Goal: Task Accomplishment & Management: Use online tool/utility

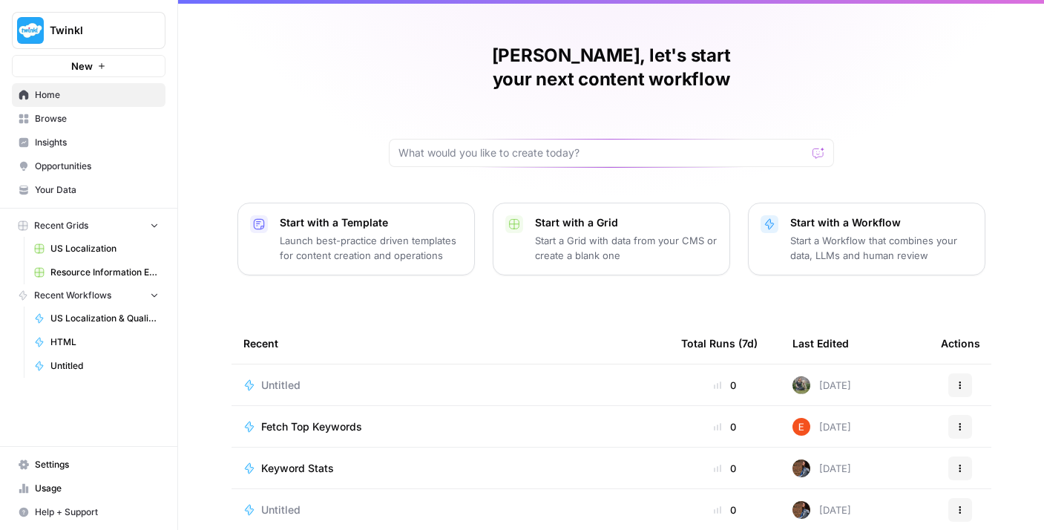
scroll to position [43, 0]
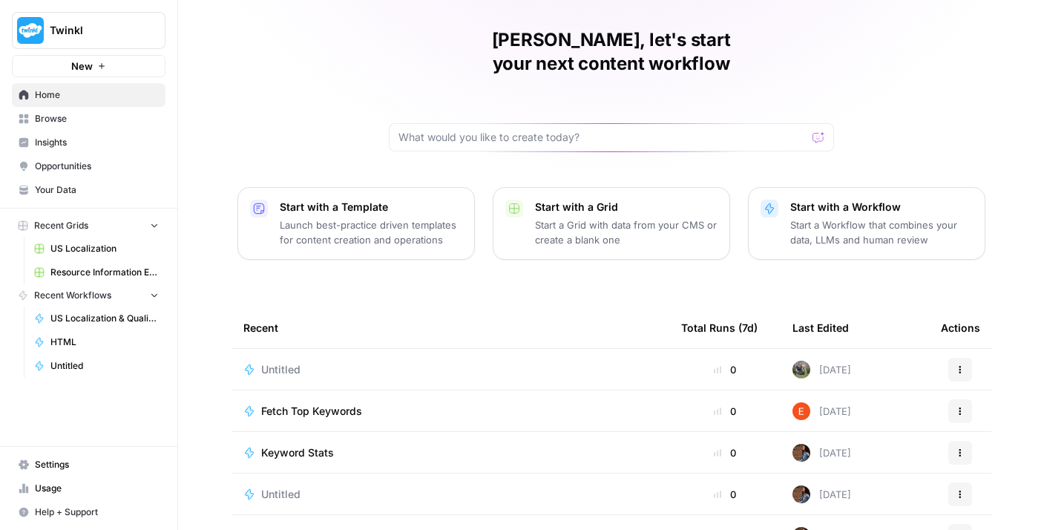
click at [340, 362] on div "Untitled" at bounding box center [450, 369] width 414 height 15
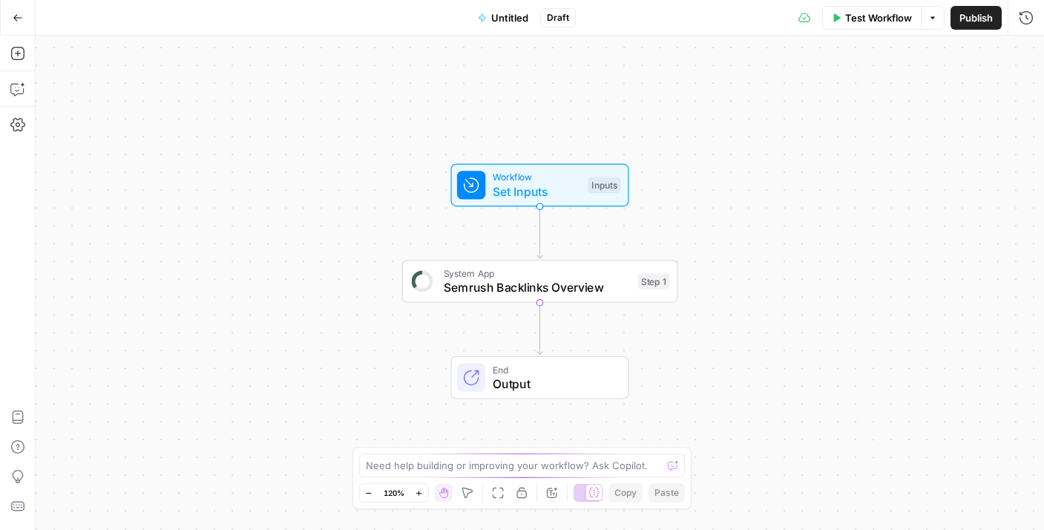
click at [13, 14] on icon "button" at bounding box center [18, 18] width 10 height 10
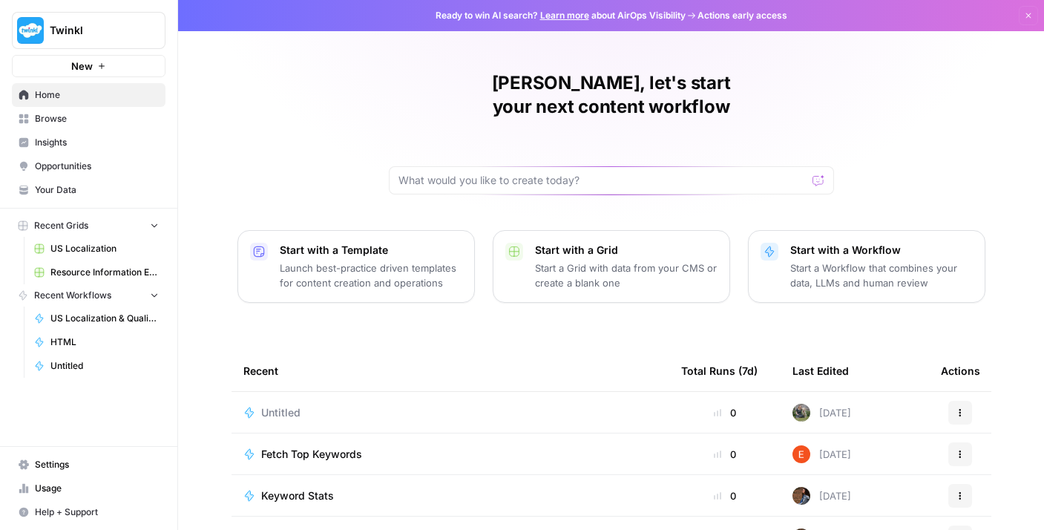
click at [135, 32] on span "Twinkl" at bounding box center [95, 30] width 90 height 15
click at [80, 111] on link "Browse" at bounding box center [89, 119] width 154 height 24
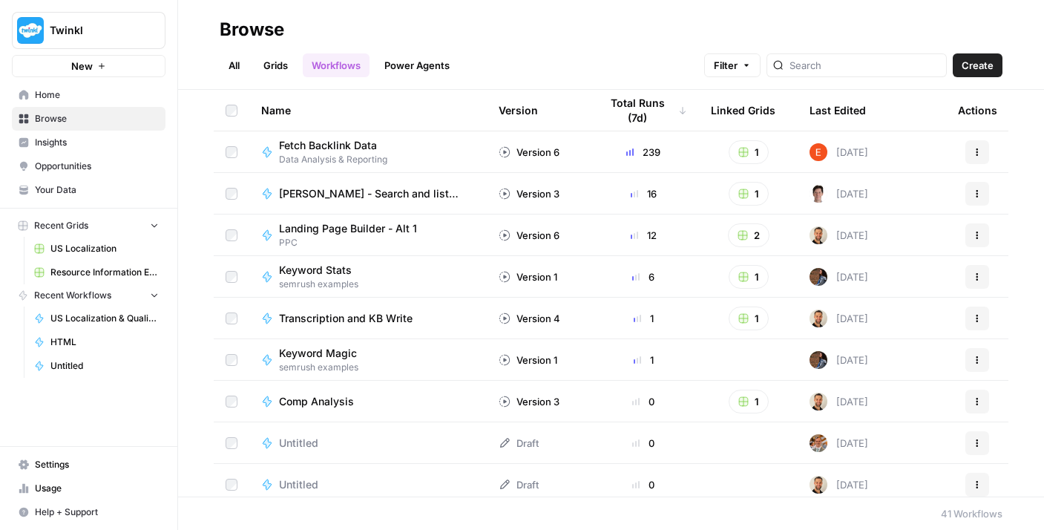
click at [407, 157] on div "Fetch Backlink Data Data Analysis & Reporting" at bounding box center [368, 152] width 214 height 28
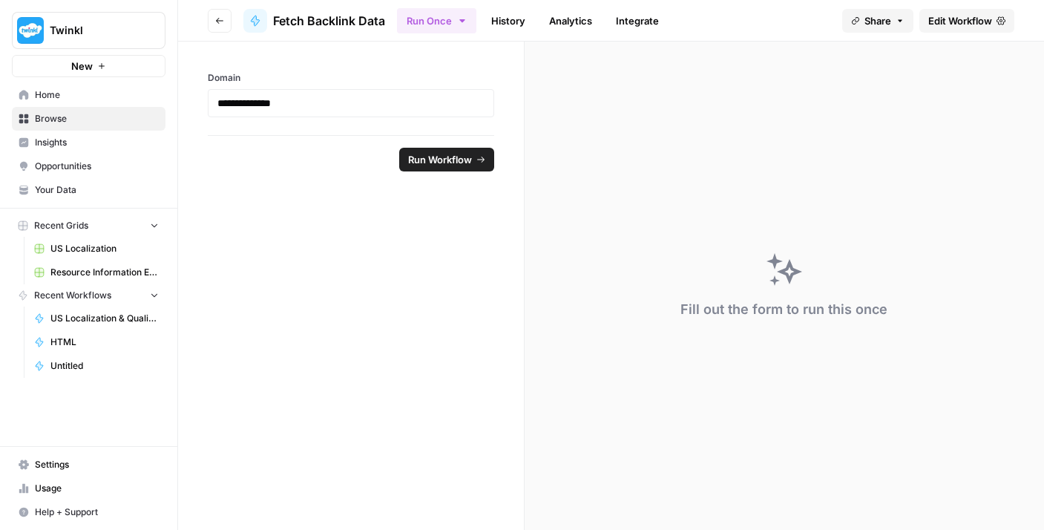
click at [971, 27] on span "Edit Workflow" at bounding box center [960, 20] width 64 height 15
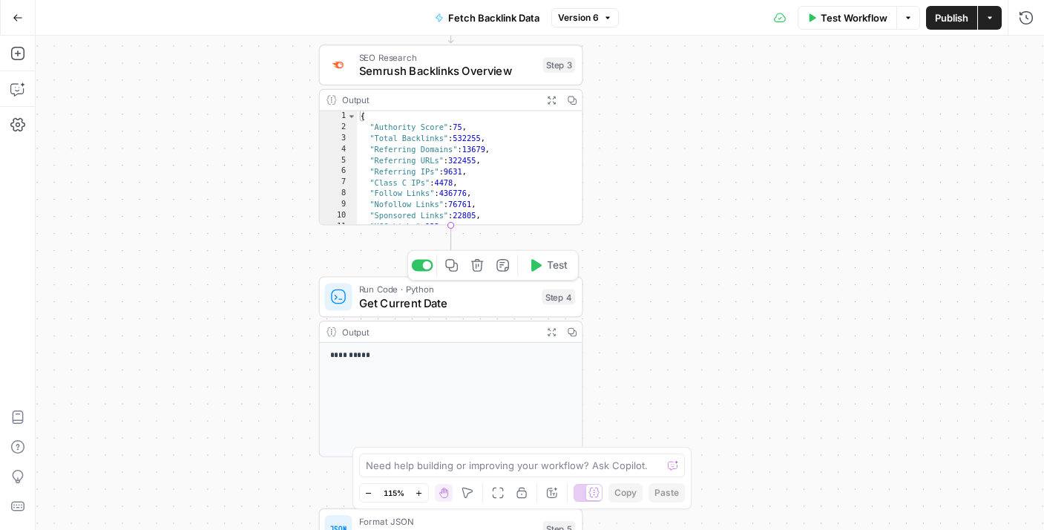
click at [491, 296] on span "Get Current Date" at bounding box center [447, 303] width 177 height 17
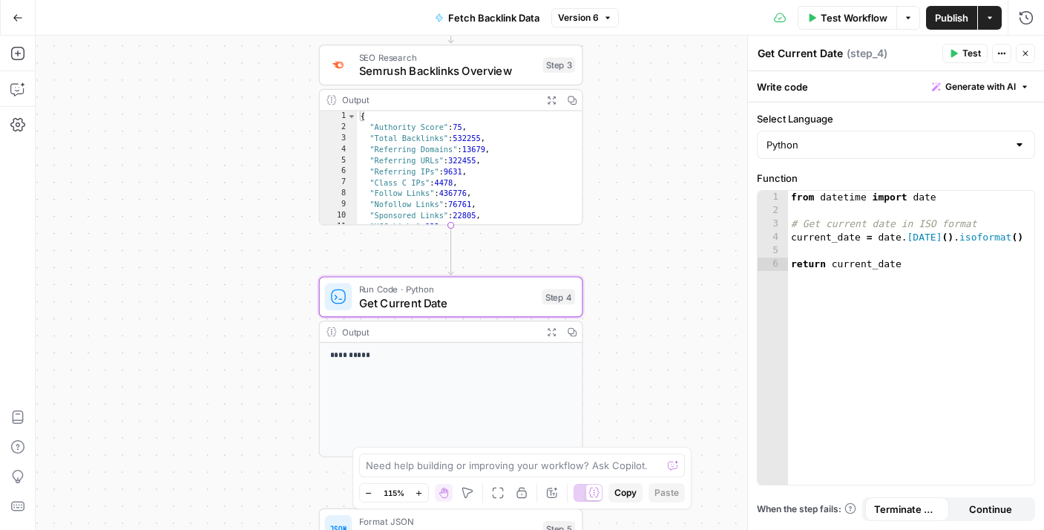
click at [692, 85] on div "Workflow Set Inputs Inputs SEO Research Semrush Backlinks Overview Step 3 Outpu…" at bounding box center [540, 283] width 1009 height 494
click at [1026, 48] on button "Close" at bounding box center [1025, 53] width 19 height 19
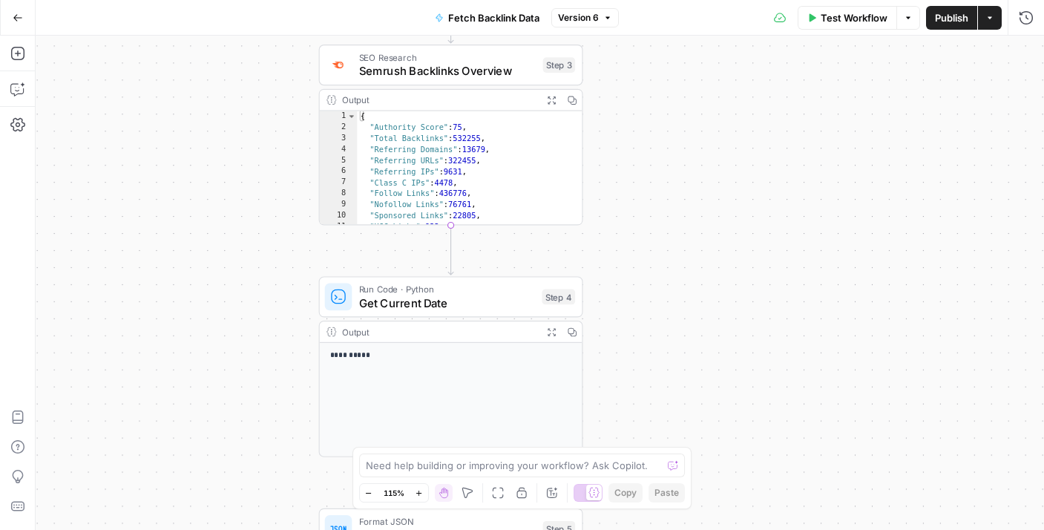
scroll to position [64, 0]
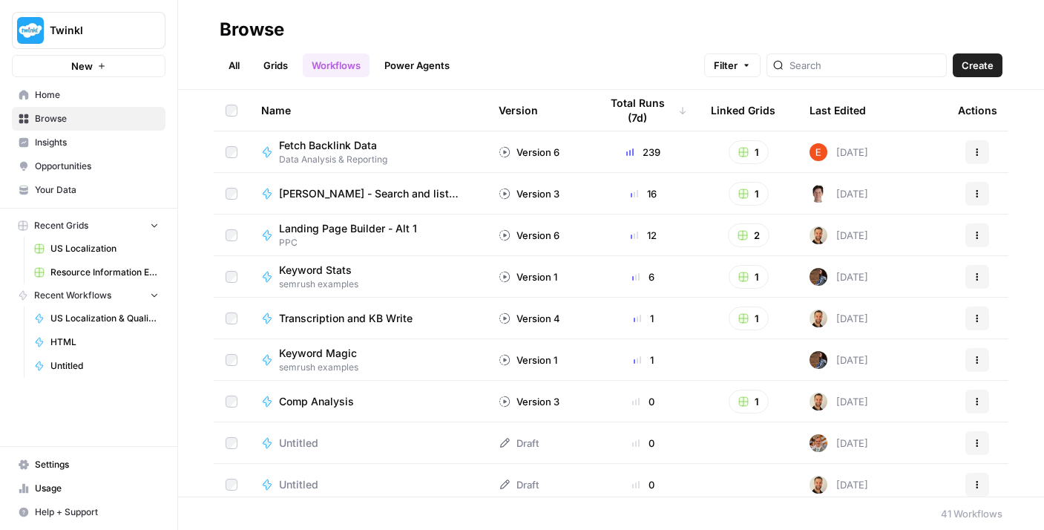
click at [739, 152] on rect "button" at bounding box center [743, 152] width 9 height 9
click at [777, 200] on span "Backlink Data" at bounding box center [806, 206] width 119 height 15
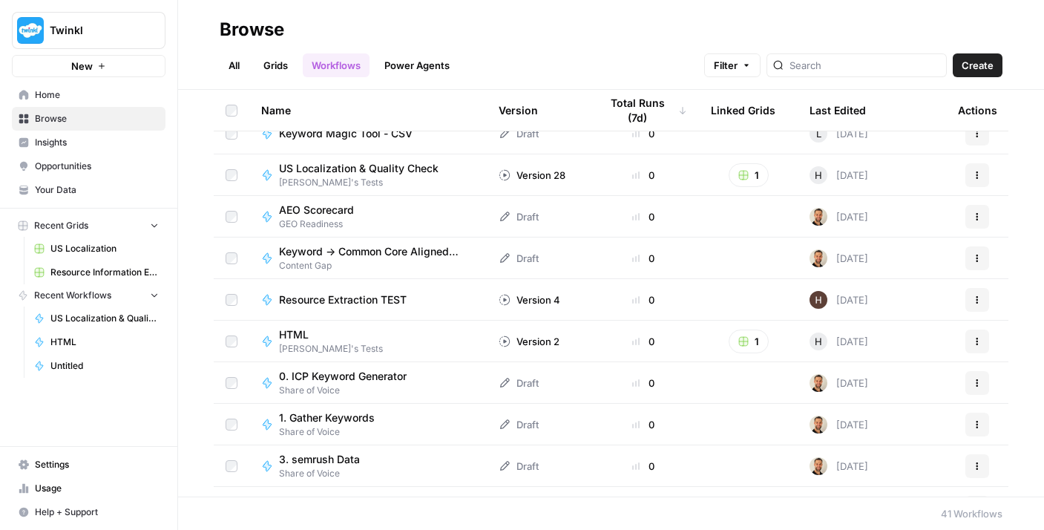
scroll to position [486, 0]
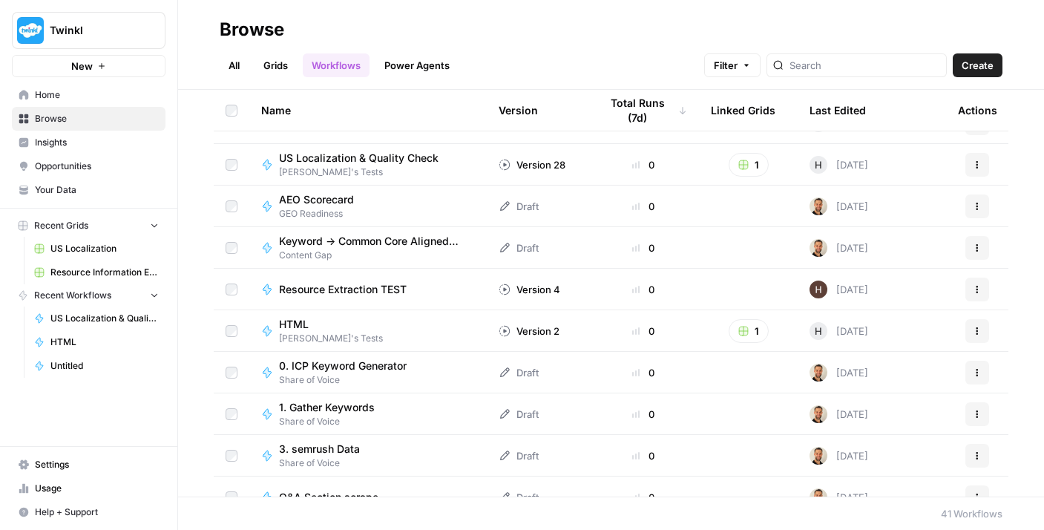
click at [107, 138] on span "Insights" at bounding box center [97, 142] width 124 height 13
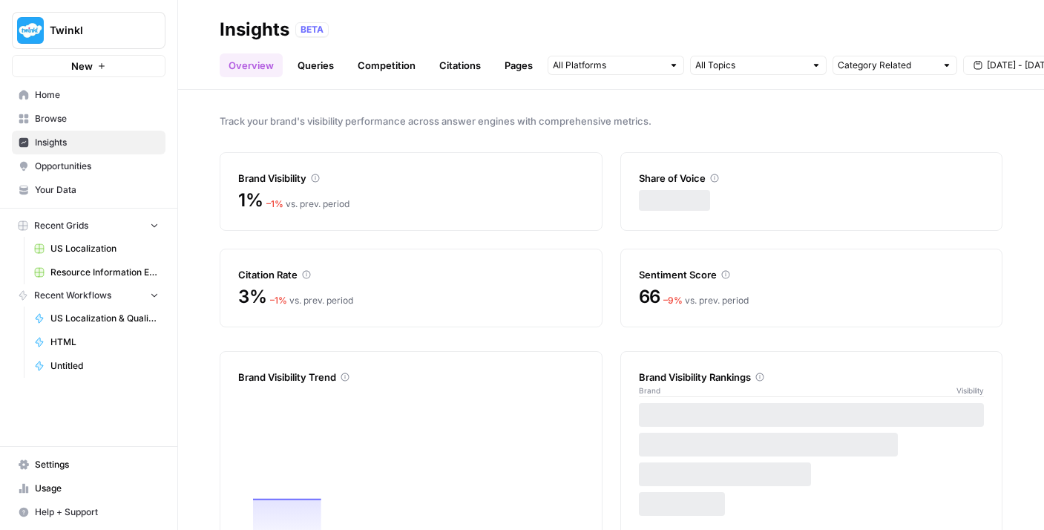
click at [106, 164] on span "Opportunities" at bounding box center [97, 166] width 124 height 13
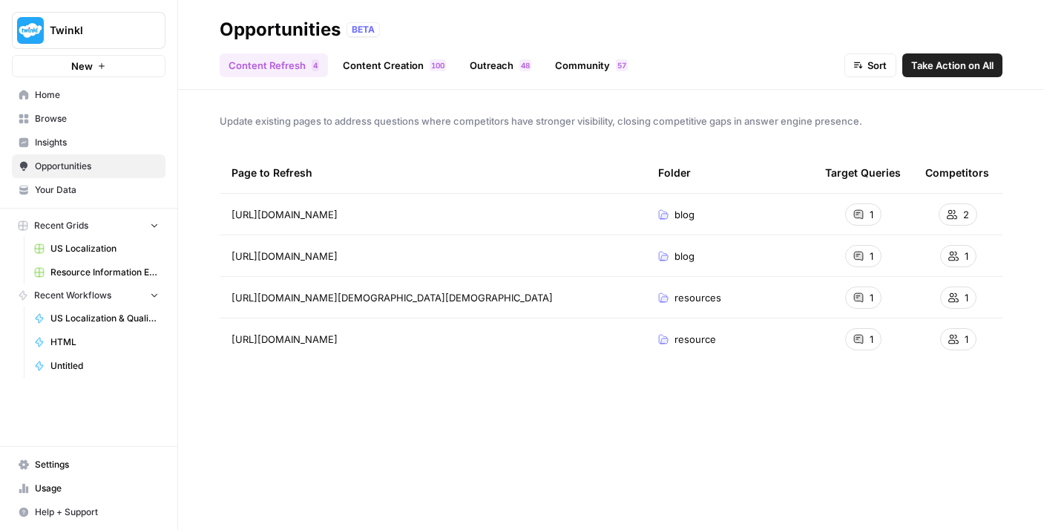
click at [96, 188] on span "Your Data" at bounding box center [97, 189] width 124 height 13
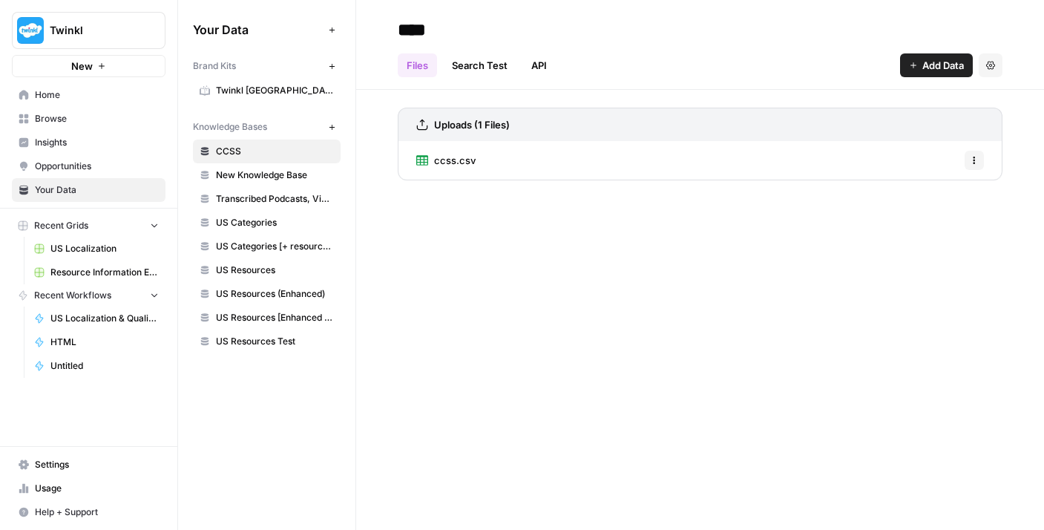
click at [95, 101] on link "Home" at bounding box center [89, 95] width 154 height 24
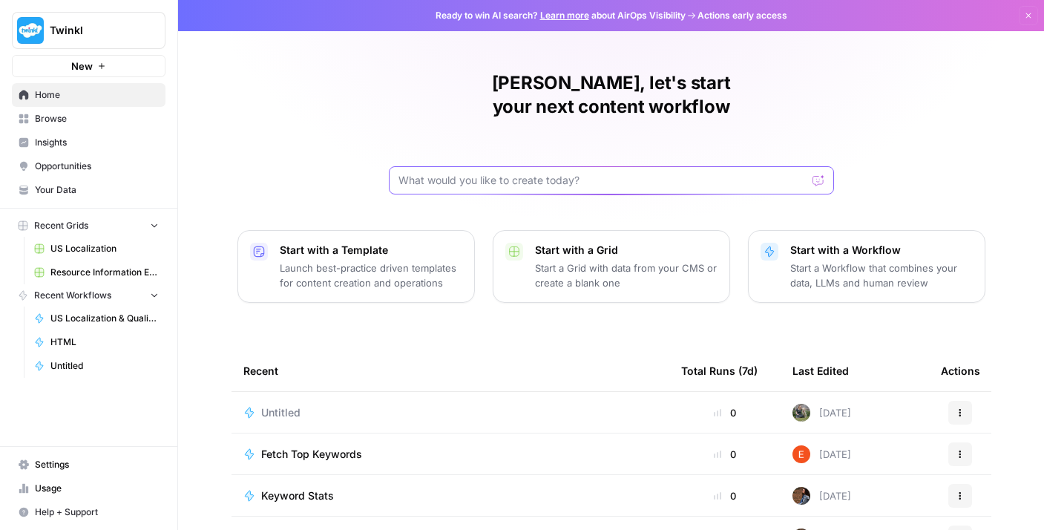
click at [491, 173] on input "text" at bounding box center [603, 180] width 408 height 15
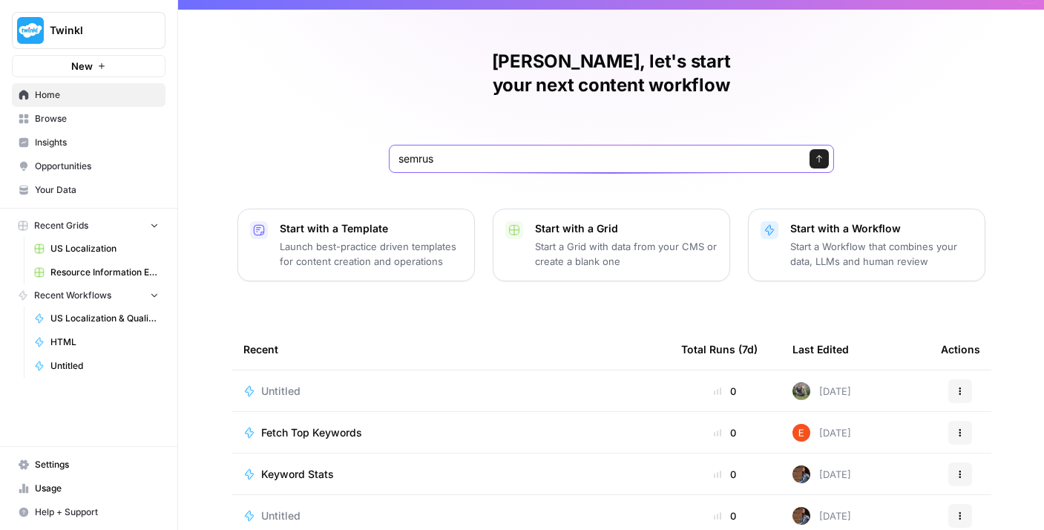
type input "semrush"
click at [672, 151] on input "semrush" at bounding box center [597, 158] width 396 height 15
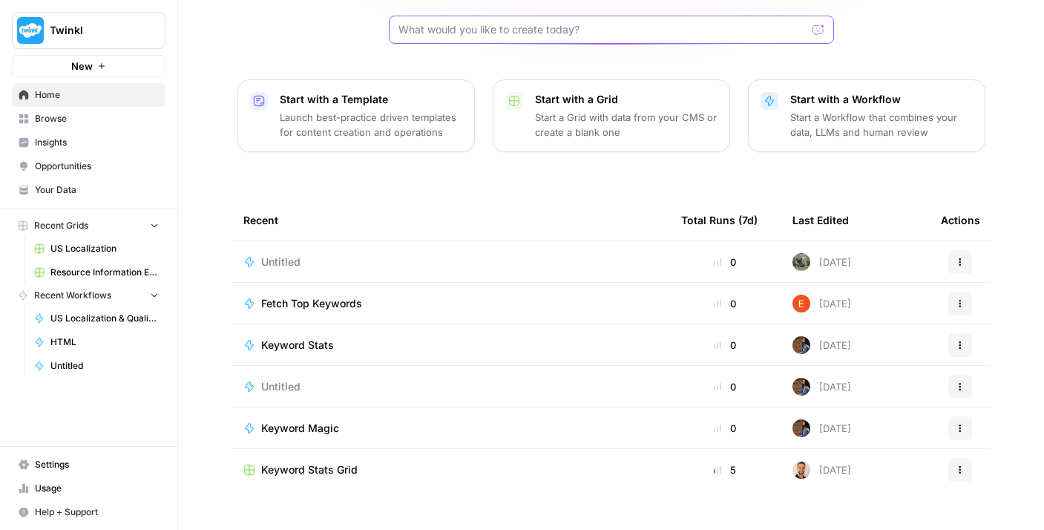
scroll to position [151, 0]
click at [330, 119] on button "Start with a Template Launch best-practice driven templates for content creatio…" at bounding box center [355, 115] width 237 height 73
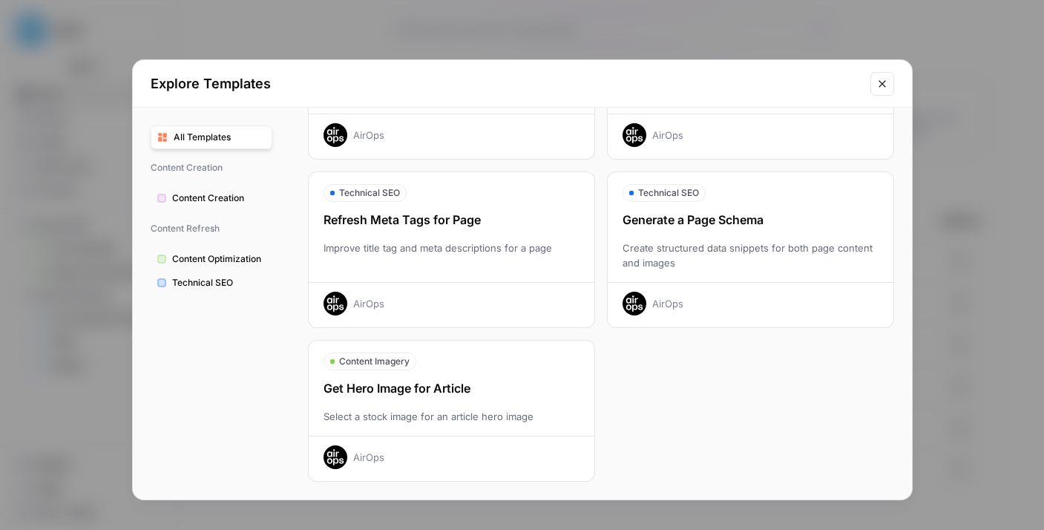
scroll to position [0, 0]
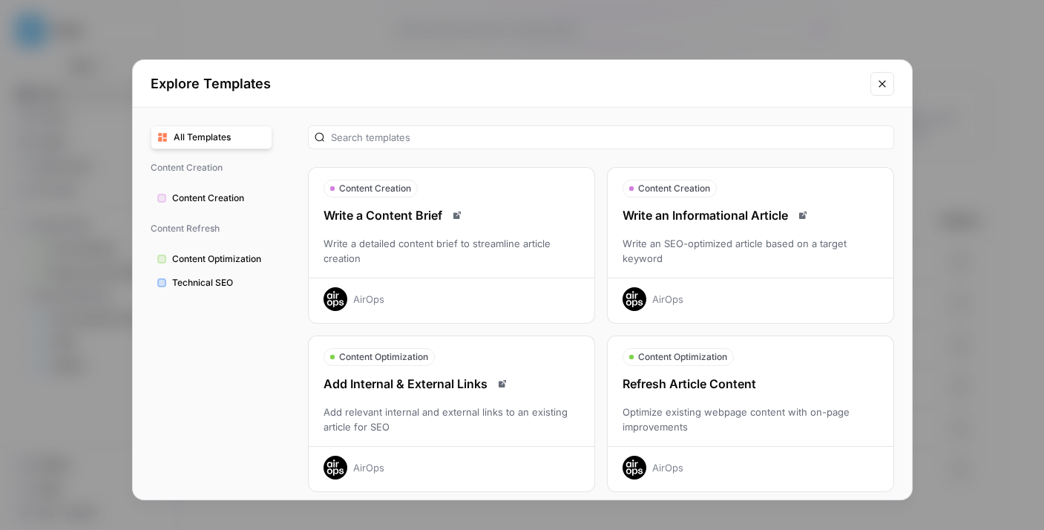
click at [269, 210] on div "All Templates Content Creation Content Creation Content Refresh Content Optimiz…" at bounding box center [211, 304] width 157 height 392
click at [269, 200] on button "Content Creation" at bounding box center [212, 198] width 122 height 24
click at [259, 194] on span "Content Creation" at bounding box center [219, 197] width 94 height 13
click at [223, 256] on span "Content Optimization" at bounding box center [219, 258] width 94 height 13
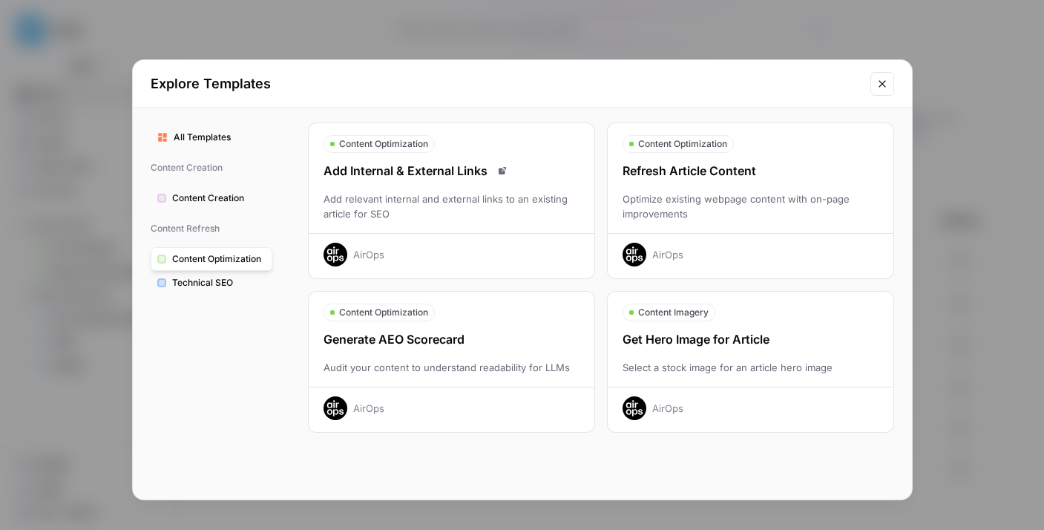
scroll to position [49, 0]
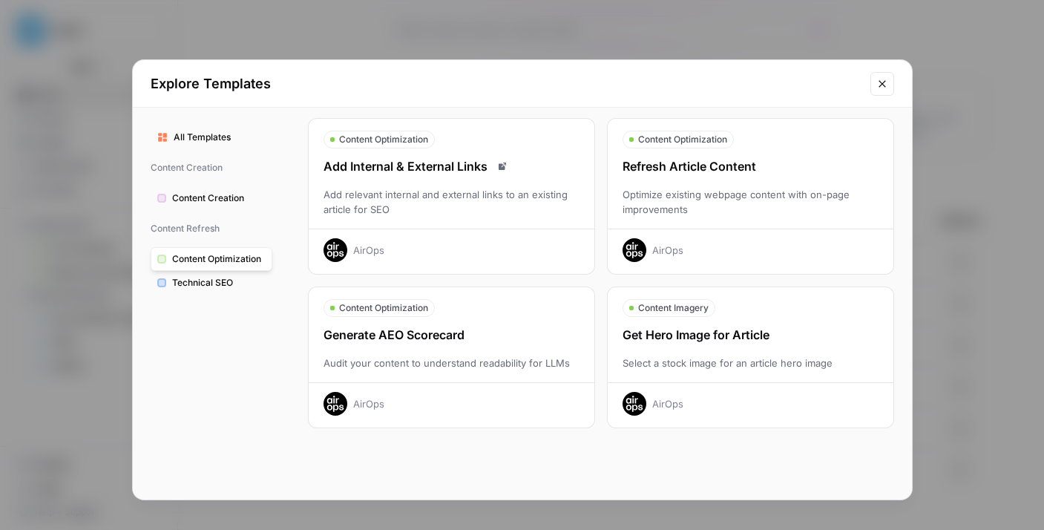
click at [476, 209] on div "Add relevant internal and external links to an existing article for SEO" at bounding box center [452, 202] width 286 height 30
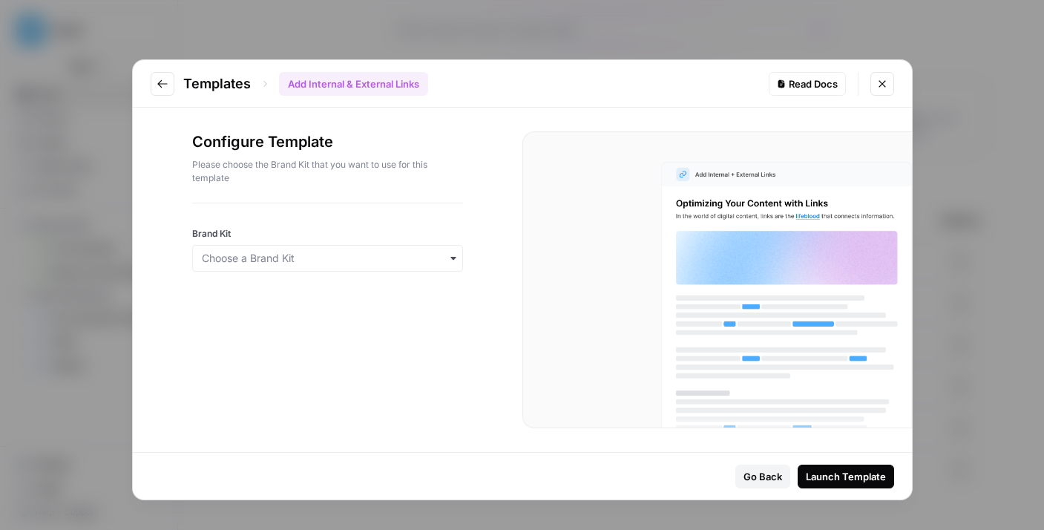
click at [868, 470] on div "Launch Template" at bounding box center [846, 476] width 80 height 15
click at [301, 243] on div "Brand Kit Please choose a Brand Kit" at bounding box center [327, 258] width 271 height 62
click at [304, 255] on input "Brand Kit" at bounding box center [328, 258] width 252 height 15
drag, startPoint x: 291, startPoint y: 280, endPoint x: 289, endPoint y: 287, distance: 7.6
click at [291, 285] on div "Twinkl USA" at bounding box center [327, 299] width 271 height 42
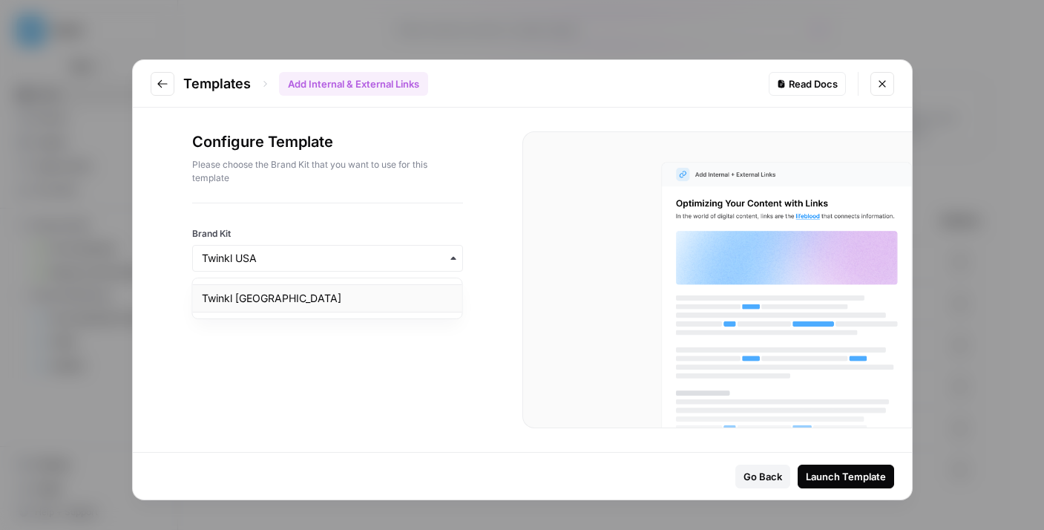
click at [301, 292] on div "Twinkl USA" at bounding box center [327, 298] width 269 height 28
click at [855, 485] on button "Launch Template" at bounding box center [846, 477] width 96 height 24
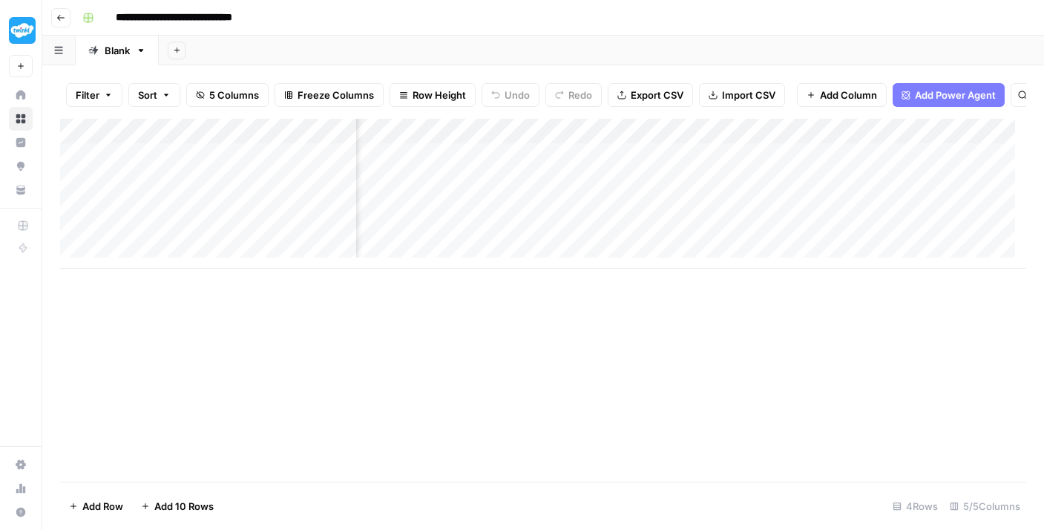
scroll to position [1, 0]
click at [65, 23] on button "Go back" at bounding box center [60, 17] width 19 height 19
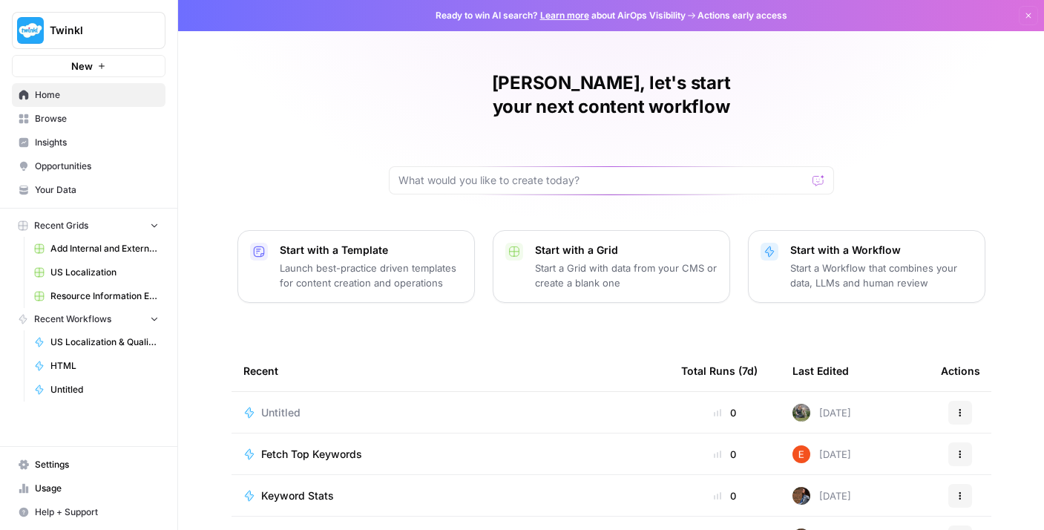
click at [90, 232] on button "Recent Grids" at bounding box center [89, 225] width 154 height 22
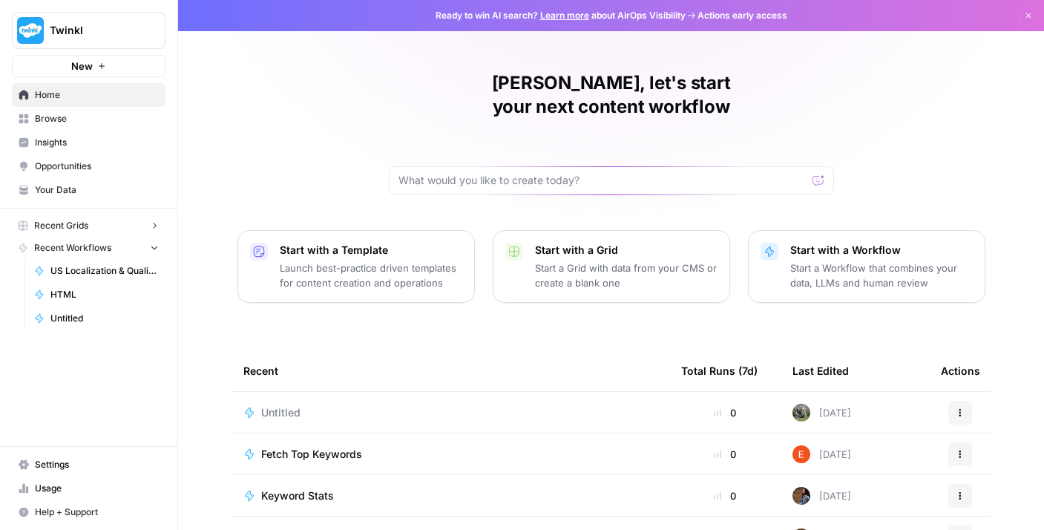
click at [89, 229] on button "Recent Grids" at bounding box center [89, 225] width 154 height 22
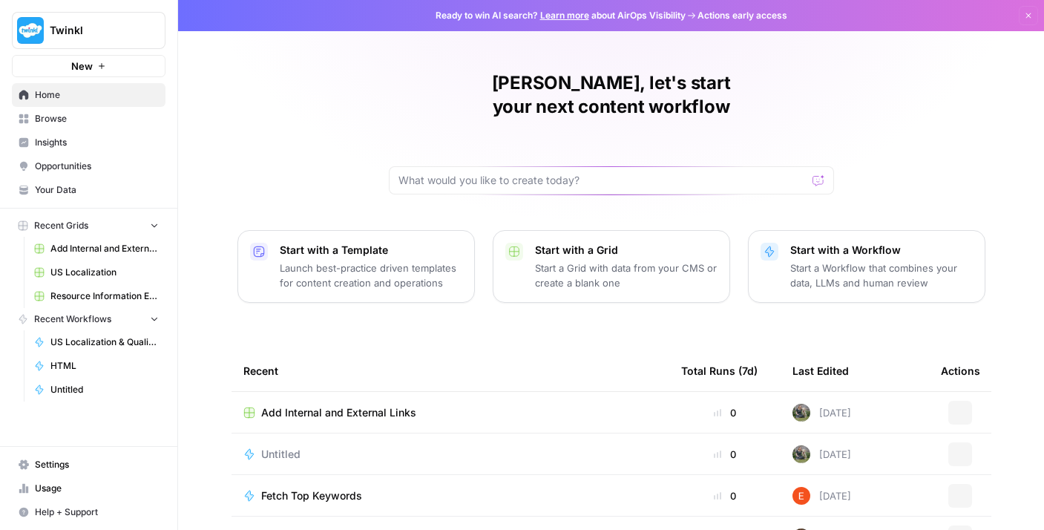
click at [102, 249] on span "Add Internal and External Links" at bounding box center [104, 248] width 108 height 13
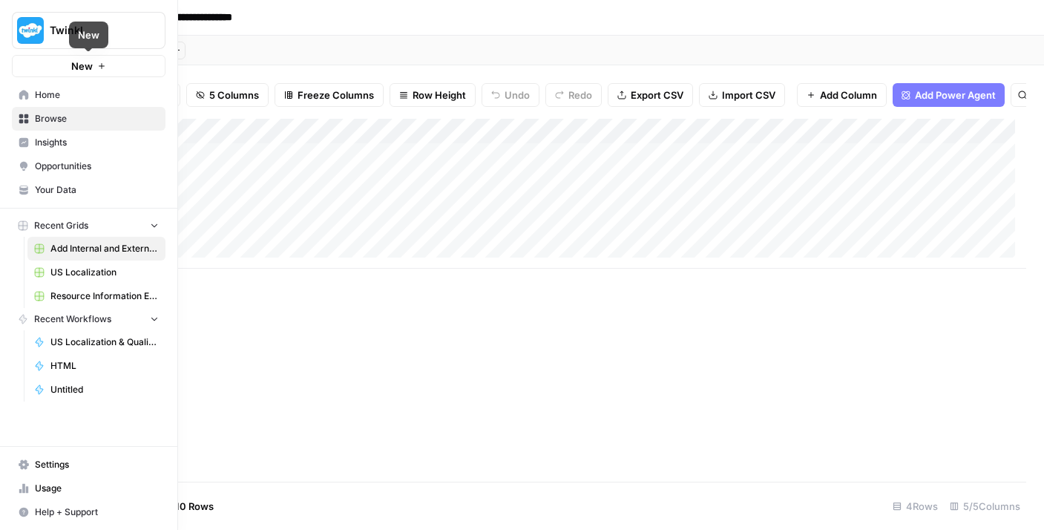
click at [65, 103] on link "Home" at bounding box center [89, 95] width 154 height 24
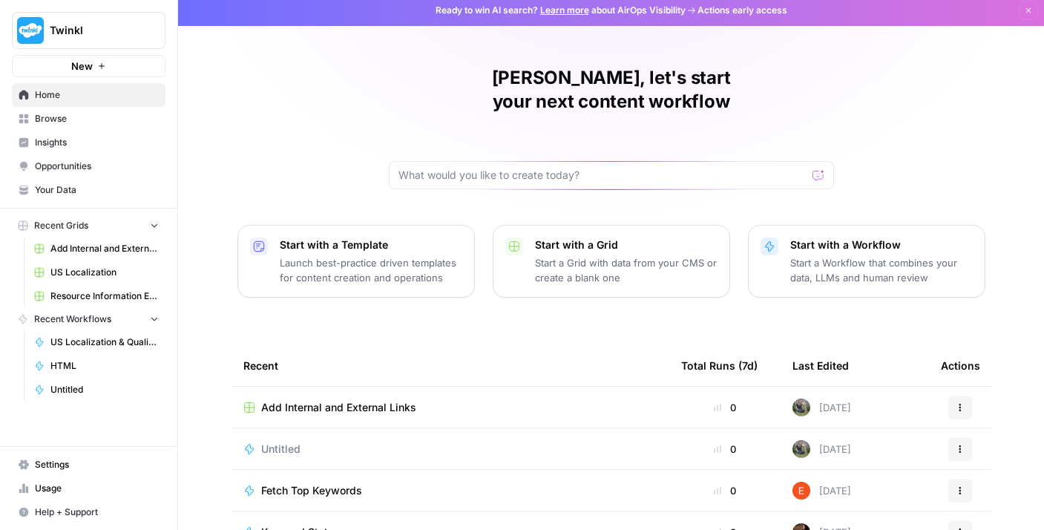
scroll to position [16, 0]
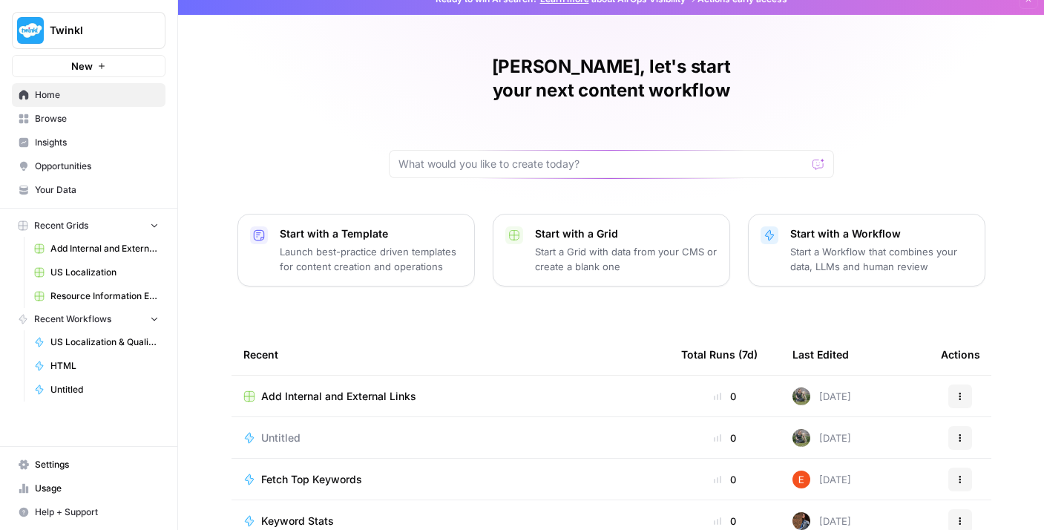
click at [956, 392] on icon "button" at bounding box center [960, 396] width 9 height 9
click at [876, 441] on span "Delete" at bounding box center [888, 440] width 119 height 15
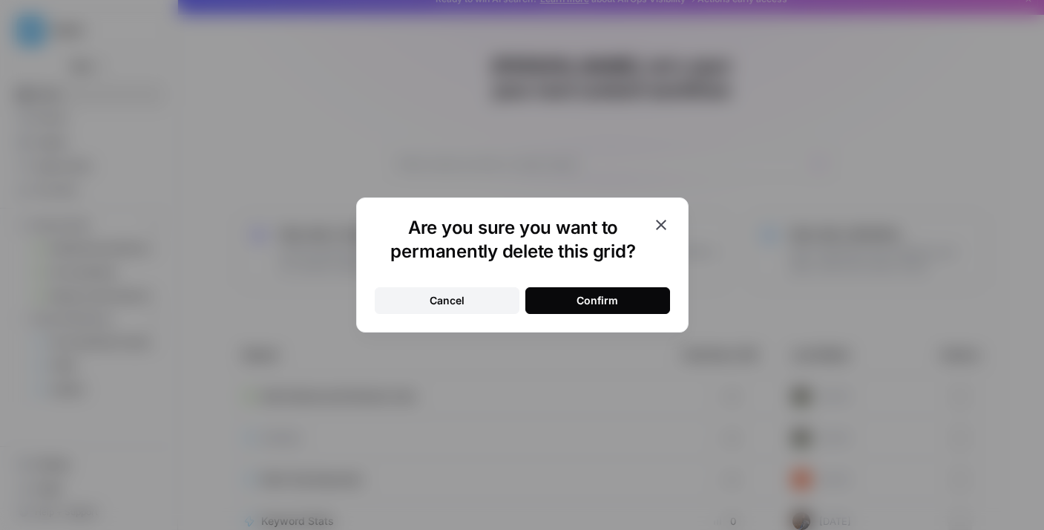
click at [633, 304] on button "Confirm" at bounding box center [597, 300] width 145 height 27
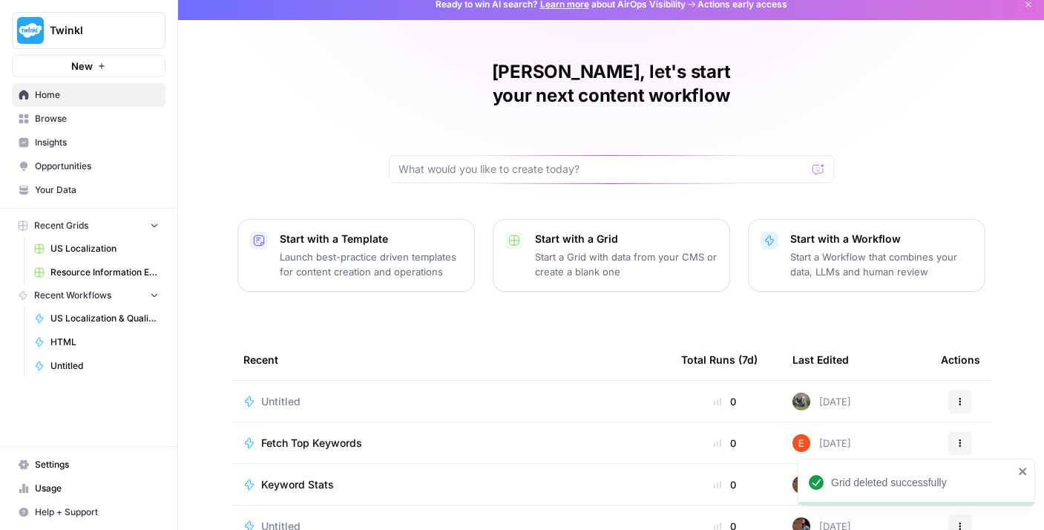
scroll to position [0, 0]
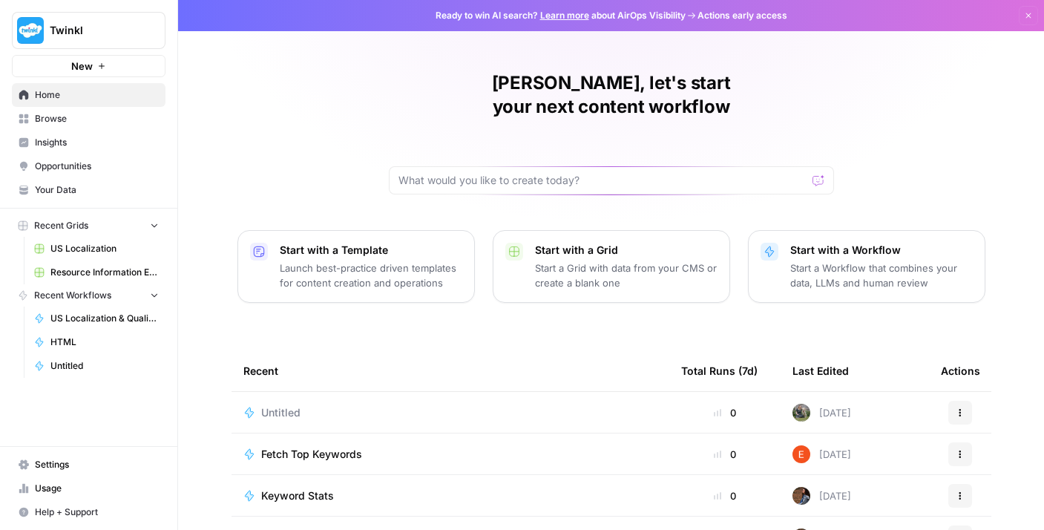
click at [142, 115] on span "Browse" at bounding box center [97, 118] width 124 height 13
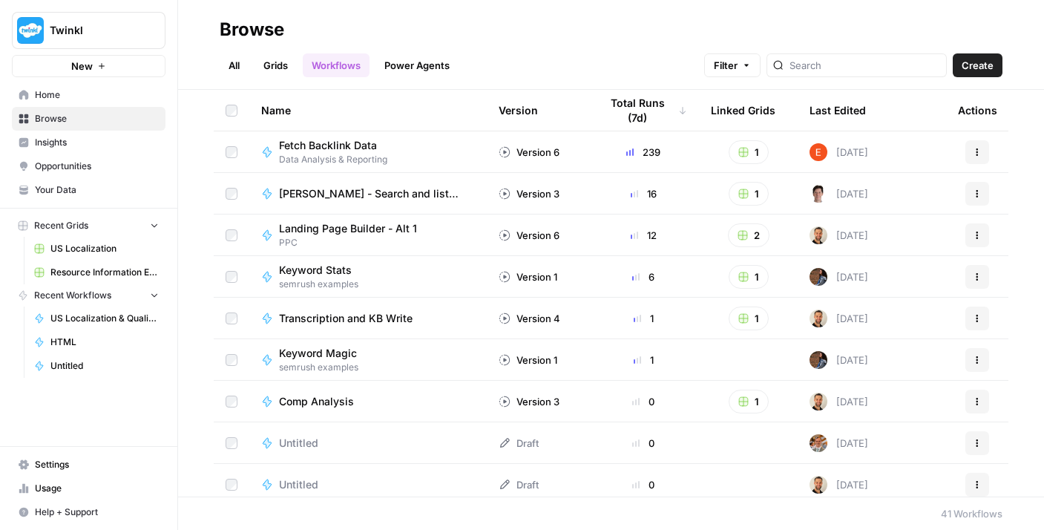
click at [993, 63] on span "Create" at bounding box center [978, 65] width 32 height 15
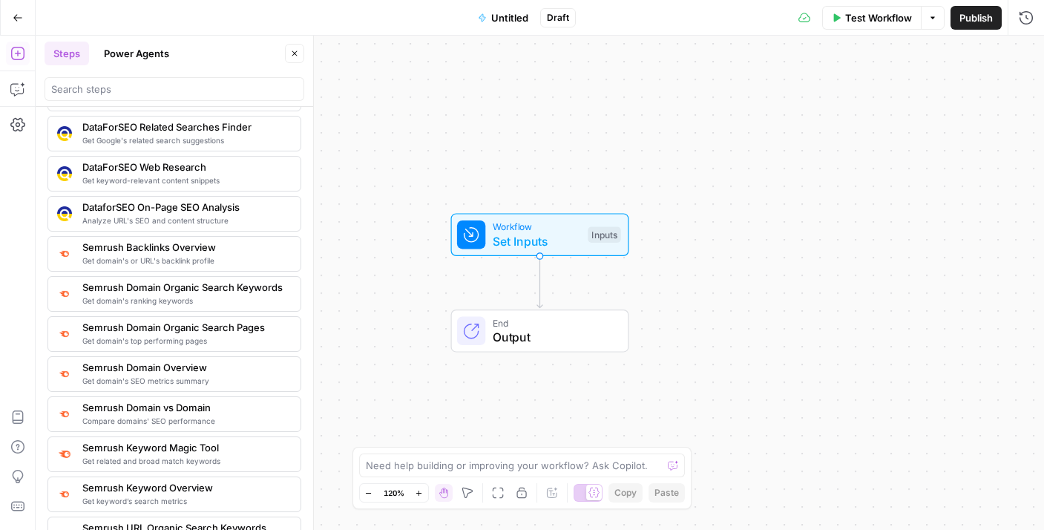
scroll to position [1606, 0]
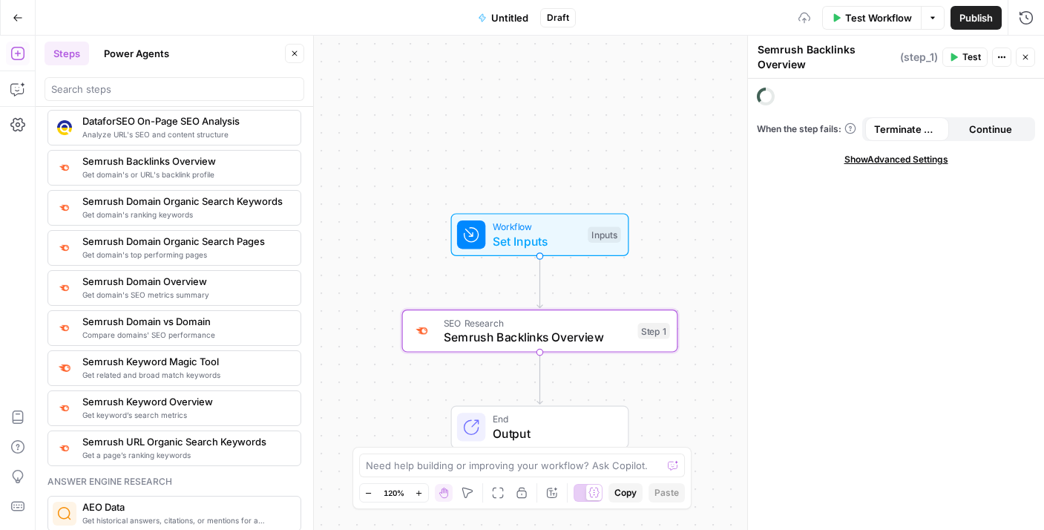
drag, startPoint x: 226, startPoint y: 175, endPoint x: 848, endPoint y: 0, distance: 646.1
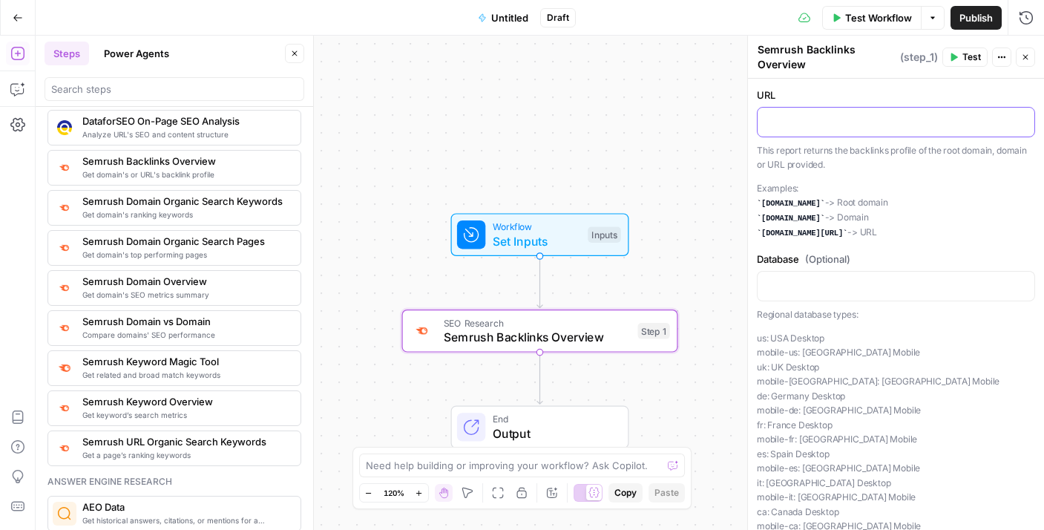
click at [791, 112] on div at bounding box center [896, 122] width 277 height 29
click at [1015, 117] on button "Variables Menu" at bounding box center [1021, 121] width 12 height 12
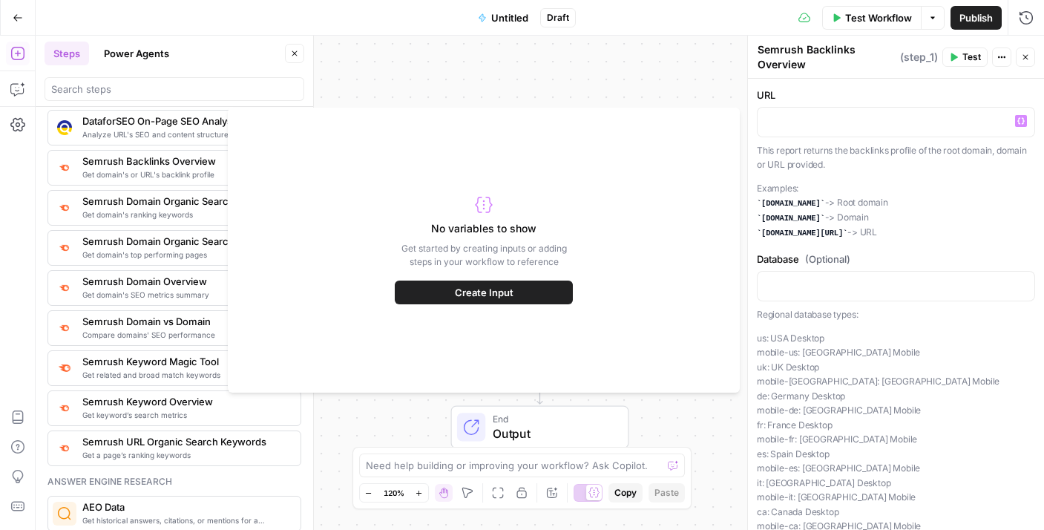
click at [528, 289] on button "Create Input" at bounding box center [484, 293] width 178 height 24
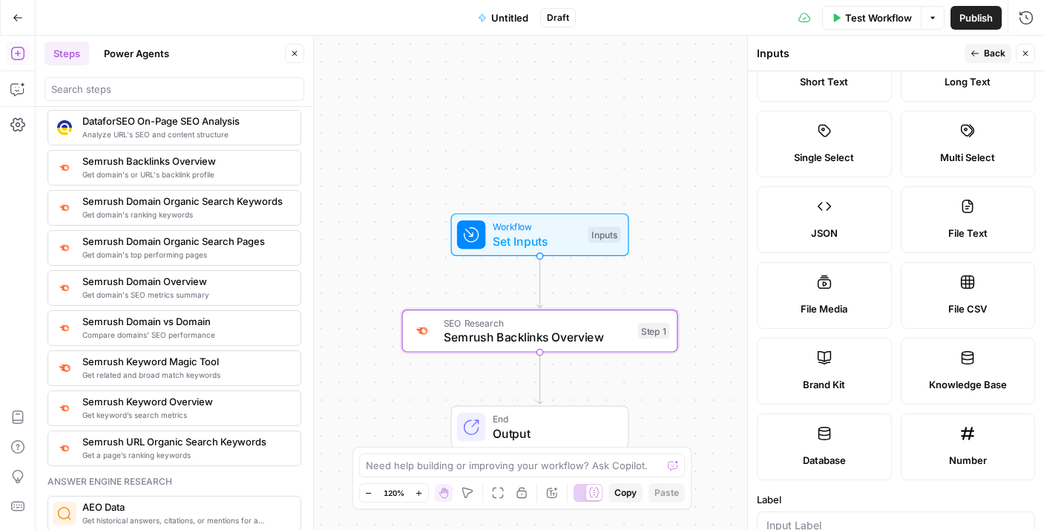
scroll to position [0, 0]
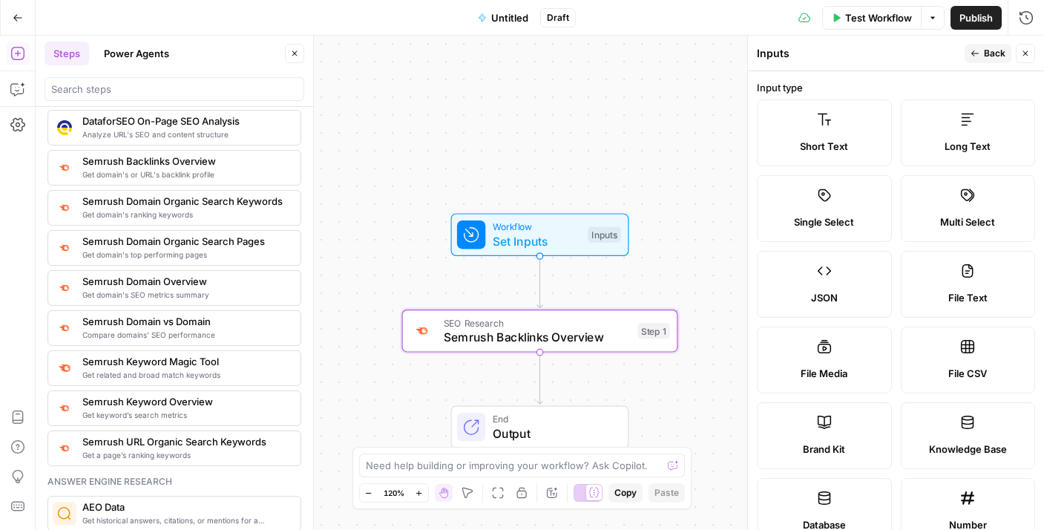
click at [986, 59] on span "Back" at bounding box center [995, 53] width 22 height 13
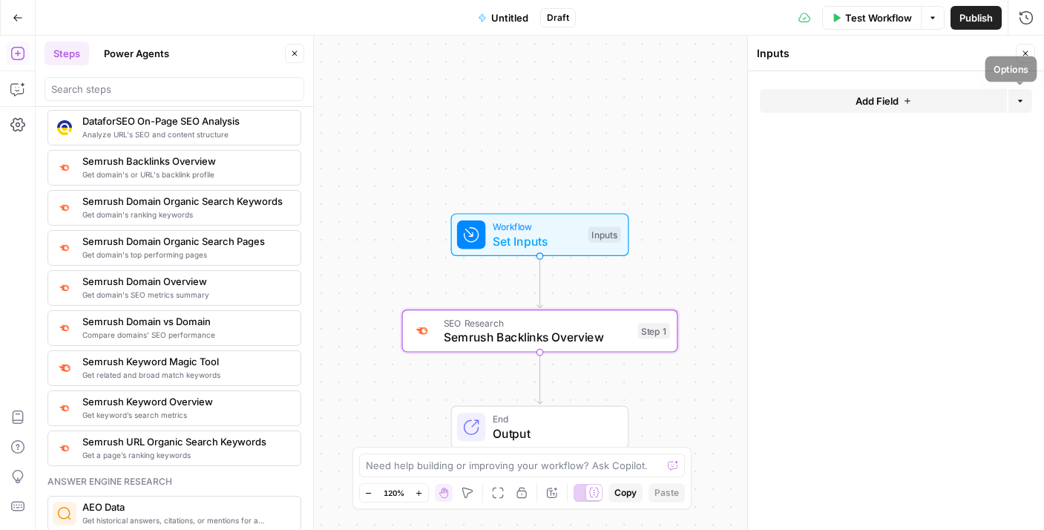
click at [948, 102] on button "Add Field" at bounding box center [883, 101] width 247 height 24
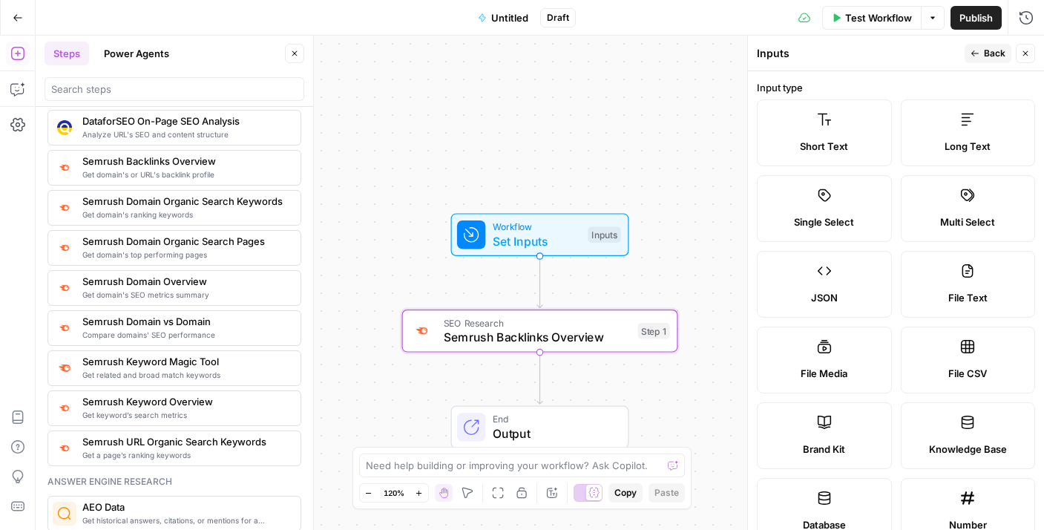
click at [1023, 56] on icon "button" at bounding box center [1025, 53] width 9 height 9
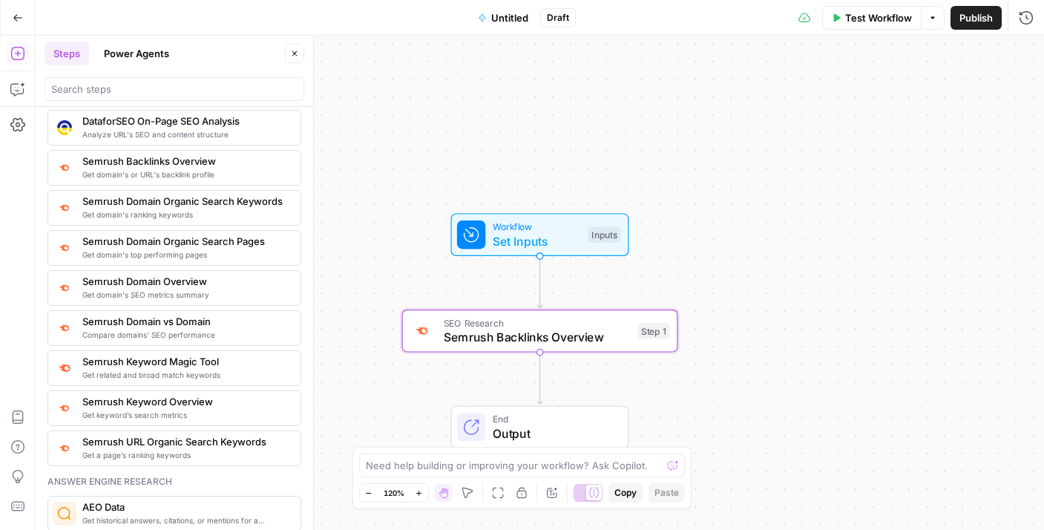
click at [583, 329] on span "Semrush Backlinks Overview" at bounding box center [537, 337] width 187 height 18
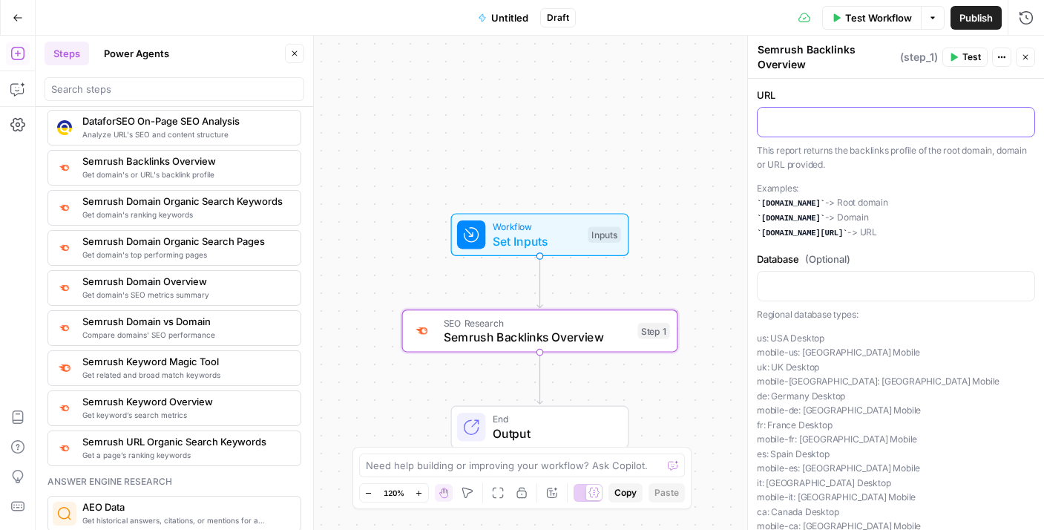
click at [806, 114] on p at bounding box center [896, 121] width 259 height 15
click at [824, 121] on p "*" at bounding box center [891, 121] width 248 height 15
click at [859, 22] on span "Test Workflow" at bounding box center [878, 17] width 67 height 15
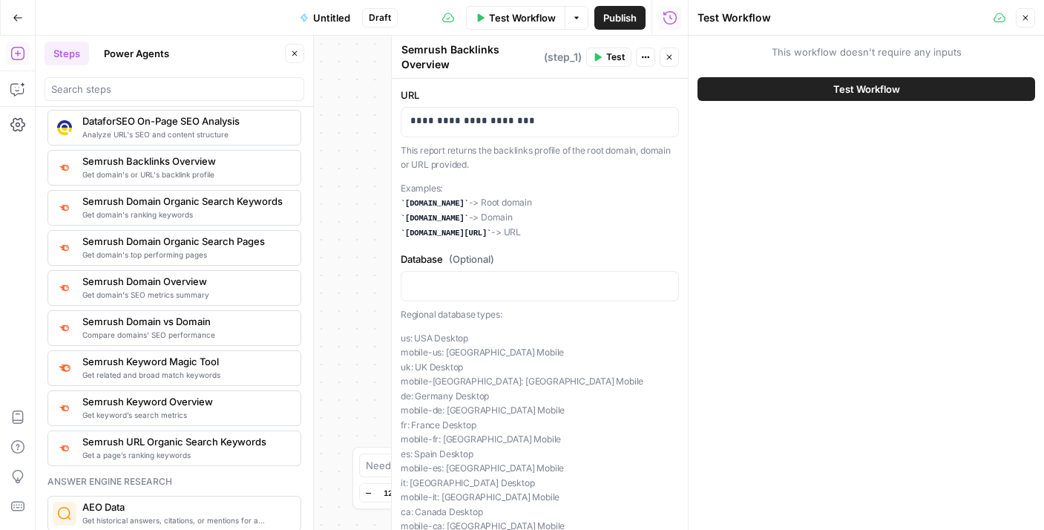
click at [781, 95] on button "Test Workflow" at bounding box center [867, 89] width 338 height 24
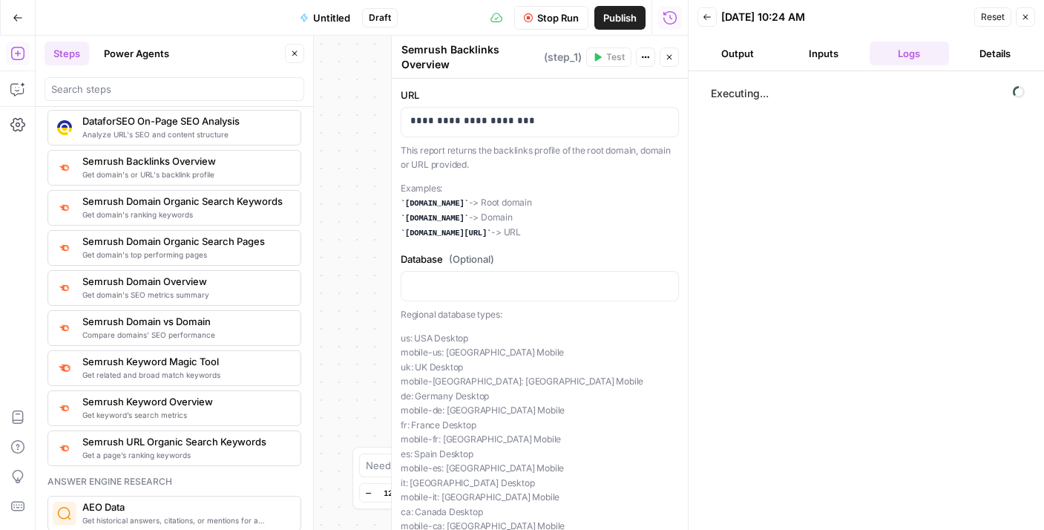
click at [298, 60] on button "Close" at bounding box center [294, 53] width 19 height 19
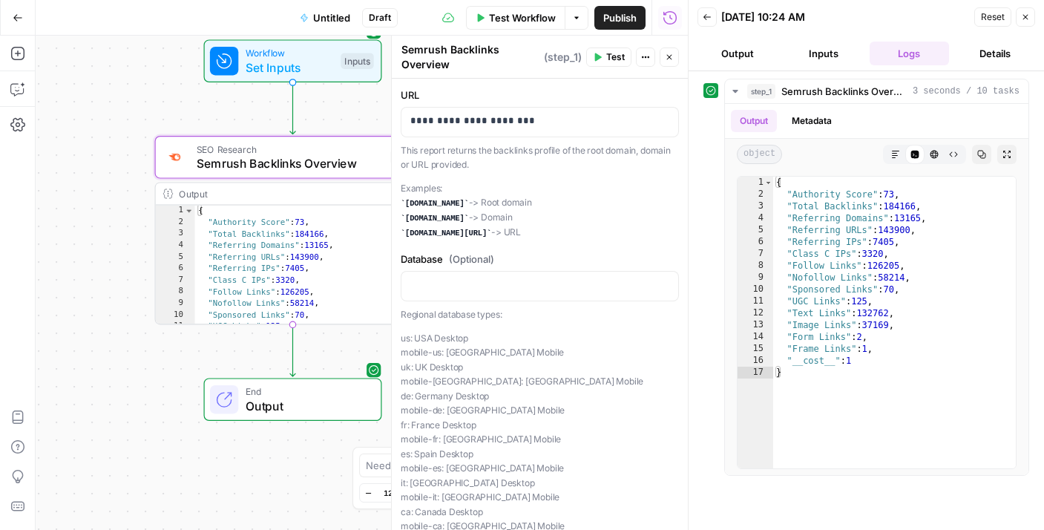
click at [1023, 24] on button "Close" at bounding box center [1025, 16] width 19 height 19
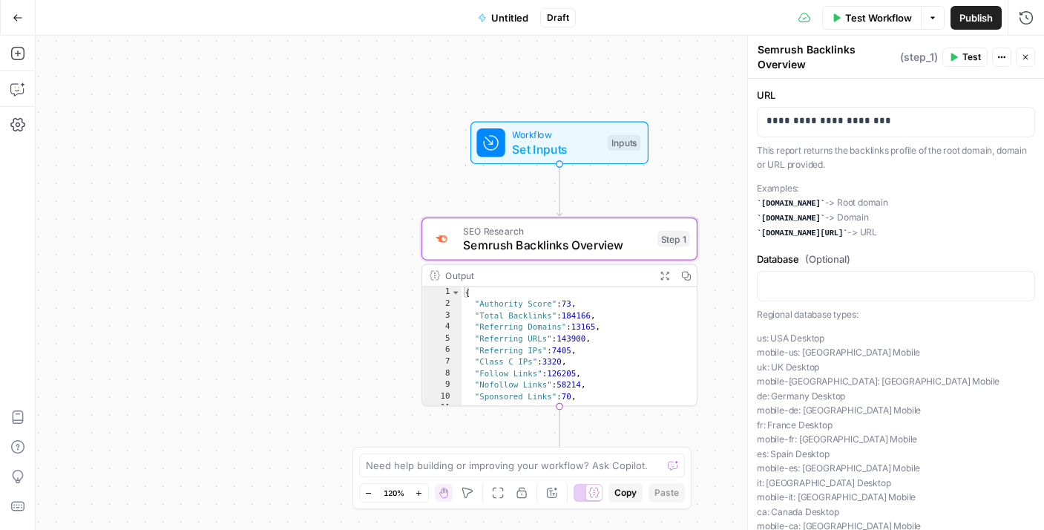
click at [509, 19] on span "Untitled" at bounding box center [509, 17] width 37 height 15
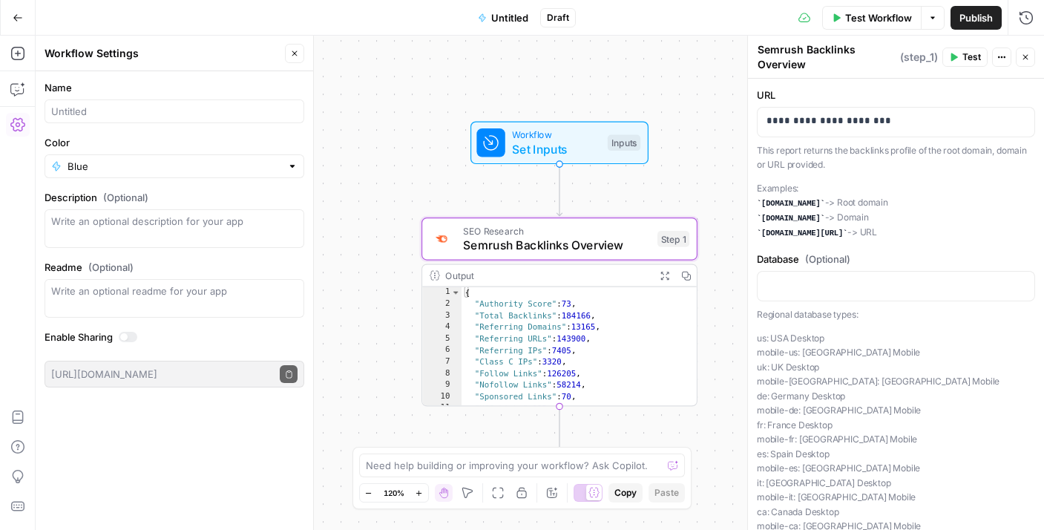
click at [94, 102] on div at bounding box center [175, 111] width 260 height 24
type input "B"
type input "Backlink Data for Audit"
click at [966, 24] on span "Publish" at bounding box center [976, 17] width 33 height 15
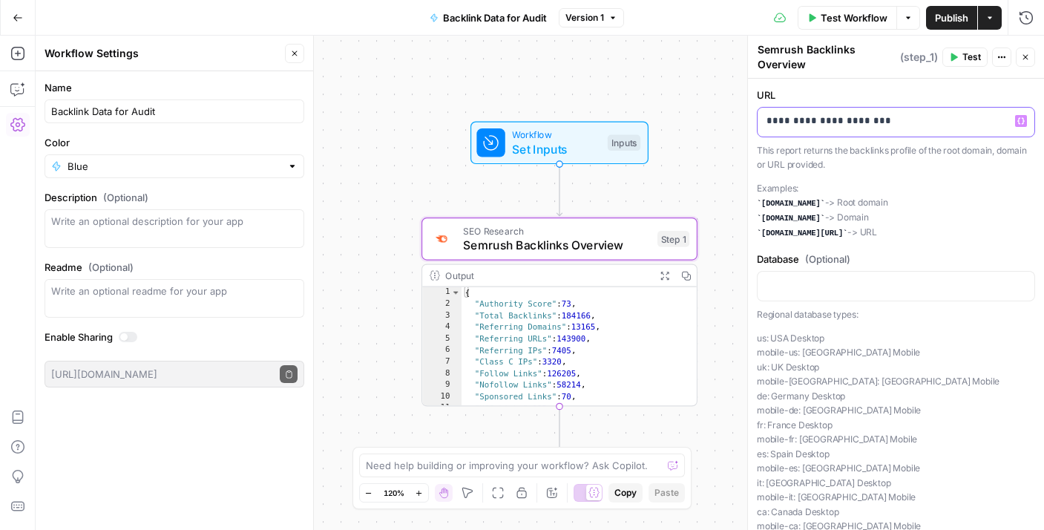
click at [833, 114] on p "**********" at bounding box center [891, 121] width 248 height 15
copy p "**********"
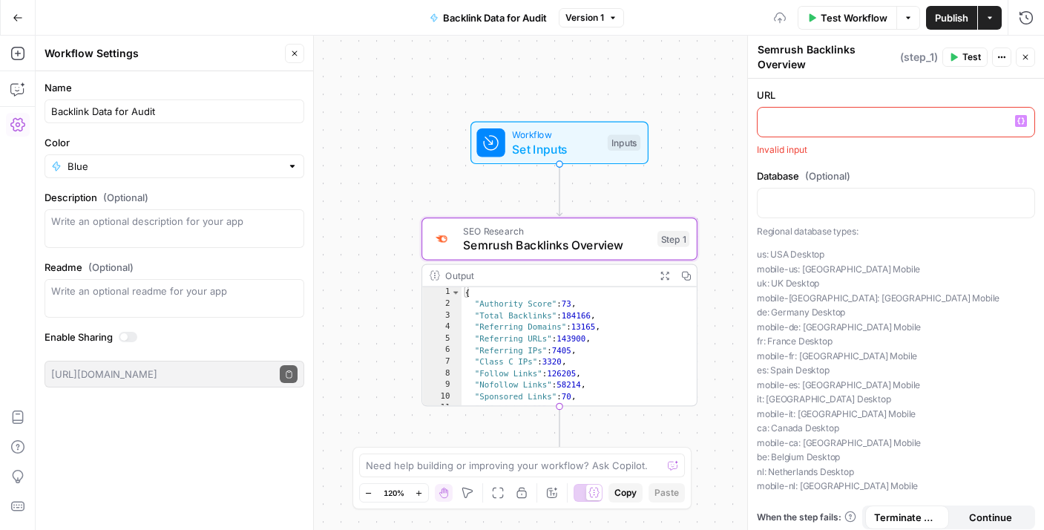
click at [938, 10] on span "Publish" at bounding box center [951, 17] width 33 height 15
click at [1025, 58] on icon "button" at bounding box center [1025, 57] width 9 height 9
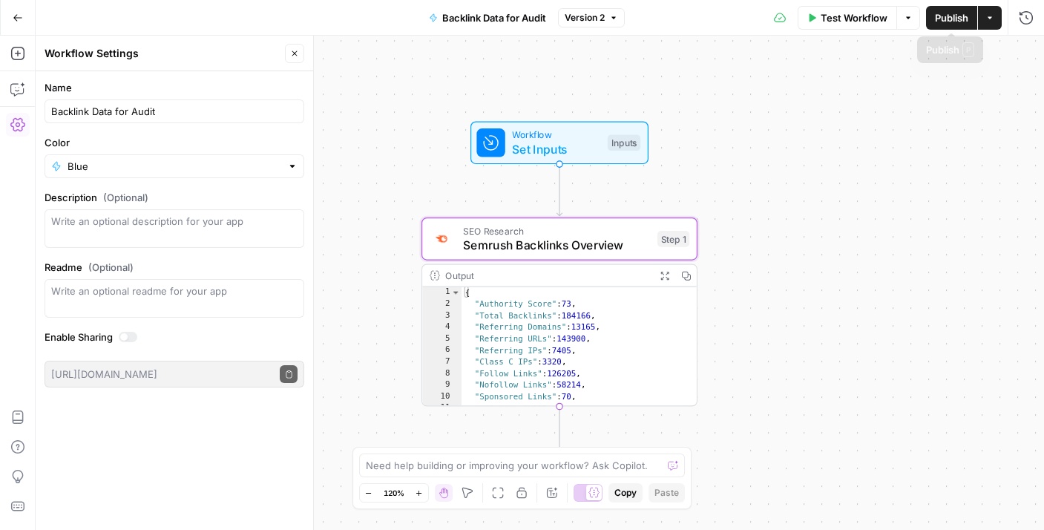
click at [950, 18] on span "Publish" at bounding box center [951, 17] width 33 height 15
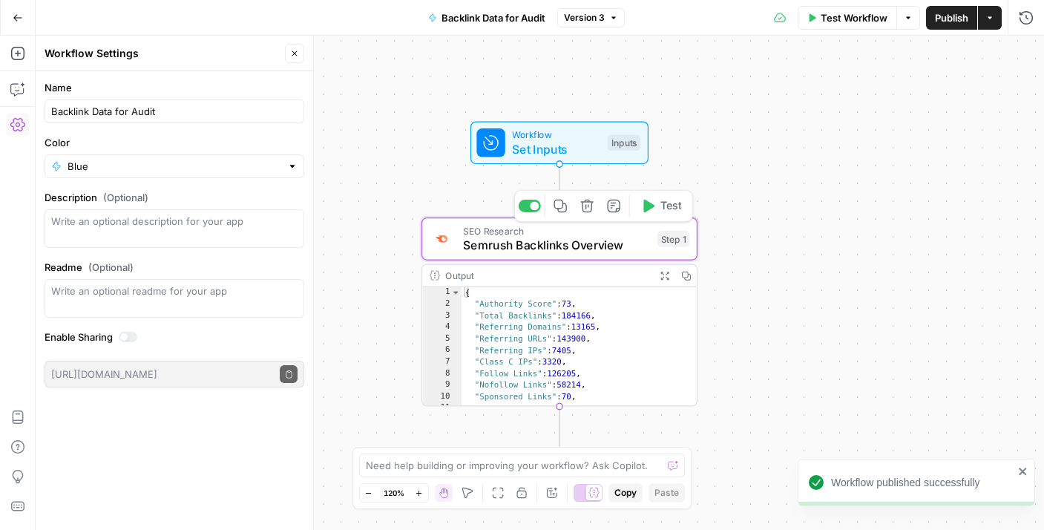
click at [613, 242] on span "Semrush Backlinks Overview" at bounding box center [556, 245] width 187 height 18
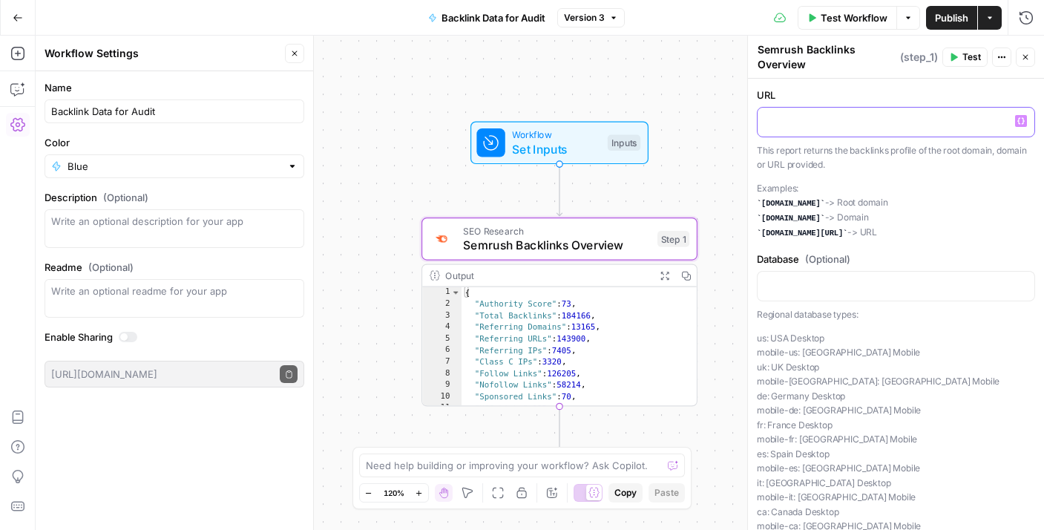
click at [799, 119] on p at bounding box center [896, 121] width 259 height 15
click at [1015, 122] on button "Variables Menu" at bounding box center [1021, 121] width 12 height 12
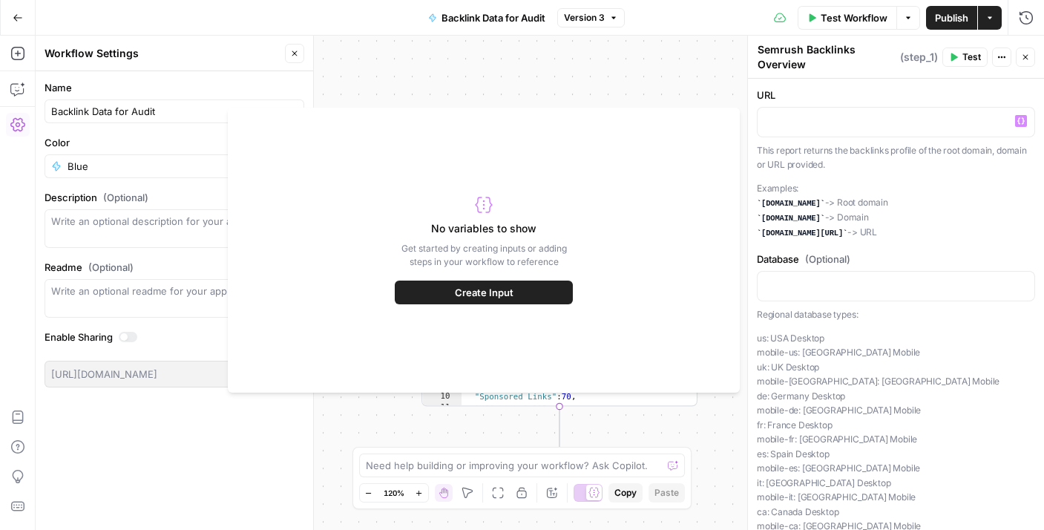
click at [522, 291] on button "Create Input" at bounding box center [484, 293] width 178 height 24
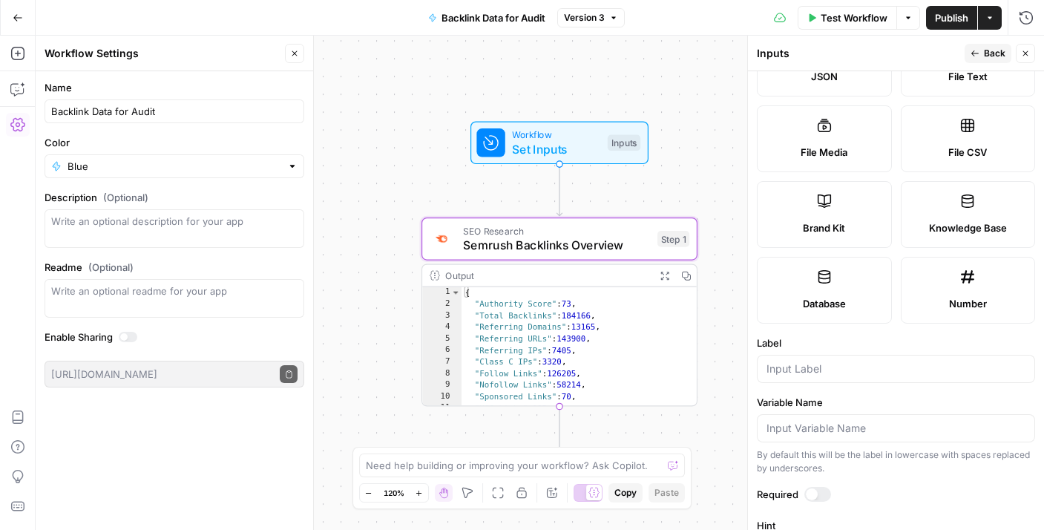
scroll to position [443, 0]
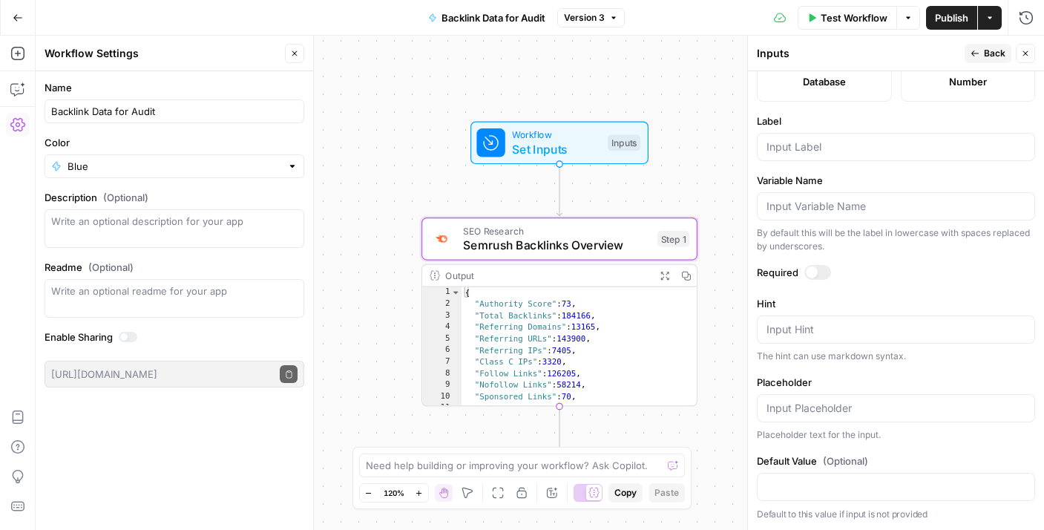
click at [998, 51] on span "Back" at bounding box center [995, 53] width 22 height 13
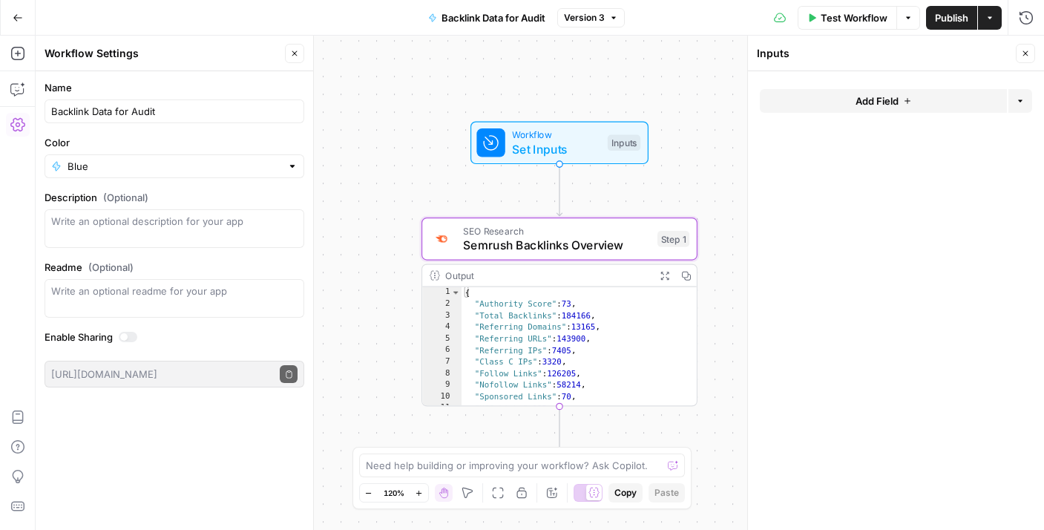
click at [1018, 98] on icon "button" at bounding box center [1020, 100] width 9 height 9
click at [1001, 125] on div "Add Group" at bounding box center [983, 136] width 97 height 34
click at [997, 132] on span "Add Group" at bounding box center [989, 135] width 50 height 15
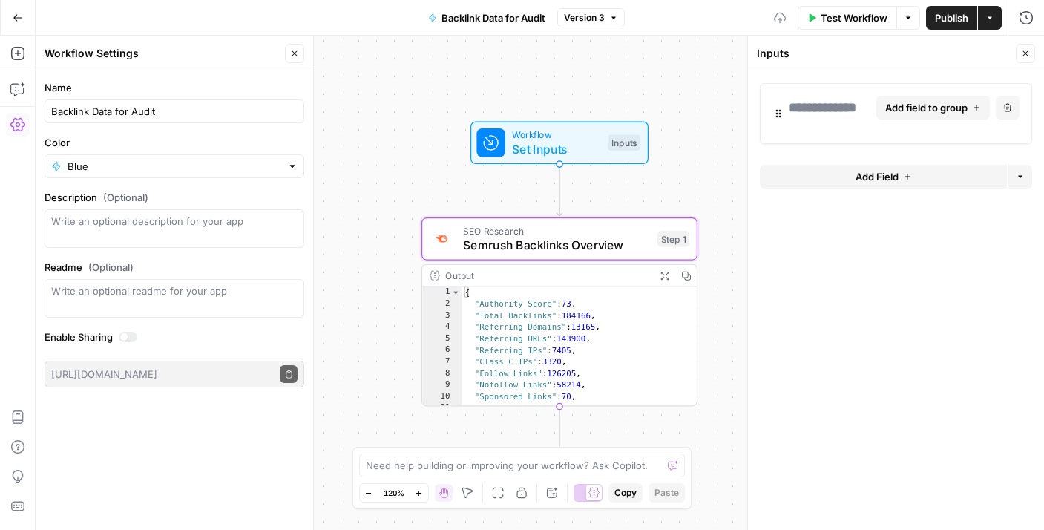
click at [1000, 108] on button "Delete group" at bounding box center [1008, 108] width 24 height 24
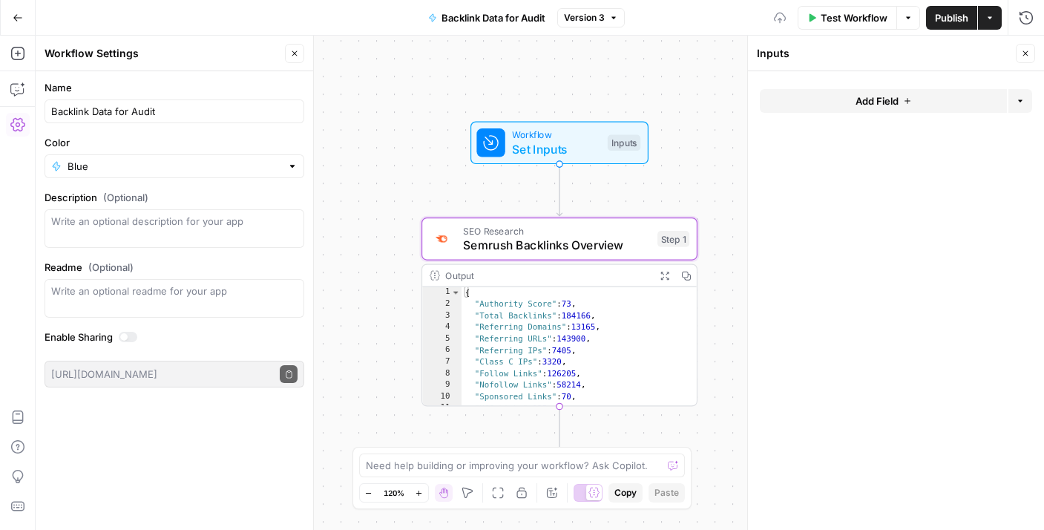
click at [1025, 56] on icon "button" at bounding box center [1025, 53] width 9 height 9
click at [598, 232] on span "SEO Research" at bounding box center [556, 231] width 187 height 14
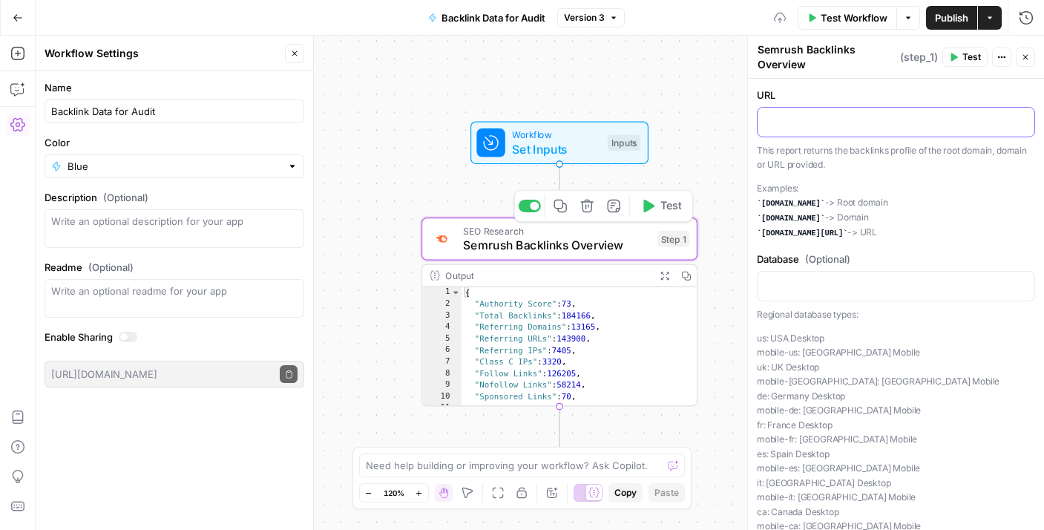
click at [788, 134] on div at bounding box center [896, 122] width 277 height 29
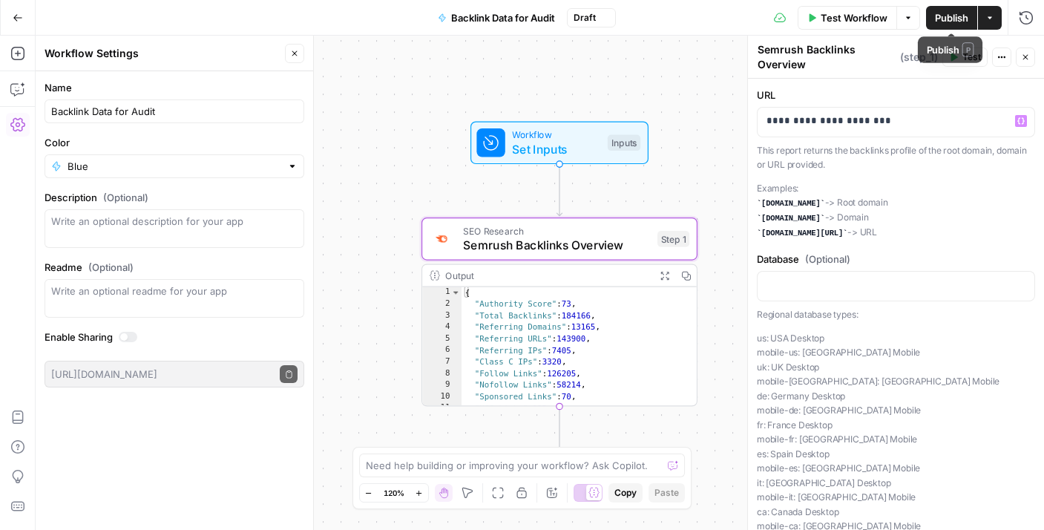
click at [952, 20] on span "Publish" at bounding box center [951, 17] width 33 height 15
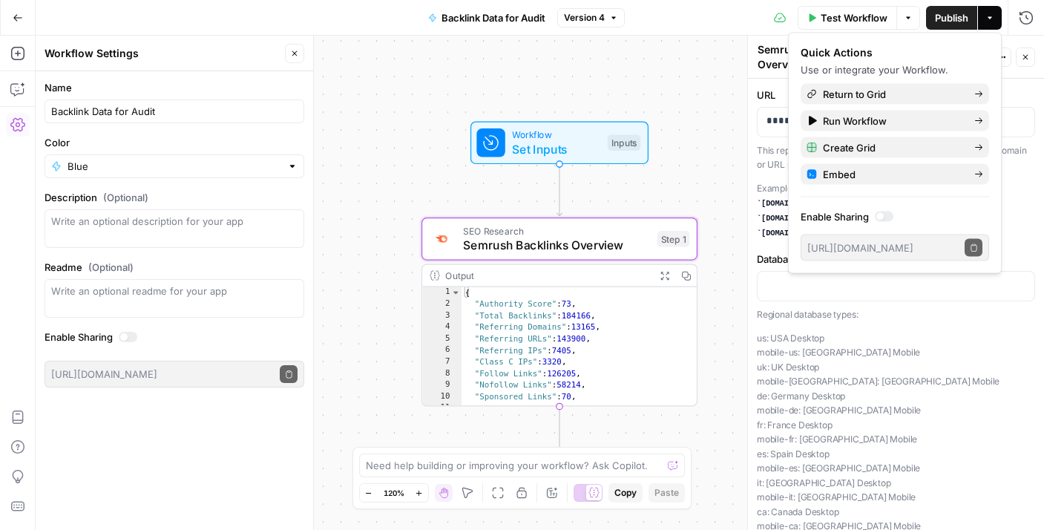
click at [986, 15] on icon "button" at bounding box center [990, 17] width 9 height 9
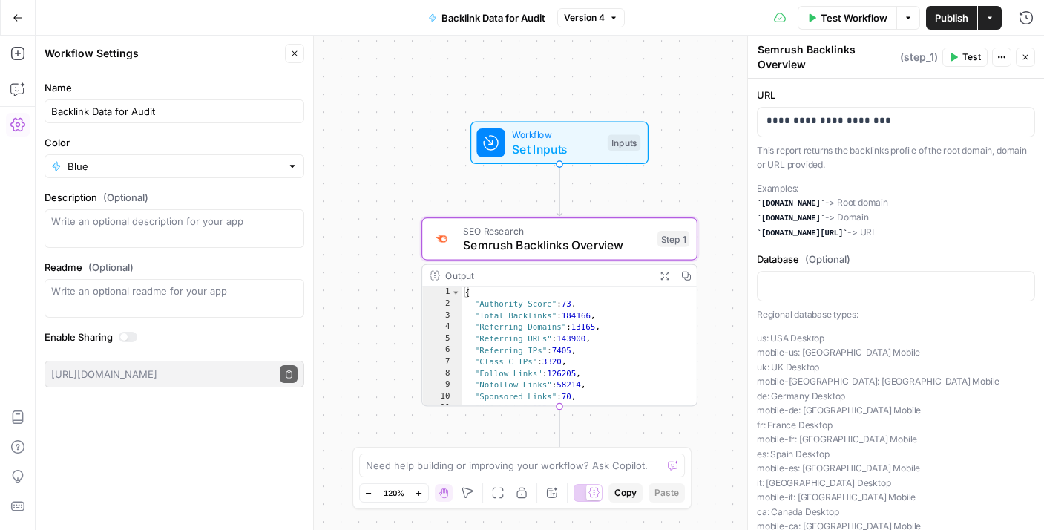
click at [986, 15] on icon "button" at bounding box center [990, 17] width 9 height 9
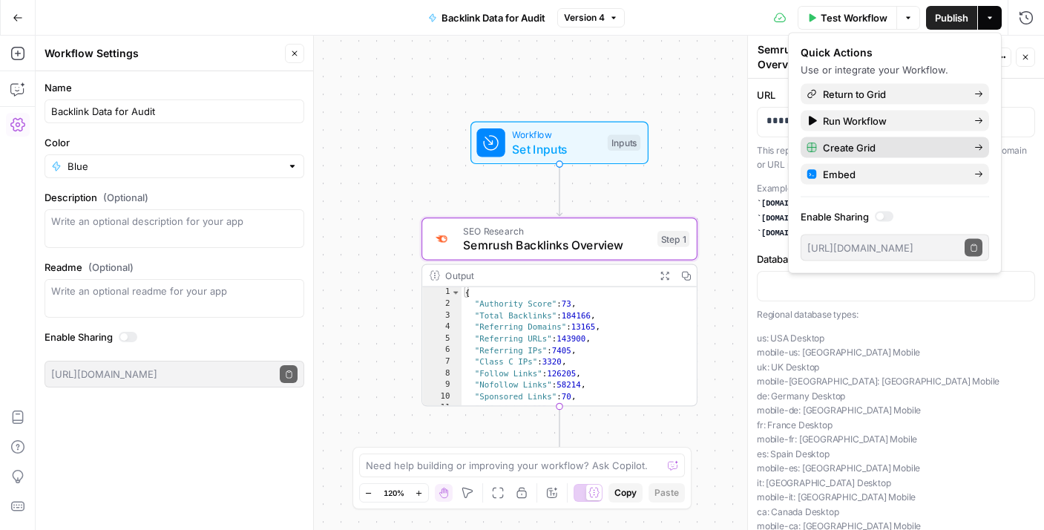
click at [853, 151] on span "Create Grid" at bounding box center [893, 147] width 140 height 15
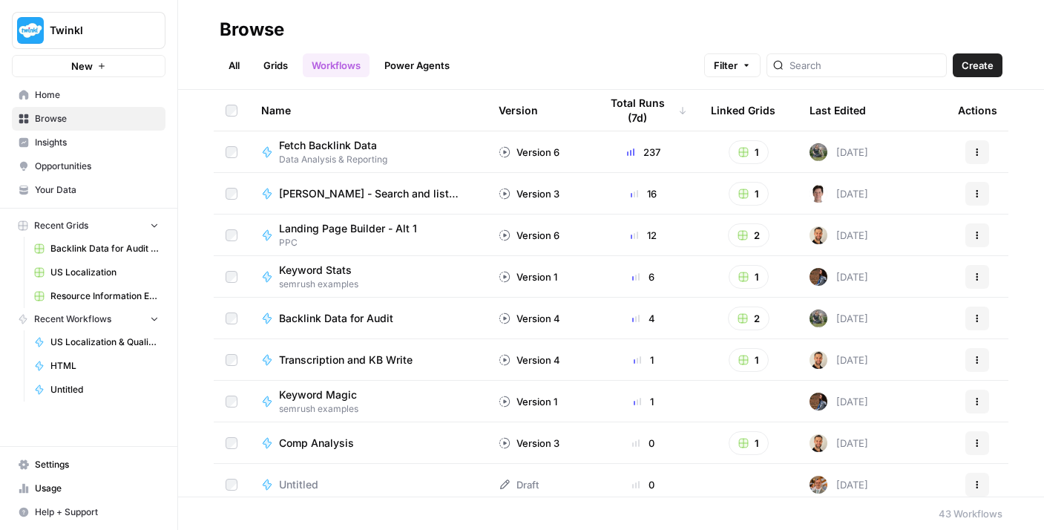
click at [271, 50] on div "All Grids Workflows Power Agents Filter Create" at bounding box center [611, 60] width 783 height 36
click at [272, 56] on link "Grids" at bounding box center [276, 65] width 42 height 24
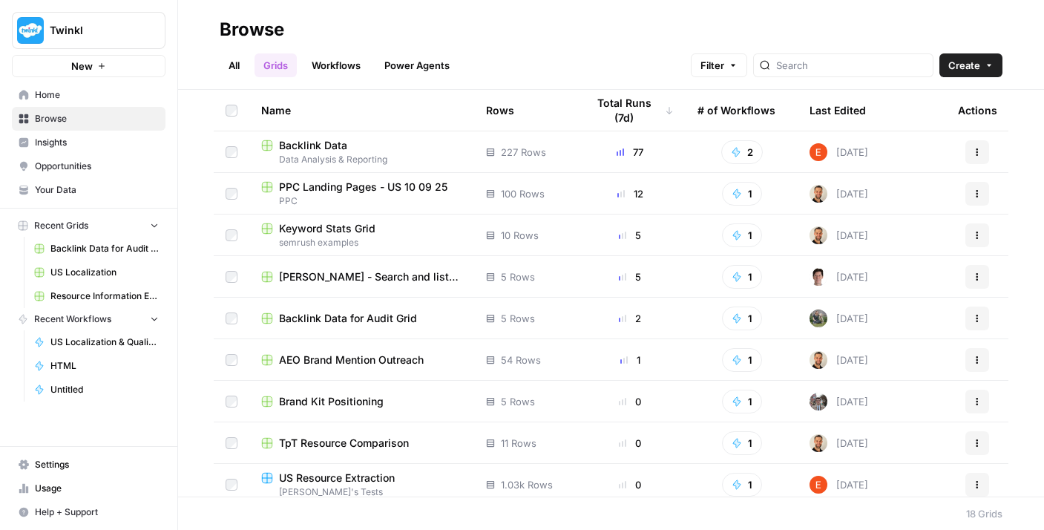
click at [811, 105] on div "Last Edited" at bounding box center [838, 110] width 56 height 41
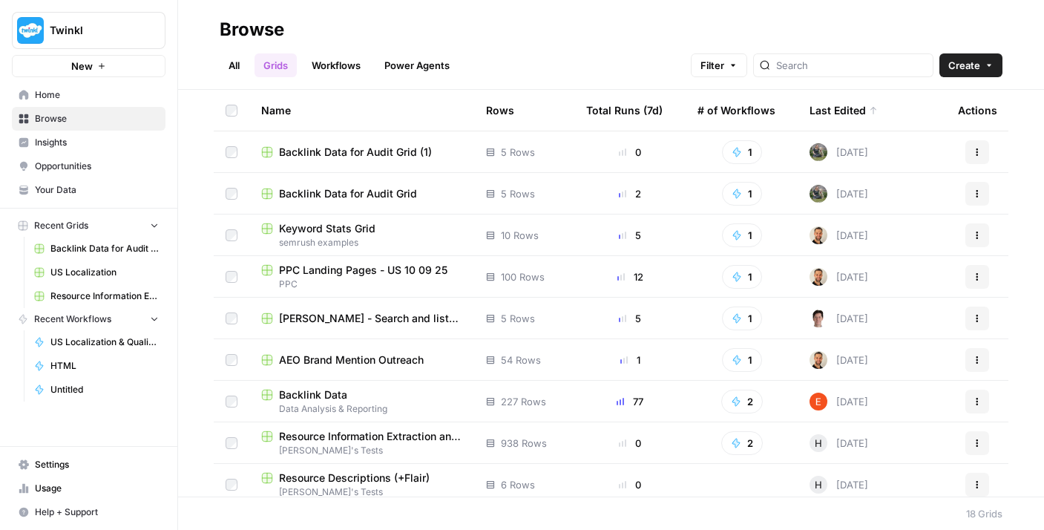
click at [973, 155] on icon "button" at bounding box center [977, 152] width 9 height 9
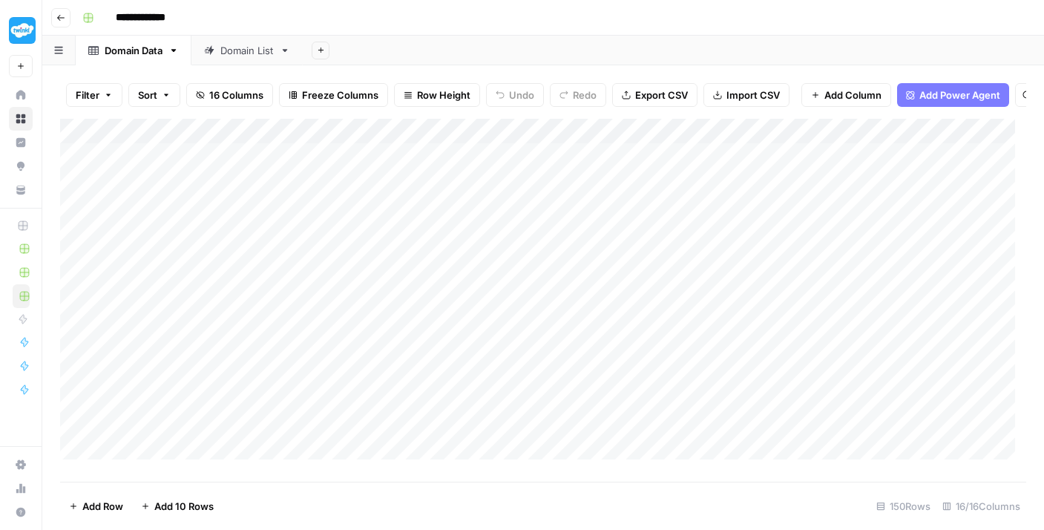
click at [594, 141] on div "Add Column" at bounding box center [543, 295] width 966 height 352
click at [515, 159] on div "Add Column" at bounding box center [543, 295] width 966 height 352
click at [592, 174] on div "Add Column" at bounding box center [543, 295] width 966 height 352
click at [592, 185] on div "Add Column" at bounding box center [543, 295] width 966 height 352
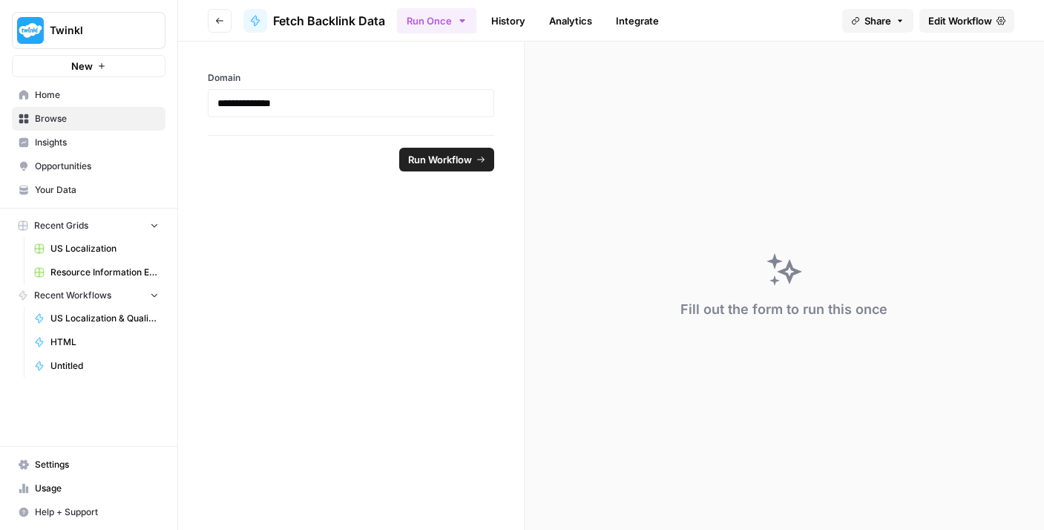
click at [955, 22] on span "Edit Workflow" at bounding box center [960, 20] width 64 height 15
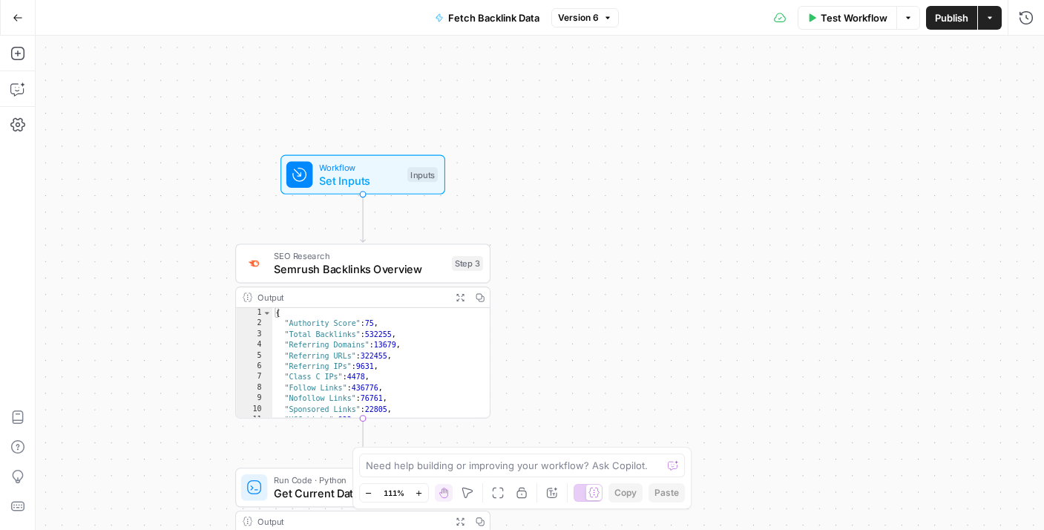
click at [389, 255] on span "SEO Research" at bounding box center [359, 255] width 171 height 13
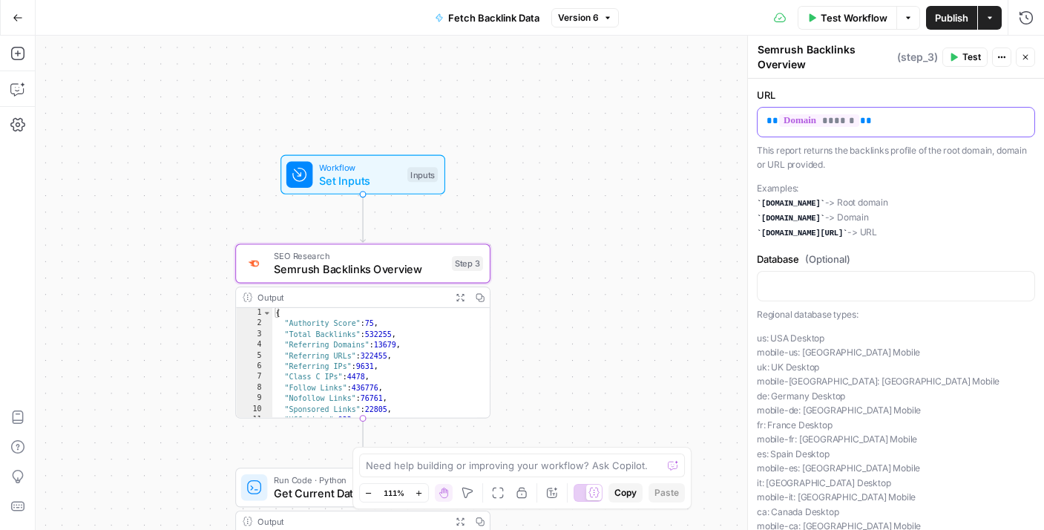
click at [830, 124] on span "******" at bounding box center [819, 120] width 80 height 13
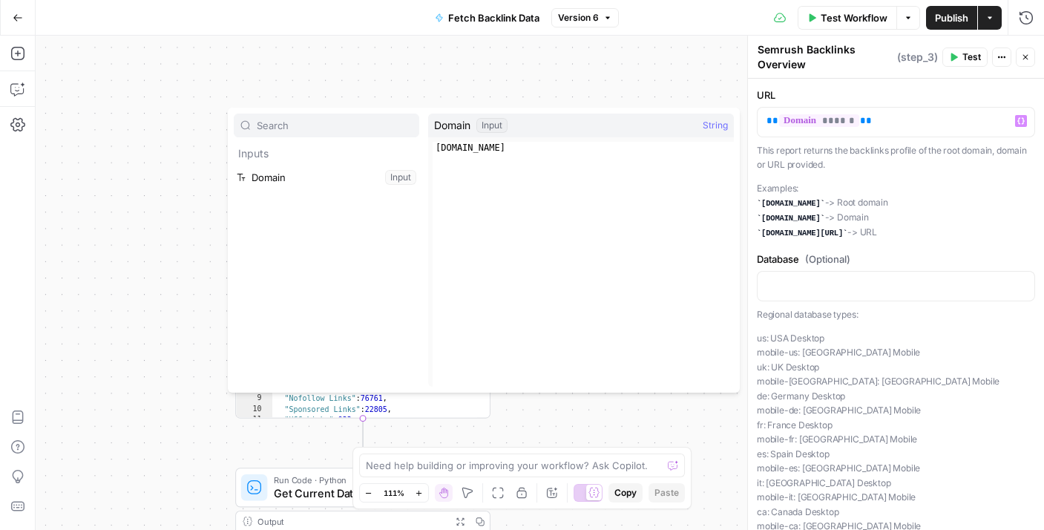
click at [666, 79] on div "Workflow Set Inputs Inputs SEO Research Semrush Backlinks Overview Step 3 Outpu…" at bounding box center [540, 283] width 1009 height 494
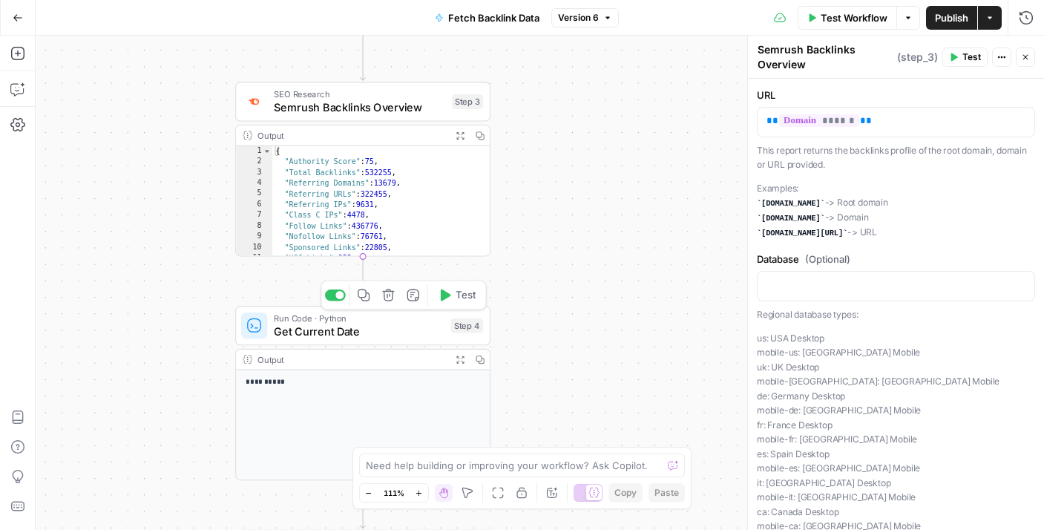
click at [398, 327] on span "Get Current Date" at bounding box center [359, 331] width 171 height 16
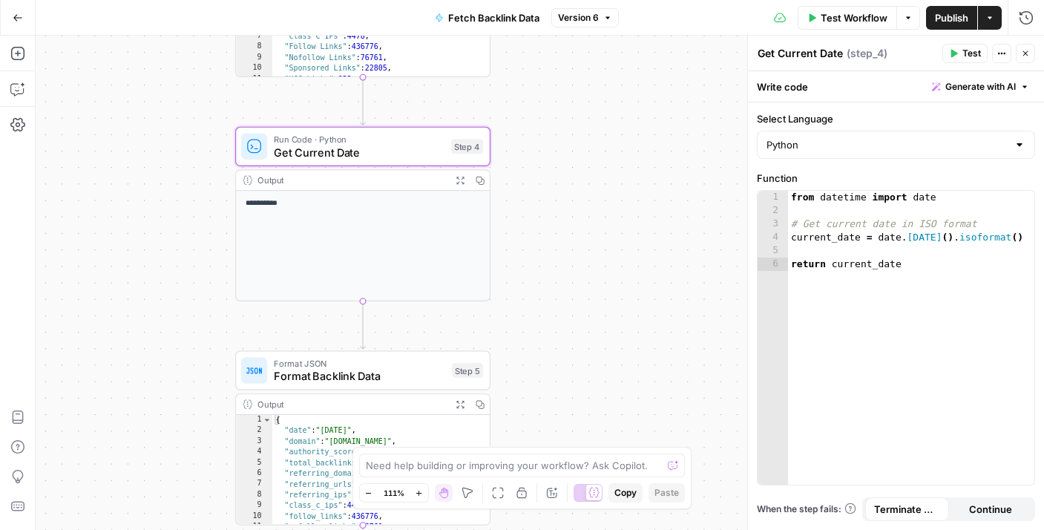
click at [373, 362] on span "Format JSON" at bounding box center [359, 362] width 171 height 13
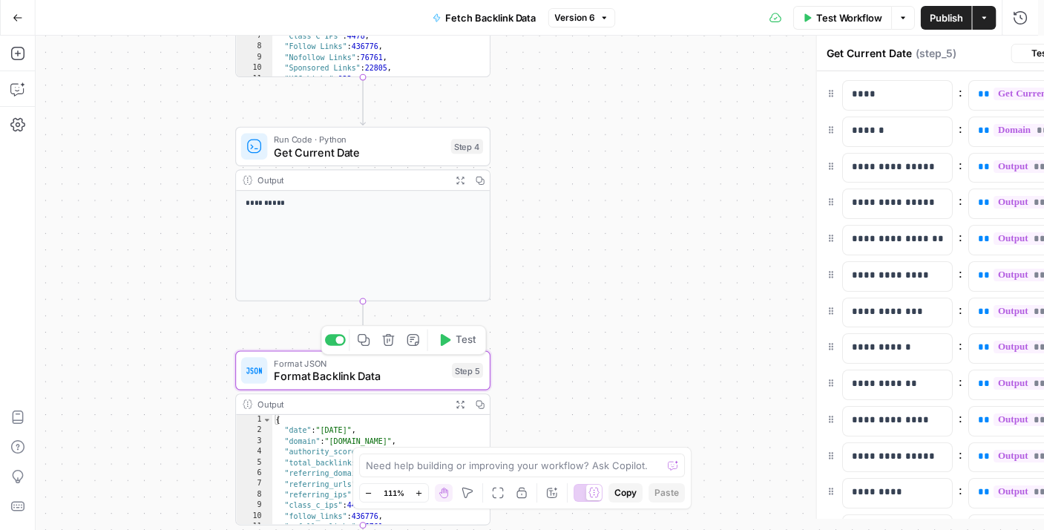
type textarea "Format Backlink Data"
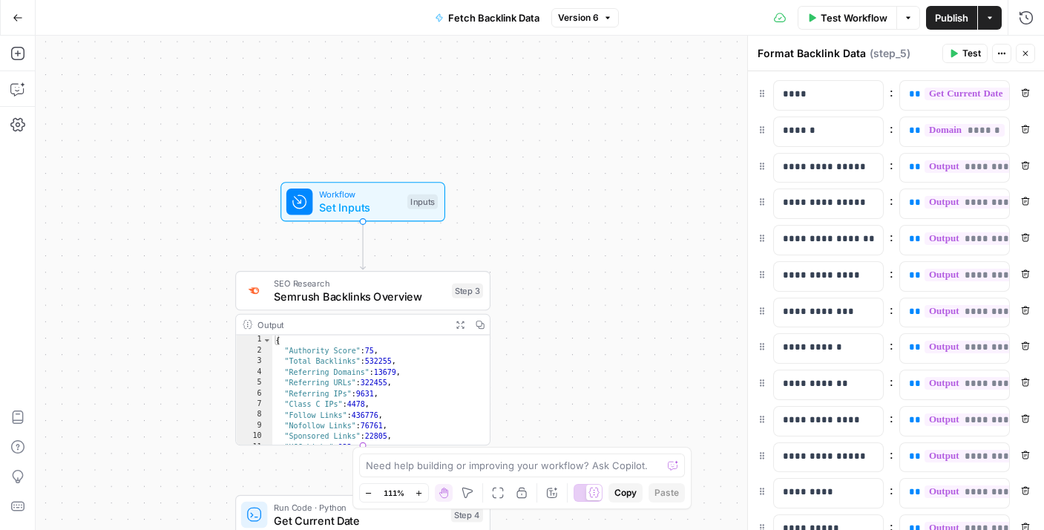
click at [378, 298] on span "Semrush Backlinks Overview" at bounding box center [359, 296] width 171 height 16
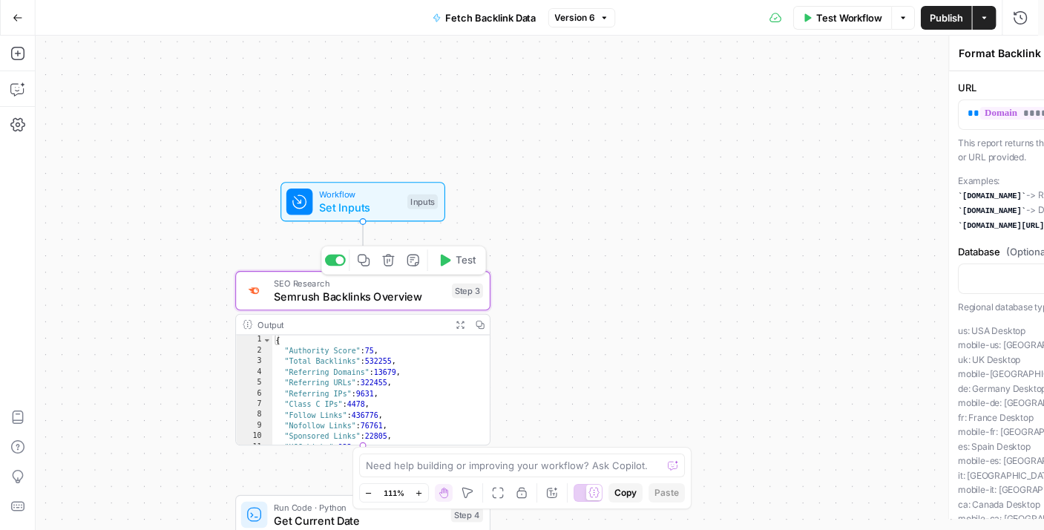
type textarea "Semrush Backlinks Overview"
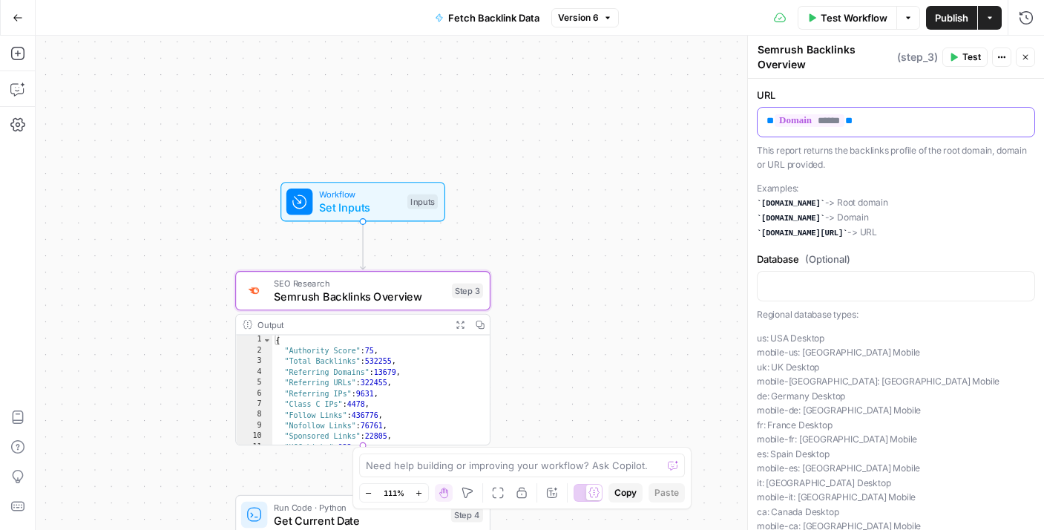
click at [796, 128] on p "** ****** **" at bounding box center [896, 121] width 259 height 15
click at [1018, 122] on icon "button" at bounding box center [1021, 121] width 7 height 7
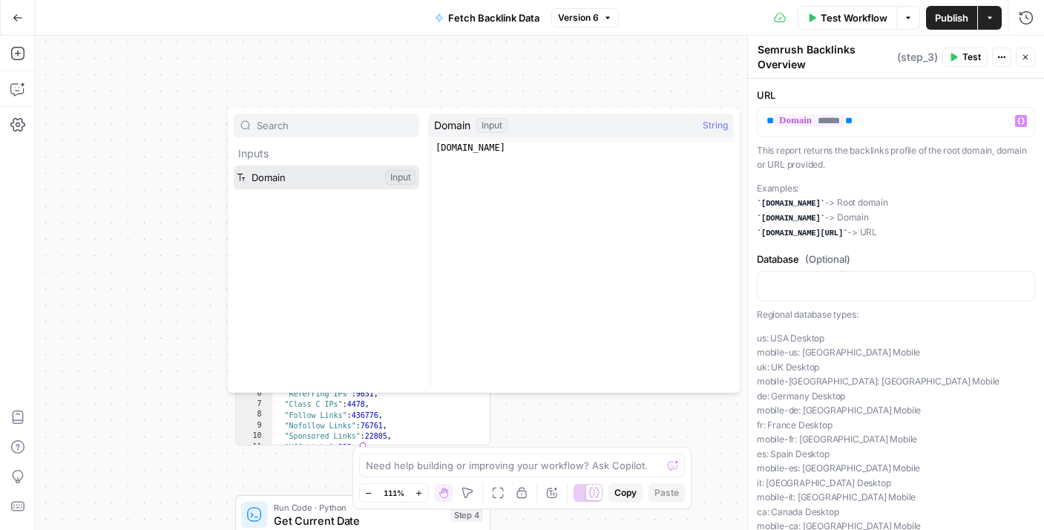
click at [296, 177] on button "Select variable Domain" at bounding box center [327, 178] width 186 height 24
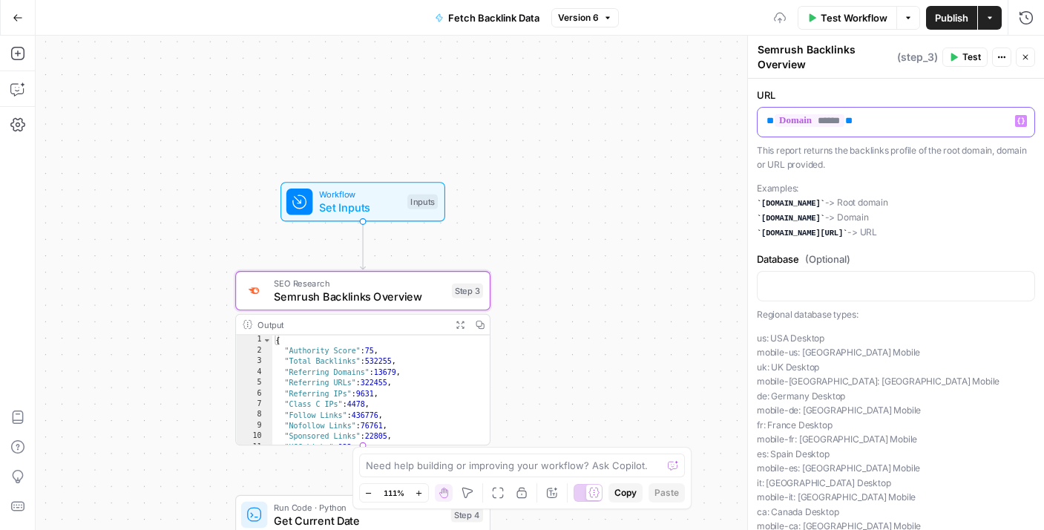
click at [807, 125] on span "******" at bounding box center [810, 120] width 70 height 13
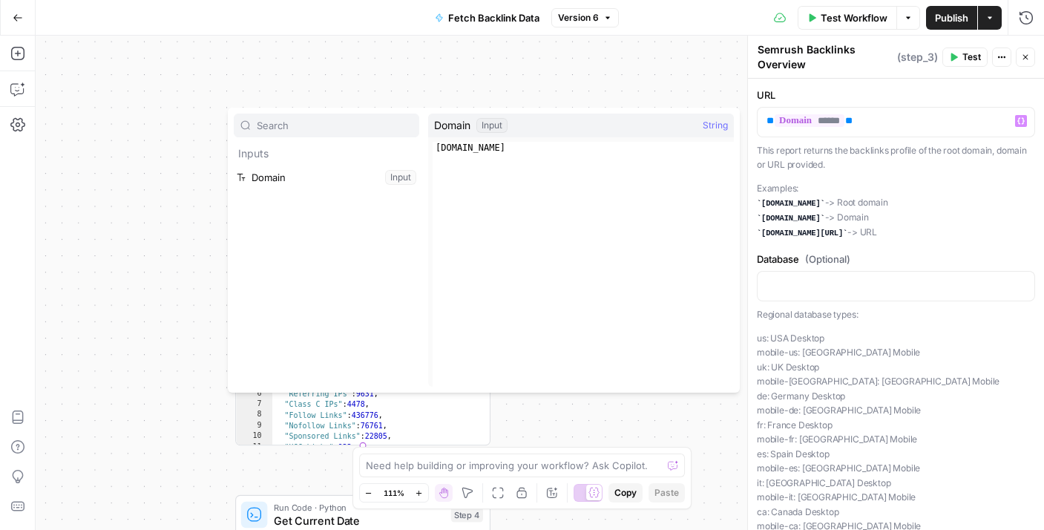
click at [705, 62] on div "Workflow Set Inputs Inputs SEO Research Semrush Backlinks Overview Step 3 Outpu…" at bounding box center [540, 283] width 1009 height 494
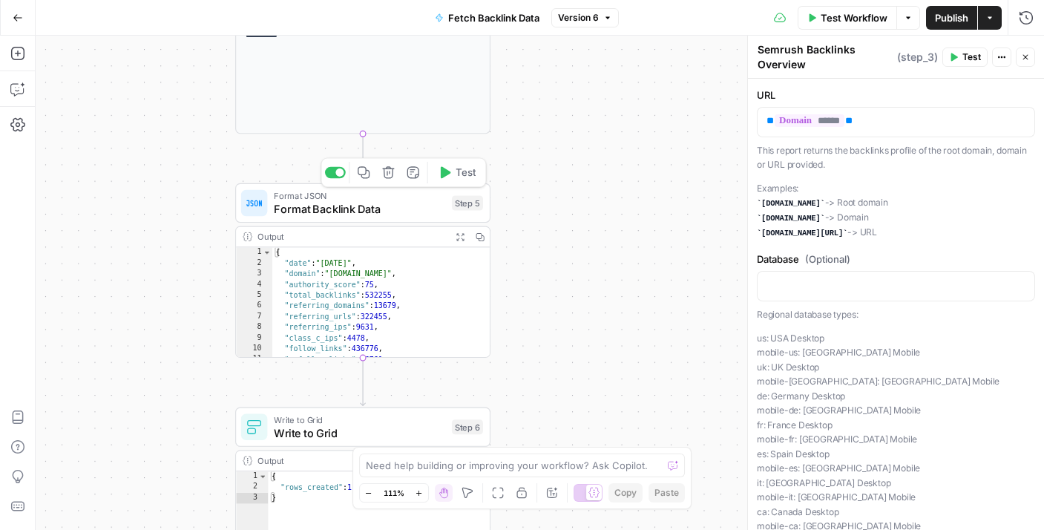
click at [367, 205] on span "Format Backlink Data" at bounding box center [359, 208] width 171 height 16
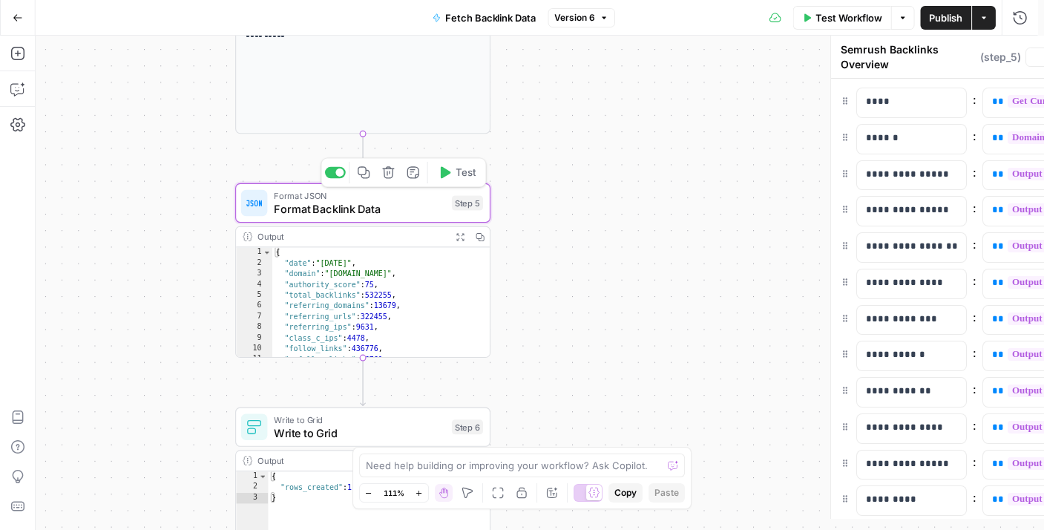
type textarea "Format Backlink Data"
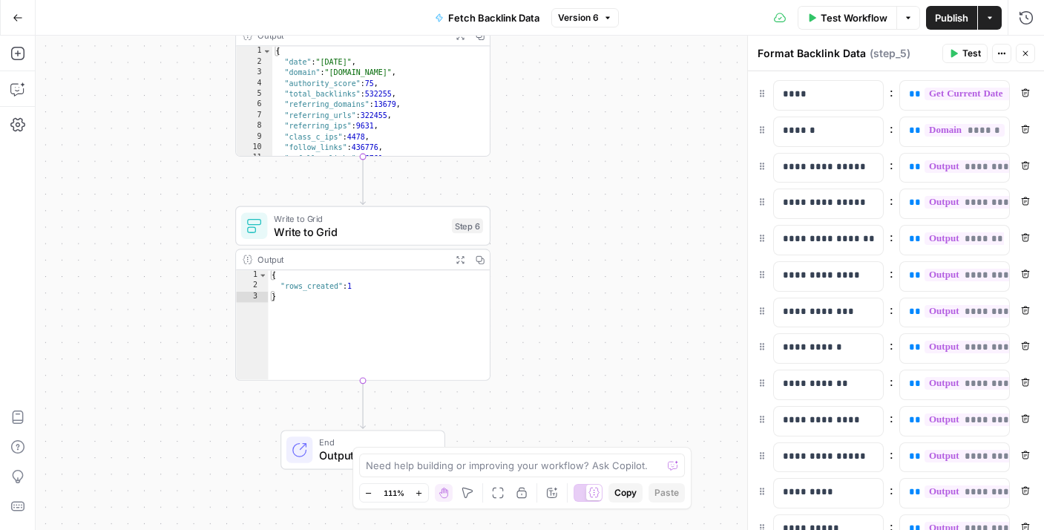
click at [13, 18] on icon "button" at bounding box center [18, 18] width 10 height 10
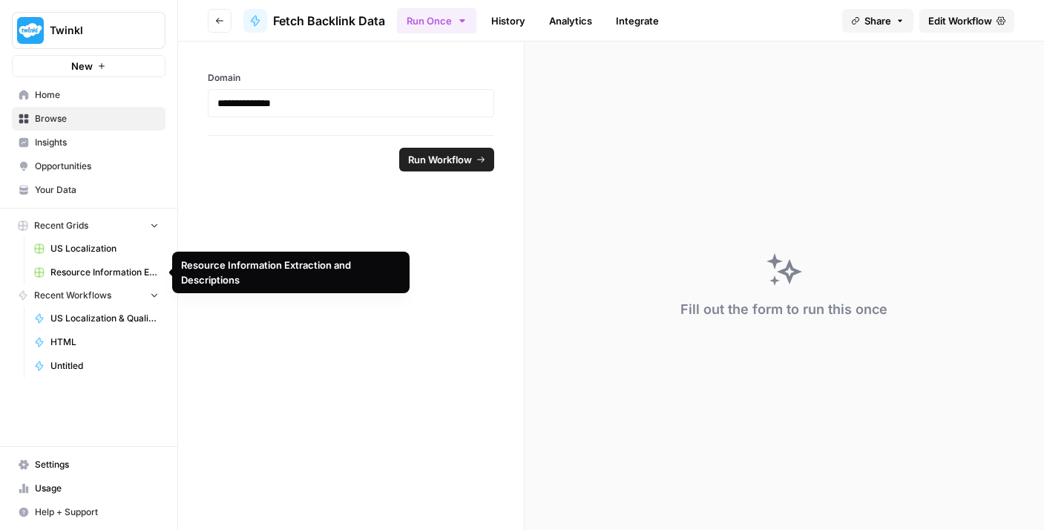
click at [90, 258] on link "US Localization" at bounding box center [96, 249] width 138 height 24
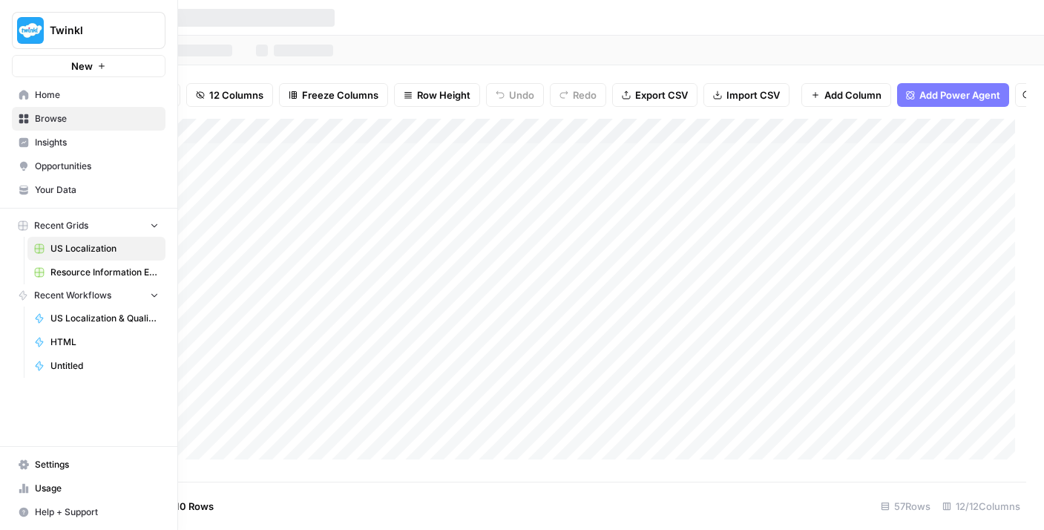
click at [47, 91] on span "Home" at bounding box center [97, 94] width 124 height 13
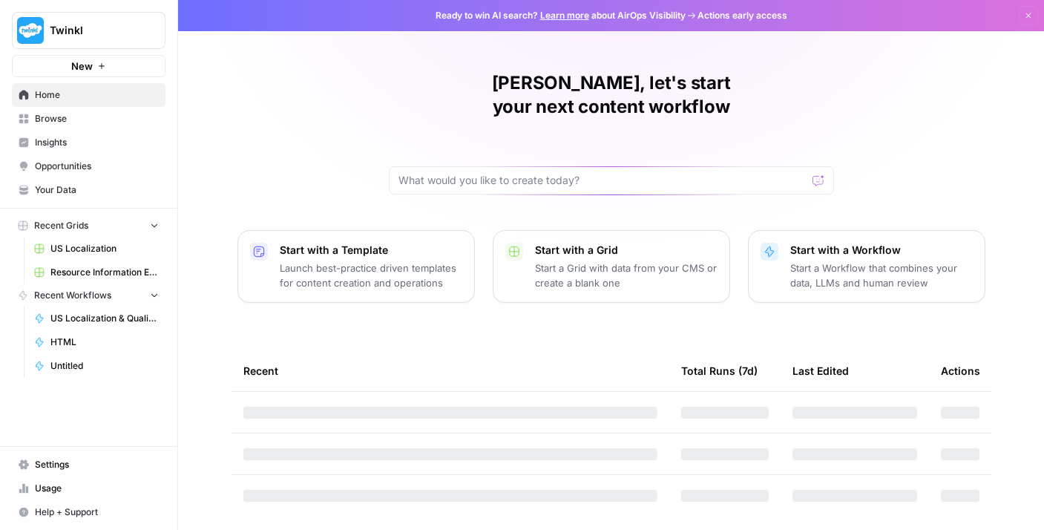
click at [833, 261] on p "Start a Workflow that combines your data, LLMs and human review" at bounding box center [881, 276] width 183 height 30
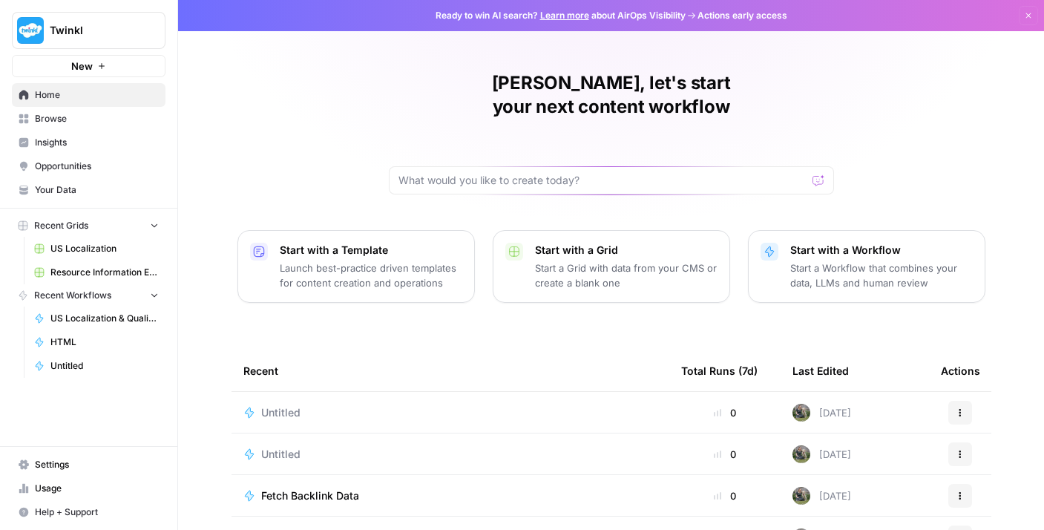
click at [53, 117] on span "Browse" at bounding box center [97, 118] width 124 height 13
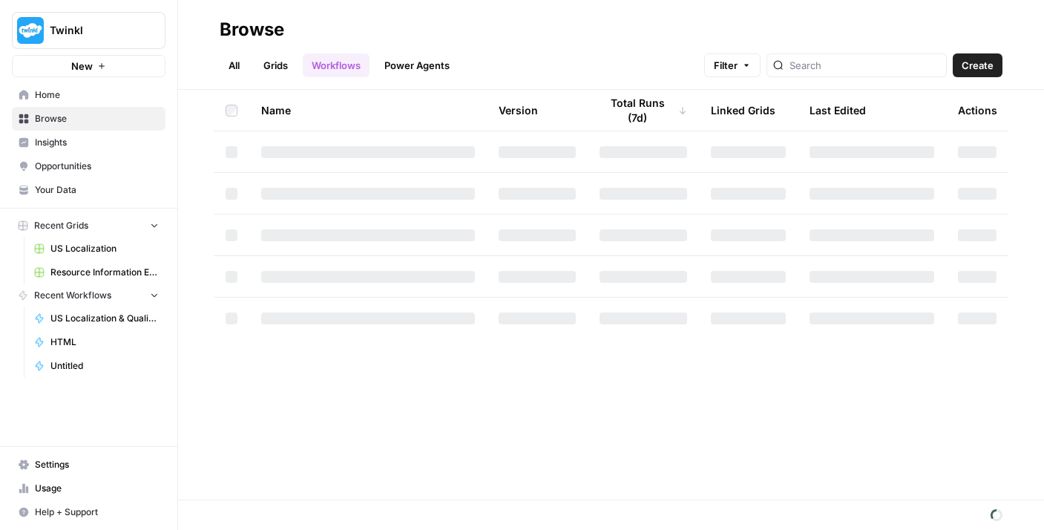
click at [259, 67] on link "Grids" at bounding box center [276, 65] width 42 height 24
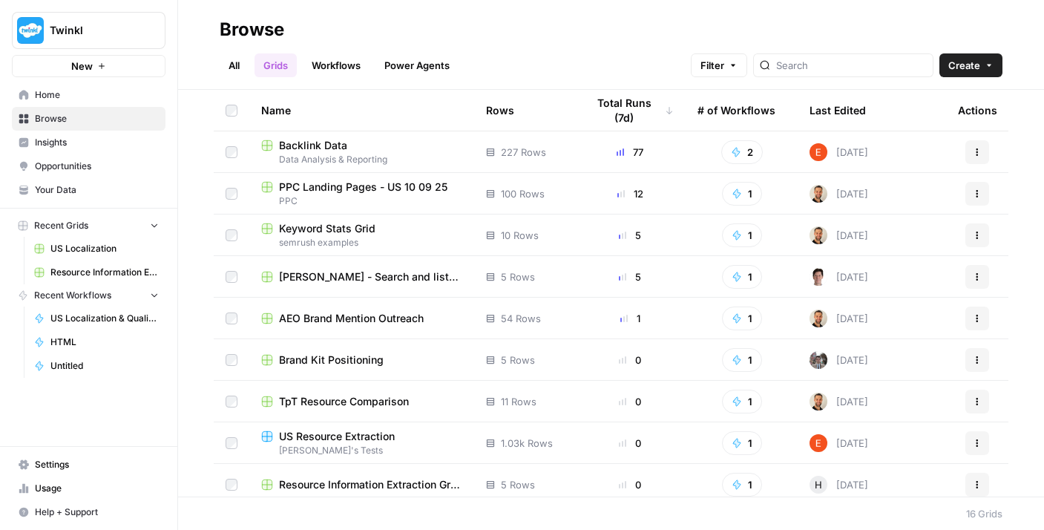
click at [333, 67] on link "Workflows" at bounding box center [336, 65] width 67 height 24
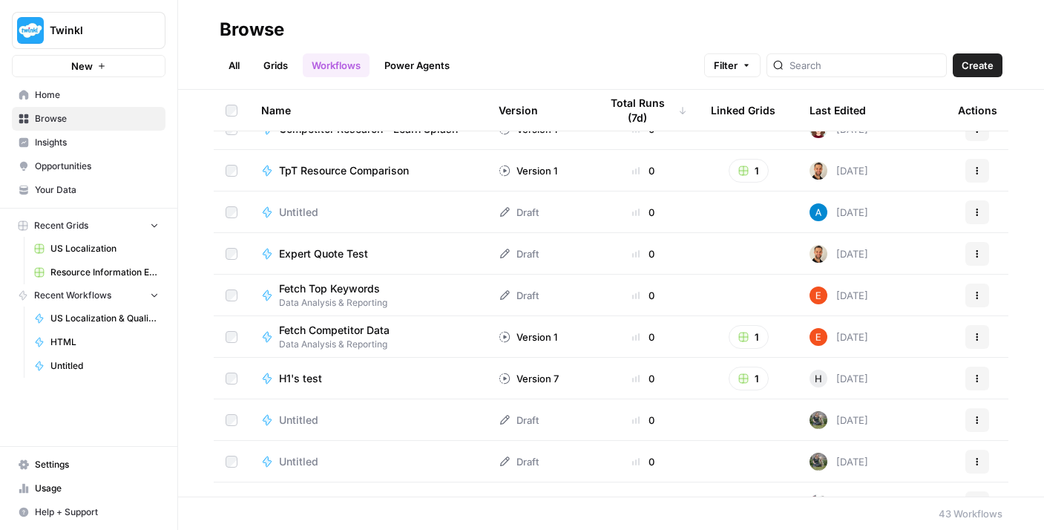
scroll to position [1422, 0]
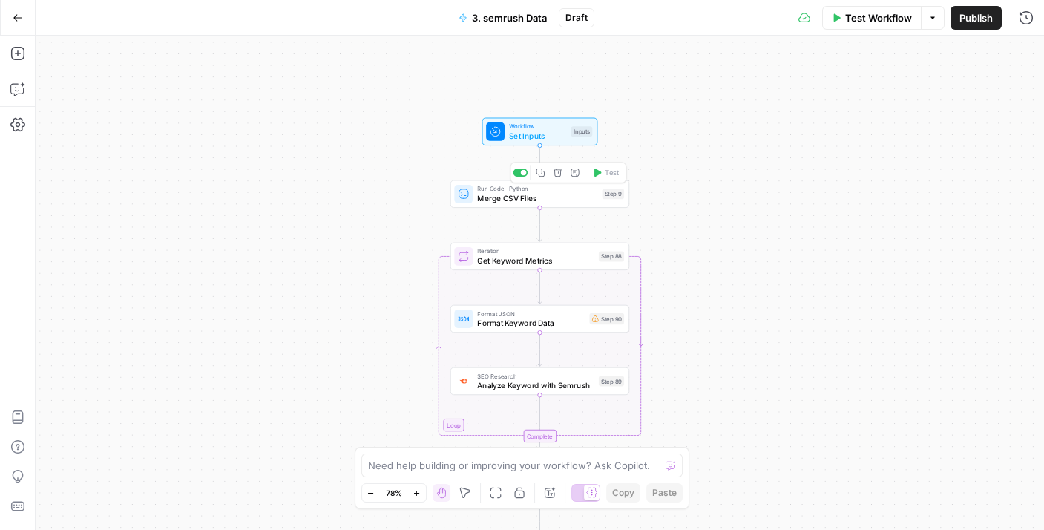
click at [554, 194] on span "Merge CSV Files" at bounding box center [537, 198] width 120 height 12
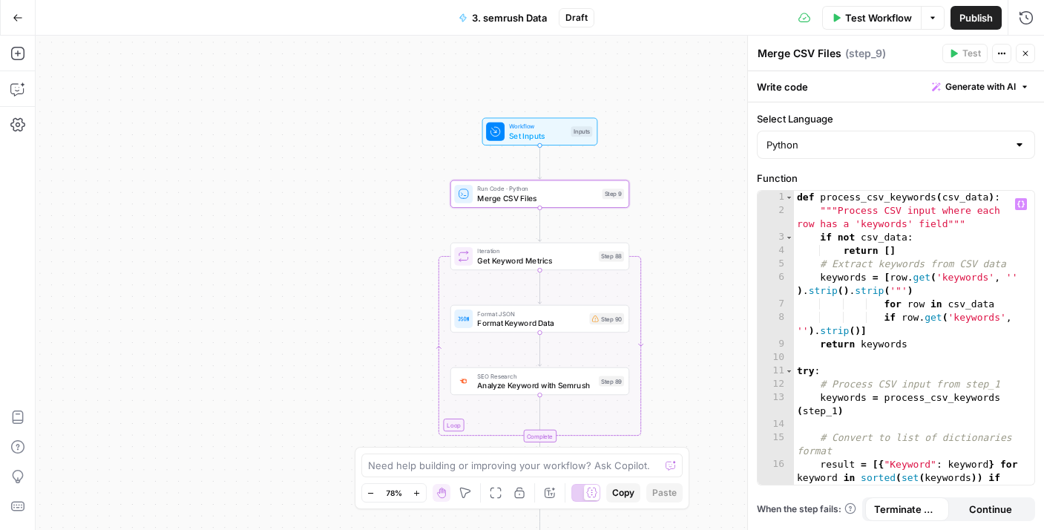
scroll to position [147, 0]
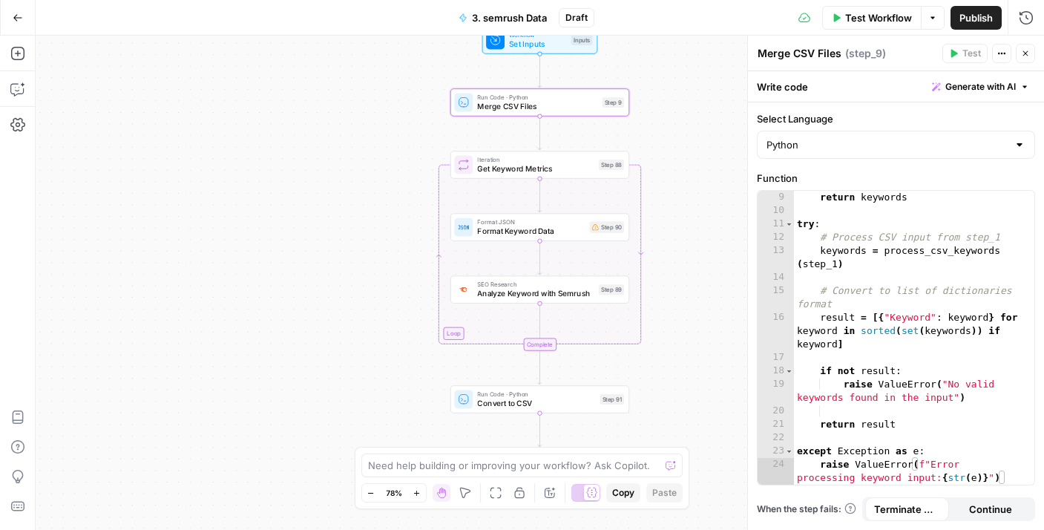
click at [548, 286] on span "SEO Research" at bounding box center [535, 284] width 117 height 9
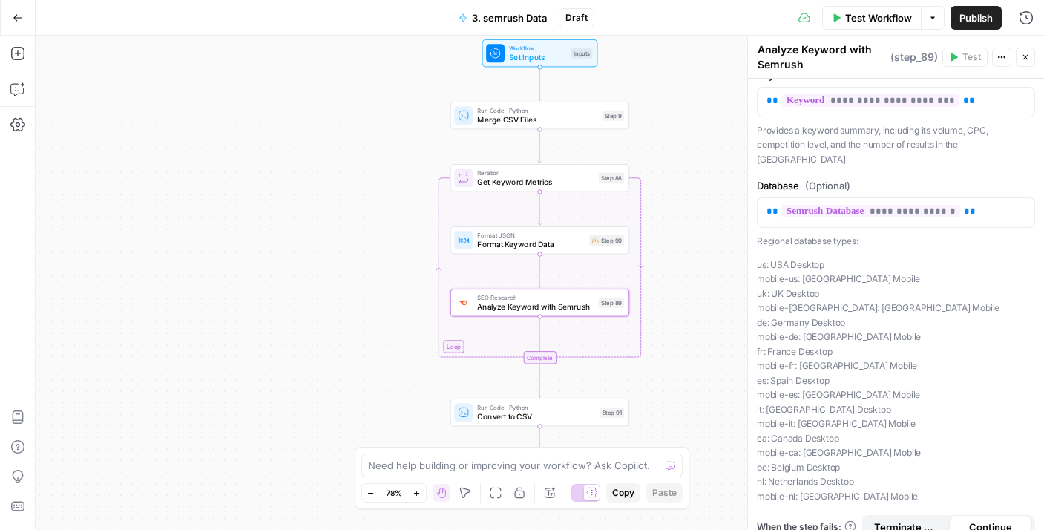
scroll to position [0, 0]
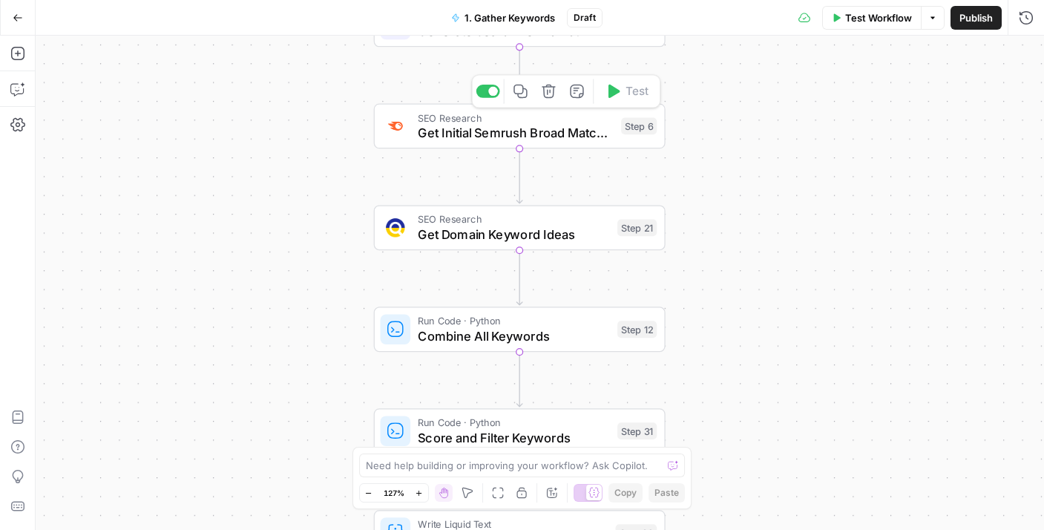
click at [532, 135] on span "Get Initial Semrush Broad Match Keywords" at bounding box center [516, 132] width 196 height 19
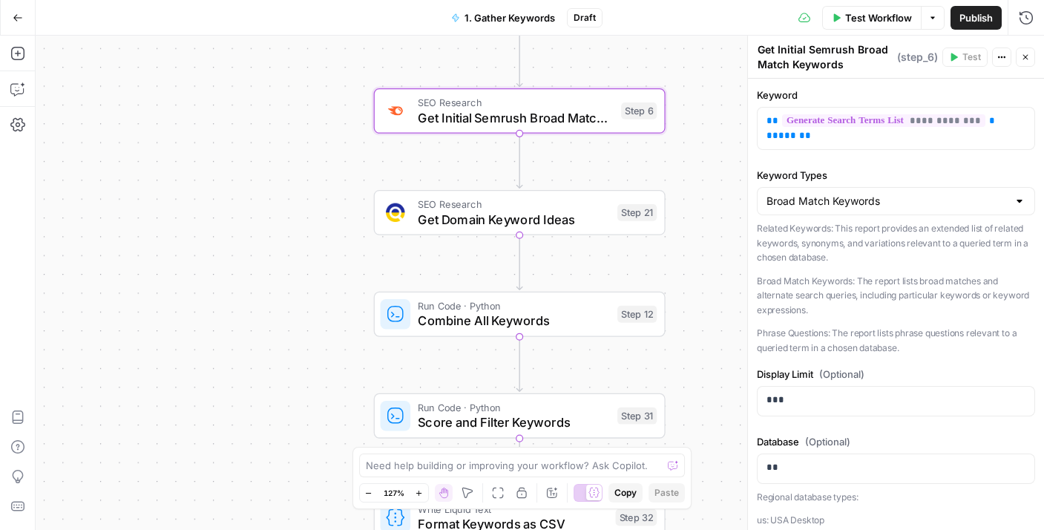
click at [439, 223] on span "Get Domain Keyword Ideas" at bounding box center [514, 219] width 192 height 19
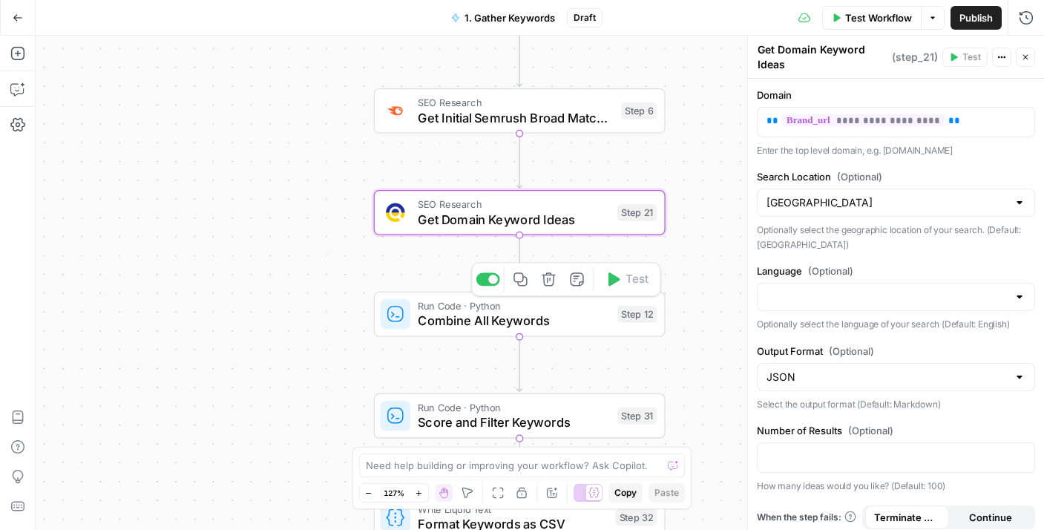
click at [460, 324] on span "Combine All Keywords" at bounding box center [514, 320] width 192 height 19
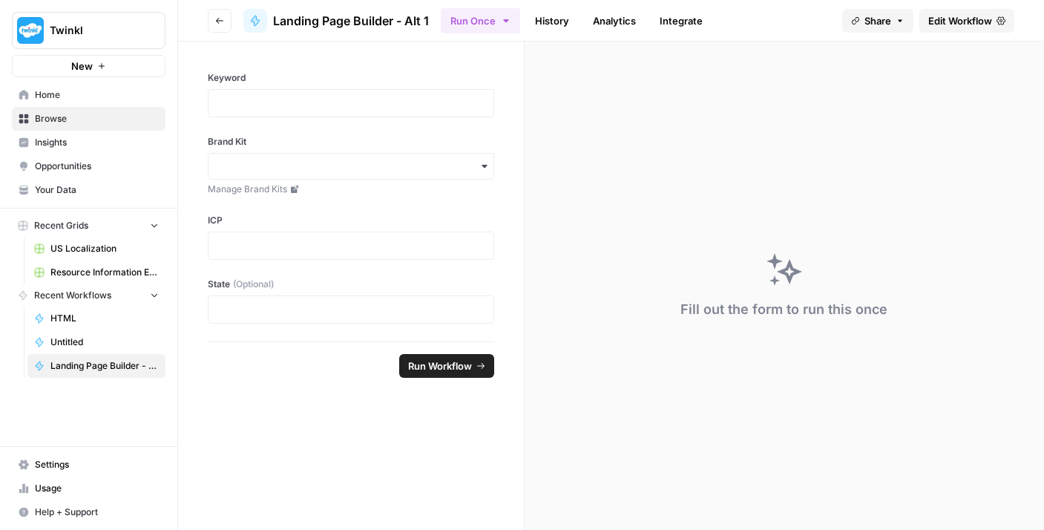
click at [951, 24] on span "Edit Workflow" at bounding box center [960, 20] width 64 height 15
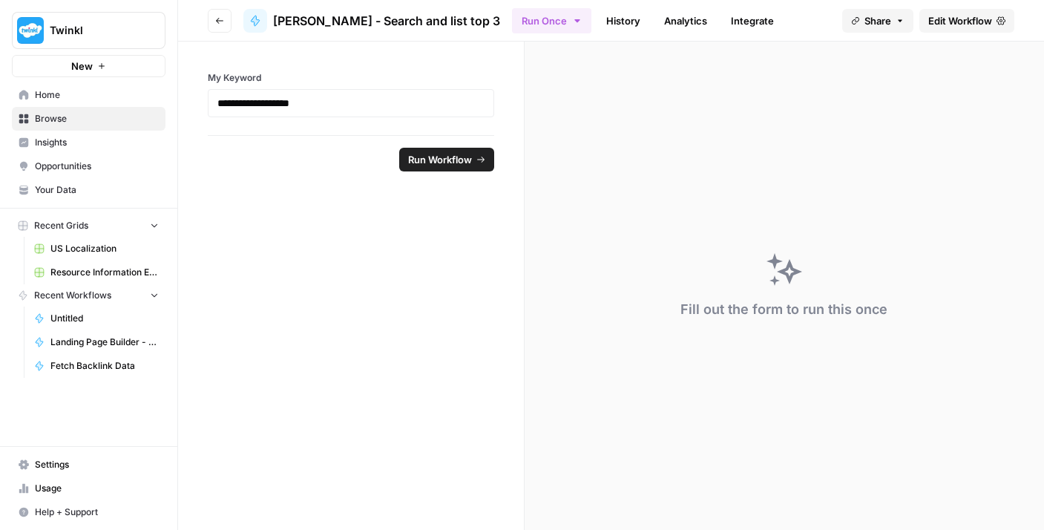
click at [958, 23] on span "Edit Workflow" at bounding box center [960, 20] width 64 height 15
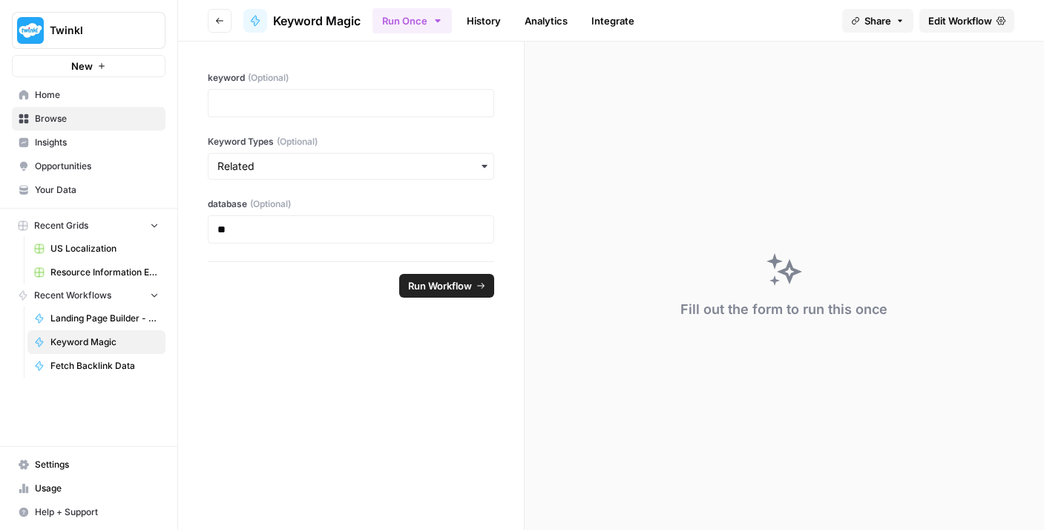
click at [937, 22] on span "Edit Workflow" at bounding box center [960, 20] width 64 height 15
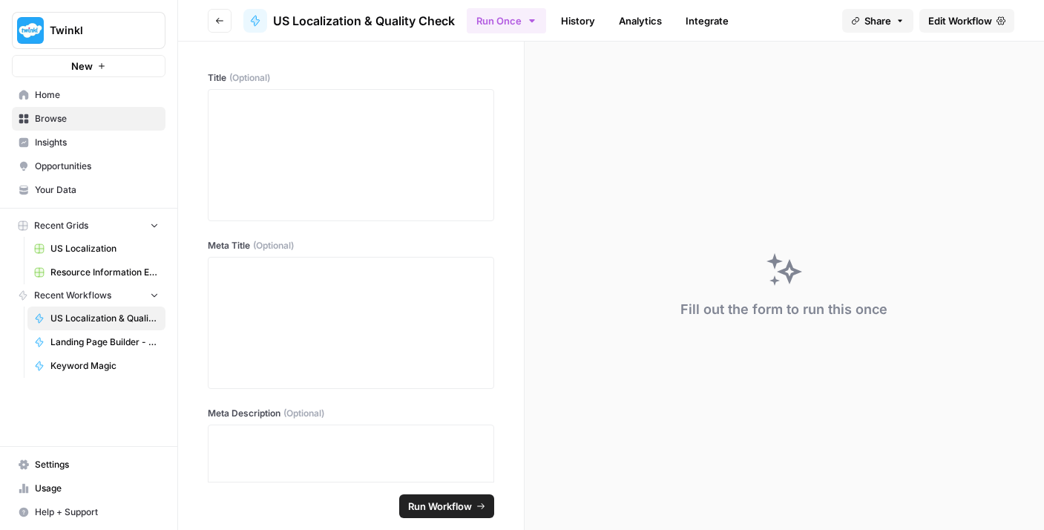
click at [961, 16] on span "Edit Workflow" at bounding box center [960, 20] width 64 height 15
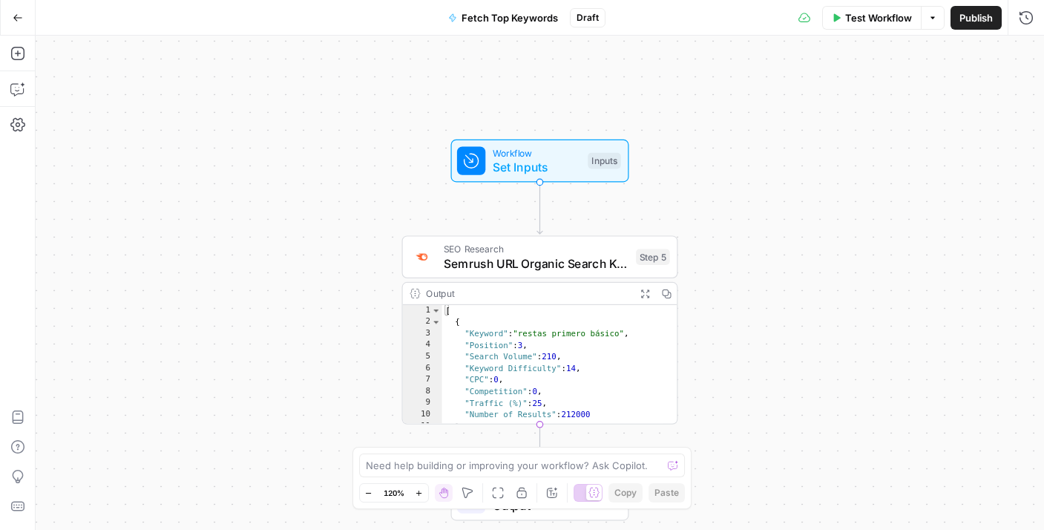
click at [28, 21] on button "Go Back" at bounding box center [17, 17] width 27 height 27
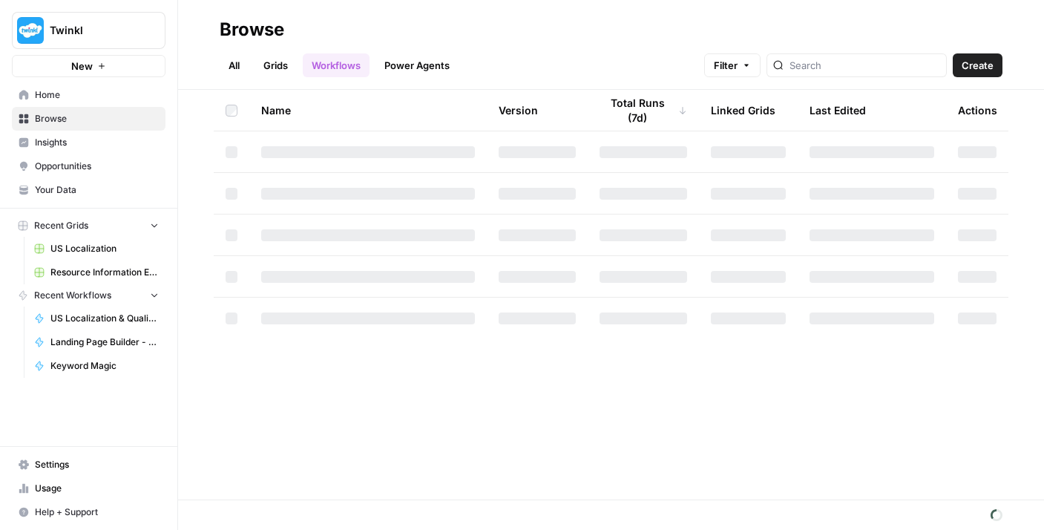
click at [94, 246] on span "US Localization" at bounding box center [104, 248] width 108 height 13
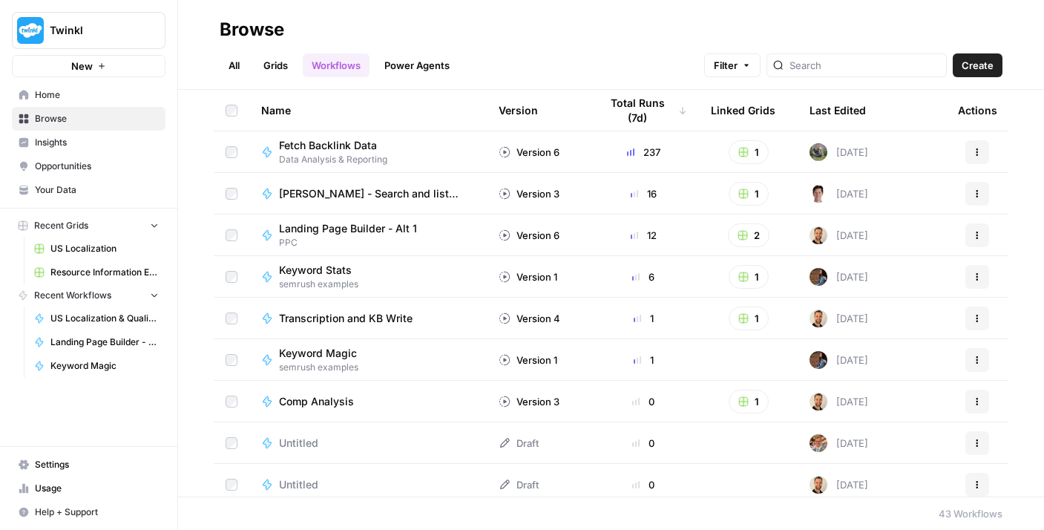
click at [66, 99] on span "Home" at bounding box center [97, 94] width 124 height 13
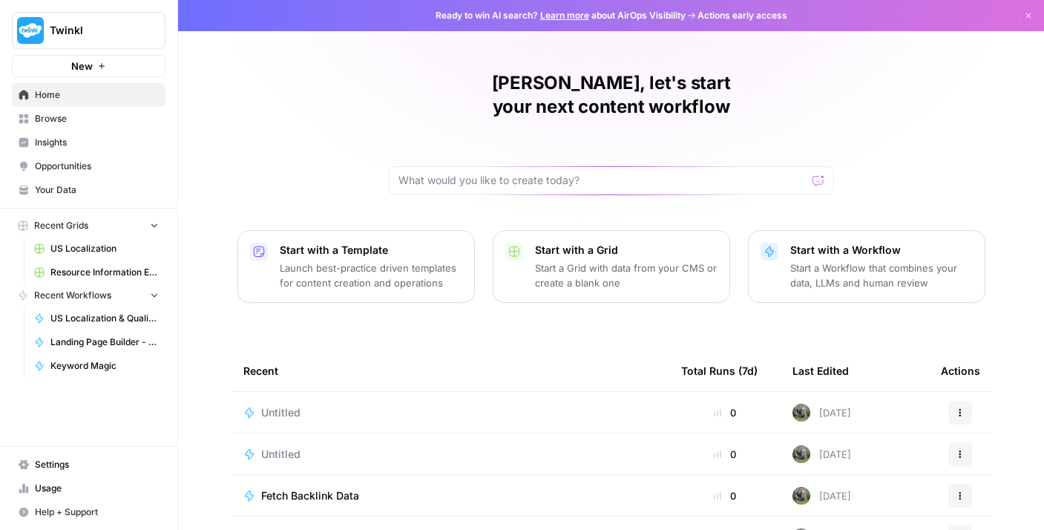
click at [625, 261] on p "Start a Grid with data from your CMS or create a blank one" at bounding box center [626, 276] width 183 height 30
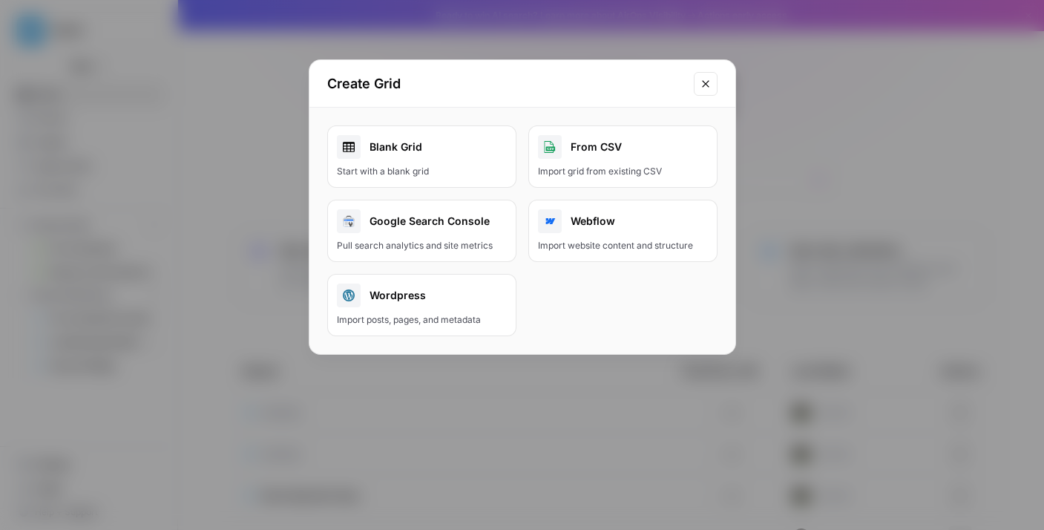
click at [712, 84] on button "Close modal" at bounding box center [706, 84] width 24 height 24
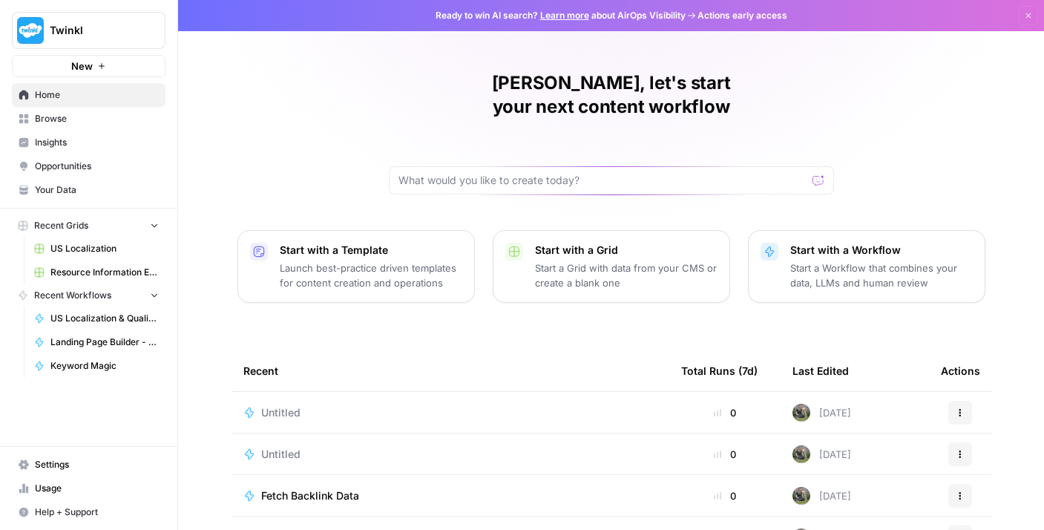
click at [123, 122] on span "Browse" at bounding box center [97, 118] width 124 height 13
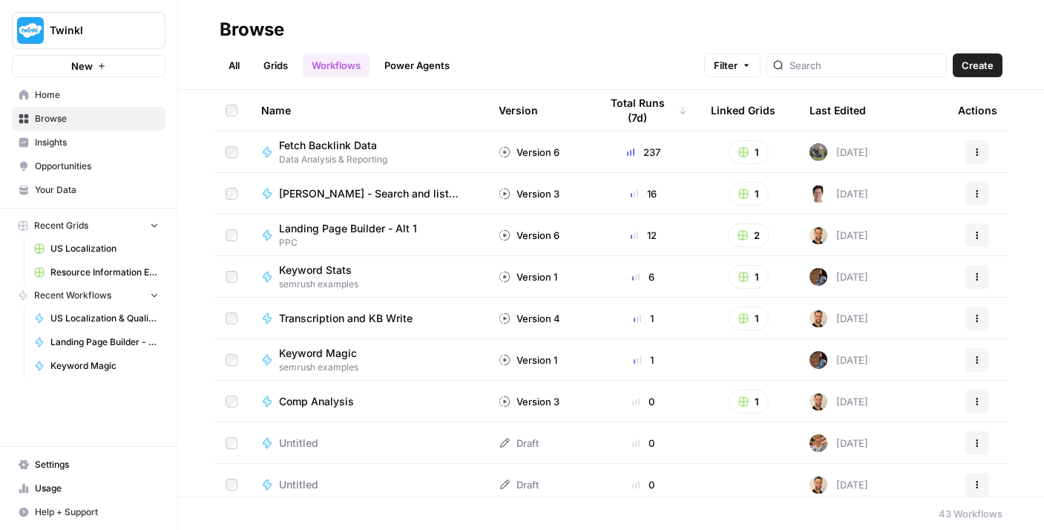
click at [272, 59] on link "Grids" at bounding box center [276, 65] width 42 height 24
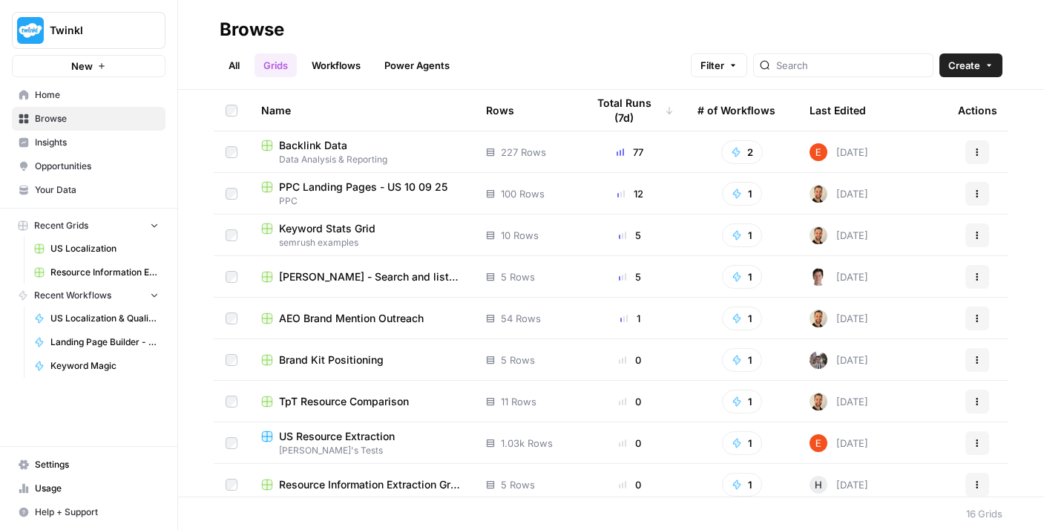
click at [962, 71] on span "Create" at bounding box center [964, 65] width 32 height 15
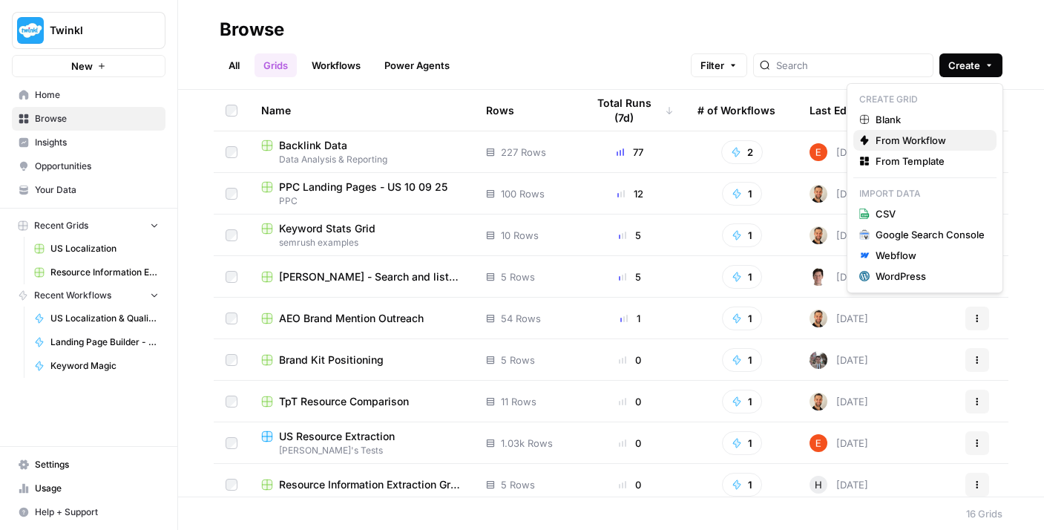
click at [916, 134] on span "From Workflow" at bounding box center [930, 140] width 109 height 15
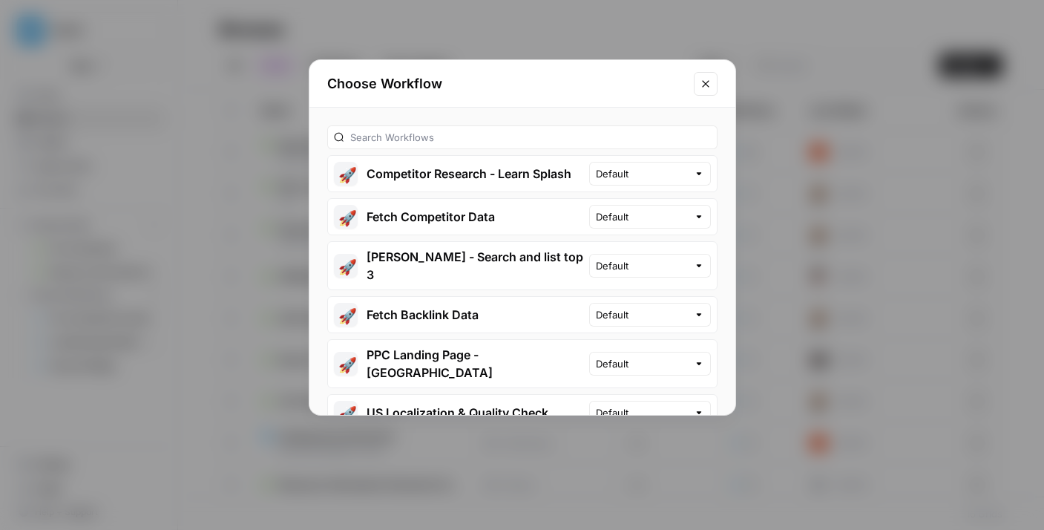
click at [830, 117] on div "Choose Workflow 🚀 Competitor Research - Learn Splash Default 🚀 Fetch Competitor…" at bounding box center [522, 265] width 1044 height 530
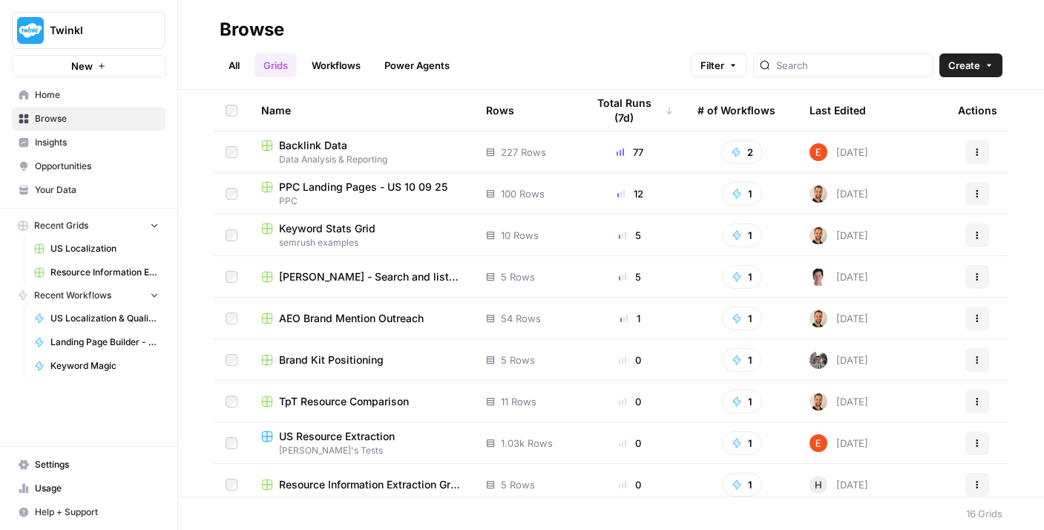
click at [958, 62] on span "Create" at bounding box center [964, 65] width 32 height 15
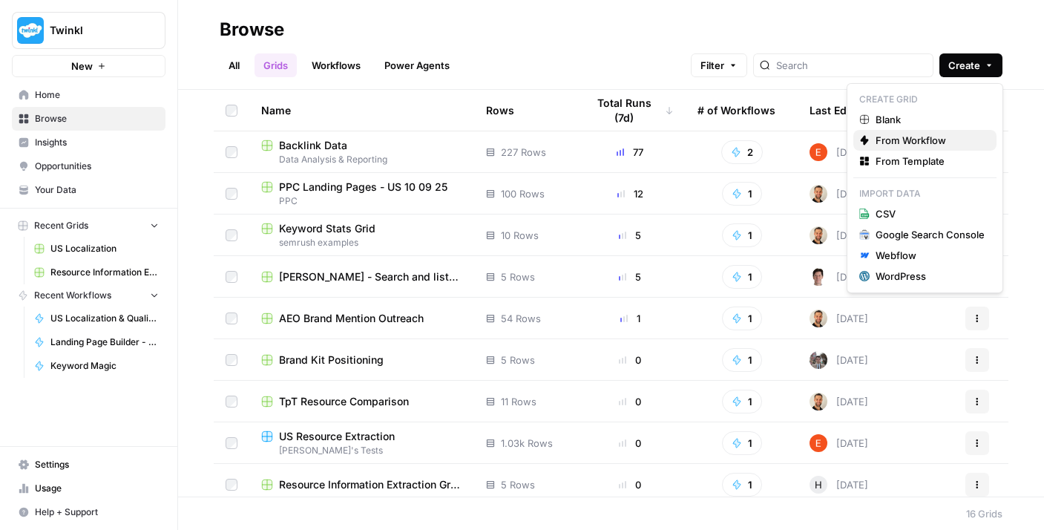
click at [917, 142] on span "From Workflow" at bounding box center [930, 140] width 109 height 15
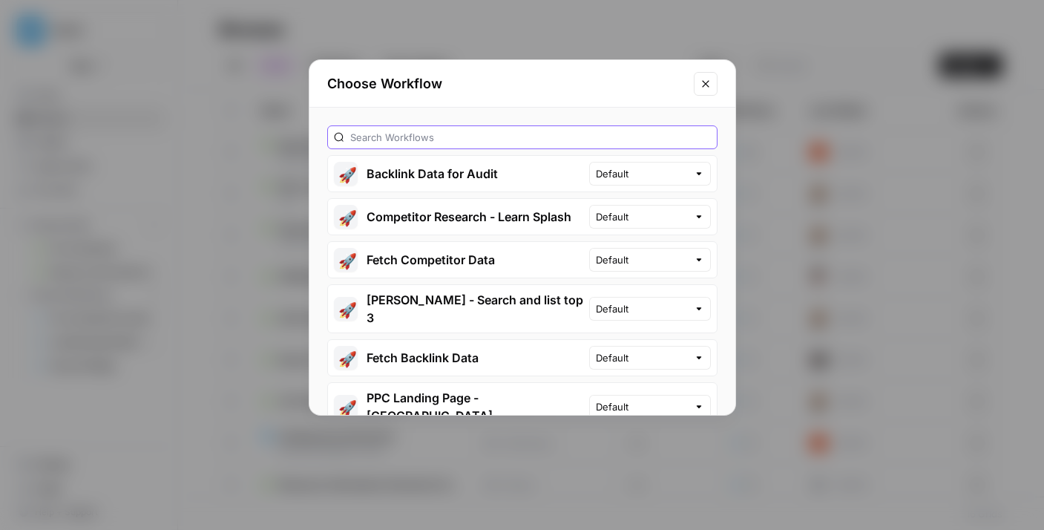
click at [448, 140] on input "text" at bounding box center [530, 137] width 361 height 15
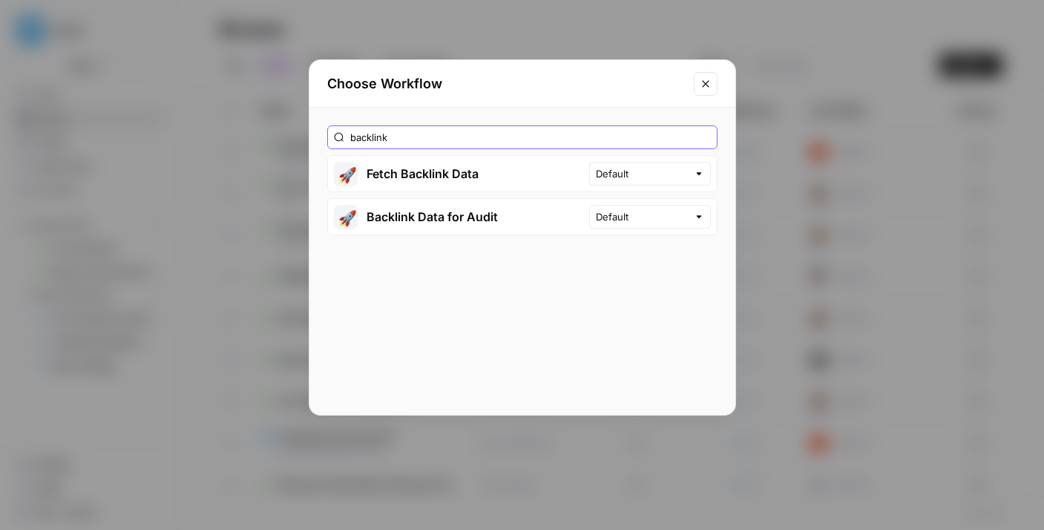
type input "backlink"
click at [634, 223] on input "text" at bounding box center [642, 216] width 92 height 15
type input "Default"
click at [580, 219] on button "🚀 Backlink Data for Audit" at bounding box center [458, 217] width 261 height 36
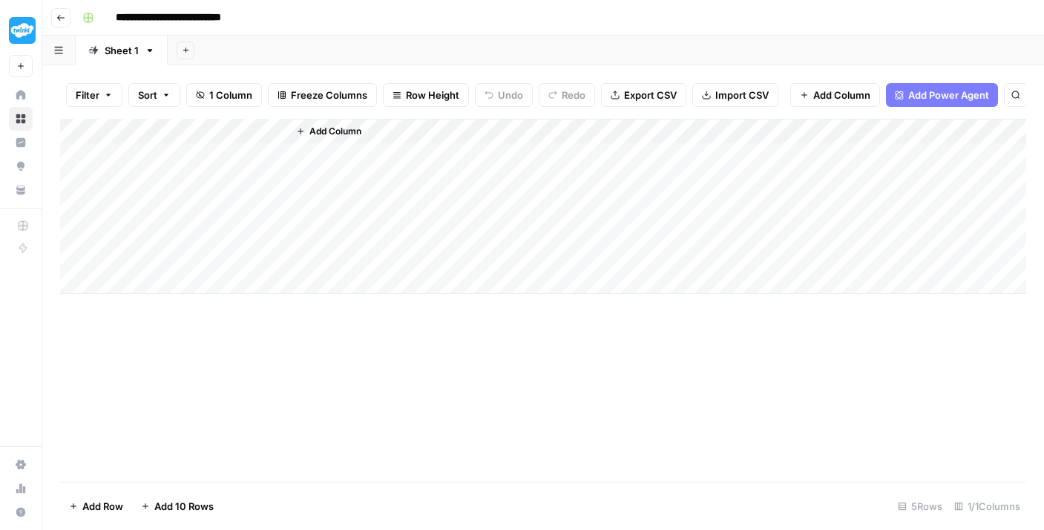
click at [312, 141] on button "Add Column" at bounding box center [328, 131] width 77 height 19
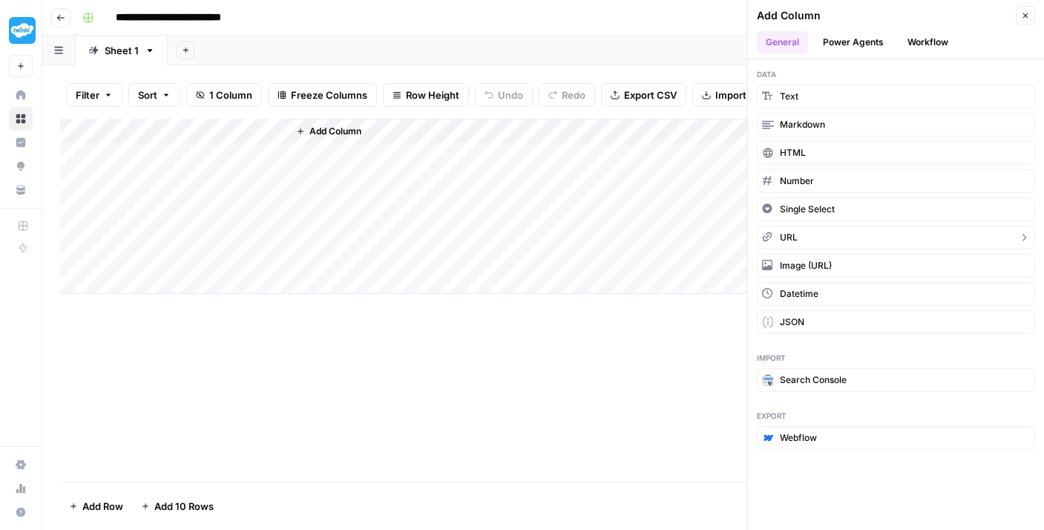
click at [807, 233] on button "URL" at bounding box center [896, 238] width 278 height 24
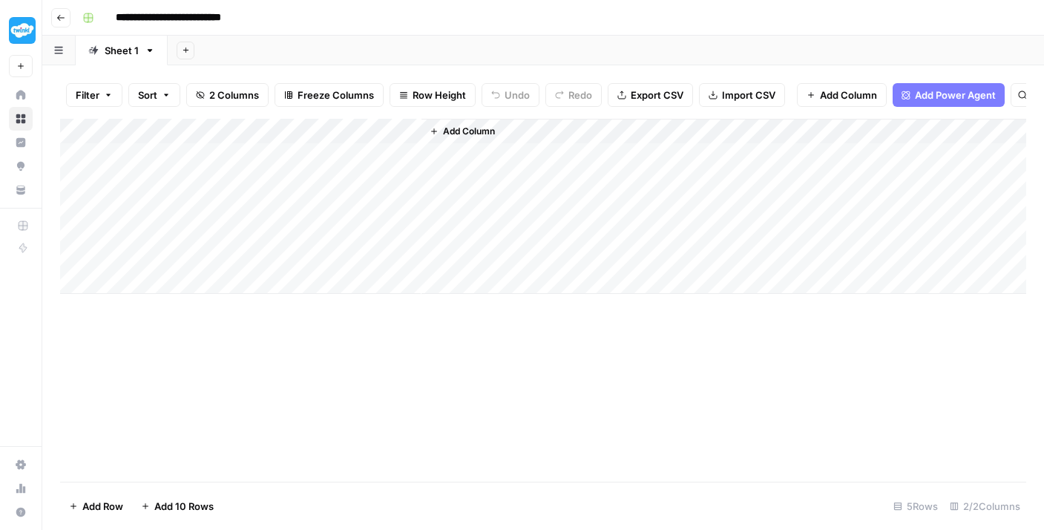
drag, startPoint x: 373, startPoint y: 144, endPoint x: 218, endPoint y: 142, distance: 155.1
click at [218, 142] on div "Add Column" at bounding box center [543, 206] width 966 height 175
click at [176, 134] on div "Add Column" at bounding box center [543, 206] width 966 height 175
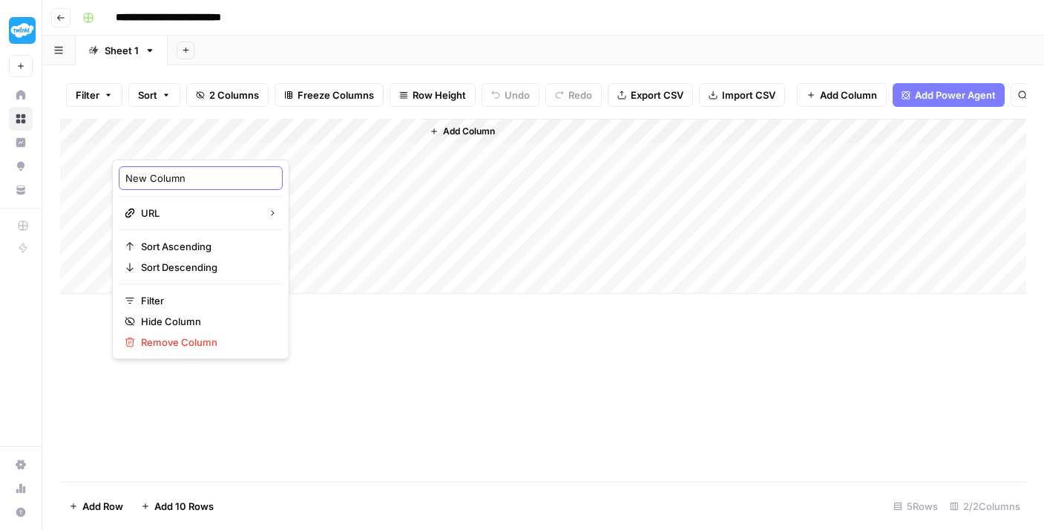
click at [166, 175] on input "New Column" at bounding box center [200, 178] width 151 height 15
type input "URL"
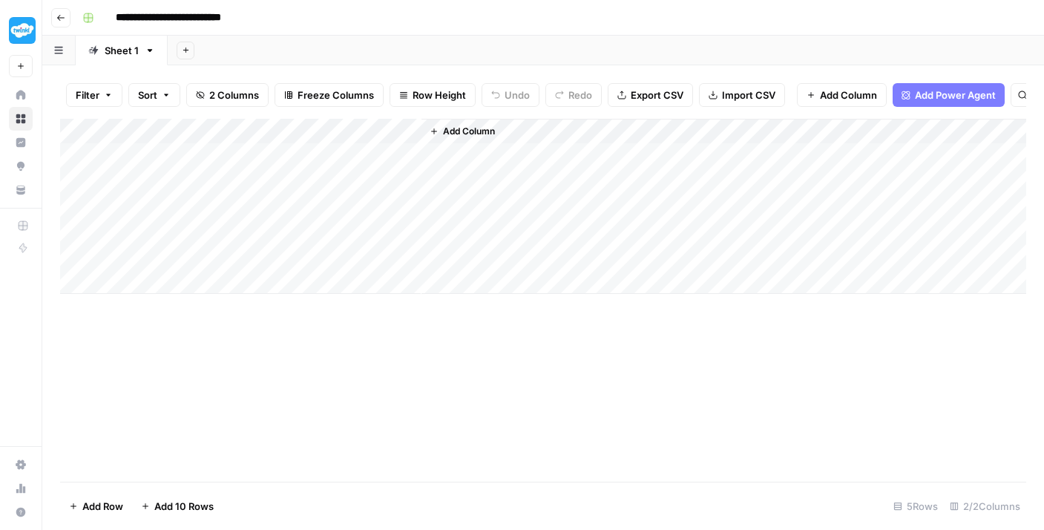
click at [210, 163] on div "Add Column" at bounding box center [543, 206] width 966 height 175
click at [191, 167] on div "Add Column" at bounding box center [543, 206] width 966 height 175
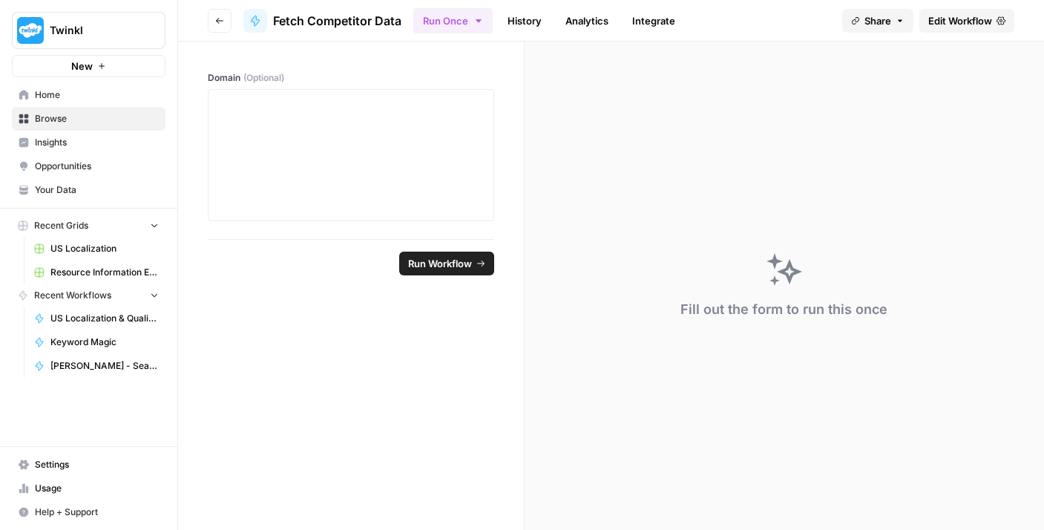
click at [934, 14] on span "Edit Workflow" at bounding box center [960, 20] width 64 height 15
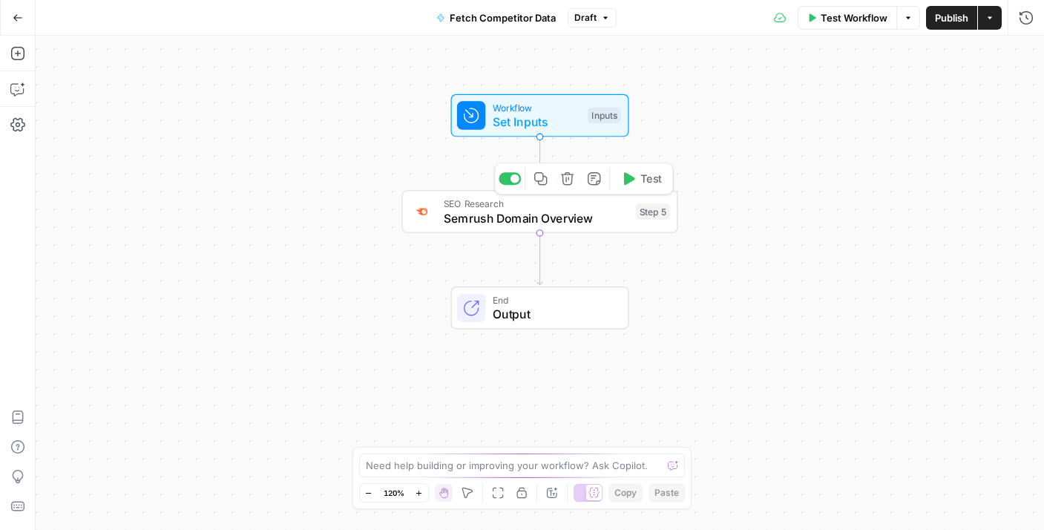
click at [514, 222] on span "Semrush Domain Overview" at bounding box center [537, 218] width 186 height 18
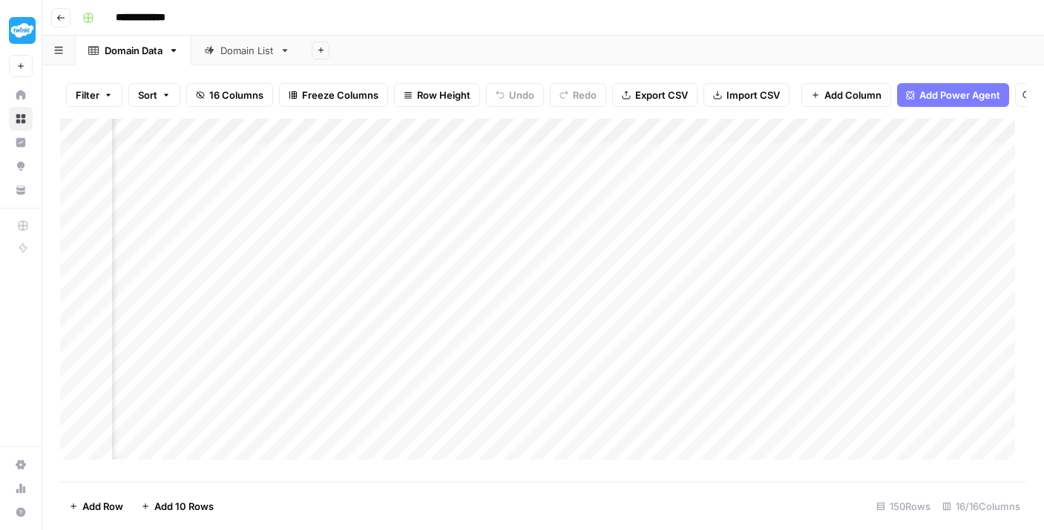
scroll to position [0, 286]
click at [342, 166] on div "Add Column" at bounding box center [543, 295] width 966 height 352
click at [450, 174] on div "Add Column" at bounding box center [543, 295] width 966 height 352
click at [95, 19] on button "button" at bounding box center [88, 18] width 24 height 24
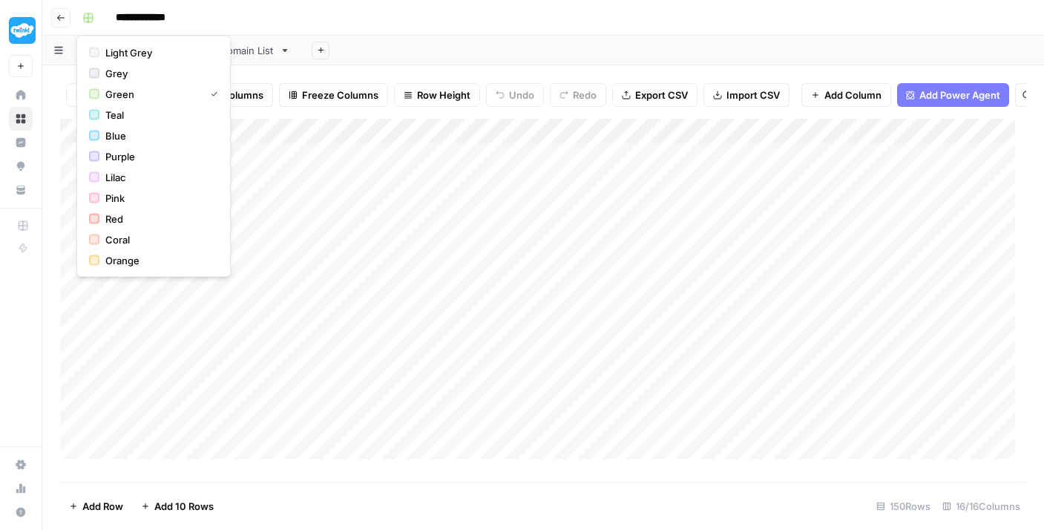
click at [69, 16] on button "Go back" at bounding box center [60, 17] width 19 height 19
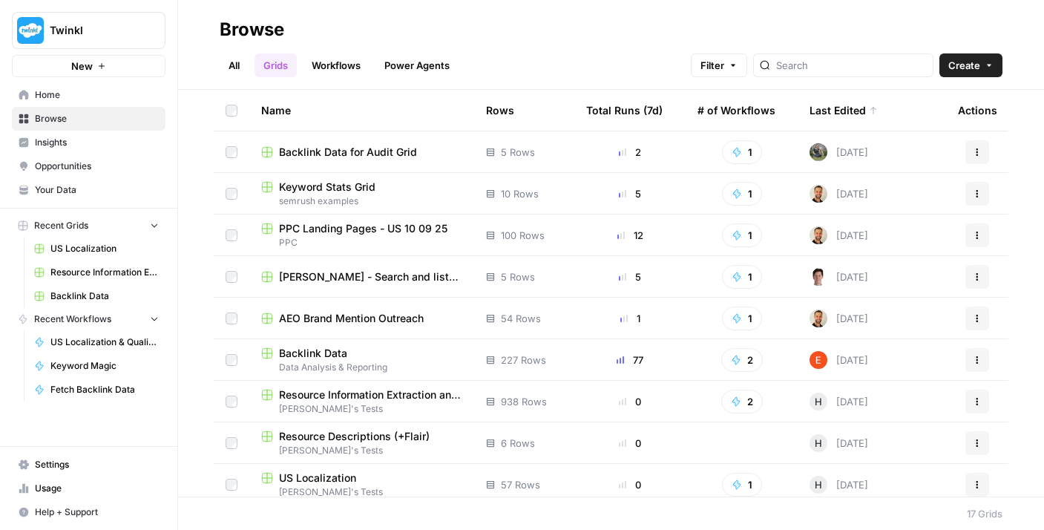
click at [974, 151] on button "Actions" at bounding box center [978, 152] width 24 height 24
click at [868, 268] on span "Delete" at bounding box center [900, 274] width 119 height 15
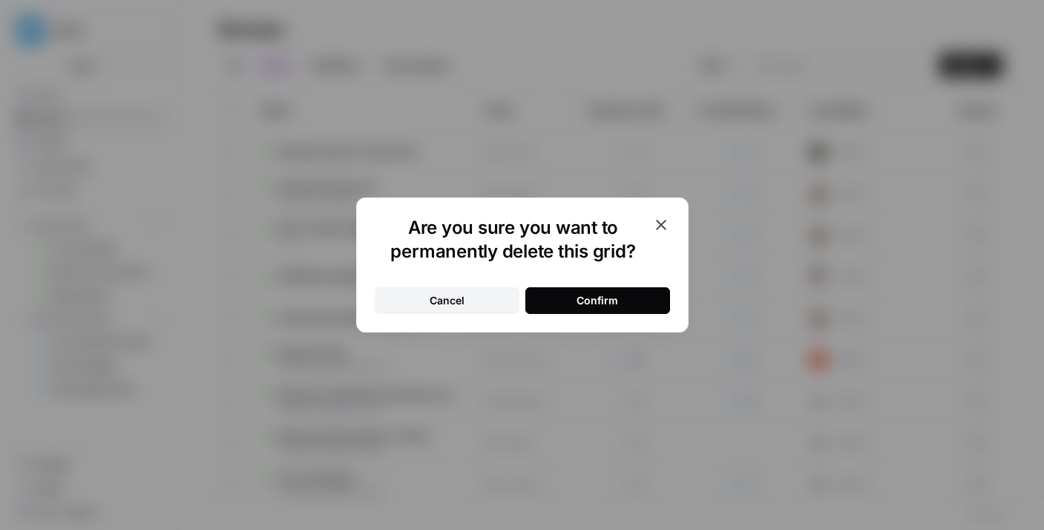
click at [653, 290] on button "Confirm" at bounding box center [597, 300] width 145 height 27
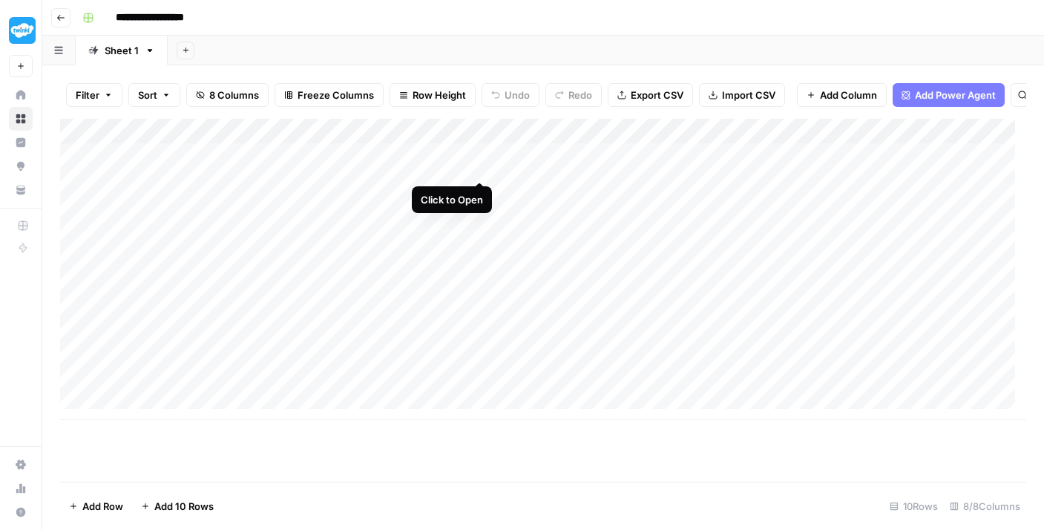
click at [482, 168] on div "Add Column" at bounding box center [543, 269] width 966 height 301
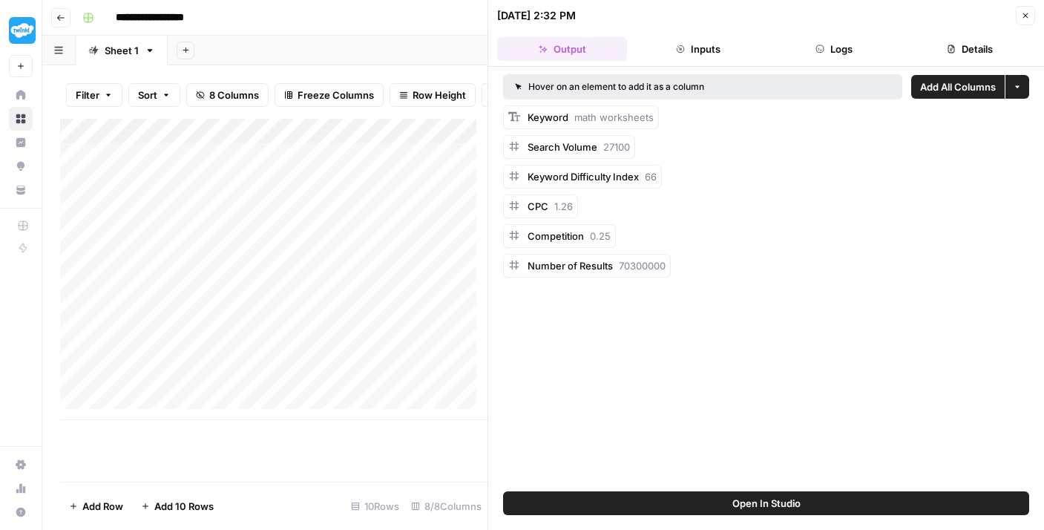
click at [1025, 20] on button "Close" at bounding box center [1025, 15] width 19 height 19
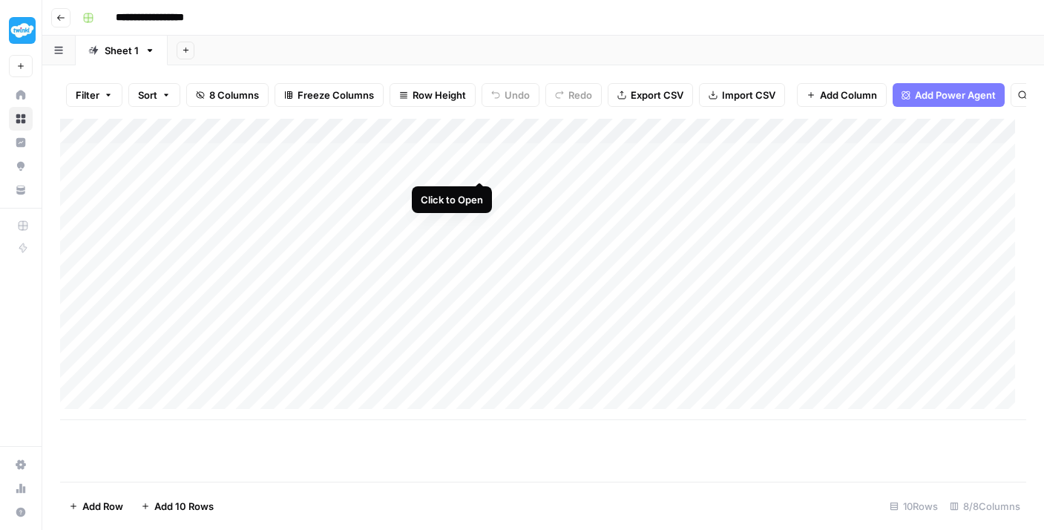
click at [443, 166] on div "Add Column" at bounding box center [543, 269] width 966 height 301
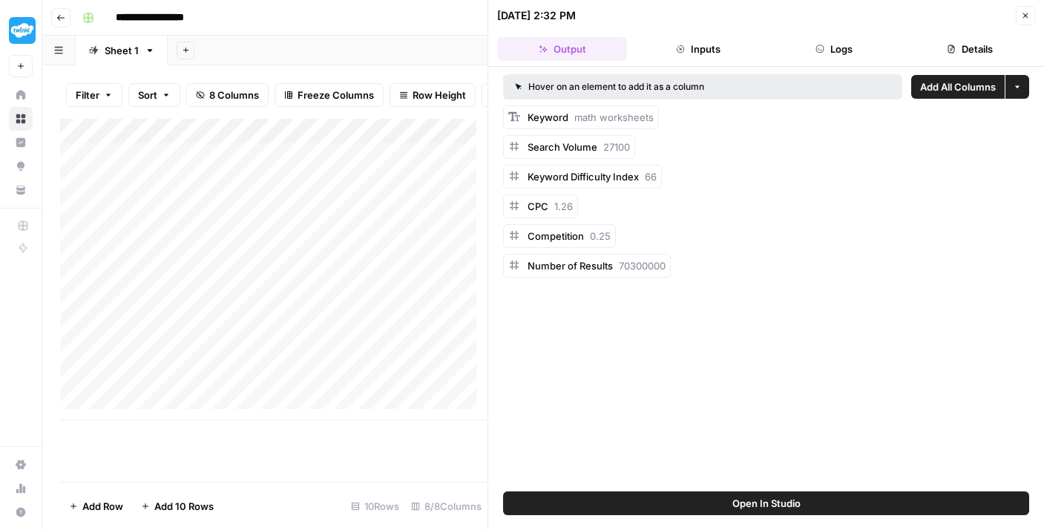
click at [1029, 20] on button "Close" at bounding box center [1025, 15] width 19 height 19
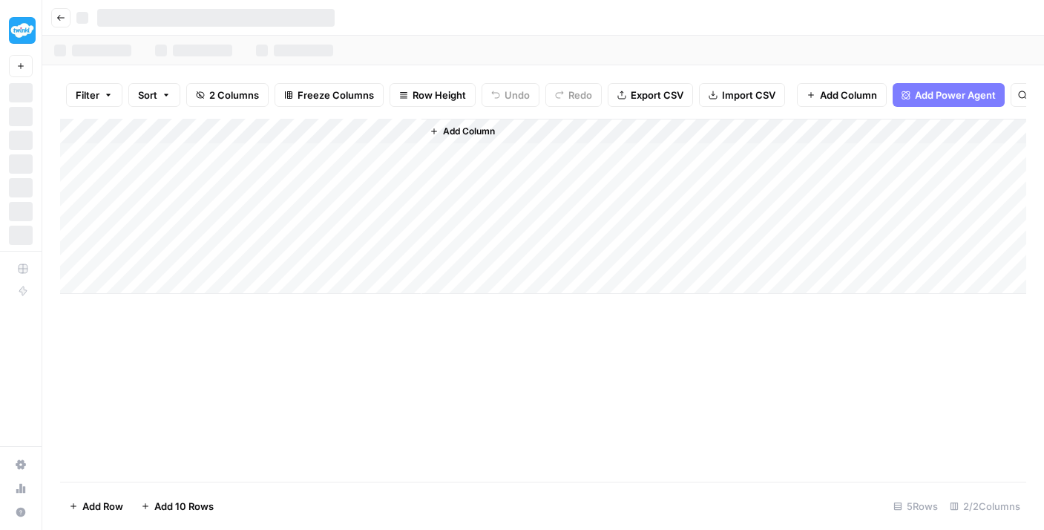
click at [163, 160] on div "Add Column" at bounding box center [543, 206] width 966 height 175
click at [149, 162] on div "Add Column" at bounding box center [543, 206] width 966 height 175
type input "**********"
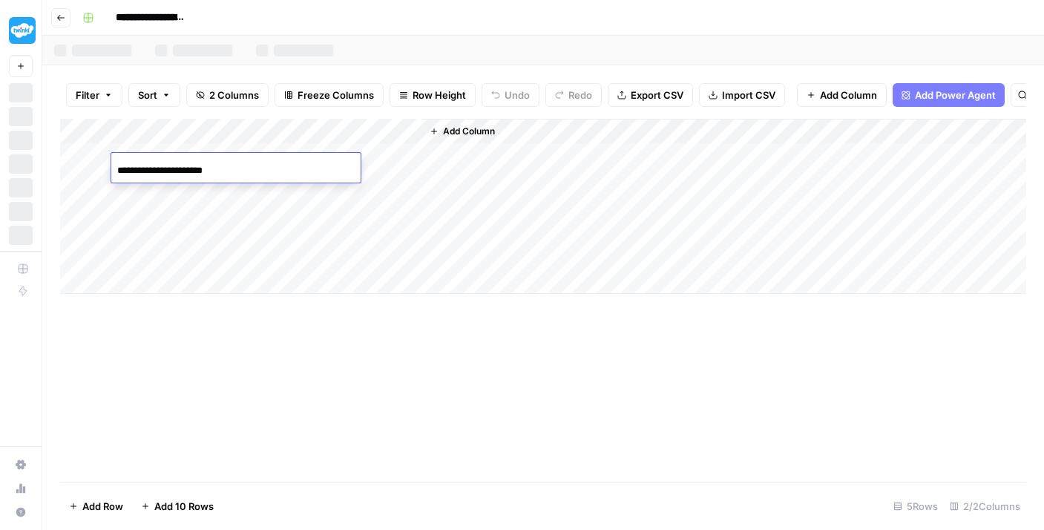
click at [430, 174] on div "Add Column" at bounding box center [724, 206] width 605 height 175
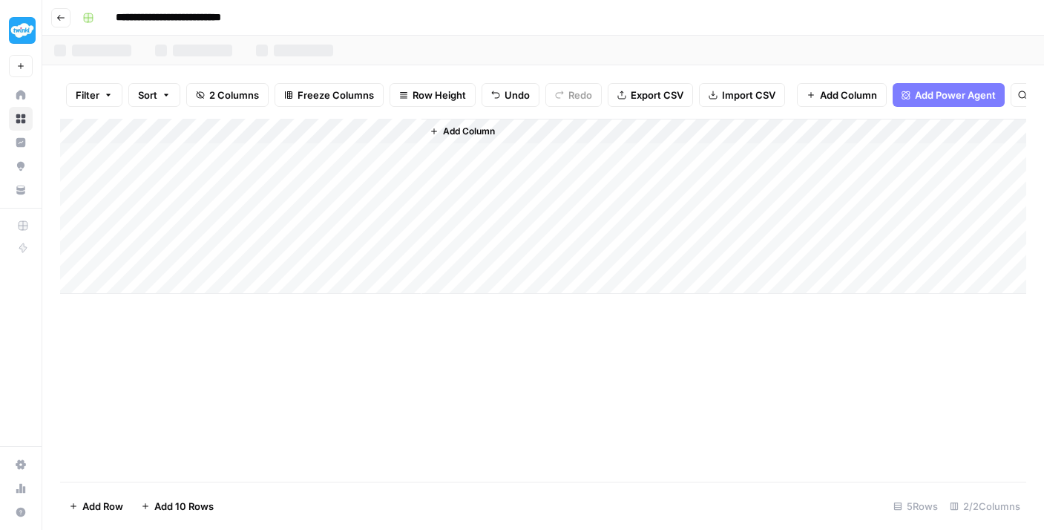
click at [335, 169] on div "Add Column" at bounding box center [543, 206] width 966 height 175
click at [317, 167] on div "Add Column" at bounding box center [543, 206] width 966 height 175
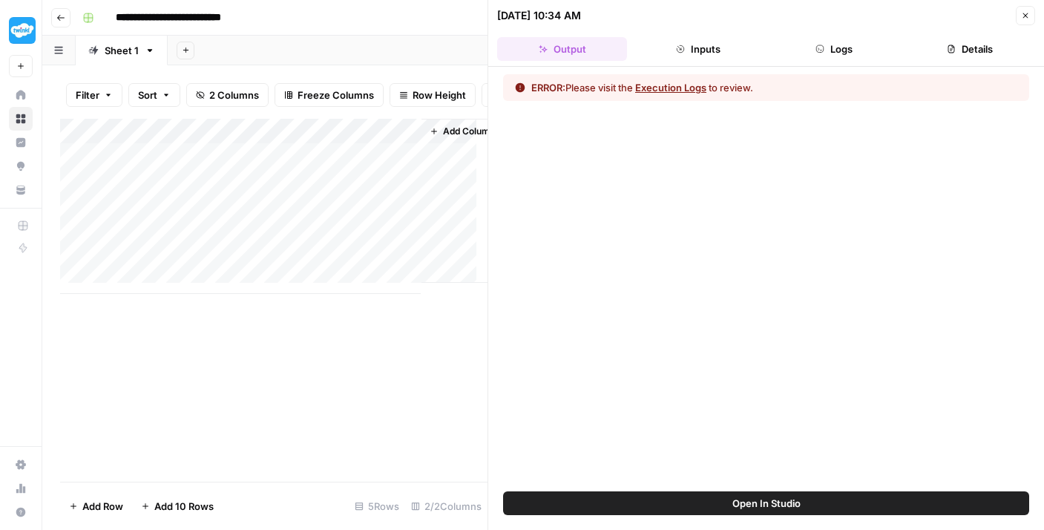
click at [690, 85] on button "Execution Logs" at bounding box center [670, 87] width 71 height 15
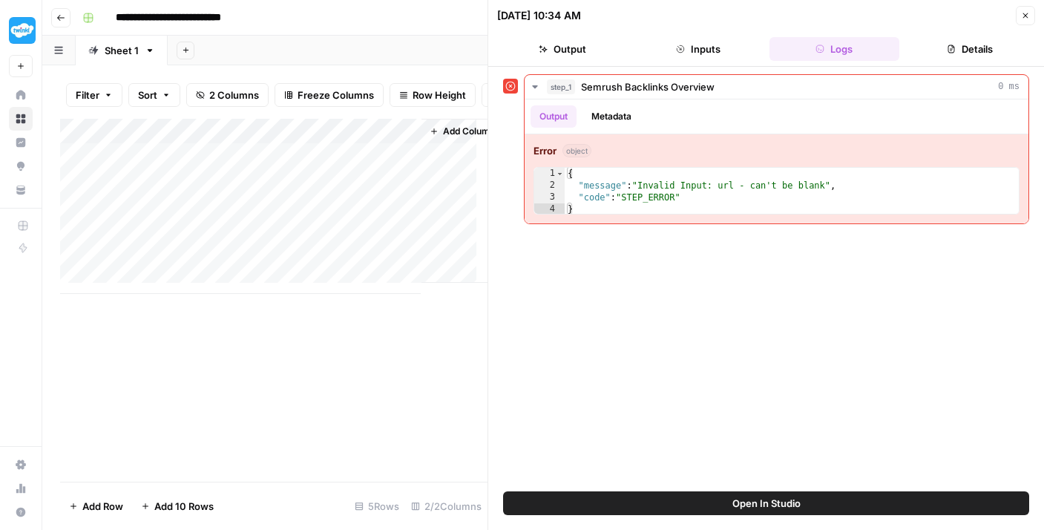
click at [1034, 17] on button "Close" at bounding box center [1025, 15] width 19 height 19
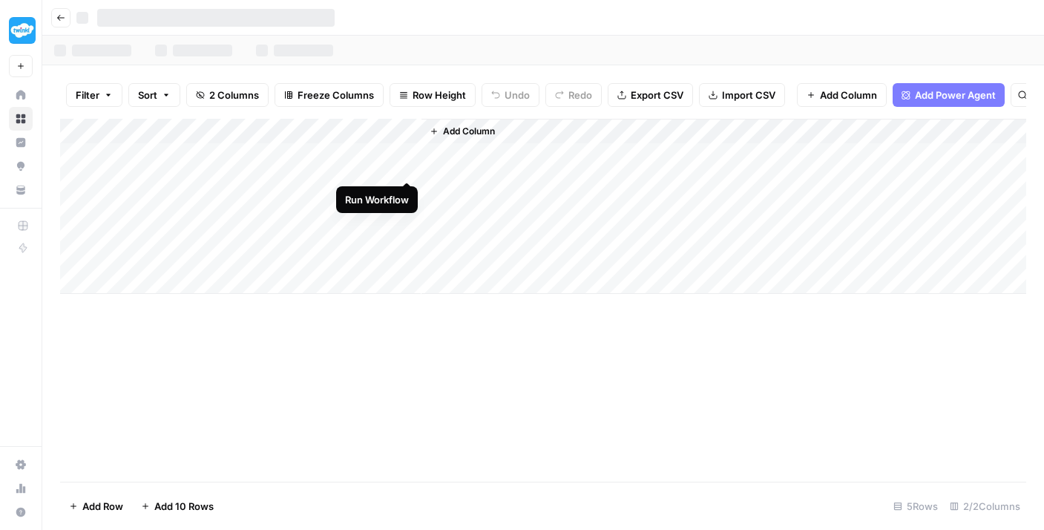
click at [406, 167] on div "Add Column" at bounding box center [543, 206] width 966 height 175
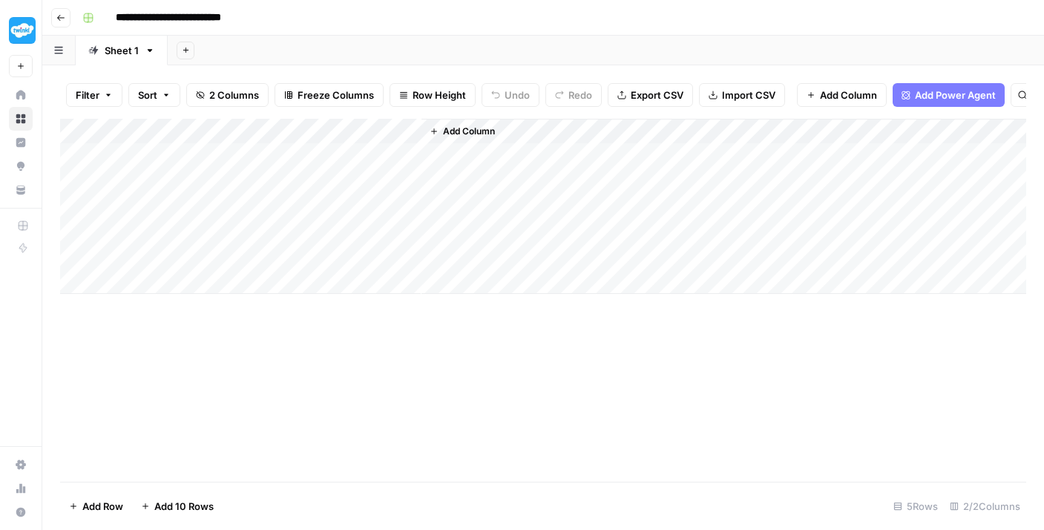
click at [306, 170] on div "Add Column" at bounding box center [543, 206] width 966 height 175
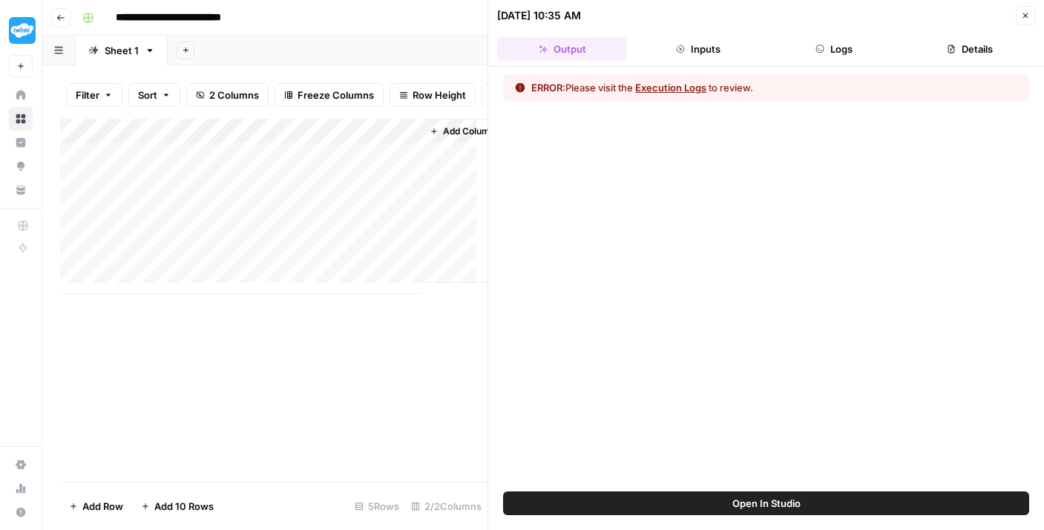
click at [991, 45] on button "Details" at bounding box center [970, 49] width 130 height 24
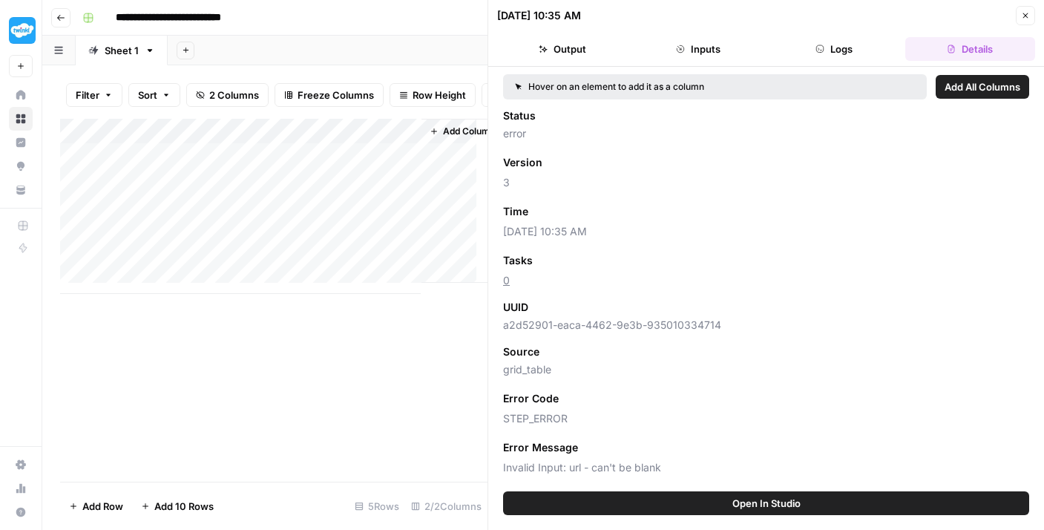
click at [840, 62] on header "09/12/25 at 10:35 AM Close Output Inputs Logs Details" at bounding box center [766, 33] width 556 height 67
click at [828, 59] on button "Logs" at bounding box center [835, 49] width 130 height 24
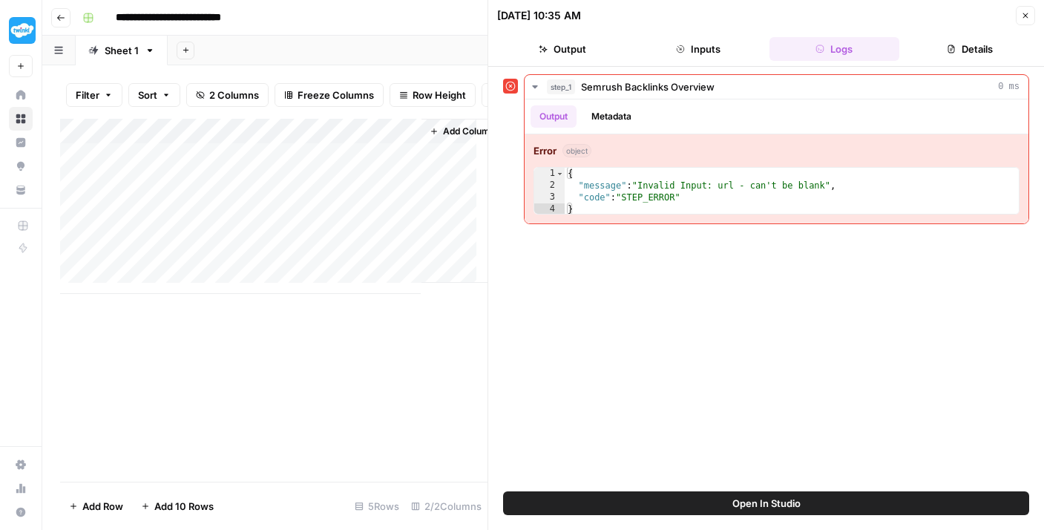
click at [1024, 15] on icon "button" at bounding box center [1025, 15] width 9 height 9
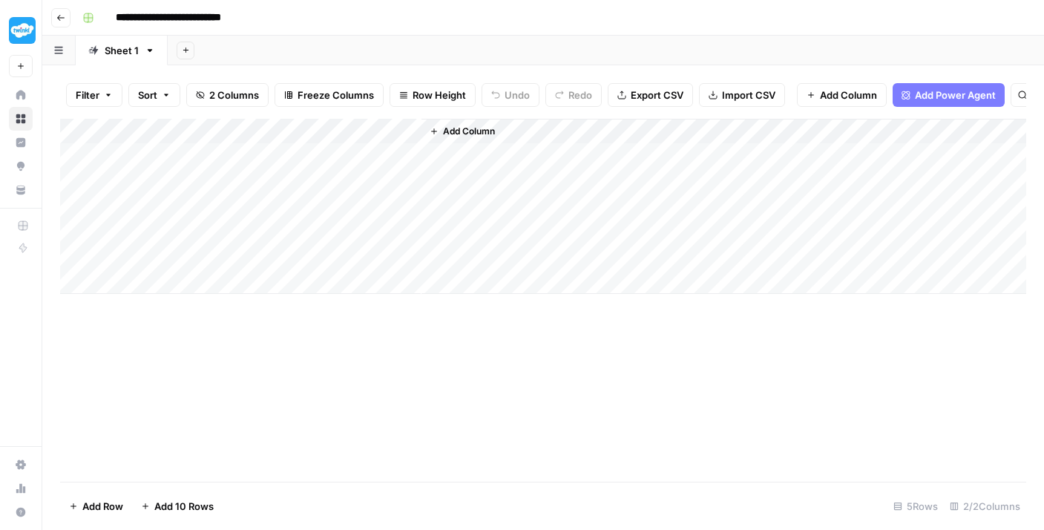
click at [169, 191] on div "Add Column" at bounding box center [543, 206] width 966 height 175
type input "**********"
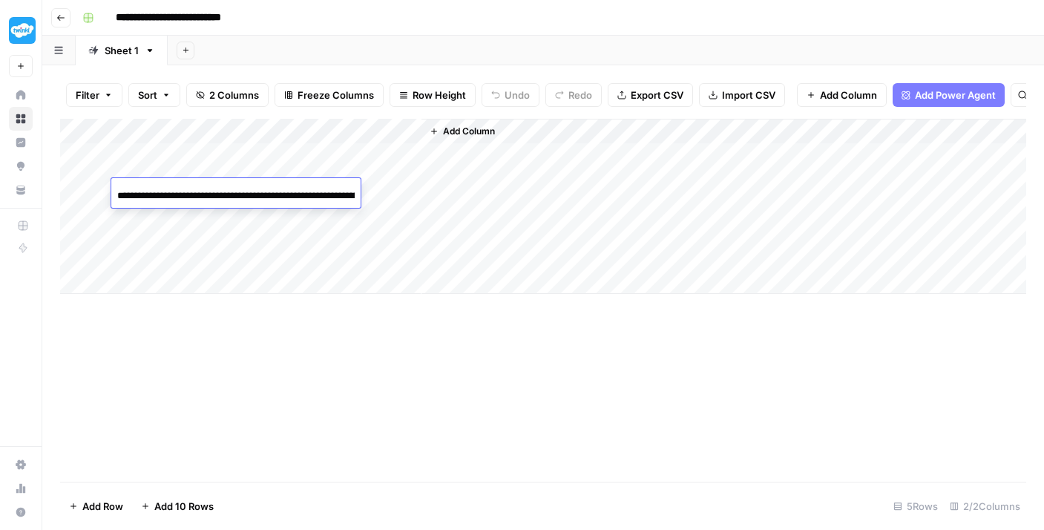
scroll to position [0, 134]
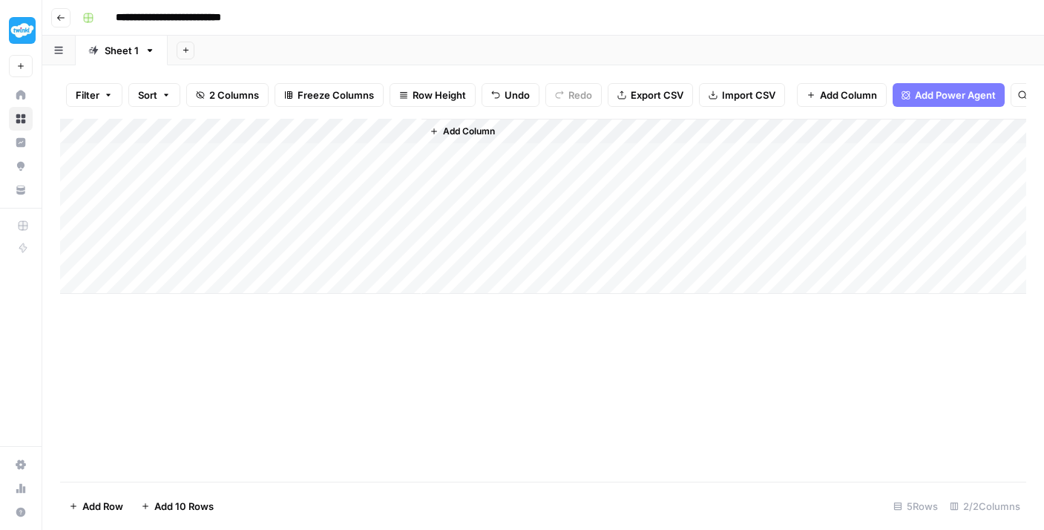
click at [510, 196] on div "Add Column" at bounding box center [724, 206] width 605 height 175
click at [409, 168] on div "Add Column" at bounding box center [543, 206] width 966 height 175
click at [350, 193] on div "Add Column" at bounding box center [543, 206] width 966 height 175
click at [316, 170] on div "Add Column" at bounding box center [543, 206] width 966 height 175
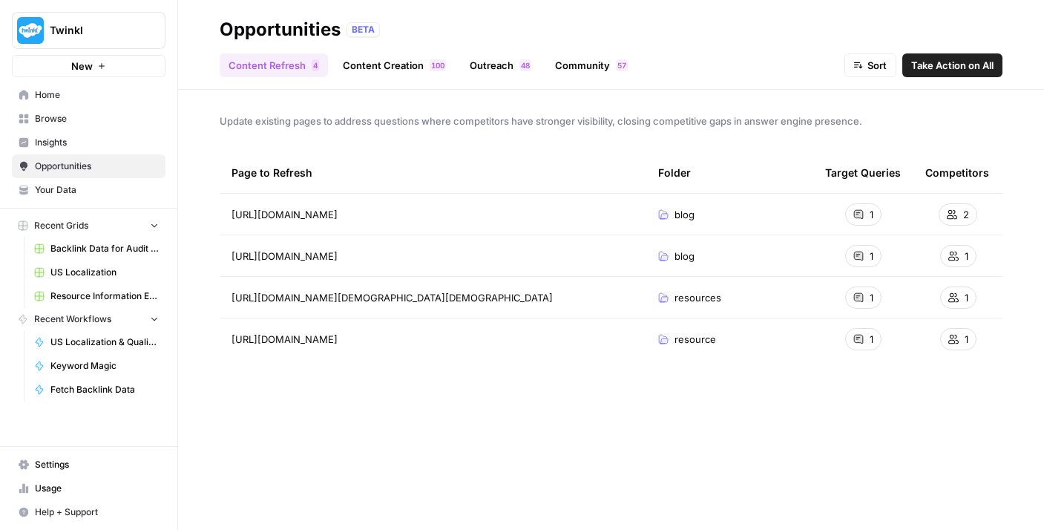
click at [65, 117] on span "Browse" at bounding box center [97, 118] width 124 height 13
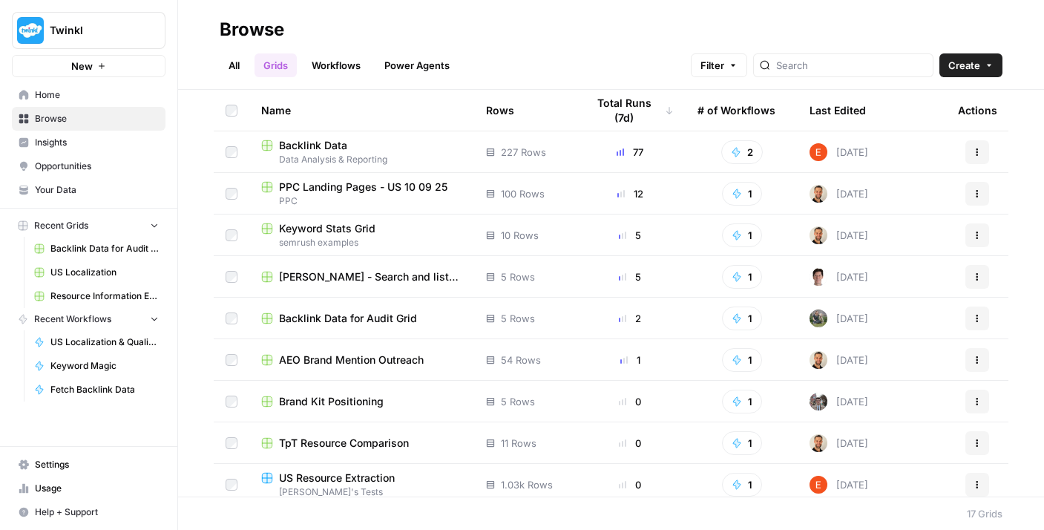
click at [360, 76] on link "Workflows" at bounding box center [336, 65] width 67 height 24
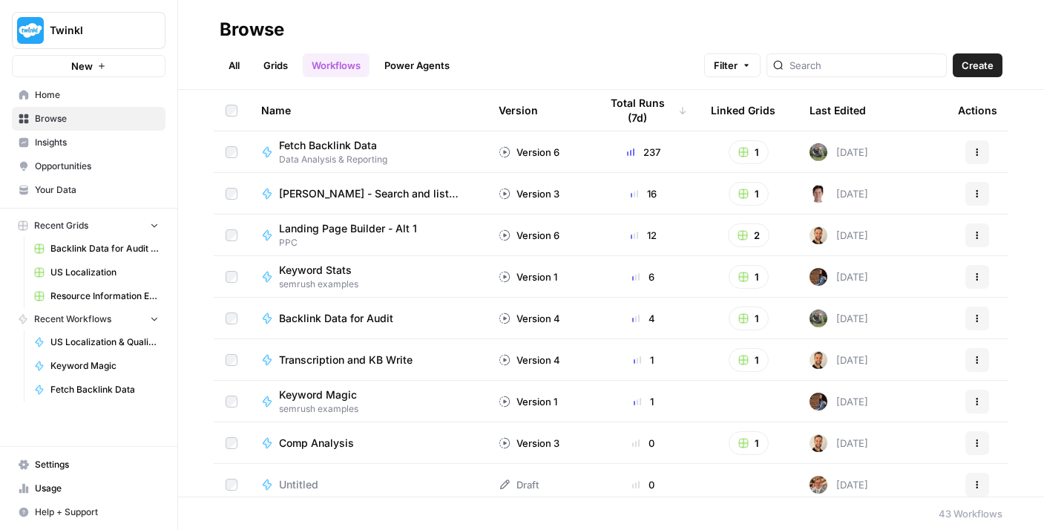
click at [327, 71] on link "Workflows" at bounding box center [336, 65] width 67 height 24
click at [842, 71] on input "search" at bounding box center [865, 65] width 151 height 15
type input "keyword stats"
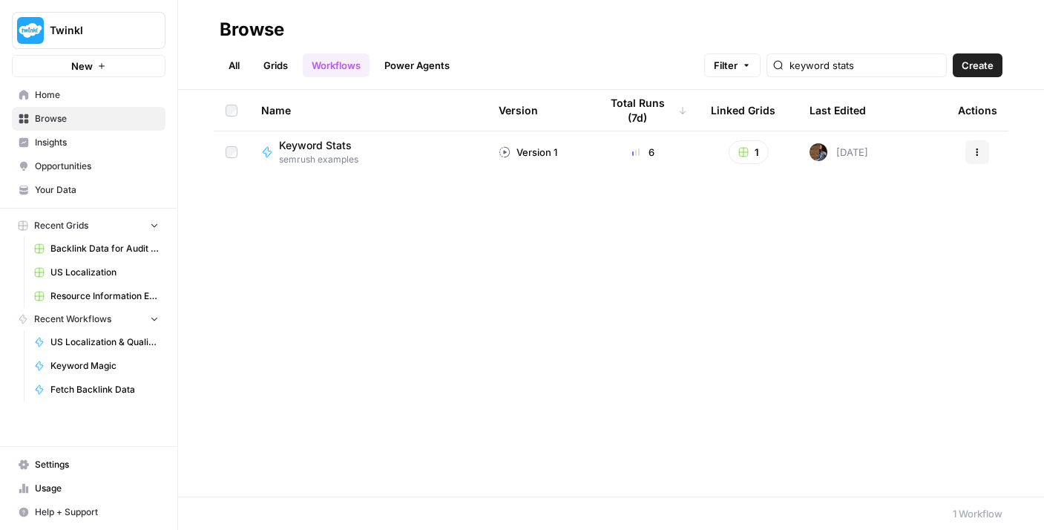
click at [362, 150] on div "Keyword Stats" at bounding box center [321, 145] width 85 height 15
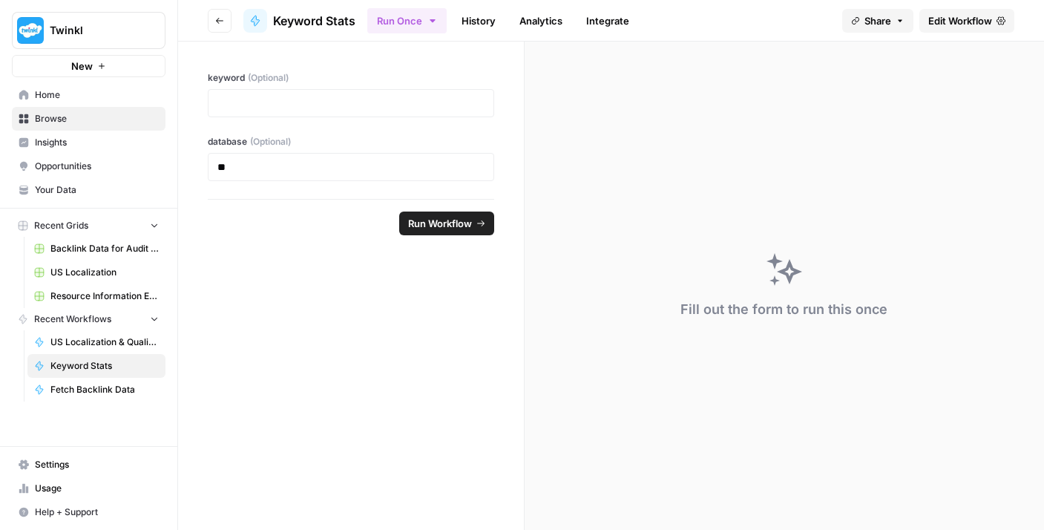
click at [950, 25] on span "Edit Workflow" at bounding box center [960, 20] width 64 height 15
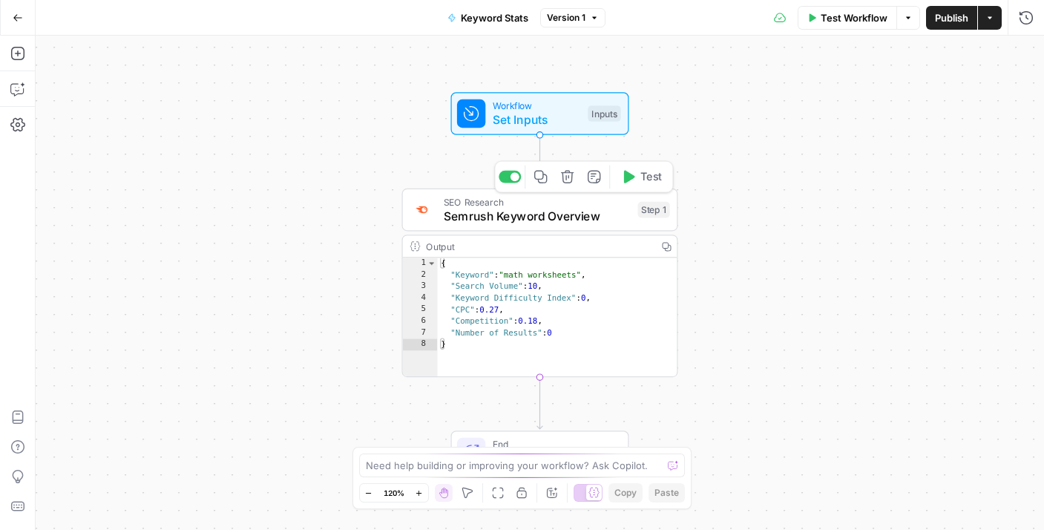
click at [562, 216] on span "Semrush Keyword Overview" at bounding box center [537, 216] width 187 height 18
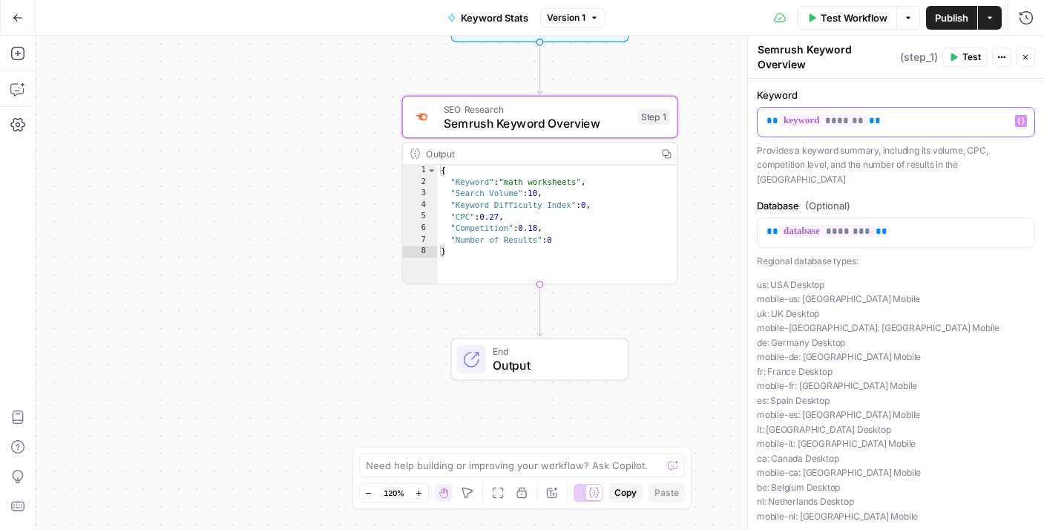
click at [1018, 119] on icon "button" at bounding box center [1021, 120] width 7 height 7
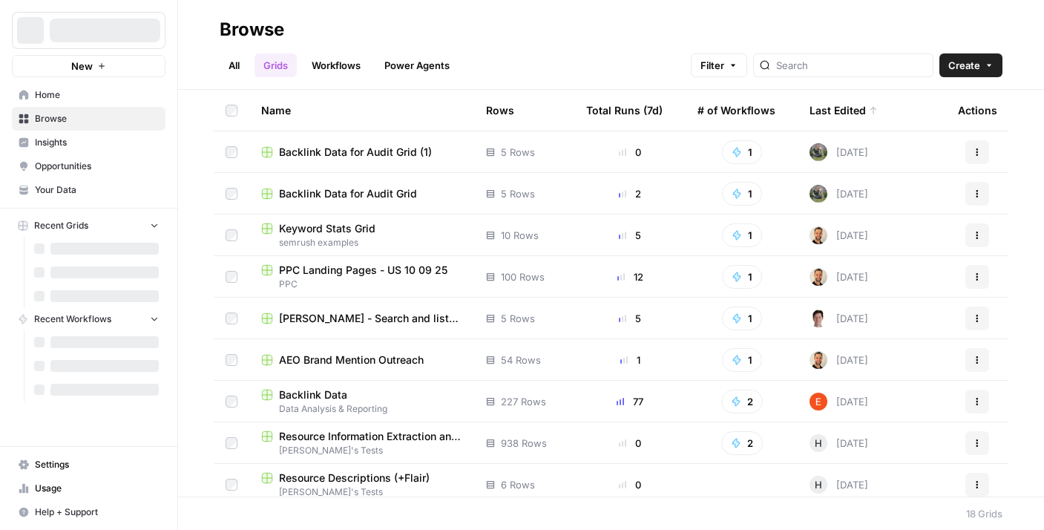
click at [973, 156] on icon "button" at bounding box center [977, 152] width 9 height 9
click at [865, 268] on span "Delete" at bounding box center [900, 274] width 119 height 15
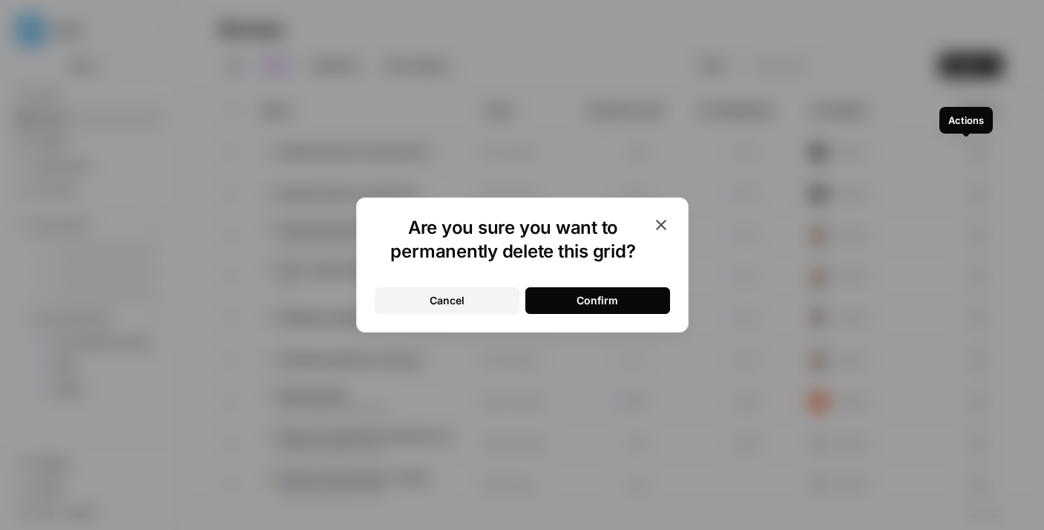
click at [622, 292] on button "Confirm" at bounding box center [597, 300] width 145 height 27
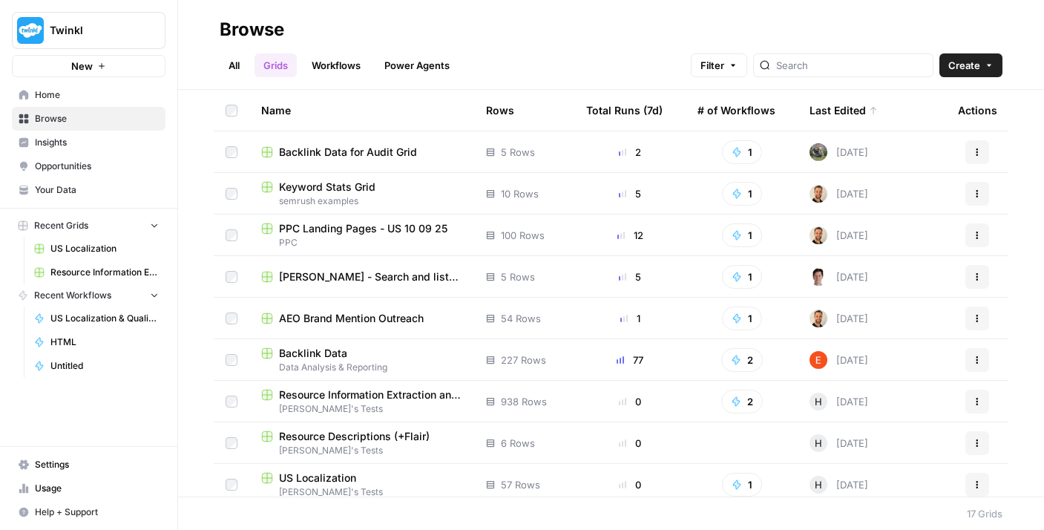
click at [350, 71] on link "Workflows" at bounding box center [336, 65] width 67 height 24
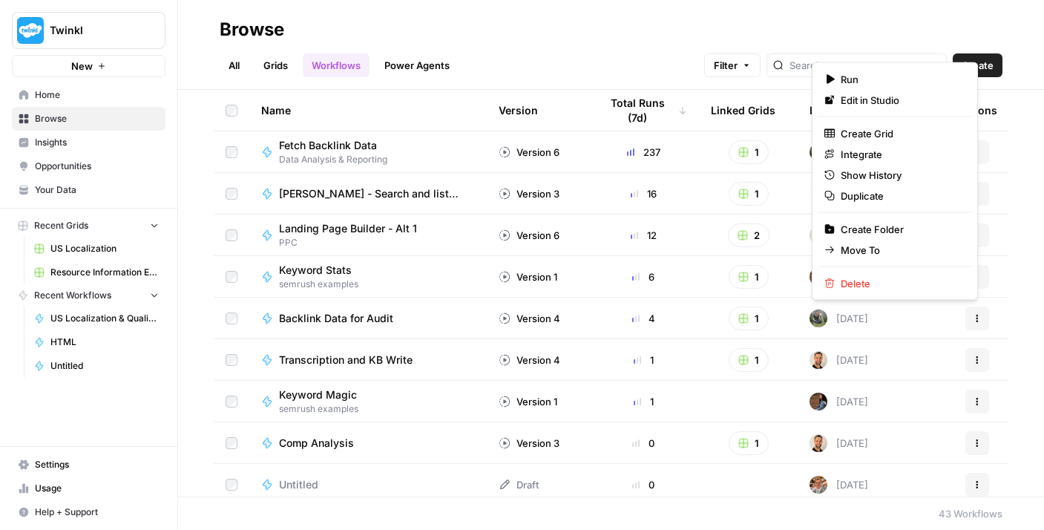
click at [968, 312] on button "Actions" at bounding box center [978, 319] width 24 height 24
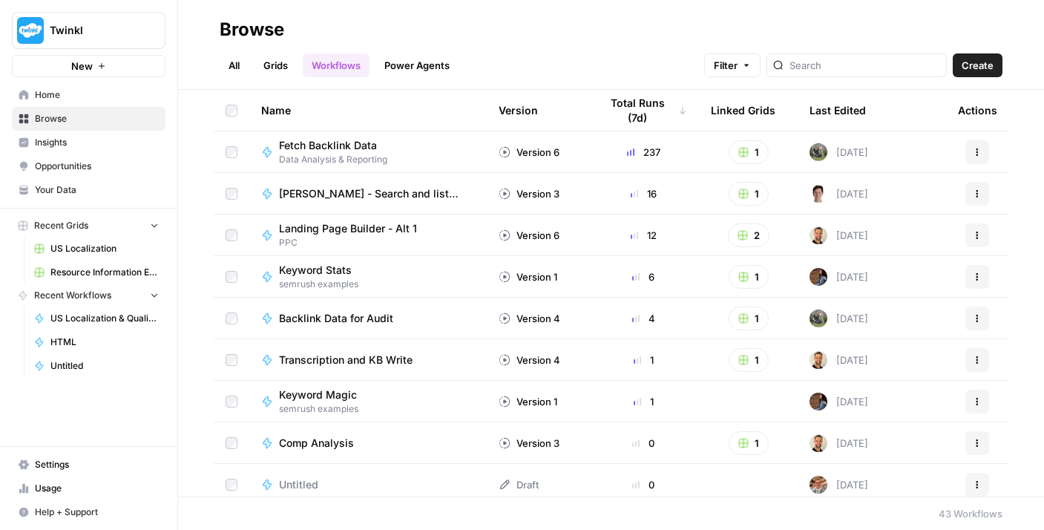
click at [350, 317] on span "Backlink Data for Audit" at bounding box center [336, 318] width 114 height 15
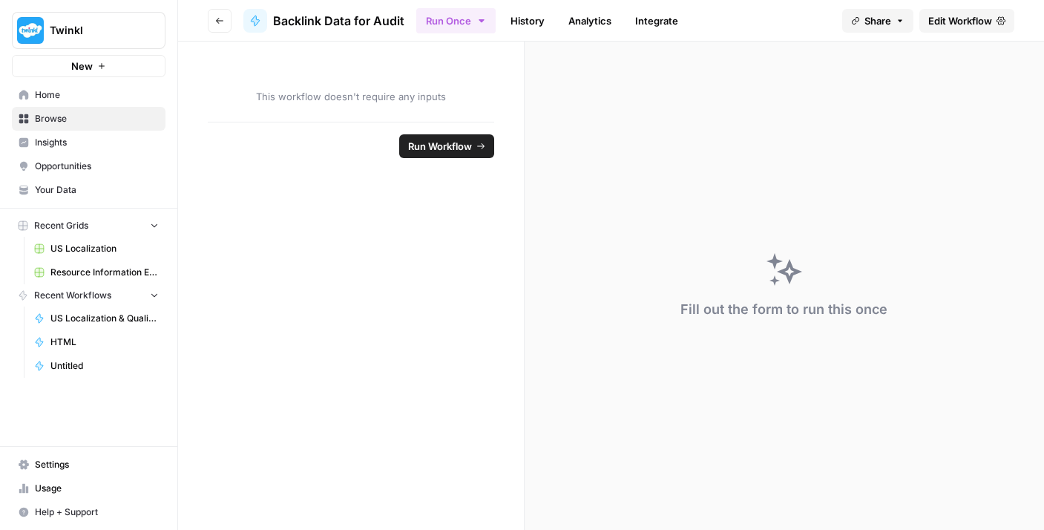
click at [376, 90] on span "This workflow doesn't require any inputs" at bounding box center [351, 96] width 286 height 15
click at [390, 84] on div "This workflow doesn't require any inputs" at bounding box center [351, 82] width 346 height 80
click at [497, 24] on ul "Run Once History Analytics Integrate" at bounding box center [551, 20] width 271 height 29
click at [474, 25] on button "Run Once" at bounding box center [455, 20] width 79 height 25
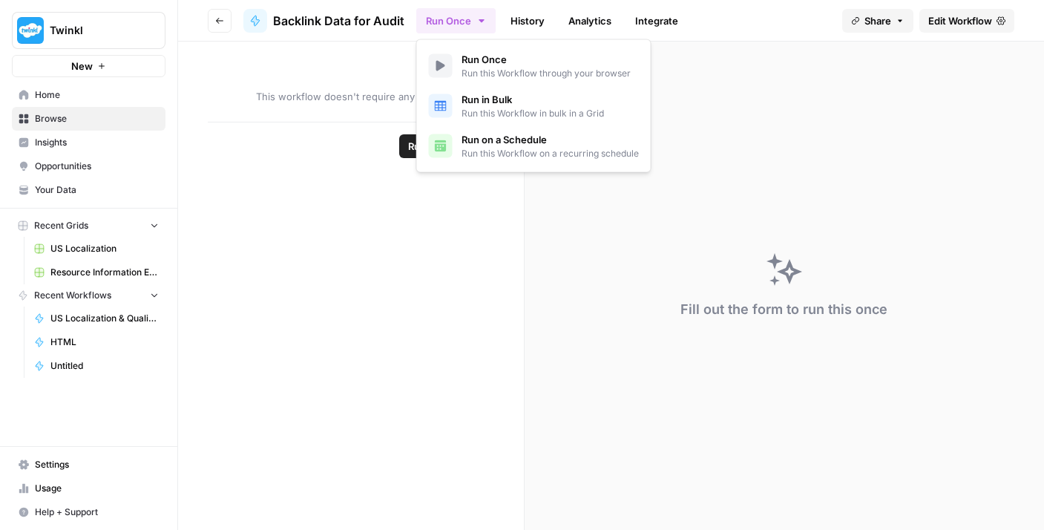
click at [972, 14] on span "Edit Workflow" at bounding box center [960, 20] width 64 height 15
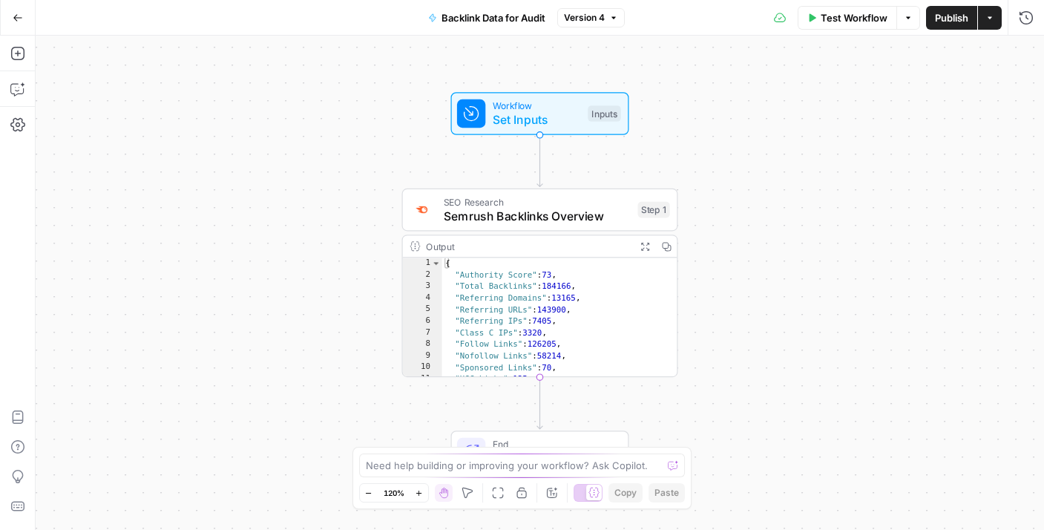
click at [997, 19] on button "Actions" at bounding box center [990, 18] width 24 height 24
click at [21, 19] on icon "button" at bounding box center [18, 18] width 10 height 10
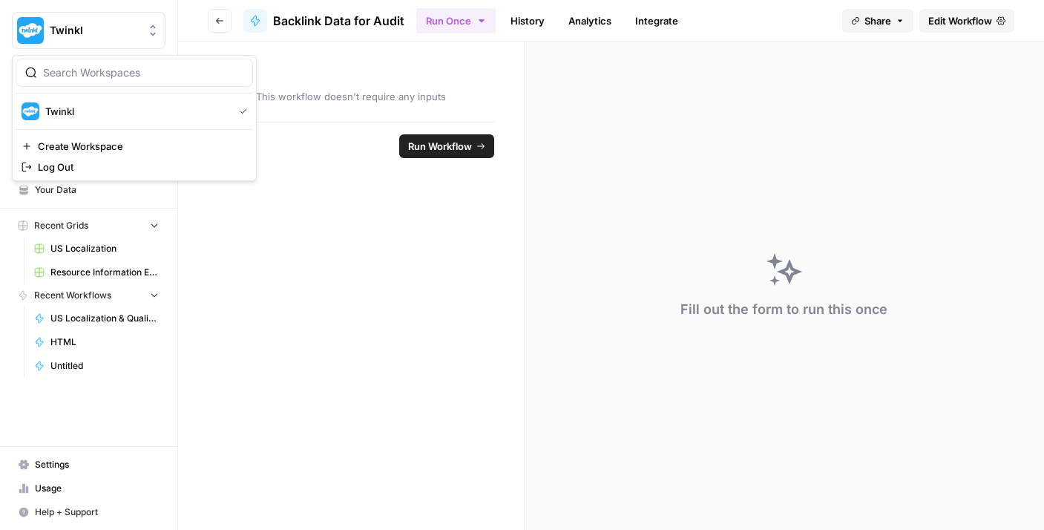
click at [21, 18] on img "Workspace: Twinkl" at bounding box center [30, 30] width 27 height 27
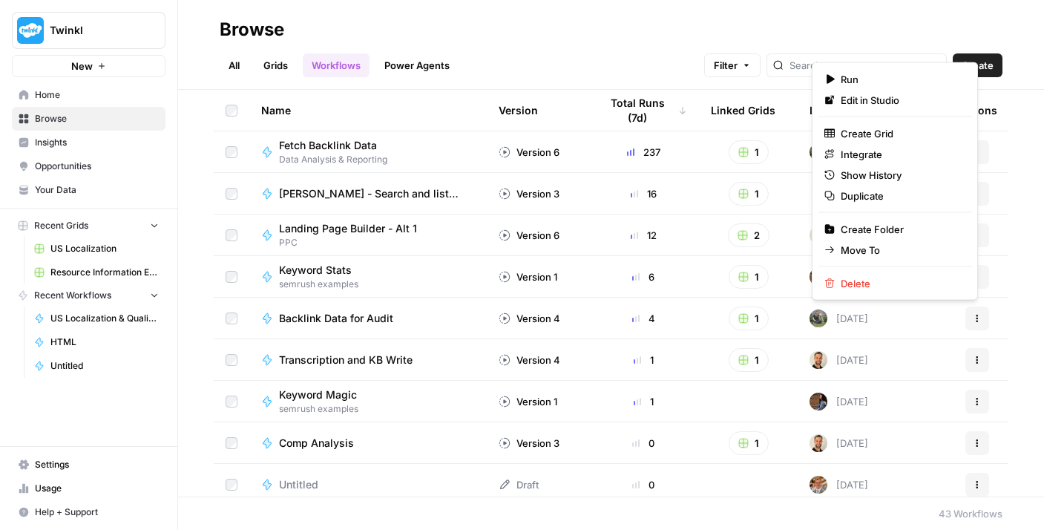
click at [971, 318] on button "Actions" at bounding box center [978, 319] width 24 height 24
click at [849, 279] on span "Delete" at bounding box center [900, 283] width 119 height 15
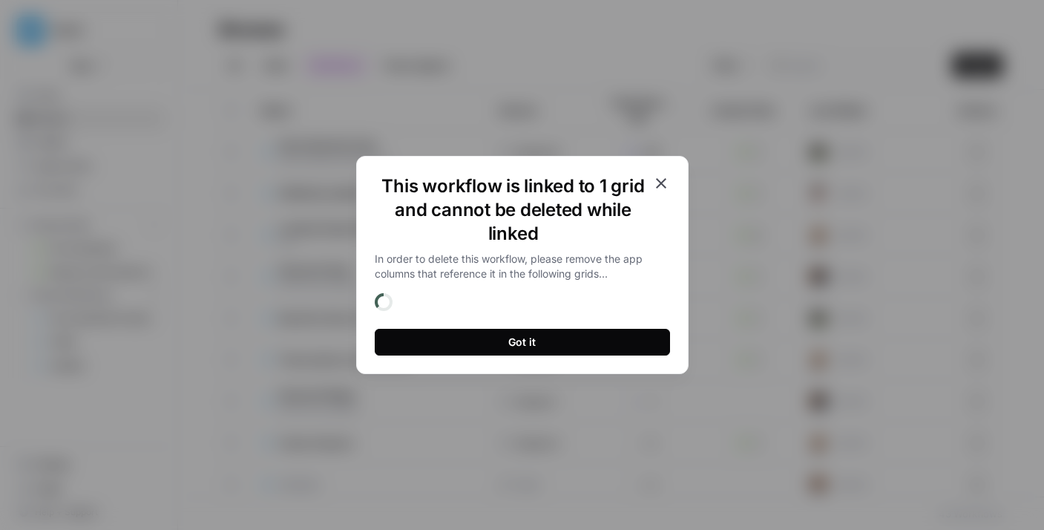
click at [599, 338] on button "Got it" at bounding box center [522, 342] width 295 height 27
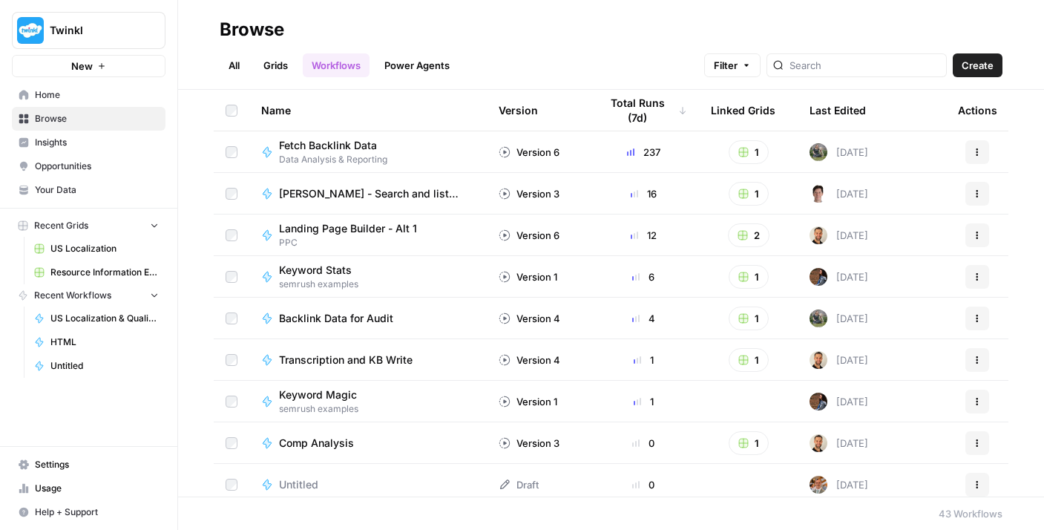
click at [969, 323] on button "Actions" at bounding box center [978, 319] width 24 height 24
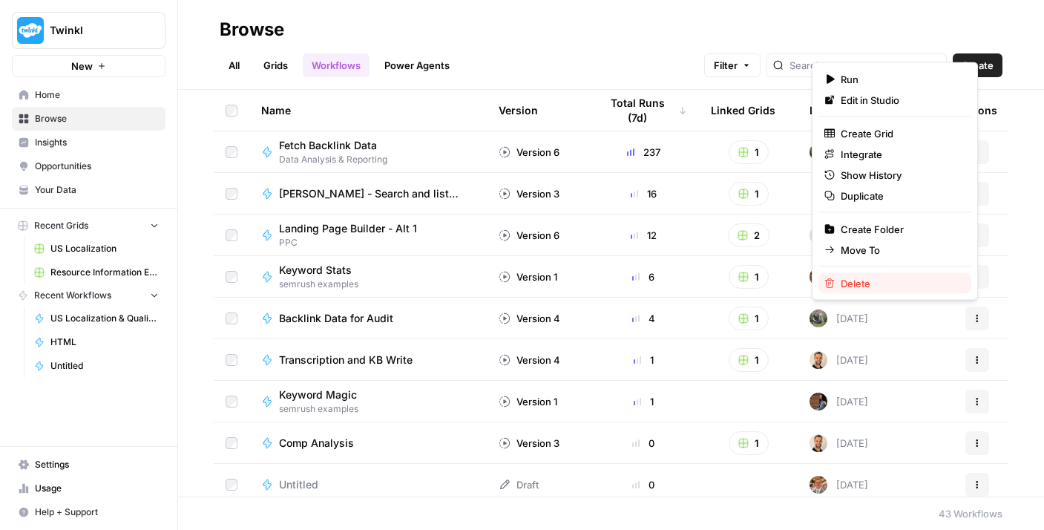
click at [874, 287] on span "Delete" at bounding box center [900, 283] width 119 height 15
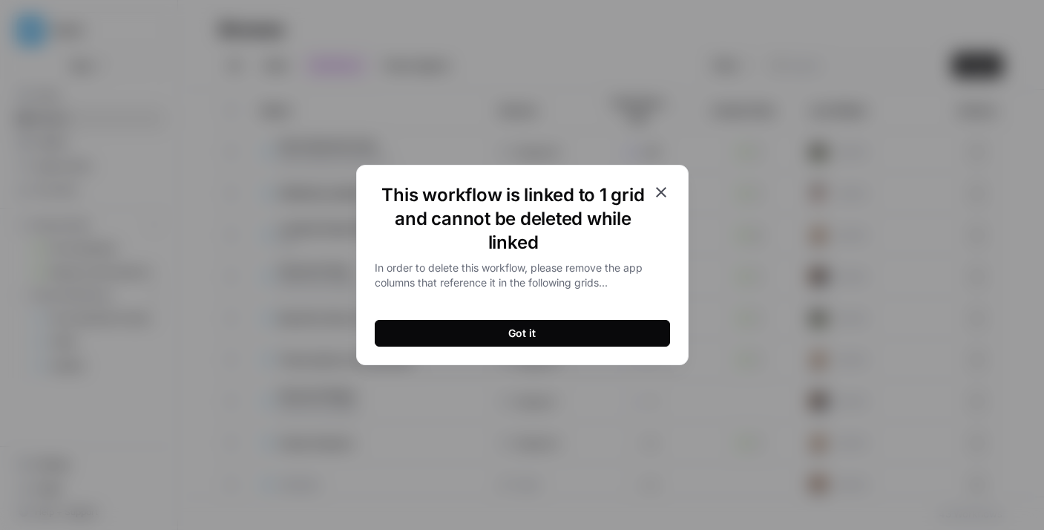
click at [626, 335] on button "Got it" at bounding box center [522, 333] width 295 height 27
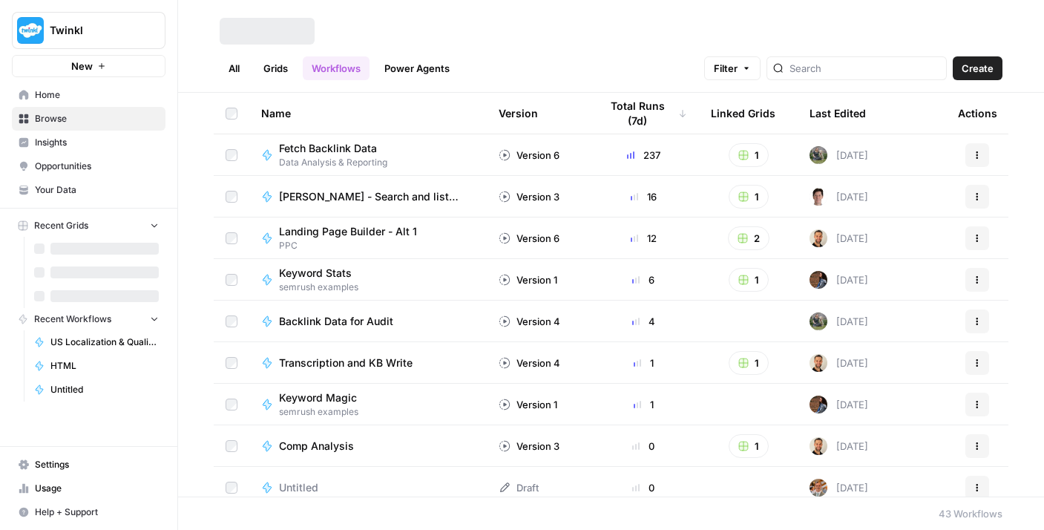
click at [966, 315] on button "Actions" at bounding box center [978, 321] width 24 height 24
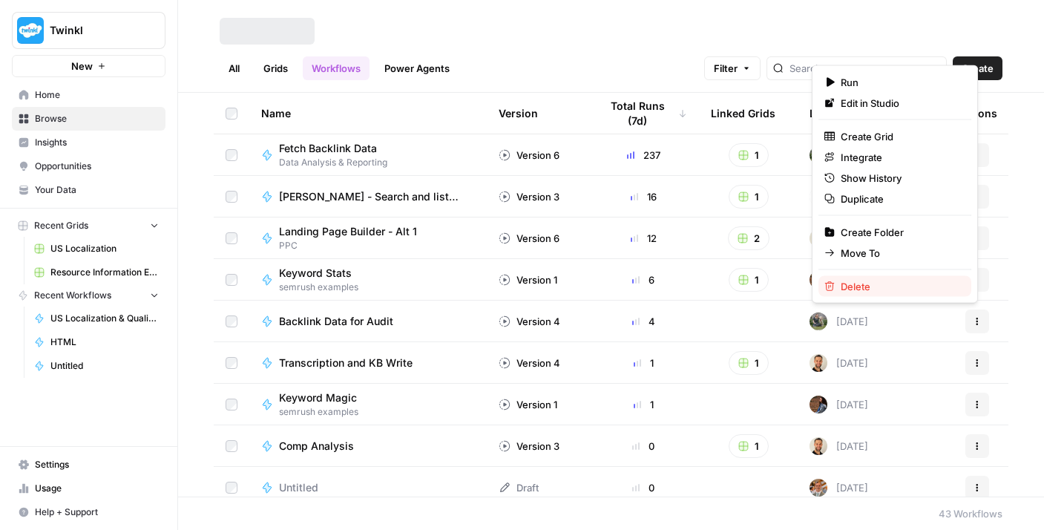
click at [876, 292] on span "Delete" at bounding box center [900, 286] width 119 height 15
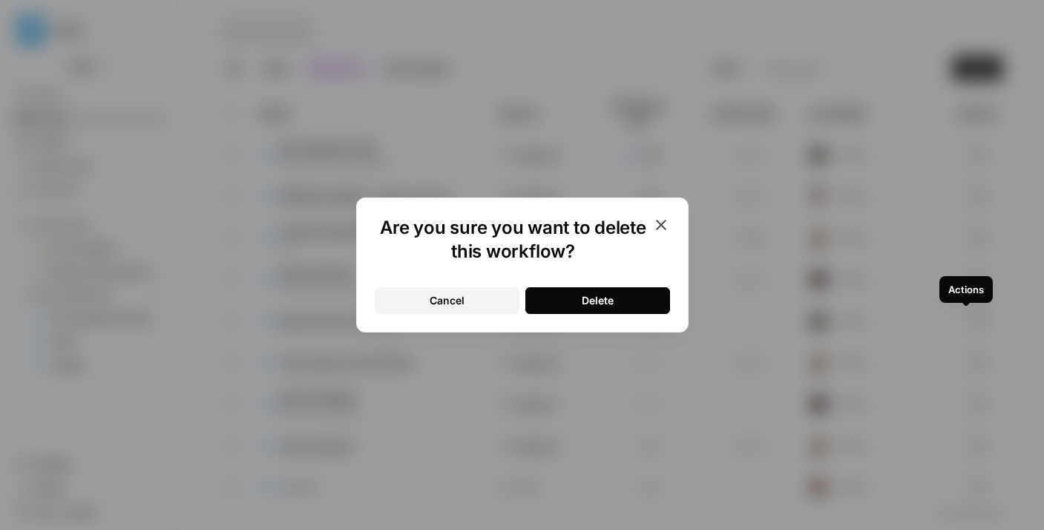
click at [651, 301] on button "Delete" at bounding box center [597, 300] width 145 height 27
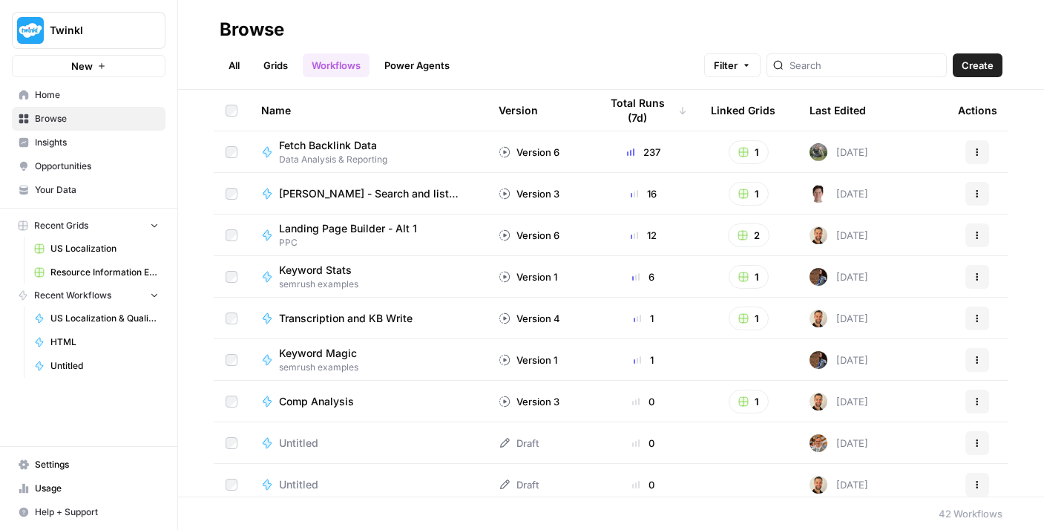
click at [984, 61] on span "Create" at bounding box center [978, 65] width 32 height 15
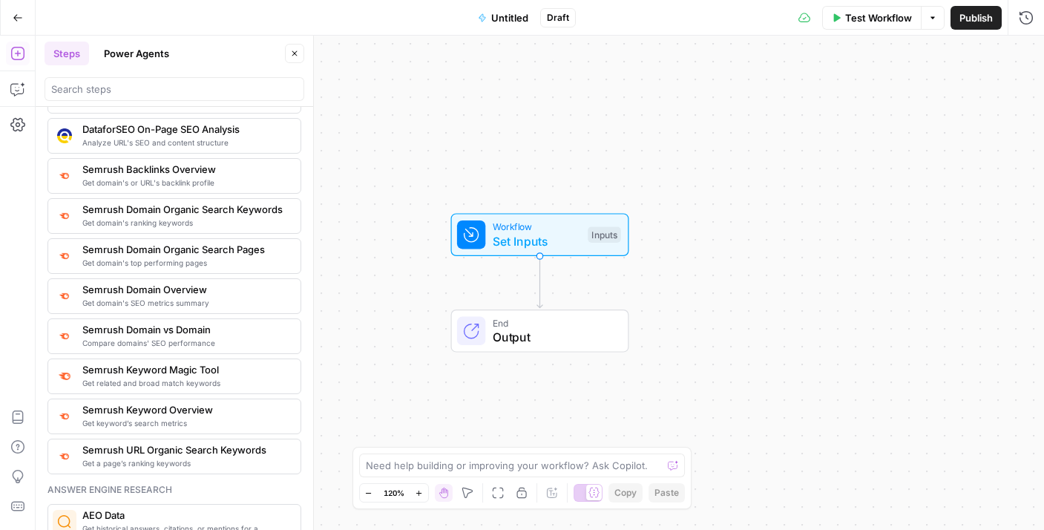
scroll to position [1585, 0]
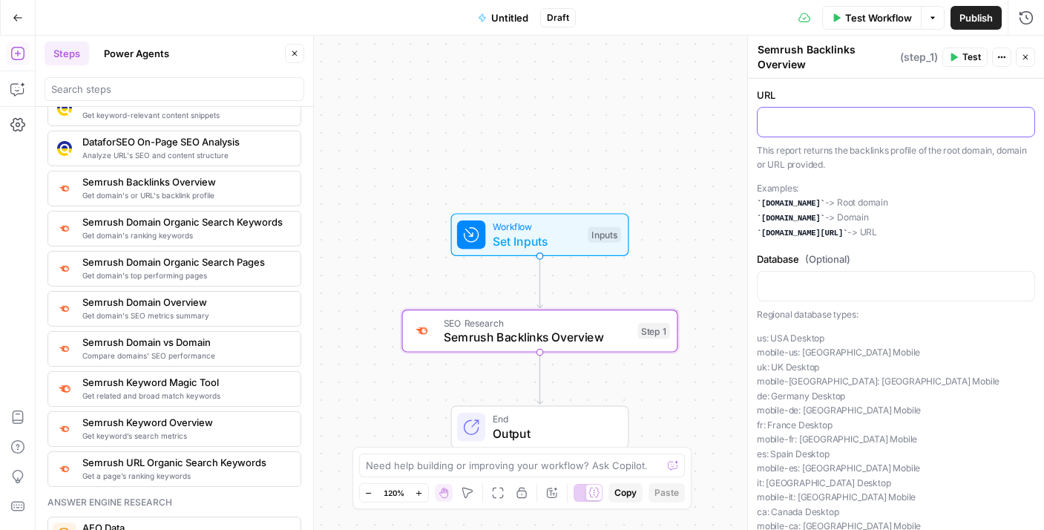
click at [784, 127] on p at bounding box center [896, 121] width 259 height 15
click at [1015, 125] on button "Variables Menu" at bounding box center [1021, 121] width 12 height 12
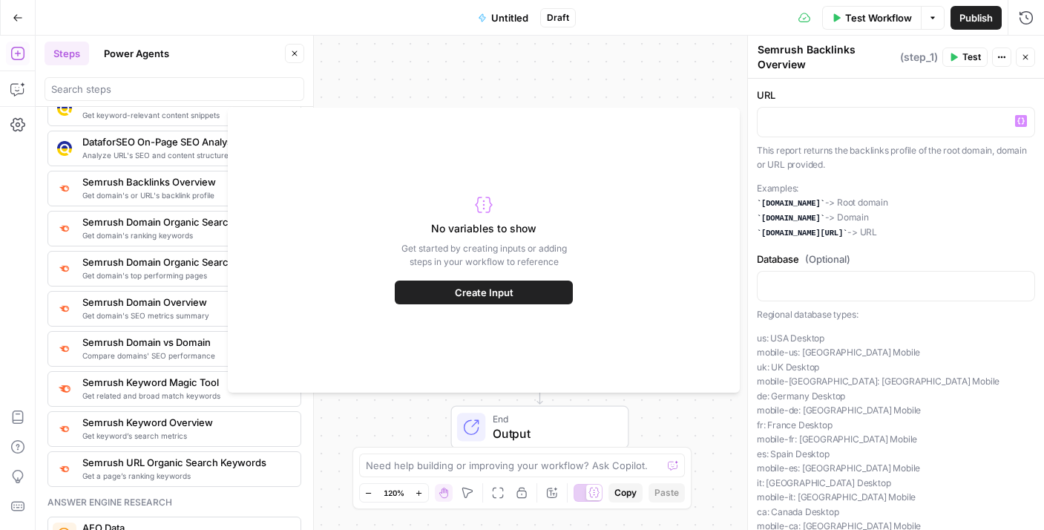
click at [512, 294] on span "Create Input" at bounding box center [484, 292] width 59 height 15
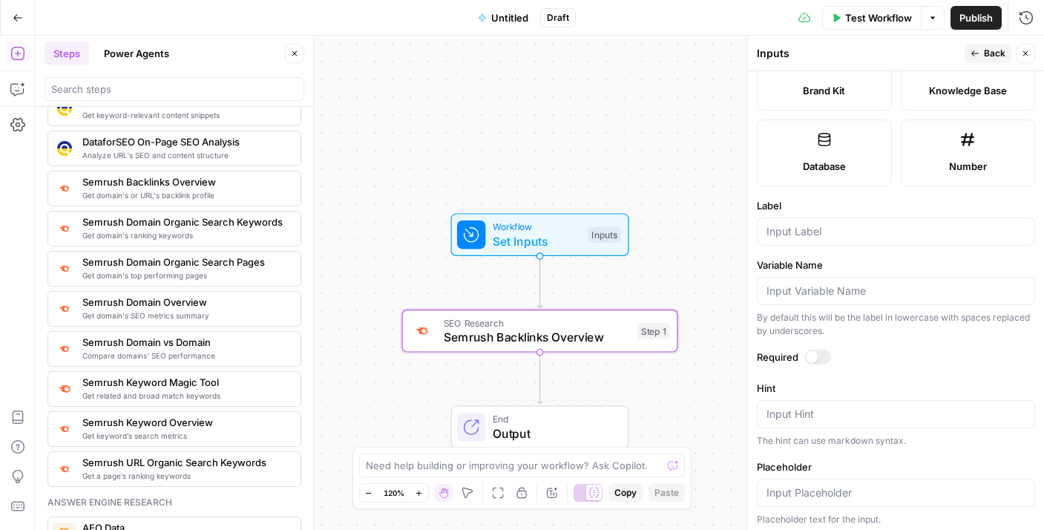
scroll to position [358, 0]
click at [816, 231] on input "Label" at bounding box center [896, 231] width 259 height 15
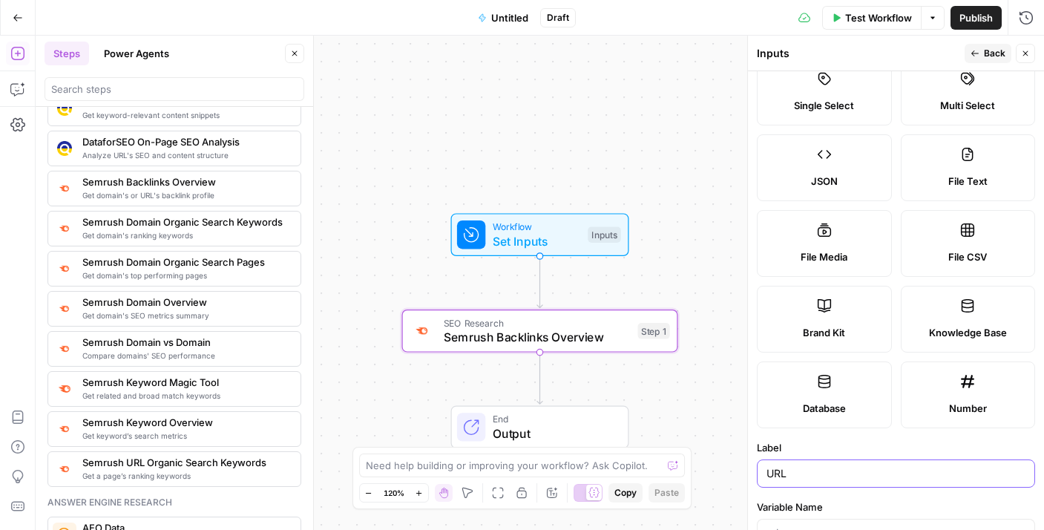
scroll to position [0, 0]
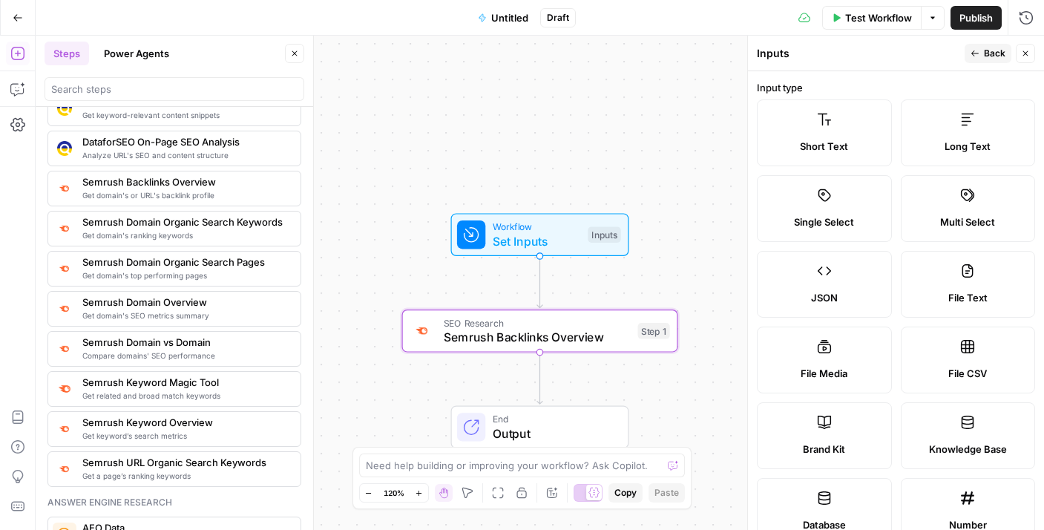
type input "URL"
click at [1026, 59] on button "Close" at bounding box center [1025, 53] width 19 height 19
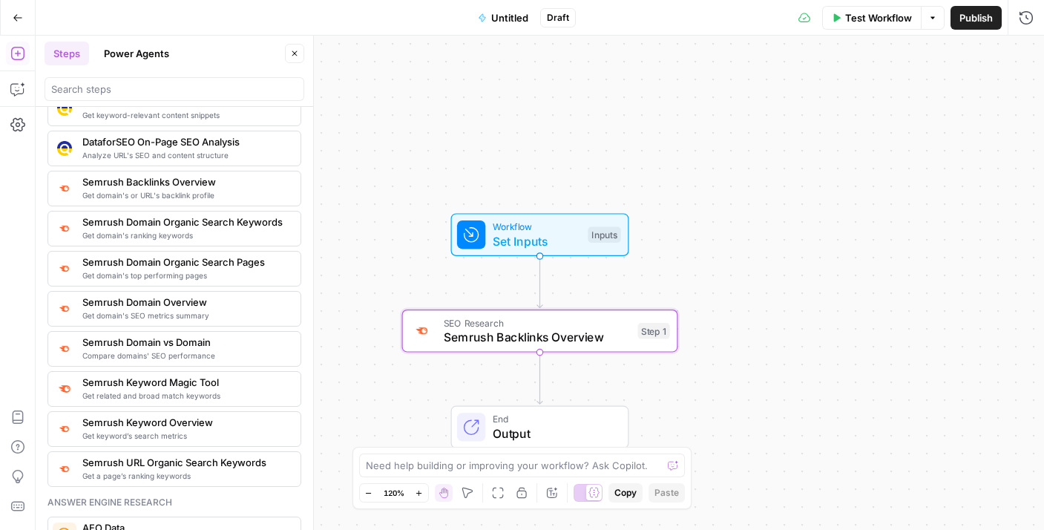
click at [531, 320] on span "SEO Research" at bounding box center [537, 322] width 187 height 14
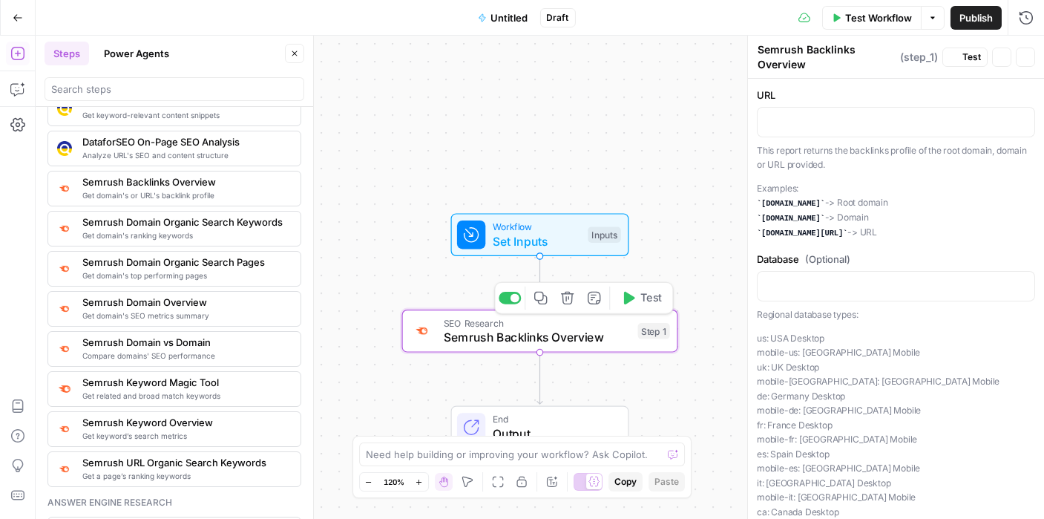
click at [531, 320] on span "SEO Research" at bounding box center [537, 322] width 187 height 14
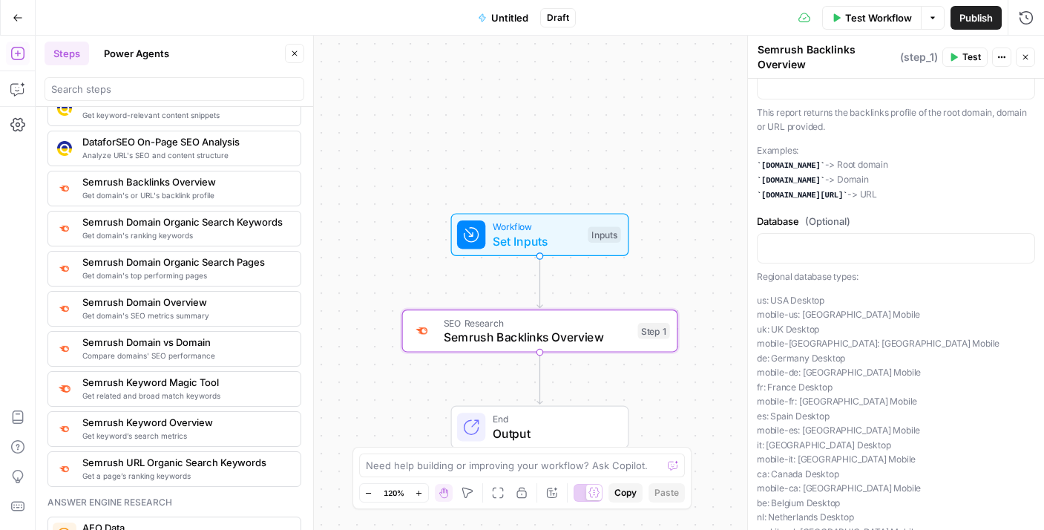
scroll to position [115, 0]
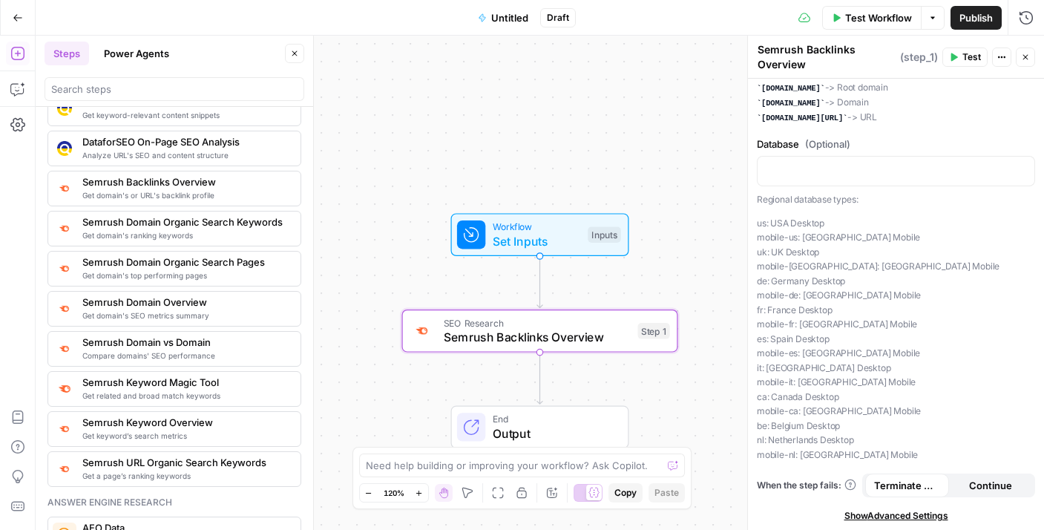
click at [586, 488] on div at bounding box center [589, 493] width 30 height 18
click at [594, 497] on div at bounding box center [589, 493] width 30 height 18
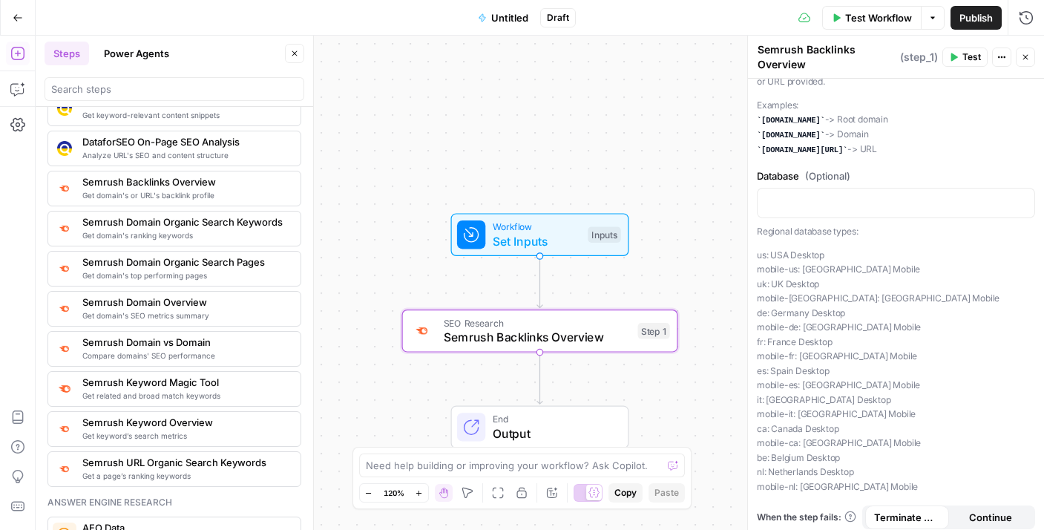
scroll to position [0, 0]
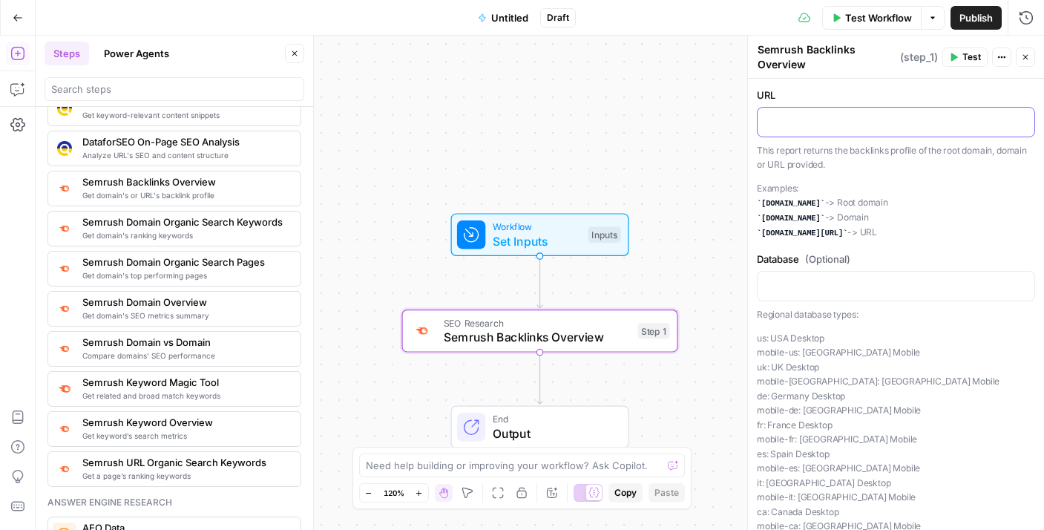
click at [825, 124] on p at bounding box center [896, 121] width 259 height 15
click at [1015, 125] on button "Variables Menu" at bounding box center [1021, 121] width 12 height 12
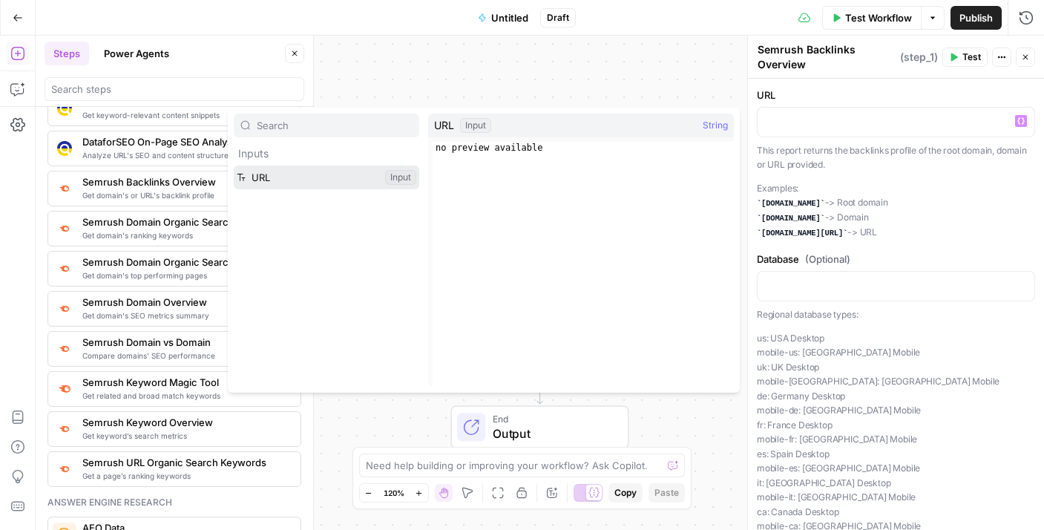
click at [344, 177] on button "Select variable URL" at bounding box center [327, 178] width 186 height 24
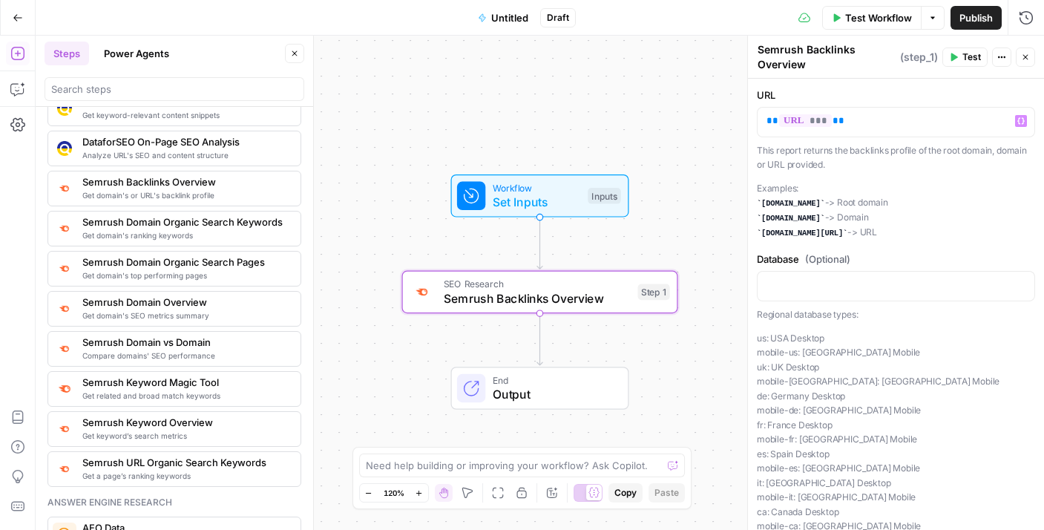
click at [869, 19] on span "Test Workflow" at bounding box center [878, 17] width 67 height 15
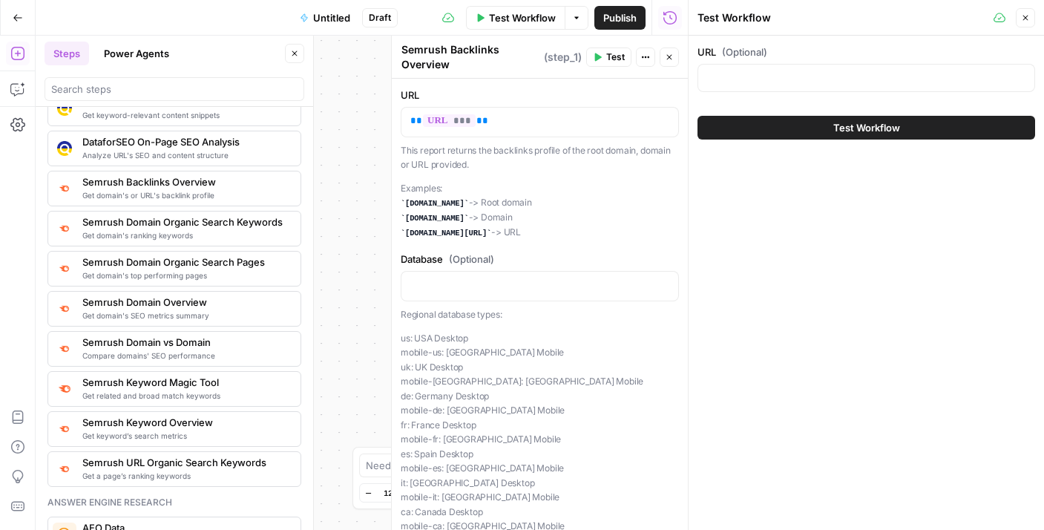
click at [718, 85] on div at bounding box center [867, 78] width 338 height 28
paste input "https://www.twinkl.com/resources/usa-resources/usa-resources-early-childhood"
type input "https://www.twinkl.com/resources/usa-resources/usa-resources-early-childhood"
click at [767, 131] on button "Test Workflow" at bounding box center [867, 128] width 338 height 24
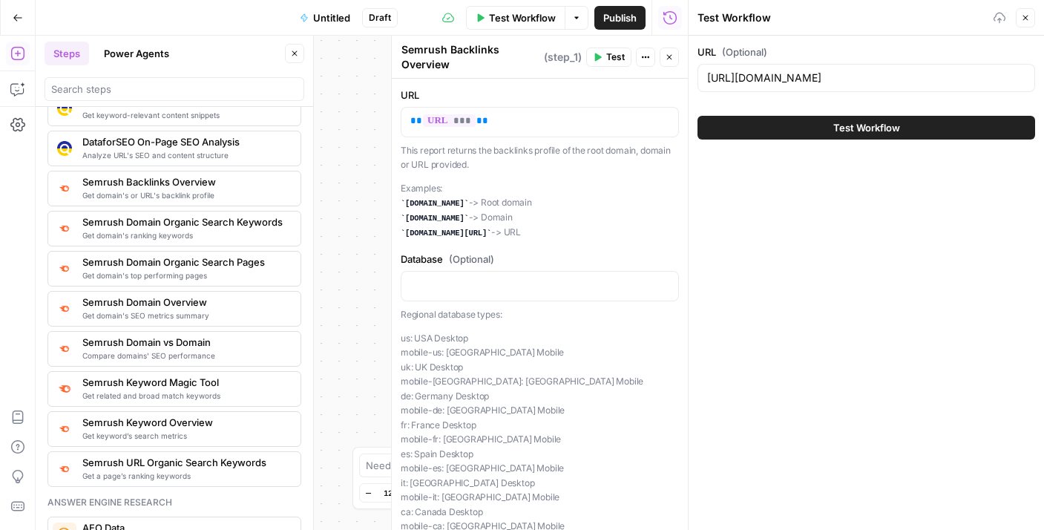
scroll to position [0, 0]
click at [822, 129] on button "Test Workflow" at bounding box center [867, 128] width 338 height 24
click at [877, 129] on span "Test Workflow" at bounding box center [866, 127] width 67 height 15
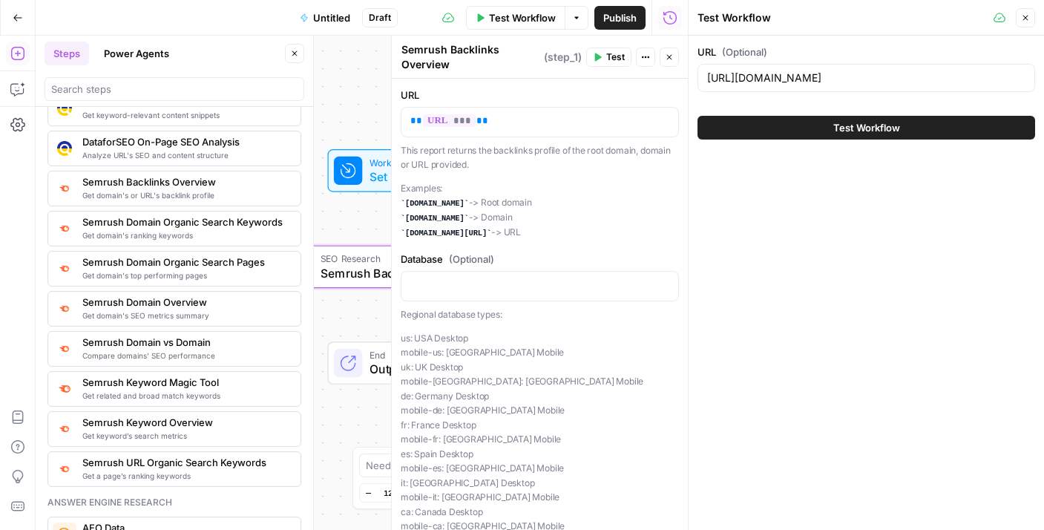
click at [673, 64] on button "Close" at bounding box center [669, 56] width 19 height 19
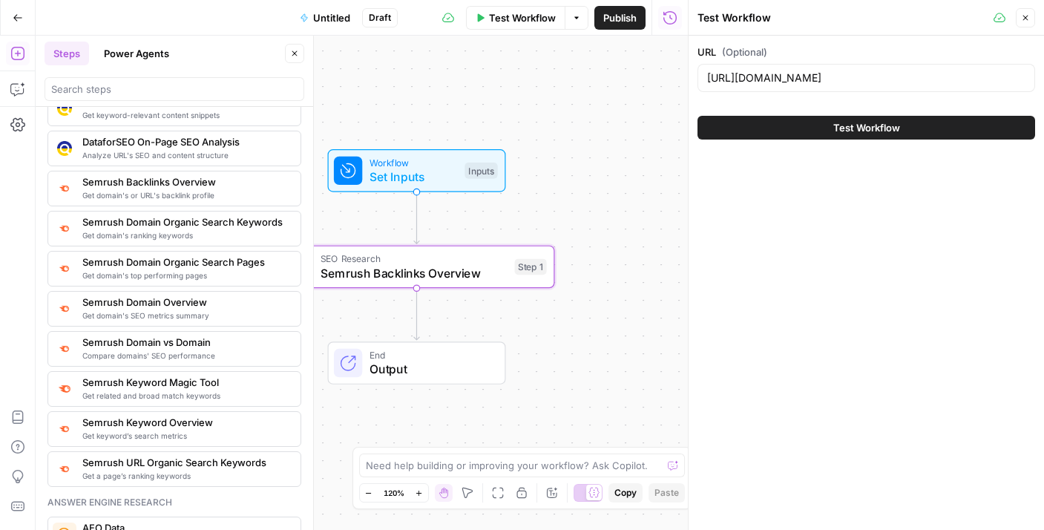
click at [776, 127] on button "Test Workflow" at bounding box center [867, 128] width 338 height 24
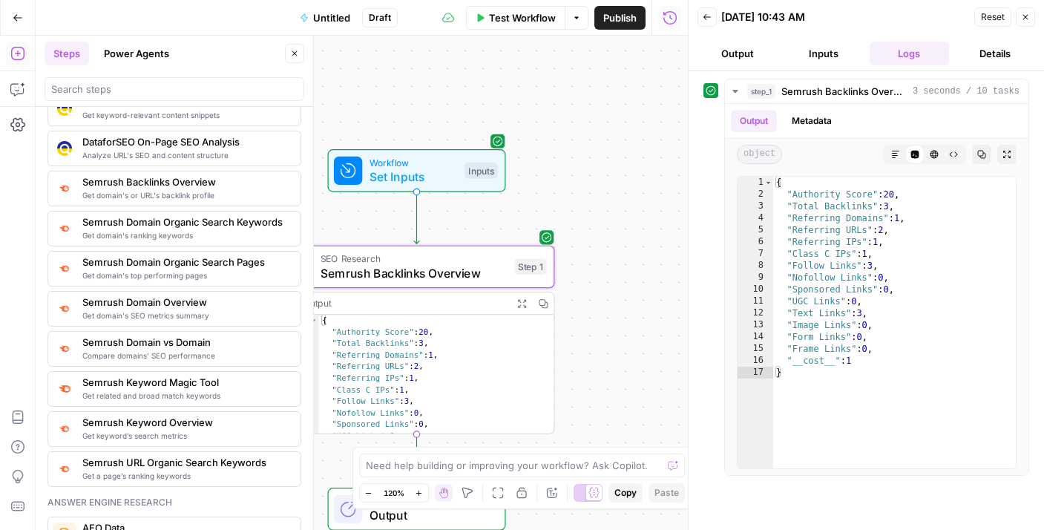
click at [711, 16] on button "Back" at bounding box center [707, 16] width 19 height 19
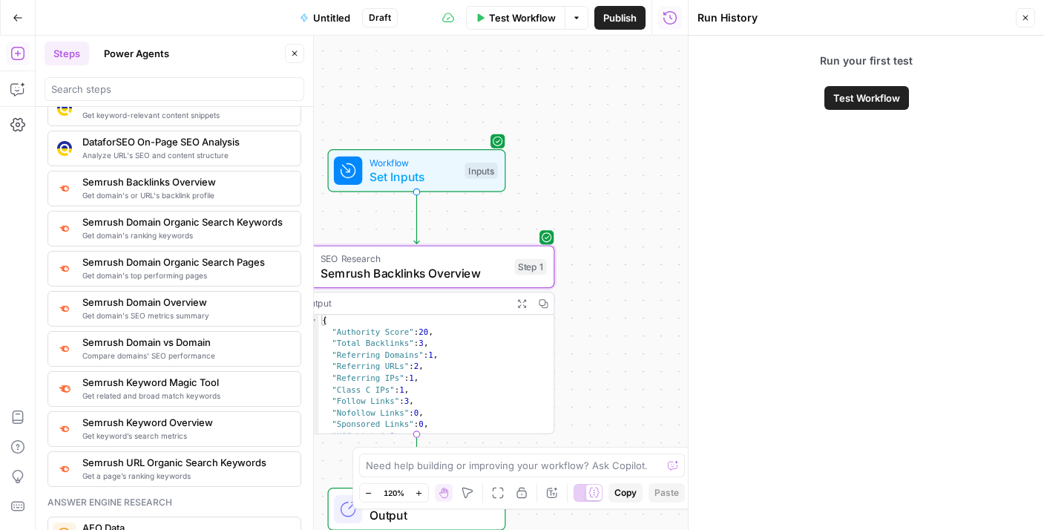
click at [1017, 18] on button "Close" at bounding box center [1025, 17] width 19 height 19
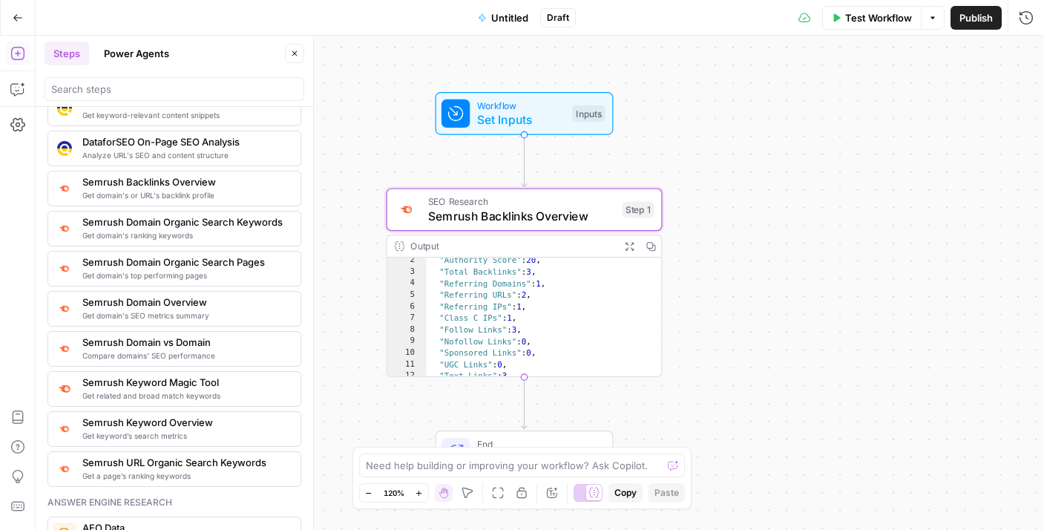
scroll to position [12, 0]
click at [514, 215] on span "Semrush Backlinks Overview" at bounding box center [521, 216] width 187 height 18
click at [514, 214] on span "Semrush Backlinks Overview" at bounding box center [521, 216] width 187 height 18
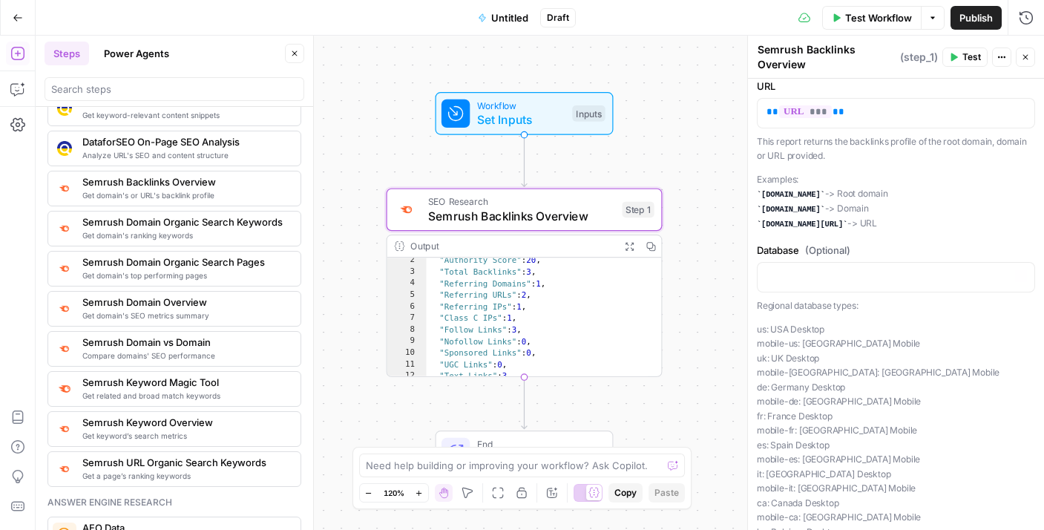
scroll to position [0, 0]
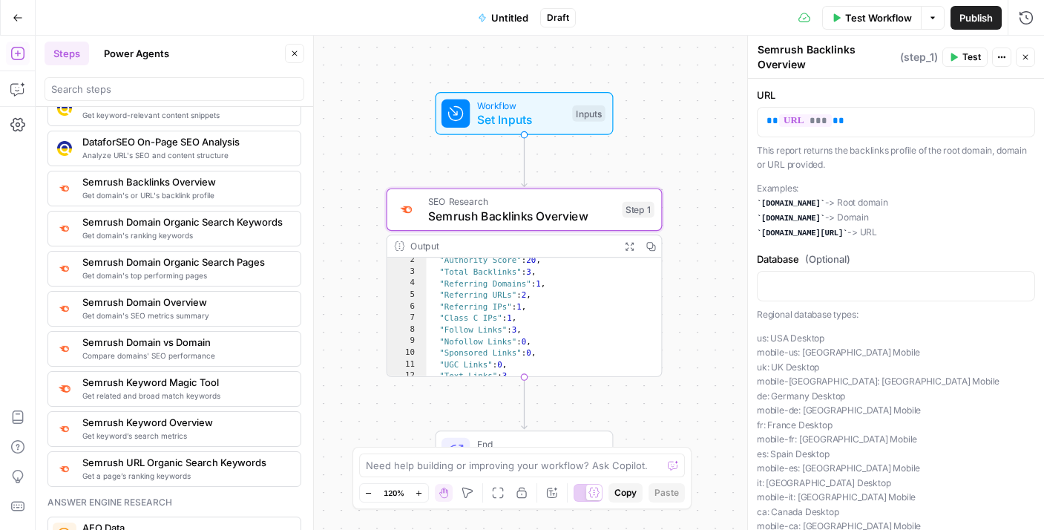
click at [502, 22] on span "Untitled" at bounding box center [509, 17] width 37 height 15
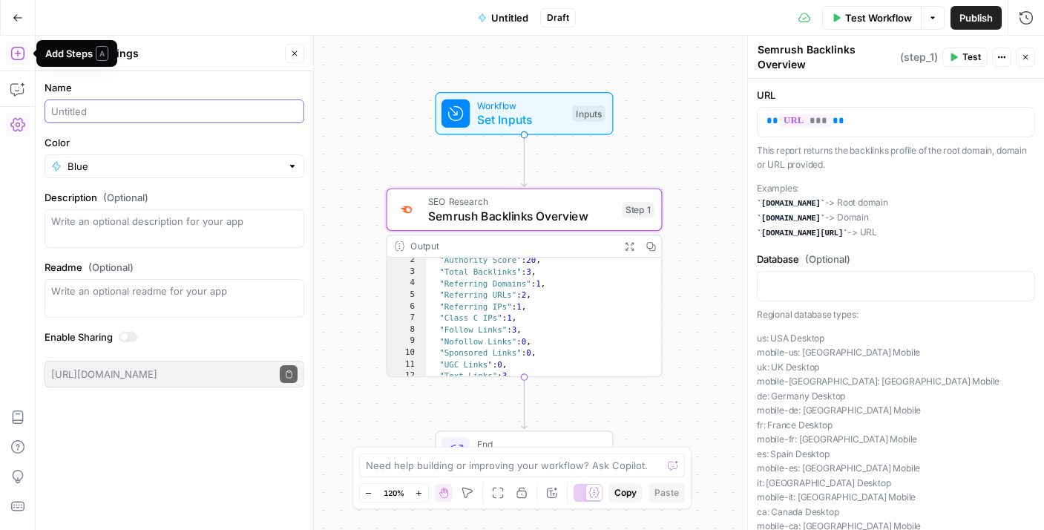
click at [67, 109] on input "Name" at bounding box center [174, 111] width 246 height 15
type input "Backlink Data for Audit"
click at [960, 13] on span "Publish" at bounding box center [976, 17] width 33 height 15
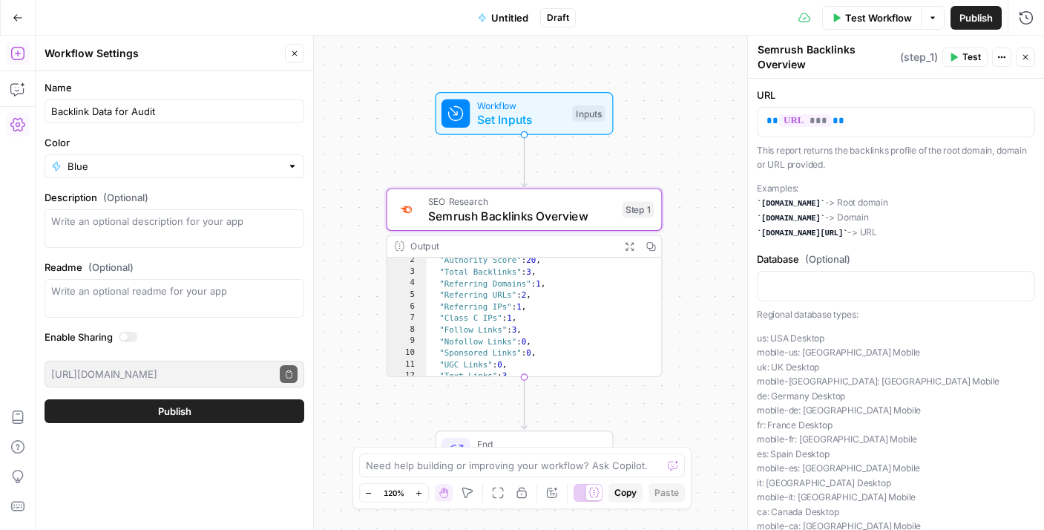
click at [977, 10] on span "Publish" at bounding box center [976, 17] width 33 height 15
click at [977, 22] on span "Publish" at bounding box center [976, 17] width 33 height 15
click at [974, 17] on span "Publish" at bounding box center [976, 17] width 33 height 15
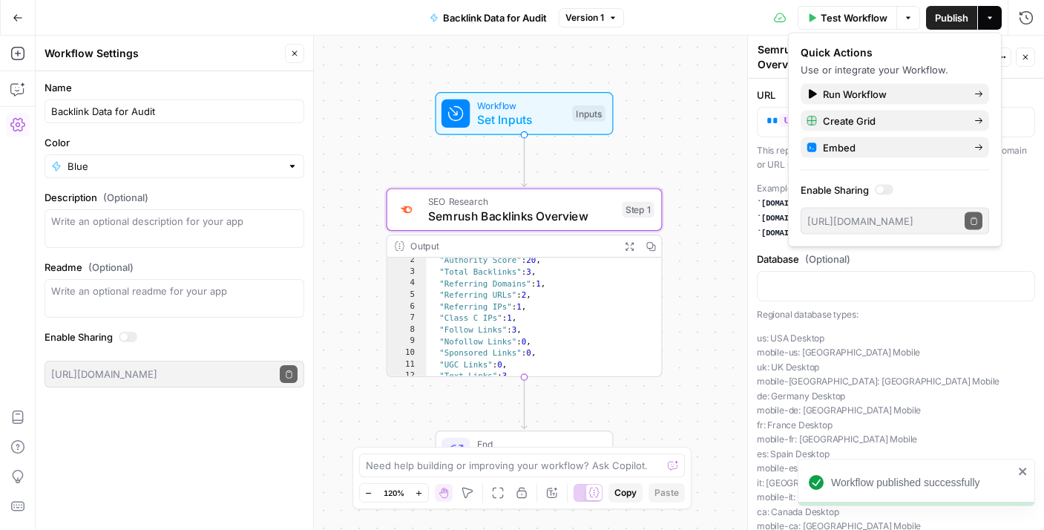
click at [20, 26] on button "Go Back" at bounding box center [17, 17] width 27 height 27
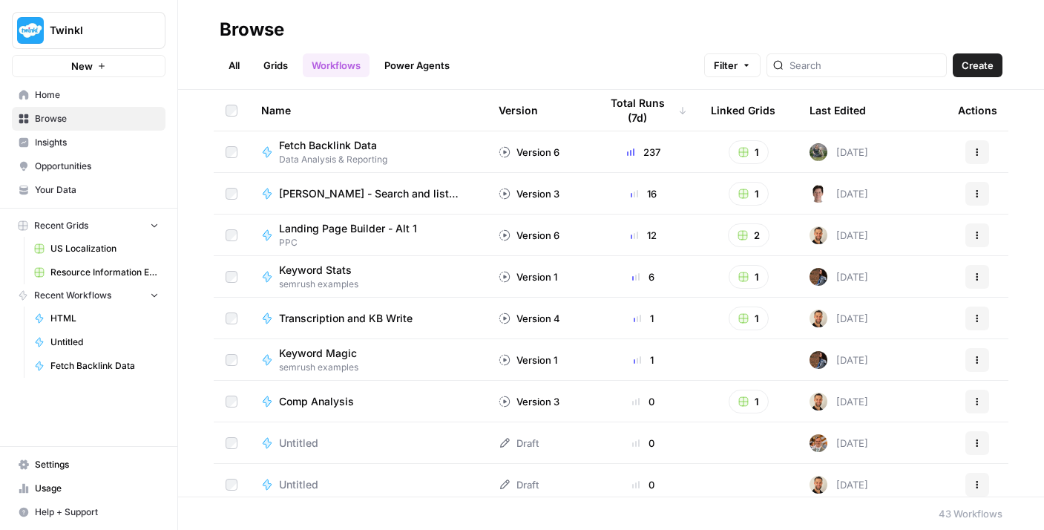
click at [850, 107] on div "Last Edited" at bounding box center [838, 110] width 56 height 41
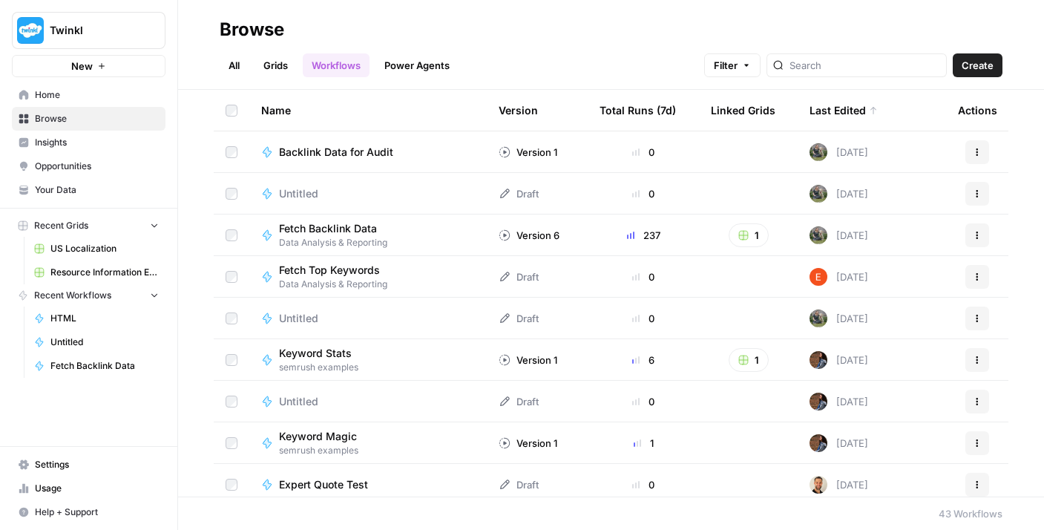
click at [966, 194] on button "Actions" at bounding box center [978, 194] width 24 height 24
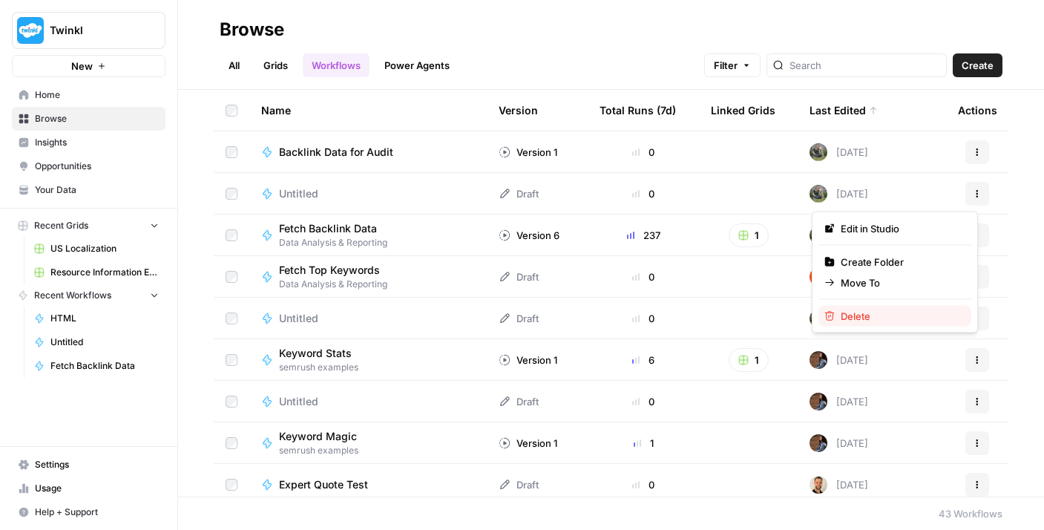
click at [868, 310] on span "Delete" at bounding box center [900, 316] width 119 height 15
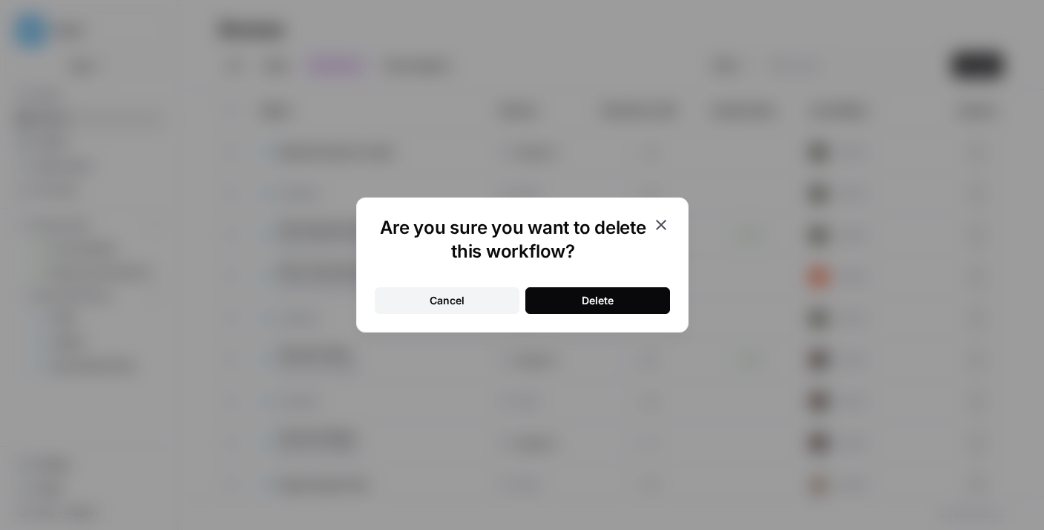
click at [616, 297] on button "Delete" at bounding box center [597, 300] width 145 height 27
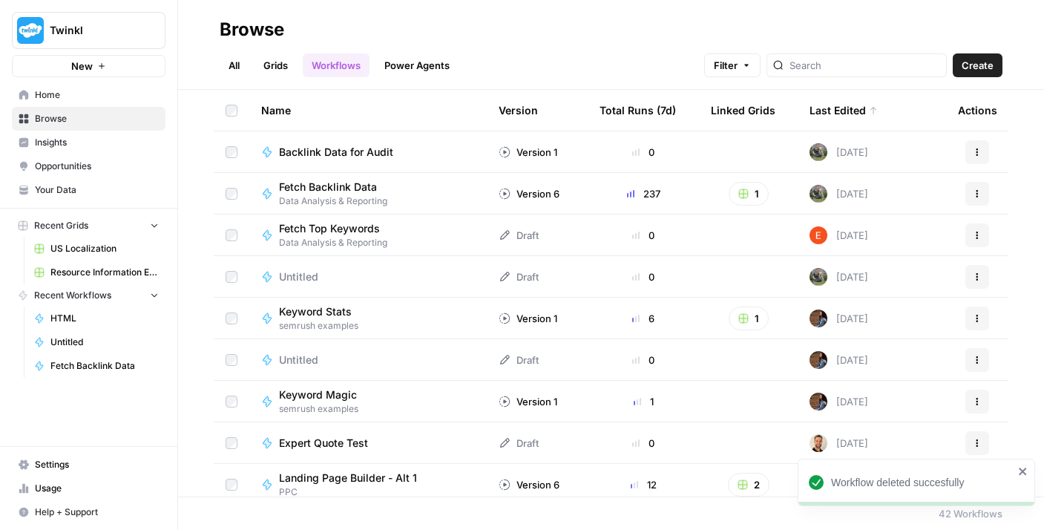
click at [377, 151] on span "Backlink Data for Audit" at bounding box center [336, 152] width 114 height 15
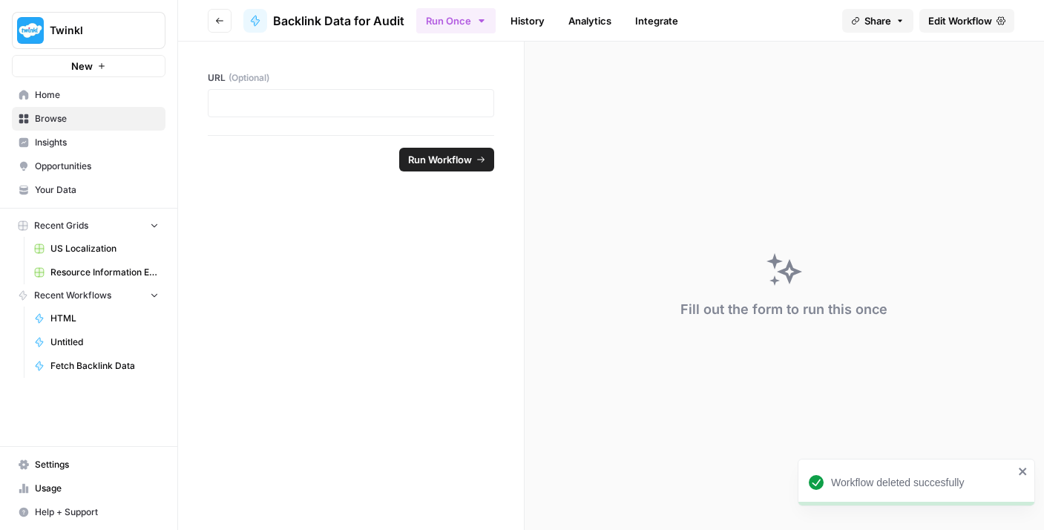
click at [256, 93] on div at bounding box center [351, 103] width 286 height 28
click at [254, 101] on p at bounding box center [350, 103] width 267 height 15
click at [223, 24] on icon "button" at bounding box center [219, 20] width 9 height 9
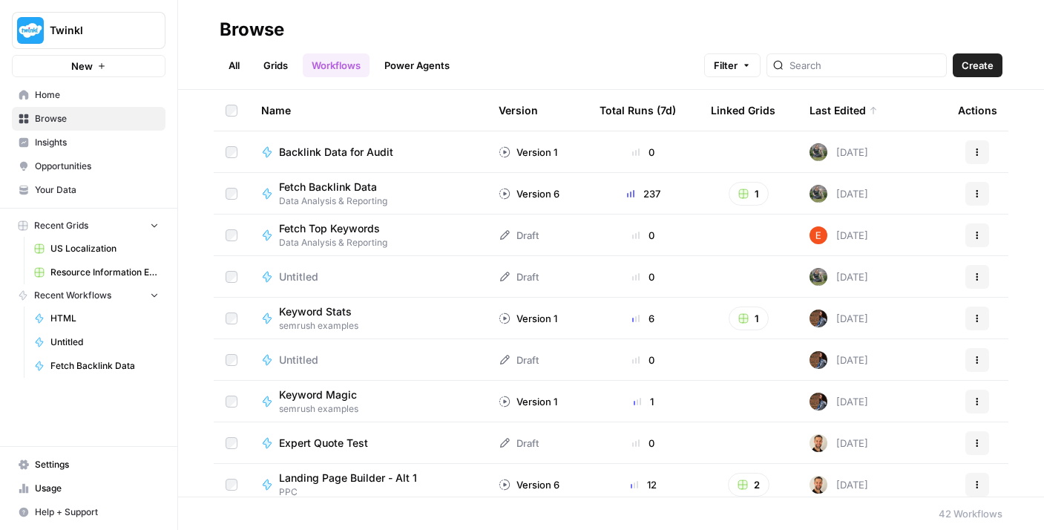
click at [270, 66] on link "Grids" at bounding box center [276, 65] width 42 height 24
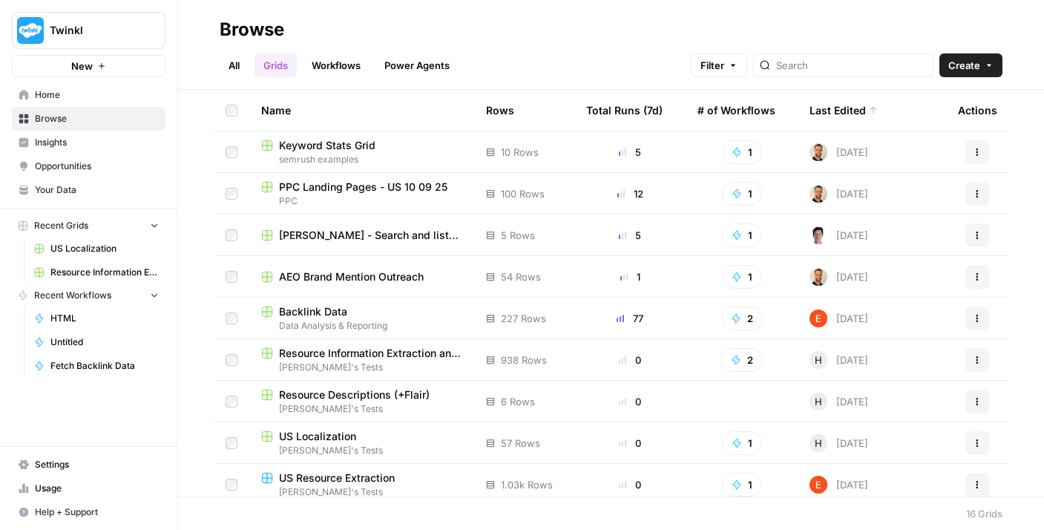
click at [969, 76] on button "Create" at bounding box center [971, 65] width 63 height 24
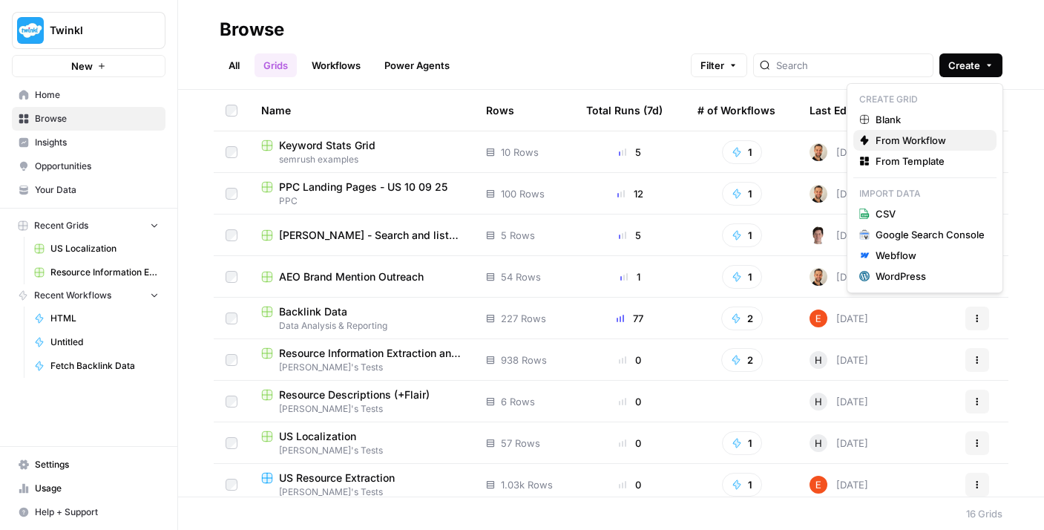
click at [891, 137] on span "From Workflow" at bounding box center [930, 140] width 109 height 15
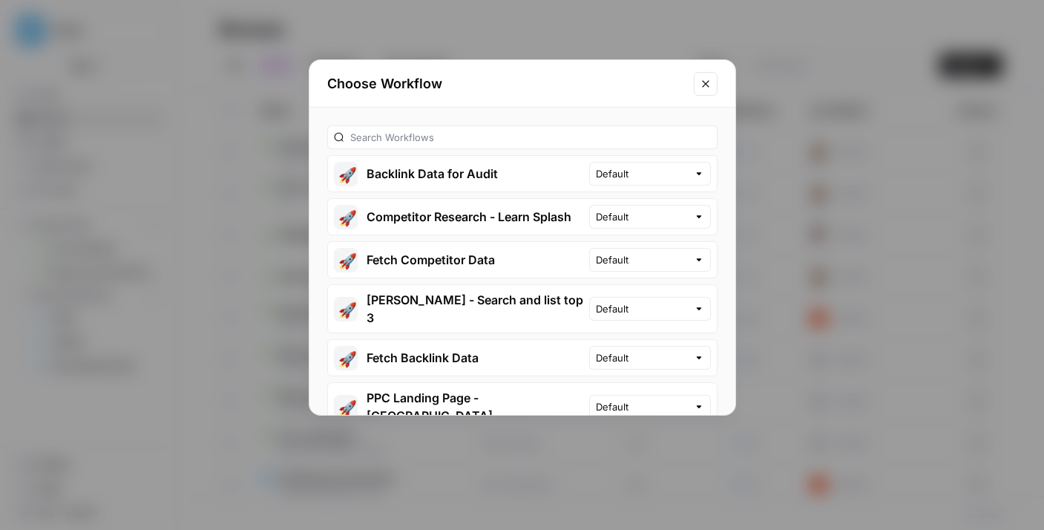
click at [478, 183] on button "🚀 Backlink Data for Audit" at bounding box center [458, 174] width 261 height 36
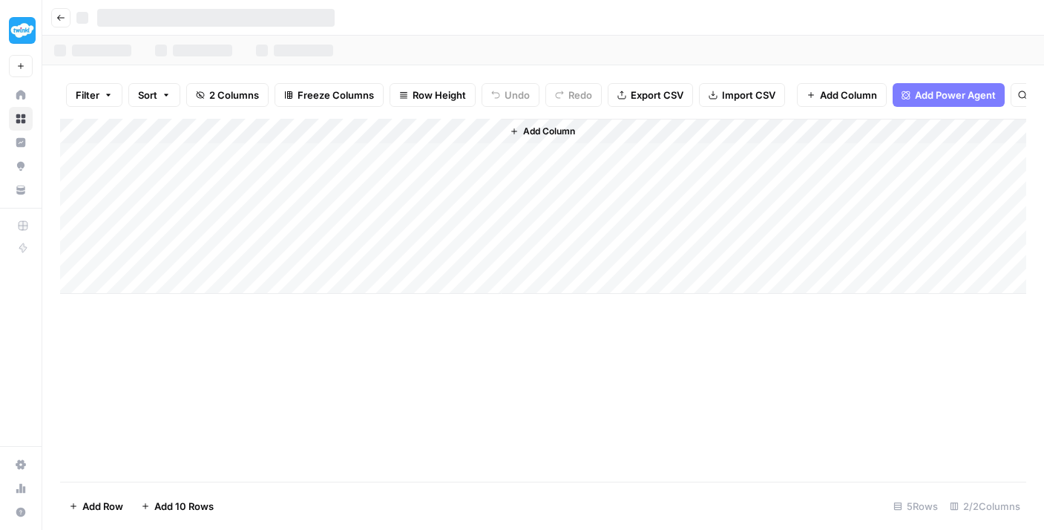
click at [174, 170] on div "Add Column" at bounding box center [543, 206] width 966 height 175
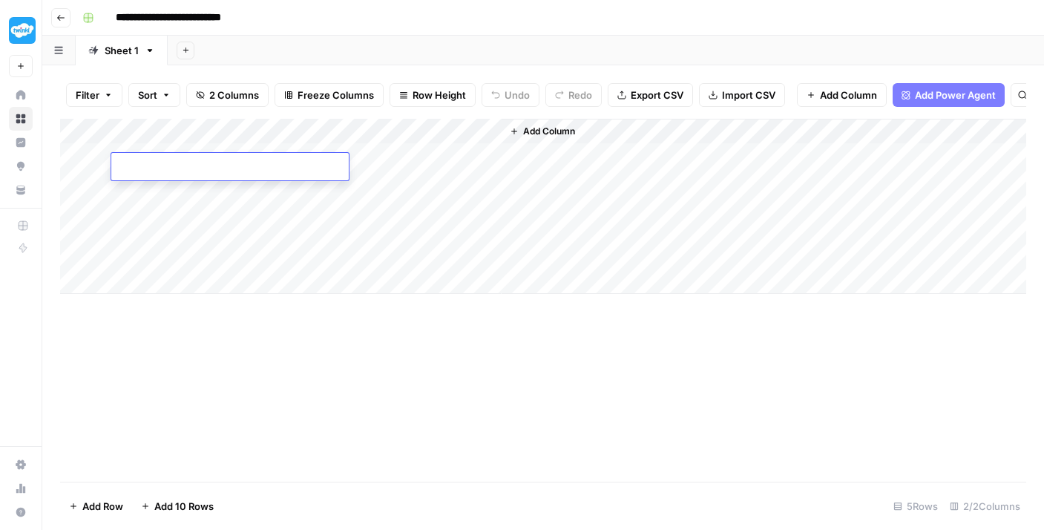
type textarea "**********"
click at [175, 200] on div "Add Column" at bounding box center [543, 206] width 966 height 175
click at [169, 181] on div "Add Column" at bounding box center [543, 206] width 966 height 175
click at [283, 224] on div "Add Column" at bounding box center [543, 206] width 966 height 175
click at [251, 206] on div "Add Column" at bounding box center [543, 206] width 966 height 175
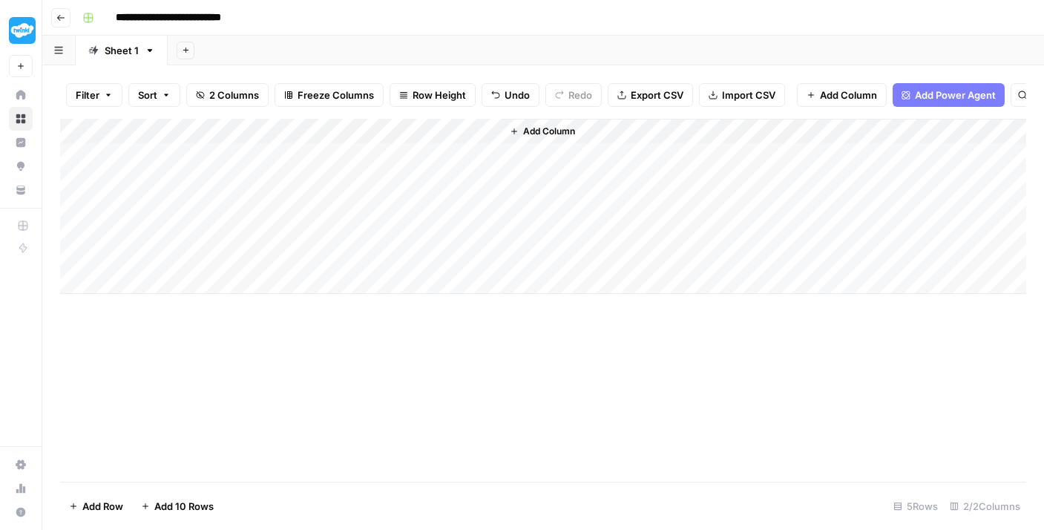
click at [246, 198] on div "Add Column" at bounding box center [543, 206] width 966 height 175
type textarea "**********"
click at [231, 220] on div "Add Column" at bounding box center [543, 206] width 966 height 175
click at [199, 211] on div "Add Column" at bounding box center [543, 206] width 966 height 175
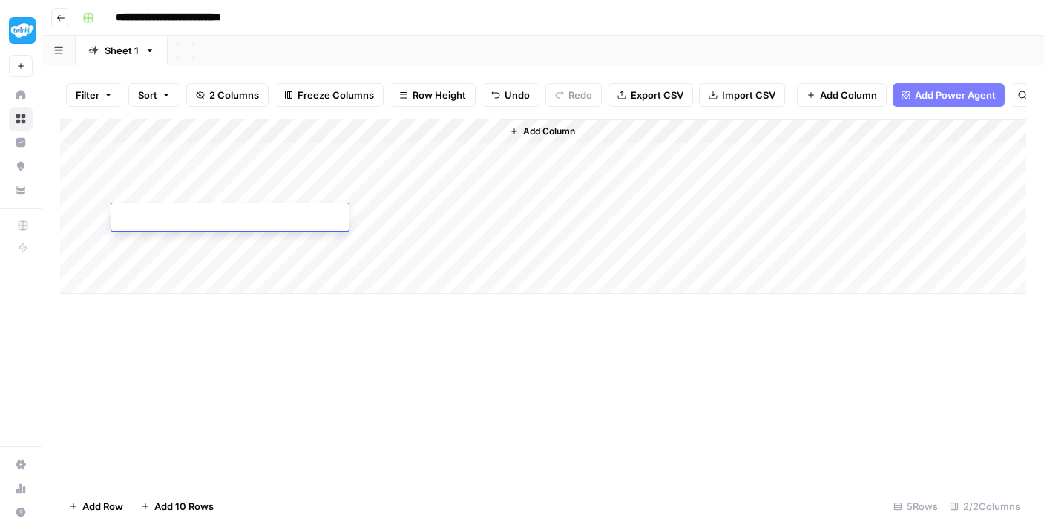
click at [199, 211] on textarea at bounding box center [229, 218] width 237 height 21
type textarea "**********"
click at [195, 242] on div "Add Column" at bounding box center [543, 206] width 966 height 175
click at [160, 246] on div "Add Column" at bounding box center [543, 206] width 966 height 175
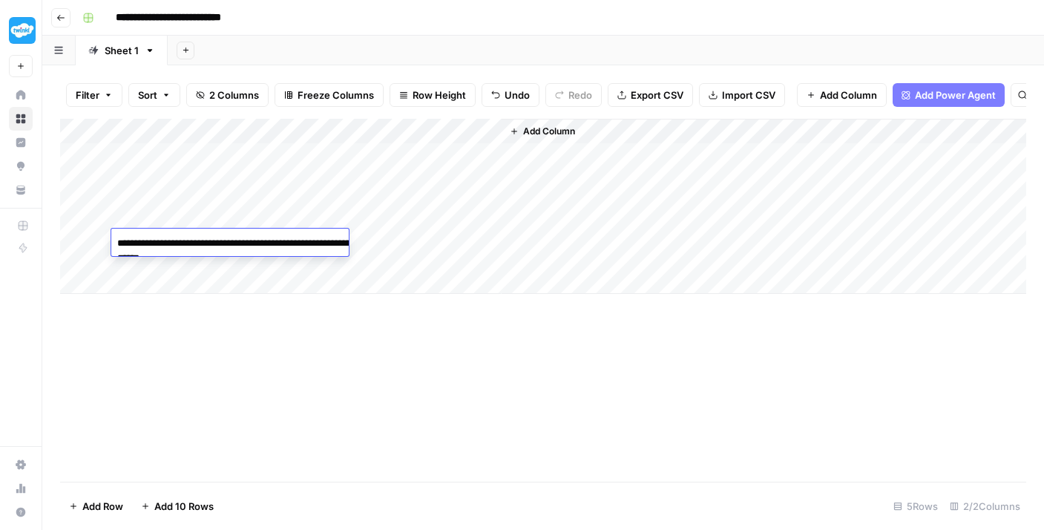
type textarea "**********"
click at [191, 277] on div "Add Column" at bounding box center [543, 206] width 966 height 175
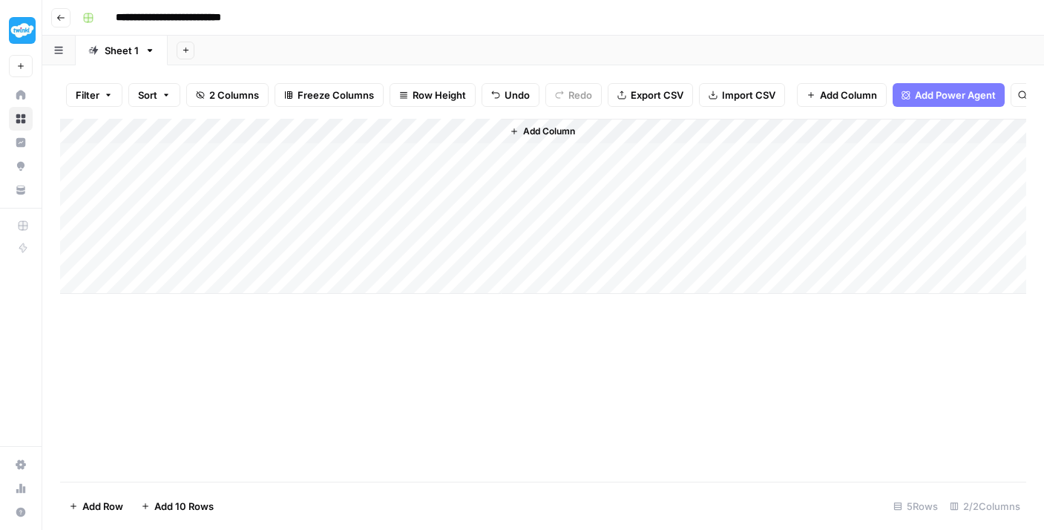
click at [193, 264] on div "Add Column" at bounding box center [543, 206] width 966 height 175
type textarea "**********"
click at [171, 294] on div "Add Column" at bounding box center [543, 206] width 966 height 175
paste textarea "**********"
type textarea "**********"
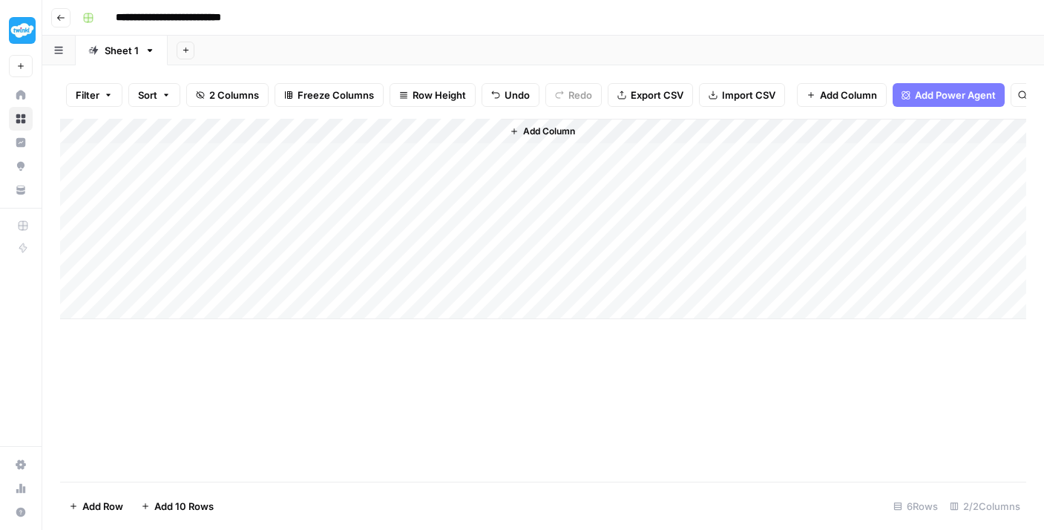
click at [276, 349] on div "Add Column" at bounding box center [543, 300] width 966 height 363
click at [404, 163] on div "Add Column" at bounding box center [543, 219] width 966 height 200
click at [416, 164] on div "Add Column" at bounding box center [543, 219] width 966 height 200
click at [424, 163] on div at bounding box center [413, 166] width 177 height 27
click at [406, 185] on div "Add Column" at bounding box center [543, 219] width 966 height 200
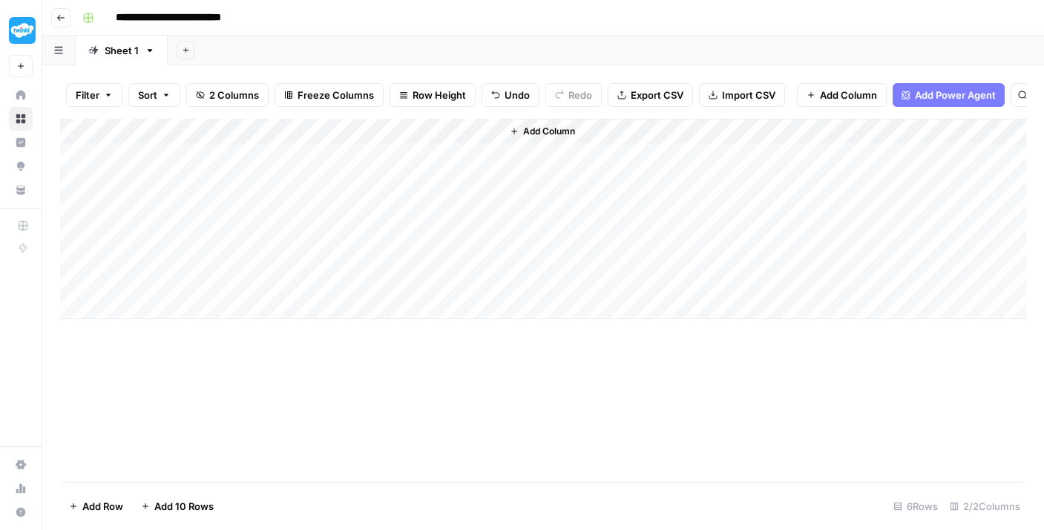
click at [469, 384] on div "Add Column" at bounding box center [543, 300] width 966 height 363
click at [413, 163] on div "Add Column" at bounding box center [543, 219] width 966 height 200
click at [410, 214] on div "Add Column" at bounding box center [543, 219] width 966 height 200
click at [413, 241] on div "Add Column" at bounding box center [543, 219] width 966 height 200
click at [416, 214] on div "Add Column" at bounding box center [543, 219] width 966 height 200
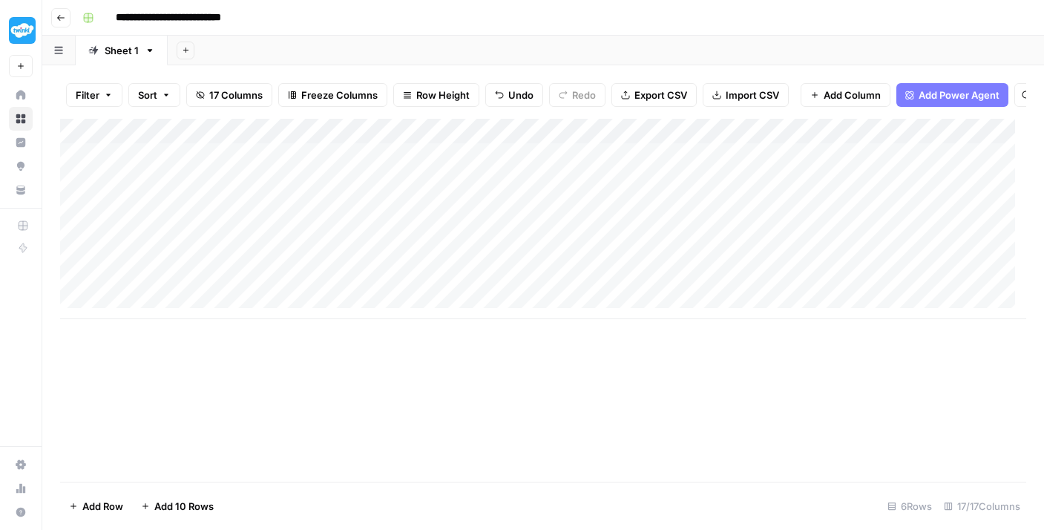
click at [411, 217] on div "Add Column" at bounding box center [543, 219] width 966 height 200
click at [410, 240] on div "Add Column" at bounding box center [543, 219] width 966 height 200
click at [416, 266] on div "Add Column" at bounding box center [543, 219] width 966 height 200
click at [417, 291] on div "Add Column" at bounding box center [543, 219] width 966 height 200
click at [349, 345] on div "Add Column" at bounding box center [543, 300] width 966 height 363
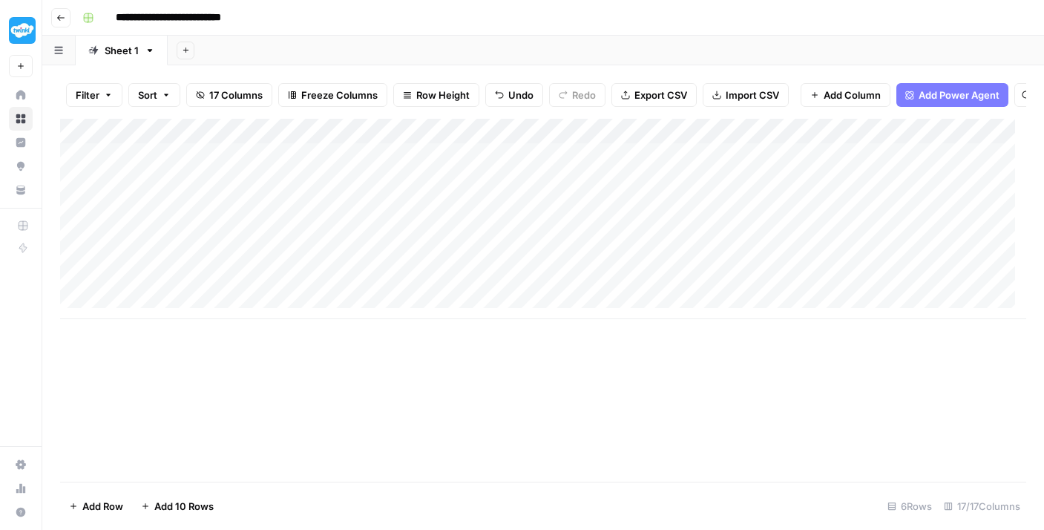
click at [401, 270] on div "Add Column" at bounding box center [543, 219] width 966 height 200
click at [404, 247] on div "Add Column" at bounding box center [543, 219] width 966 height 200
click at [408, 224] on div "Add Column" at bounding box center [543, 219] width 966 height 200
click at [471, 242] on div "Add Column" at bounding box center [543, 219] width 966 height 200
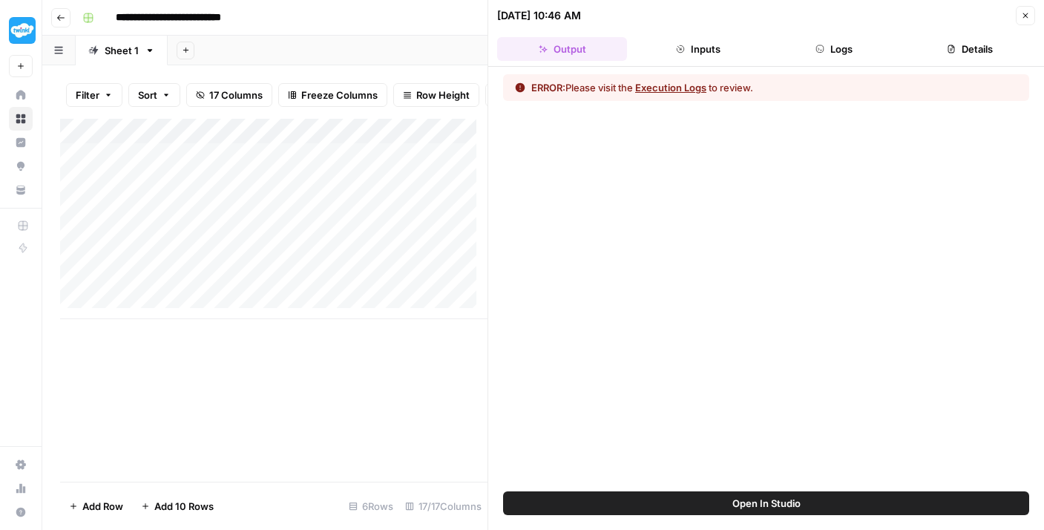
click at [665, 88] on button "Execution Logs" at bounding box center [670, 87] width 71 height 15
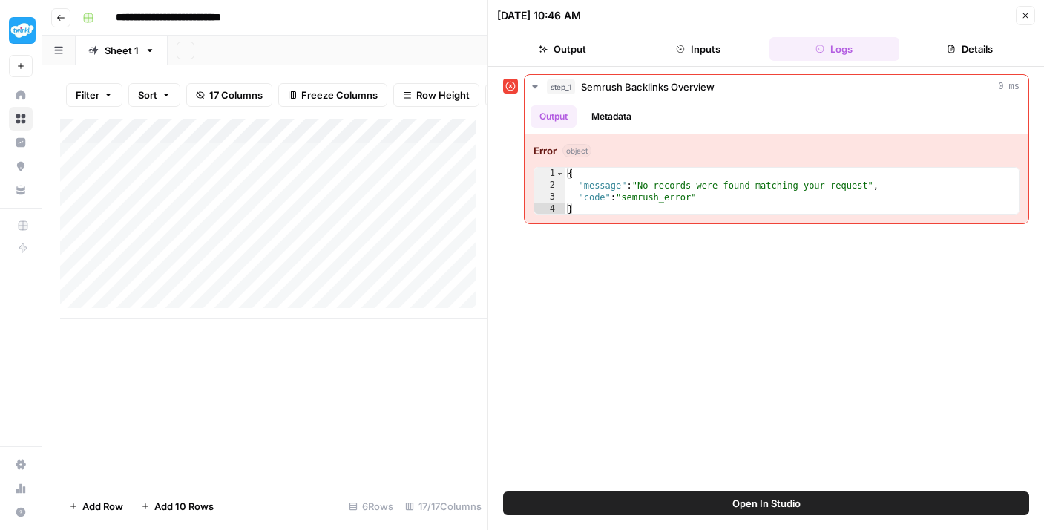
click at [1032, 13] on button "Close" at bounding box center [1025, 15] width 19 height 19
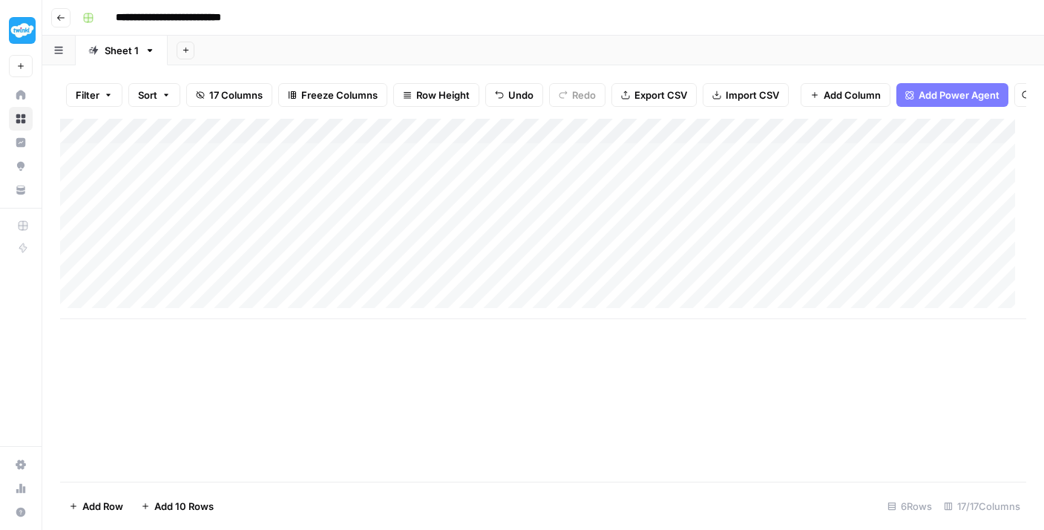
scroll to position [0, 413]
click at [744, 140] on div "Add Column" at bounding box center [543, 219] width 966 height 200
click at [748, 141] on div at bounding box center [690, 145] width 134 height 30
click at [600, 351] on div "Add Column" at bounding box center [543, 300] width 966 height 363
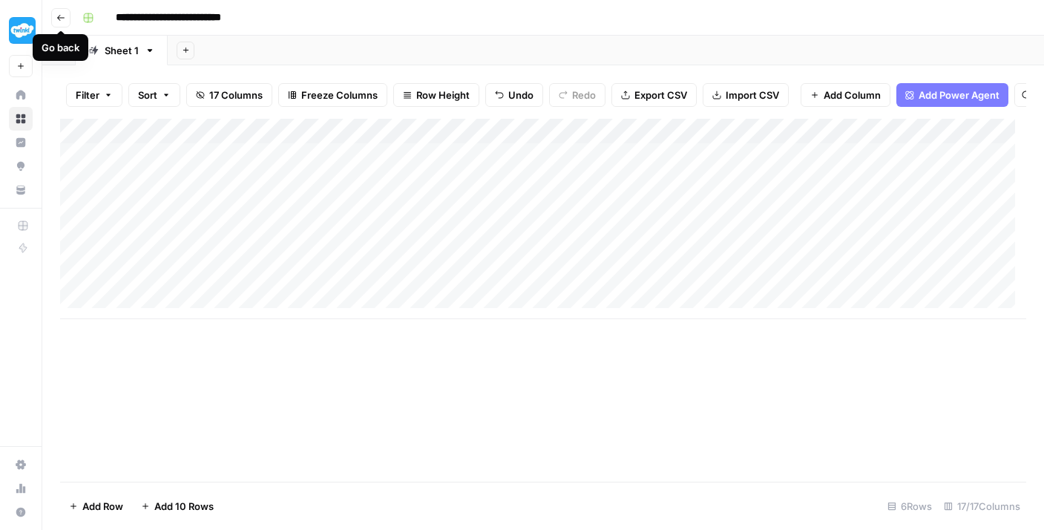
click at [62, 19] on icon "button" at bounding box center [60, 17] width 9 height 9
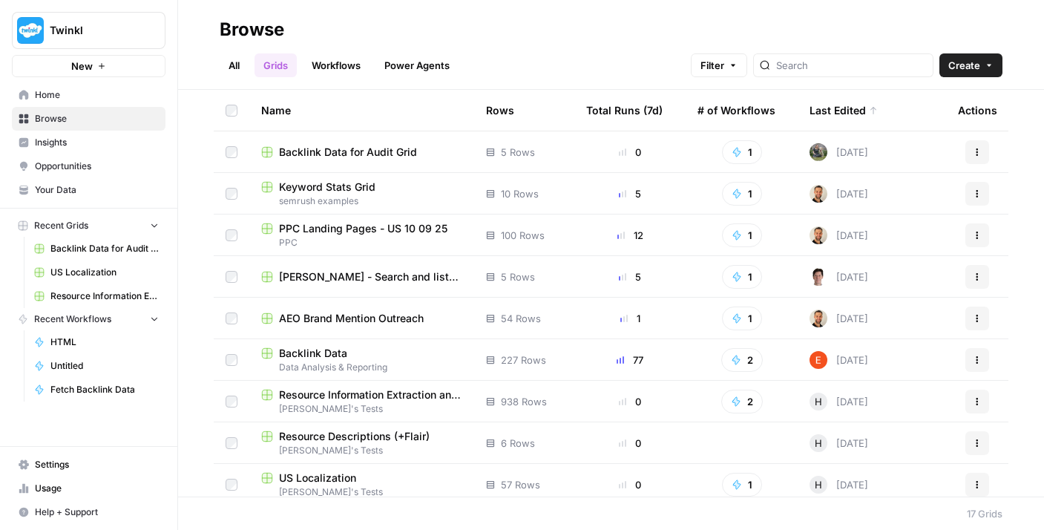
click at [322, 71] on link "Workflows" at bounding box center [336, 65] width 67 height 24
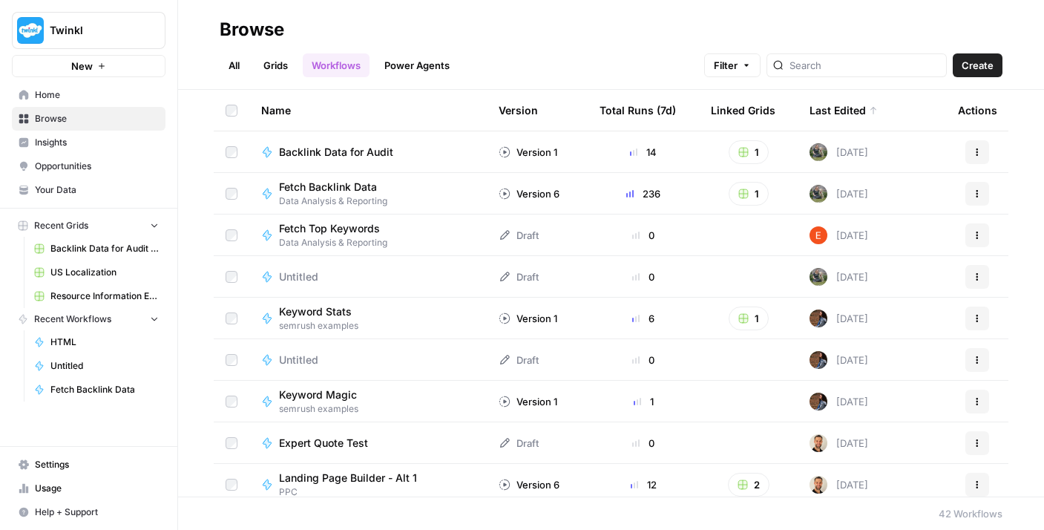
click at [364, 166] on td "Backlink Data for Audit" at bounding box center [367, 151] width 237 height 41
click at [360, 155] on span "Backlink Data for Audit" at bounding box center [336, 152] width 114 height 15
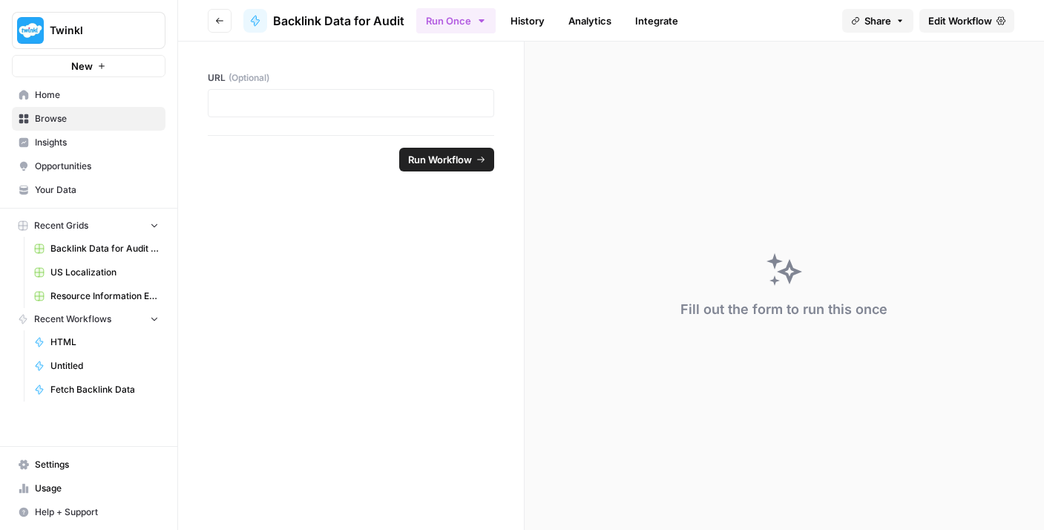
click at [952, 19] on span "Edit Workflow" at bounding box center [960, 20] width 64 height 15
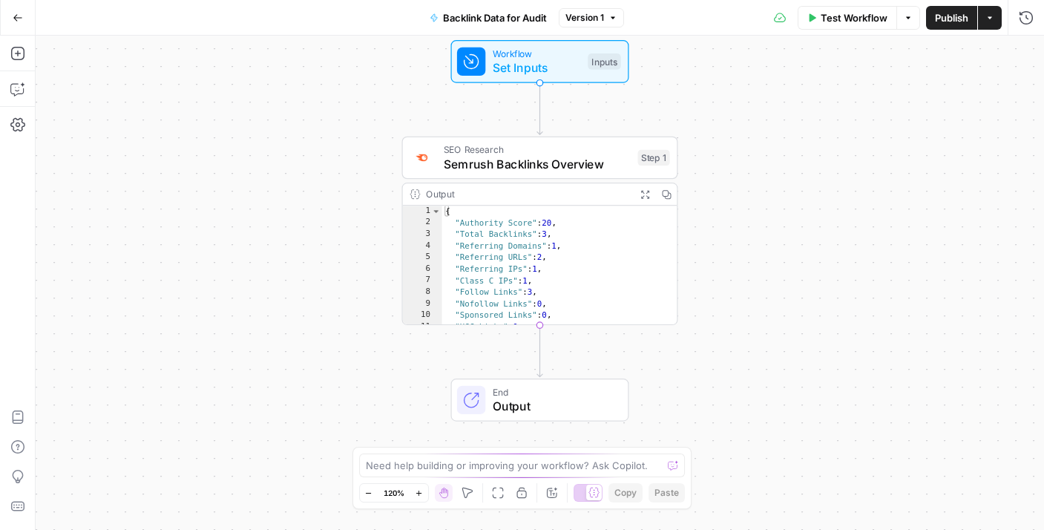
click at [596, 169] on span "Semrush Backlinks Overview" at bounding box center [537, 164] width 187 height 18
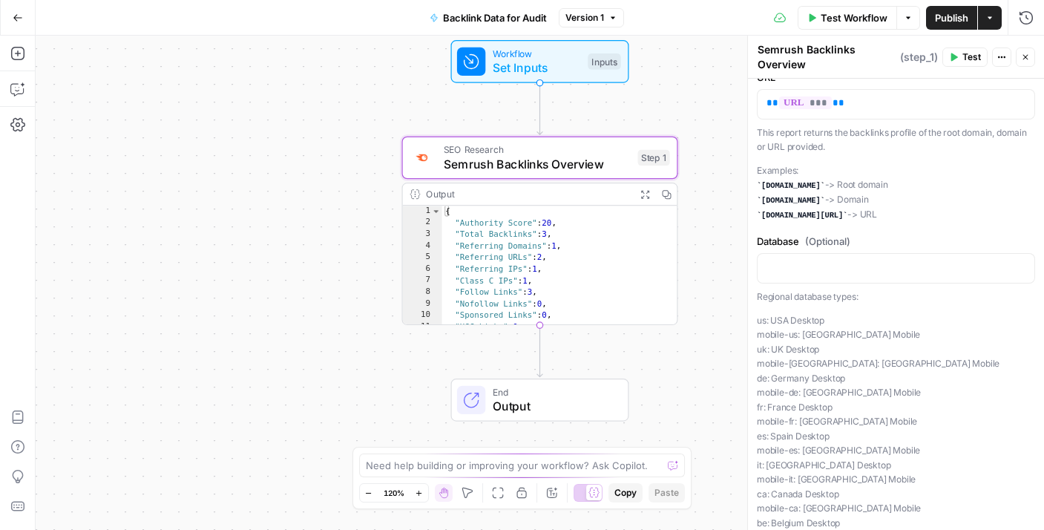
scroll to position [115, 0]
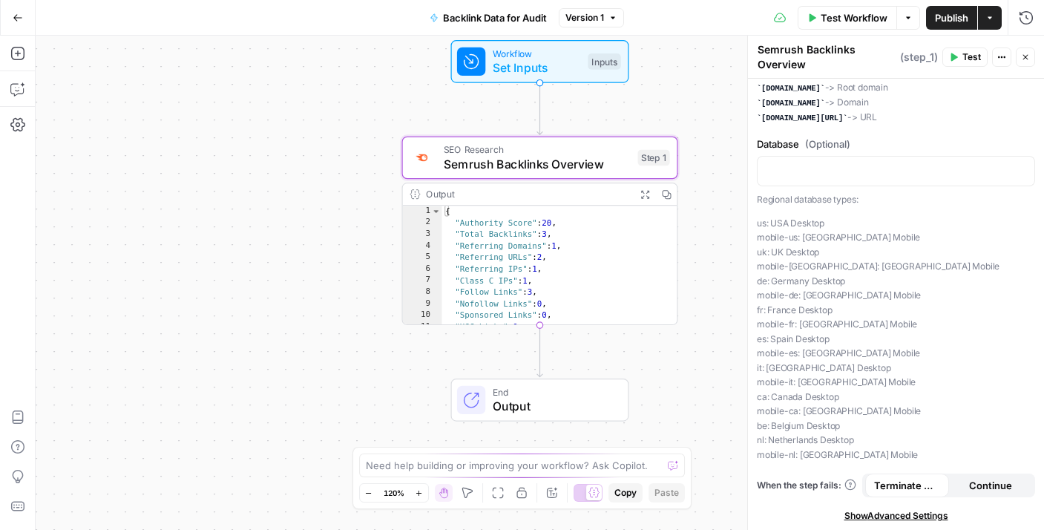
click at [995, 479] on span "Continue" at bounding box center [990, 485] width 43 height 15
click at [917, 481] on span "Terminate Workflow" at bounding box center [907, 485] width 66 height 15
click at [1000, 53] on icon "button" at bounding box center [1001, 57] width 9 height 9
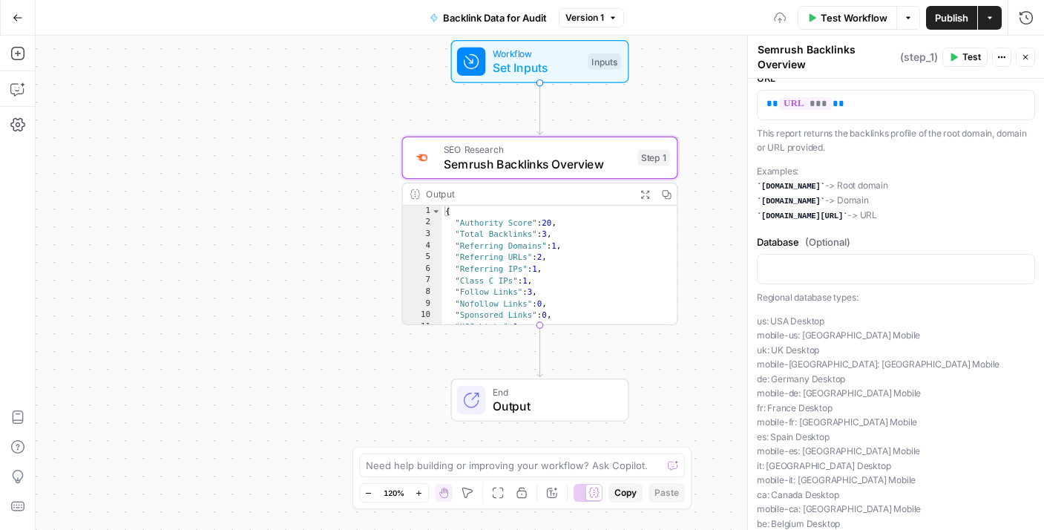
scroll to position [0, 0]
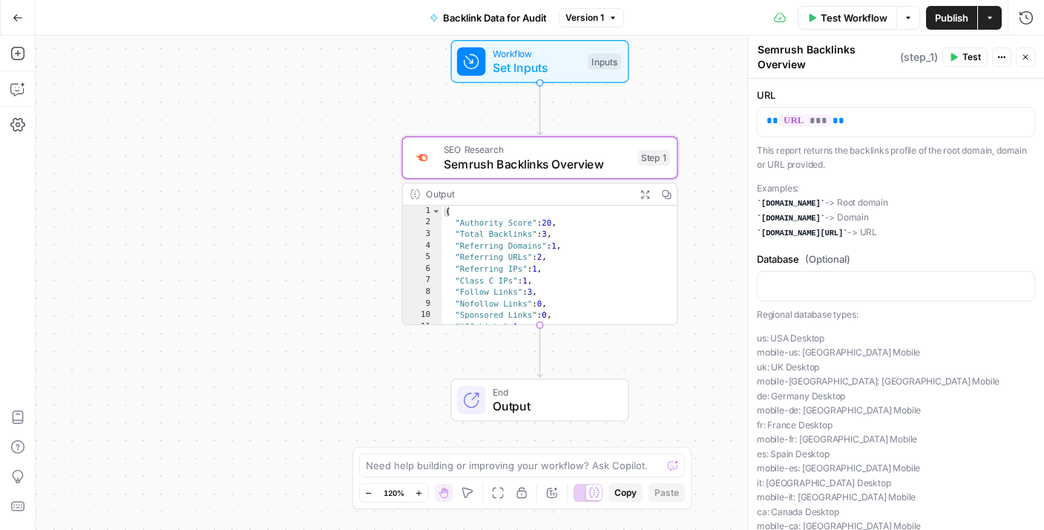
click at [1026, 52] on button "Close" at bounding box center [1025, 56] width 19 height 19
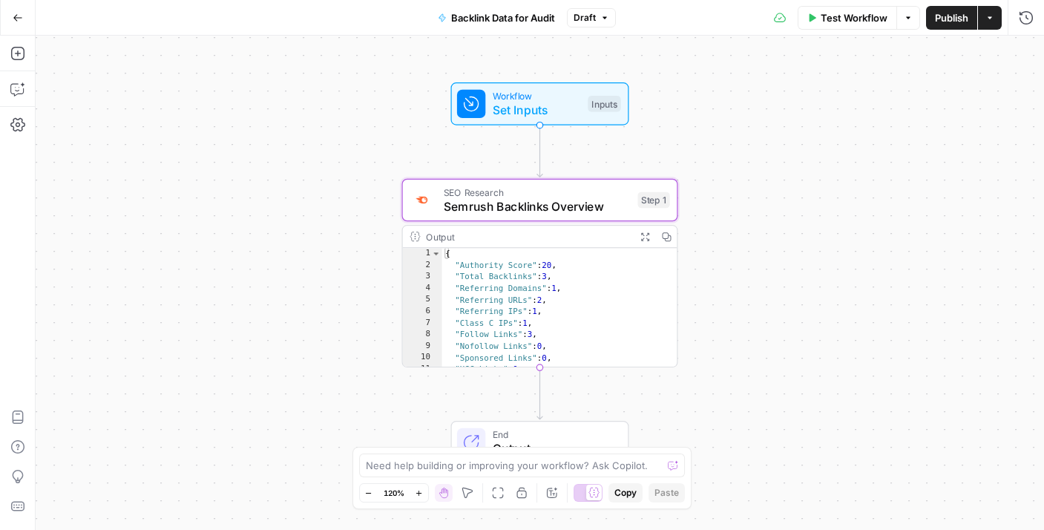
click at [992, 21] on icon "button" at bounding box center [990, 17] width 9 height 9
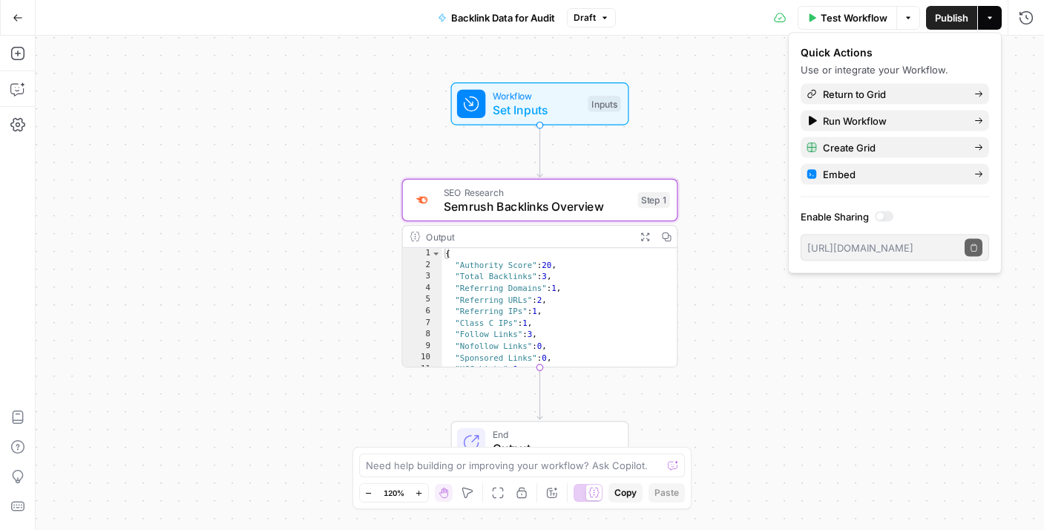
click at [992, 21] on icon "button" at bounding box center [990, 17] width 9 height 9
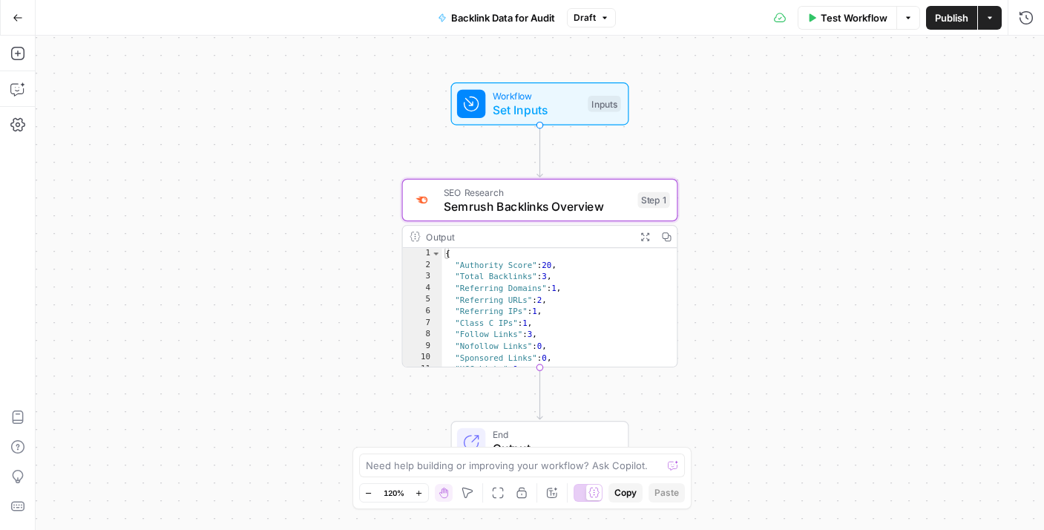
click at [908, 18] on icon "button" at bounding box center [908, 17] width 4 height 2
click at [580, 212] on span "Semrush Backlinks Overview" at bounding box center [537, 206] width 187 height 18
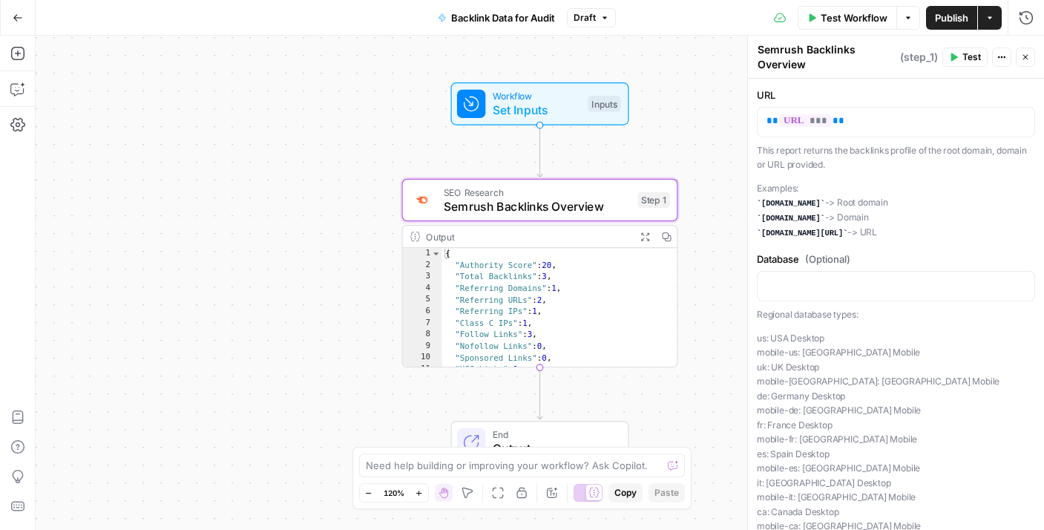
scroll to position [1, 0]
click at [862, 16] on span "Test Workflow" at bounding box center [854, 17] width 67 height 15
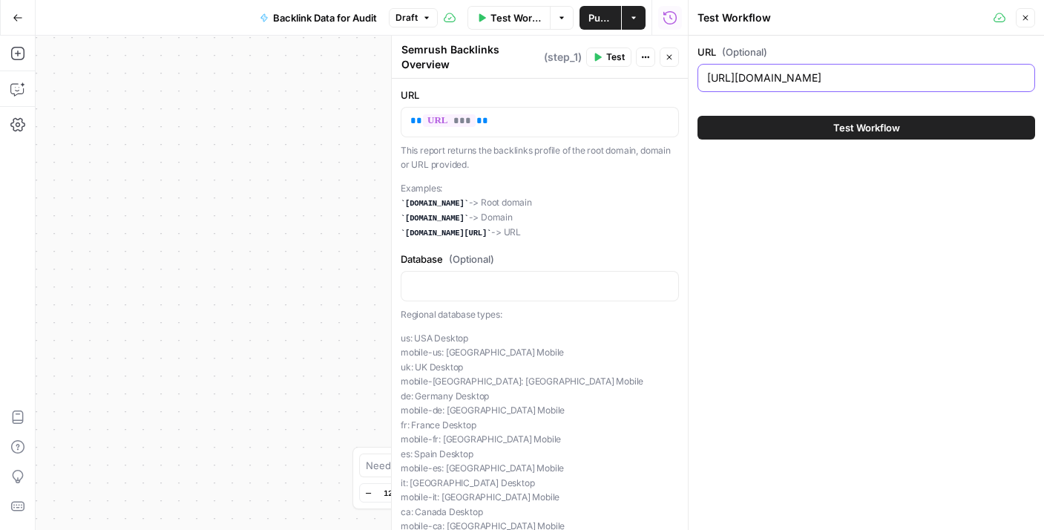
click at [774, 76] on input "https://www.twinkl.com/resources/usa-resources/usa-resources-early-childhood" at bounding box center [866, 78] width 318 height 15
paste input ".uk/resources/twinkl-partnerships/disney-uk/the-lion-king-uk"
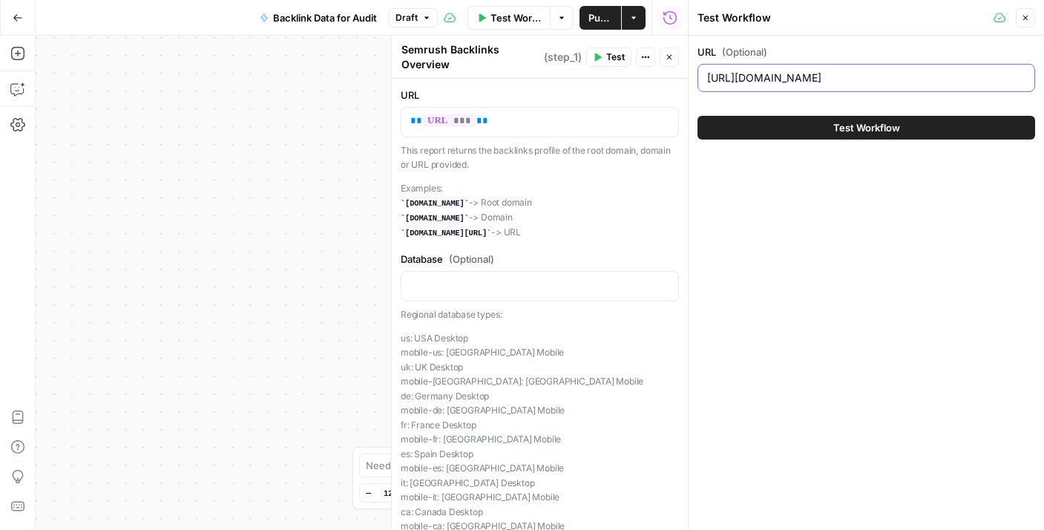
type input "https://www.twinkl.co.uk/resources/twinkl-partnerships/disney-uk/the-lion-king-…"
click at [833, 128] on span "Test Workflow" at bounding box center [866, 127] width 67 height 15
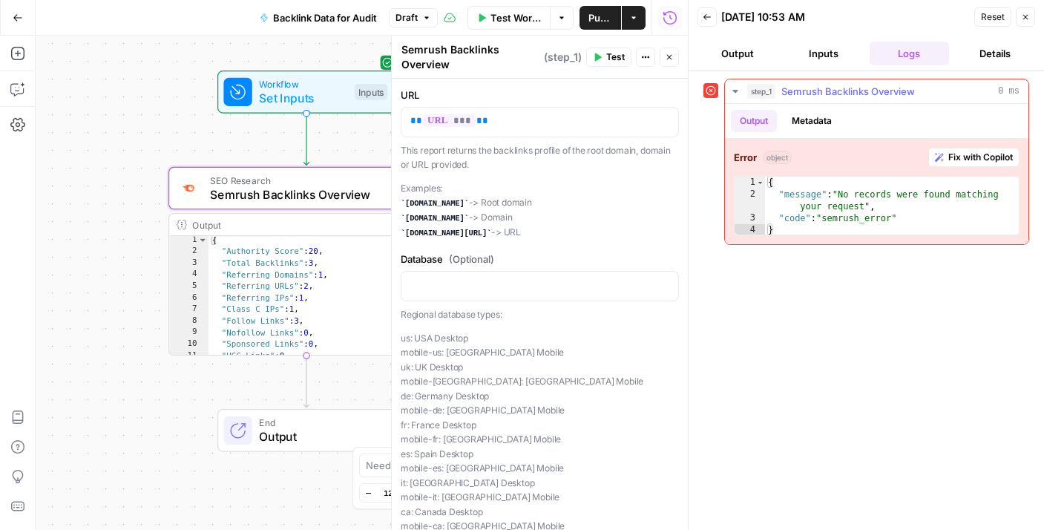
click at [794, 121] on button "Metadata" at bounding box center [812, 121] width 58 height 22
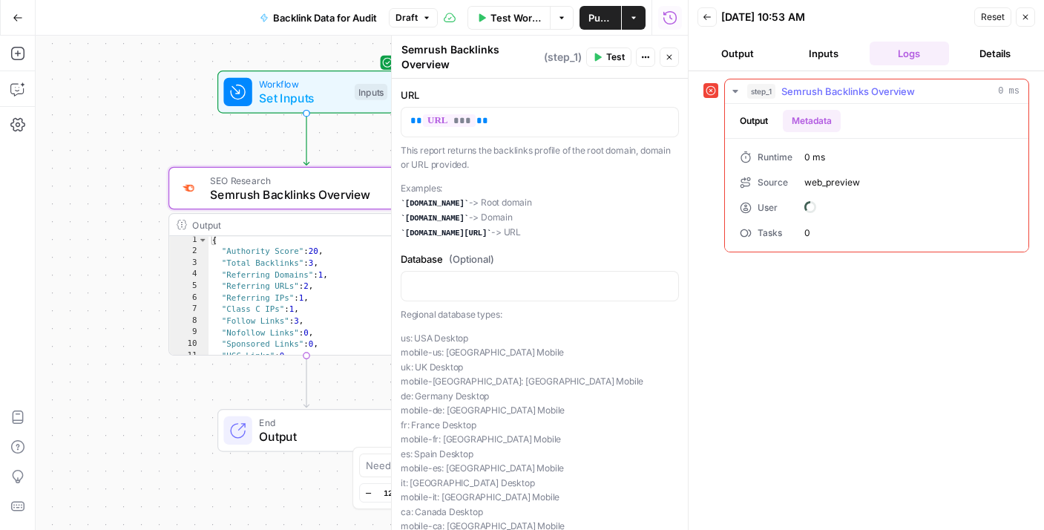
click at [770, 126] on button "Output" at bounding box center [754, 121] width 46 height 22
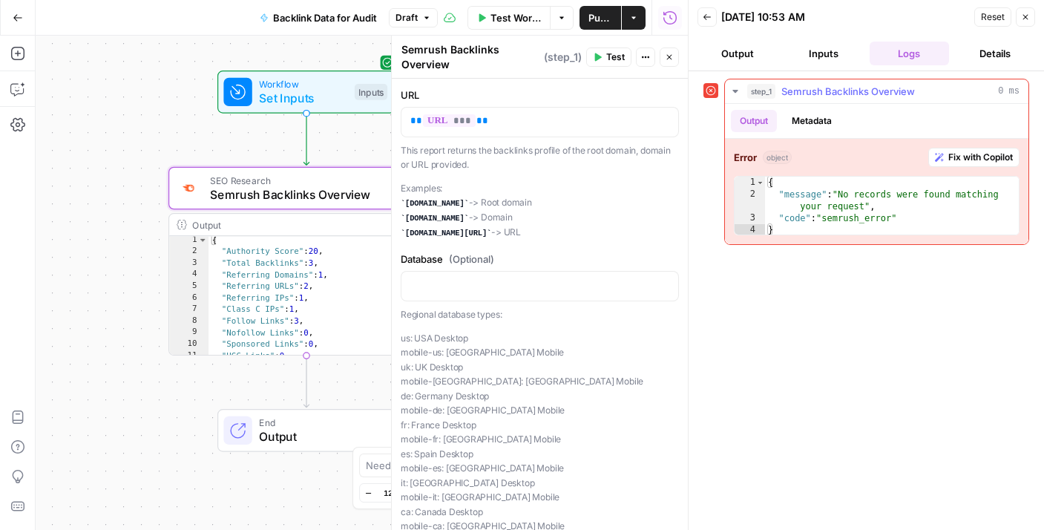
click at [764, 94] on span "step_1" at bounding box center [761, 91] width 28 height 15
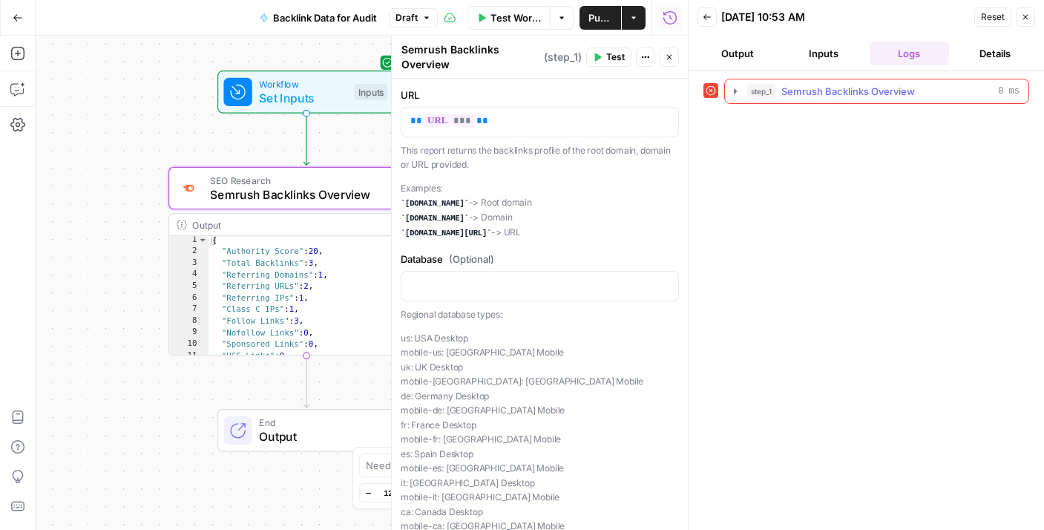
click at [764, 94] on span "step_1" at bounding box center [761, 91] width 28 height 15
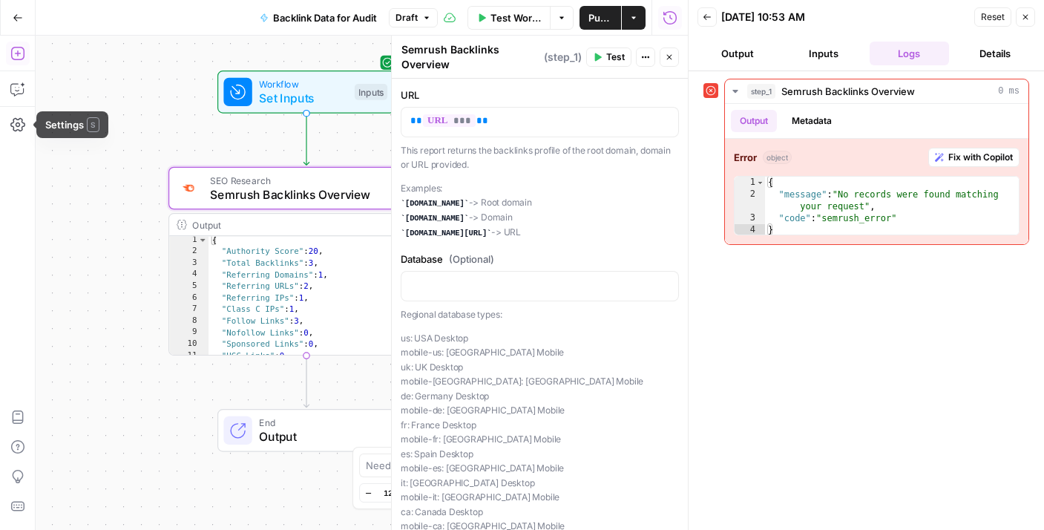
click at [13, 50] on icon "button" at bounding box center [17, 53] width 15 height 15
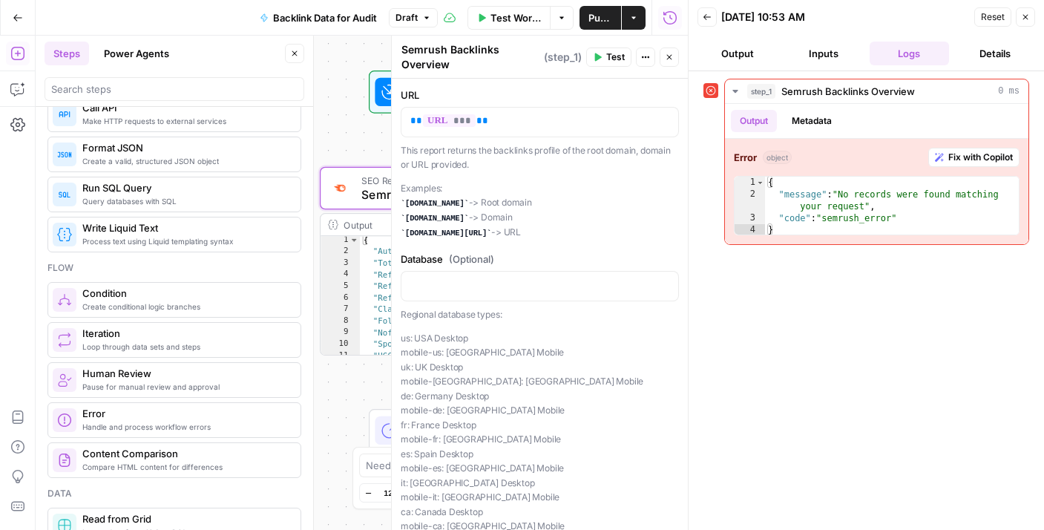
scroll to position [298, 0]
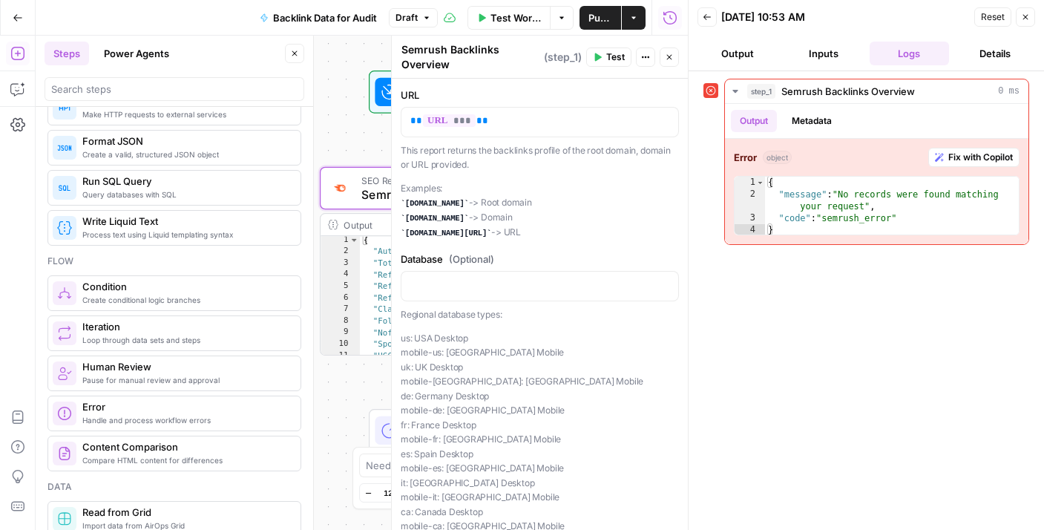
click at [663, 59] on button "Close" at bounding box center [669, 56] width 19 height 19
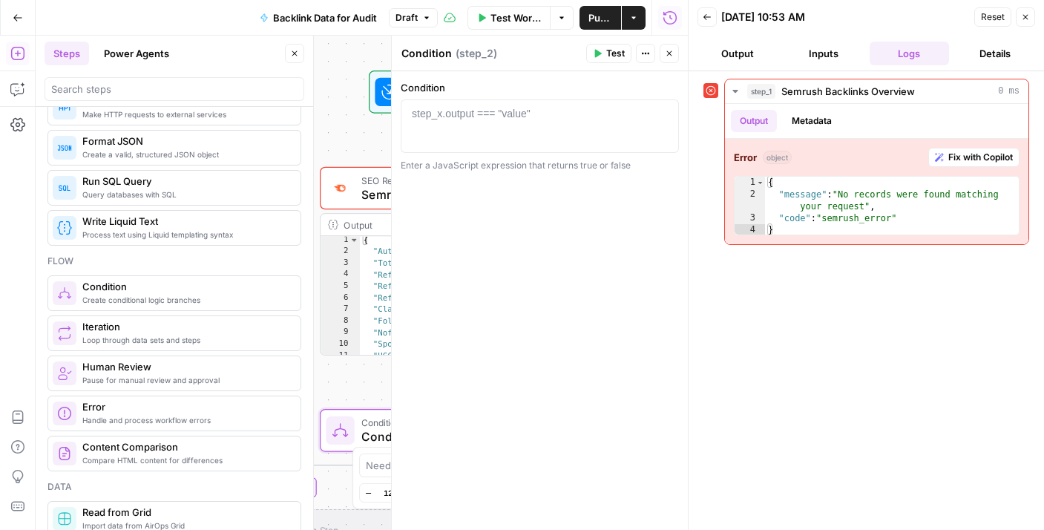
click at [439, 122] on div at bounding box center [539, 139] width 265 height 67
click at [669, 116] on button "Variables Menu" at bounding box center [664, 114] width 12 height 12
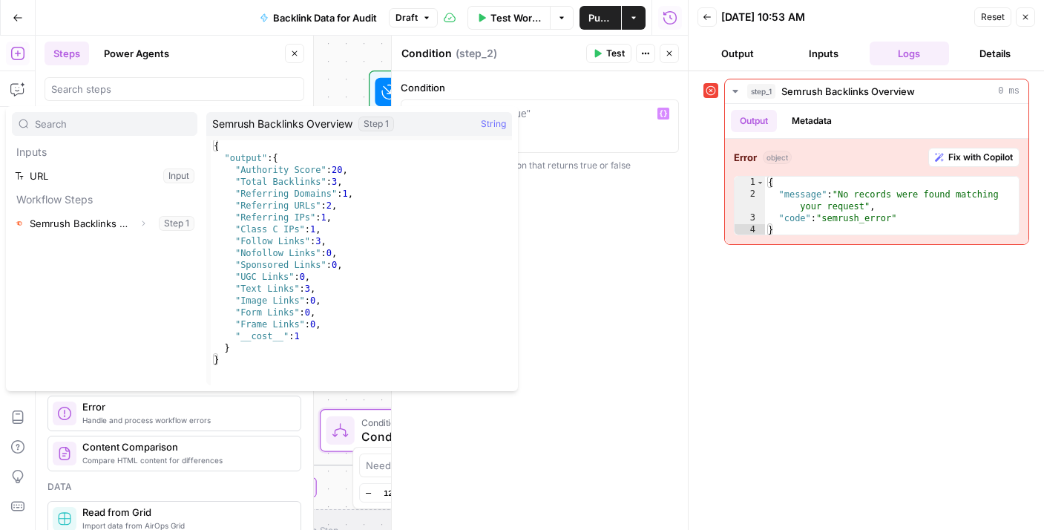
click at [338, 54] on div "true false Workflow Set Inputs Inputs Error SEO Research Semrush Backlinks Over…" at bounding box center [362, 283] width 652 height 494
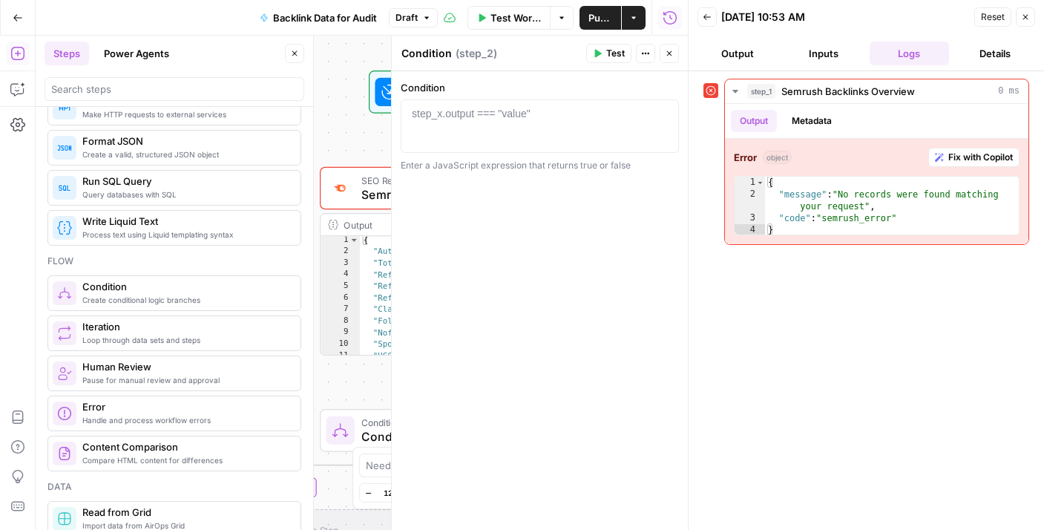
click at [1021, 19] on icon "button" at bounding box center [1025, 17] width 9 height 9
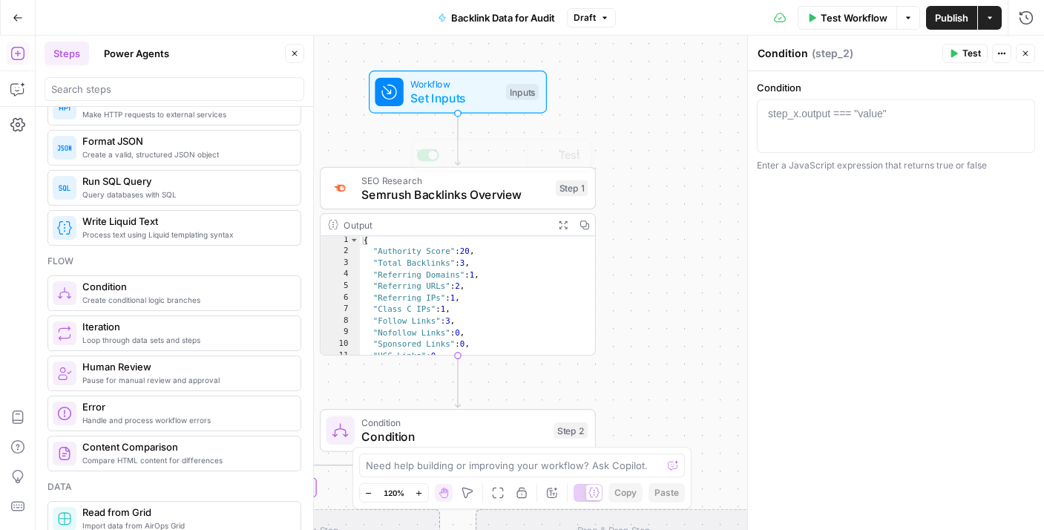
click at [496, 261] on div "{ "Authority Score" : 20 , "Total Backlinks" : 3 , "Referring Domains" : 1 , "R…" at bounding box center [471, 306] width 223 height 143
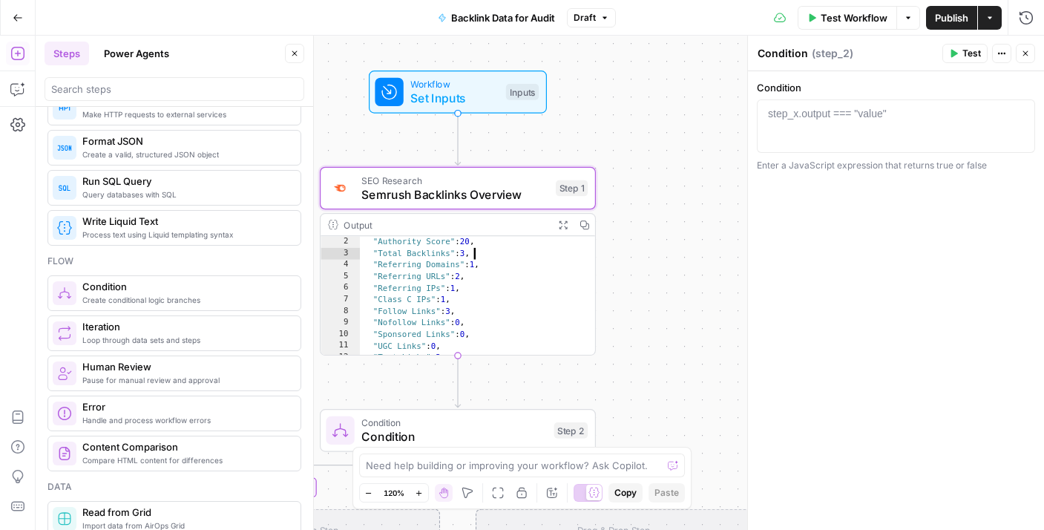
scroll to position [27, 0]
click at [521, 164] on button "Add Note" at bounding box center [512, 155] width 23 height 23
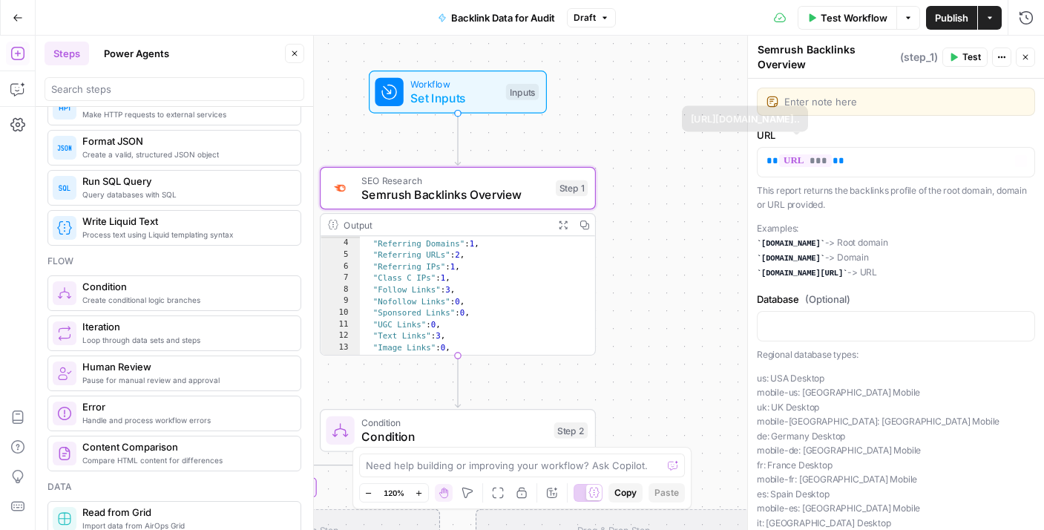
click at [693, 205] on div "**********" at bounding box center [540, 283] width 1009 height 494
click at [975, 102] on textarea at bounding box center [904, 101] width 241 height 15
click at [1023, 61] on icon "button" at bounding box center [1025, 57] width 9 height 9
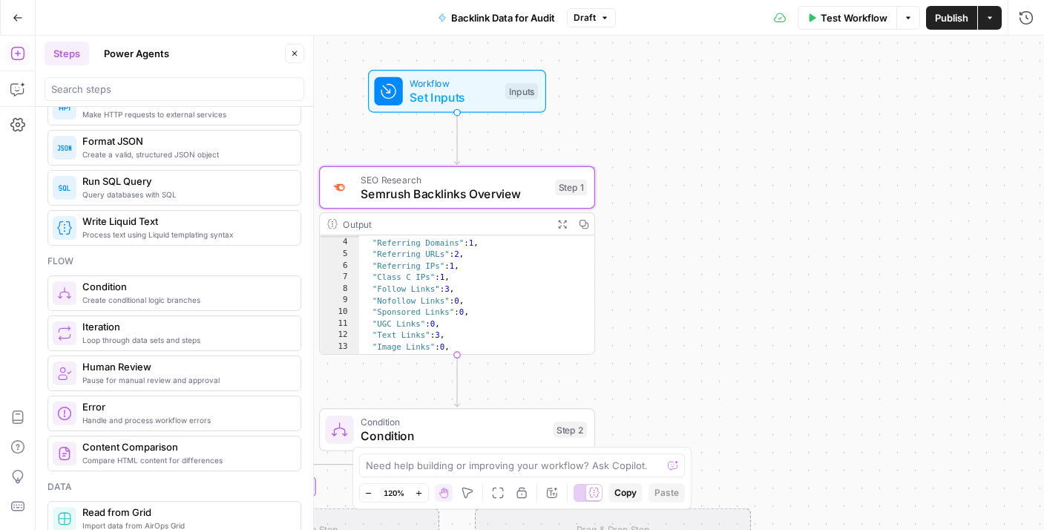
click at [519, 191] on span "Semrush Backlinks Overview" at bounding box center [454, 194] width 187 height 18
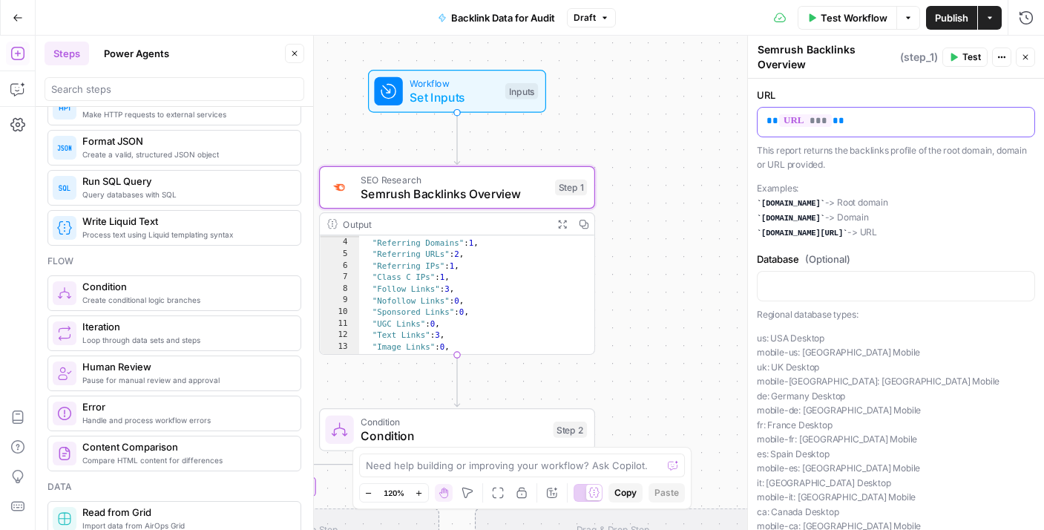
click at [834, 120] on p "** *** **" at bounding box center [896, 121] width 259 height 15
copy p "** *** **"
click at [854, 115] on p "** *** **" at bounding box center [896, 121] width 259 height 15
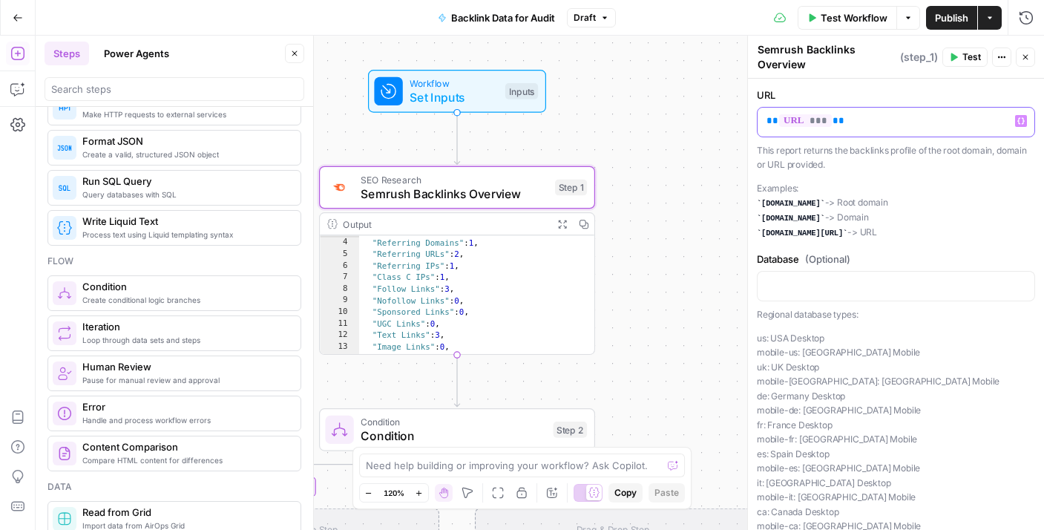
click at [854, 115] on p "** *** **" at bounding box center [896, 121] width 259 height 15
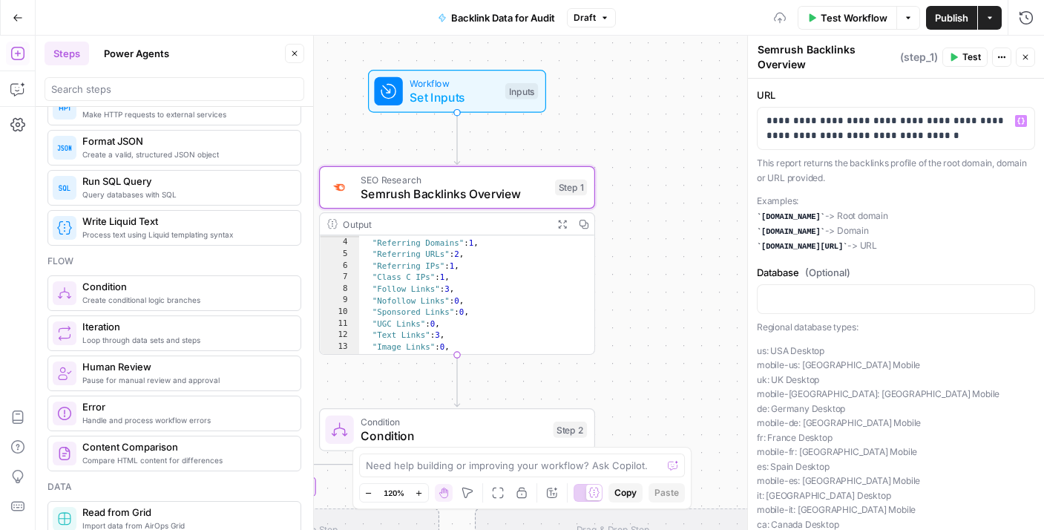
click at [965, 63] on span "Test" at bounding box center [972, 56] width 19 height 13
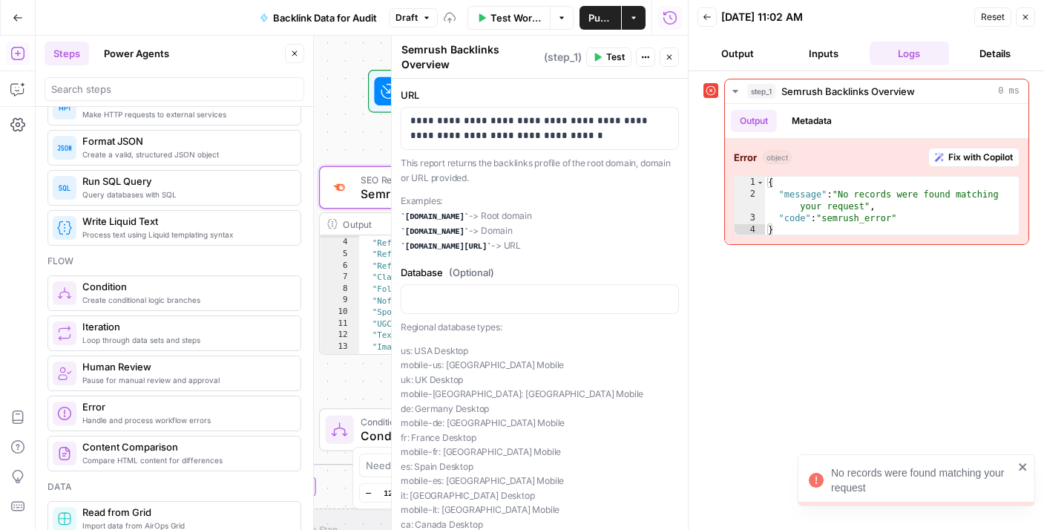
type textarea "**********"
click at [369, 253] on div ""Total Backlinks" : 3 , "Referring Domains" : 1 , "Referring URLs" : 2 , "Refer…" at bounding box center [470, 297] width 223 height 143
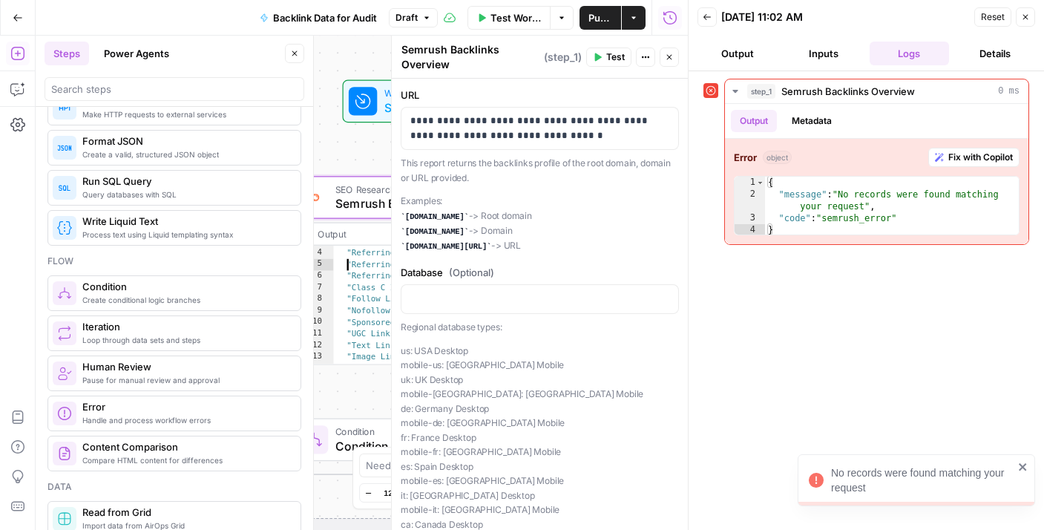
click at [1025, 19] on icon "button" at bounding box center [1025, 17] width 9 height 9
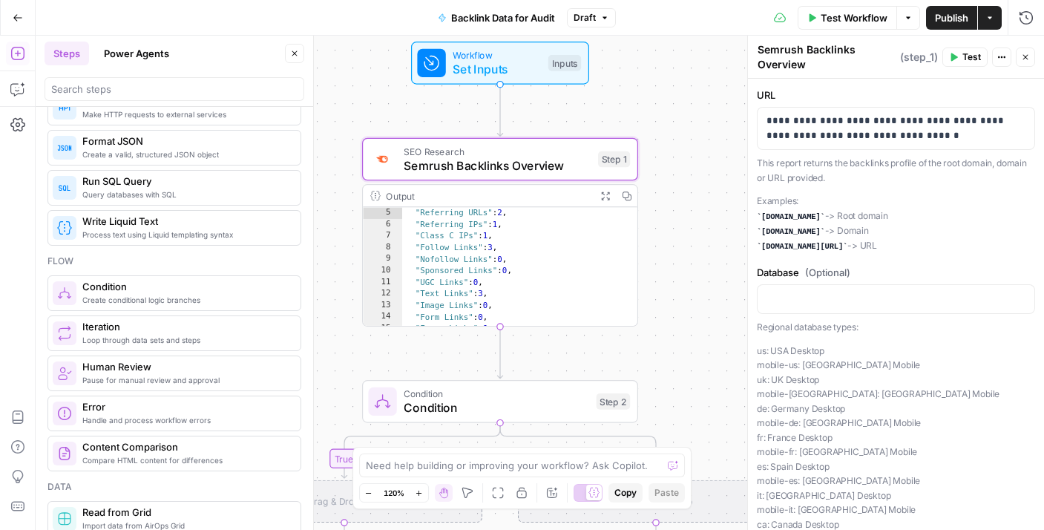
scroll to position [47, 0]
click at [834, 24] on span "Test Workflow" at bounding box center [854, 17] width 67 height 15
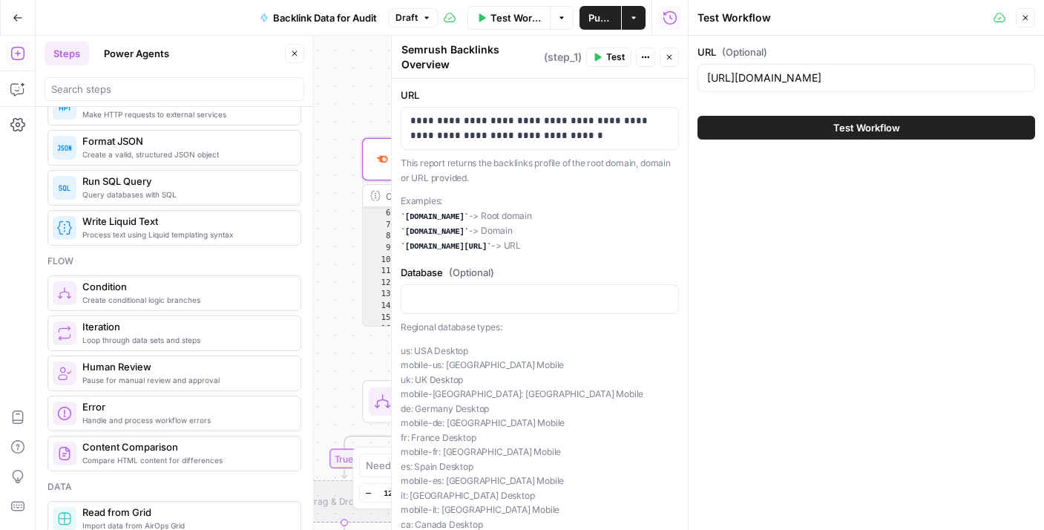
click at [807, 130] on button "Test Workflow" at bounding box center [867, 128] width 338 height 24
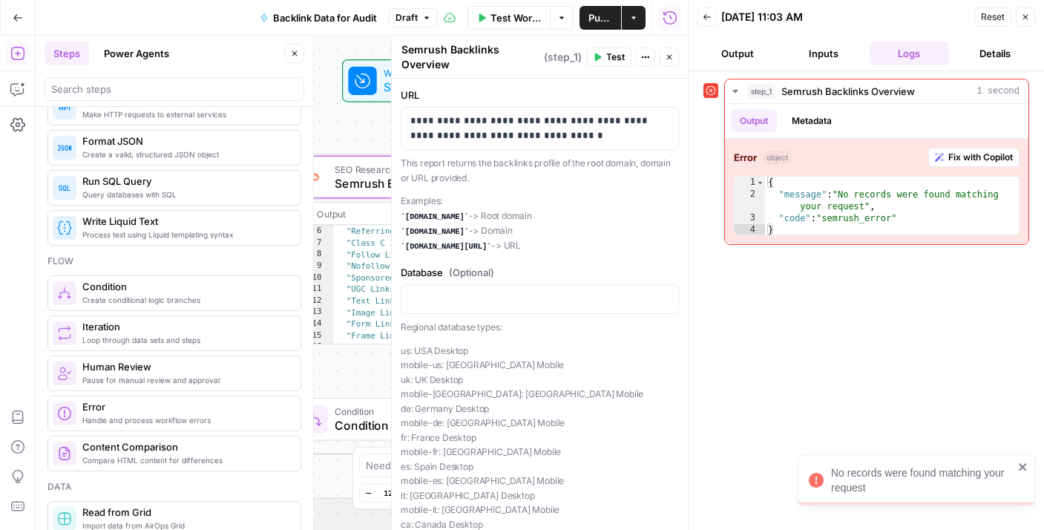
click at [1029, 18] on icon "button" at bounding box center [1025, 17] width 9 height 9
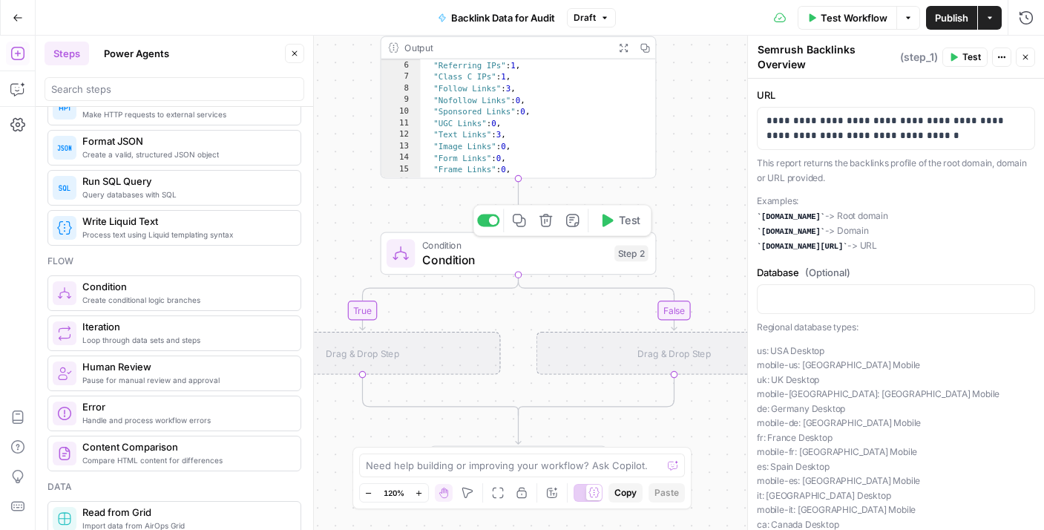
click at [428, 357] on div "Drag & Drop Step" at bounding box center [363, 353] width 276 height 43
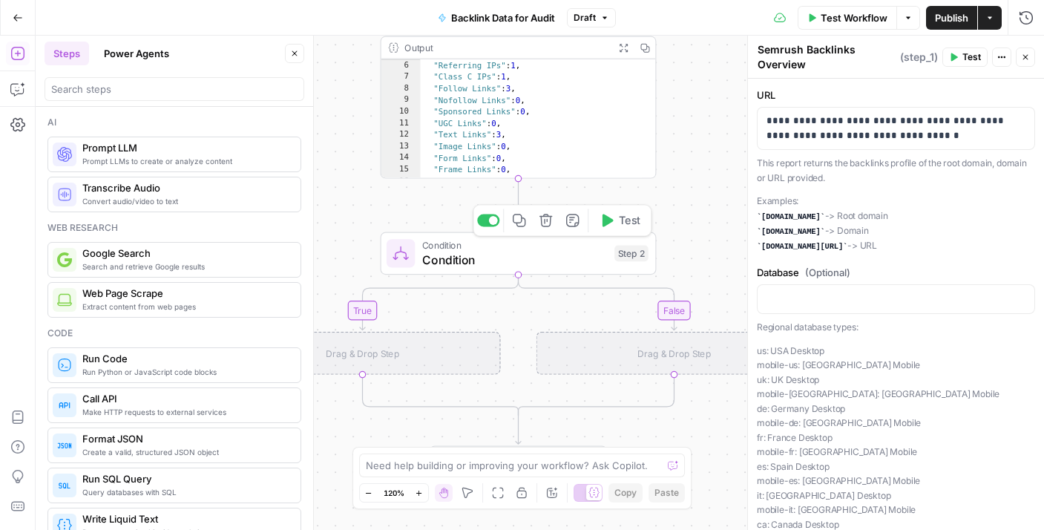
click at [474, 255] on span "Condition" at bounding box center [515, 260] width 186 height 18
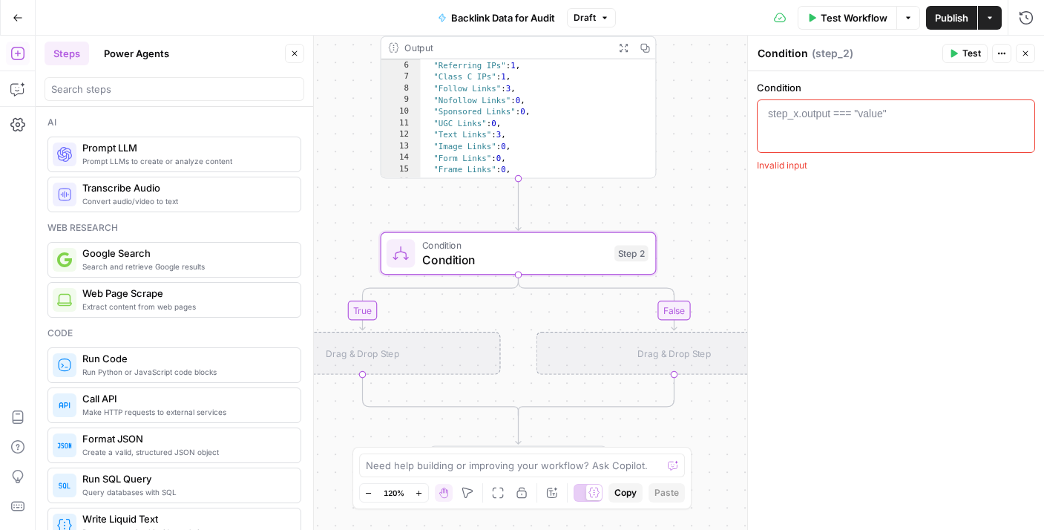
click at [790, 101] on div "1 step_x.output === "value" XXXXXXXXXXXXXXXXXXXXXXXXXXXXXXXXXXXXXXXXXXXXXXXXXXX…" at bounding box center [896, 125] width 278 height 53
click at [799, 115] on div "step_x.output === "value"" at bounding box center [827, 113] width 119 height 15
click at [1029, 53] on icon "button" at bounding box center [1025, 53] width 9 height 9
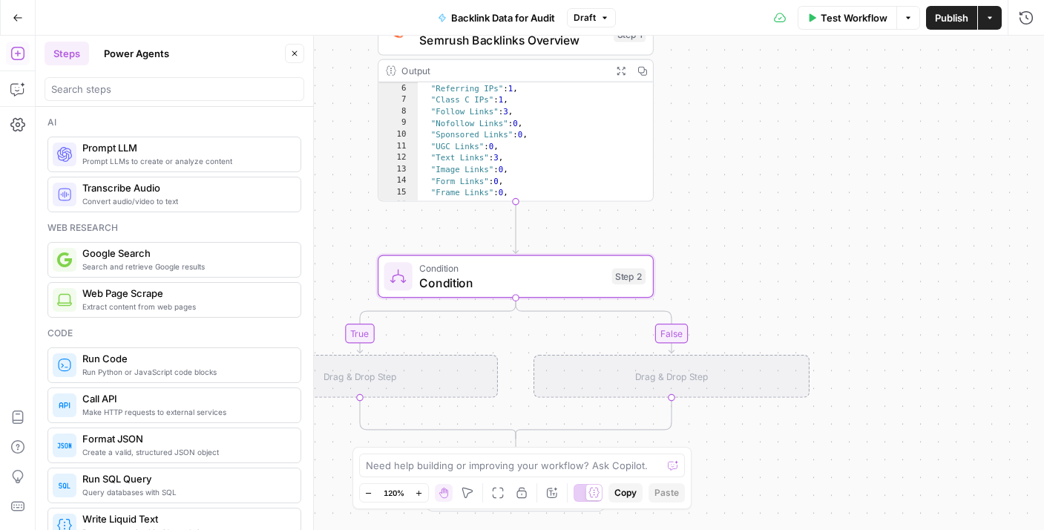
scroll to position [31, 0]
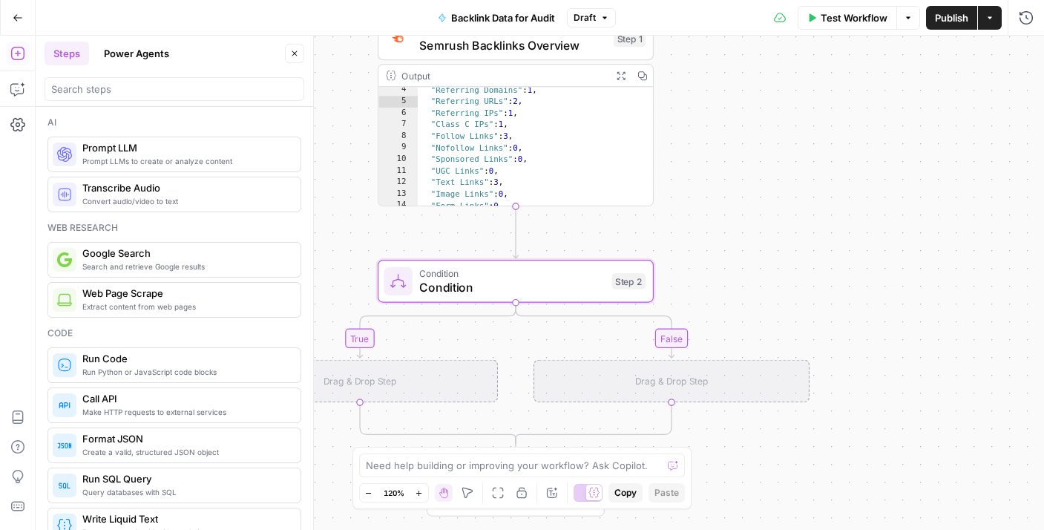
click at [552, 179] on div ""Referring Domains" : 1 , "Referring URLs" : 2 , "Referring IPs" : 1 , "Class C…" at bounding box center [529, 156] width 223 height 143
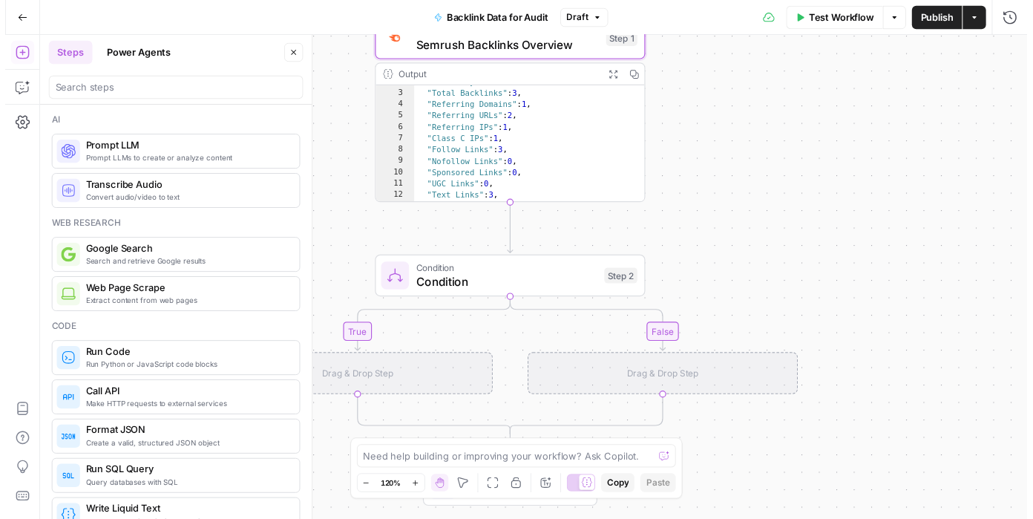
scroll to position [0, 0]
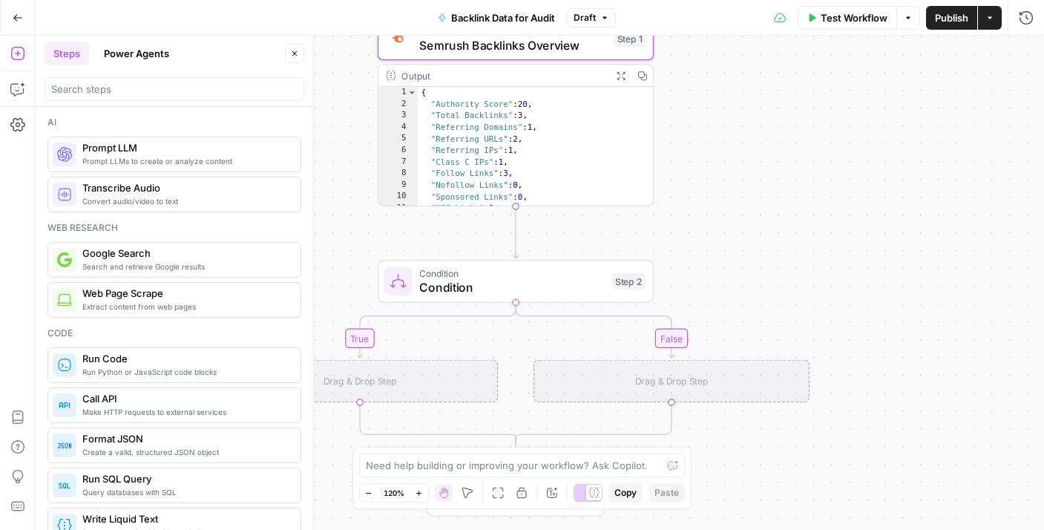
click at [619, 81] on button "Expand Output" at bounding box center [621, 76] width 22 height 22
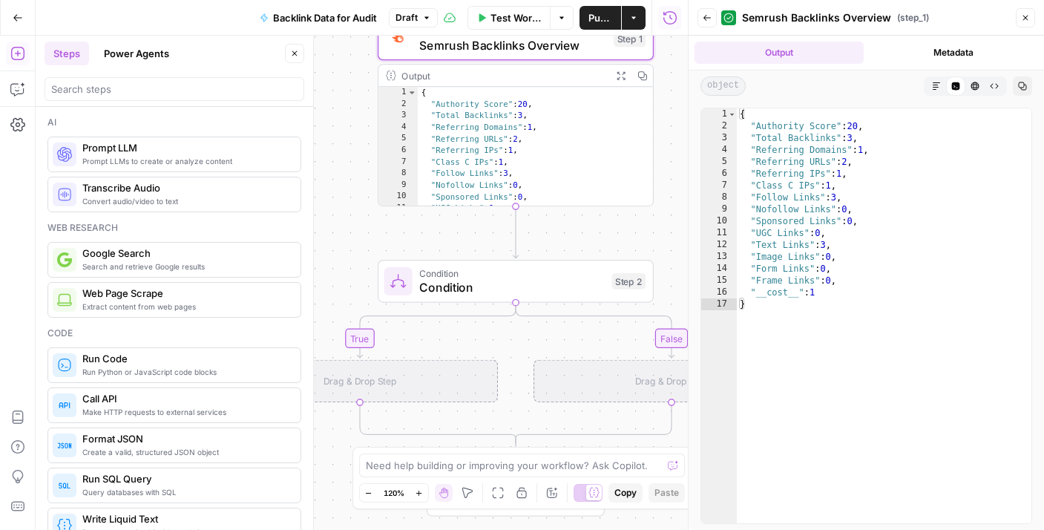
click at [945, 79] on div "Markdown" at bounding box center [936, 85] width 19 height 19
click at [940, 56] on button "Metadata" at bounding box center [954, 53] width 169 height 22
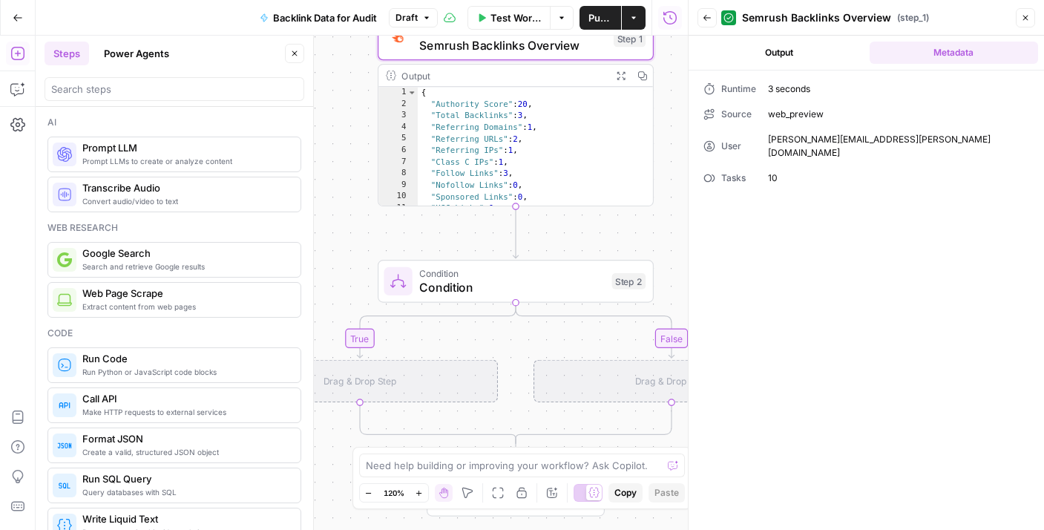
click at [800, 45] on button "Output" at bounding box center [779, 53] width 169 height 22
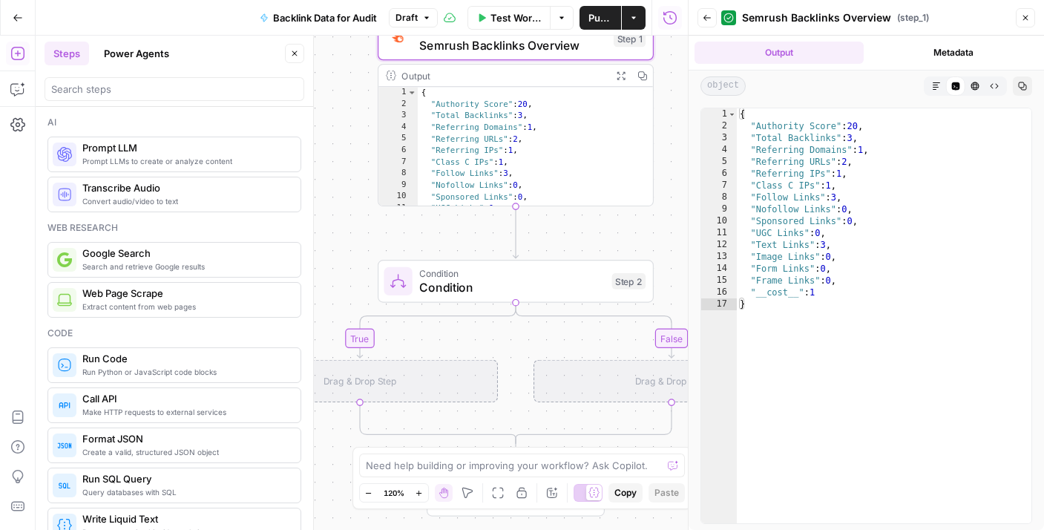
click at [702, 15] on button "Back" at bounding box center [707, 17] width 19 height 19
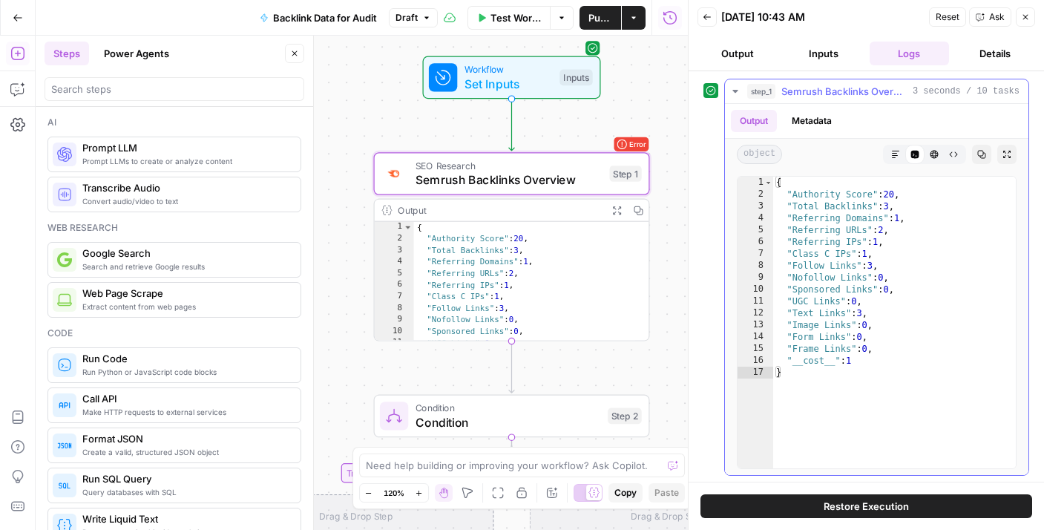
click at [825, 121] on button "Metadata" at bounding box center [812, 121] width 58 height 22
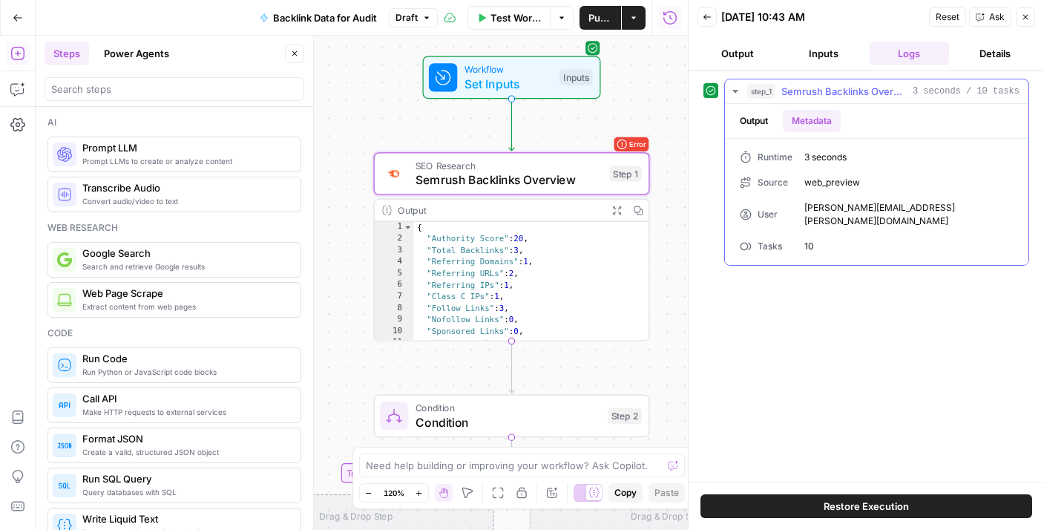
click at [749, 128] on button "Output" at bounding box center [754, 121] width 46 height 22
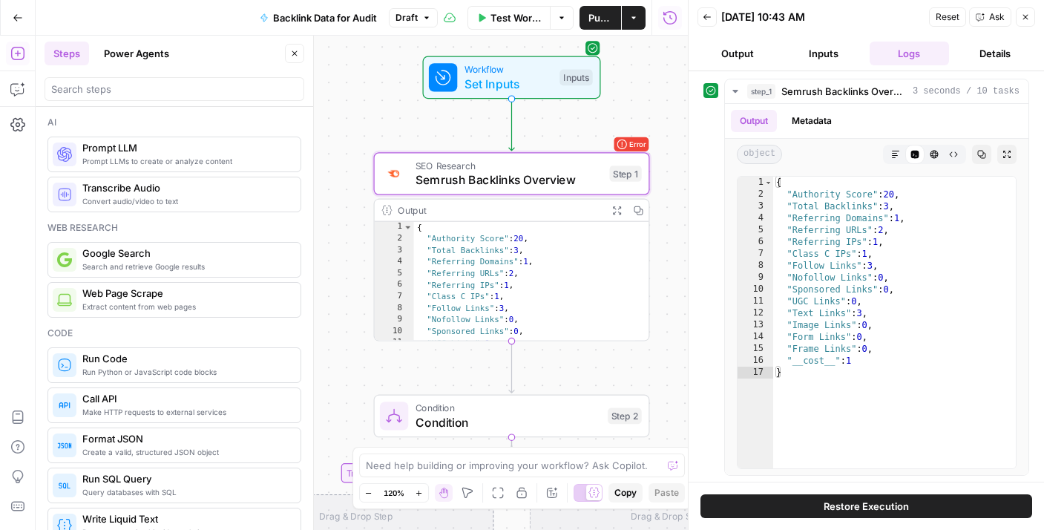
click at [762, 505] on button "Restore Execution" at bounding box center [867, 506] width 332 height 24
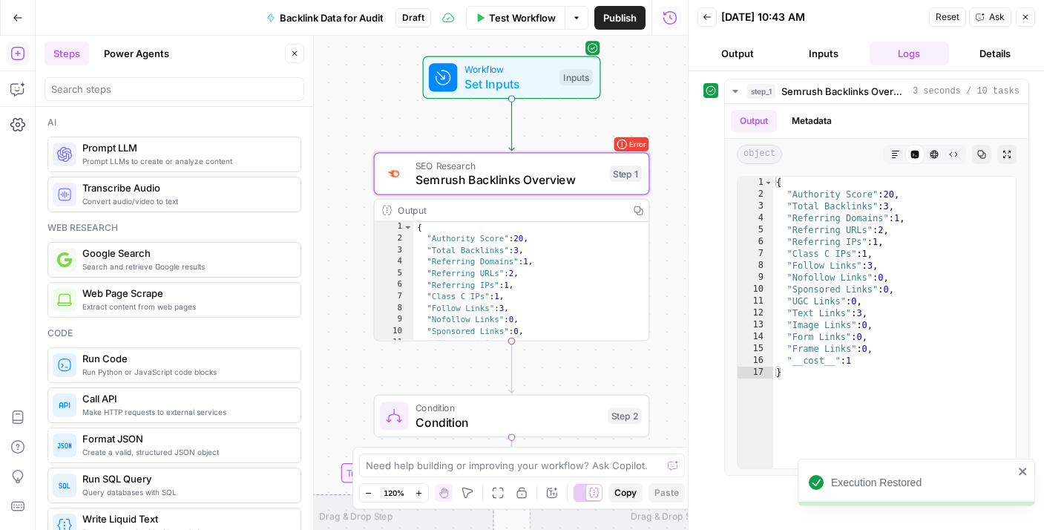
click at [615, 140] on span "Test" at bounding box center [623, 141] width 22 height 16
click at [985, 43] on button "Details" at bounding box center [995, 54] width 80 height 24
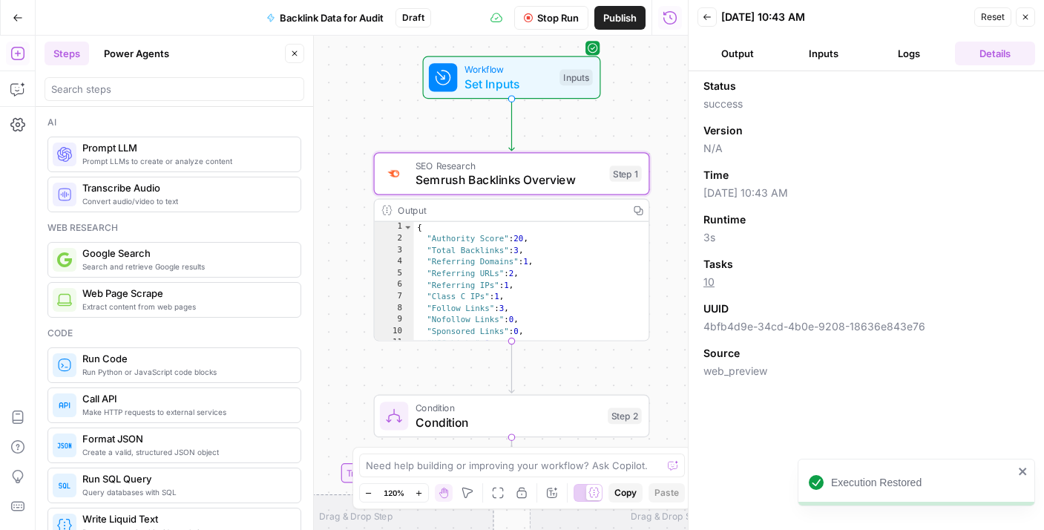
click at [743, 57] on button "Output" at bounding box center [738, 54] width 80 height 24
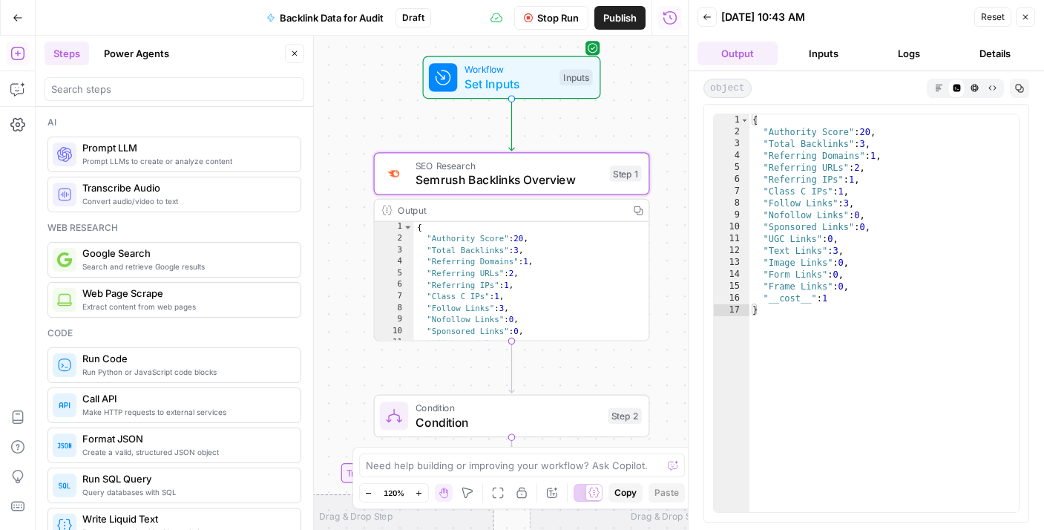
click at [1031, 18] on button "Close" at bounding box center [1025, 16] width 19 height 19
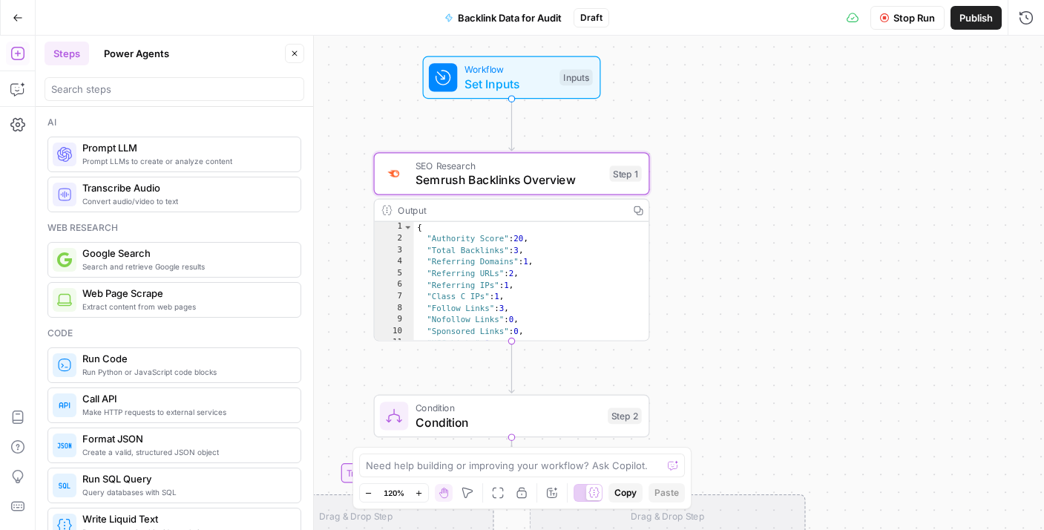
click at [512, 351] on icon "Edge from step_1 to step_2" at bounding box center [511, 367] width 5 height 52
type textarea "**********"
click at [534, 303] on div "{ "Authority Score" : 20 , "Total Backlinks" : 3 , "Referring Domains" : 1 , "R…" at bounding box center [525, 293] width 223 height 143
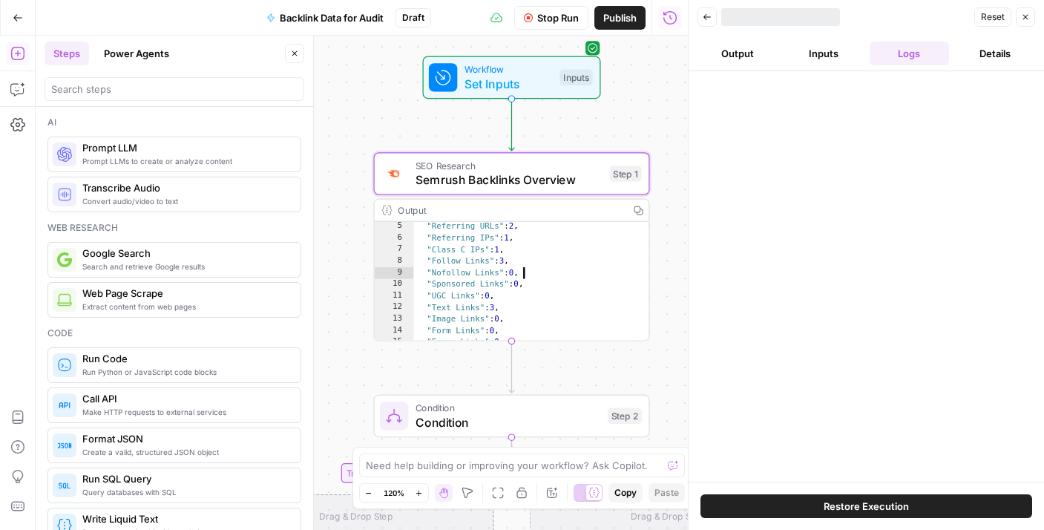
scroll to position [64, 0]
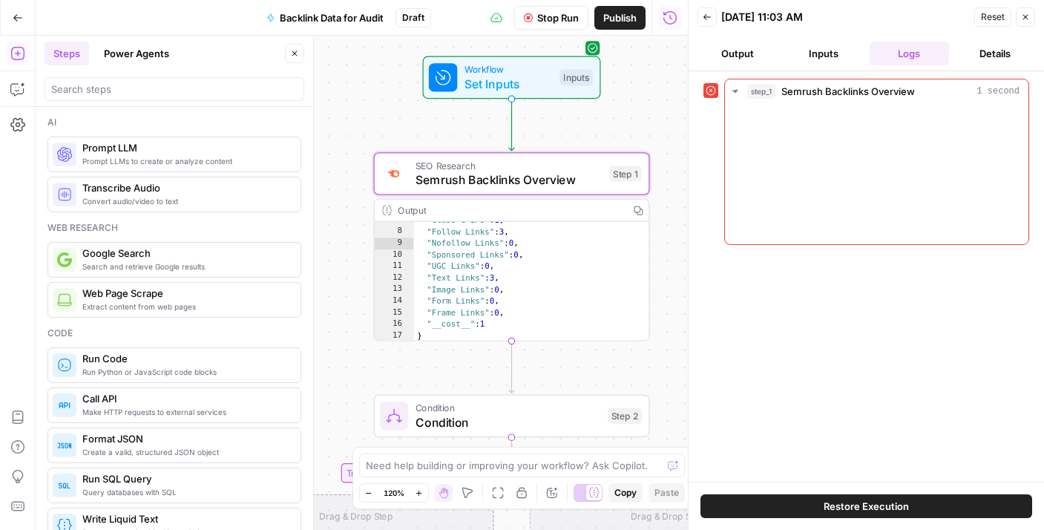
click at [569, 180] on span "Semrush Backlinks Overview" at bounding box center [509, 180] width 187 height 18
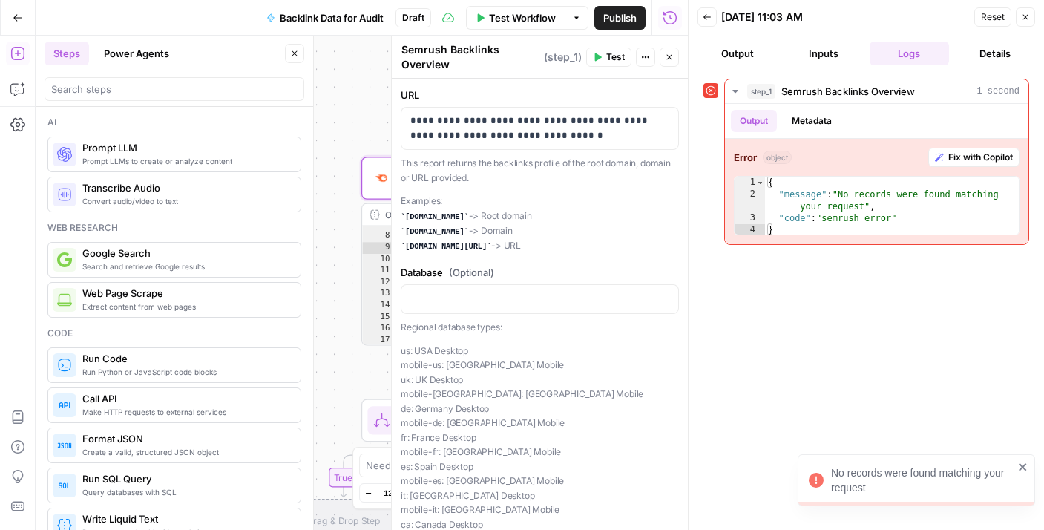
click at [1026, 19] on icon "button" at bounding box center [1025, 17] width 9 height 9
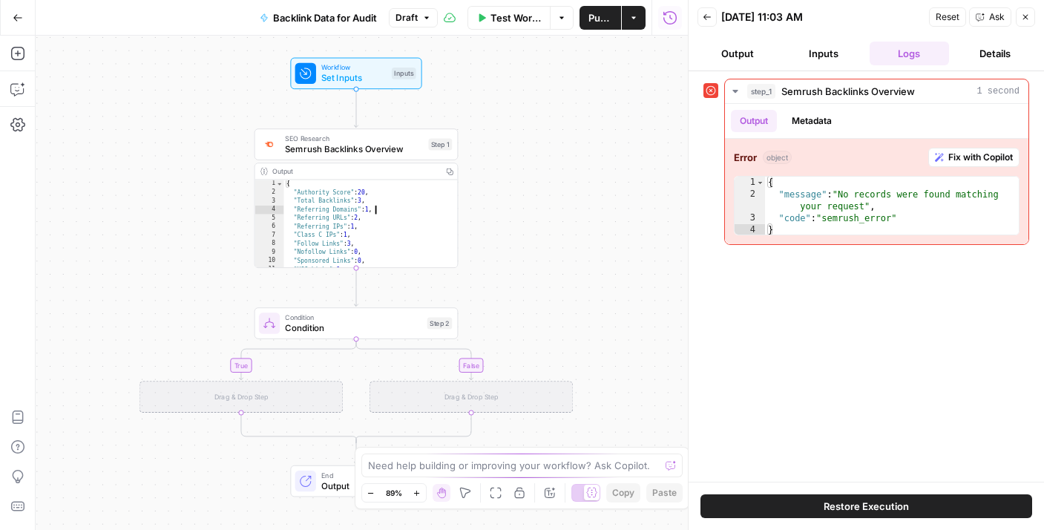
click at [385, 216] on div "{ "Authority Score" : 20 , "Total Backlinks" : 3 , "Referring Domains" : 1 , "R…" at bounding box center [366, 233] width 164 height 106
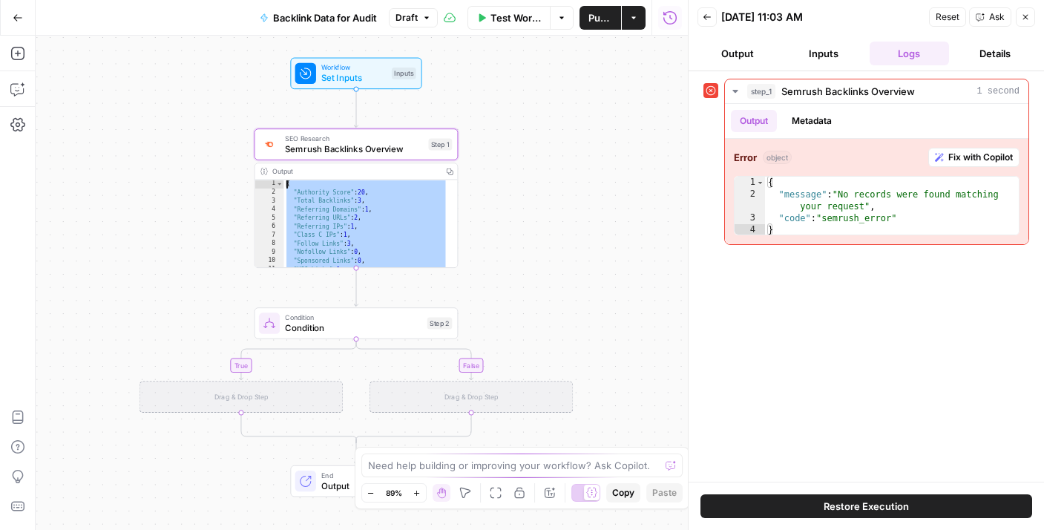
drag, startPoint x: 330, startPoint y: 265, endPoint x: 245, endPoint y: 127, distance: 161.9
click at [244, 129] on div "**********" at bounding box center [362, 283] width 652 height 494
type textarea "**********"
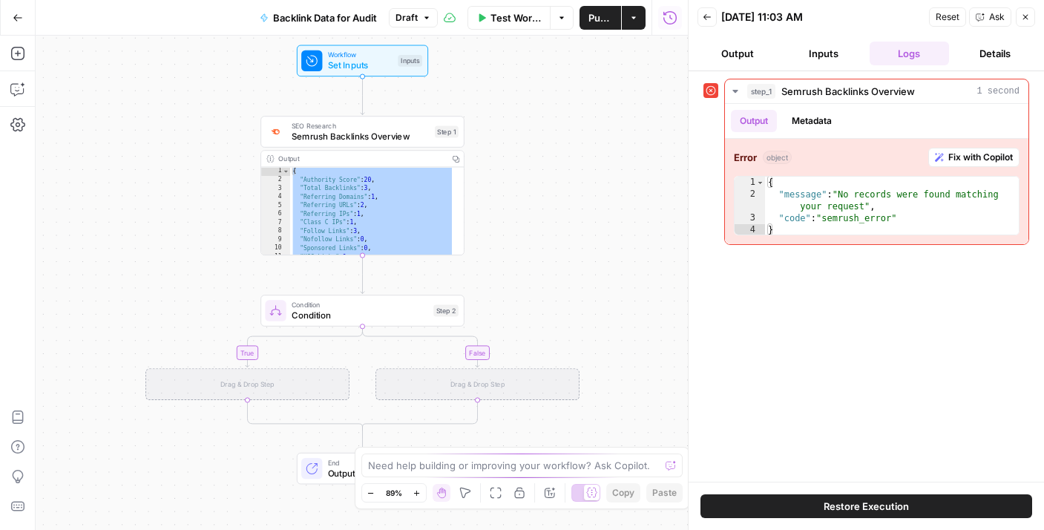
click at [331, 390] on div "Drag & Drop Step" at bounding box center [247, 384] width 204 height 32
type textarea "**********"
click at [850, 201] on div "{ "message" : "No records were found matching your request" , "code" : "semrush…" at bounding box center [892, 218] width 254 height 83
click at [803, 129] on button "Metadata" at bounding box center [812, 121] width 58 height 22
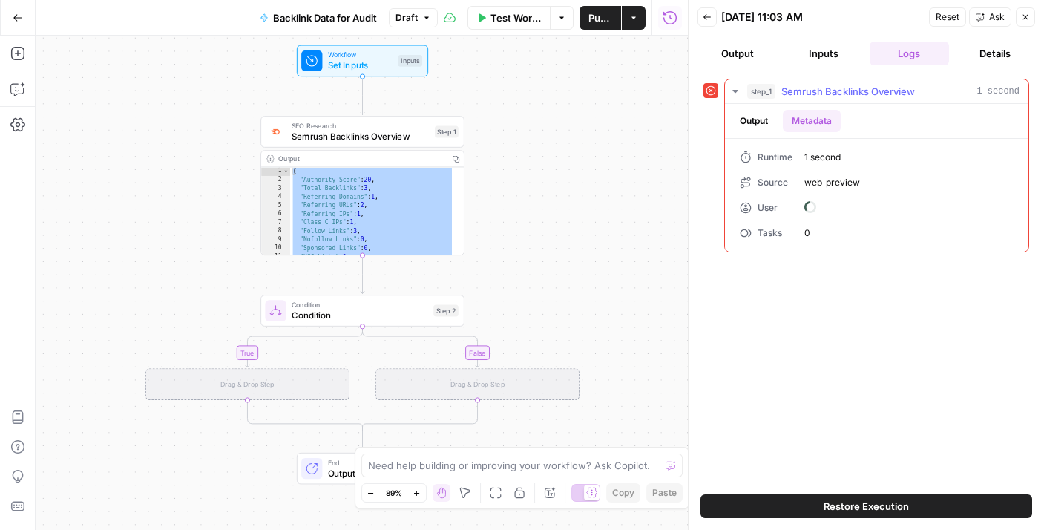
click at [764, 125] on button "Output" at bounding box center [754, 121] width 46 height 22
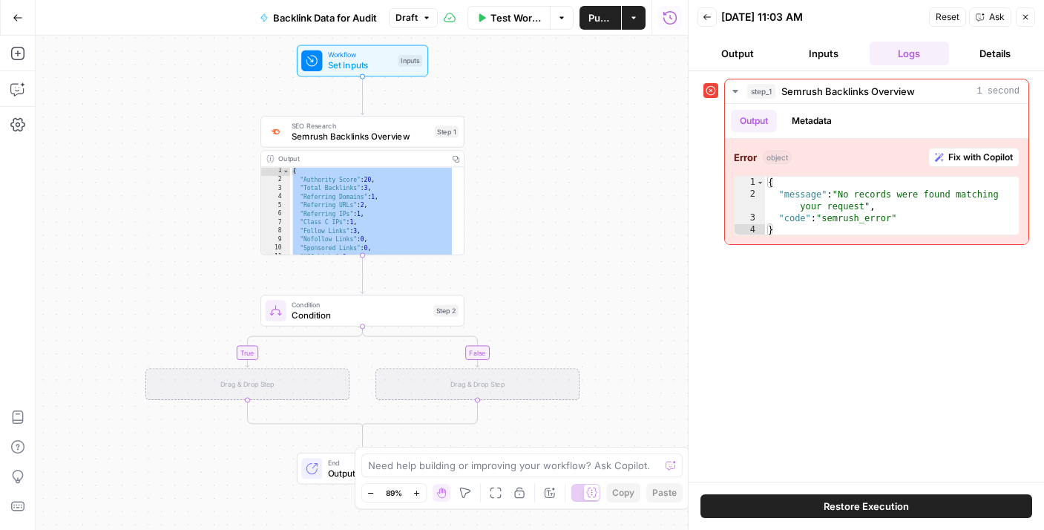
click at [709, 9] on button "Back" at bounding box center [707, 16] width 19 height 19
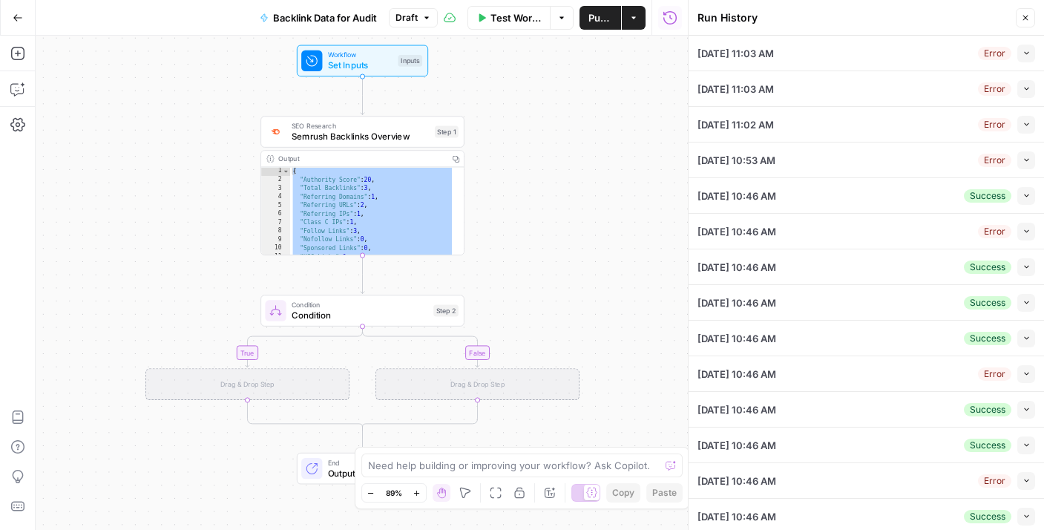
click at [1013, 22] on div "Run History Close" at bounding box center [867, 17] width 338 height 19
click at [1020, 19] on button "Close" at bounding box center [1025, 17] width 19 height 19
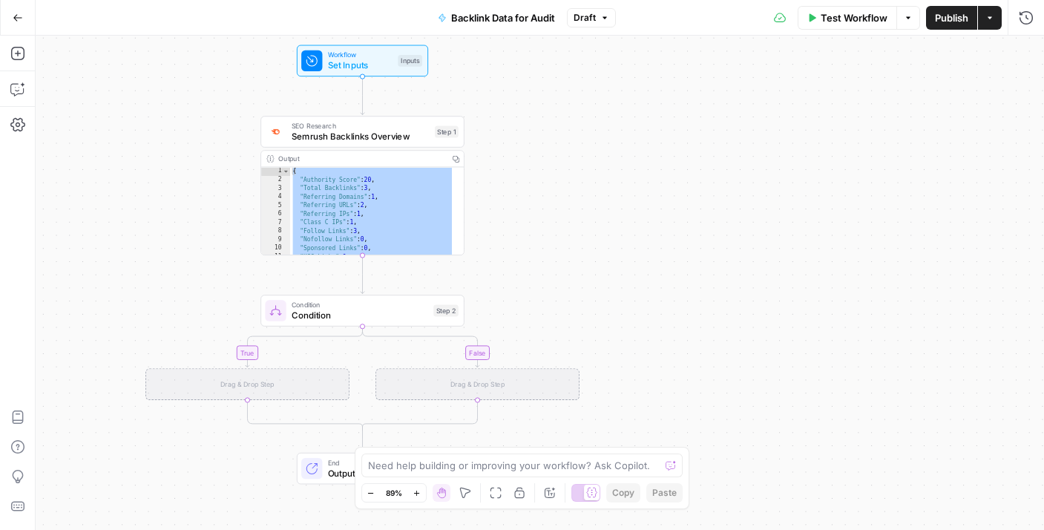
click at [384, 134] on span "Semrush Backlinks Overview" at bounding box center [361, 136] width 138 height 13
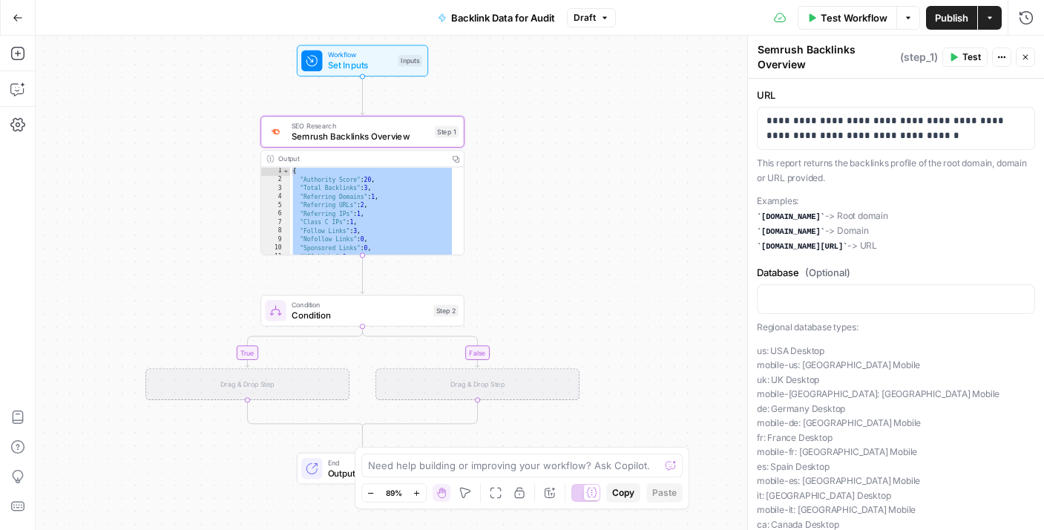
click at [594, 21] on span "Draft" at bounding box center [585, 17] width 22 height 13
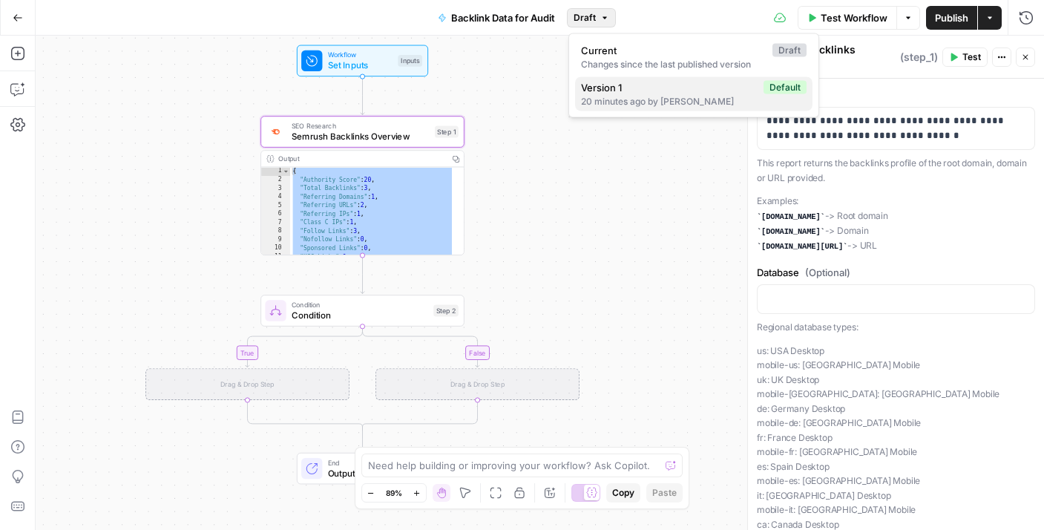
click at [624, 103] on div "20 minutes ago by [PERSON_NAME]" at bounding box center [694, 101] width 226 height 13
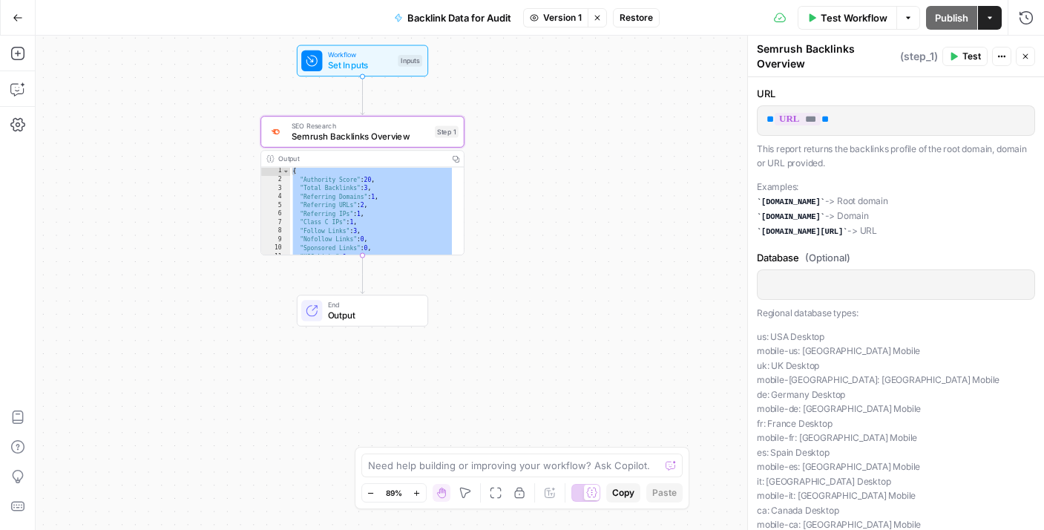
click at [508, 202] on div "**********" at bounding box center [540, 283] width 1009 height 494
click at [906, 16] on icon "button" at bounding box center [908, 17] width 4 height 2
click at [859, 22] on span "Test Workflow" at bounding box center [855, 17] width 67 height 15
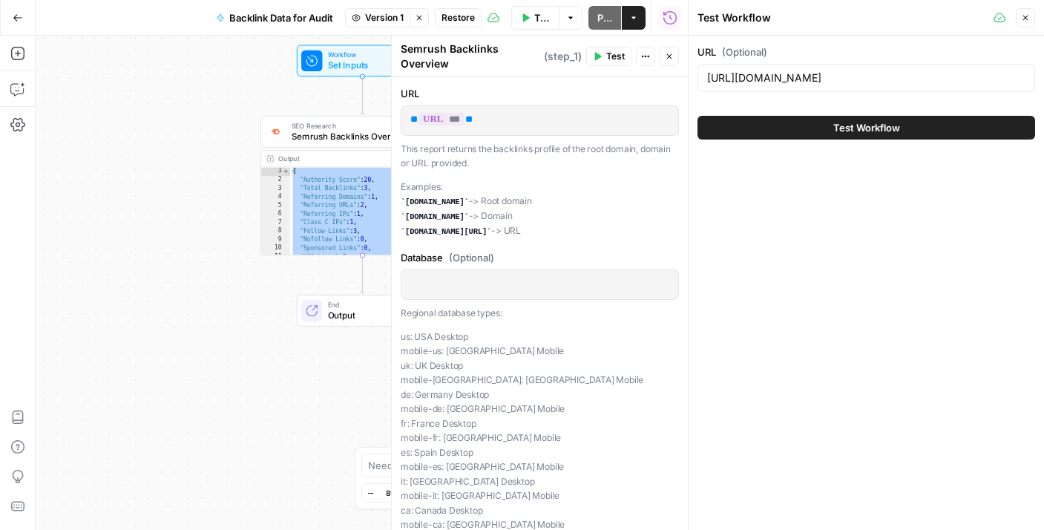
scroll to position [0, 82]
click at [784, 85] on input "[URL][DOMAIN_NAME]" at bounding box center [866, 78] width 318 height 15
paste input ".uk/resources/twinkl-partnerships/disney-[GEOGRAPHIC_DATA]/the-lion-king-uk"
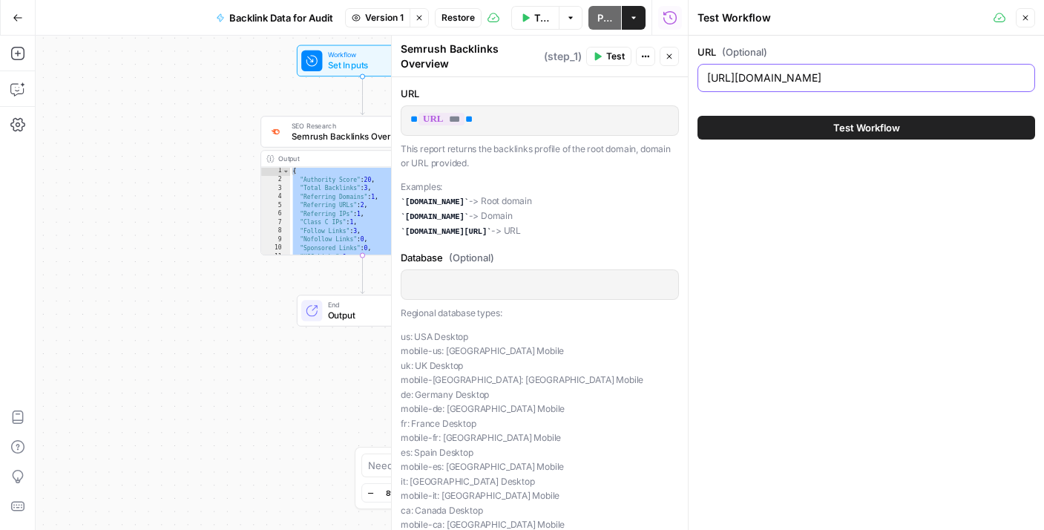
scroll to position [0, 91]
type input "[URL][DOMAIN_NAME]"
click at [798, 132] on button "Test Workflow" at bounding box center [867, 128] width 338 height 24
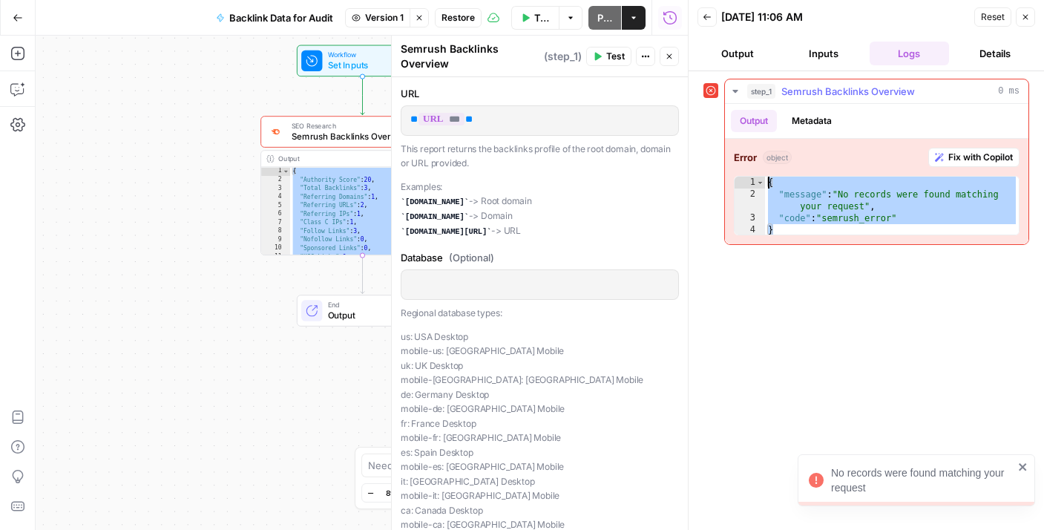
drag, startPoint x: 794, startPoint y: 232, endPoint x: 754, endPoint y: 171, distance: 72.9
click at [755, 171] on div "Error object Fix with Copilot * 1 2 3 4 { "message" : "No records were found ma…" at bounding box center [877, 191] width 304 height 105
type textarea "**********"
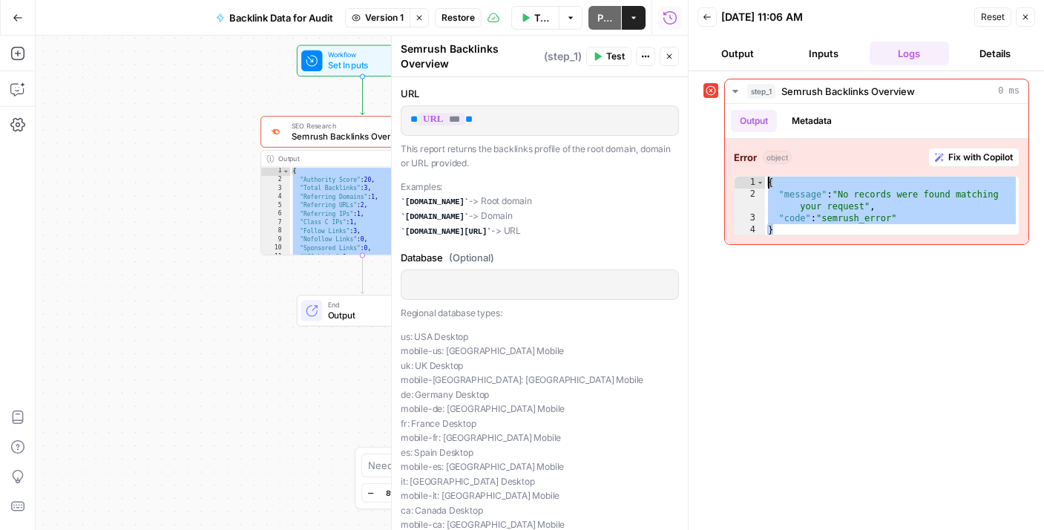
click at [1023, 18] on icon "button" at bounding box center [1025, 17] width 9 height 9
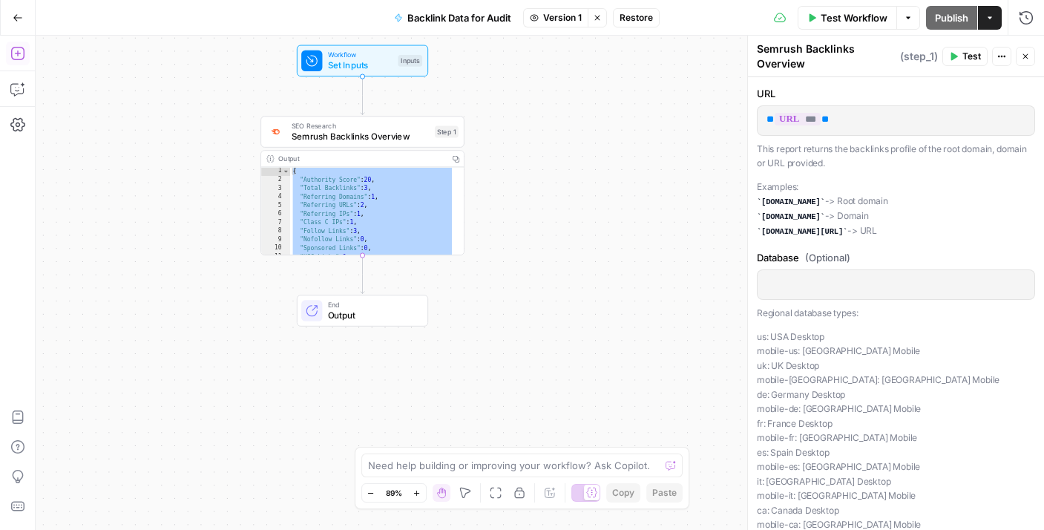
click at [24, 48] on button "Add Steps" at bounding box center [18, 54] width 24 height 24
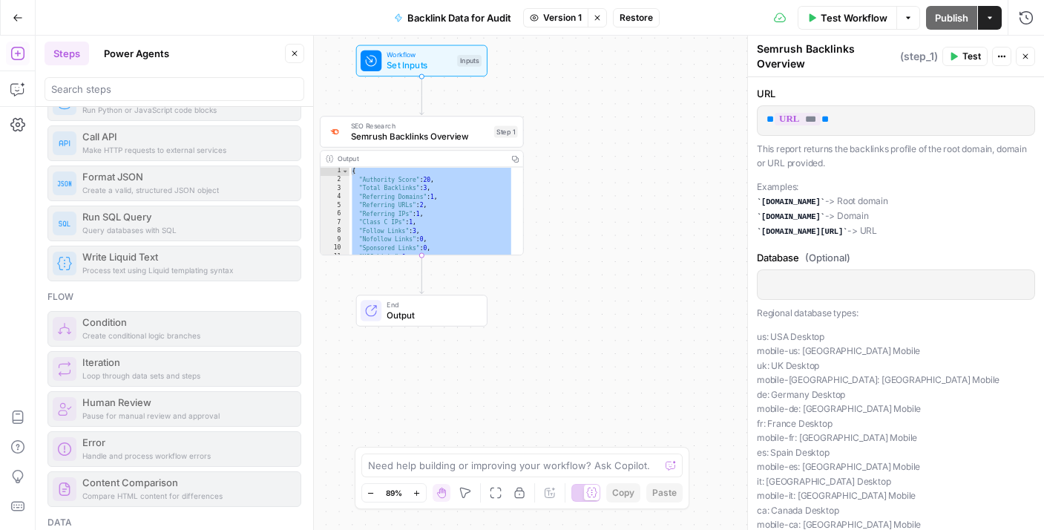
scroll to position [292, 0]
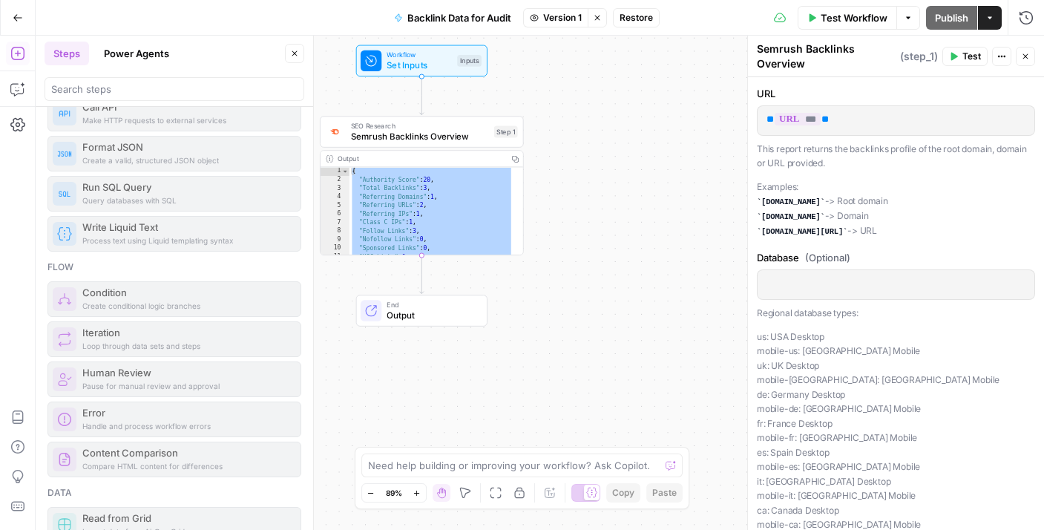
click at [1021, 63] on button "Close" at bounding box center [1025, 56] width 19 height 19
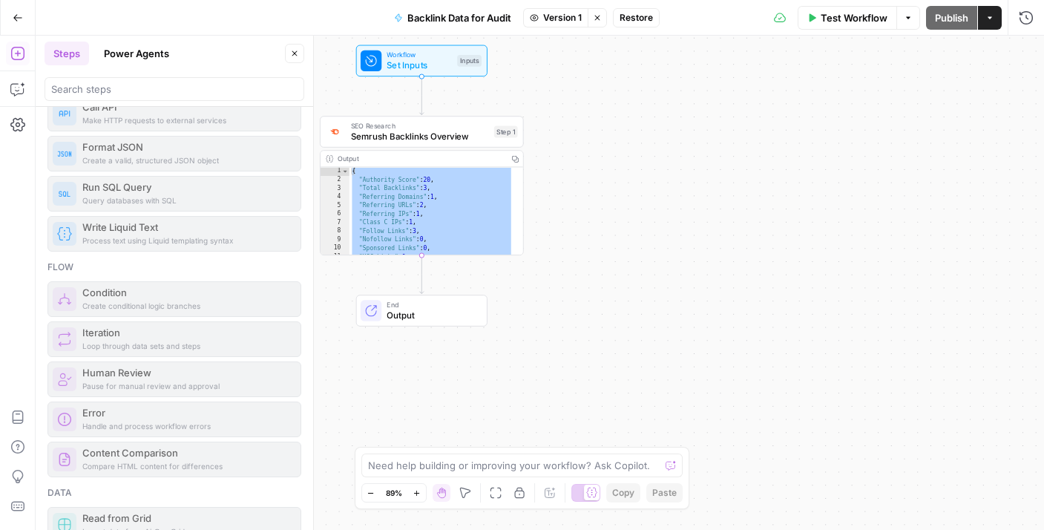
click at [100, 264] on div "Flow" at bounding box center [174, 267] width 254 height 13
click at [110, 227] on div "Process text using Liquid templating syntax Write Liquid Text" at bounding box center [174, 234] width 254 height 36
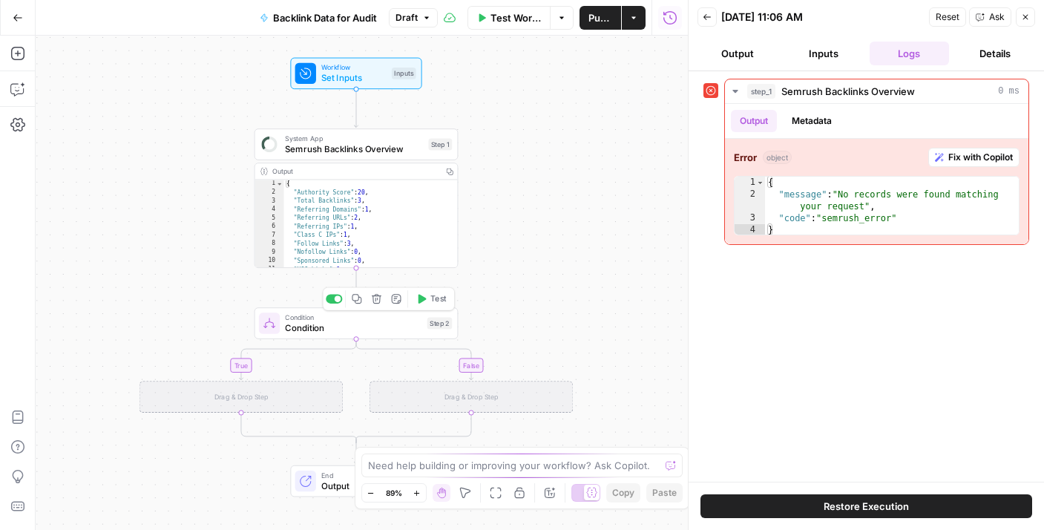
click at [407, 322] on span "Condition" at bounding box center [353, 327] width 137 height 13
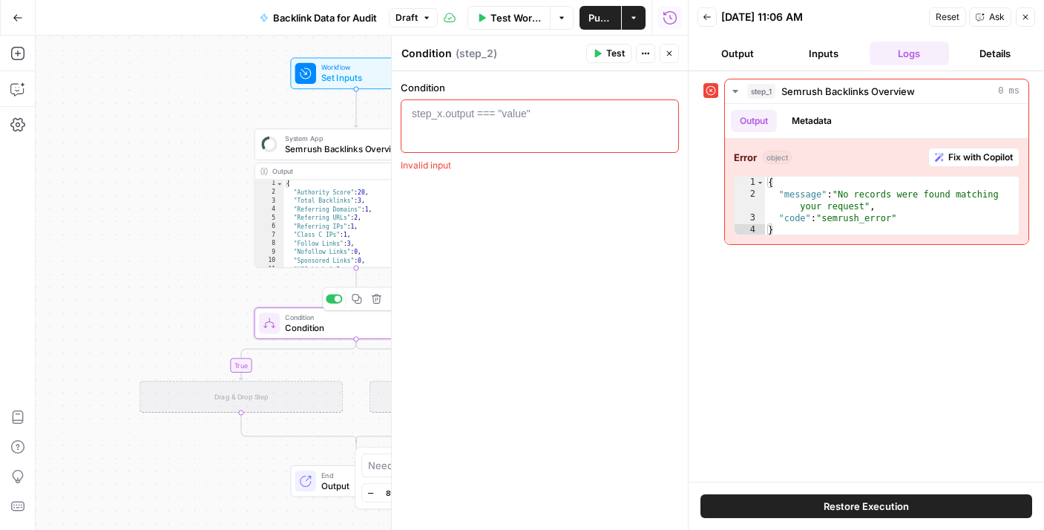
click at [378, 303] on div "true false Workflow Set Inputs Inputs System App Semrush Backlinks Overview Ste…" at bounding box center [362, 283] width 652 height 494
click at [370, 316] on span "Condition" at bounding box center [353, 317] width 137 height 10
click at [373, 304] on icon "button" at bounding box center [376, 299] width 10 height 10
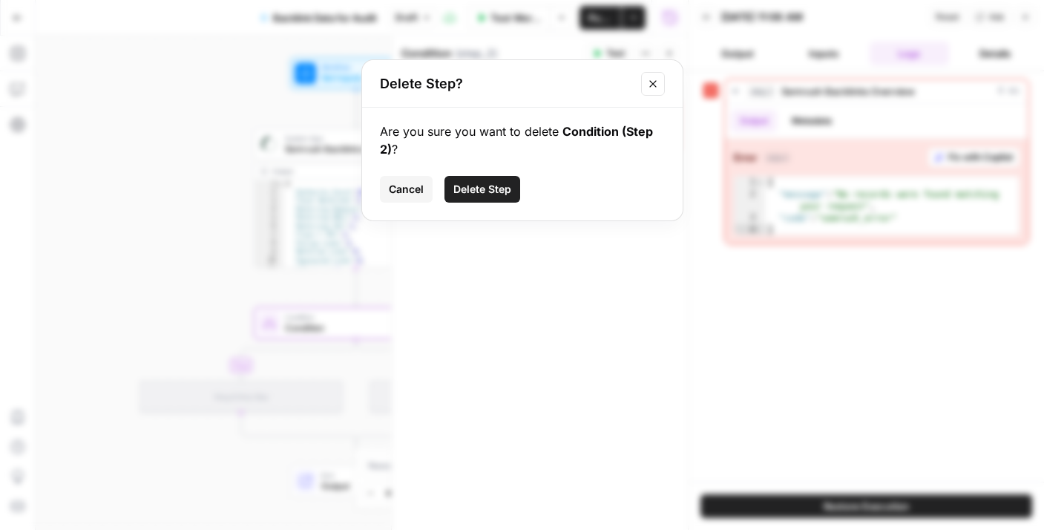
click at [477, 193] on span "Delete Step" at bounding box center [482, 189] width 58 height 15
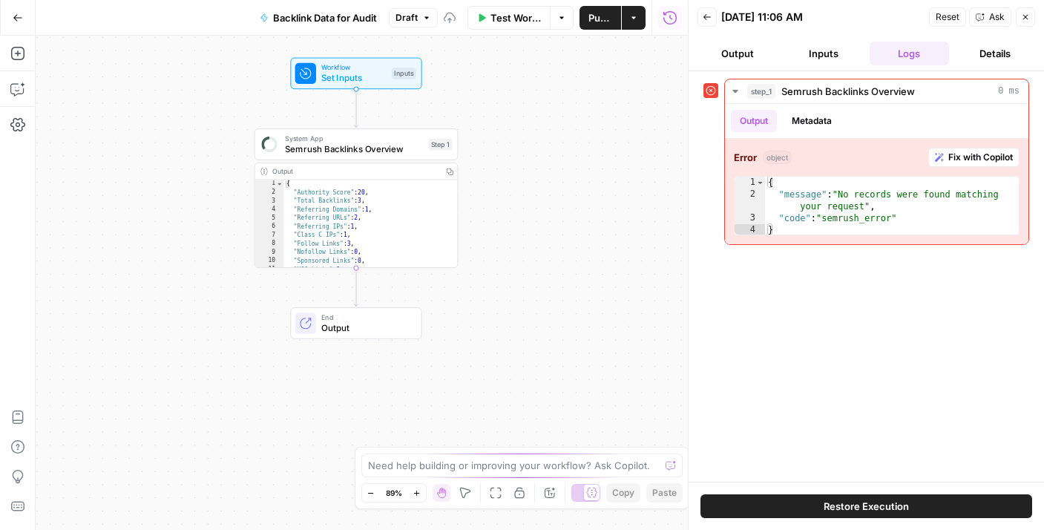
click at [1, 128] on div "Add Steps Copilot Settings AirOps Academy Help Give Feedback Shortcuts" at bounding box center [18, 283] width 36 height 494
click at [10, 126] on icon "button" at bounding box center [17, 124] width 15 height 15
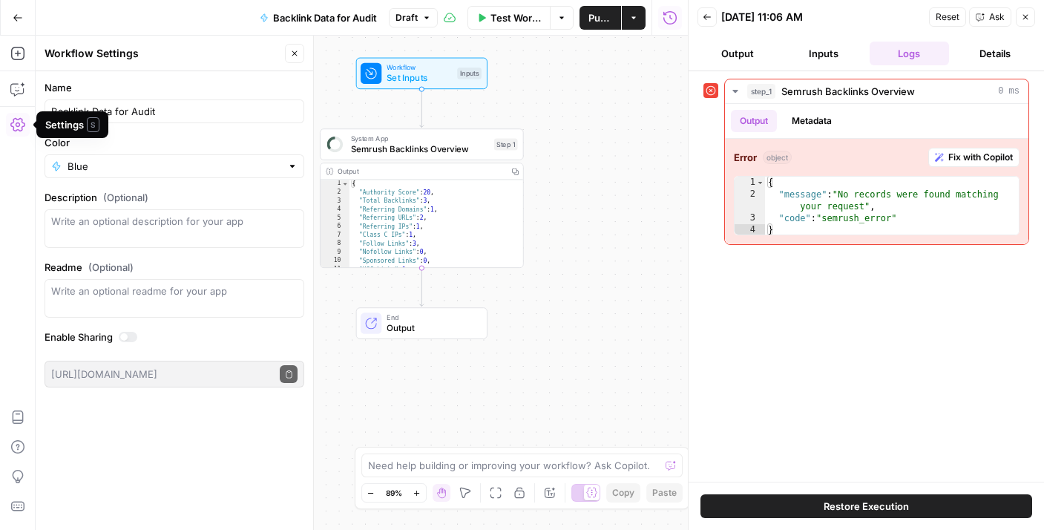
click at [24, 125] on icon "button" at bounding box center [17, 124] width 15 height 13
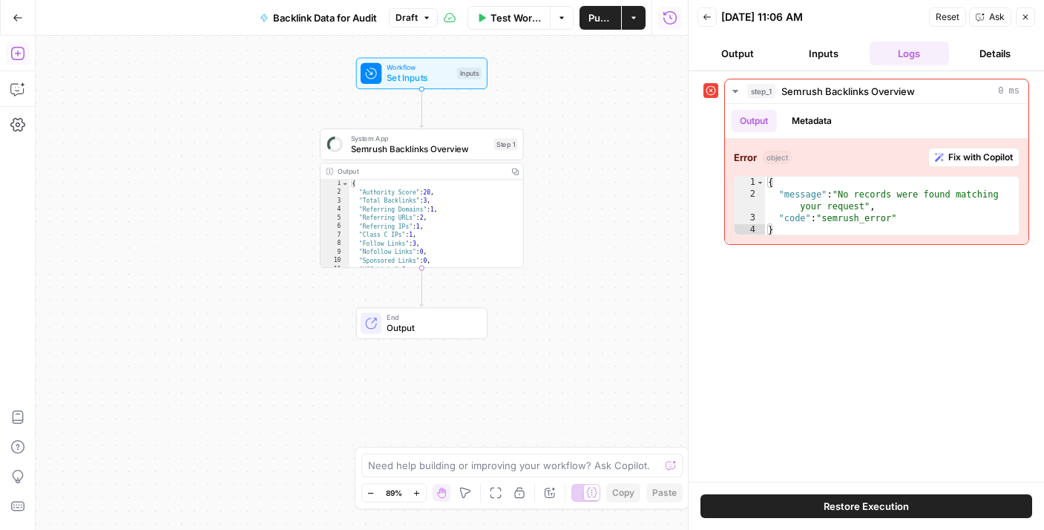
click at [27, 58] on button "Add Steps" at bounding box center [18, 54] width 24 height 24
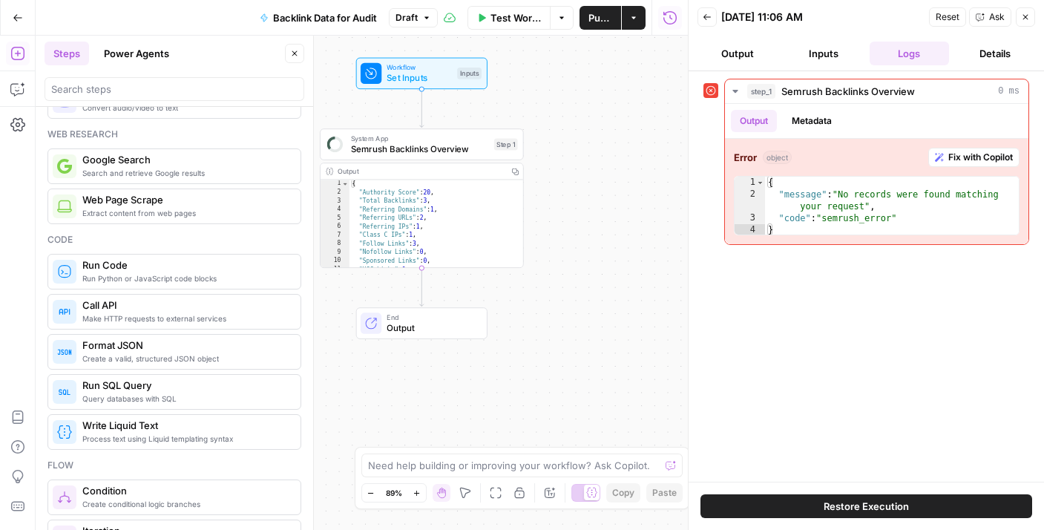
scroll to position [104, 0]
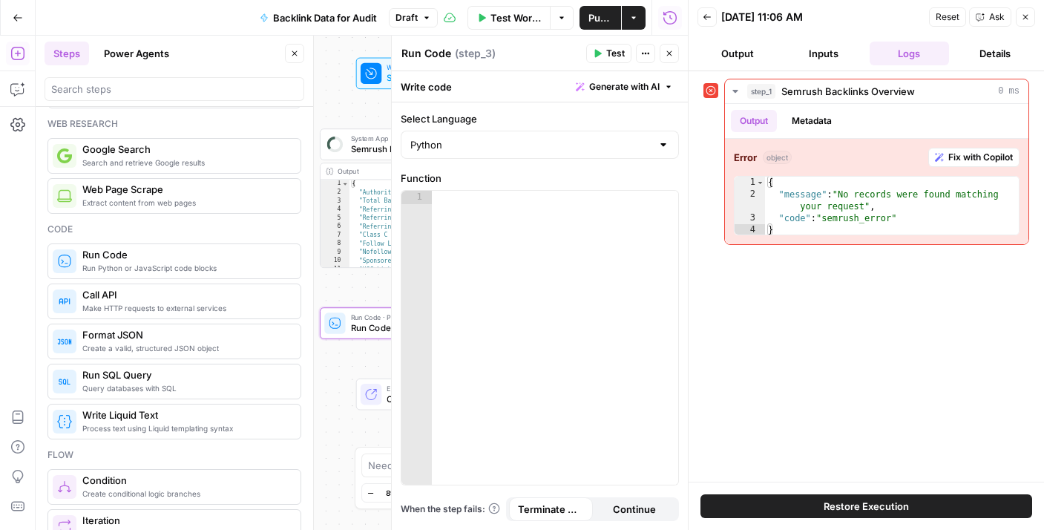
click at [465, 261] on div at bounding box center [555, 351] width 246 height 321
click at [1029, 13] on icon "button" at bounding box center [1025, 17] width 9 height 9
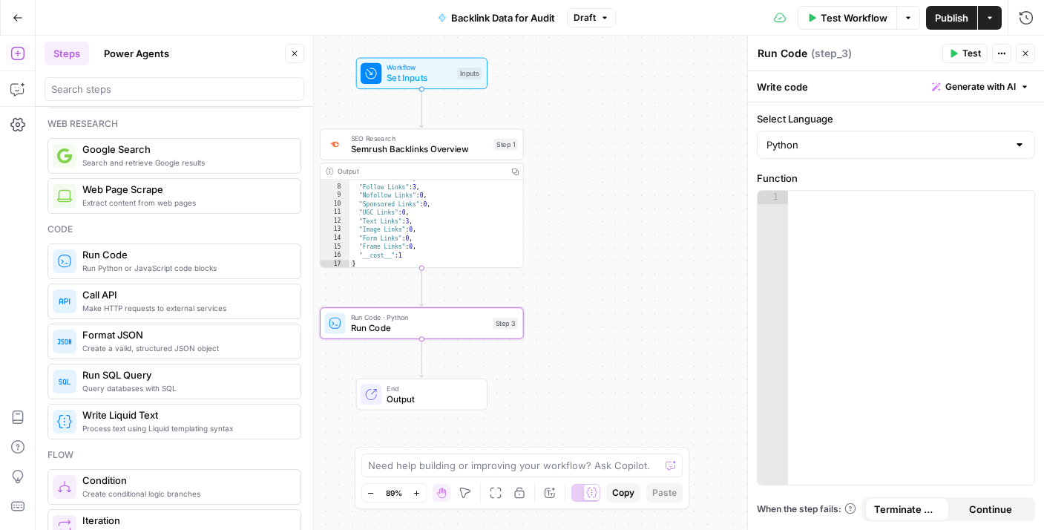
scroll to position [64, 0]
click at [586, 493] on icon at bounding box center [591, 492] width 11 height 11
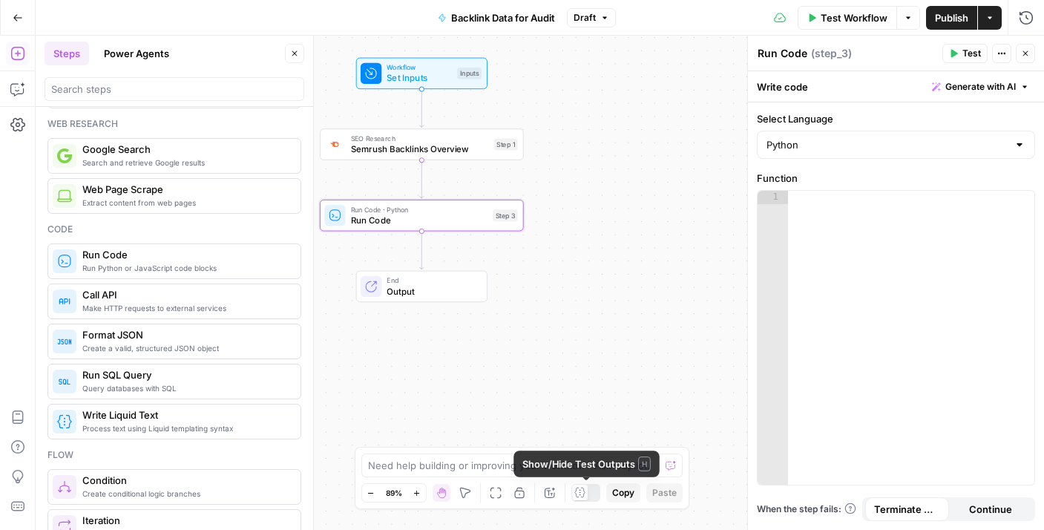
click at [580, 494] on icon at bounding box center [579, 492] width 11 height 11
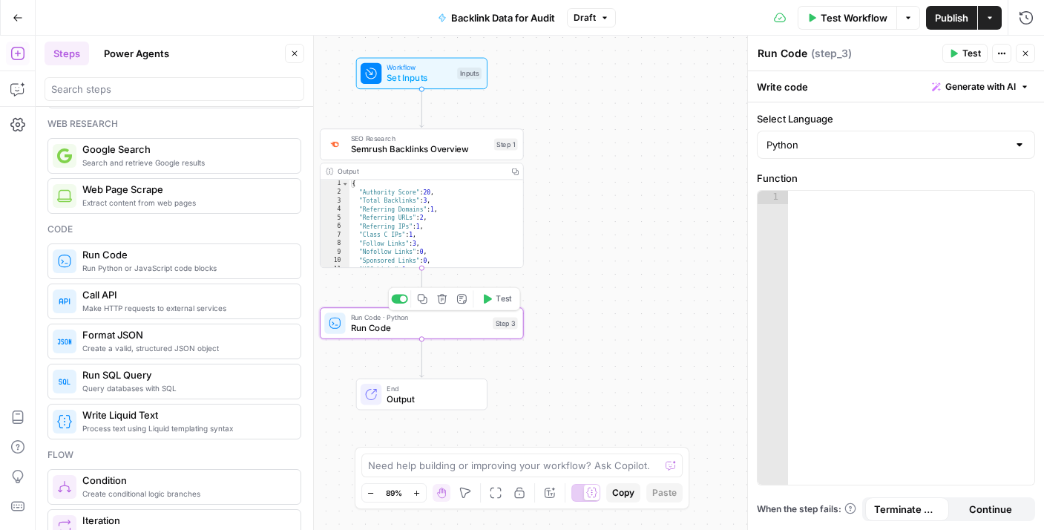
click at [463, 322] on span "Run Code" at bounding box center [419, 327] width 137 height 13
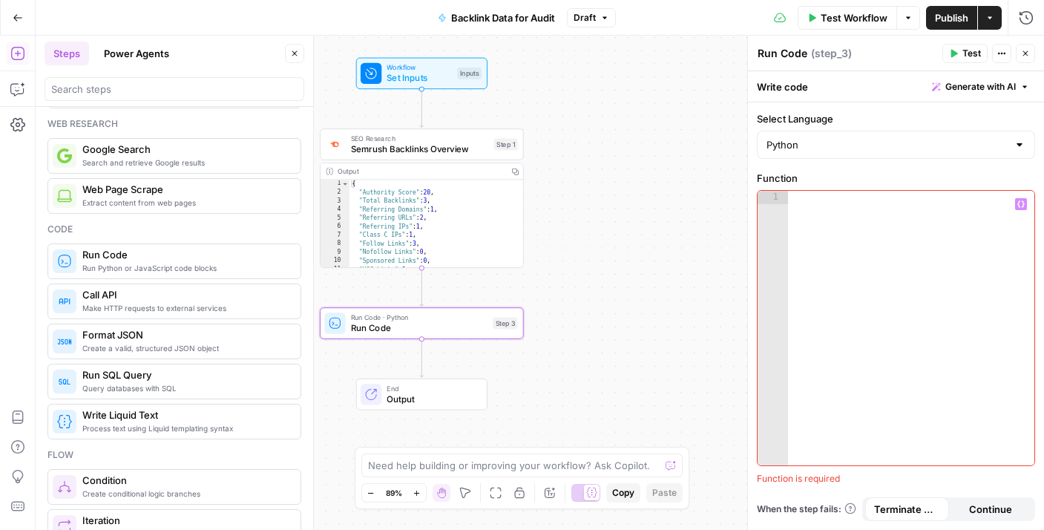
click at [1029, 203] on div at bounding box center [911, 341] width 246 height 301
click at [1020, 205] on icon "button" at bounding box center [1021, 203] width 7 height 7
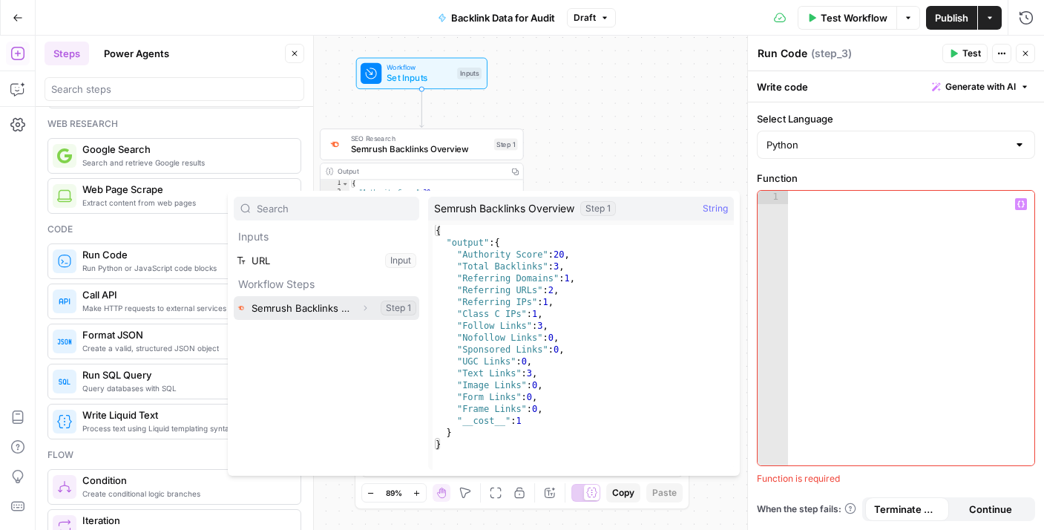
click at [316, 303] on button "Select variable Semrush Backlinks Overview" at bounding box center [327, 308] width 186 height 24
type textarea "**********"
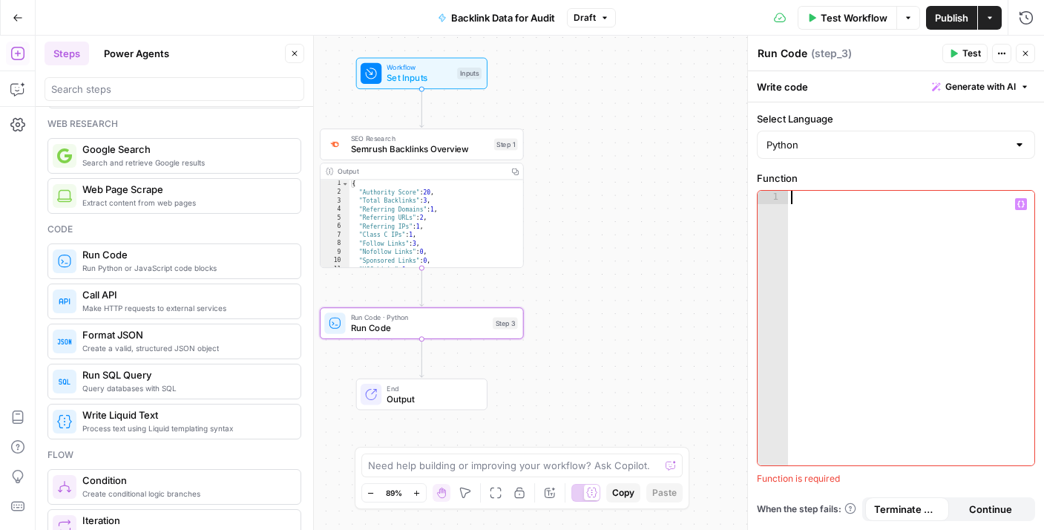
paste textarea "*"
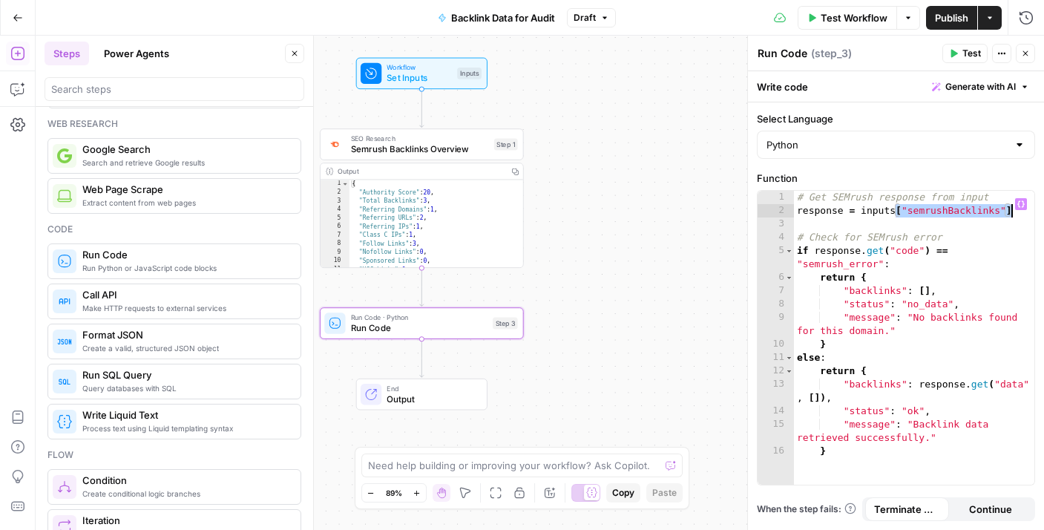
drag, startPoint x: 895, startPoint y: 214, endPoint x: 1020, endPoint y: 216, distance: 125.4
click at [1020, 216] on div "# Get SEMrush response from input response = inputs [ "semrushBacklinks" ] # Ch…" at bounding box center [914, 351] width 240 height 321
click at [1023, 201] on icon "button" at bounding box center [1021, 204] width 7 height 7
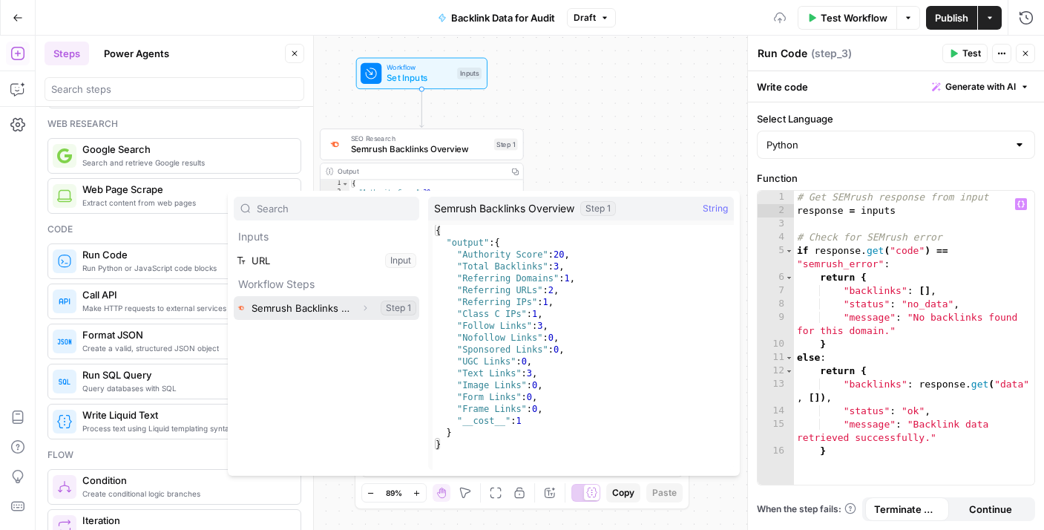
click at [343, 303] on button "Select variable Semrush Backlinks Overview" at bounding box center [327, 308] width 186 height 24
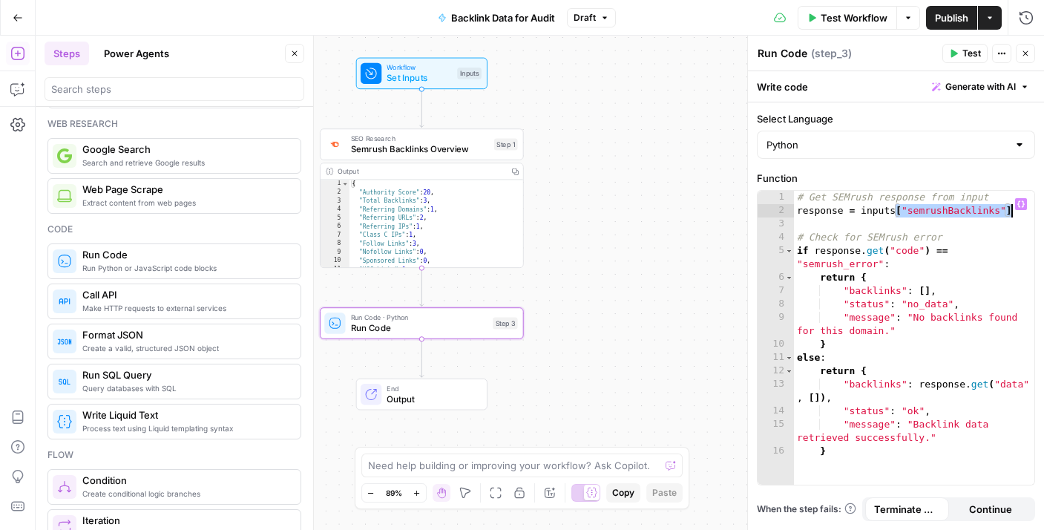
click at [909, 214] on div "# Get SEMrush response from input response = inputs [ "semrushBacklinks" ] # Ch…" at bounding box center [914, 351] width 240 height 321
drag, startPoint x: 908, startPoint y: 213, endPoint x: 980, endPoint y: 214, distance: 72.7
click at [996, 212] on div "# Get SEMrush response from input response = inputs [ "semrushBacklinks" ] # Ch…" at bounding box center [914, 351] width 240 height 321
click at [1023, 205] on icon "button" at bounding box center [1021, 204] width 7 height 7
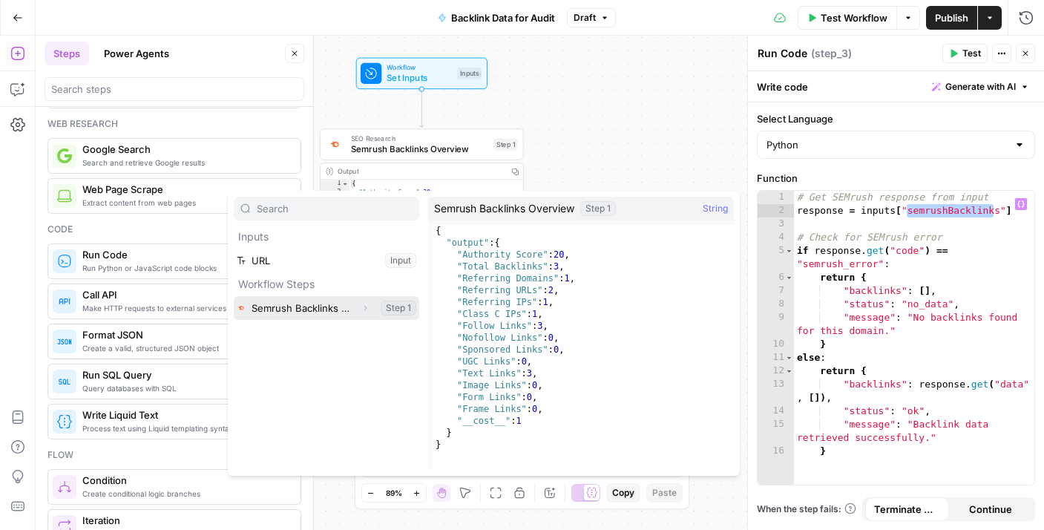
click at [346, 306] on button "Select variable Semrush Backlinks Overview" at bounding box center [327, 308] width 186 height 24
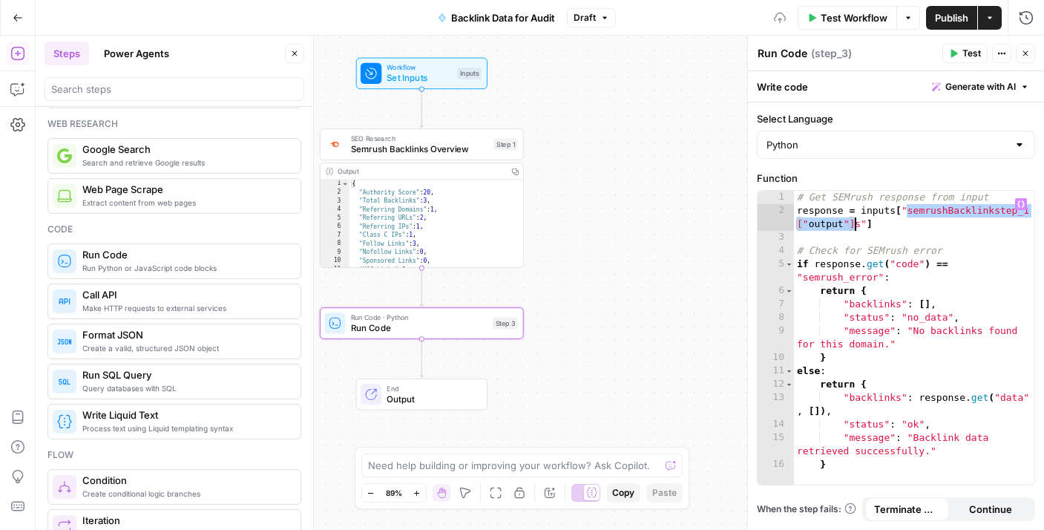
type textarea "**********"
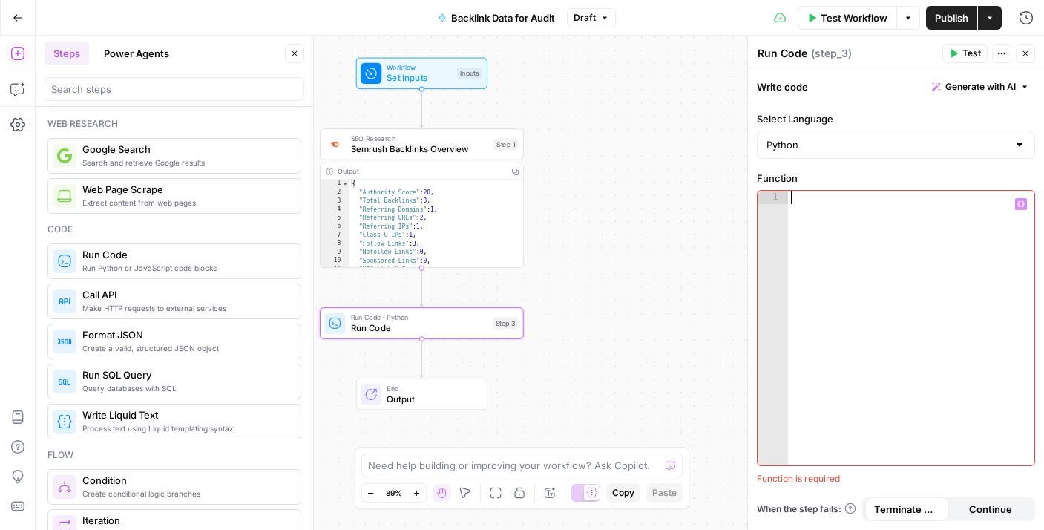
paste textarea "*"
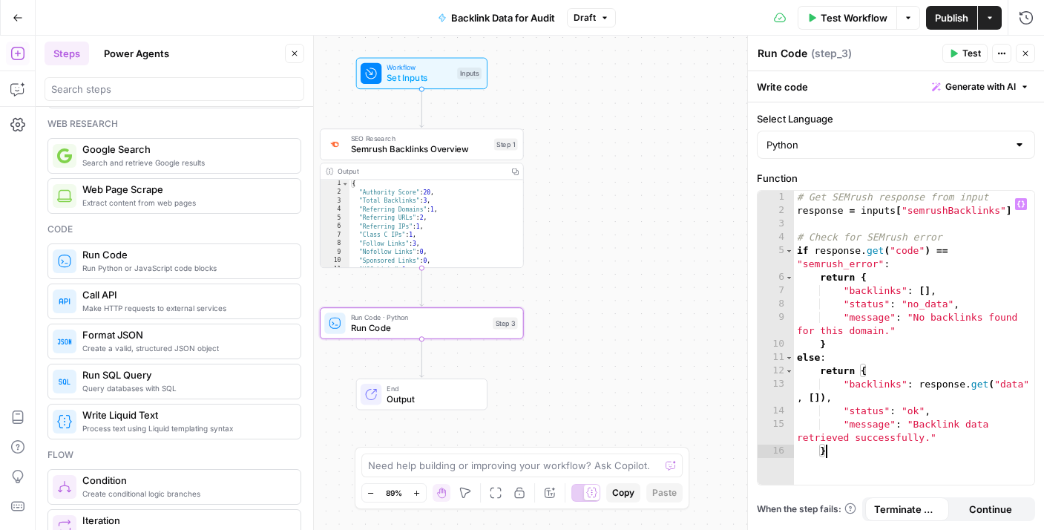
click at [1015, 214] on div "# Get SEMrush response from input response = inputs [ "semrushBacklinks" ] # Ch…" at bounding box center [914, 351] width 240 height 321
type textarea "**********"
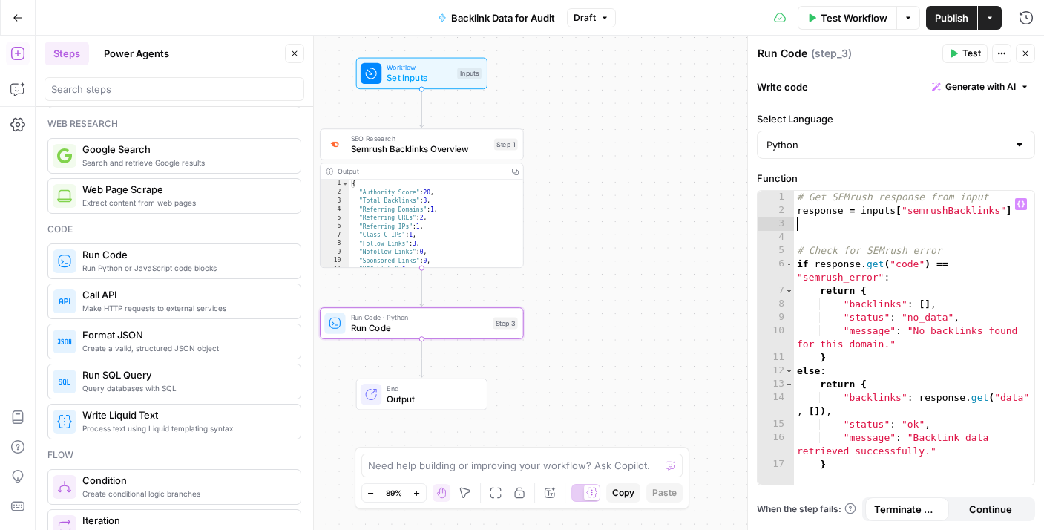
click at [1026, 204] on button "Variables Menu" at bounding box center [1021, 204] width 12 height 12
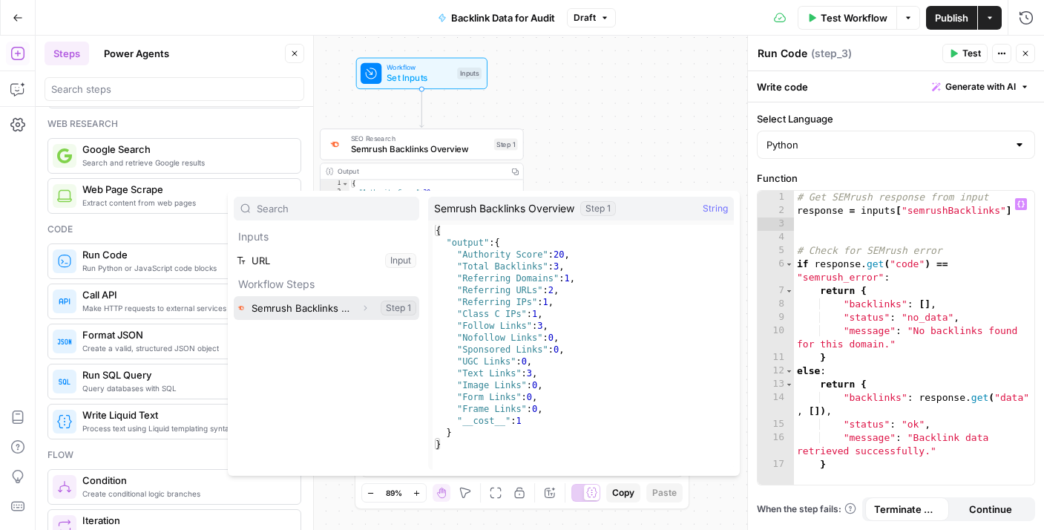
click at [317, 305] on button "Select variable Semrush Backlinks Overview" at bounding box center [327, 308] width 186 height 24
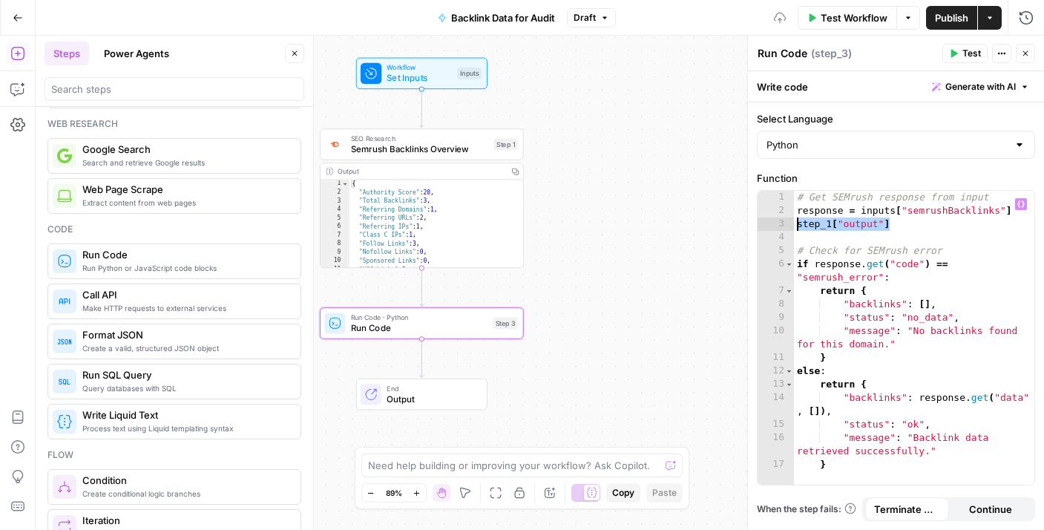
drag, startPoint x: 895, startPoint y: 226, endPoint x: 784, endPoint y: 226, distance: 111.3
click at [784, 226] on div "**********" at bounding box center [896, 338] width 277 height 294
click at [871, 324] on div "# Get SEMrush response from input response = inputs [ "semrushBacklinks" ] step…" at bounding box center [914, 351] width 240 height 321
type textarea "**********"
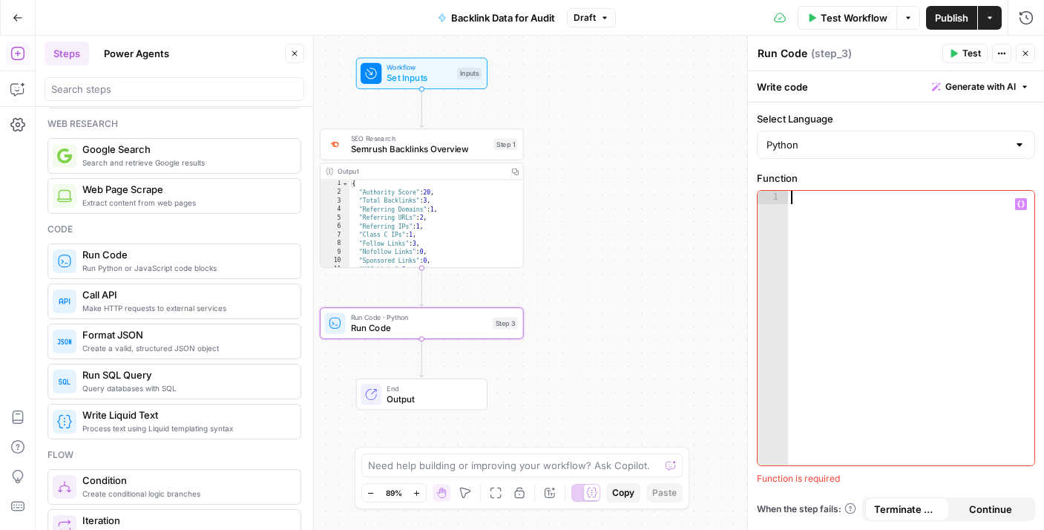
paste textarea "*"
type textarea "*"
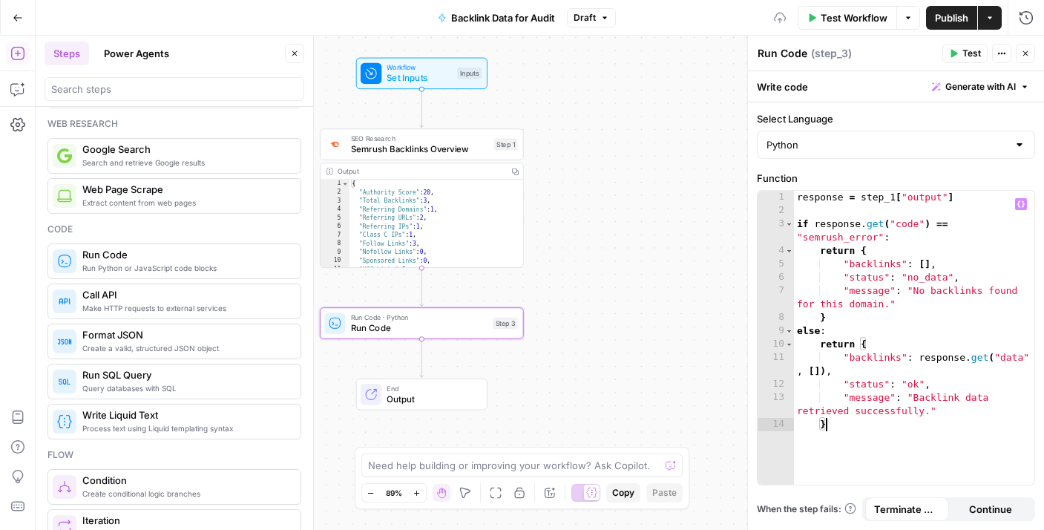
click at [975, 55] on span "Test" at bounding box center [972, 53] width 19 height 13
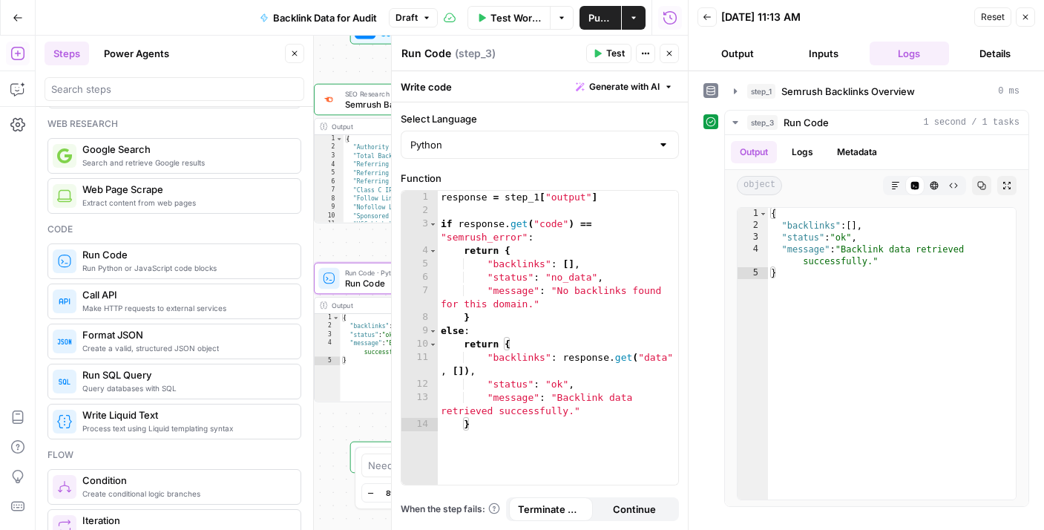
click at [1027, 19] on icon "button" at bounding box center [1025, 17] width 9 height 9
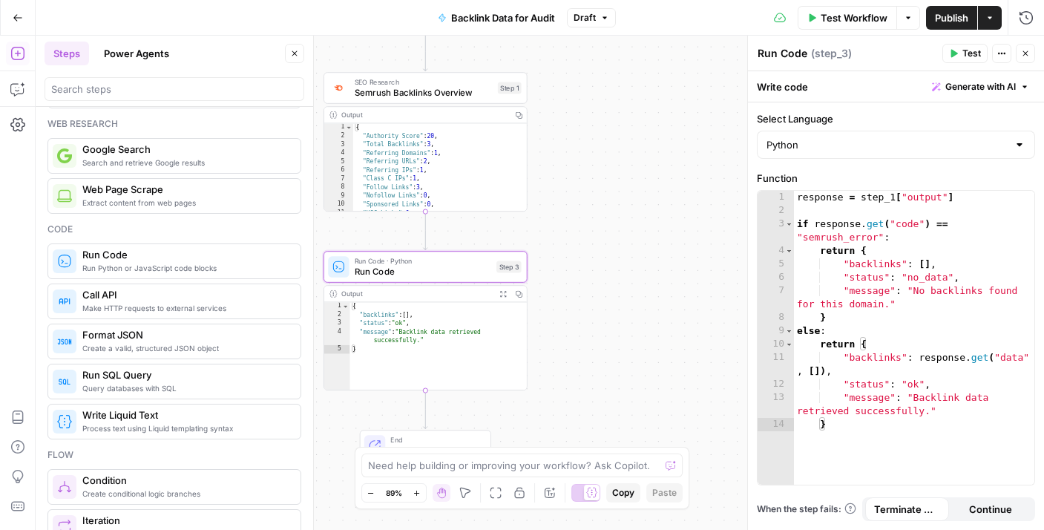
click at [1002, 59] on button "Actions" at bounding box center [1001, 53] width 19 height 19
click at [1000, 53] on icon "button" at bounding box center [1001, 53] width 9 height 9
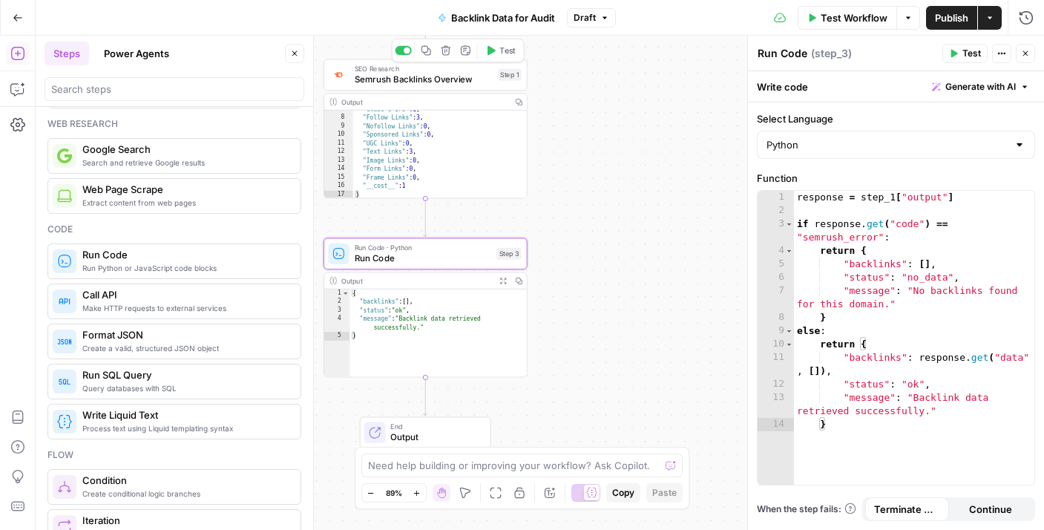
click at [456, 80] on span "Semrush Backlinks Overview" at bounding box center [424, 79] width 138 height 13
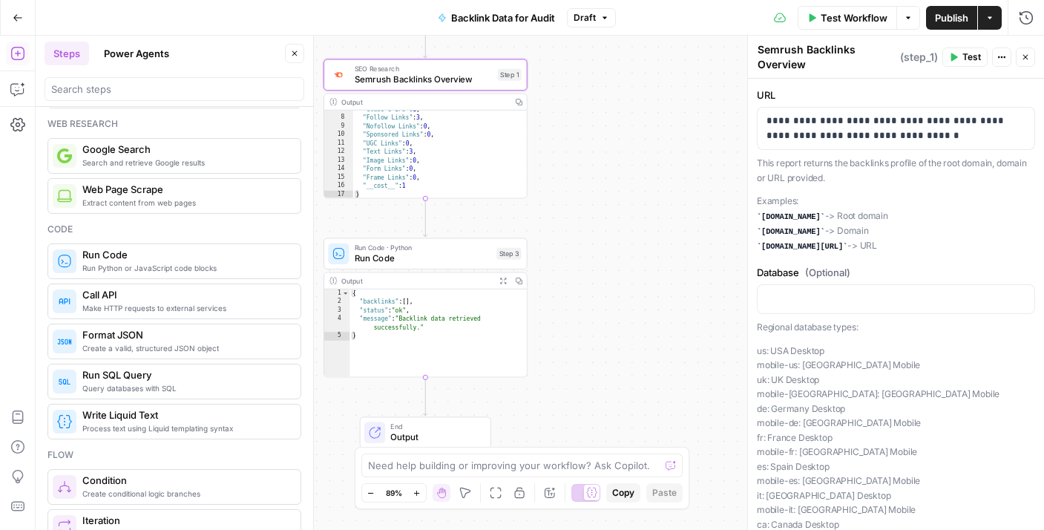
click at [815, 16] on button "Test Workflow" at bounding box center [847, 18] width 99 height 24
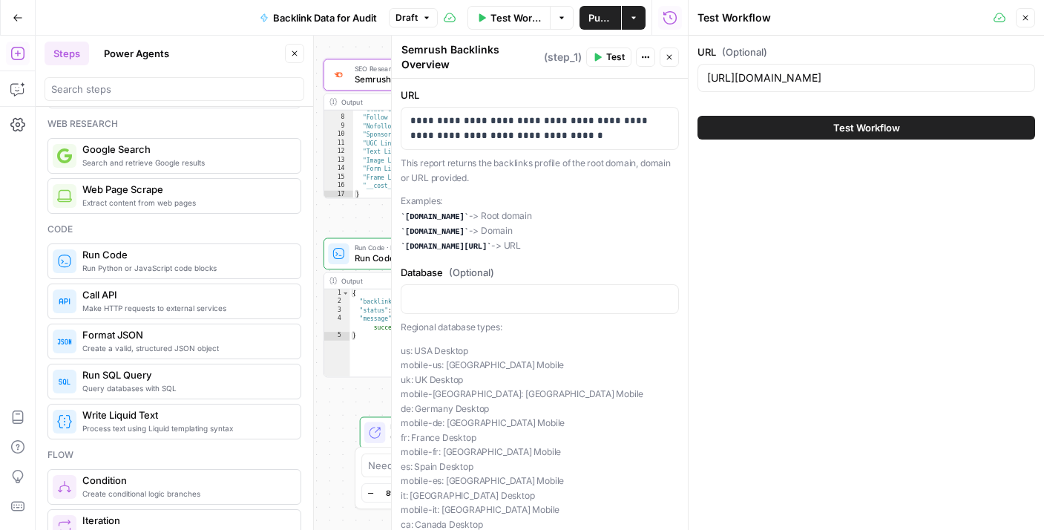
click at [809, 121] on button "Test Workflow" at bounding box center [867, 128] width 338 height 24
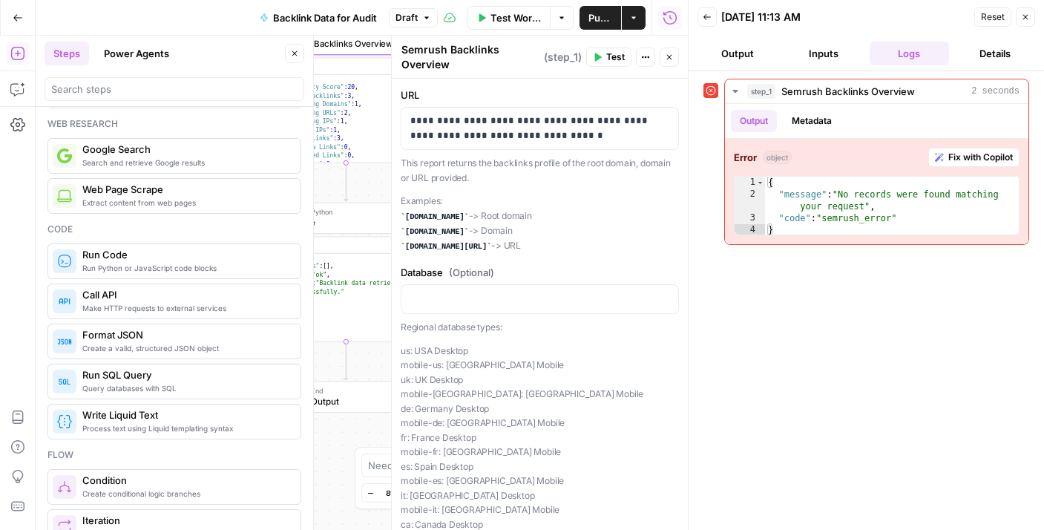
click at [1027, 21] on button "Close" at bounding box center [1025, 16] width 19 height 19
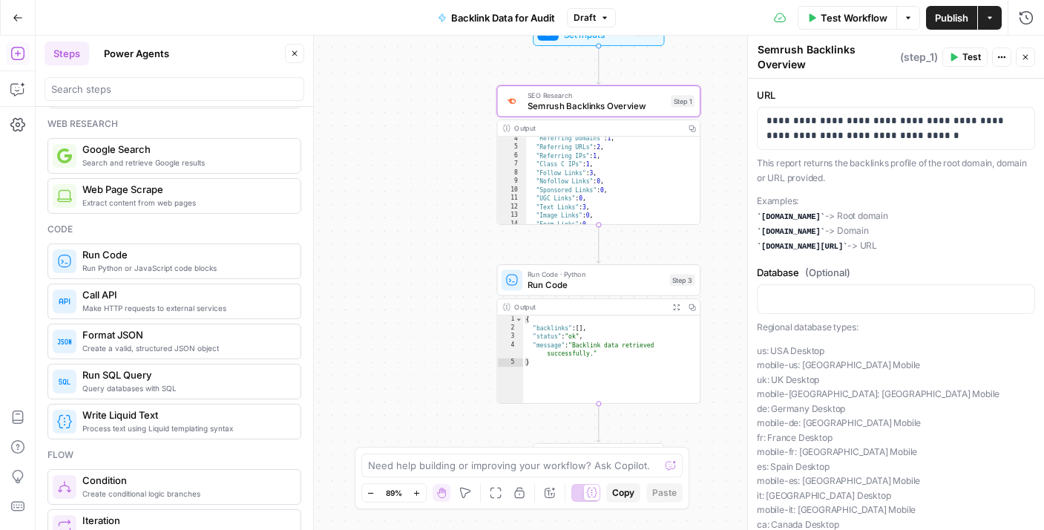
scroll to position [32, 0]
click at [599, 278] on span "Run Code" at bounding box center [596, 284] width 137 height 13
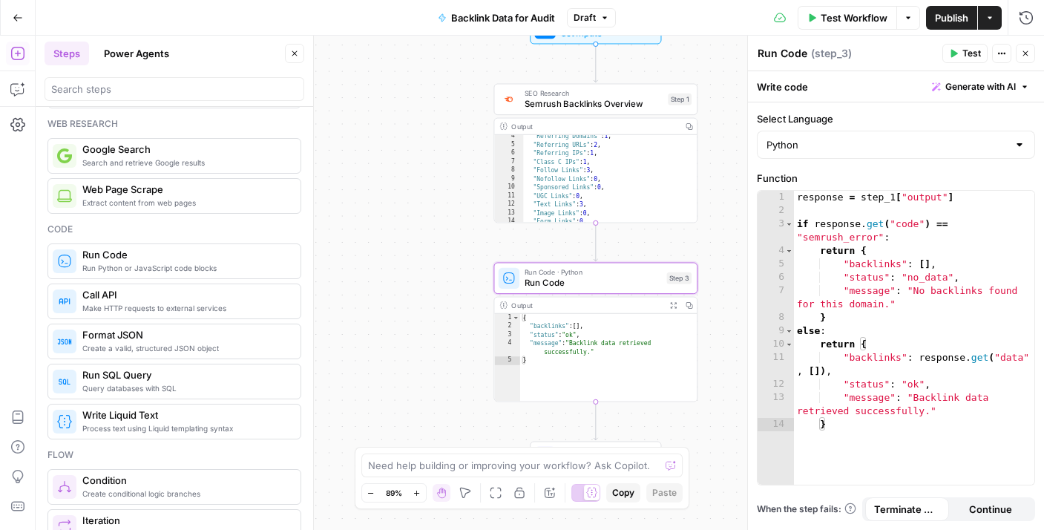
click at [973, 56] on span "Test" at bounding box center [972, 53] width 19 height 13
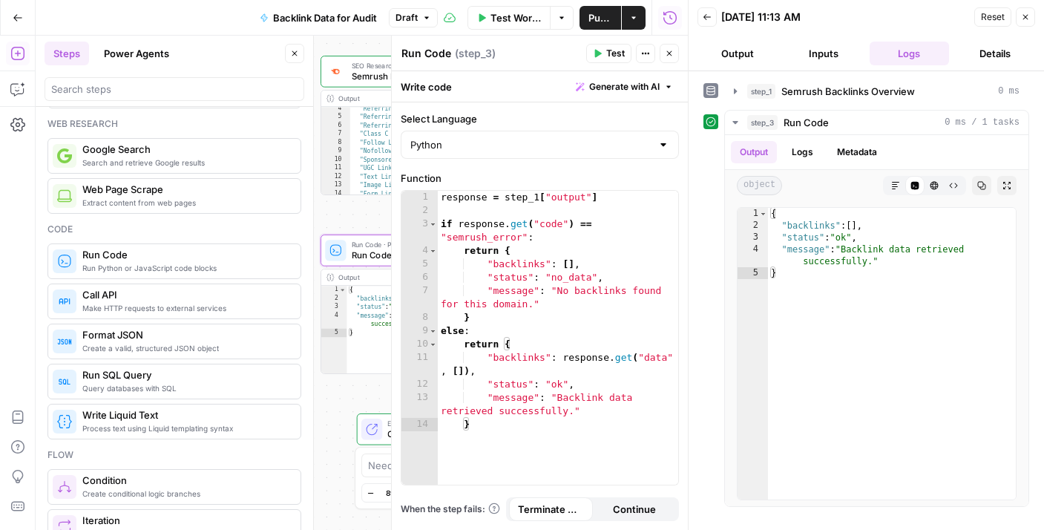
click at [1032, 17] on button "Close" at bounding box center [1025, 16] width 19 height 19
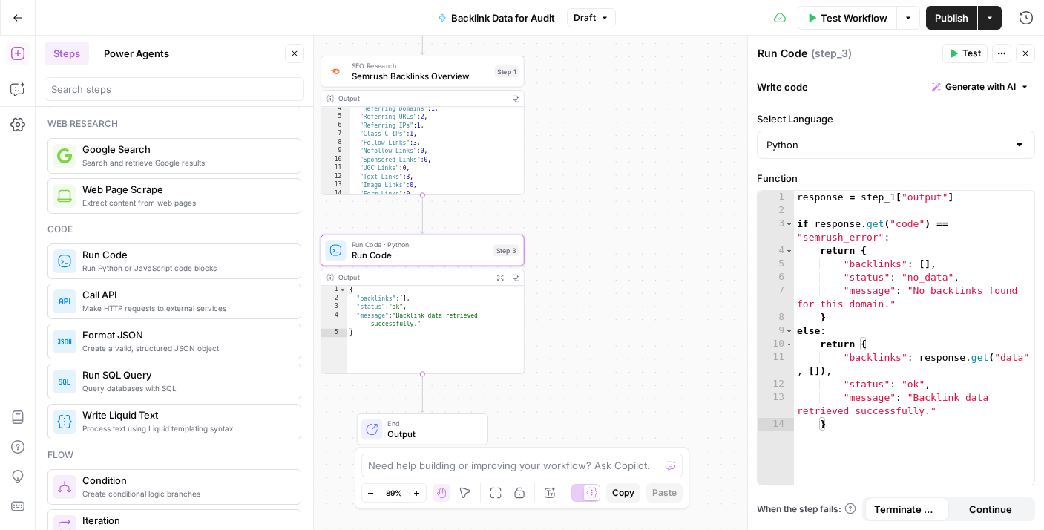
click at [456, 65] on span "SEO Research" at bounding box center [421, 65] width 138 height 10
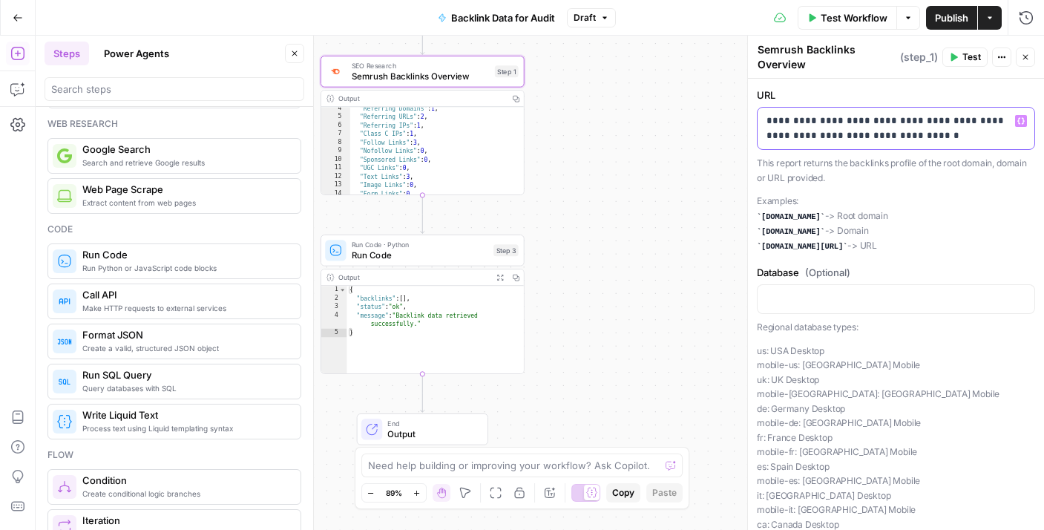
click at [909, 129] on p "**********" at bounding box center [891, 129] width 248 height 30
click at [909, 128] on p "**********" at bounding box center [891, 129] width 248 height 30
click at [869, 22] on span "Test Workflow" at bounding box center [854, 17] width 67 height 15
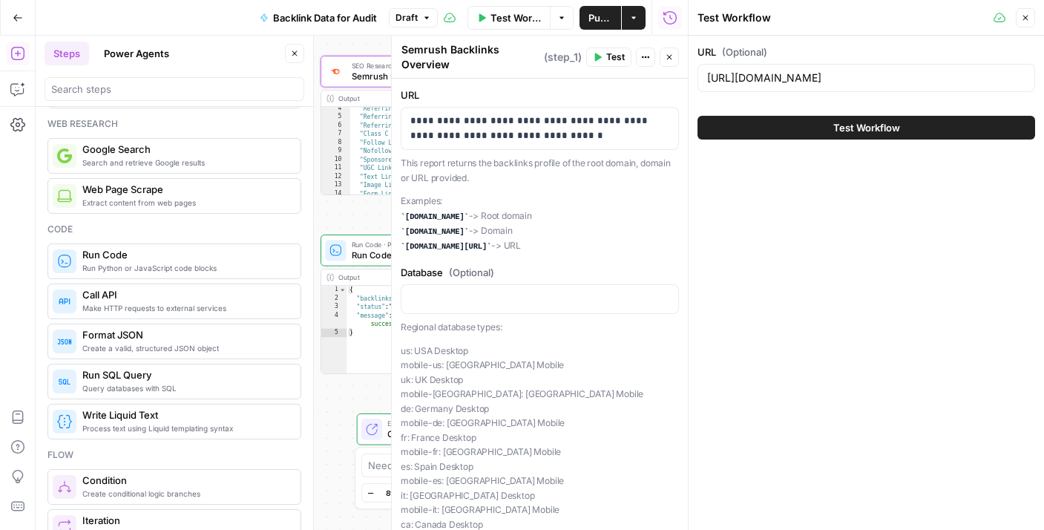
click at [844, 123] on span "Test Workflow" at bounding box center [866, 127] width 67 height 15
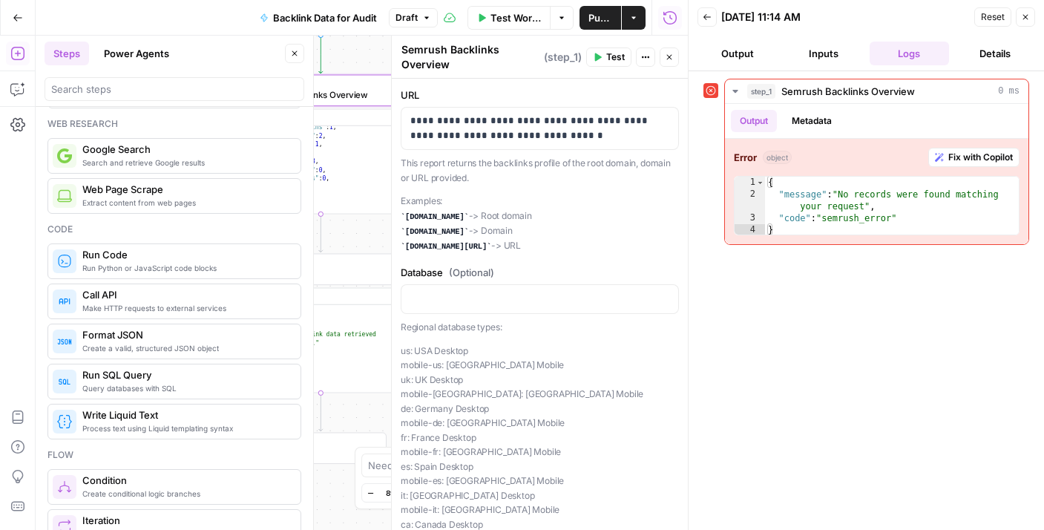
click at [366, 102] on div "Error SEO Research Semrush Backlinks Overview Step 1 Copy step Delete step Add …" at bounding box center [321, 91] width 204 height 32
click at [365, 98] on span "Semrush Backlinks Overview" at bounding box center [319, 94] width 138 height 13
click at [761, 55] on button "Output" at bounding box center [738, 54] width 80 height 24
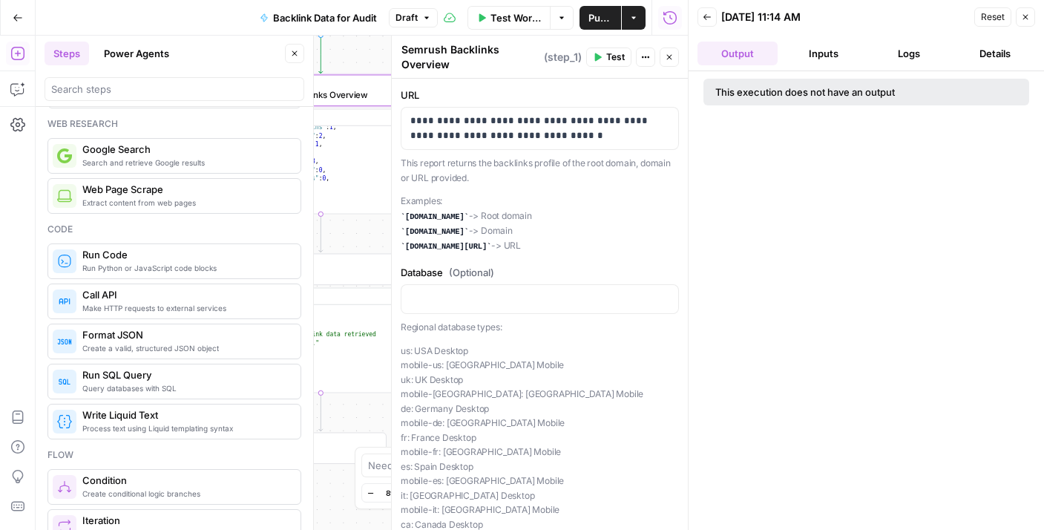
click at [1014, 19] on div "Reset Close" at bounding box center [1004, 17] width 61 height 22
click at [1029, 17] on span "Close" at bounding box center [1029, 17] width 1 height 1
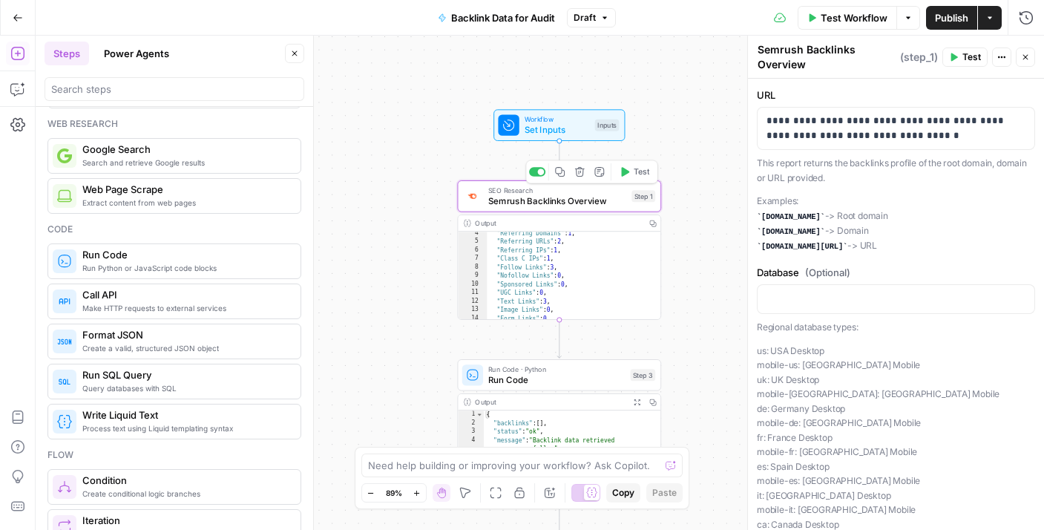
click at [577, 196] on span "Semrush Backlinks Overview" at bounding box center [557, 200] width 138 height 13
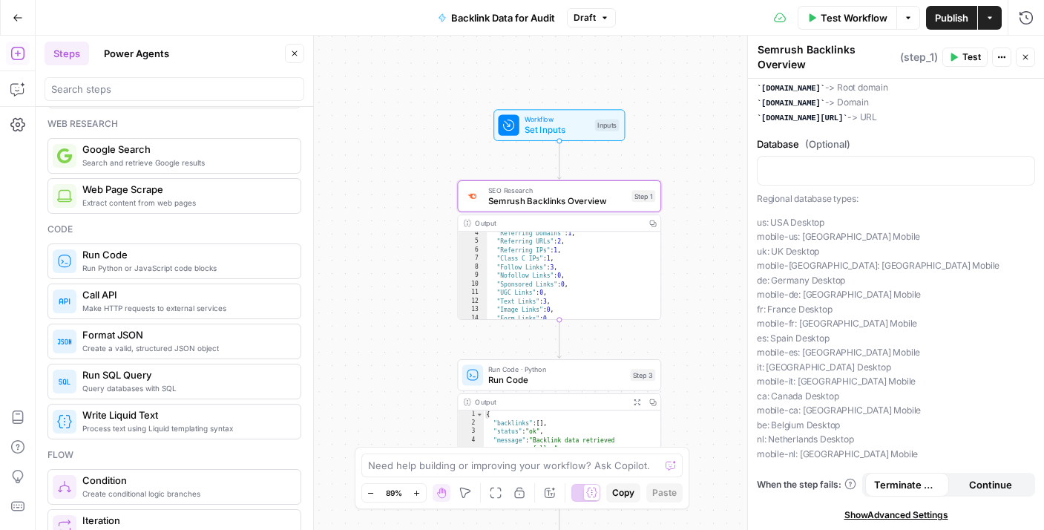
click at [971, 488] on span "Continue" at bounding box center [990, 484] width 43 height 15
click at [860, 19] on span "Test Workflow" at bounding box center [854, 17] width 67 height 15
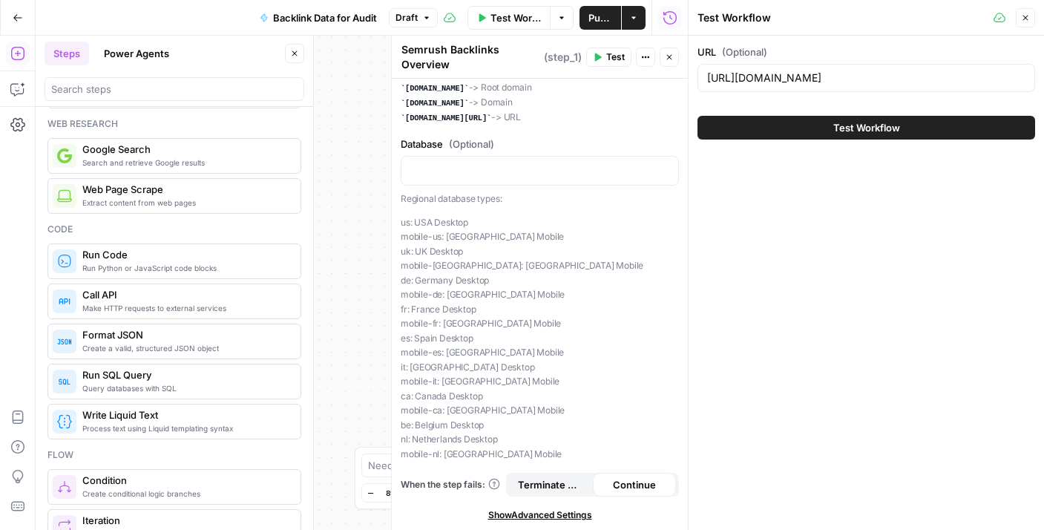
click at [760, 127] on button "Test Workflow" at bounding box center [867, 128] width 338 height 24
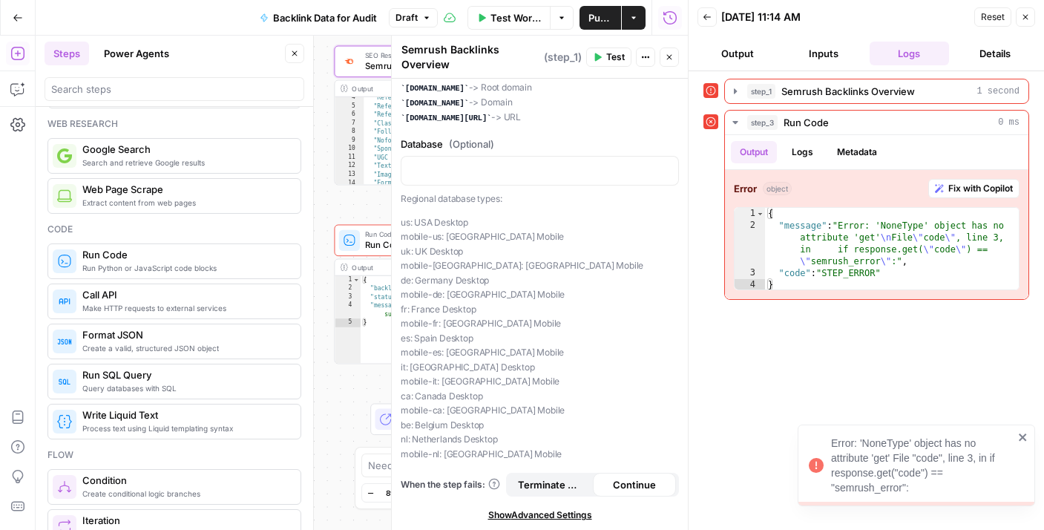
scroll to position [64, 0]
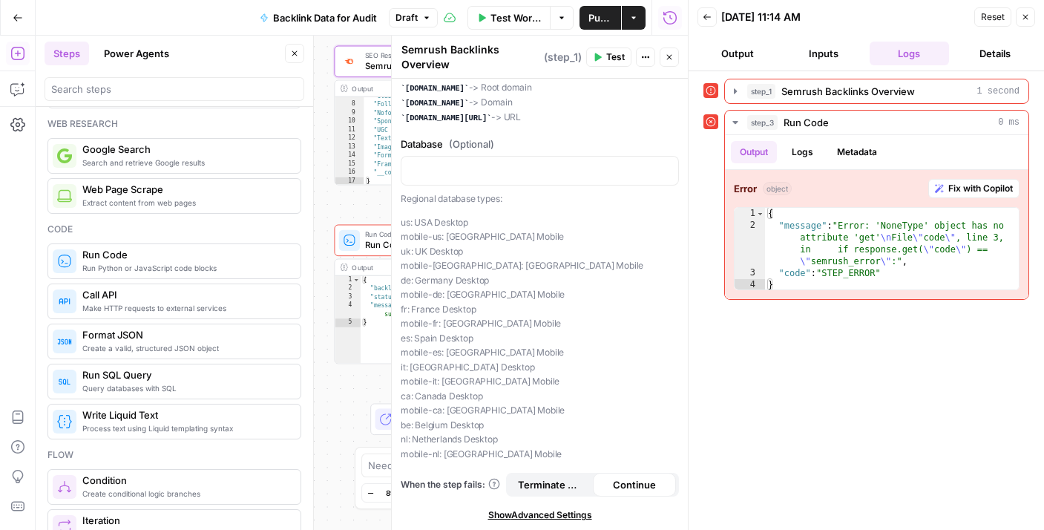
click at [1027, 19] on icon "button" at bounding box center [1025, 17] width 9 height 9
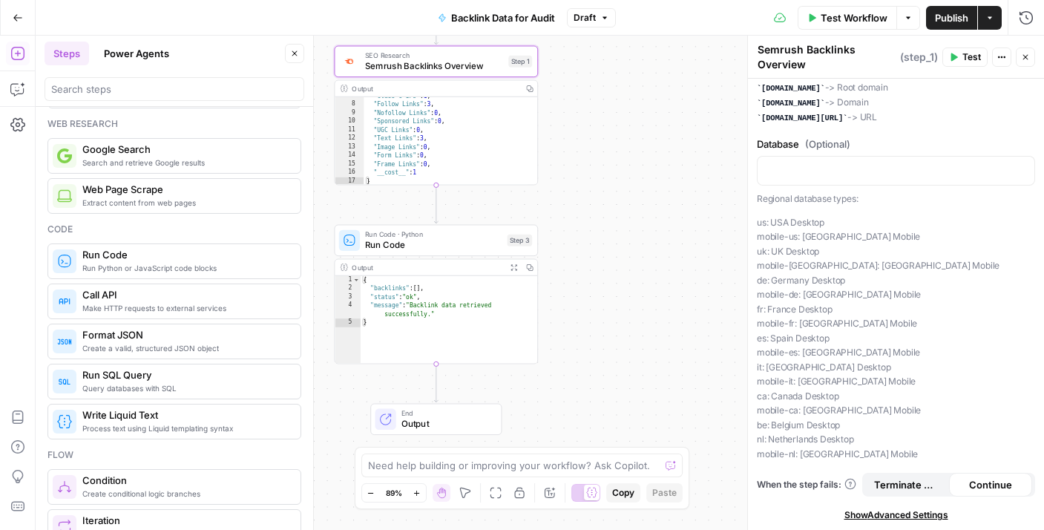
type textarea "**********"
click at [457, 312] on div "{ "backlinks" : [ ] , "status" : "ok" , "message" : "Backlink data retrieved su…" at bounding box center [449, 329] width 177 height 106
click at [437, 246] on span "Run Code" at bounding box center [433, 244] width 137 height 13
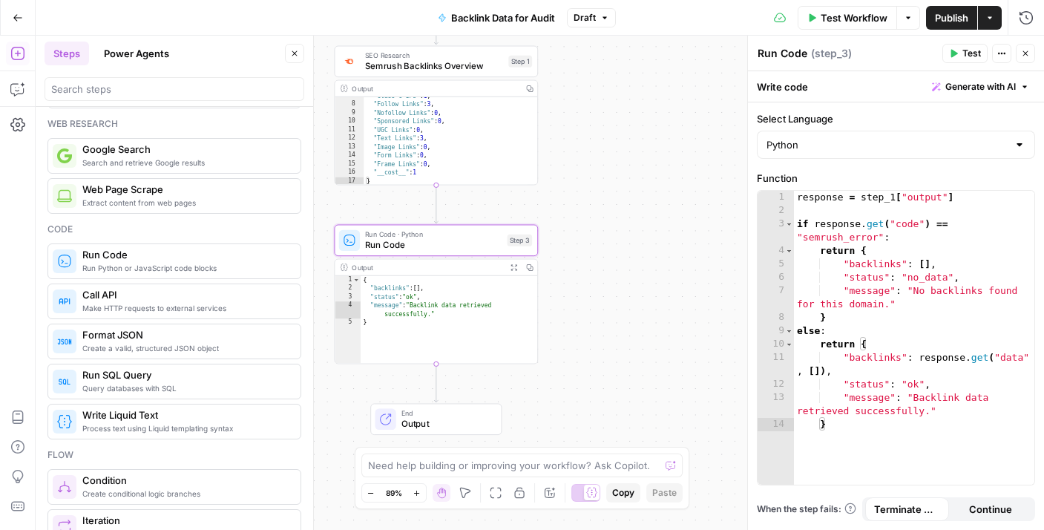
click at [836, 15] on span "Test Workflow" at bounding box center [854, 17] width 67 height 15
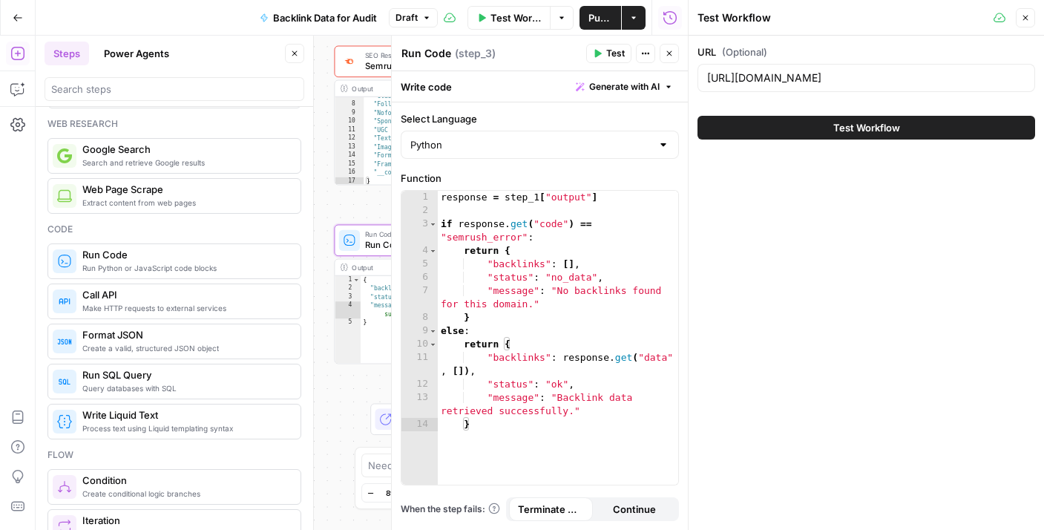
click at [826, 121] on button "Test Workflow" at bounding box center [867, 128] width 338 height 24
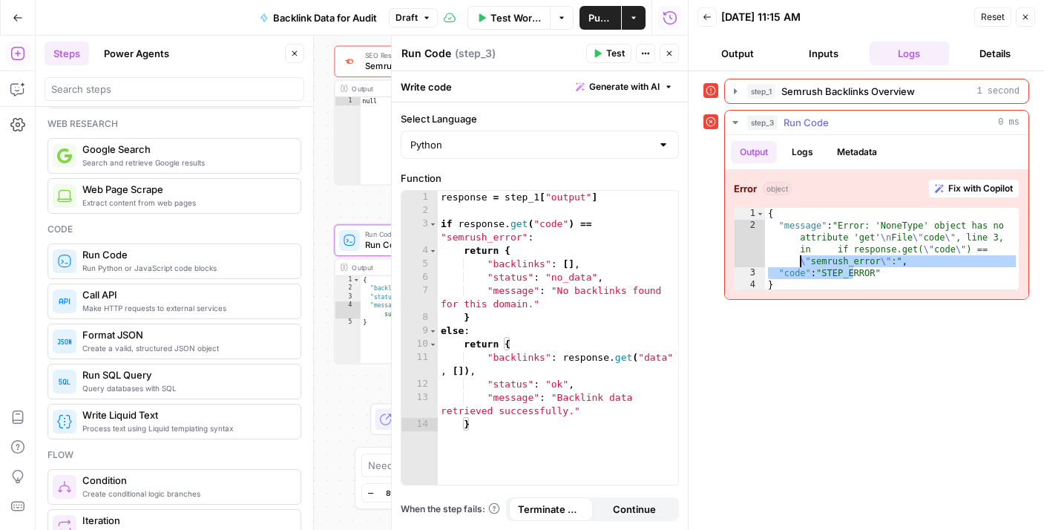
drag, startPoint x: 852, startPoint y: 278, endPoint x: 764, endPoint y: 239, distance: 96.4
click at [744, 234] on div "**********" at bounding box center [877, 248] width 286 height 83
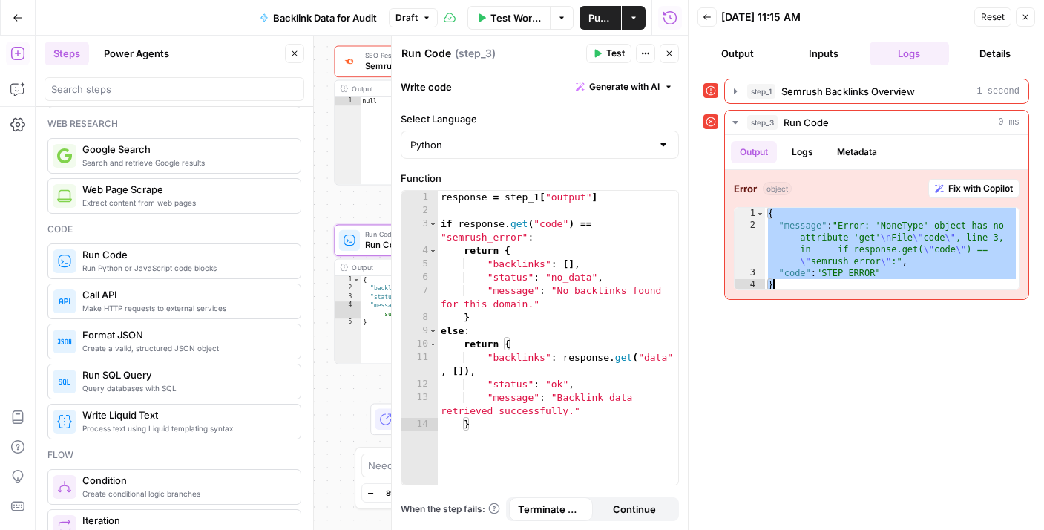
drag, startPoint x: 766, startPoint y: 212, endPoint x: 799, endPoint y: 330, distance: 122.4
click at [799, 330] on div "**********" at bounding box center [867, 301] width 326 height 444
type textarea "**********"
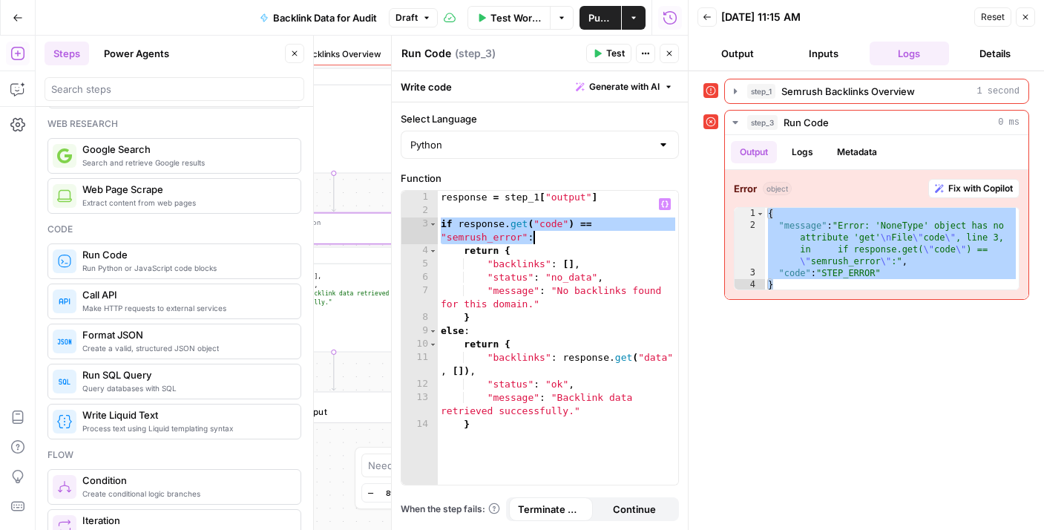
drag, startPoint x: 482, startPoint y: 232, endPoint x: 608, endPoint y: 232, distance: 126.2
click at [608, 232] on div "response = step_1 [ "output" ] if response . get ( "code" ) == "semrush_error" …" at bounding box center [558, 351] width 240 height 321
click at [1026, 14] on icon "button" at bounding box center [1025, 17] width 9 height 9
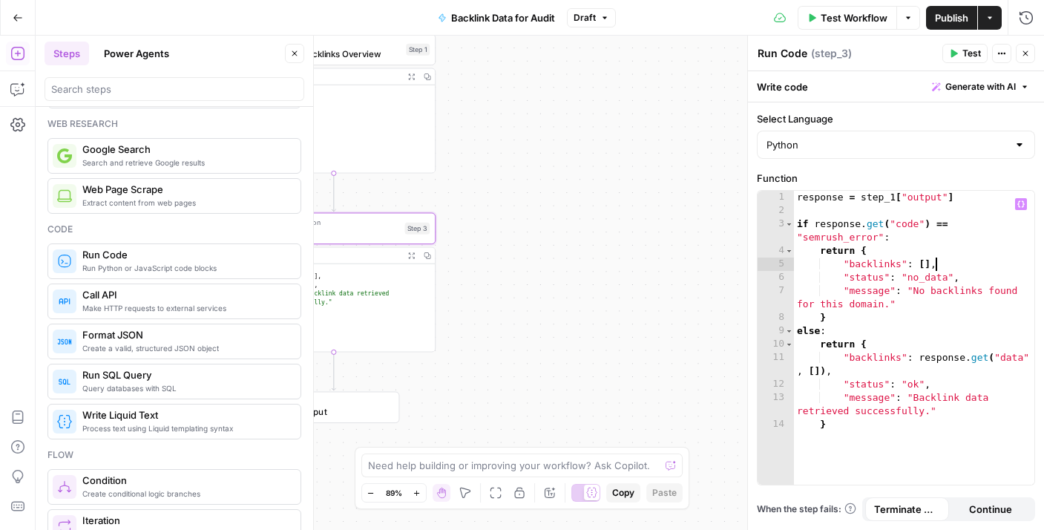
click at [951, 265] on div "response = step_1 [ "output" ] if response . get ( "code" ) == "semrush_error" …" at bounding box center [914, 351] width 240 height 321
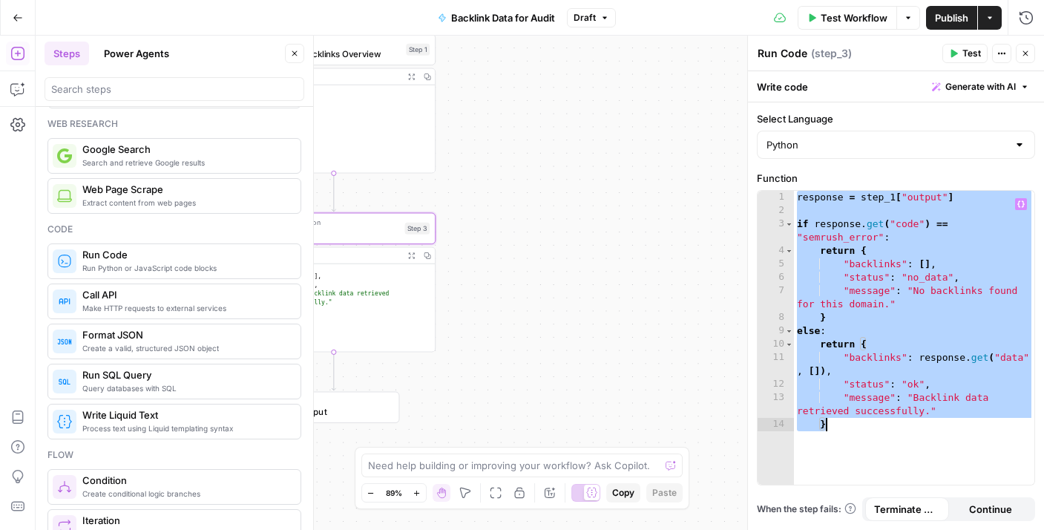
type textarea "*"
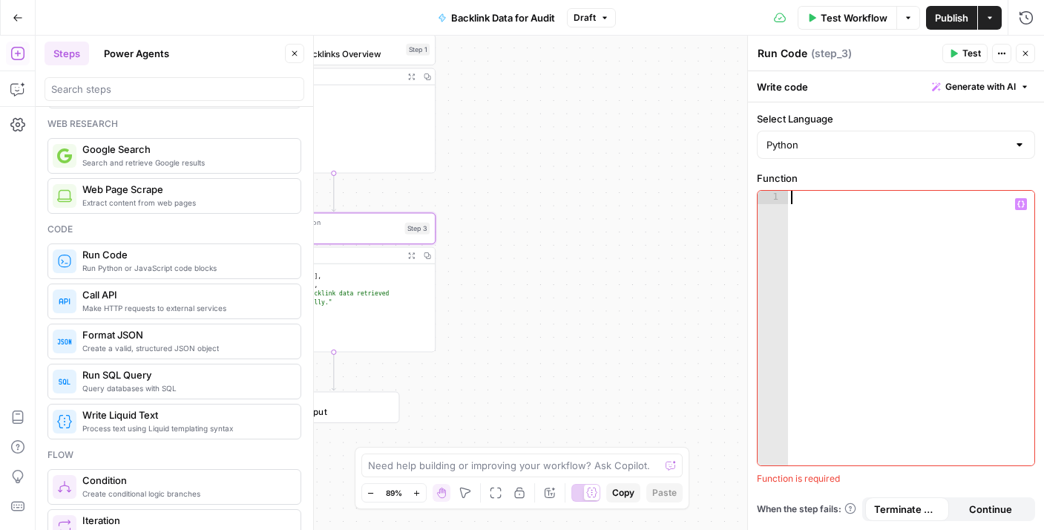
paste textarea "**********"
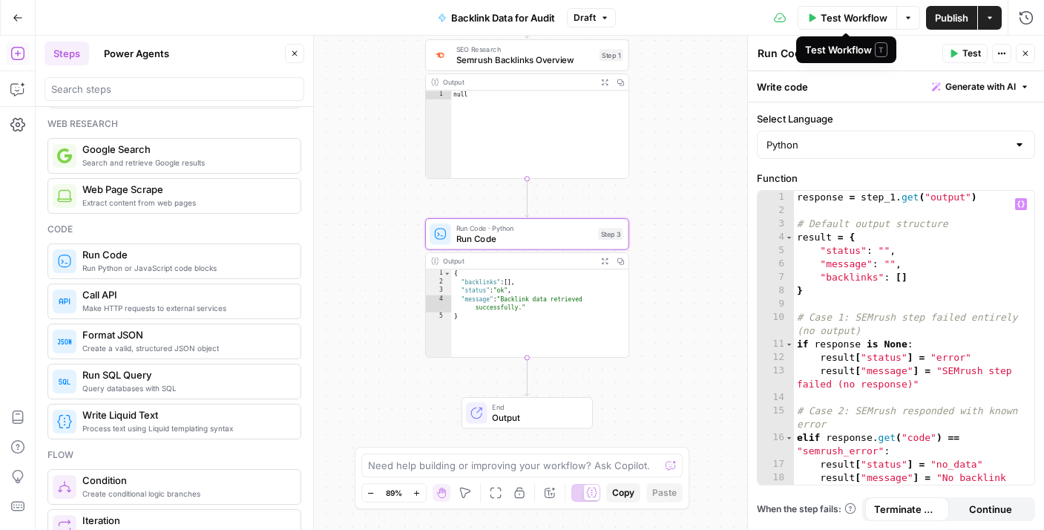
type textarea "**********"
click at [867, 18] on span "Test Workflow" at bounding box center [854, 17] width 67 height 15
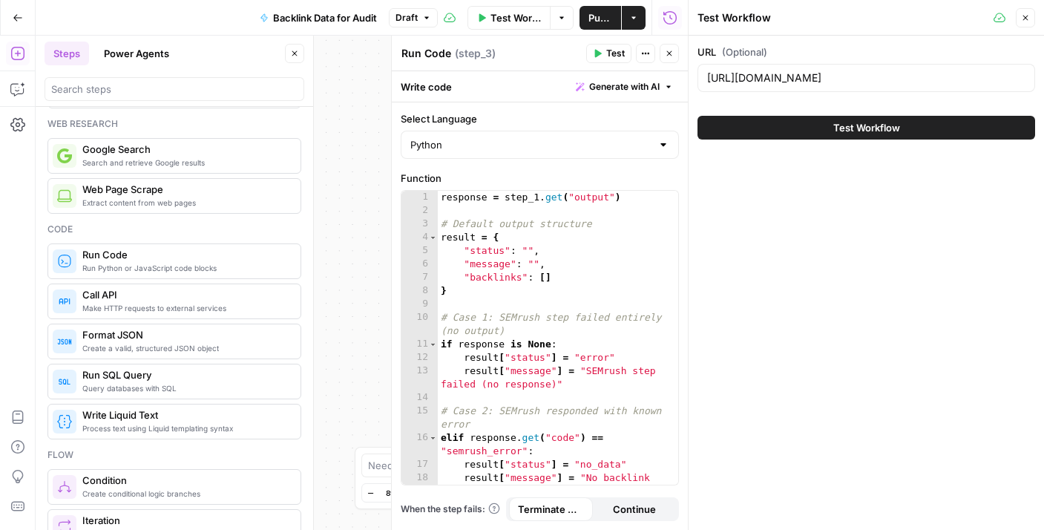
click at [843, 122] on span "Test Workflow" at bounding box center [866, 127] width 67 height 15
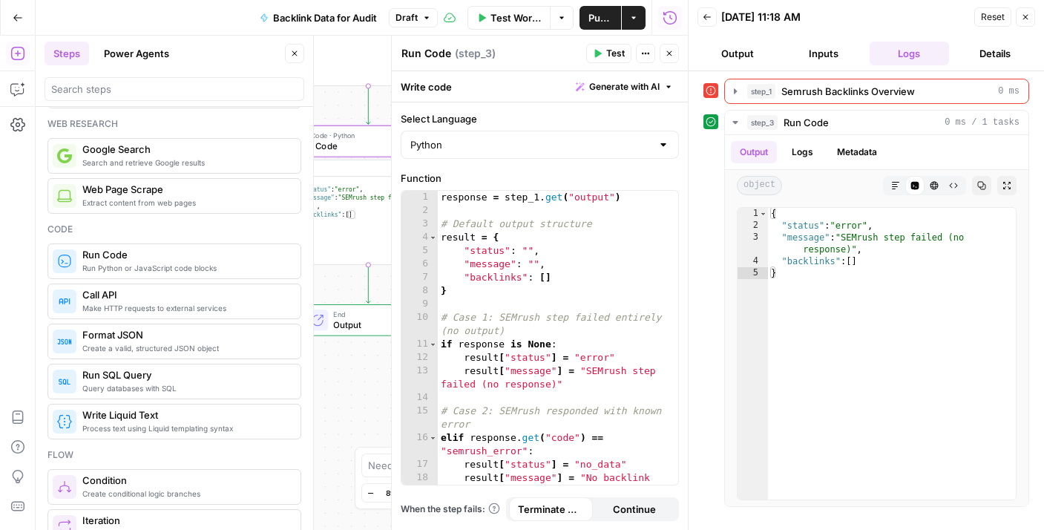
click at [357, 326] on span "Output" at bounding box center [377, 324] width 89 height 13
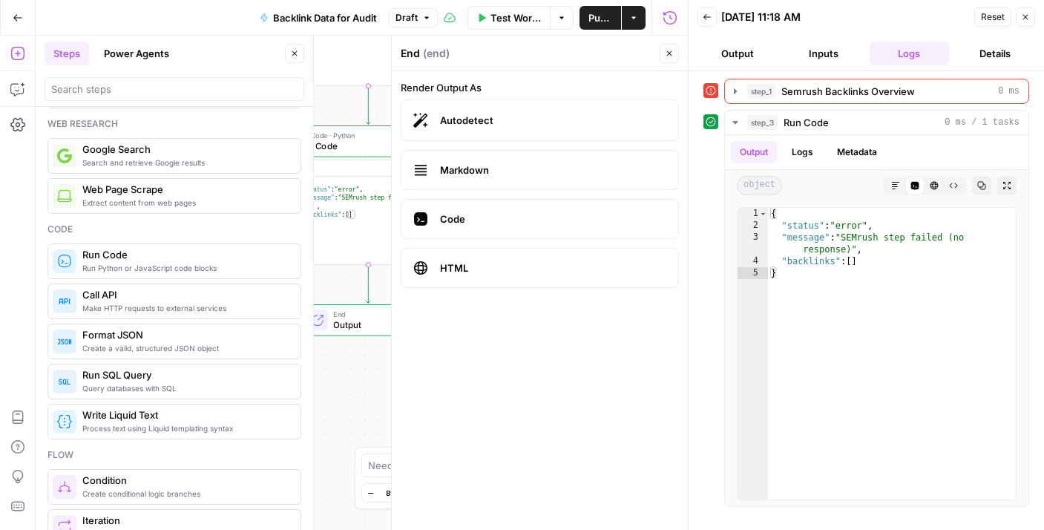
click at [672, 57] on icon "button" at bounding box center [669, 53] width 9 height 9
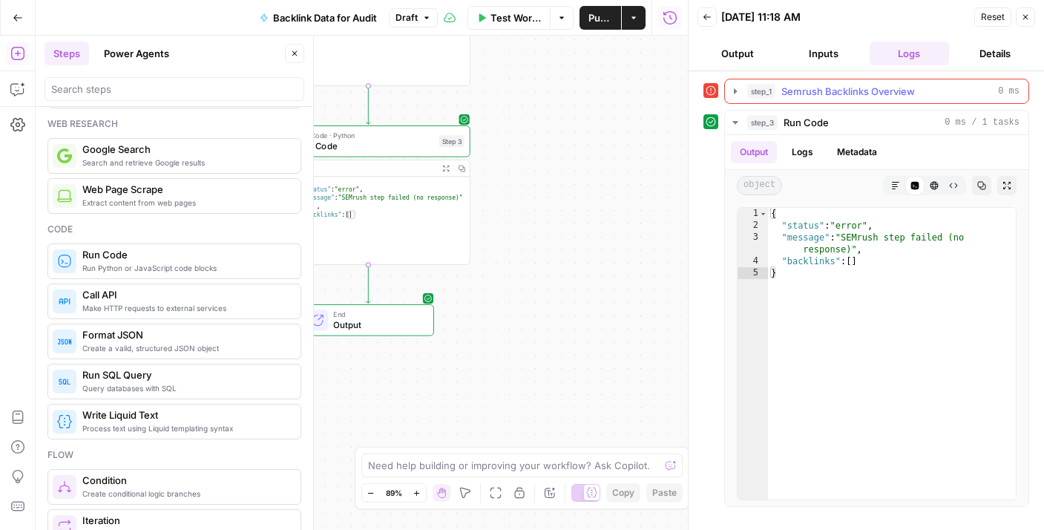
click at [799, 96] on span "Semrush Backlinks Overview" at bounding box center [849, 91] width 134 height 15
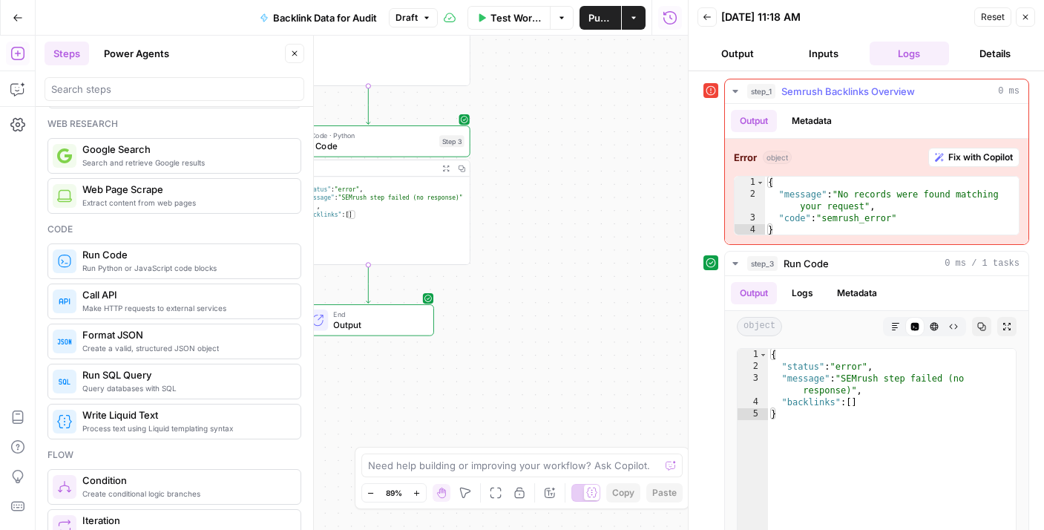
click at [799, 92] on span "Semrush Backlinks Overview" at bounding box center [849, 91] width 134 height 15
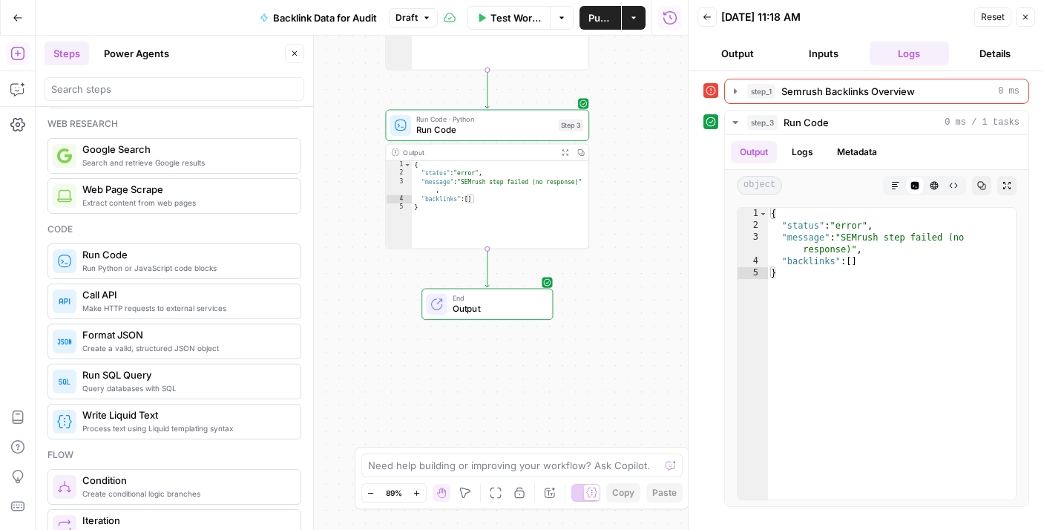
click at [604, 19] on span "Publish" at bounding box center [601, 17] width 24 height 15
click at [708, 310] on div "step_3 Run Code 0 ms / 1 tasks Output Logs Metadata object Markdown Code Editor…" at bounding box center [867, 308] width 326 height 397
click at [713, 24] on header "Back 09/12/25 at 11:18 AM Reset Close Output Inputs Logs Details" at bounding box center [866, 35] width 355 height 71
click at [710, 19] on icon "button" at bounding box center [707, 17] width 9 height 9
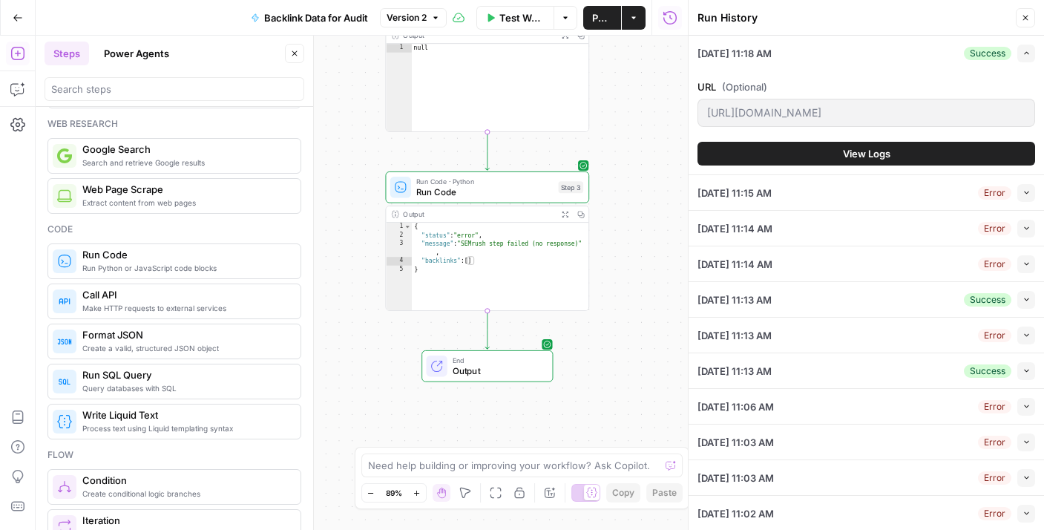
drag, startPoint x: 602, startPoint y: 102, endPoint x: 579, endPoint y: 117, distance: 27.4
click at [601, 100] on div "**********" at bounding box center [362, 283] width 652 height 494
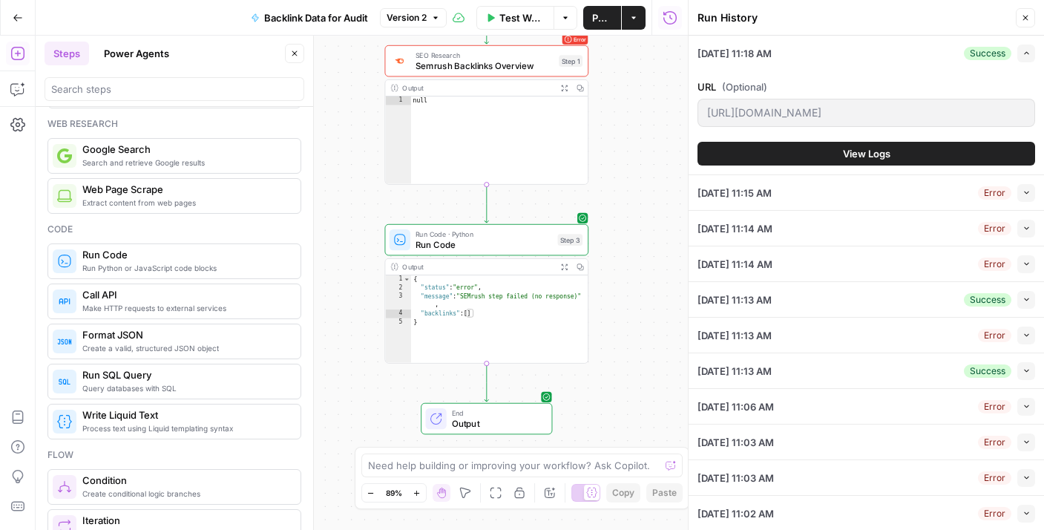
click at [487, 58] on span "SEO Research" at bounding box center [485, 55] width 138 height 10
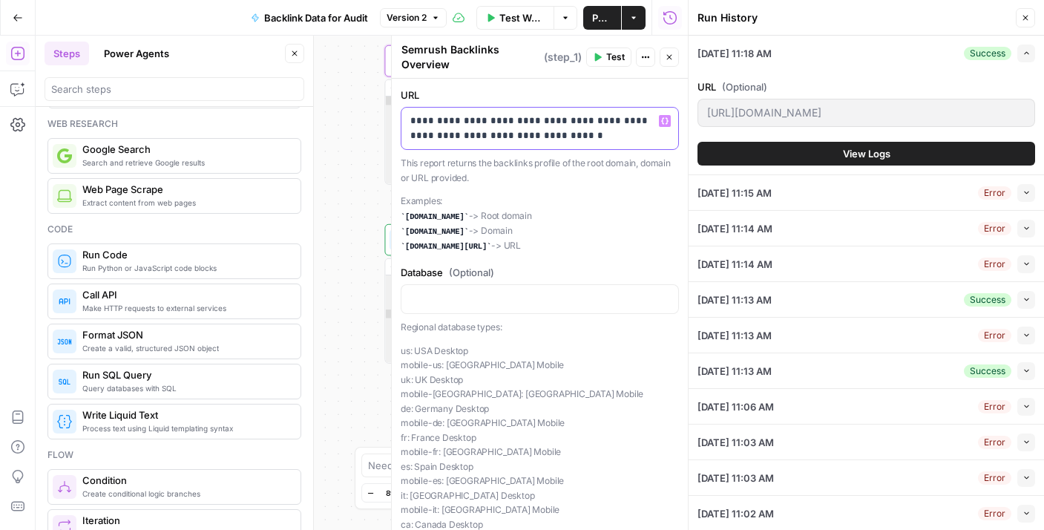
click at [582, 131] on p "**********" at bounding box center [534, 129] width 248 height 30
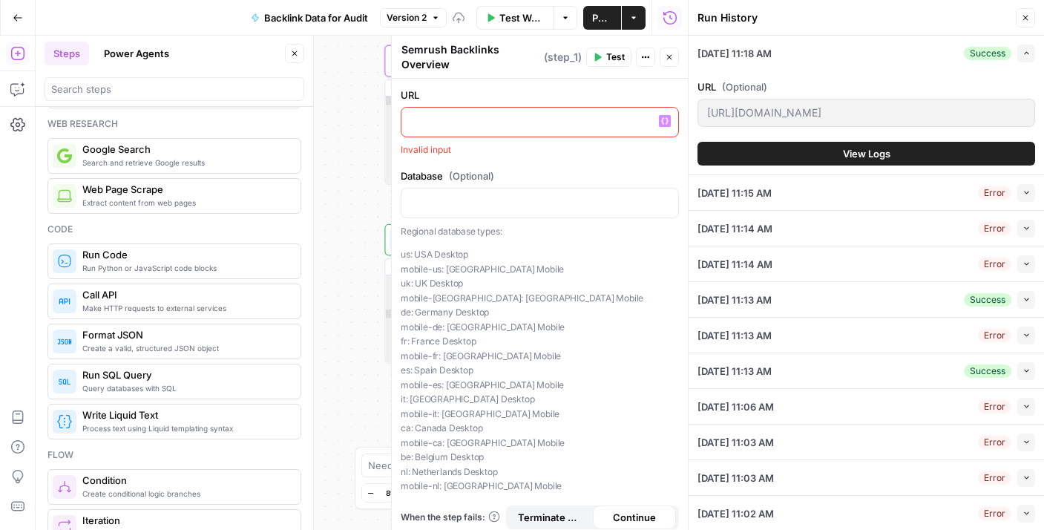
click at [661, 120] on div at bounding box center [540, 122] width 277 height 29
click at [661, 122] on icon "button" at bounding box center [664, 120] width 7 height 7
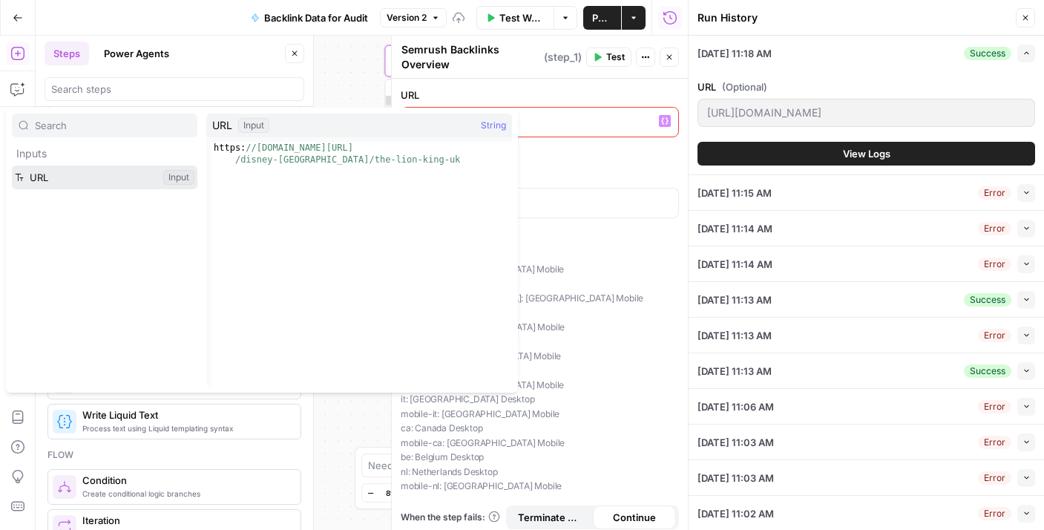
click at [157, 177] on button "Select variable URL" at bounding box center [105, 178] width 186 height 24
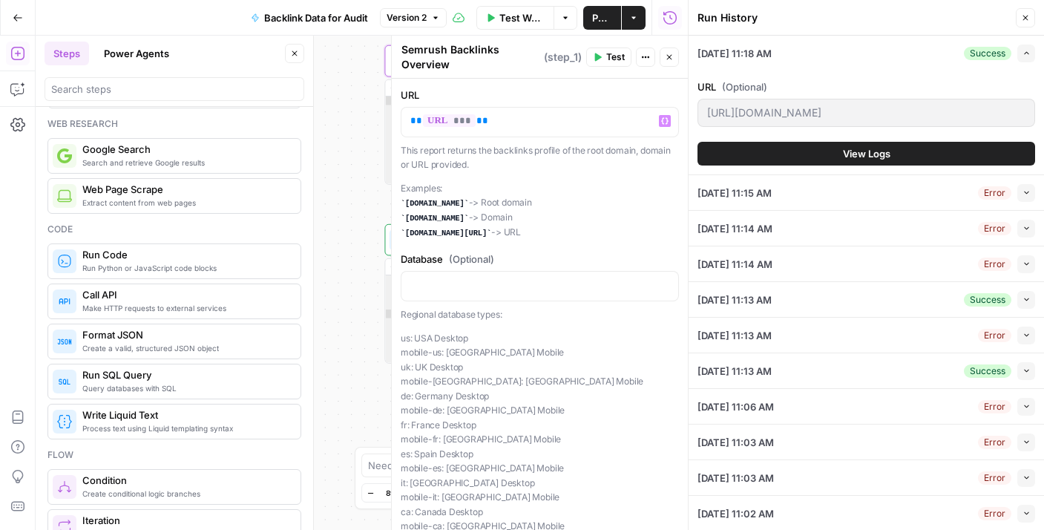
click at [615, 19] on button "Publish" at bounding box center [602, 18] width 38 height 24
click at [1026, 30] on header "Run History Close" at bounding box center [866, 18] width 355 height 36
click at [1026, 23] on button "Close" at bounding box center [1025, 17] width 19 height 19
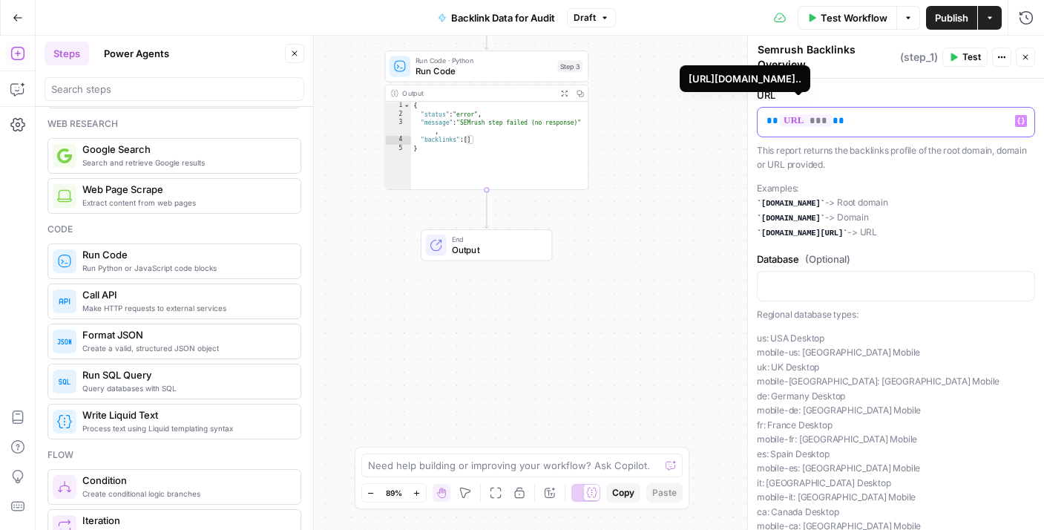
click at [801, 118] on span "***" at bounding box center [805, 120] width 53 height 13
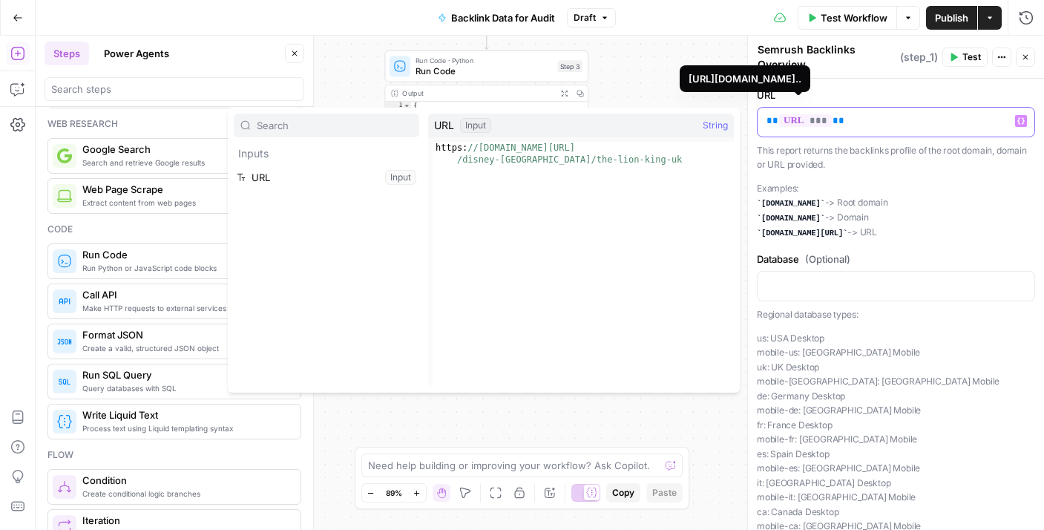
click at [832, 122] on p "** *** **" at bounding box center [891, 121] width 248 height 15
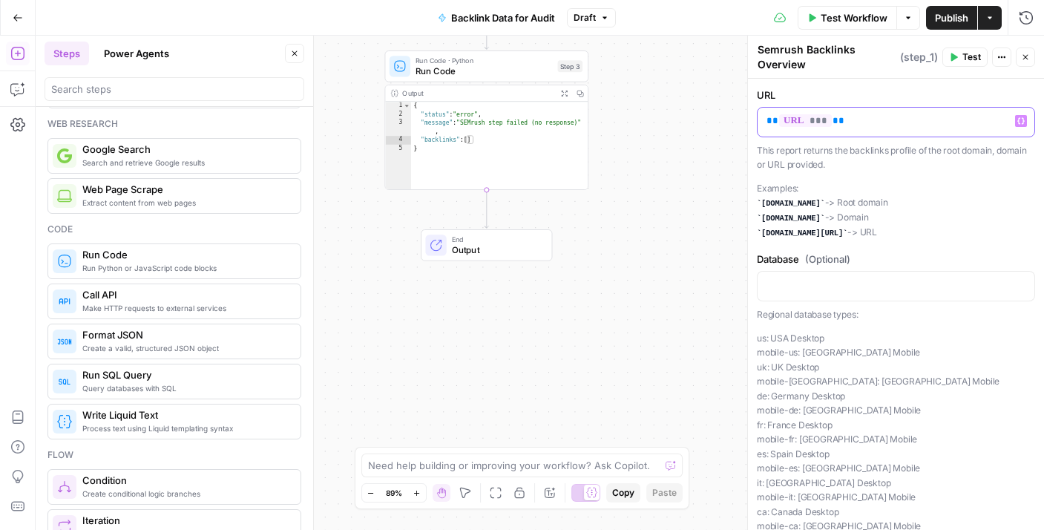
click at [845, 122] on p "** *** **" at bounding box center [891, 121] width 248 height 15
click at [873, 16] on span "Test Workflow" at bounding box center [854, 17] width 67 height 15
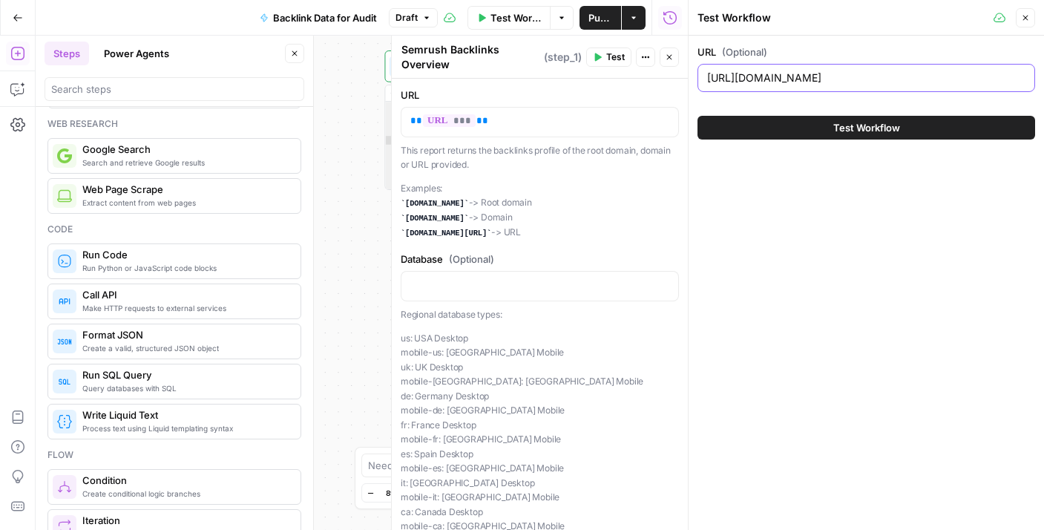
click at [813, 79] on input "https://www.twinkl.co.uk/resources/twinkl-partnerships/disney-uk/the-lion-king-…" at bounding box center [866, 78] width 318 height 15
click at [845, 82] on input "https://www.twinkl.co.uk/resources/twinkl-partnerships/disney-uk/the-lion-king-…" at bounding box center [866, 78] width 318 height 15
click at [831, 80] on input "https://www.twinkl.co.uk/resources/twinkl-partnerships/disney-uk/the-lion-king-…" at bounding box center [866, 78] width 318 height 15
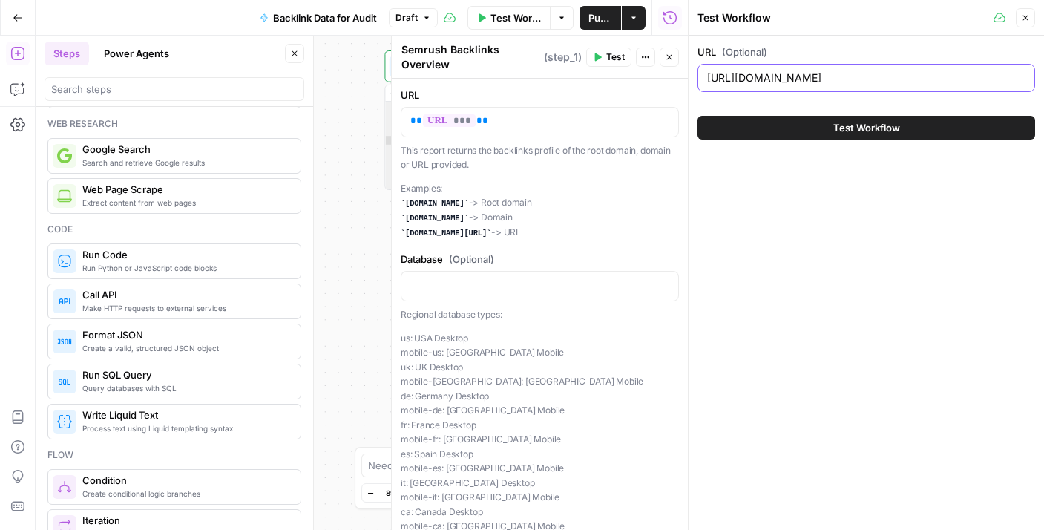
scroll to position [0, 91]
drag, startPoint x: 829, startPoint y: 80, endPoint x: 1057, endPoint y: 88, distance: 228.0
click at [1043, 88] on html "**********" at bounding box center [522, 265] width 1044 height 530
type input "https://www.twinkl.co.uk"
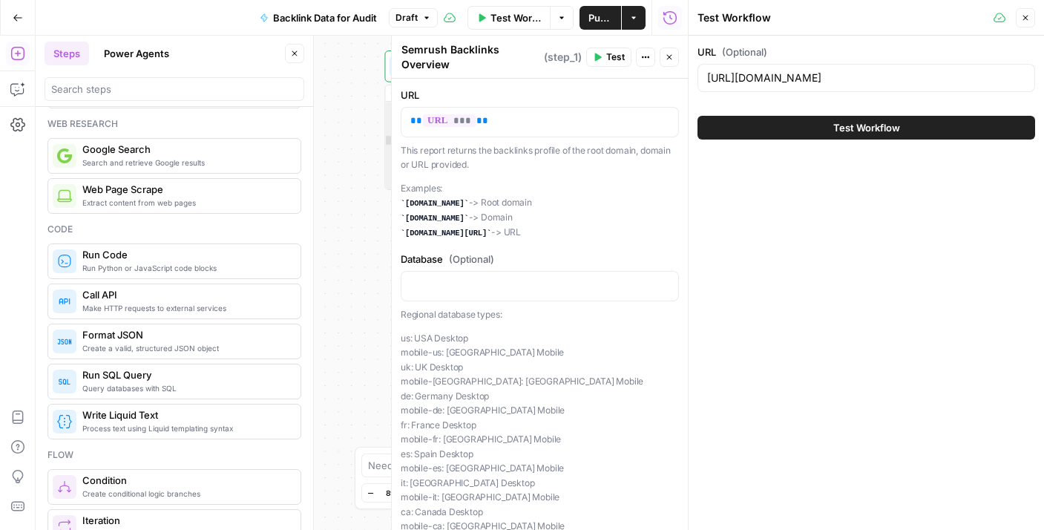
click at [988, 122] on button "Test Workflow" at bounding box center [867, 128] width 338 height 24
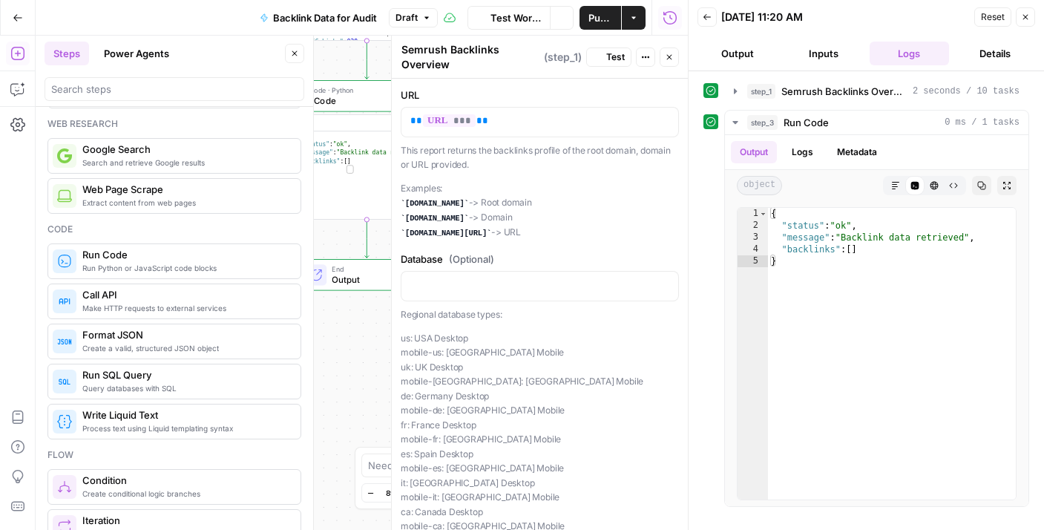
click at [345, 241] on div "Workflow Set Inputs Inputs SEO Research Semrush Backlinks Overview Step 1 Outpu…" at bounding box center [362, 283] width 652 height 494
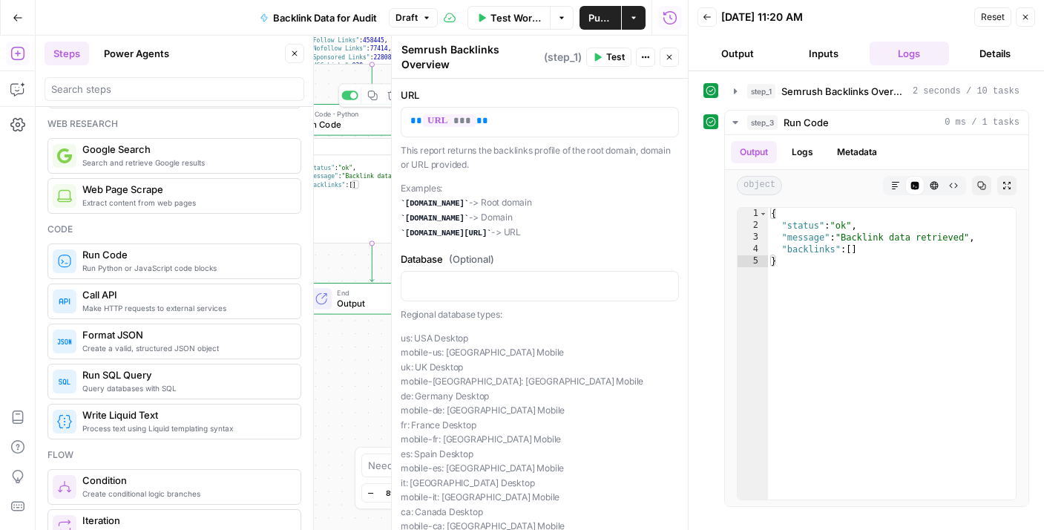
scroll to position [64, 0]
click at [1023, 12] on button "Close" at bounding box center [1025, 16] width 19 height 19
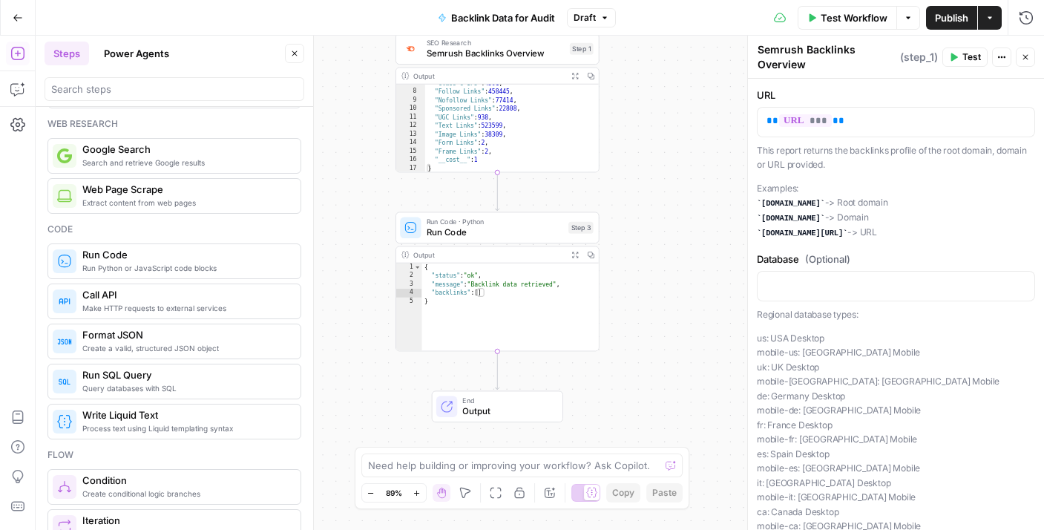
click at [487, 131] on div ""Class C IPs" : 4501 , "Follow Links" : 458445 , "Nofollow Links" : 77414 , "Sp…" at bounding box center [507, 132] width 165 height 106
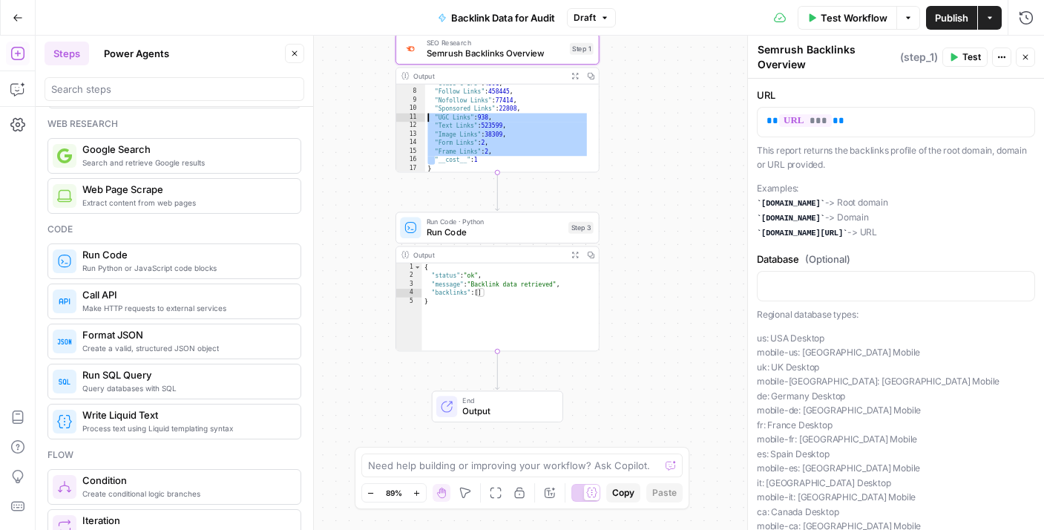
drag, startPoint x: 437, startPoint y: 171, endPoint x: 413, endPoint y: 110, distance: 66.3
click at [413, 111] on div "**********" at bounding box center [497, 129] width 203 height 88
click at [473, 108] on div ""Class C IPs" : 4501 , "Follow Links" : 458445 , "Nofollow Links" : 77414 , "Sp…" at bounding box center [507, 132] width 165 height 106
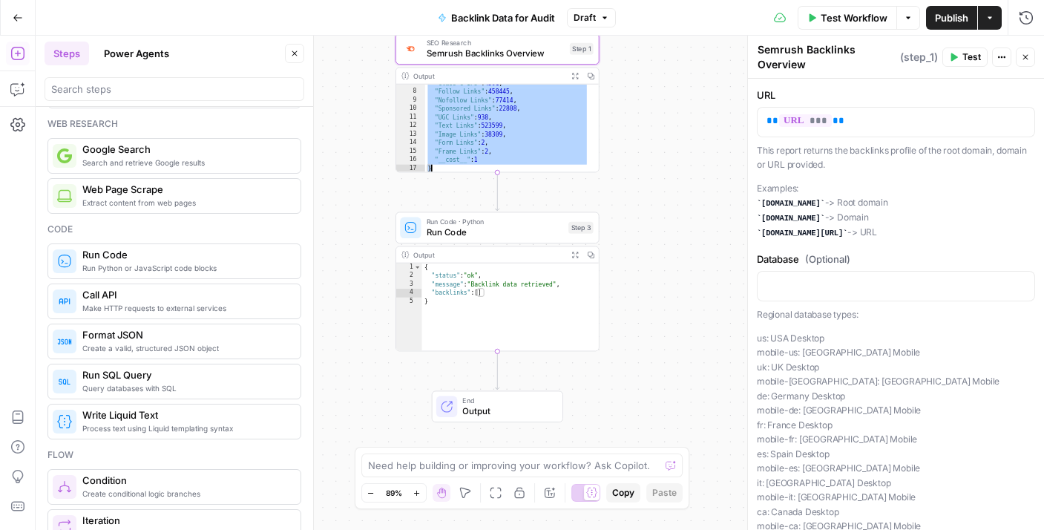
drag, startPoint x: 427, startPoint y: 91, endPoint x: 496, endPoint y: 229, distance: 154.3
click at [496, 229] on div "**********" at bounding box center [843, 181] width 894 height 438
type textarea "**********"
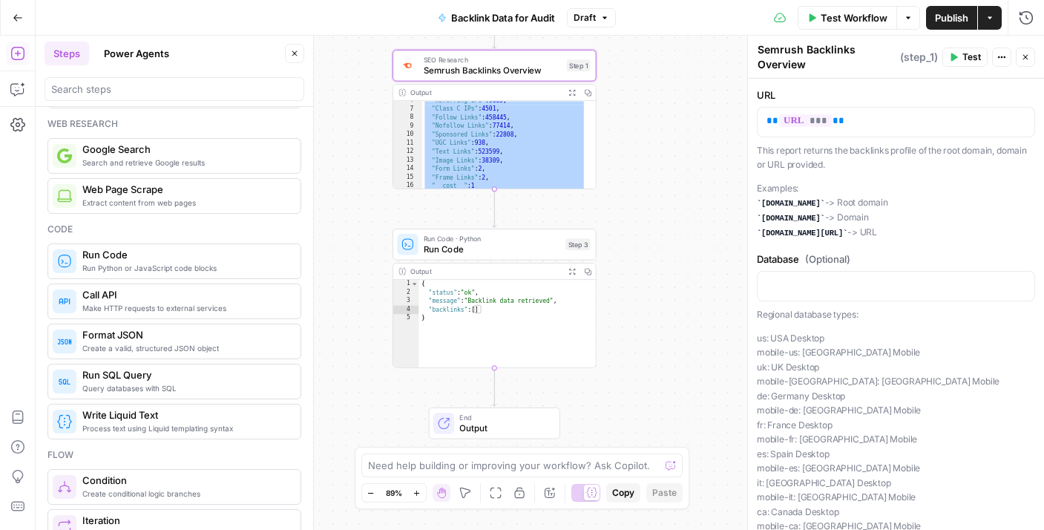
scroll to position [52, 0]
click at [470, 240] on span "Run Code · Python" at bounding box center [492, 238] width 137 height 10
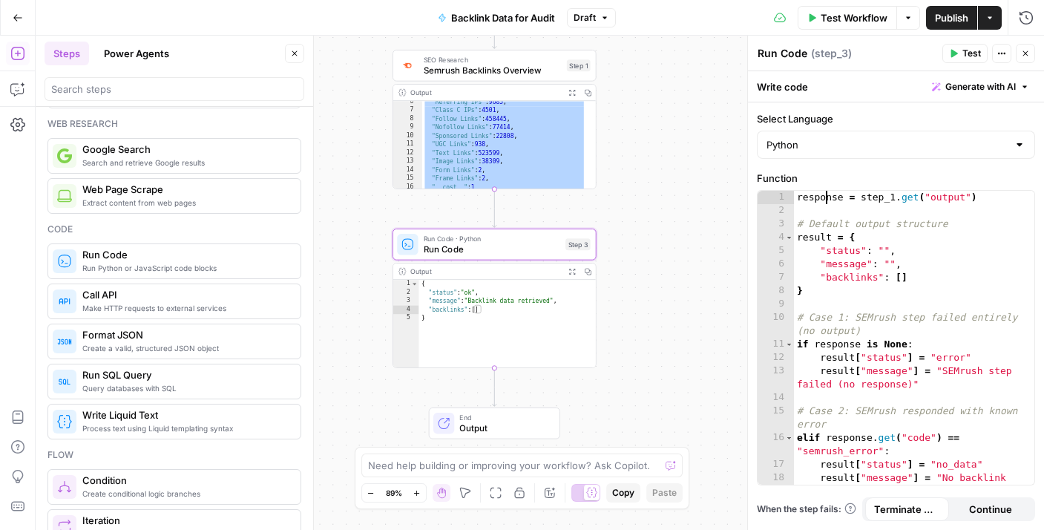
click at [825, 201] on div "response = step_1 . get ( "output" ) # Default output structure result = { "sta…" at bounding box center [908, 358] width 229 height 334
type textarea "**********"
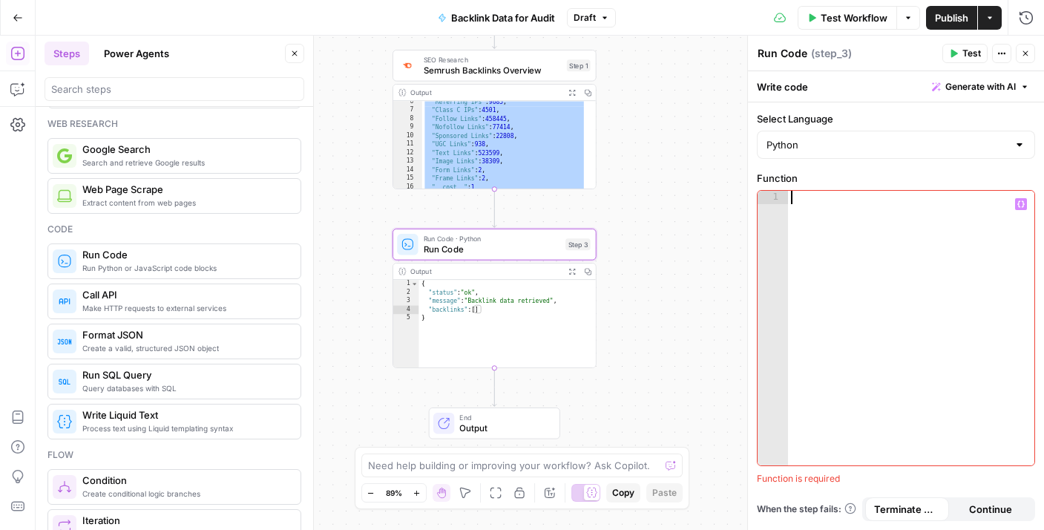
paste textarea "**********"
type textarea "**********"
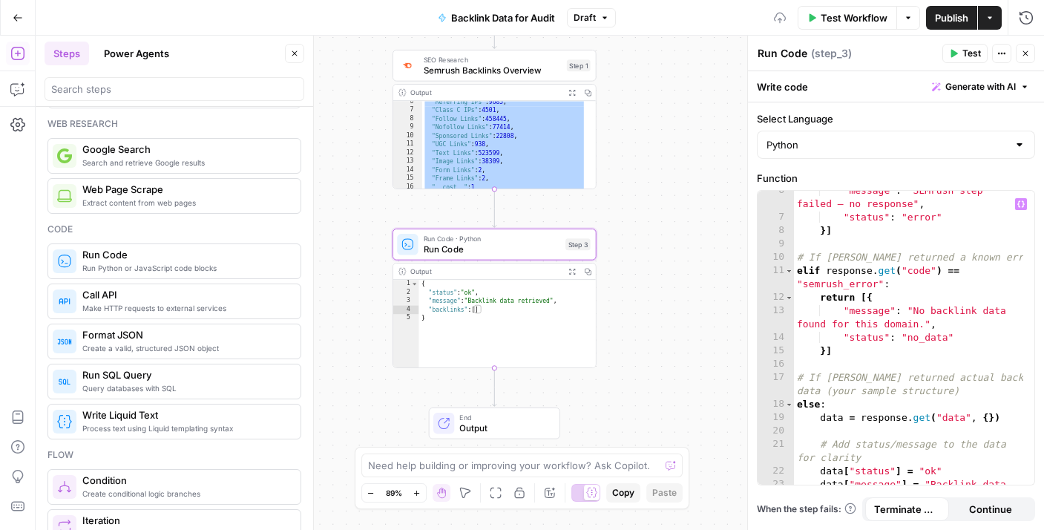
scroll to position [147, 0]
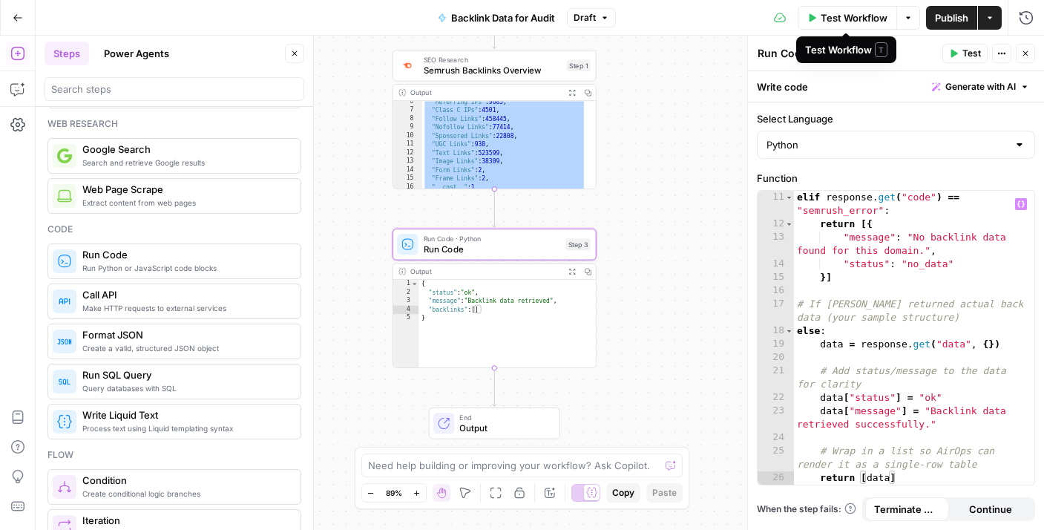
click at [830, 18] on span "Test Workflow" at bounding box center [854, 17] width 67 height 15
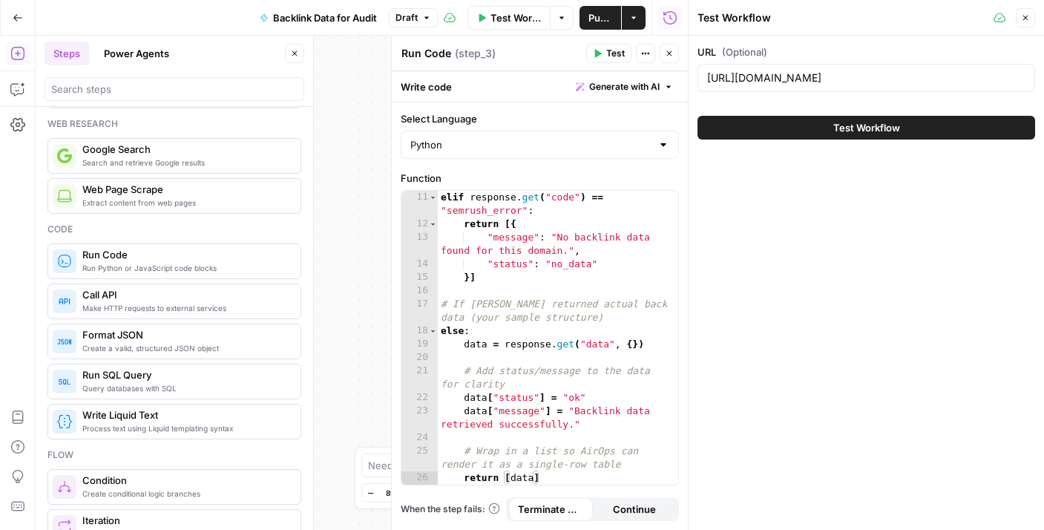
click at [869, 114] on div "Test Workflow" at bounding box center [867, 128] width 338 height 42
click at [878, 126] on span "Test Workflow" at bounding box center [866, 127] width 67 height 15
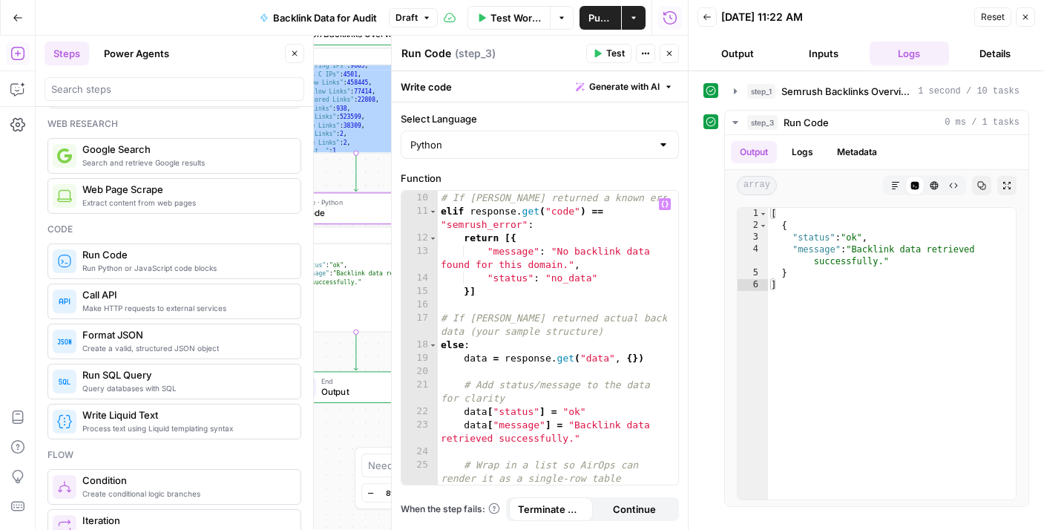
scroll to position [147, 0]
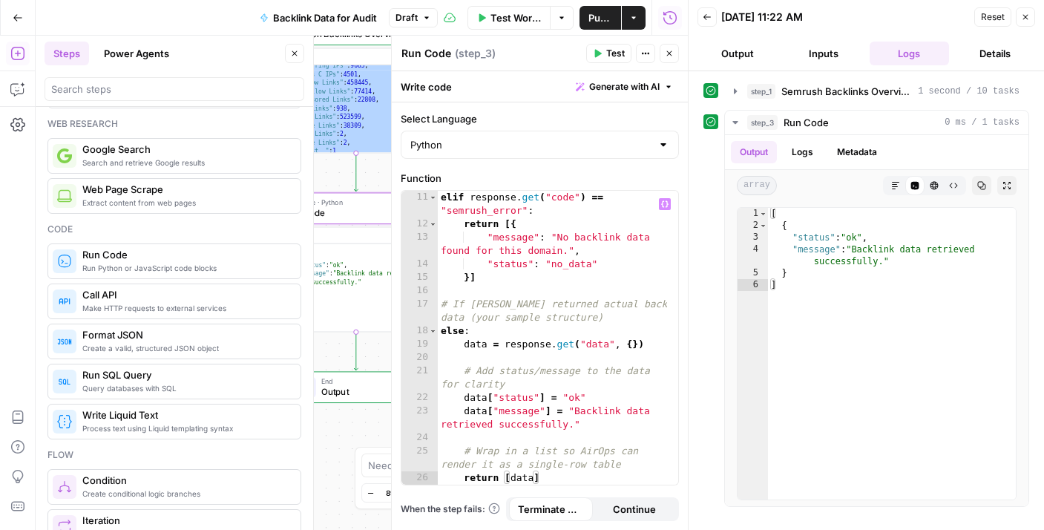
click at [582, 361] on div "elif response . get ( "code" ) == "semrush_error" : return [{ "message" : "No b…" at bounding box center [552, 358] width 229 height 334
type textarea "**********"
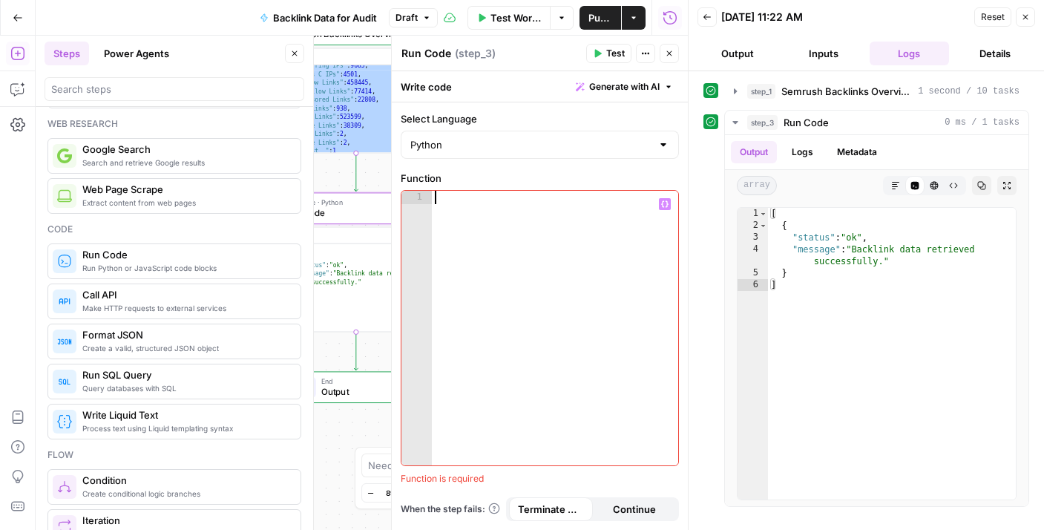
type textarea "**********"
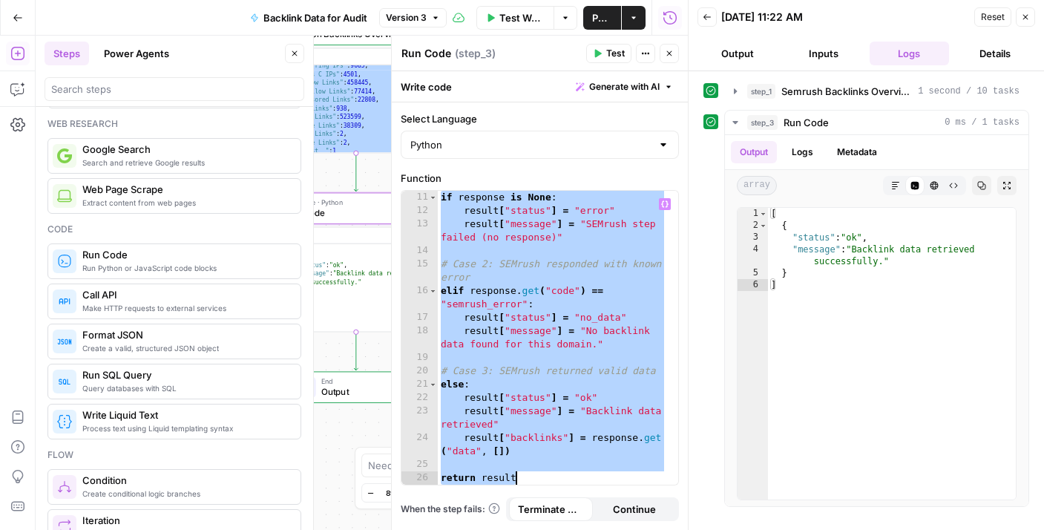
type textarea "*"
click at [350, 305] on div "[ { "status" : "ok" , "message" : "Backlink data retrieved successfully." } ]" at bounding box center [369, 297] width 177 height 106
click at [534, 252] on div "if response is None : result [ "status" ] = "error" result [ "message" ] = "SEM…" at bounding box center [552, 351] width 229 height 321
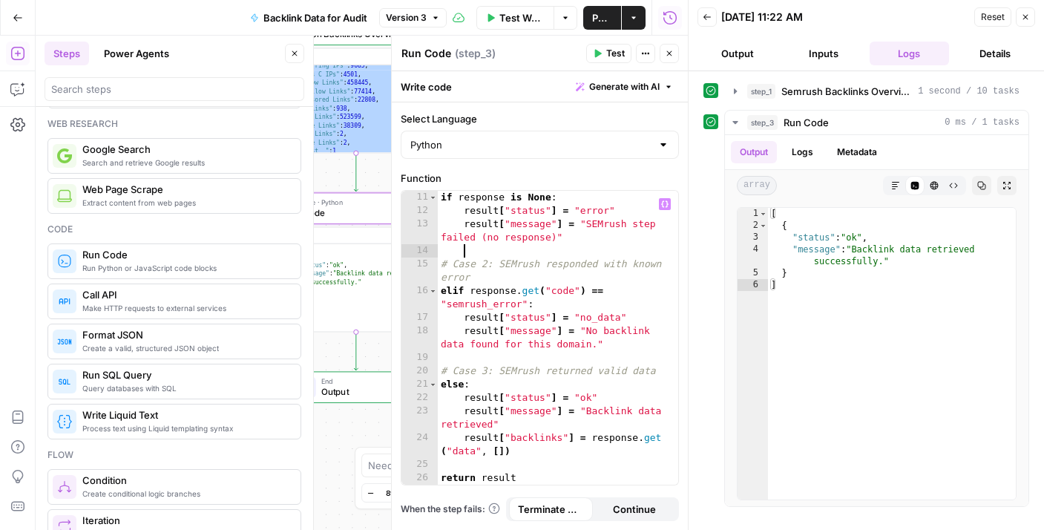
type textarea "**********"
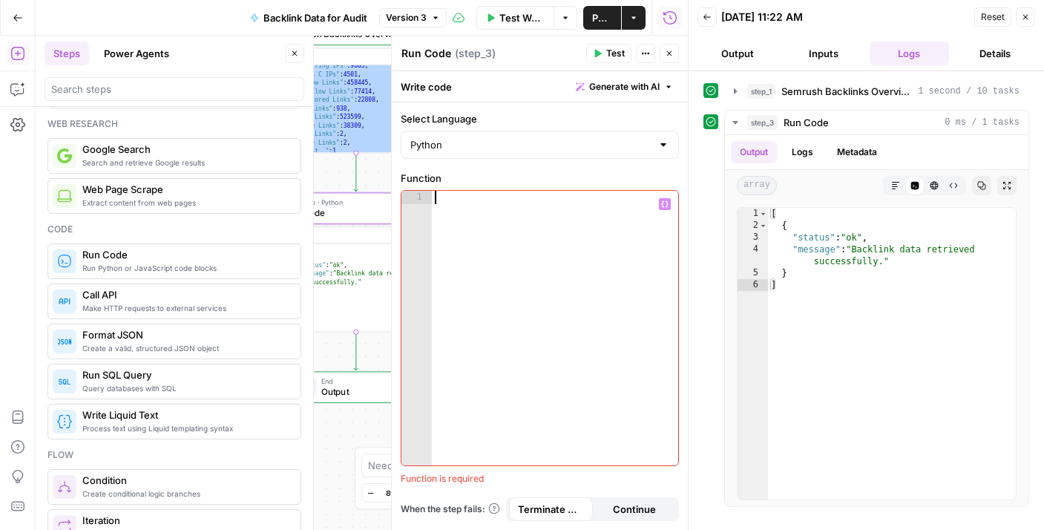
paste textarea "**********"
type textarea "**********"
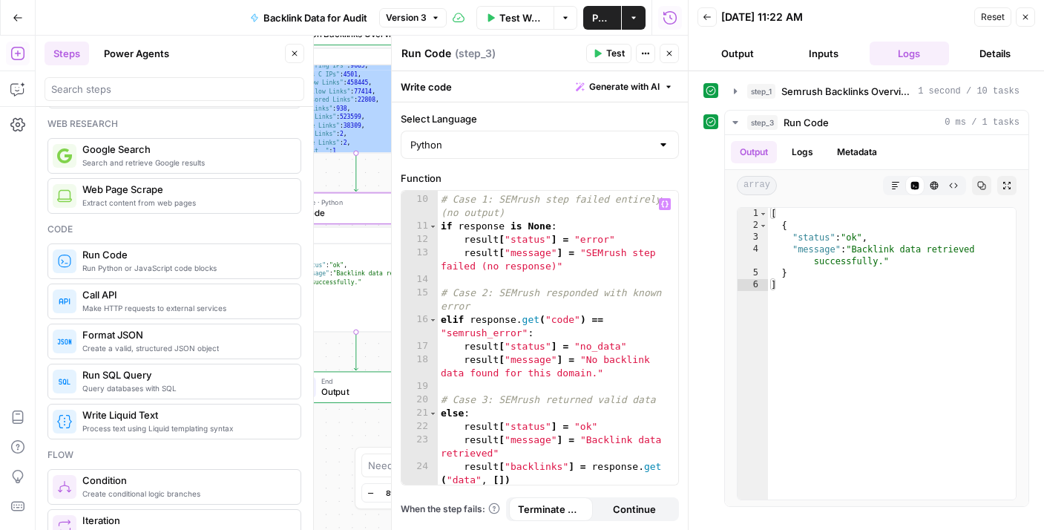
scroll to position [118, 0]
click at [1031, 20] on button "Close" at bounding box center [1025, 16] width 19 height 19
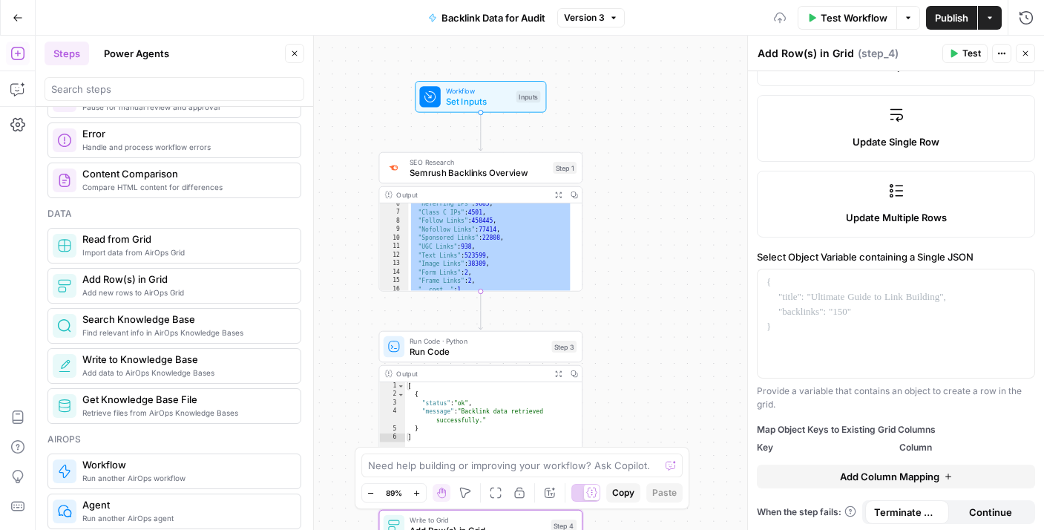
scroll to position [334, 0]
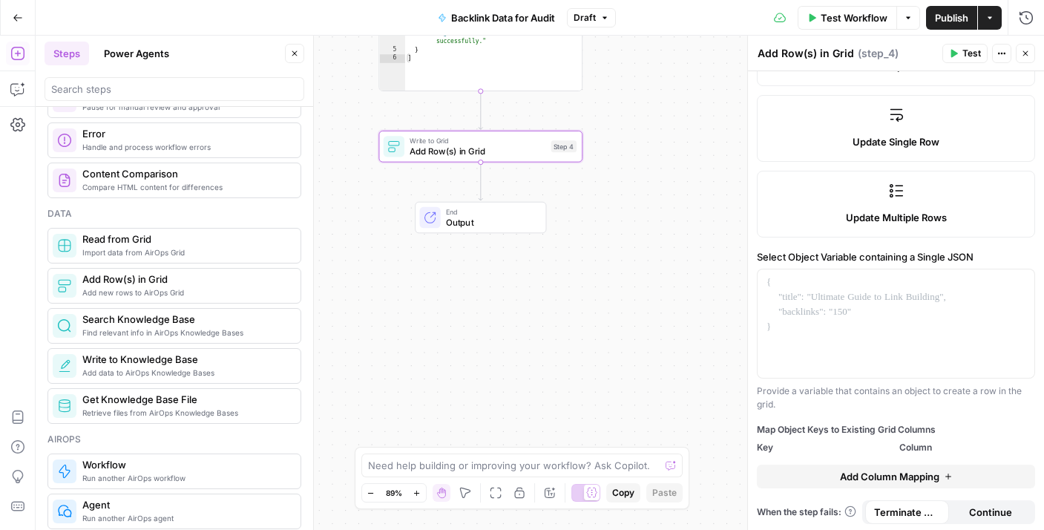
click at [520, 151] on span "Add Row(s) in Grid" at bounding box center [478, 151] width 136 height 13
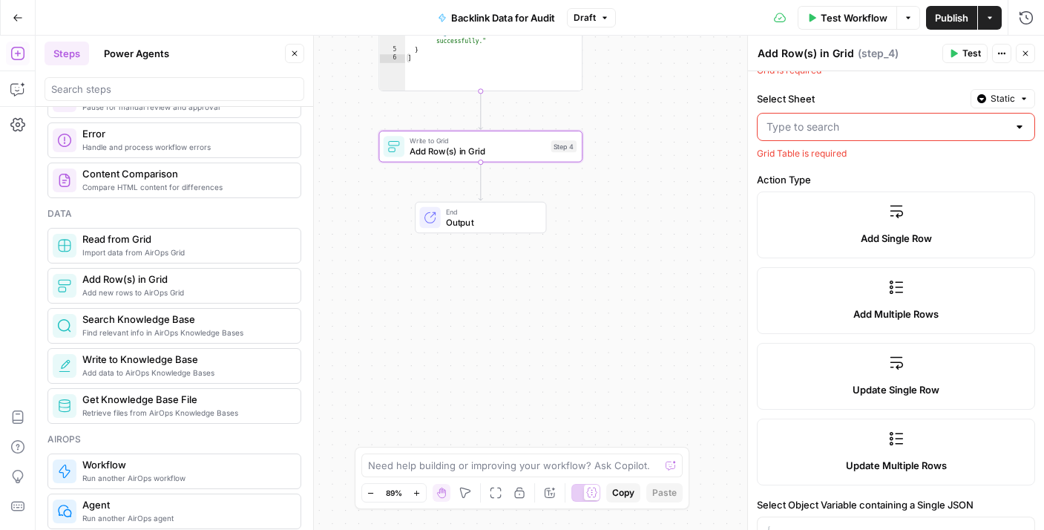
scroll to position [0, 0]
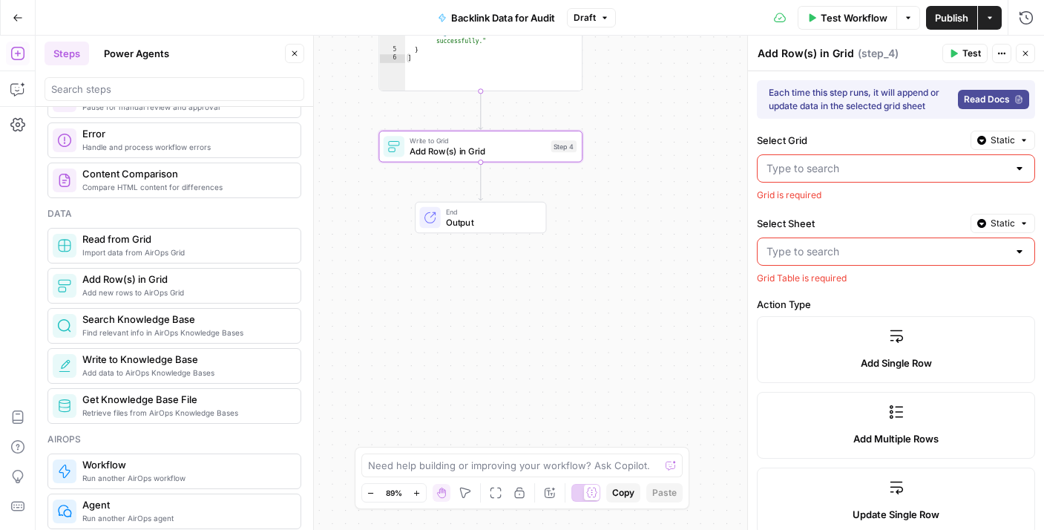
click at [809, 165] on input "Select Grid" at bounding box center [887, 168] width 241 height 15
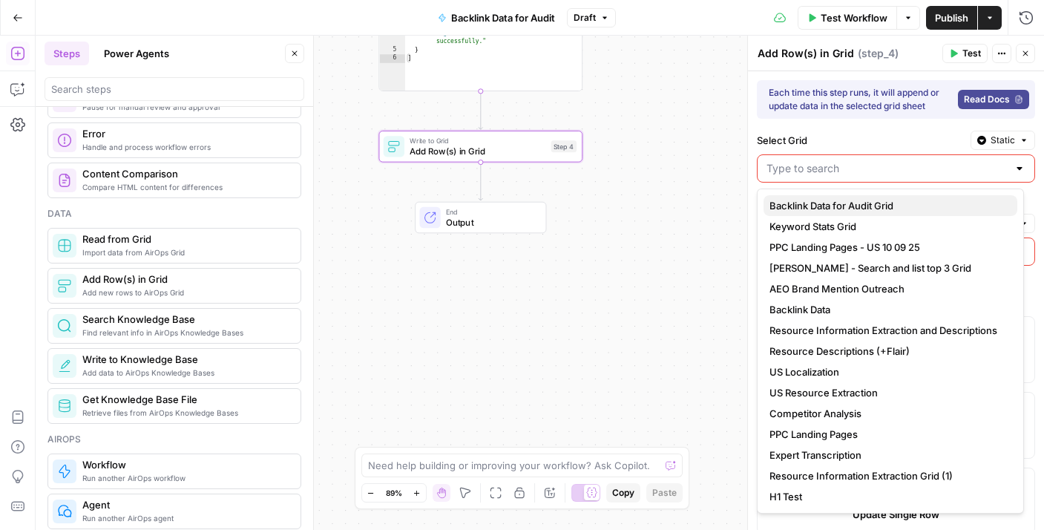
click at [831, 197] on button "Backlink Data for Audit Grid" at bounding box center [891, 205] width 254 height 21
type input "Backlink Data for Audit Grid"
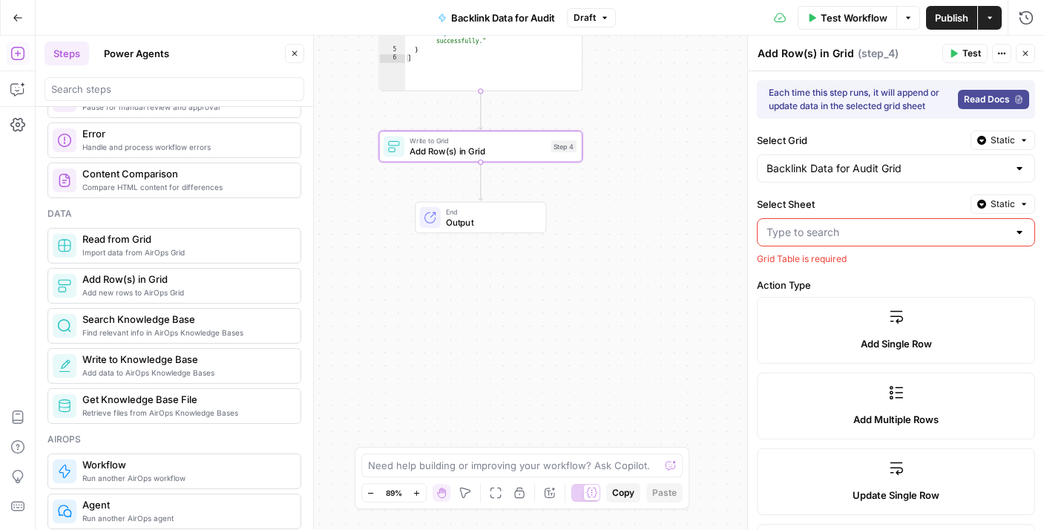
click at [833, 237] on input "Select Sheet" at bounding box center [887, 232] width 241 height 15
click at [858, 208] on label "Select Sheet" at bounding box center [861, 204] width 208 height 15
click at [858, 225] on input "Select Sheet" at bounding box center [887, 232] width 241 height 15
click at [974, 212] on button "Static" at bounding box center [1003, 203] width 65 height 19
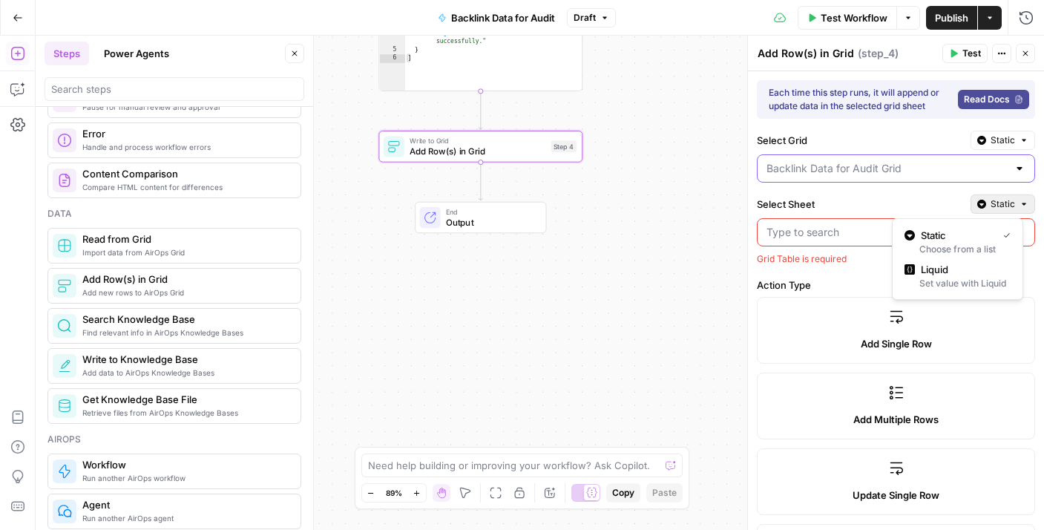
click at [853, 174] on input "Select Grid" at bounding box center [887, 168] width 241 height 15
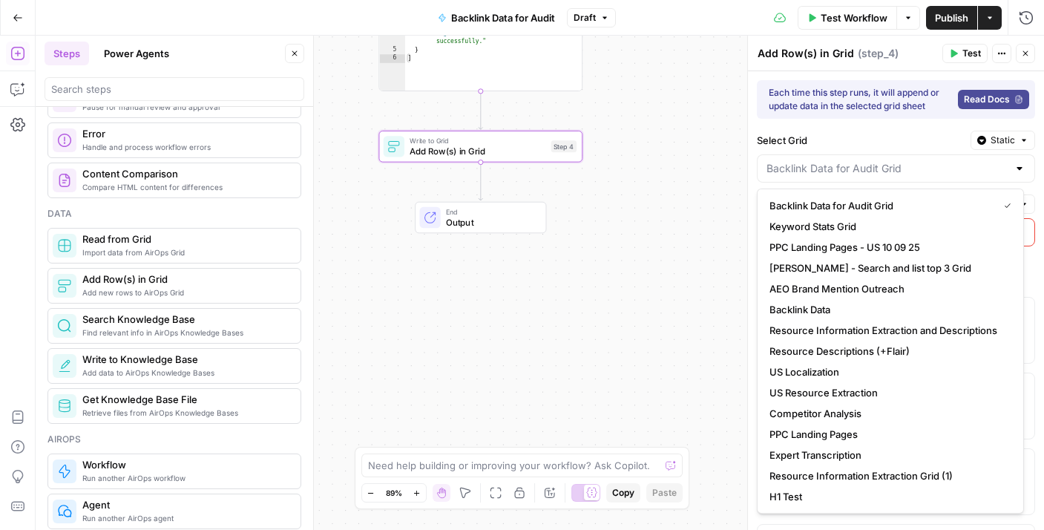
type input "Backlink Data for Audit Grid"
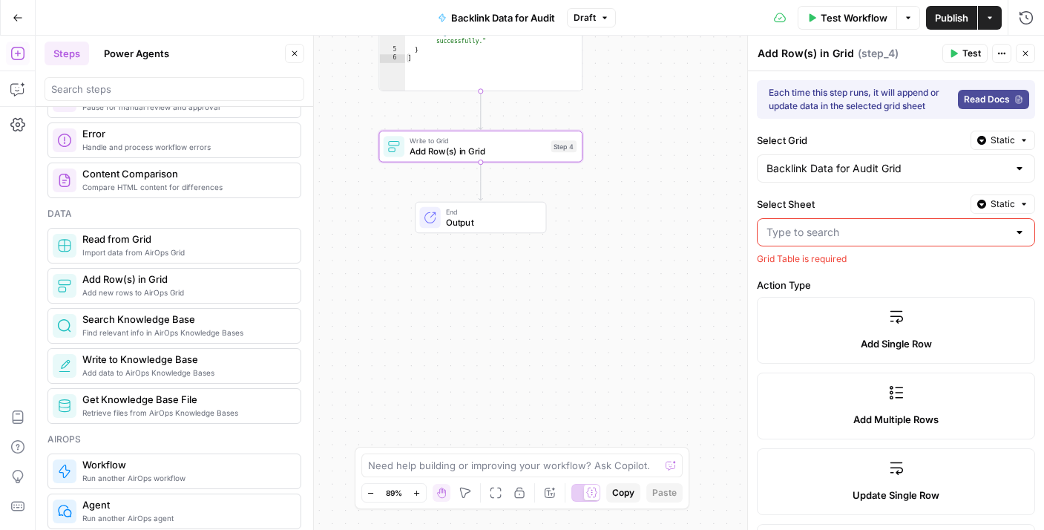
click at [838, 225] on input "Select Sheet" at bounding box center [887, 232] width 241 height 15
click at [833, 272] on span "Sheet 1" at bounding box center [888, 269] width 236 height 15
type input "Sheet 1"
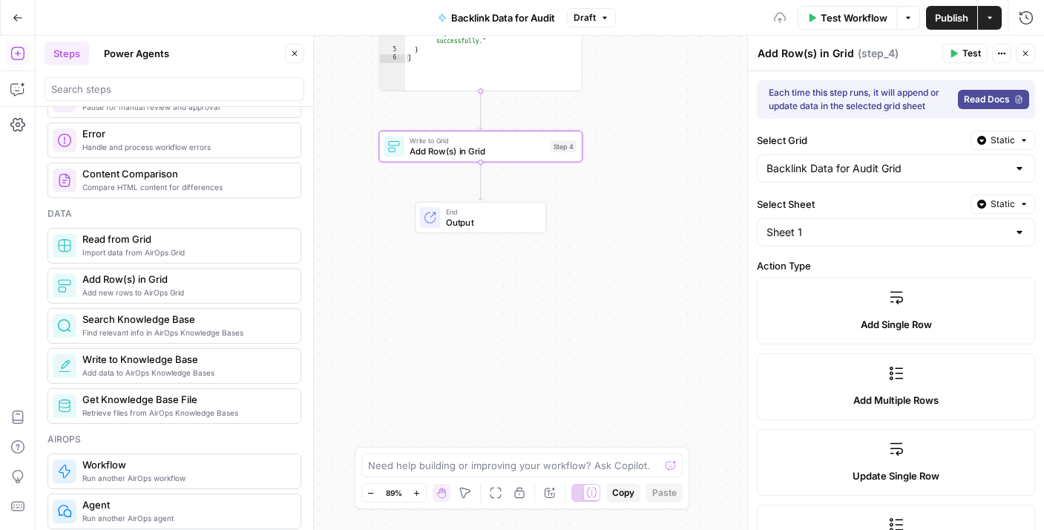
click at [891, 297] on icon at bounding box center [896, 298] width 13 height 13
click at [853, 318] on div "Add Single Row" at bounding box center [896, 324] width 253 height 15
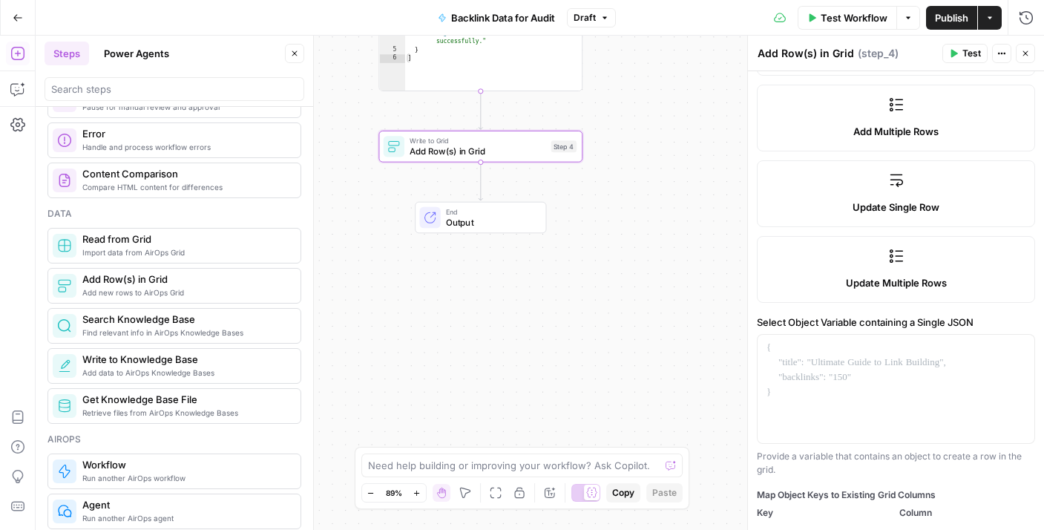
scroll to position [337, 0]
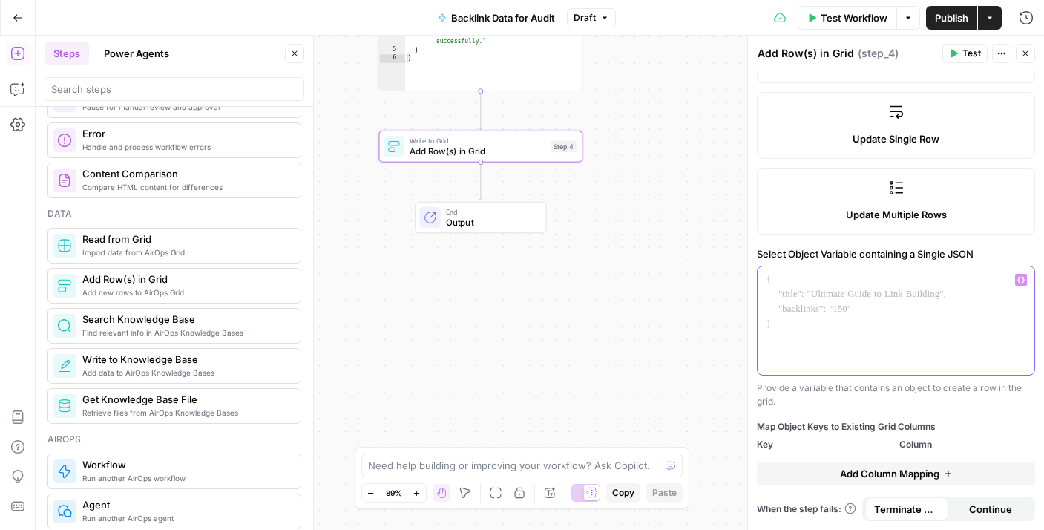
click at [837, 309] on div at bounding box center [896, 320] width 277 height 108
click at [1015, 284] on button "Variables Menu" at bounding box center [1021, 280] width 12 height 12
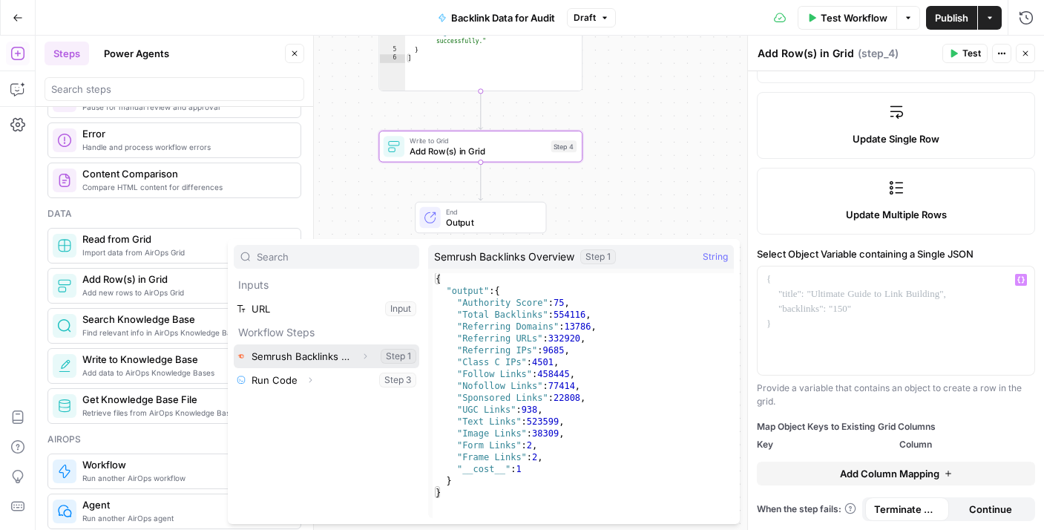
click at [324, 357] on button "Select variable Semrush Backlinks Overview" at bounding box center [327, 356] width 186 height 24
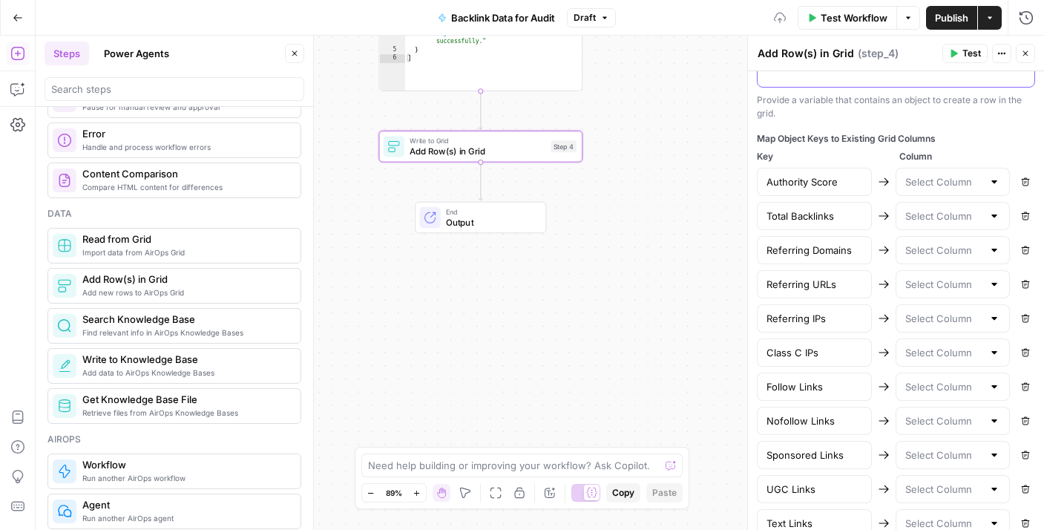
scroll to position [486, 0]
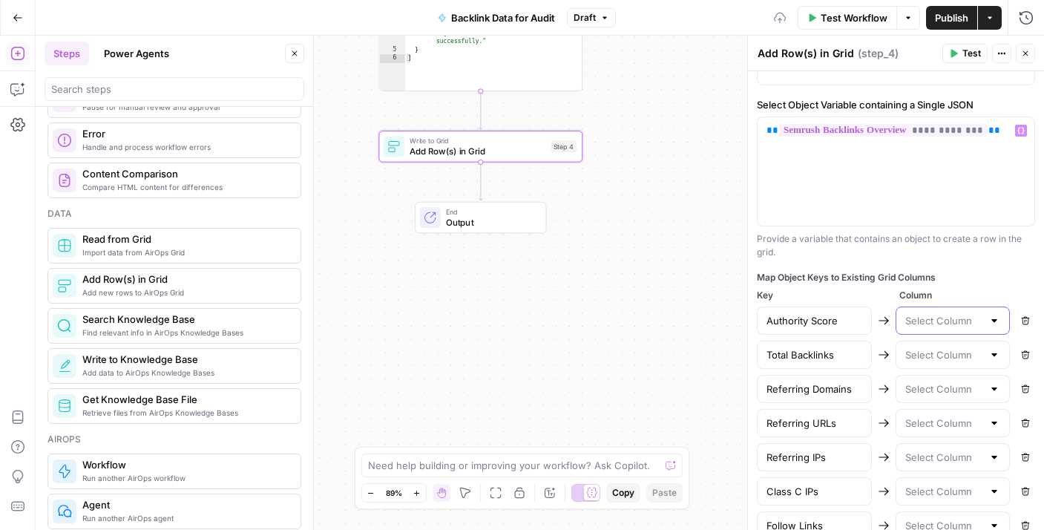
click at [905, 320] on input "text" at bounding box center [944, 320] width 78 height 15
click at [937, 319] on input "text" at bounding box center [944, 320] width 78 height 15
click at [995, 130] on span "**" at bounding box center [995, 130] width 12 height 10
click at [1018, 131] on icon "button" at bounding box center [1021, 130] width 7 height 7
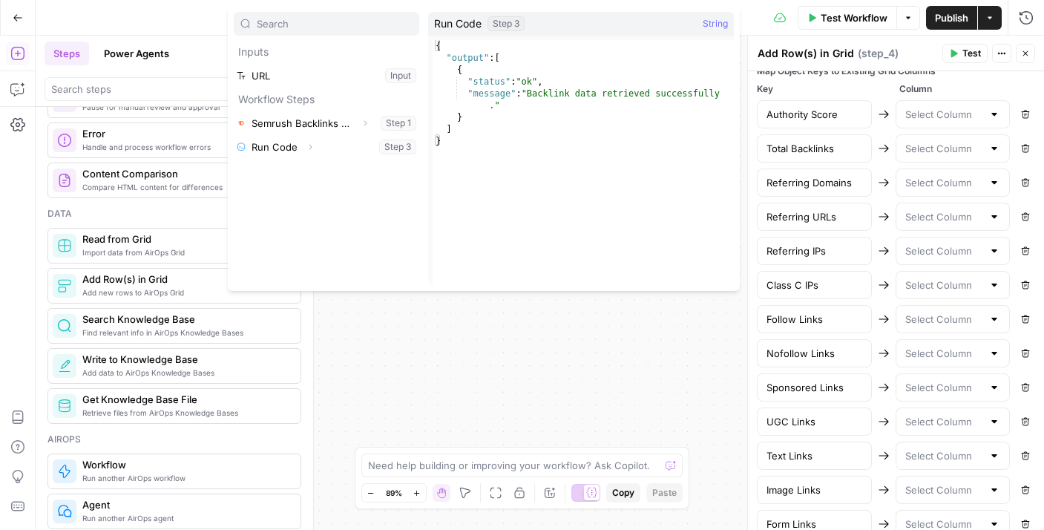
scroll to position [694, 0]
click at [928, 125] on div at bounding box center [953, 113] width 115 height 28
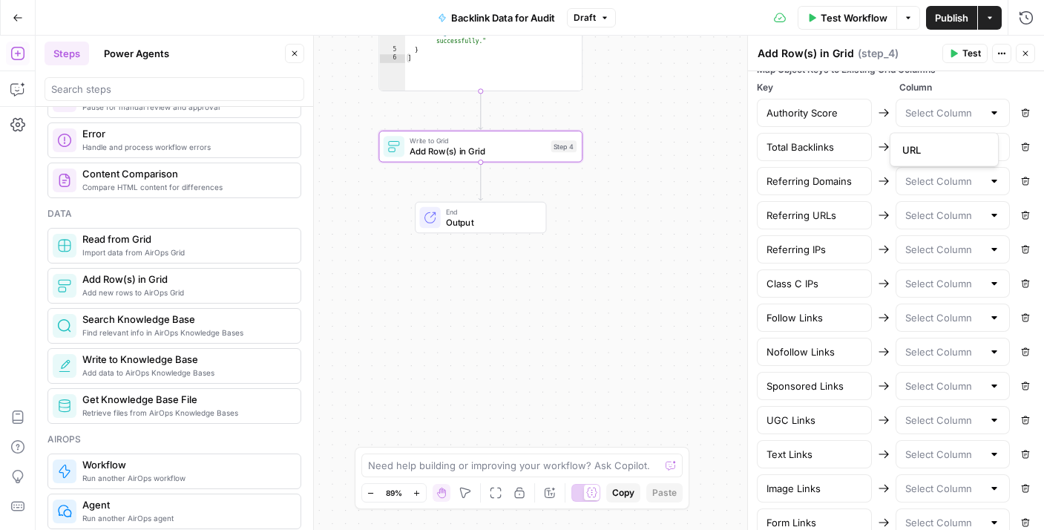
click at [929, 88] on span "Column" at bounding box center [968, 87] width 137 height 13
click at [933, 143] on input "text" at bounding box center [944, 147] width 78 height 15
click at [878, 115] on icon at bounding box center [884, 113] width 12 height 12
click at [841, 111] on input "Authority Score" at bounding box center [815, 112] width 96 height 15
click at [925, 115] on input "text" at bounding box center [944, 112] width 78 height 15
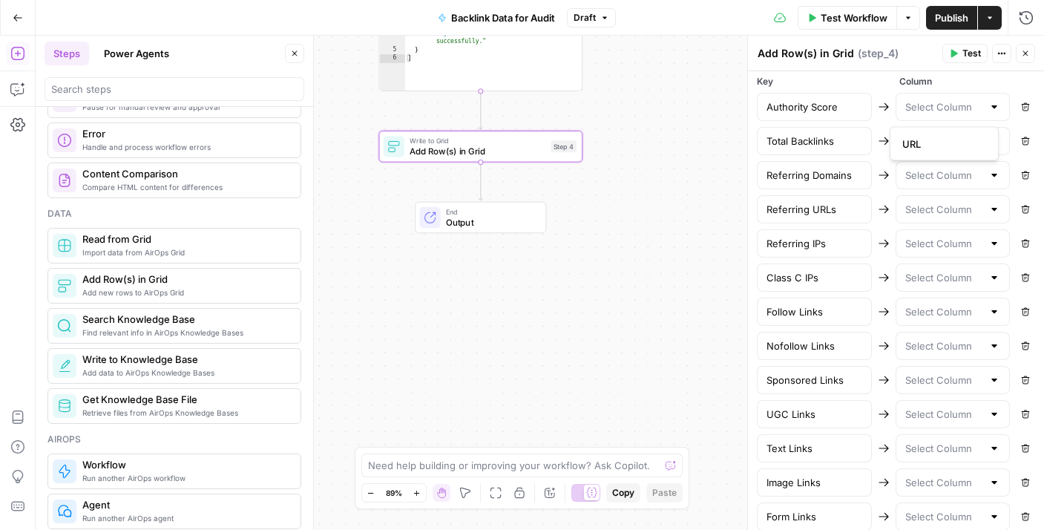
click at [862, 104] on div "Authority Score" at bounding box center [814, 107] width 115 height 28
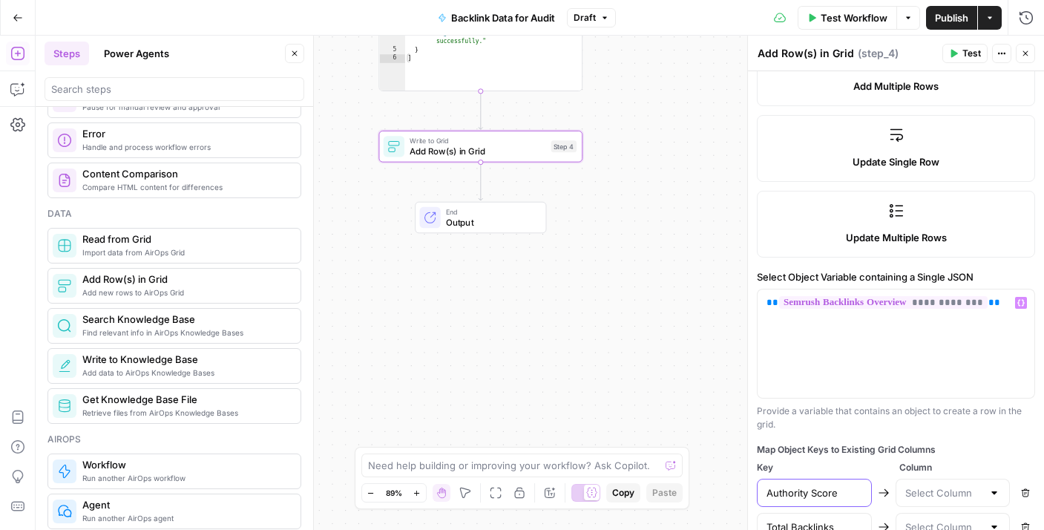
scroll to position [315, 0]
click at [1018, 304] on icon "button" at bounding box center [1021, 301] width 7 height 7
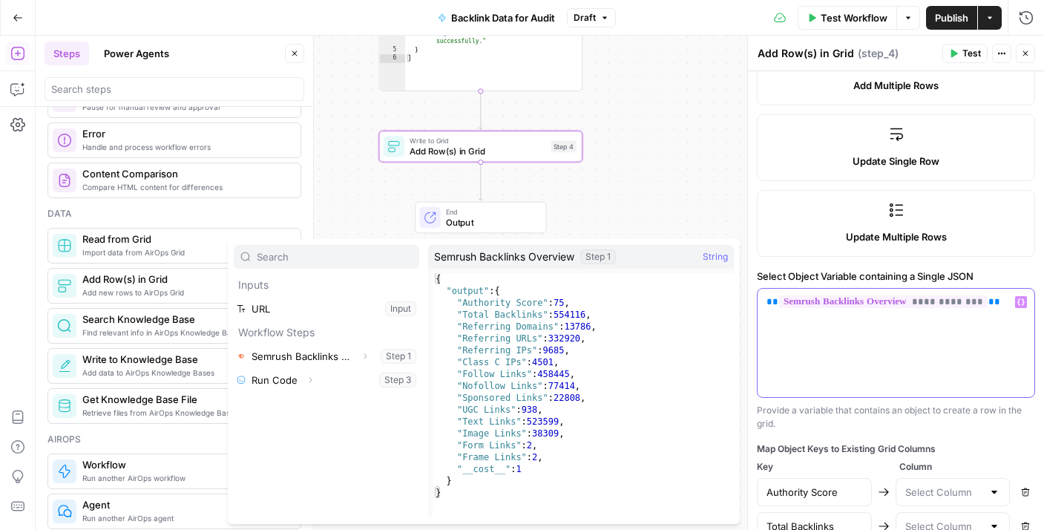
click at [898, 345] on div "**********" at bounding box center [896, 343] width 277 height 108
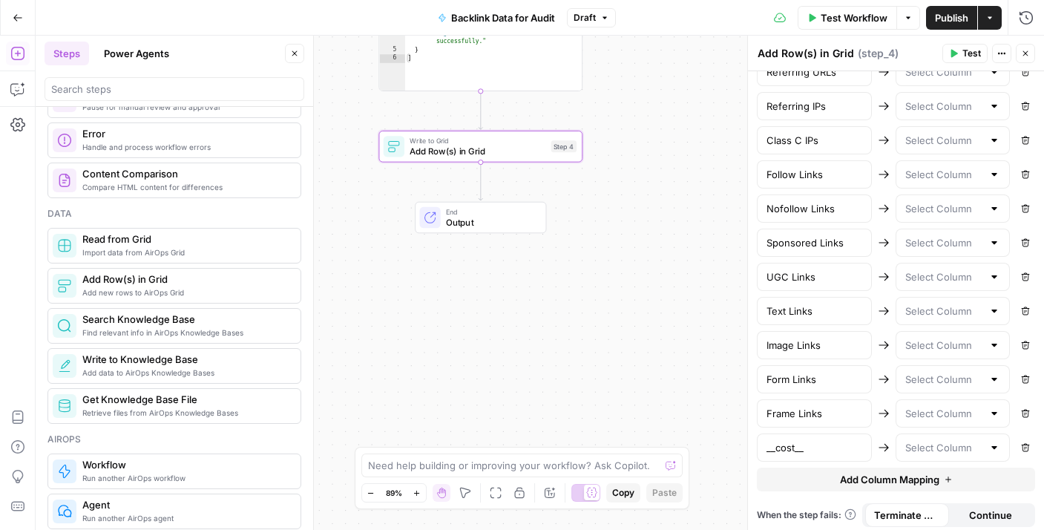
scroll to position [840, 0]
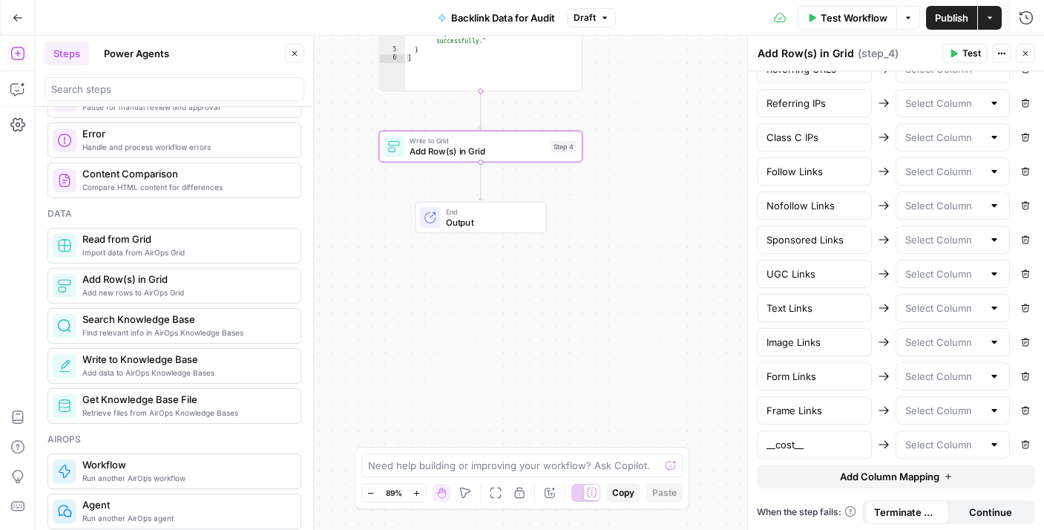
click at [927, 231] on div at bounding box center [953, 240] width 115 height 28
click at [878, 210] on icon at bounding box center [884, 206] width 12 height 12
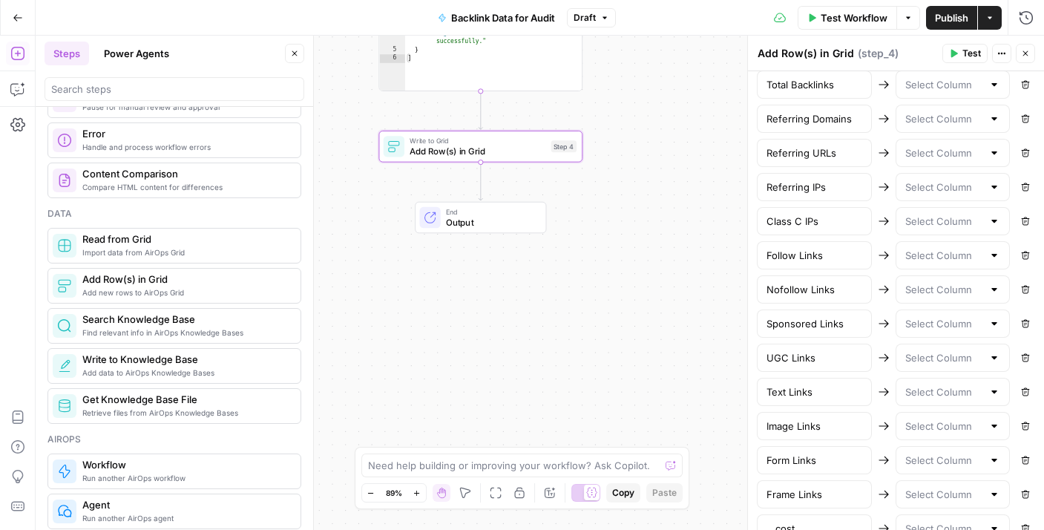
scroll to position [752, 0]
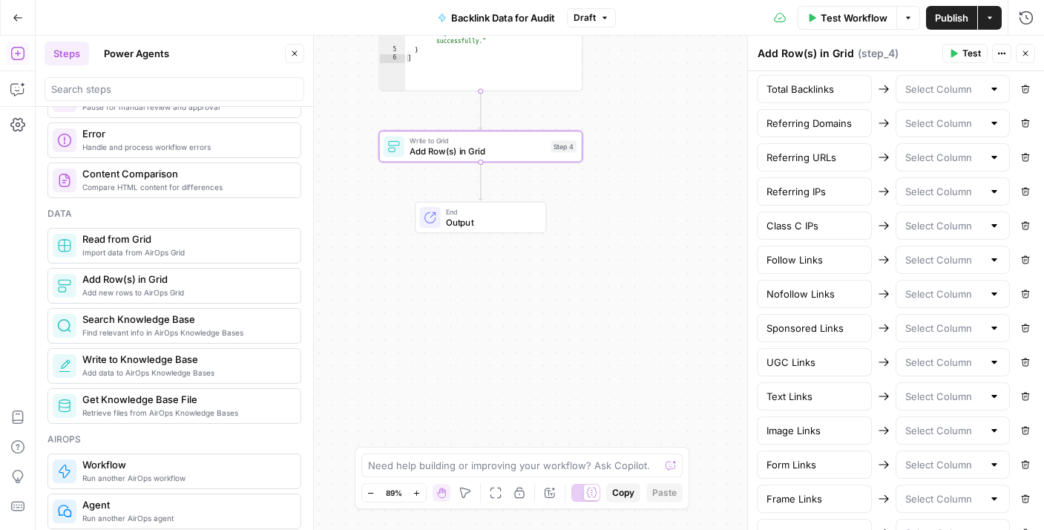
click at [939, 105] on div "Authority Score Remove Total Backlinks Remove Referring Domains Remove Referrin…" at bounding box center [896, 294] width 278 height 506
click at [931, 95] on input "text" at bounding box center [944, 89] width 78 height 15
click at [936, 123] on span "URL" at bounding box center [941, 126] width 78 height 15
type input "URL"
click at [924, 127] on input "text" at bounding box center [944, 123] width 78 height 15
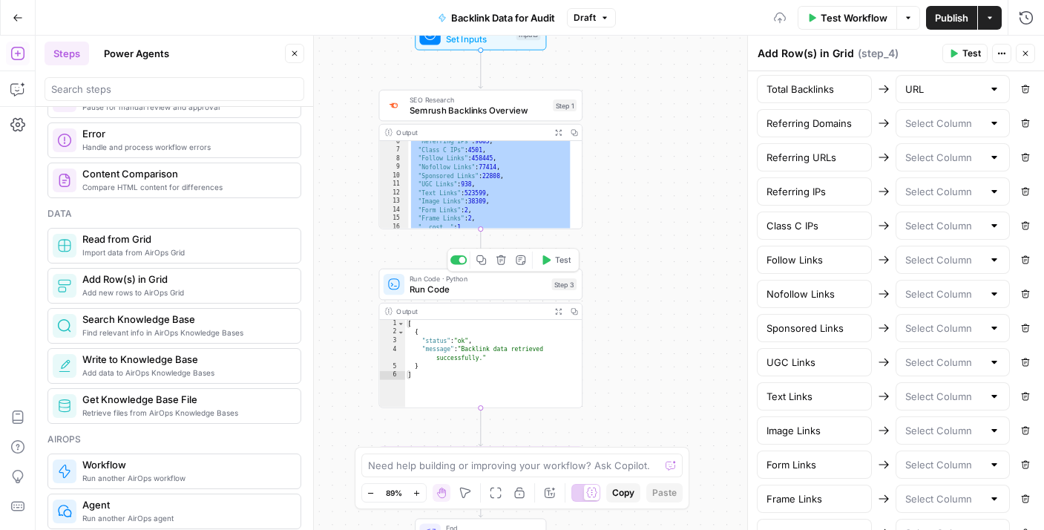
click at [548, 284] on div "Run Code · Python Run Code Step 3 Copy step Delete step Add Note Test" at bounding box center [480, 284] width 193 height 22
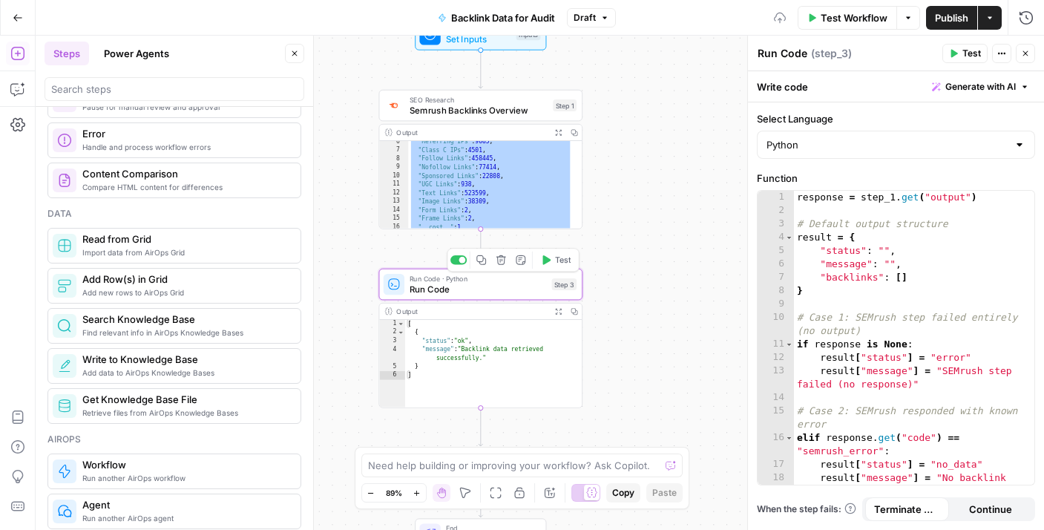
click at [502, 261] on icon "button" at bounding box center [501, 260] width 10 height 10
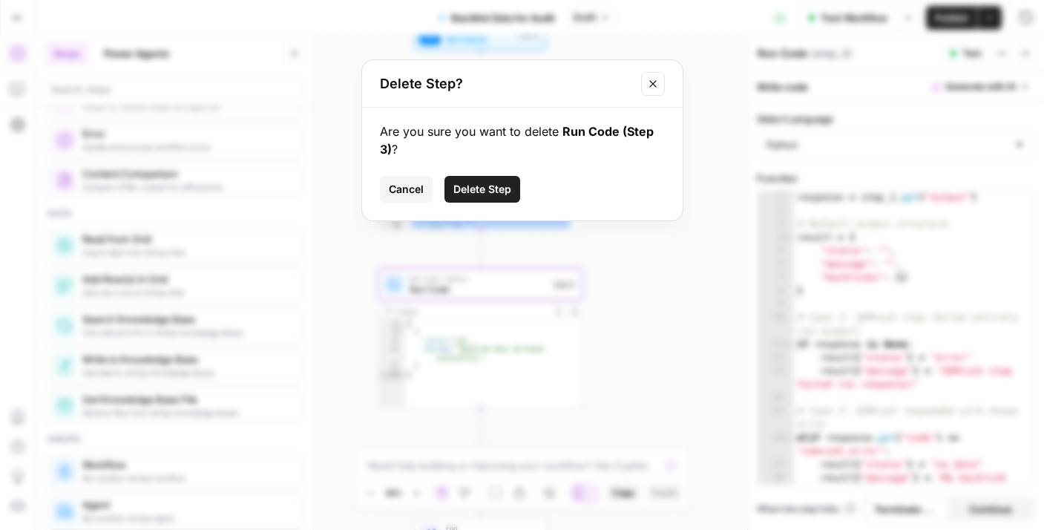
click at [489, 188] on span "Delete Step" at bounding box center [482, 189] width 58 height 15
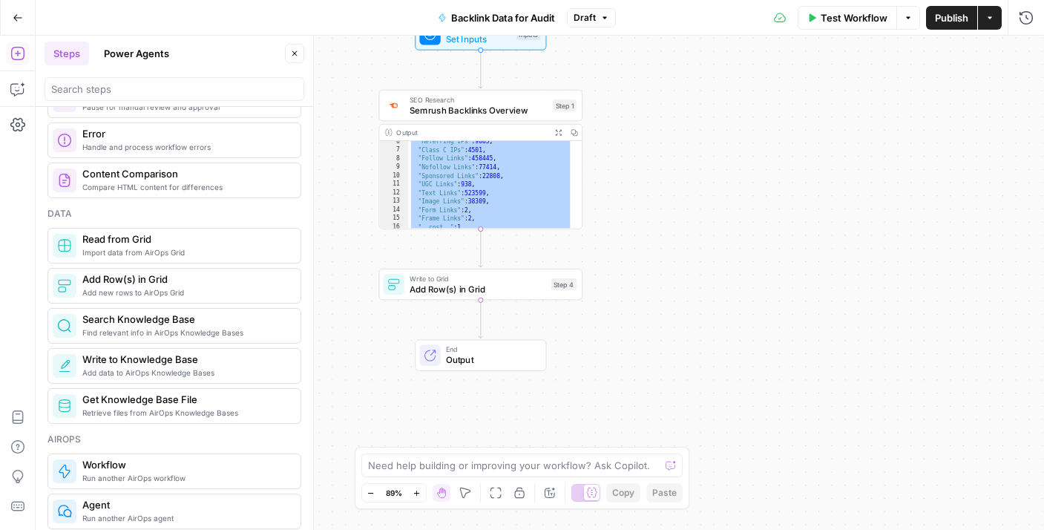
click at [520, 278] on span "Write to Grid" at bounding box center [478, 278] width 136 height 10
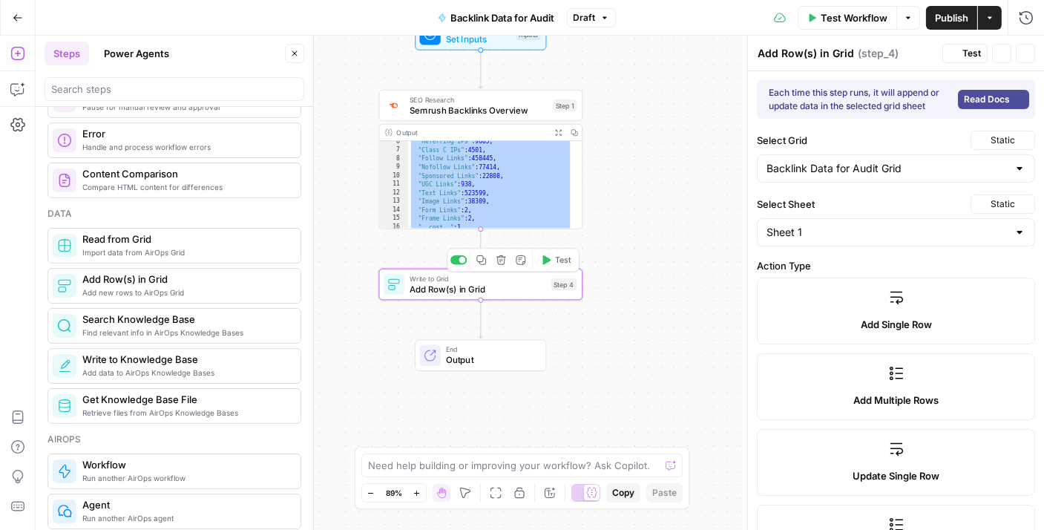
click at [501, 265] on button "Delete step" at bounding box center [501, 260] width 17 height 17
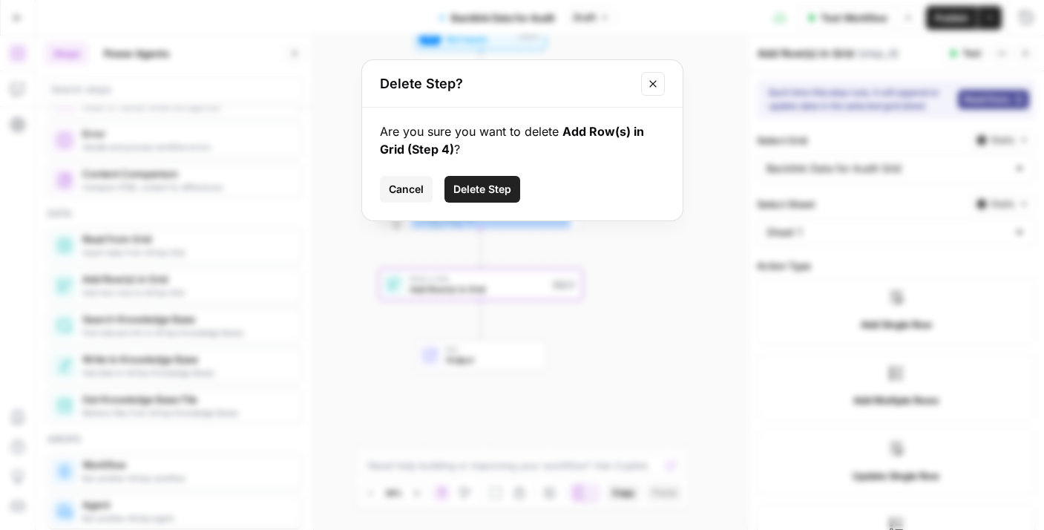
click at [506, 191] on span "Delete Step" at bounding box center [482, 189] width 58 height 15
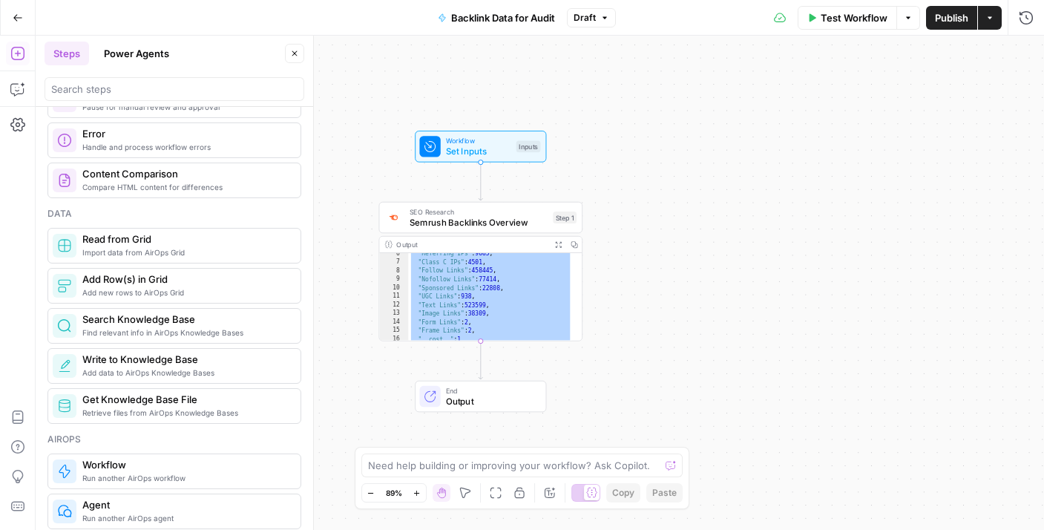
click at [834, 15] on span "Test Workflow" at bounding box center [854, 17] width 67 height 15
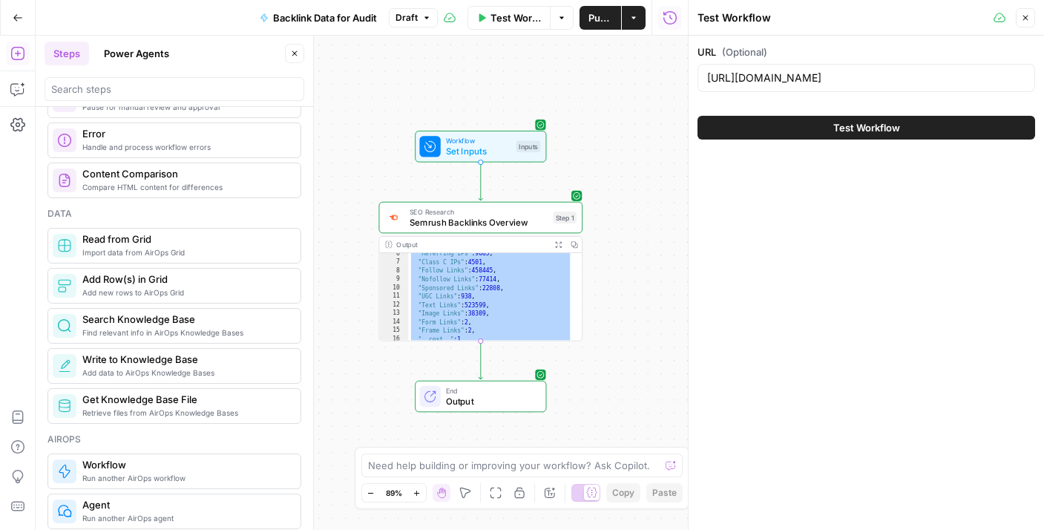
click at [1024, 19] on icon "button" at bounding box center [1025, 18] width 5 height 5
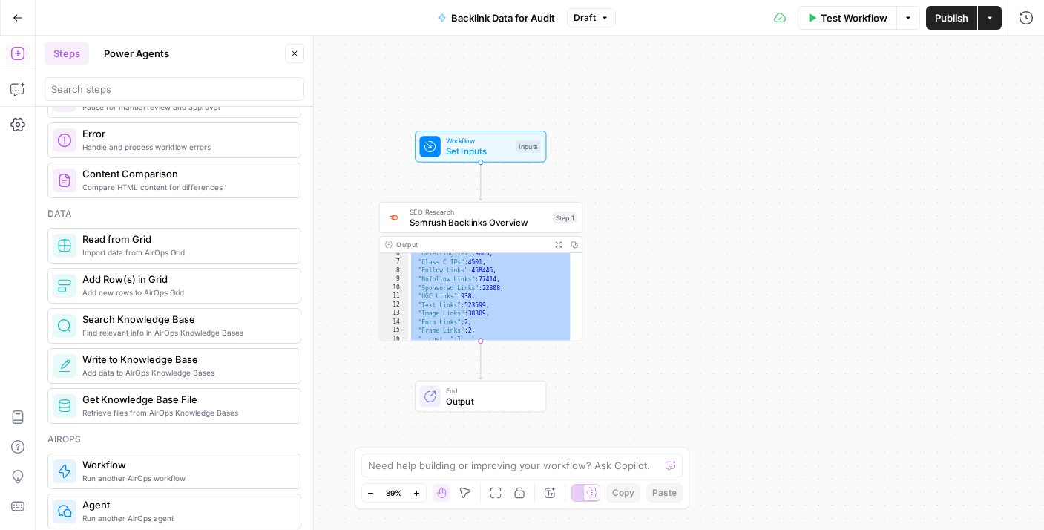
click at [519, 212] on span "SEO Research" at bounding box center [479, 211] width 138 height 10
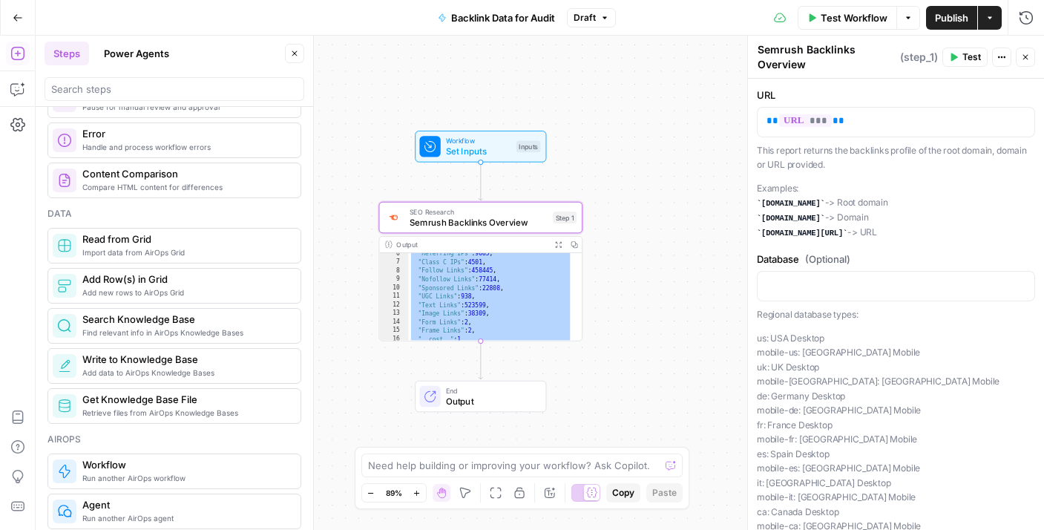
click at [942, 25] on button "Publish" at bounding box center [951, 18] width 51 height 24
click at [1029, 53] on icon "button" at bounding box center [1025, 57] width 9 height 9
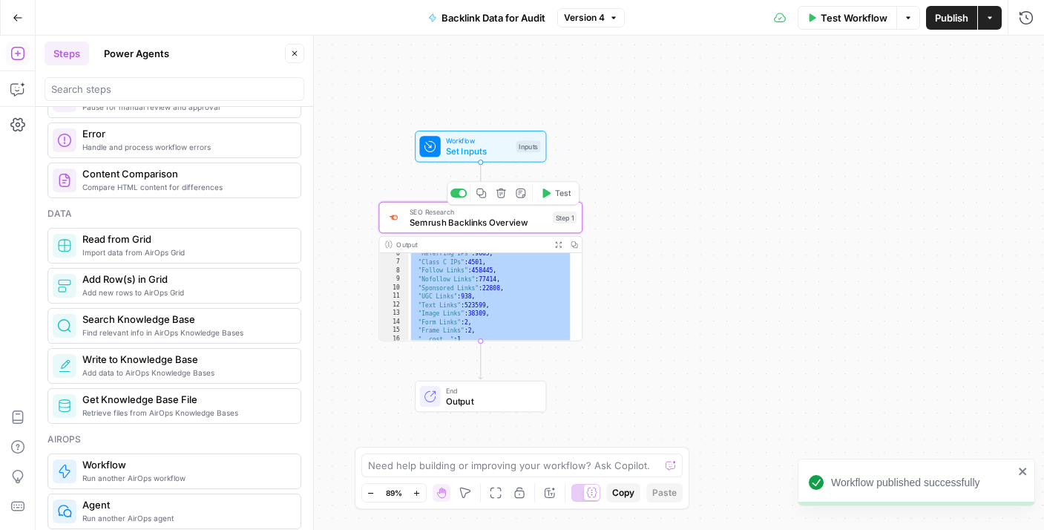
click at [494, 204] on div "Copy step Delete step Add Note Test" at bounding box center [513, 193] width 132 height 24
click at [487, 148] on span "Set Inputs" at bounding box center [478, 151] width 65 height 13
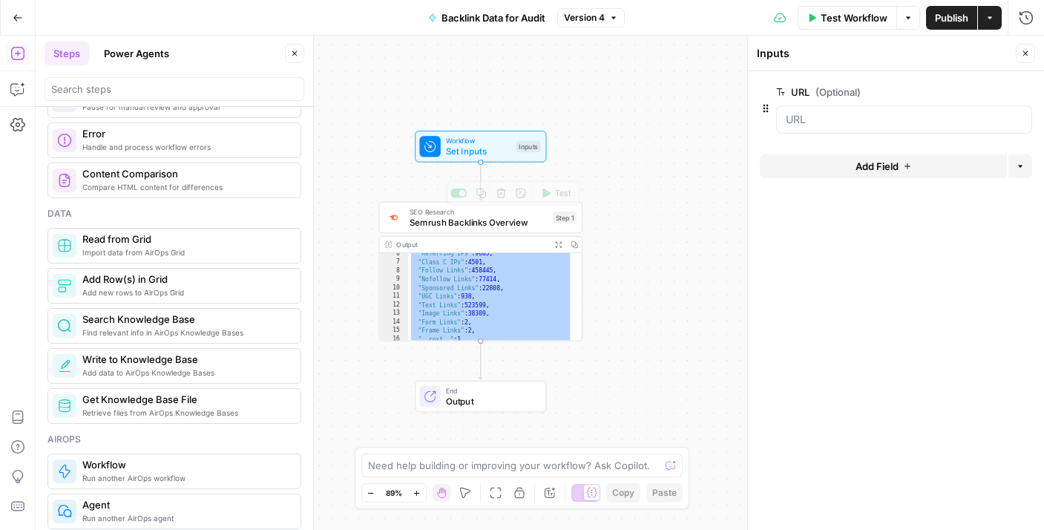
click at [472, 226] on span "Semrush Backlinks Overview" at bounding box center [479, 221] width 138 height 13
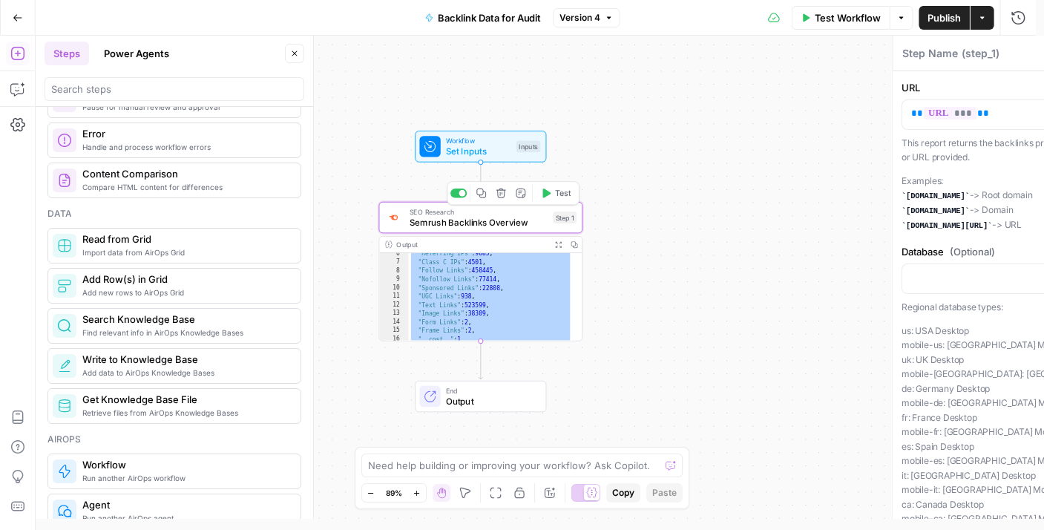
type textarea "Semrush Backlinks Overview"
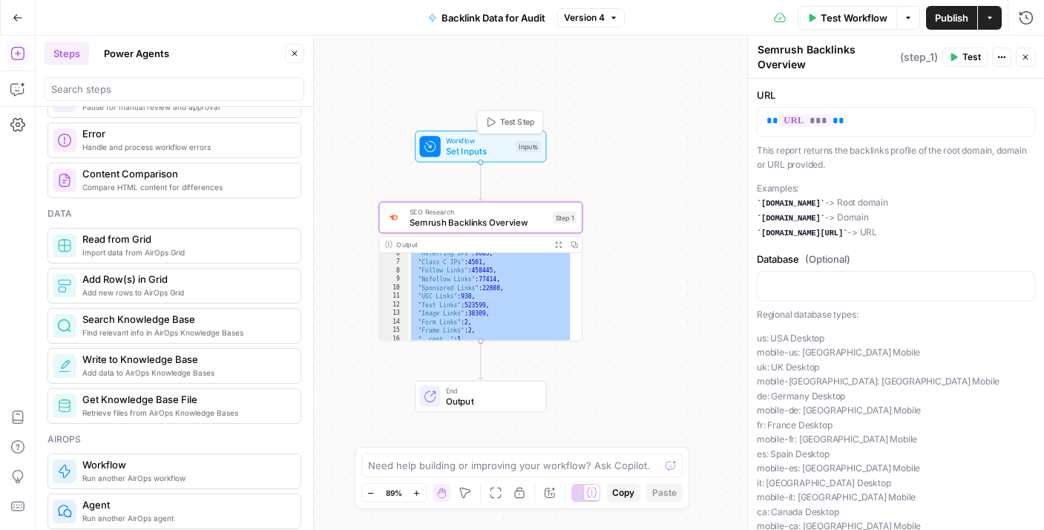
click at [500, 148] on span "Set Inputs" at bounding box center [478, 151] width 65 height 13
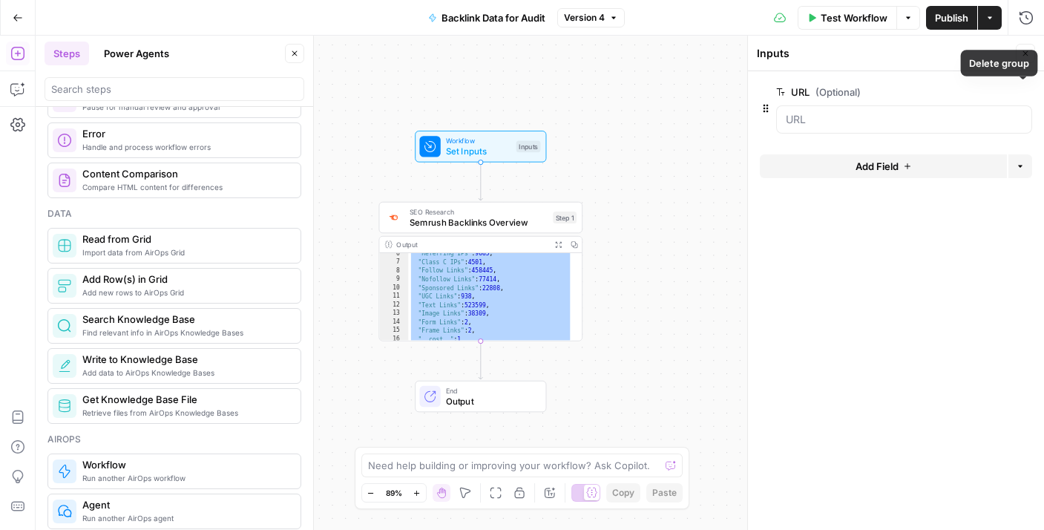
click at [1026, 90] on icon "button" at bounding box center [1023, 91] width 7 height 7
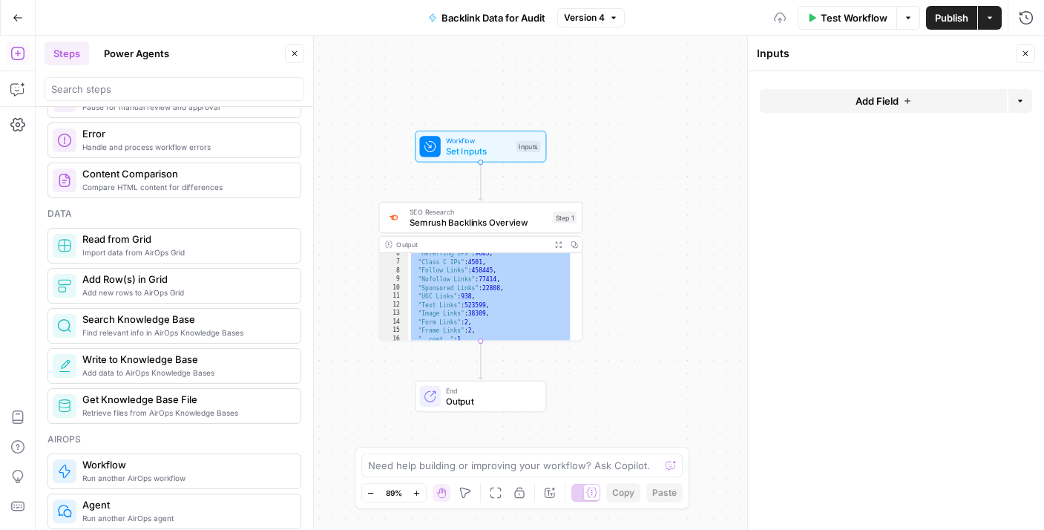
click at [433, 224] on span "Semrush Backlinks Overview" at bounding box center [479, 221] width 138 height 13
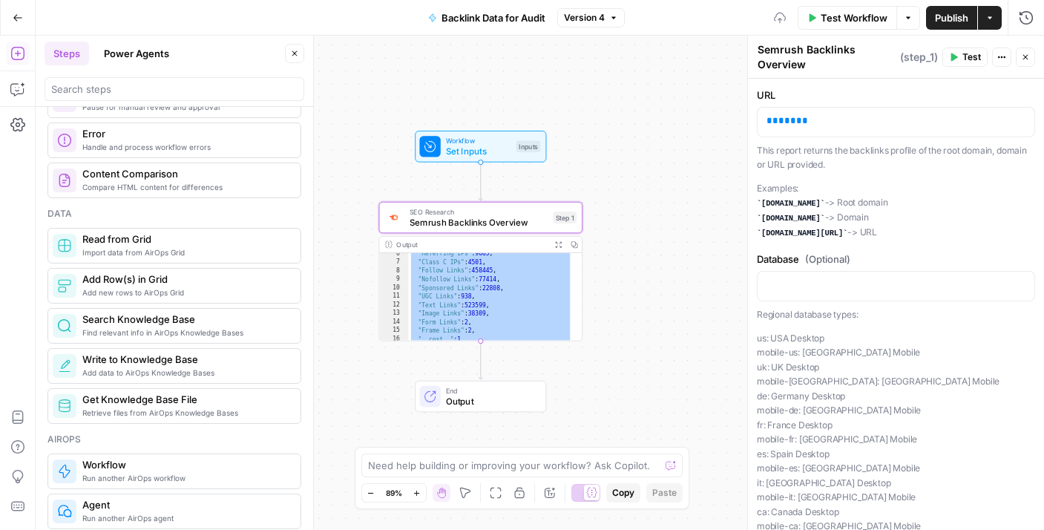
click at [471, 304] on div ""Referring IPs" : 9685 , "Class C IPs" : 4501 , "Follow Links" : 458445 , "Nofo…" at bounding box center [490, 302] width 165 height 106
type textarea "**********"
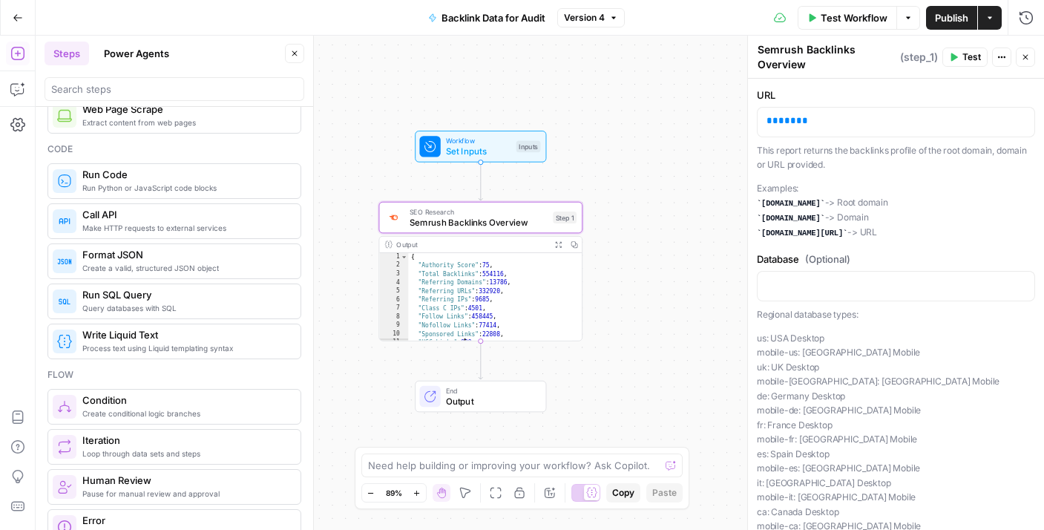
scroll to position [180, 0]
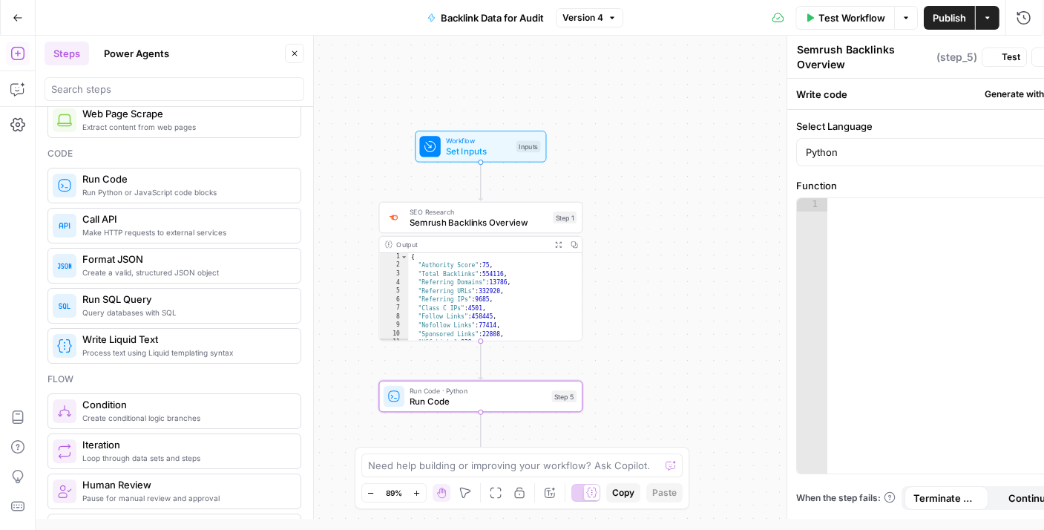
type textarea "Run Code"
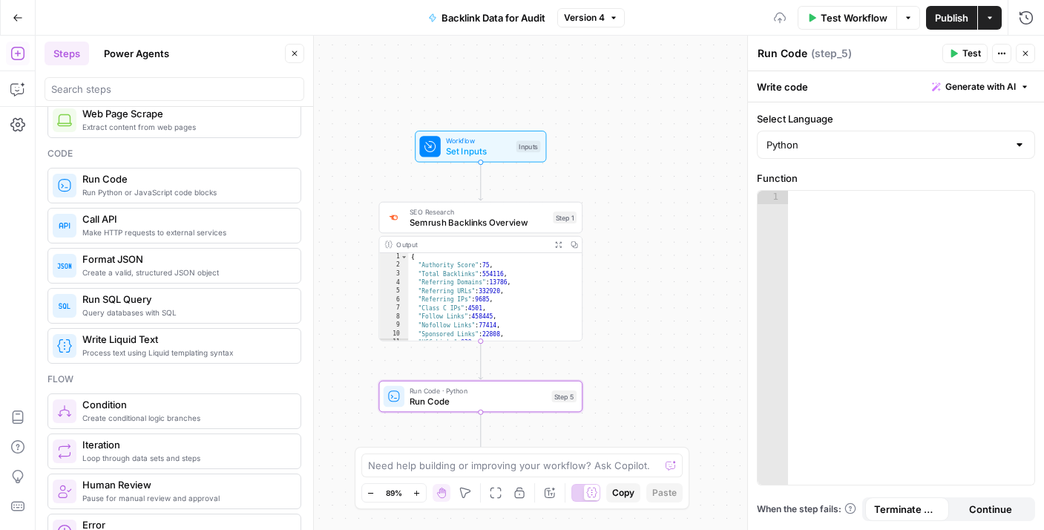
click at [862, 232] on div at bounding box center [911, 351] width 246 height 321
paste textarea "**********"
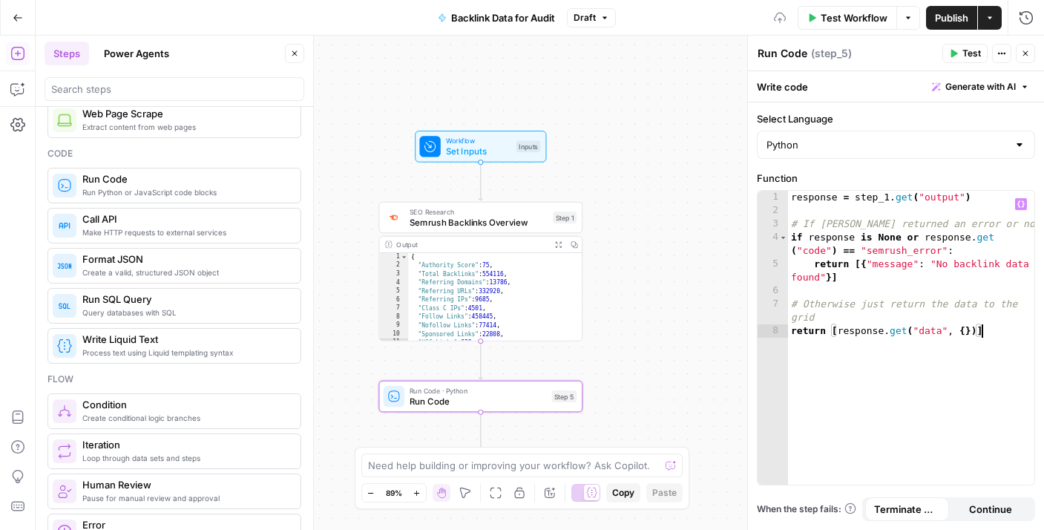
click at [938, 24] on span "Publish" at bounding box center [951, 17] width 33 height 15
click at [860, 275] on div "response = step_1 . get ( "output" ) # If SEMrush returned an error or nothing …" at bounding box center [911, 351] width 246 height 321
type textarea "**********"
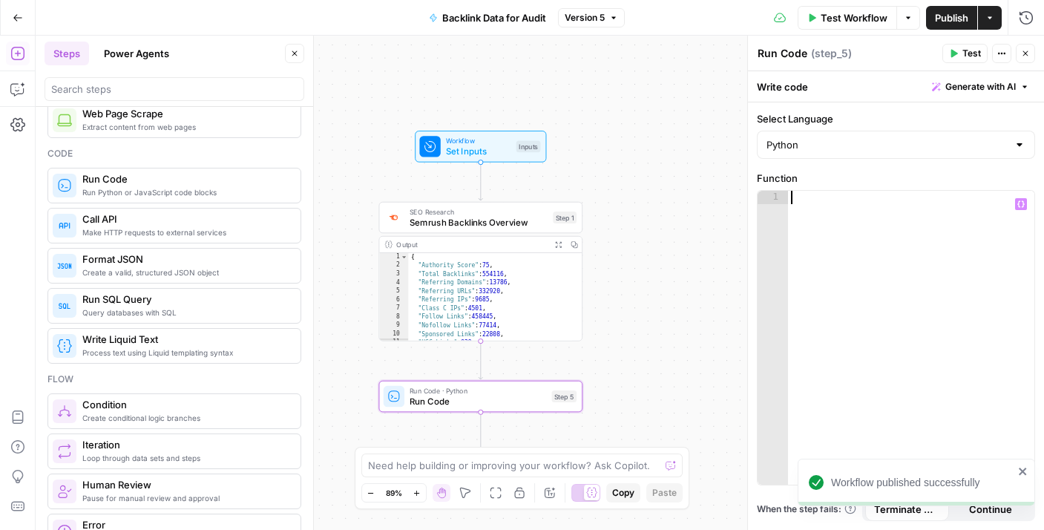
paste textarea "**********"
type textarea "**********"
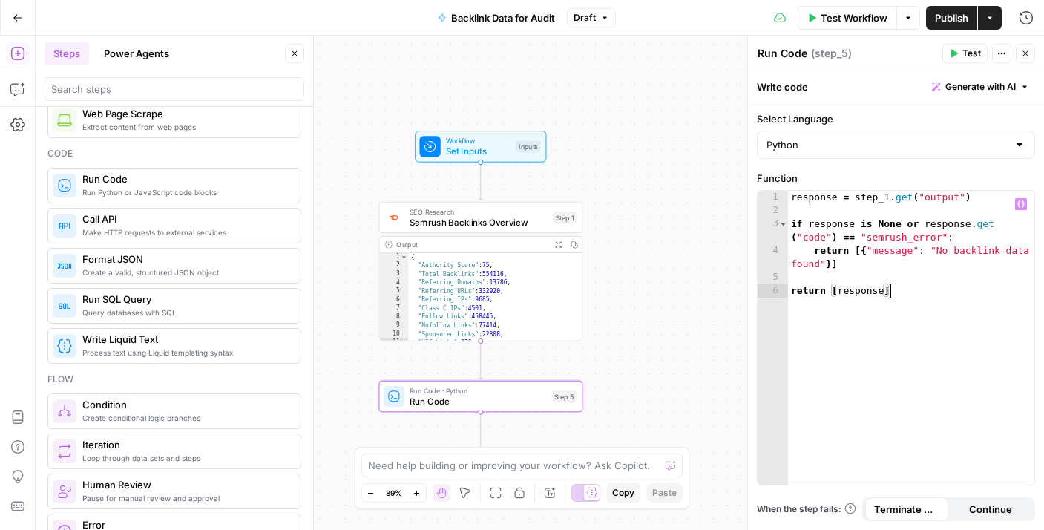
click at [940, 19] on span "Publish" at bounding box center [951, 17] width 33 height 15
click at [491, 401] on span "Run Code" at bounding box center [478, 400] width 137 height 13
click at [500, 376] on icon "button" at bounding box center [502, 372] width 10 height 10
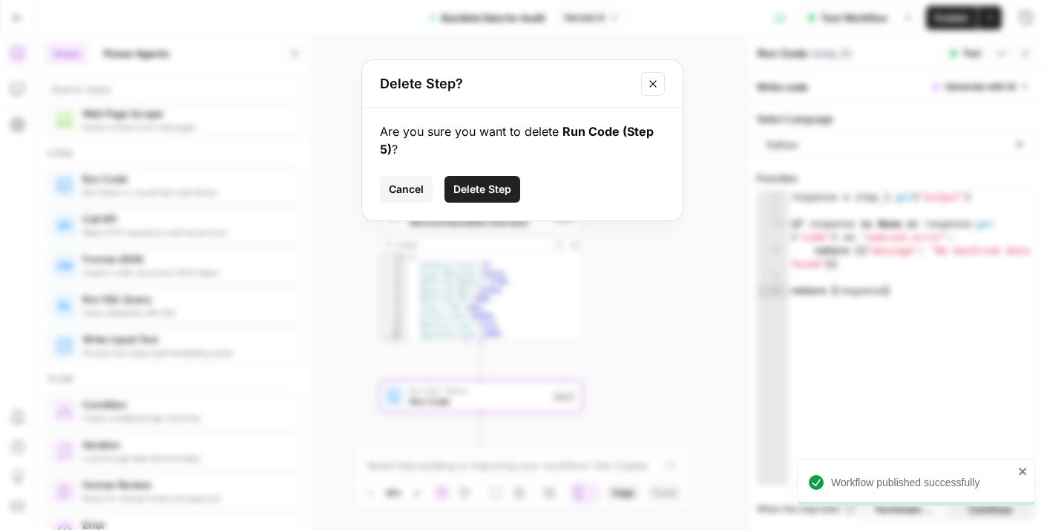
click at [496, 190] on span "Delete Step" at bounding box center [482, 189] width 58 height 15
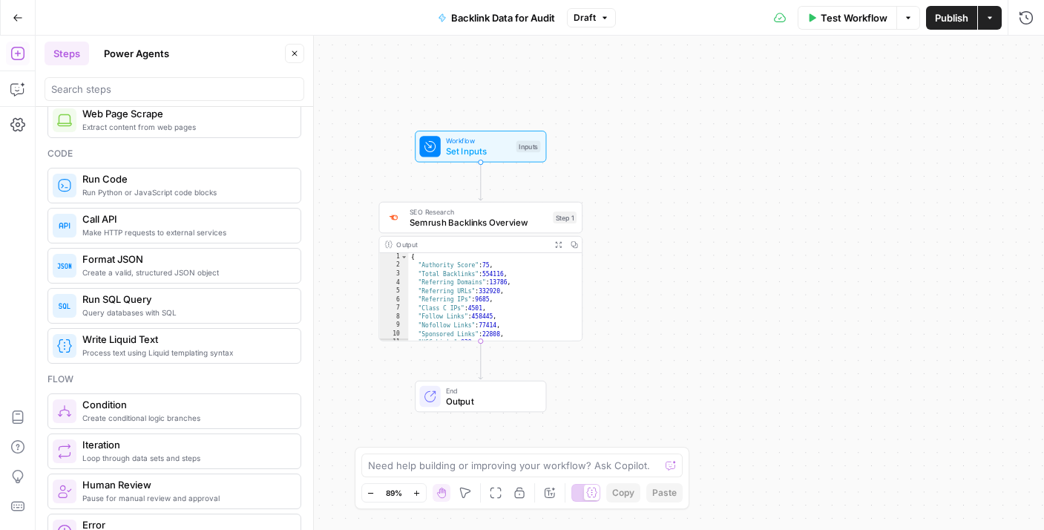
click at [943, 11] on span "Publish" at bounding box center [951, 17] width 33 height 15
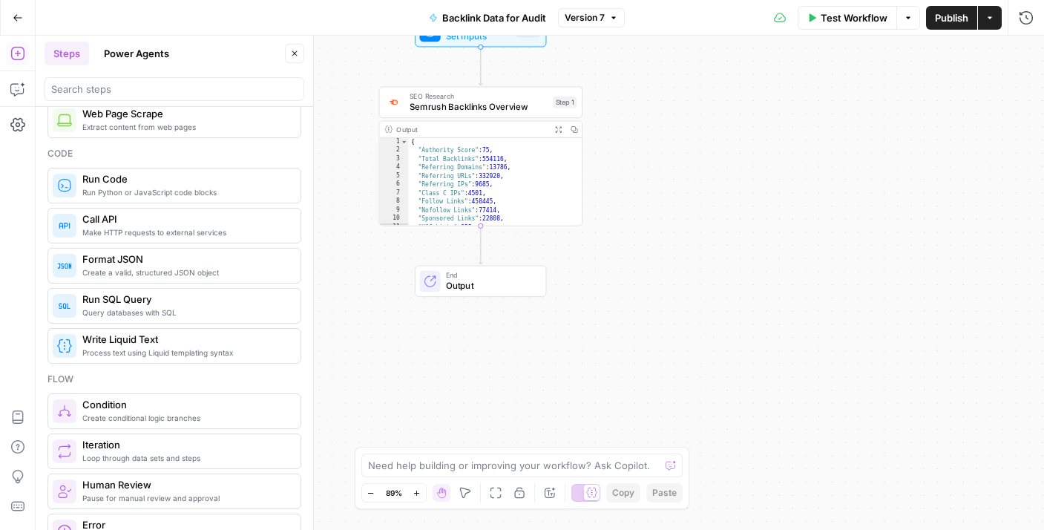
scroll to position [64, 0]
click at [816, 13] on button "Test Workflow" at bounding box center [847, 18] width 99 height 24
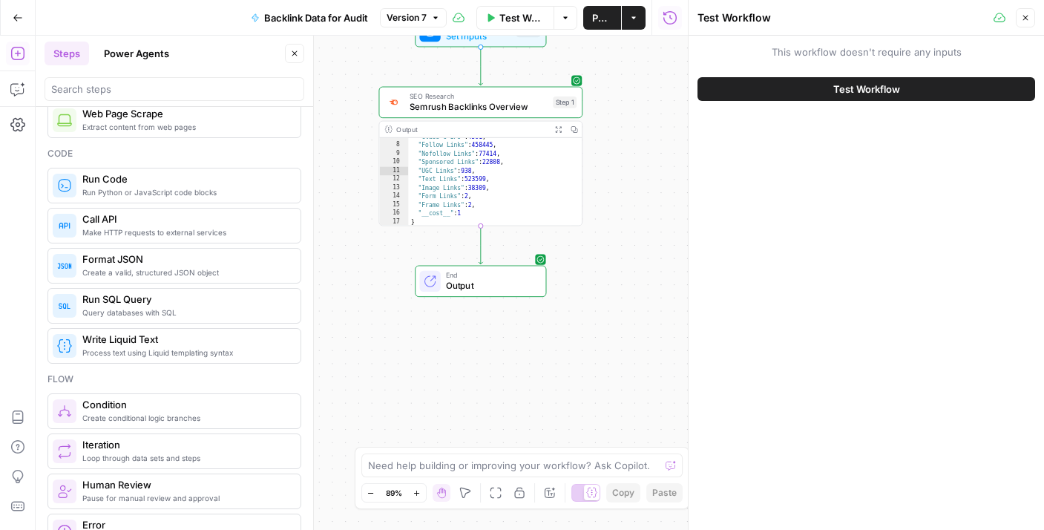
click at [868, 88] on span "Test Workflow" at bounding box center [866, 89] width 67 height 15
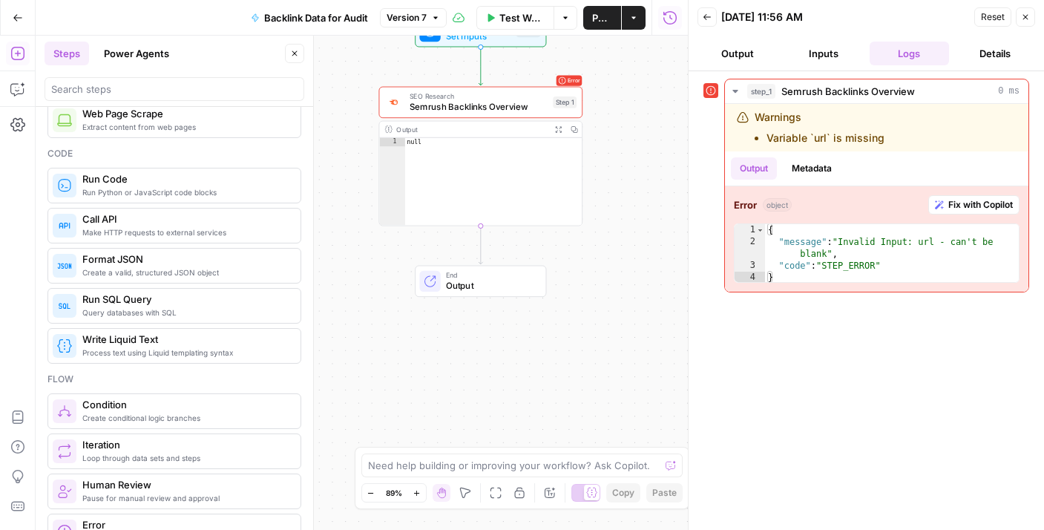
click at [750, 52] on button "Output" at bounding box center [738, 54] width 80 height 24
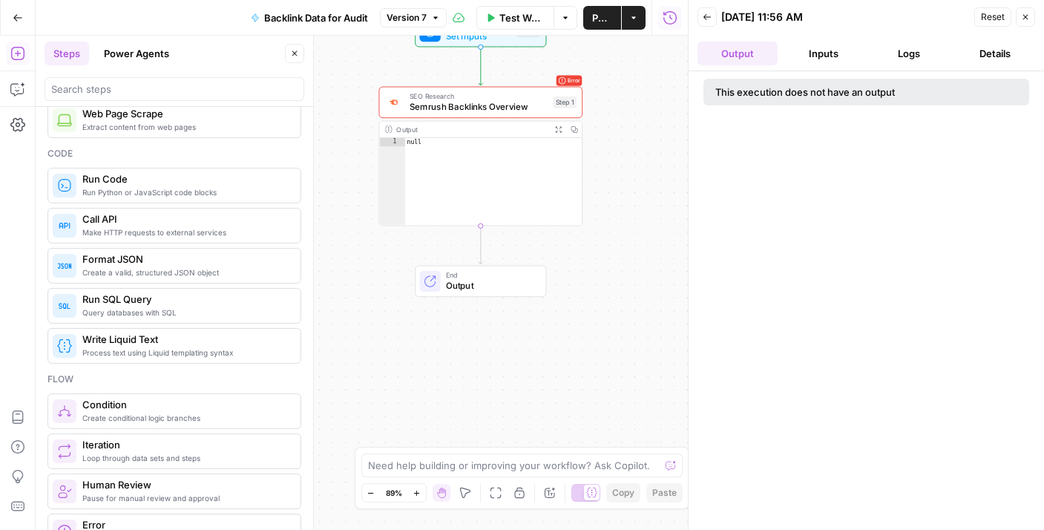
click at [712, 14] on button "Back" at bounding box center [707, 16] width 19 height 19
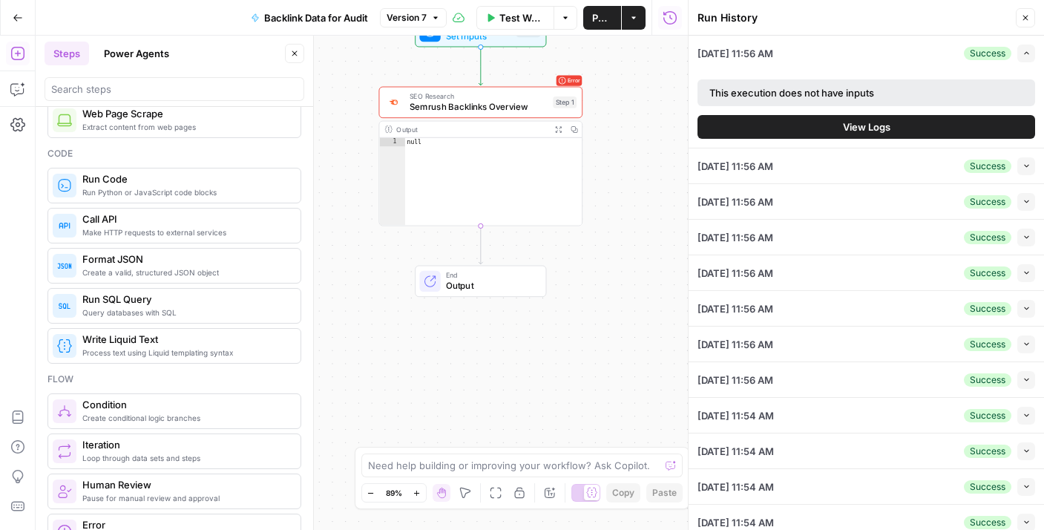
click at [486, 113] on span "Semrush Backlinks Overview" at bounding box center [479, 106] width 138 height 13
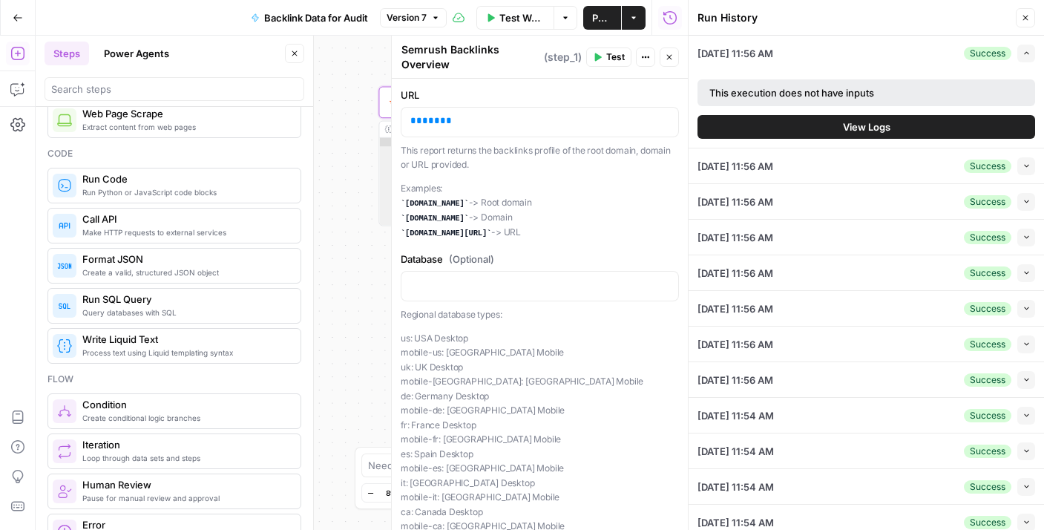
click at [671, 55] on icon "button" at bounding box center [669, 57] width 5 height 5
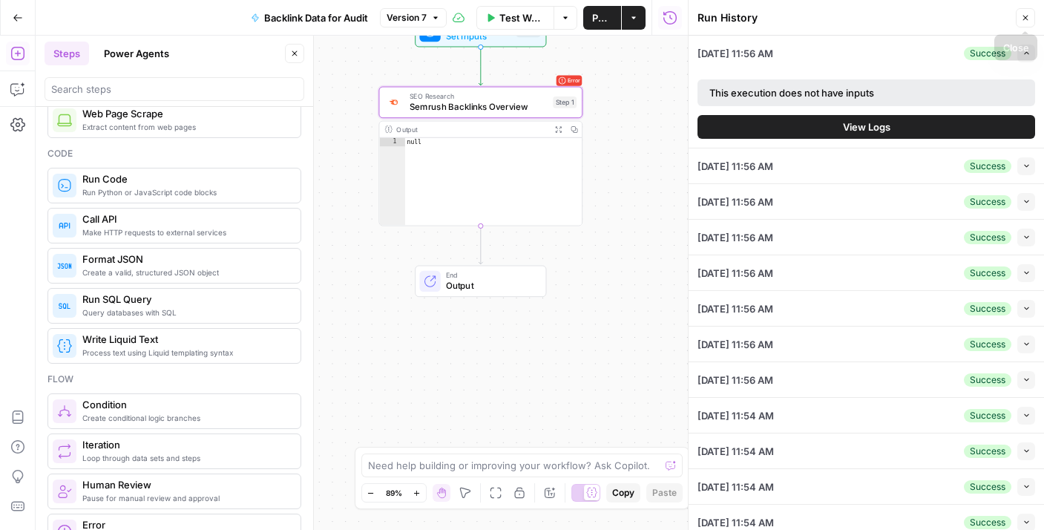
click at [1024, 15] on icon "button" at bounding box center [1025, 17] width 9 height 9
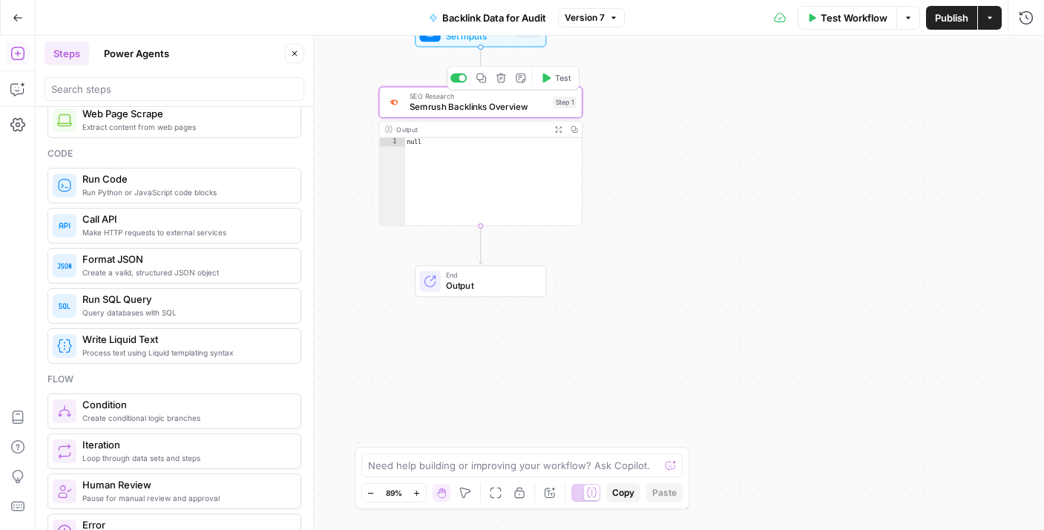
click at [484, 108] on span "Semrush Backlinks Overview" at bounding box center [479, 106] width 138 height 13
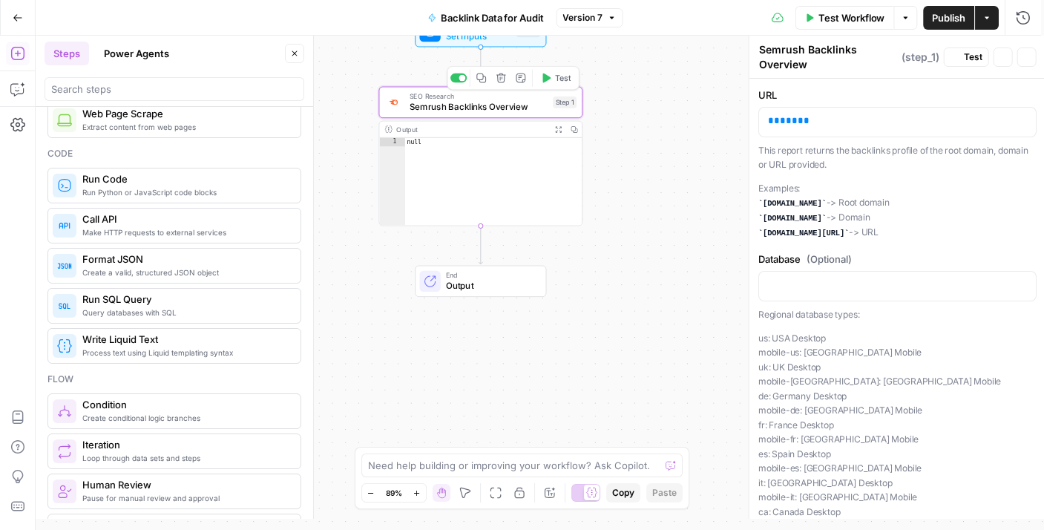
click at [484, 108] on span "Semrush Backlinks Overview" at bounding box center [479, 106] width 138 height 13
click at [809, 130] on div "** *** **" at bounding box center [896, 122] width 277 height 29
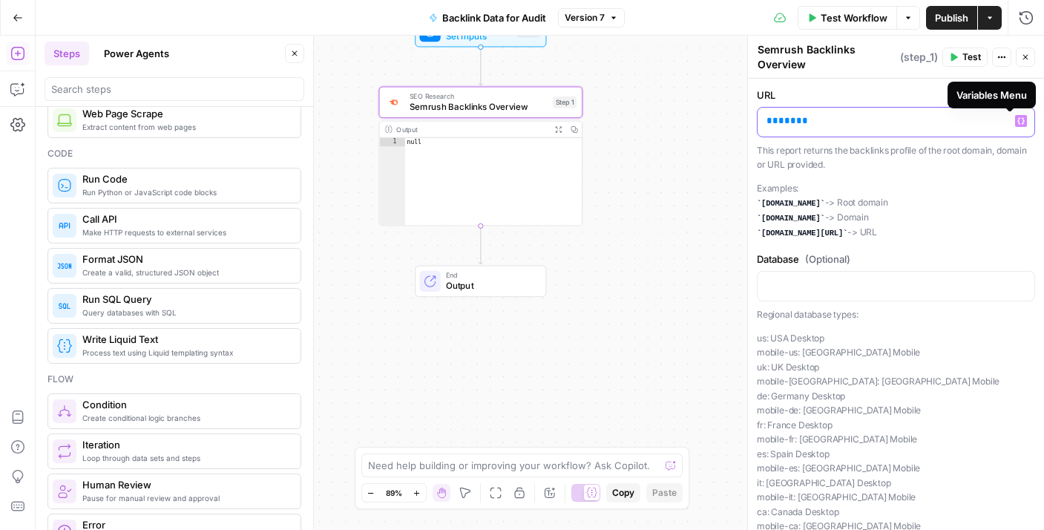
click at [1018, 119] on icon "button" at bounding box center [1021, 120] width 7 height 7
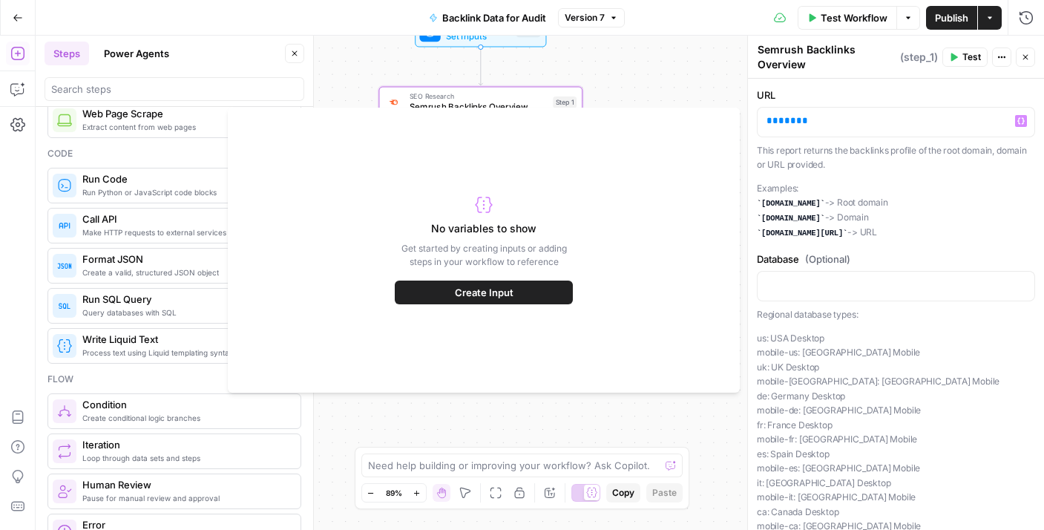
click at [527, 298] on button "Create Input" at bounding box center [484, 293] width 178 height 24
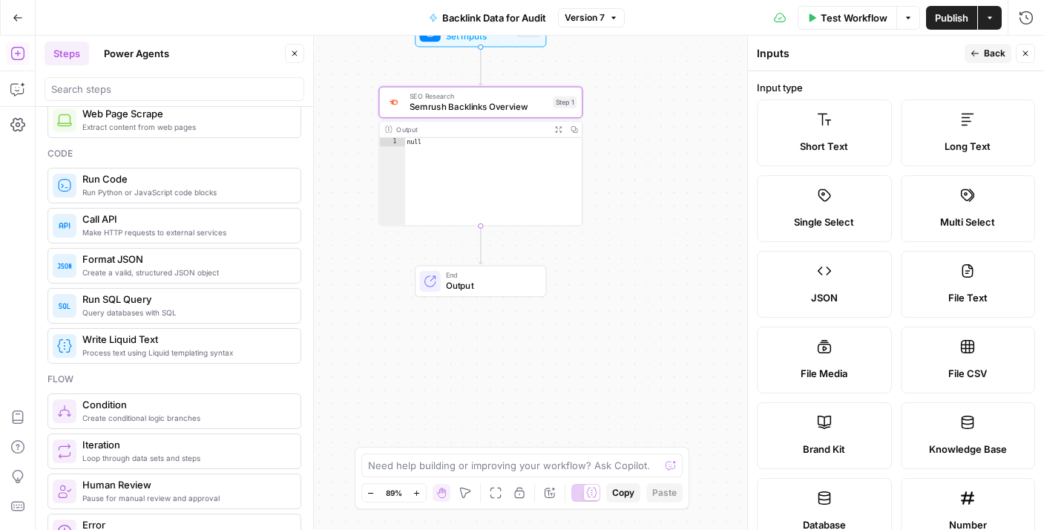
click at [1000, 56] on span "Back" at bounding box center [995, 53] width 22 height 13
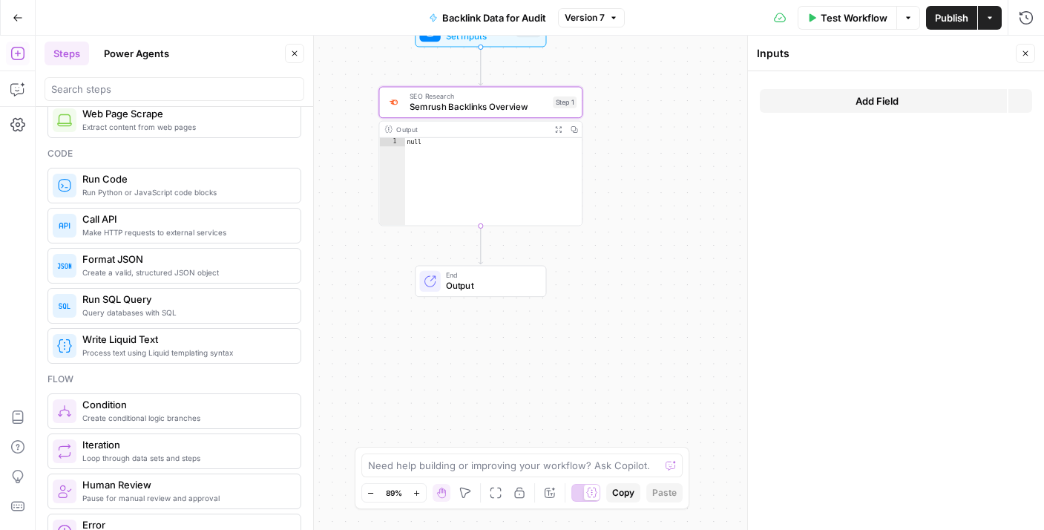
click at [1026, 54] on icon "button" at bounding box center [1025, 53] width 9 height 9
click at [912, 17] on button "Options" at bounding box center [909, 18] width 24 height 24
click at [771, 16] on div "Test Workflow Options Publish Actions Run History" at bounding box center [835, 17] width 420 height 35
click at [781, 19] on icon at bounding box center [780, 18] width 12 height 12
click at [603, 19] on span "Version 7" at bounding box center [585, 17] width 40 height 13
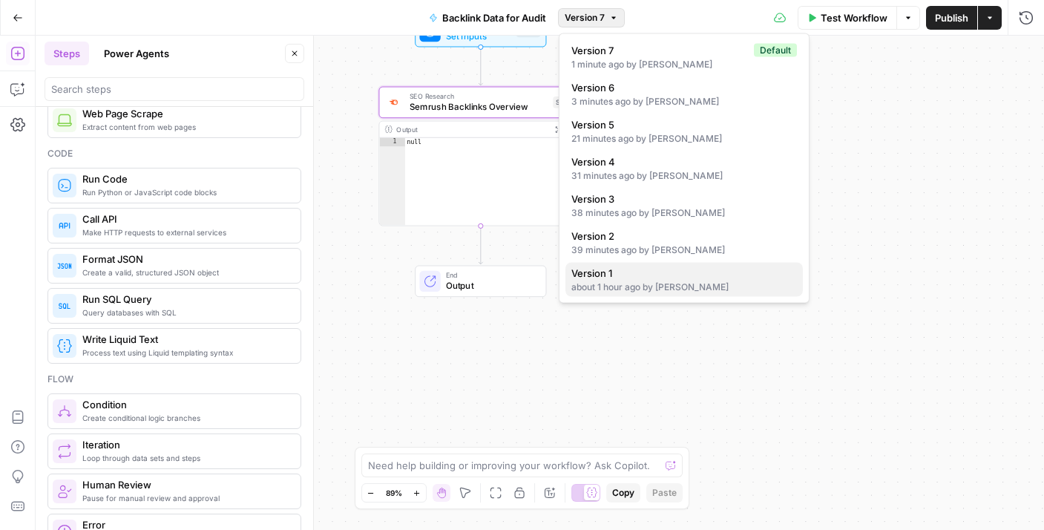
click at [640, 282] on div "about 1 hour ago by Ruth Everett" at bounding box center [684, 287] width 226 height 13
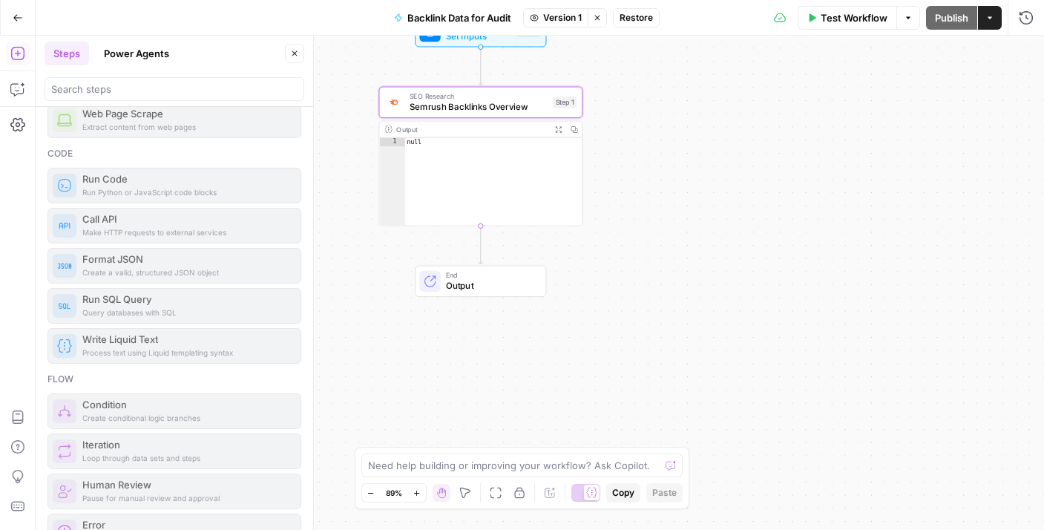
click at [626, 16] on span "Restore" at bounding box center [636, 17] width 33 height 13
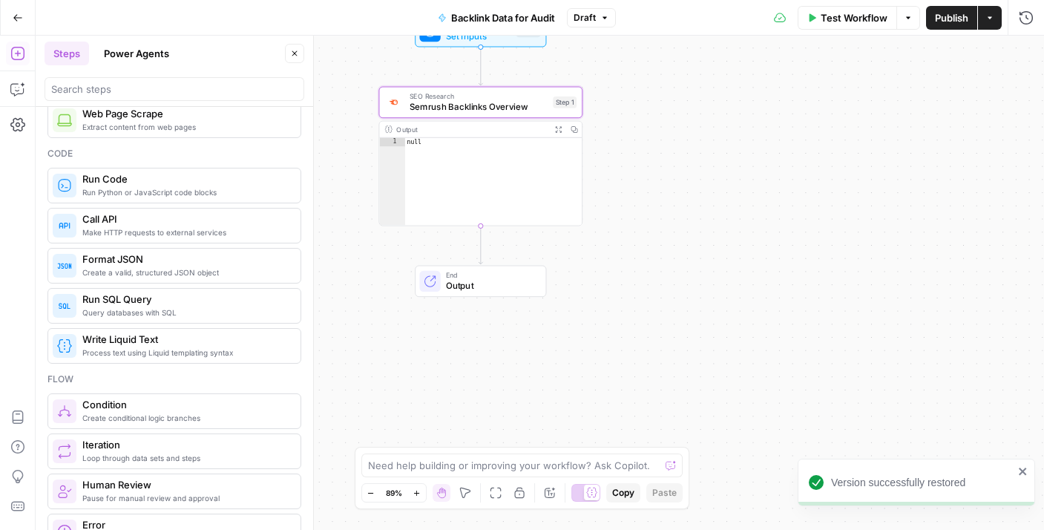
click at [478, 105] on span "Semrush Backlinks Overview" at bounding box center [479, 106] width 138 height 13
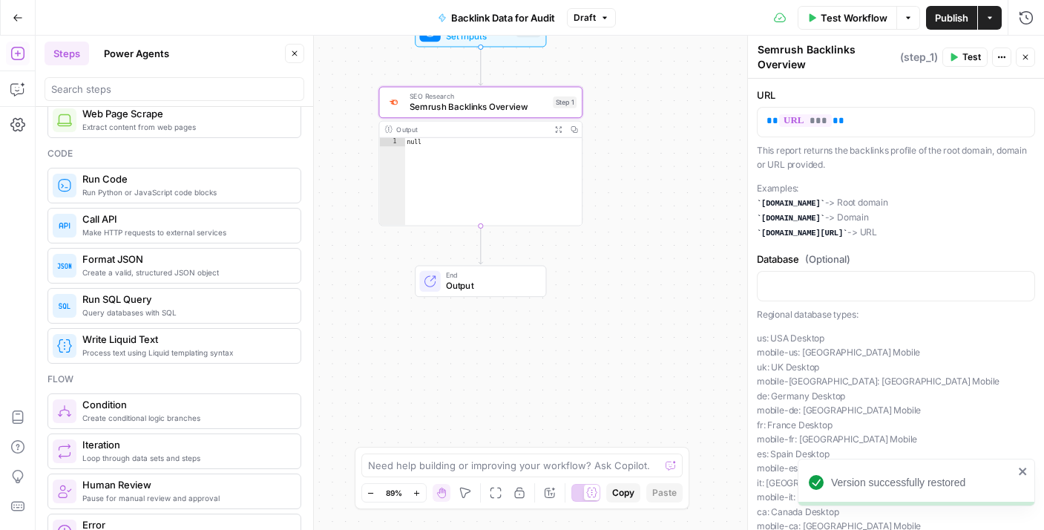
click at [864, 23] on span "Test Workflow" at bounding box center [854, 17] width 67 height 15
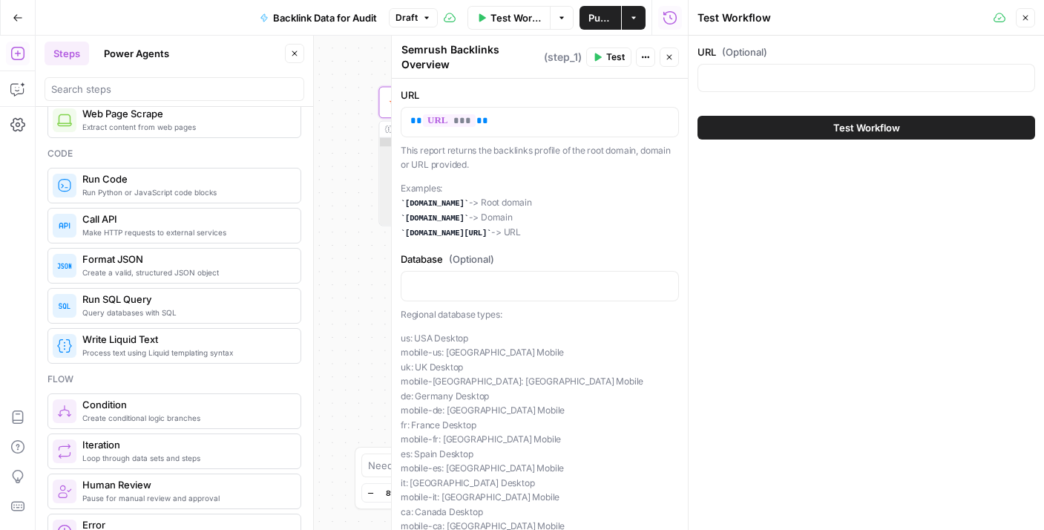
click at [856, 134] on span "Test Workflow" at bounding box center [866, 127] width 67 height 15
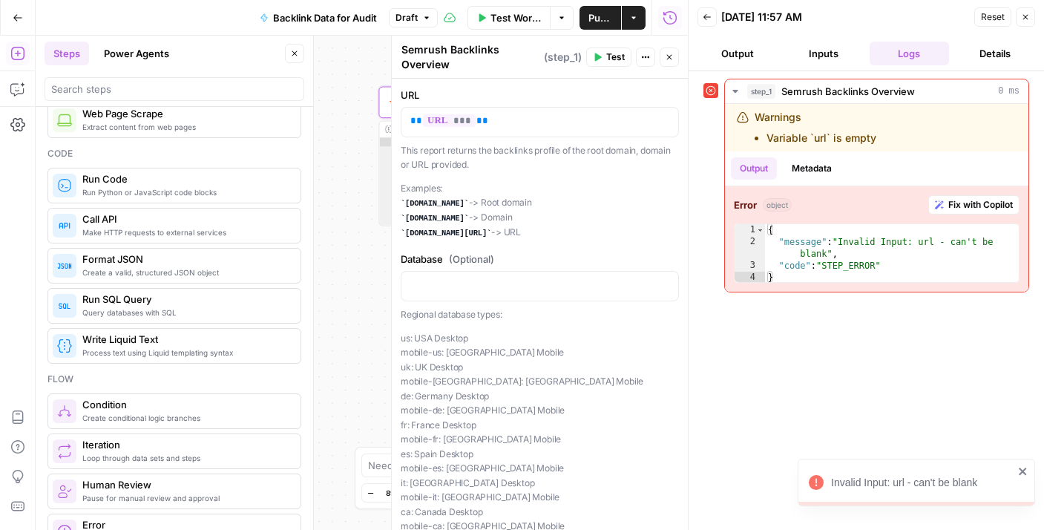
click at [757, 59] on button "Output" at bounding box center [738, 54] width 80 height 24
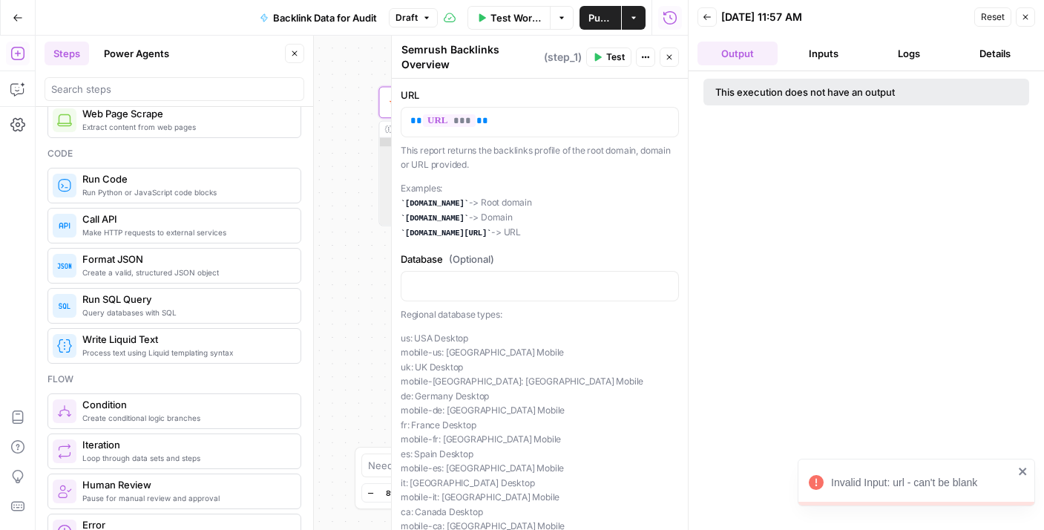
click at [707, 34] on header "Back 09/12/25 at 11:57 AM Reset Close Output Inputs Logs Details" at bounding box center [866, 35] width 355 height 71
click at [705, 24] on button "Back" at bounding box center [707, 16] width 19 height 19
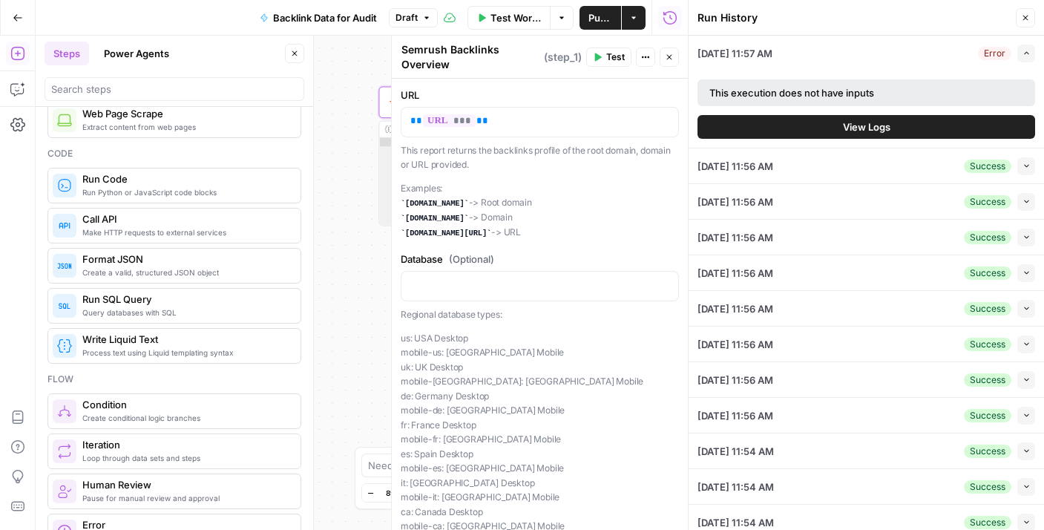
click at [1021, 19] on icon "button" at bounding box center [1025, 17] width 9 height 9
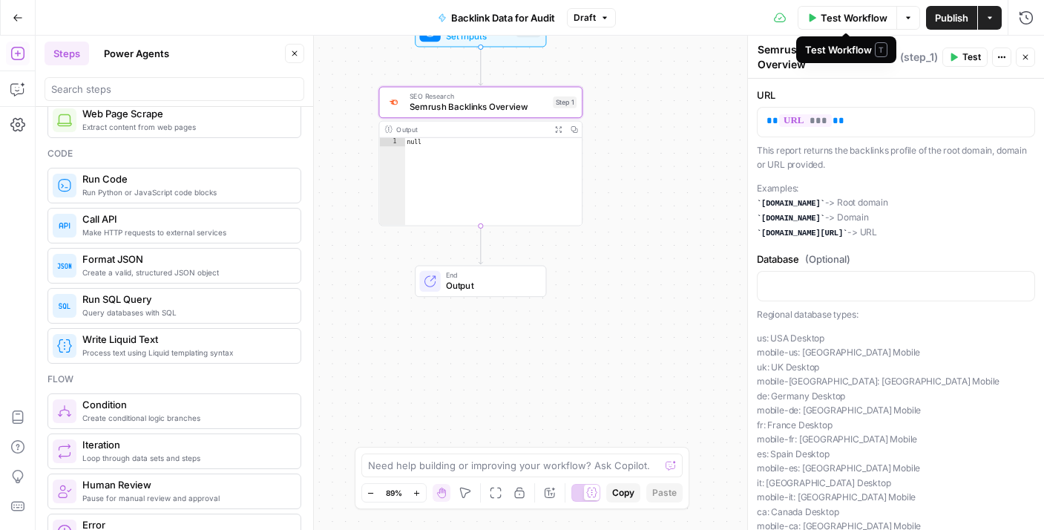
click at [974, 50] on span "Test" at bounding box center [972, 56] width 19 height 13
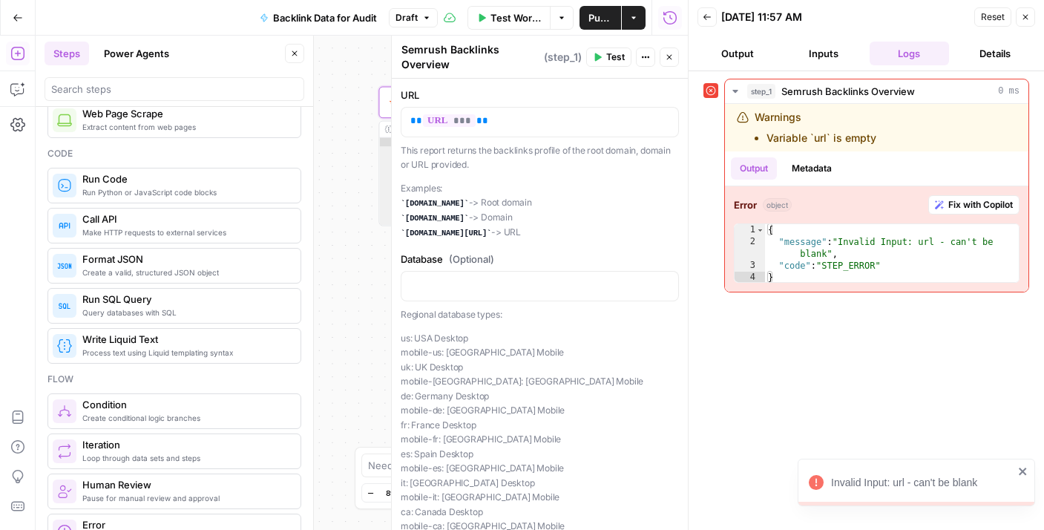
click at [734, 54] on button "Output" at bounding box center [738, 54] width 80 height 24
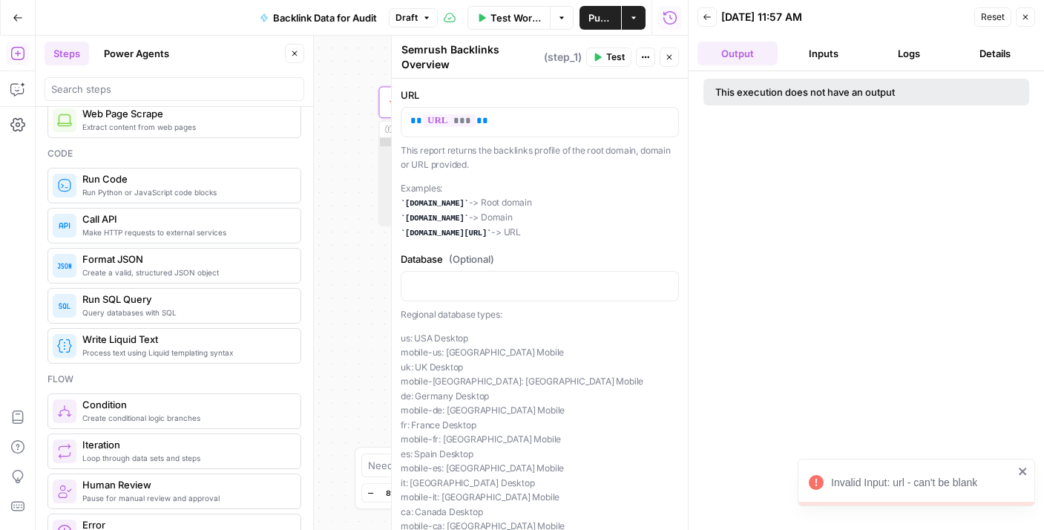
click at [710, 19] on icon "button" at bounding box center [707, 17] width 9 height 9
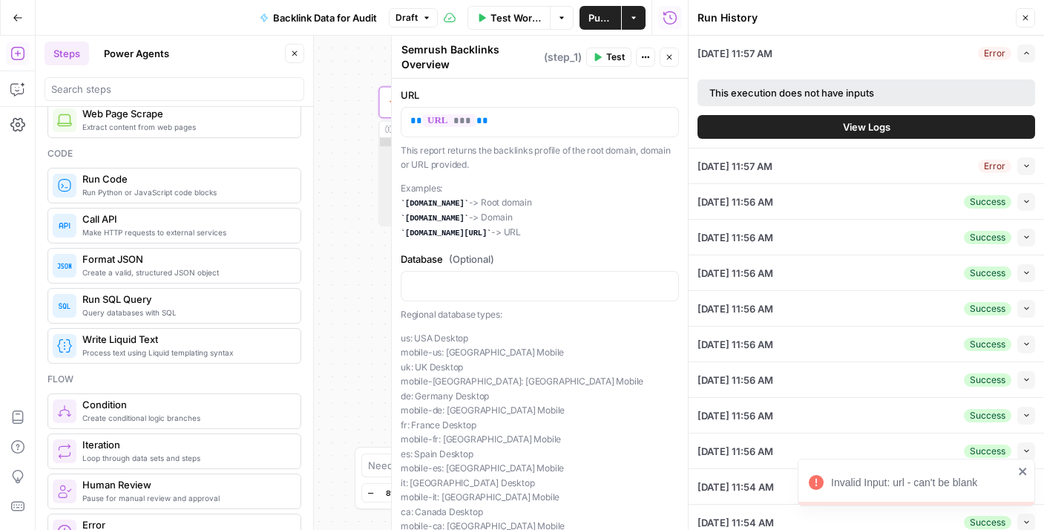
drag, startPoint x: 1026, startPoint y: 18, endPoint x: 1004, endPoint y: 19, distance: 22.3
click at [1026, 18] on icon "button" at bounding box center [1025, 17] width 9 height 9
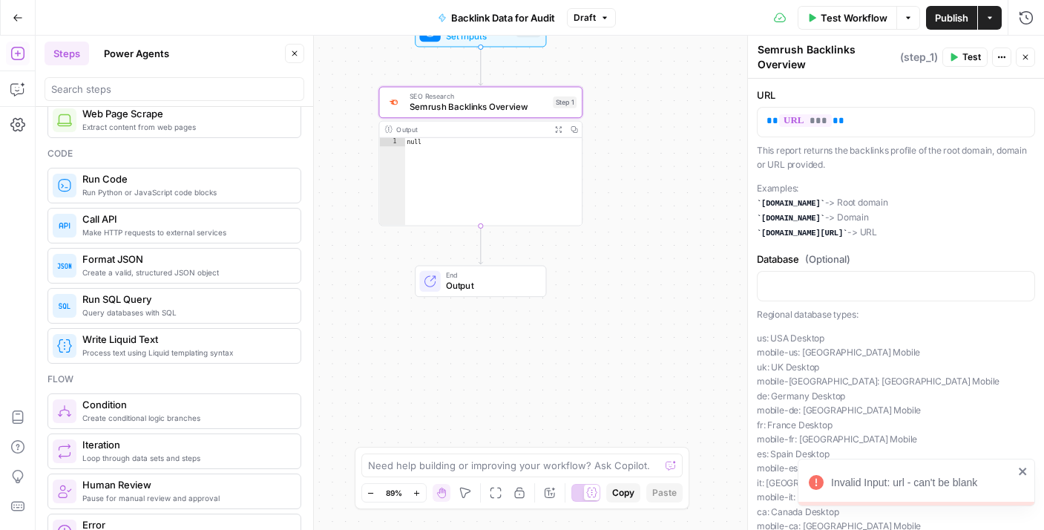
click at [914, 15] on button "Options" at bounding box center [909, 18] width 24 height 24
click at [827, 24] on span "Test Workflow" at bounding box center [855, 17] width 67 height 15
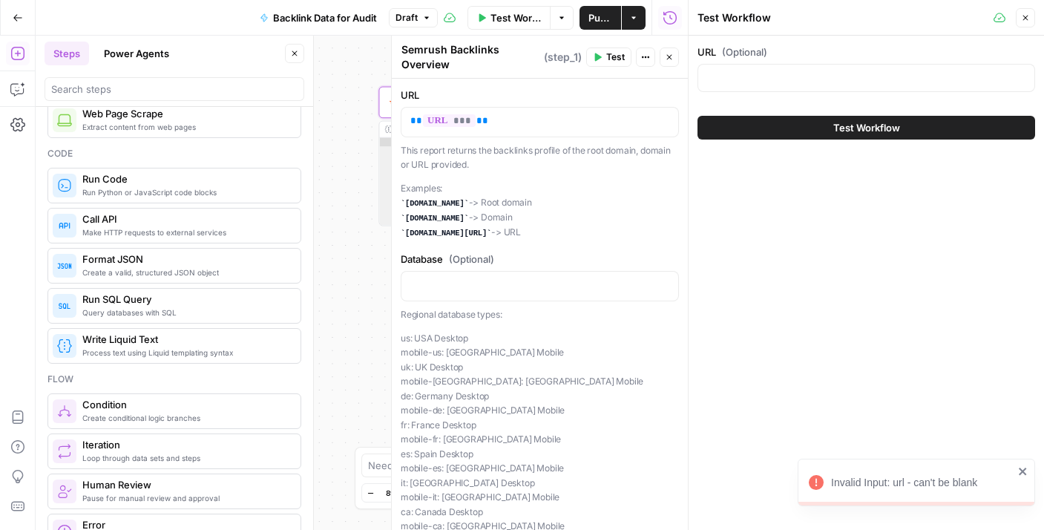
click at [784, 62] on div "URL (Optional)" at bounding box center [867, 71] width 338 height 53
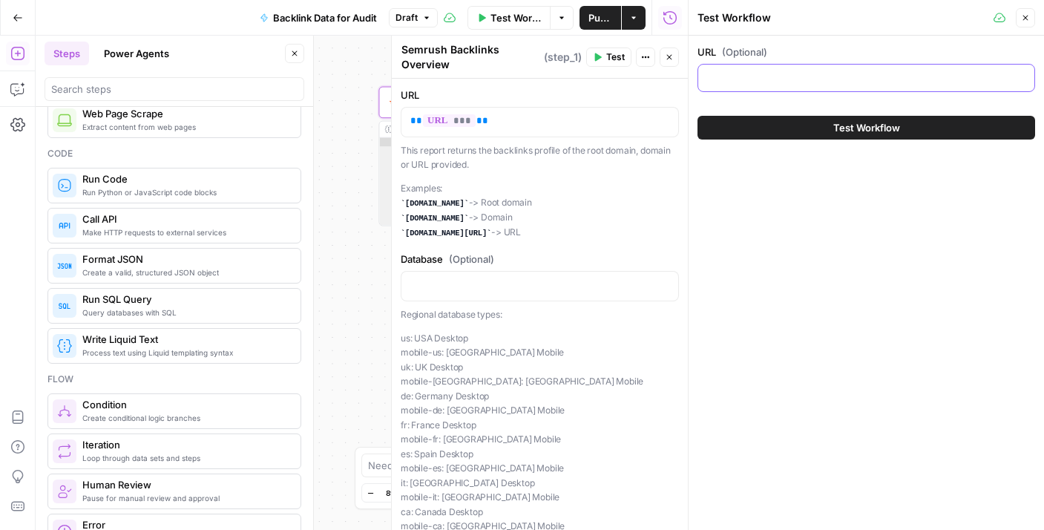
click at [776, 71] on input "URL (Optional)" at bounding box center [866, 78] width 318 height 15
type input "https://www.twinkl.co.uk"
click at [822, 128] on button "Test Workflow" at bounding box center [867, 128] width 338 height 24
click at [771, 127] on button "Test Workflow" at bounding box center [867, 128] width 338 height 24
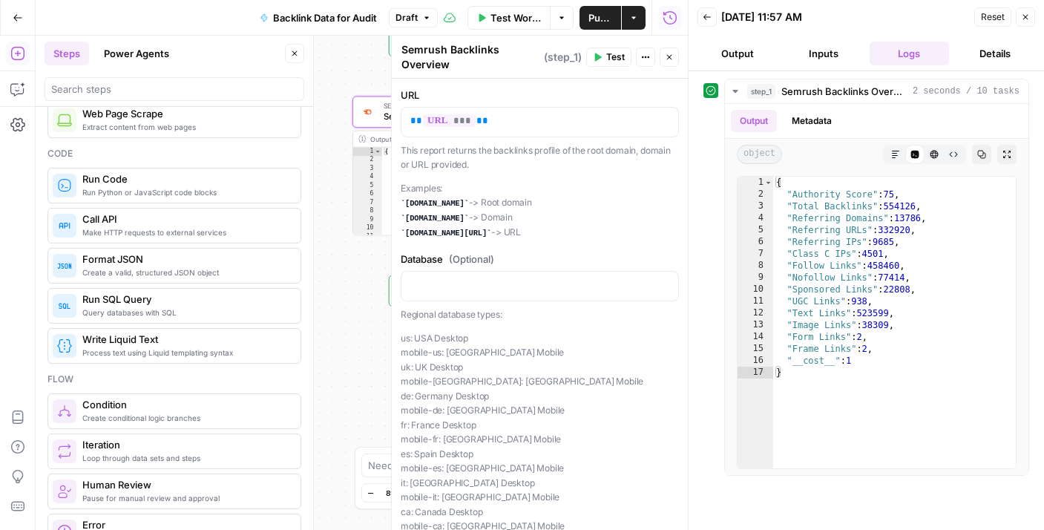
click at [607, 15] on span "Publish" at bounding box center [601, 17] width 24 height 15
click at [1035, 19] on header "Back 09/12/25 at 11:57 AM Reset Close Output Inputs Logs Details" at bounding box center [866, 35] width 355 height 71
click at [1027, 22] on button "Close" at bounding box center [1025, 16] width 19 height 19
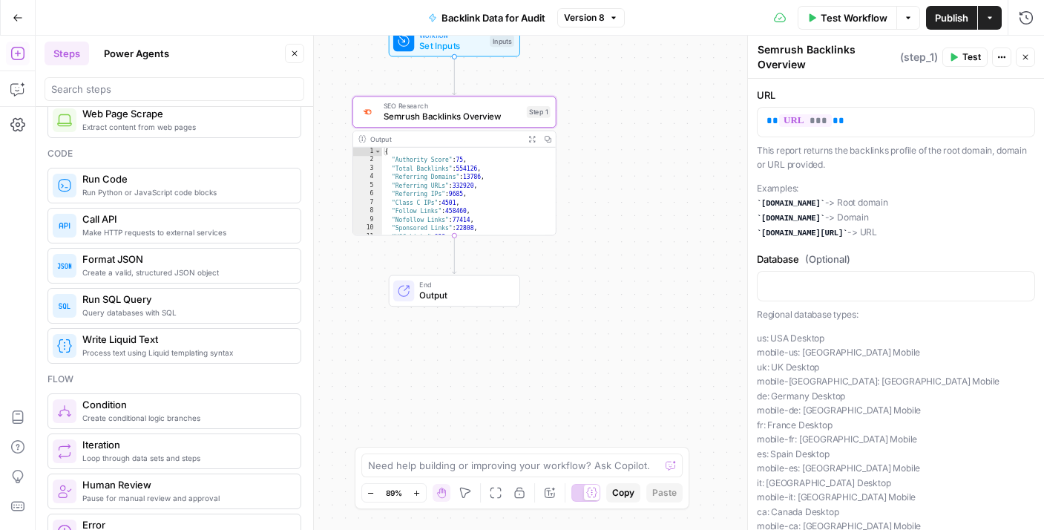
click at [473, 121] on span "Semrush Backlinks Overview" at bounding box center [453, 116] width 138 height 13
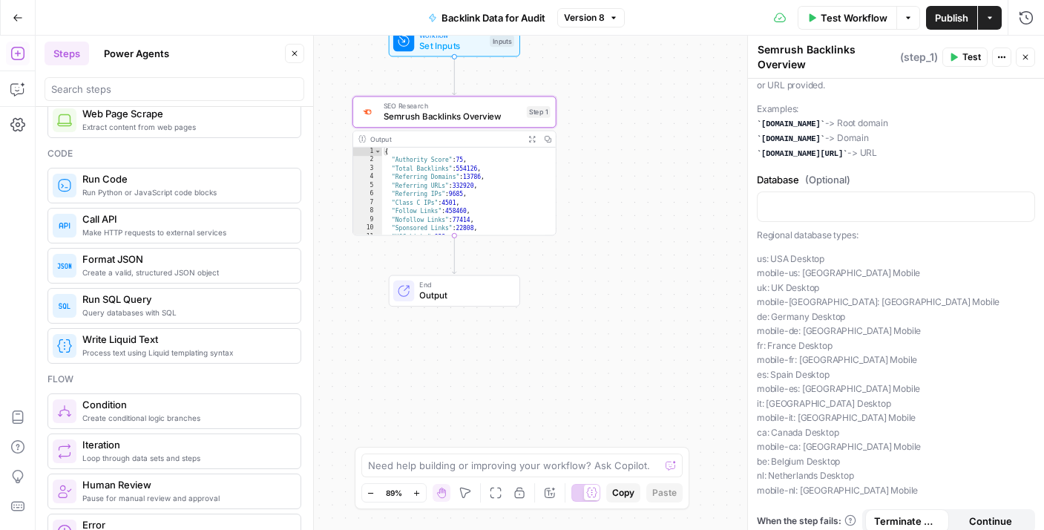
scroll to position [115, 0]
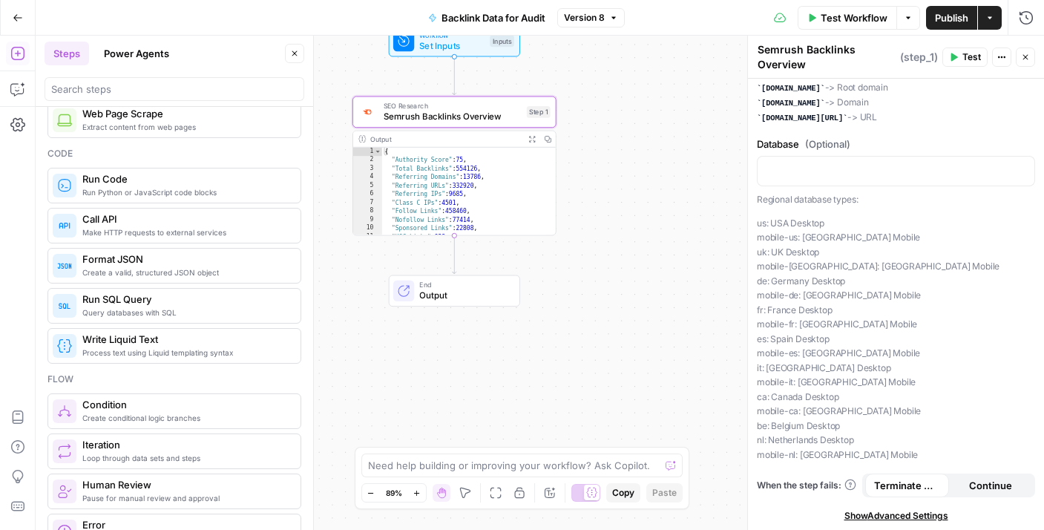
click at [1002, 491] on span "Continue" at bounding box center [990, 485] width 43 height 15
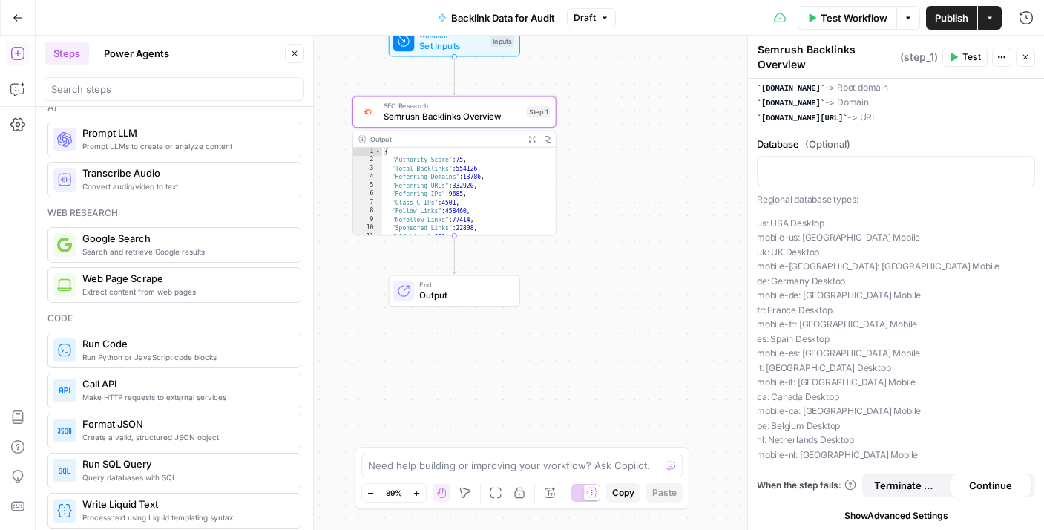
scroll to position [14, 0]
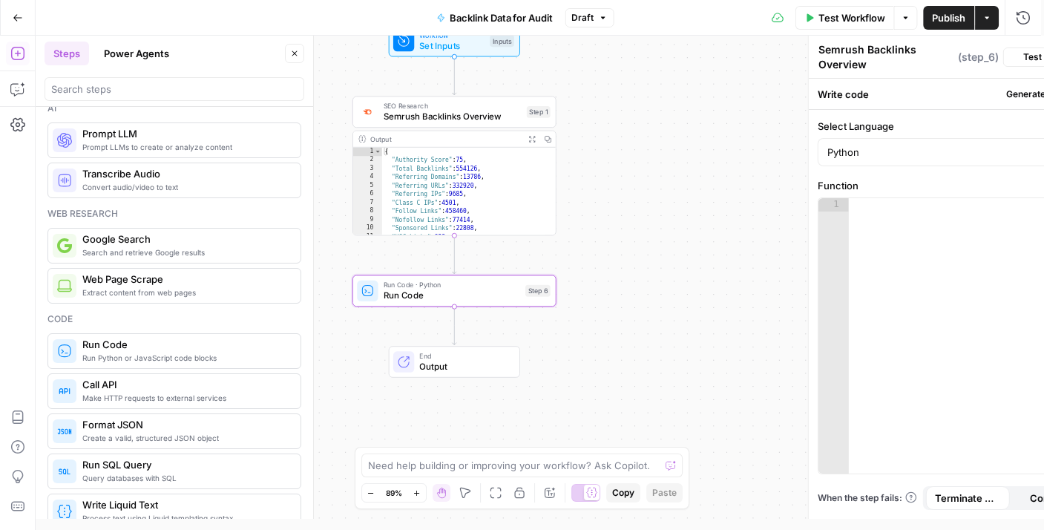
type textarea "Run Code"
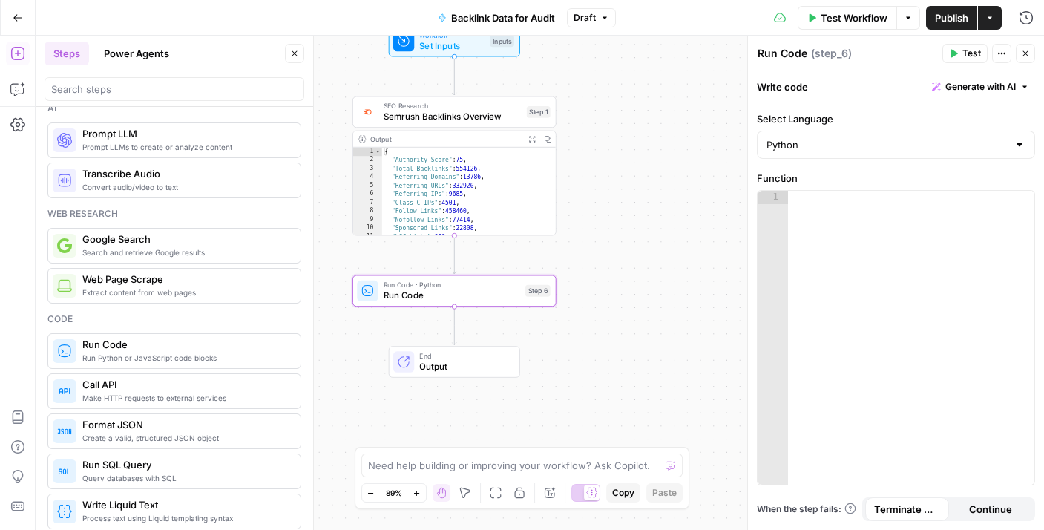
click at [894, 236] on div at bounding box center [911, 351] width 246 height 321
paste textarea "**********"
type textarea "**********"
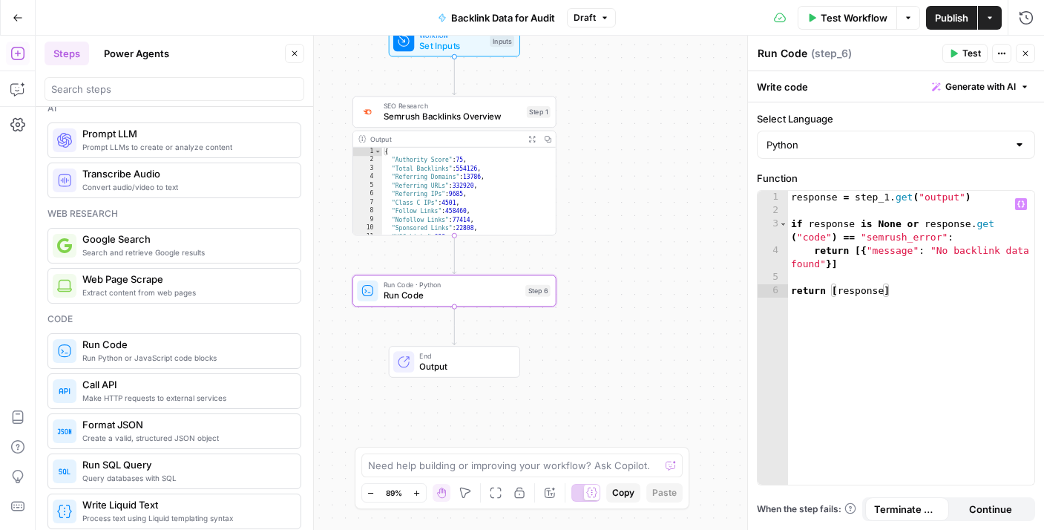
click at [971, 55] on span "Test" at bounding box center [972, 53] width 19 height 13
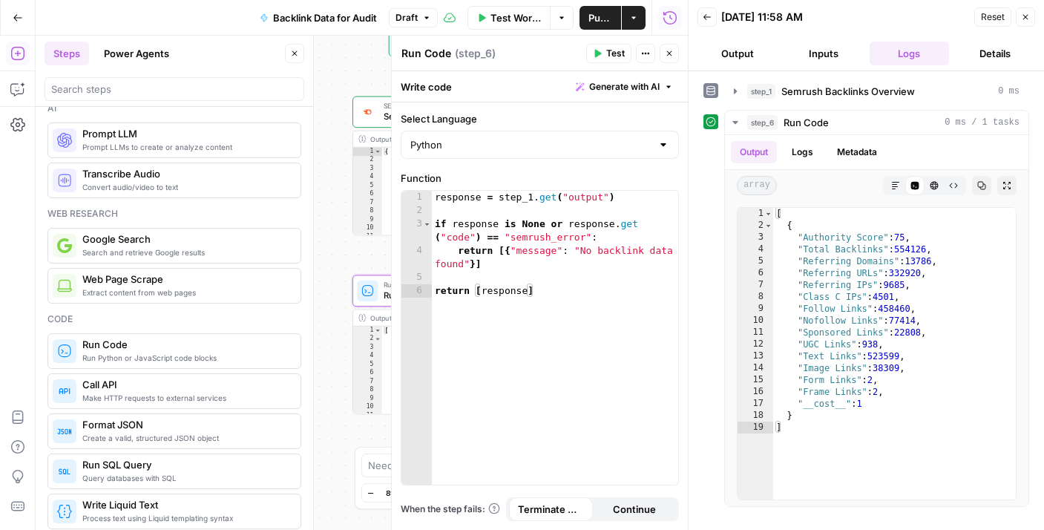
click at [1024, 15] on icon "button" at bounding box center [1025, 17] width 9 height 9
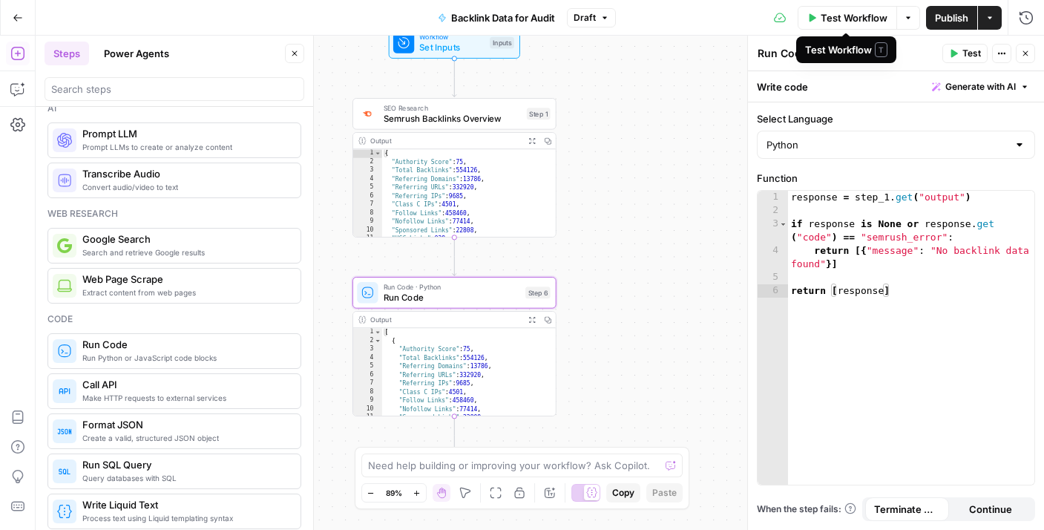
click at [851, 20] on span "Test Workflow" at bounding box center [854, 17] width 67 height 15
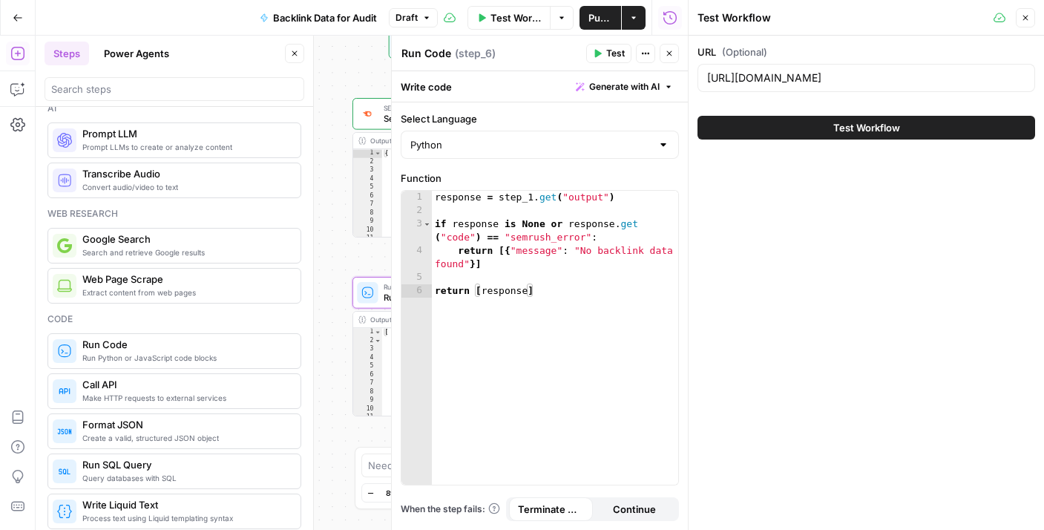
click at [830, 124] on button "Test Workflow" at bounding box center [867, 128] width 338 height 24
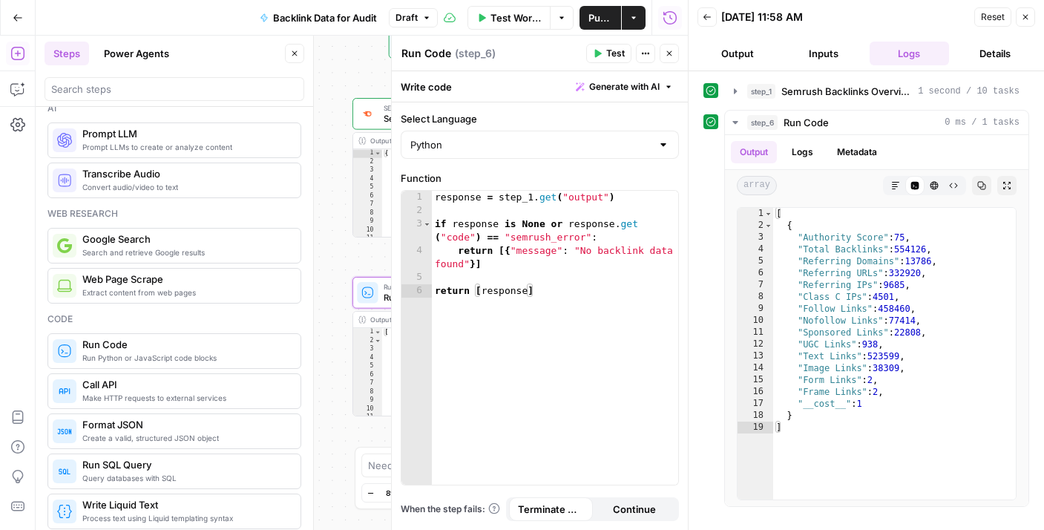
click at [709, 18] on icon "button" at bounding box center [707, 17] width 9 height 9
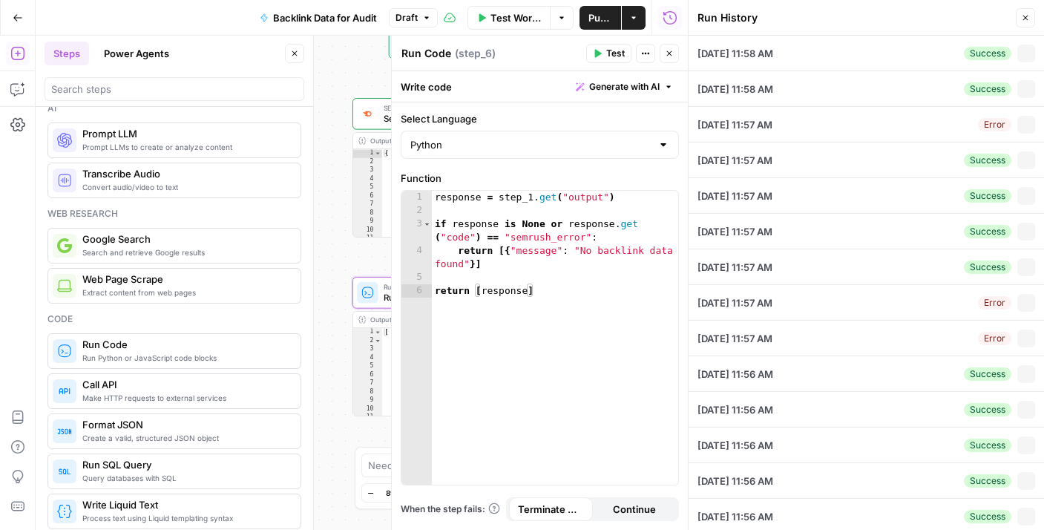
type input "https://www.twinkl.co.uk"
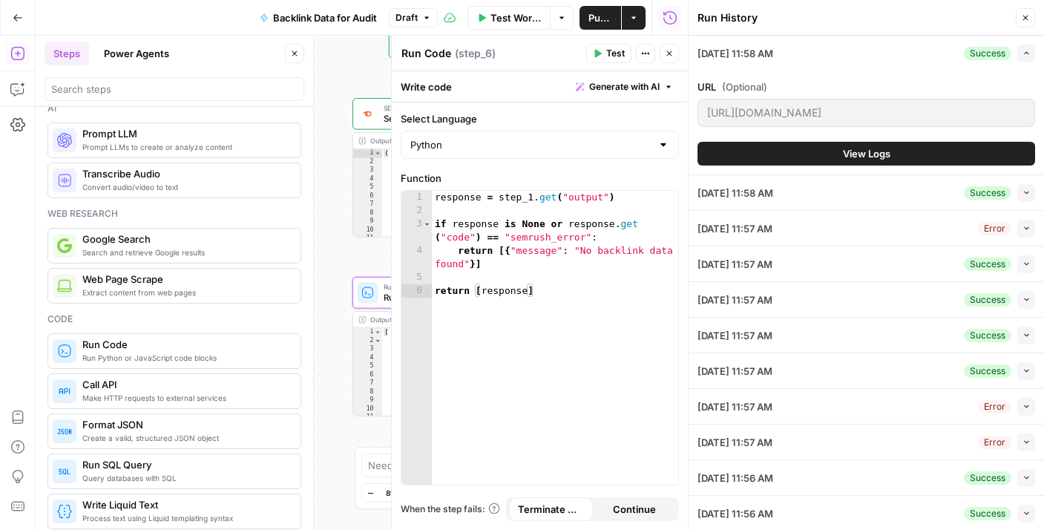
click at [534, 21] on span "Test Workflow" at bounding box center [516, 17] width 51 height 15
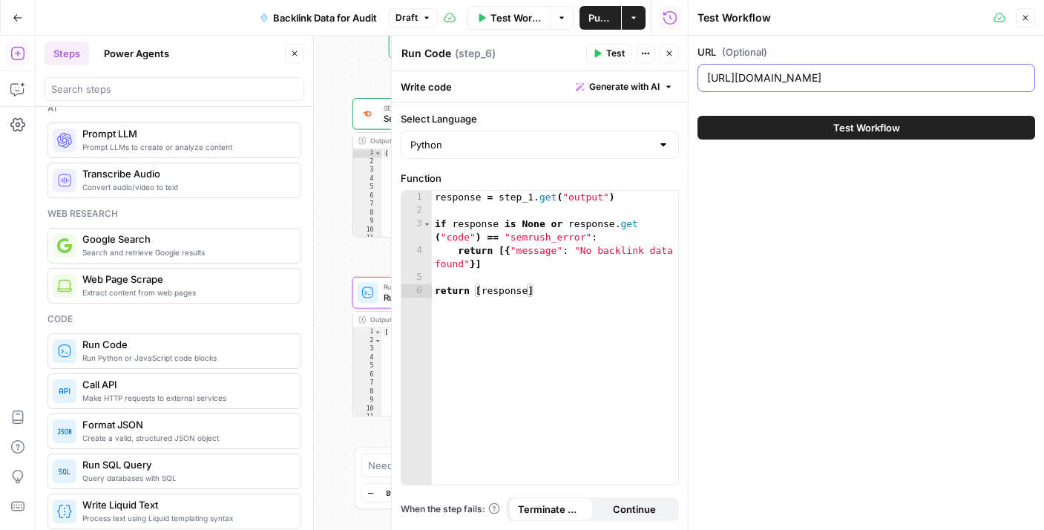
click at [755, 75] on input "https://www.twinkl.co.uk" at bounding box center [866, 78] width 318 height 15
paste input "/resources/twinkl-partnerships/disney-uk/the-lion-king-uk"
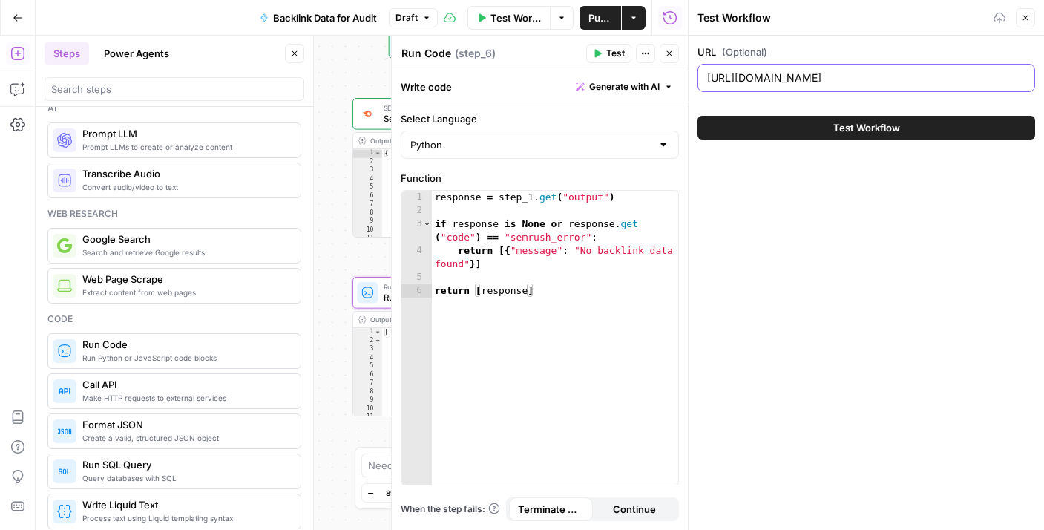
type input "https://www.twinkl.co.uk/resources/twinkl-partnerships/disney-uk/the-lion-king-…"
click at [740, 113] on div "Test Workflow" at bounding box center [867, 128] width 338 height 42
click at [741, 114] on div "Test Workflow" at bounding box center [867, 128] width 338 height 42
click at [744, 119] on button "Test Workflow" at bounding box center [867, 128] width 338 height 24
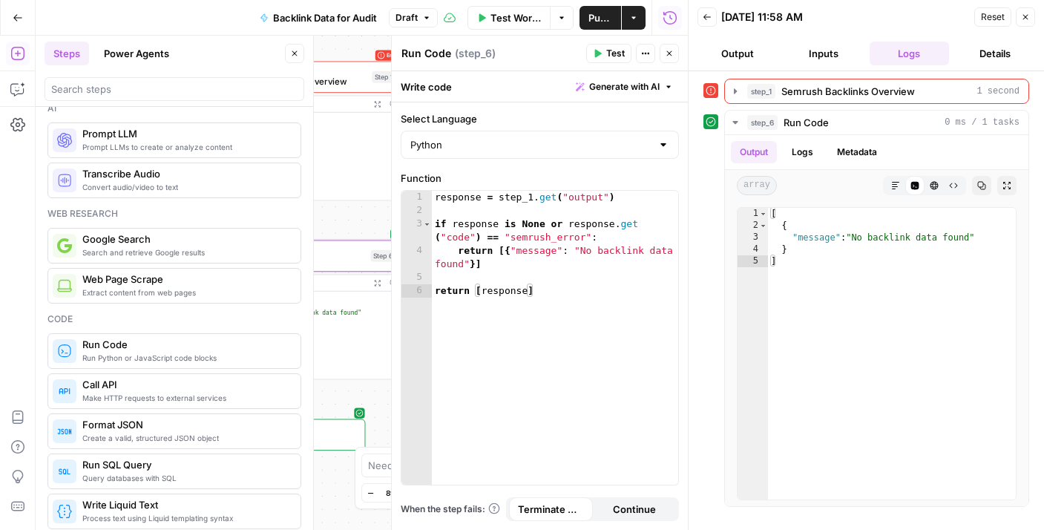
click at [1020, 23] on button "Close" at bounding box center [1025, 16] width 19 height 19
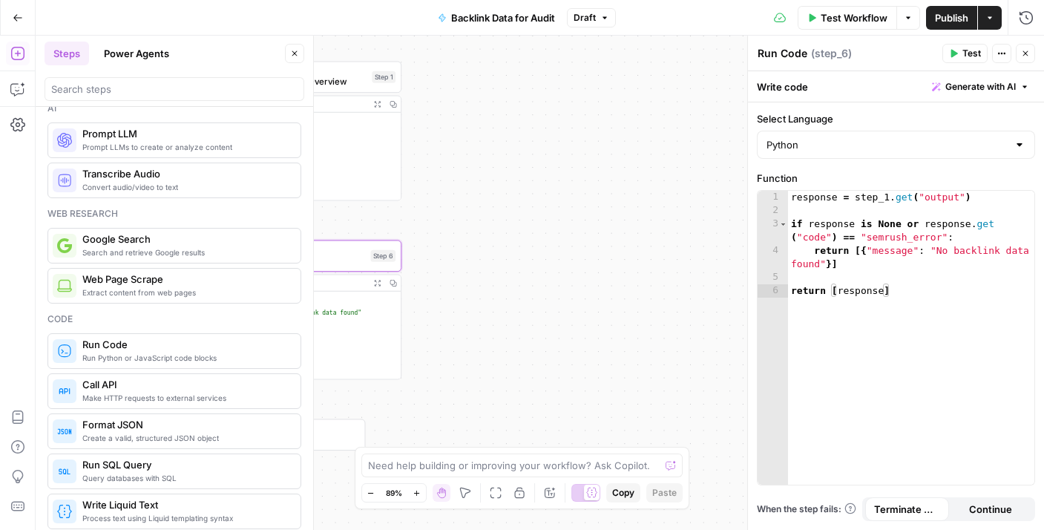
click at [952, 20] on span "Publish" at bounding box center [951, 17] width 33 height 15
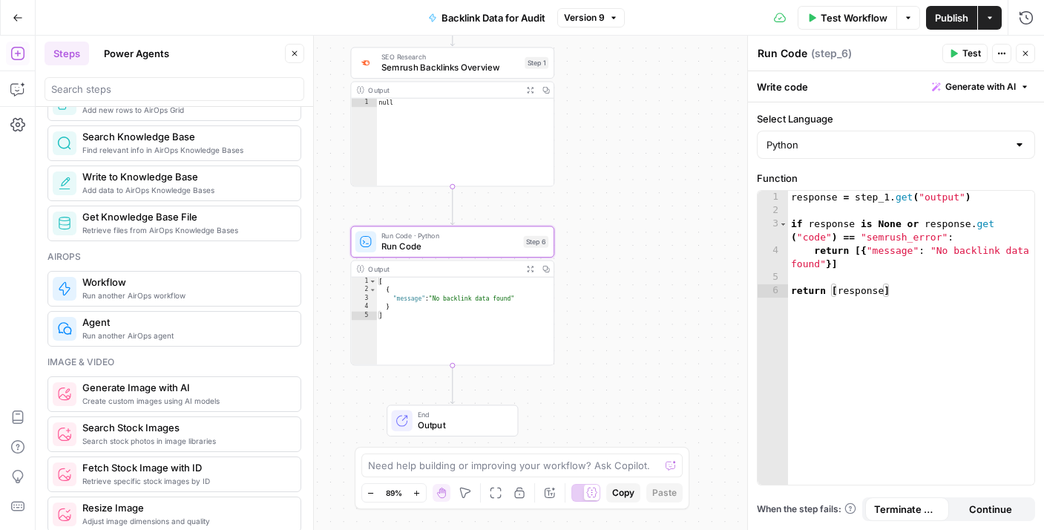
scroll to position [626, 0]
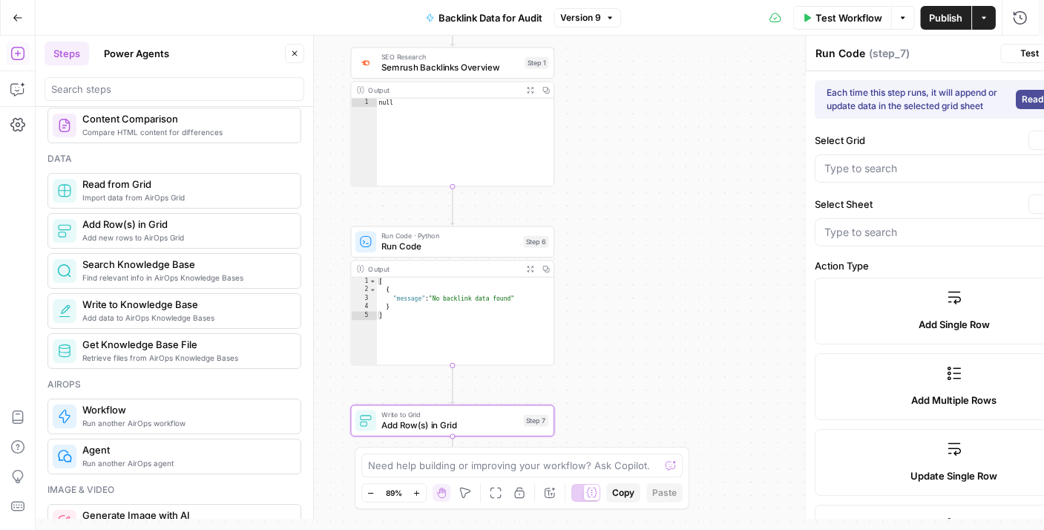
type textarea "Add Row(s) in Grid"
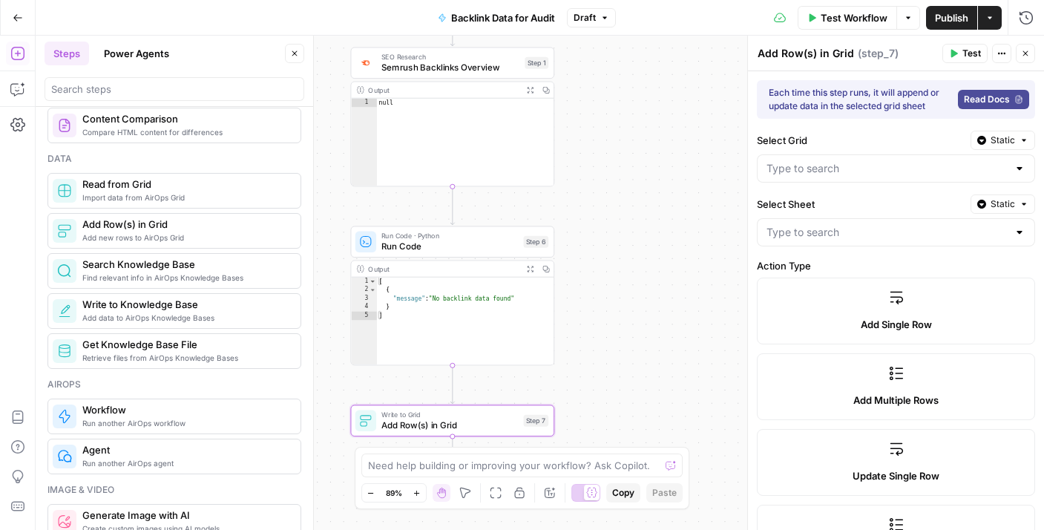
click at [882, 318] on span "Add Single Row" at bounding box center [896, 324] width 71 height 15
click at [952, 153] on div "Select Grid Static" at bounding box center [896, 157] width 278 height 52
click at [934, 180] on div at bounding box center [896, 168] width 278 height 28
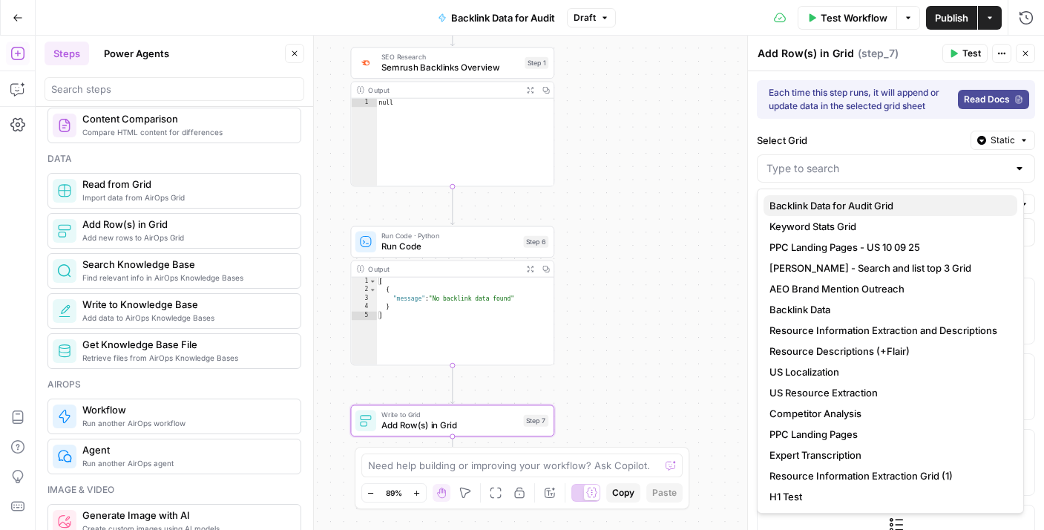
click at [888, 206] on span "Backlink Data for Audit Grid" at bounding box center [888, 205] width 236 height 15
type input "Backlink Data for Audit Grid"
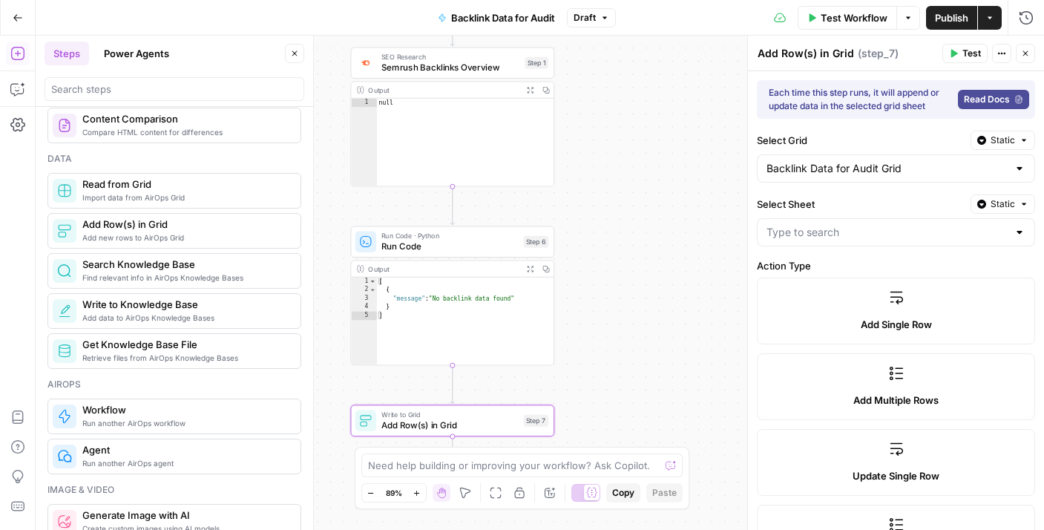
click at [863, 209] on label "Select Sheet" at bounding box center [861, 204] width 208 height 15
click at [863, 225] on input "Select Sheet" at bounding box center [887, 232] width 241 height 15
click at [848, 237] on input "Select Sheet" at bounding box center [887, 232] width 241 height 15
click at [815, 261] on button "Sheet 1" at bounding box center [891, 269] width 254 height 21
type input "Sheet 1"
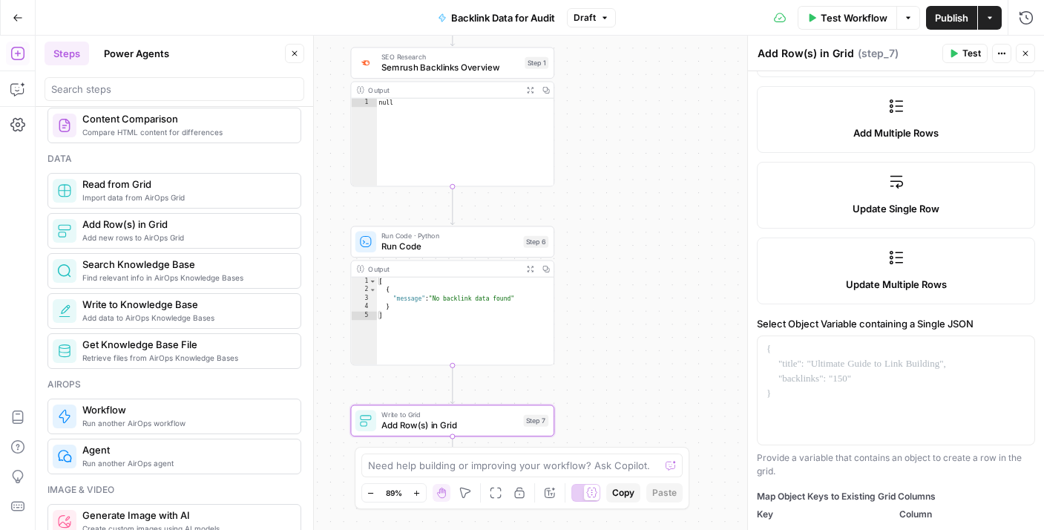
scroll to position [337, 0]
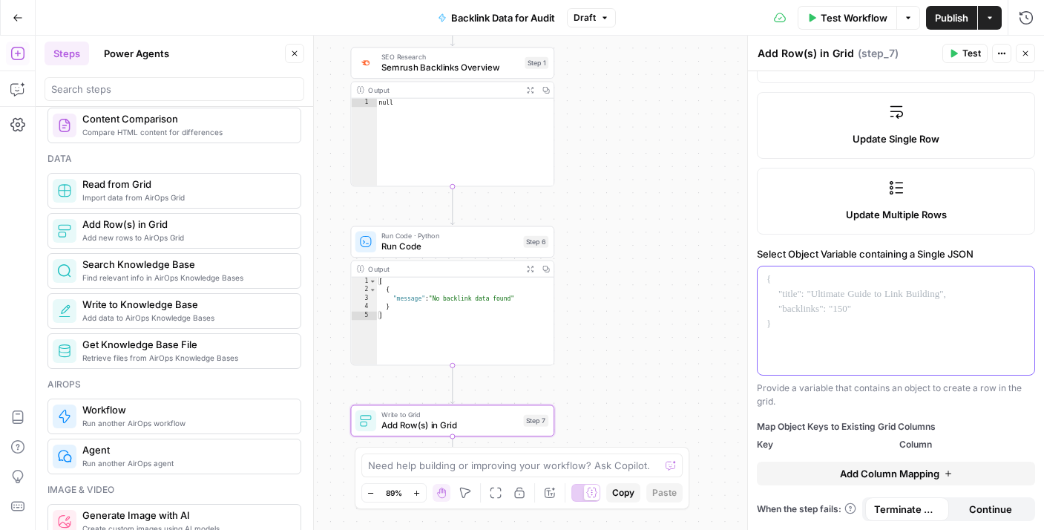
click at [865, 307] on div at bounding box center [896, 320] width 277 height 108
click at [1018, 281] on icon "button" at bounding box center [1021, 279] width 7 height 7
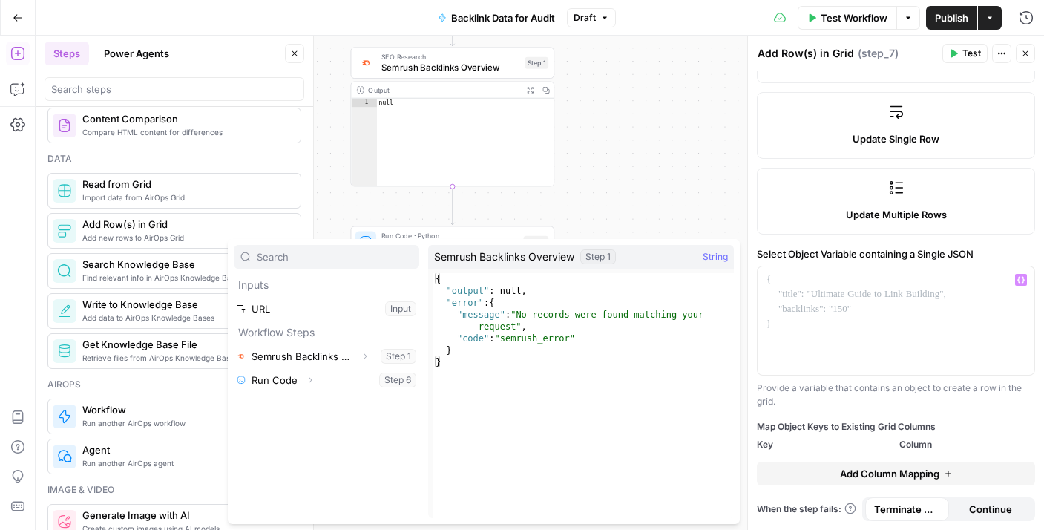
click at [897, 465] on button "Add Column Mapping" at bounding box center [896, 474] width 278 height 24
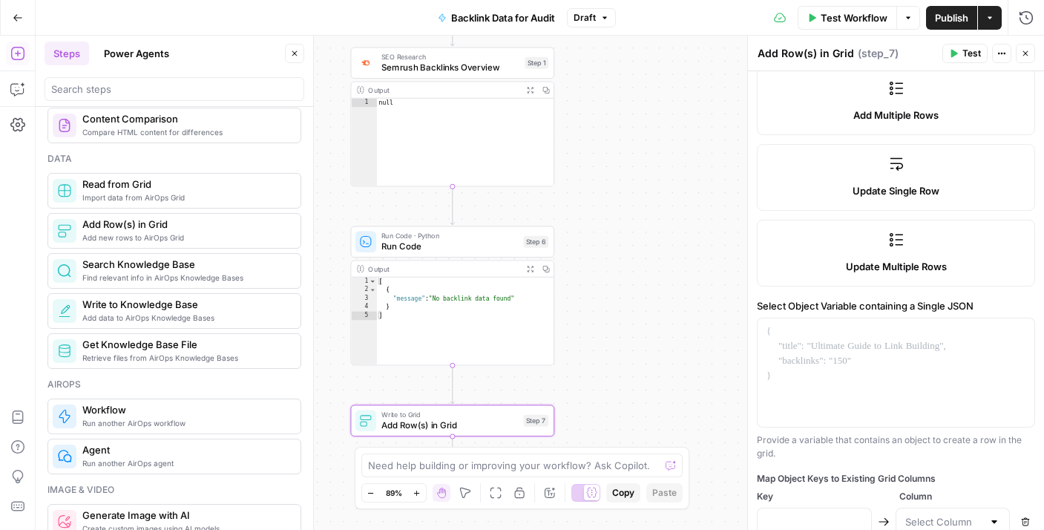
scroll to position [365, 0]
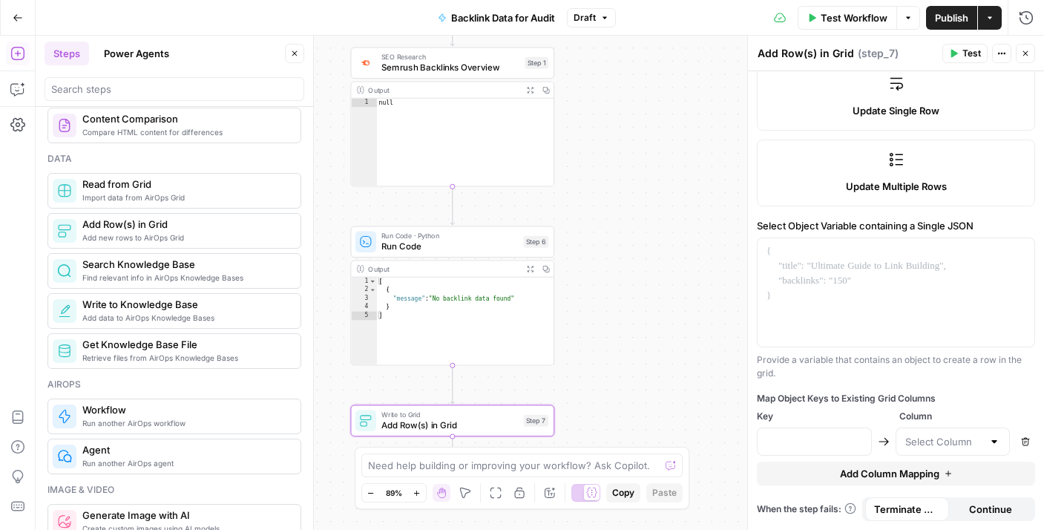
click at [799, 425] on div "Map Object Keys to Existing Grid Columns Key Column Remove Add Column Mapping" at bounding box center [896, 439] width 278 height 94
click at [805, 438] on input "text" at bounding box center [815, 441] width 96 height 15
click at [839, 278] on div at bounding box center [896, 292] width 277 height 108
click at [1018, 250] on icon "button" at bounding box center [1021, 251] width 7 height 7
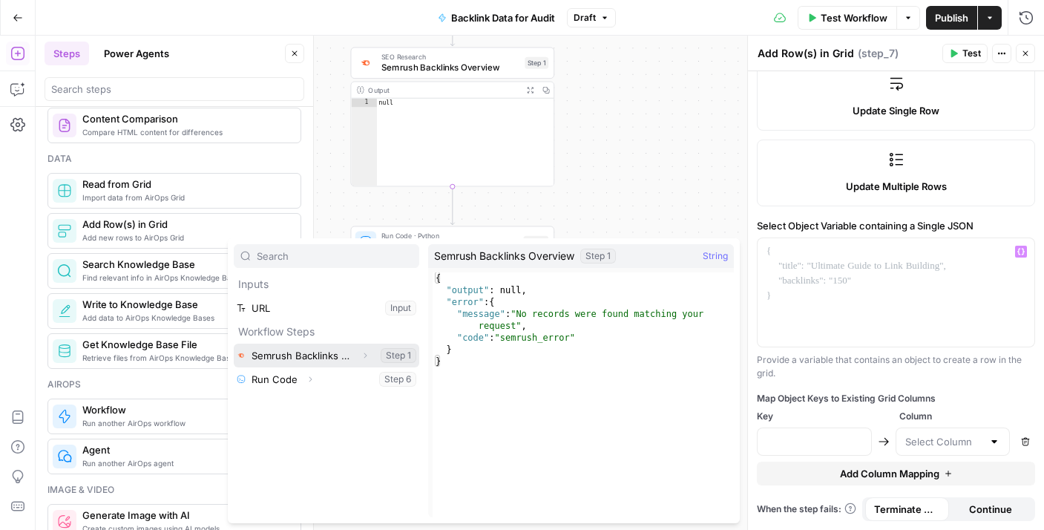
click at [340, 355] on button "Select variable Semrush Backlinks Overview" at bounding box center [327, 356] width 186 height 24
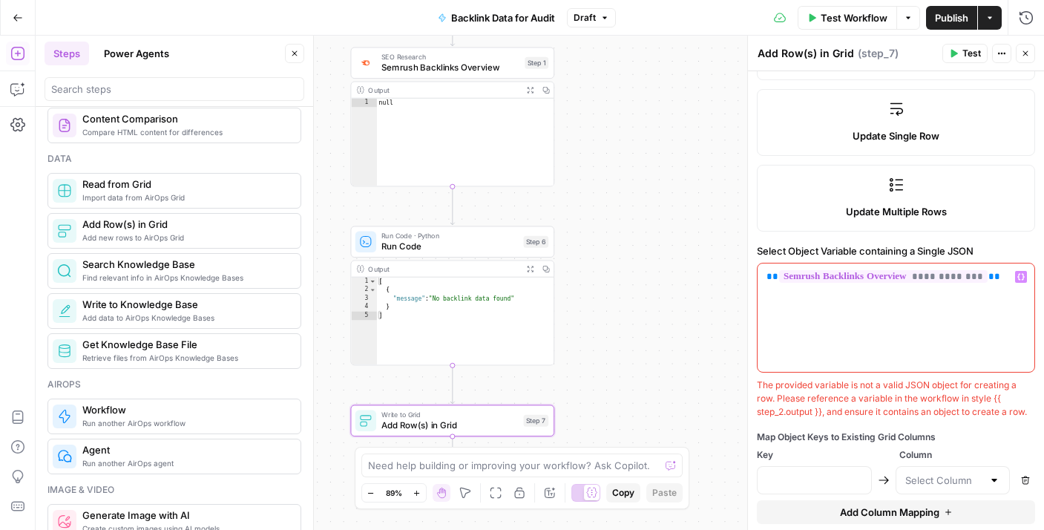
scroll to position [392, 0]
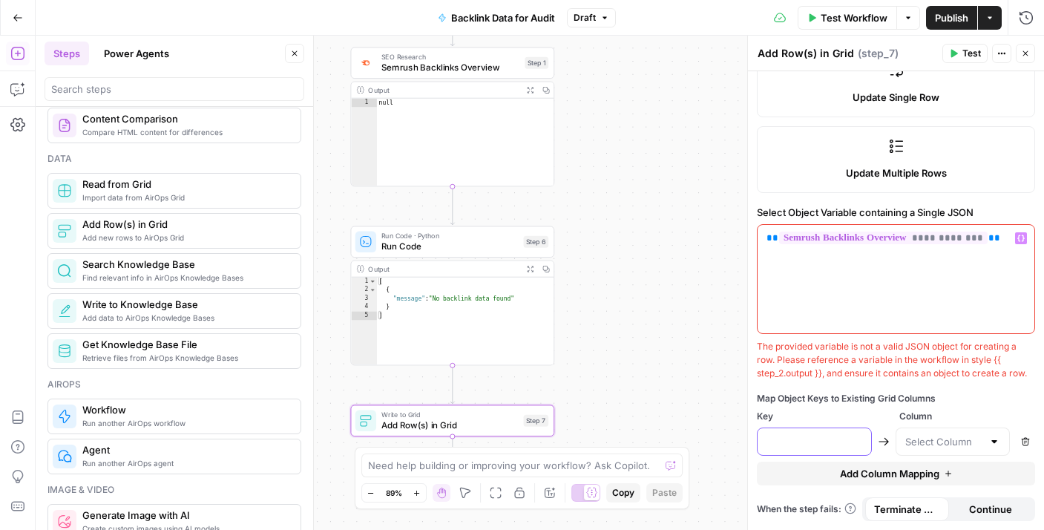
click at [827, 442] on input "text" at bounding box center [815, 441] width 96 height 15
click at [881, 16] on span "Test Workflow" at bounding box center [854, 17] width 67 height 15
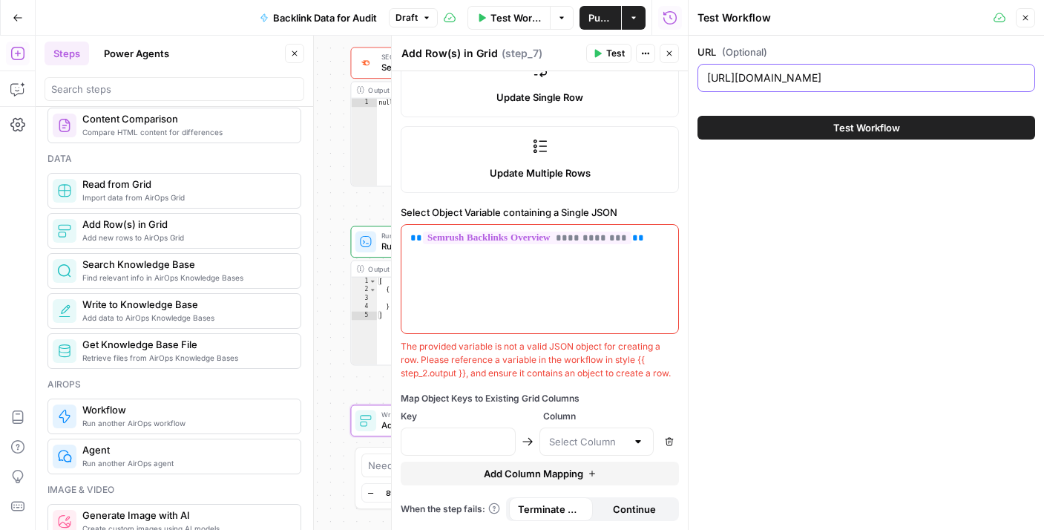
scroll to position [0, 91]
drag, startPoint x: 831, startPoint y: 80, endPoint x: 1068, endPoint y: 80, distance: 236.8
click at [1043, 80] on html "**********" at bounding box center [522, 265] width 1044 height 530
type input "https://www.twinkl.co.uk/"
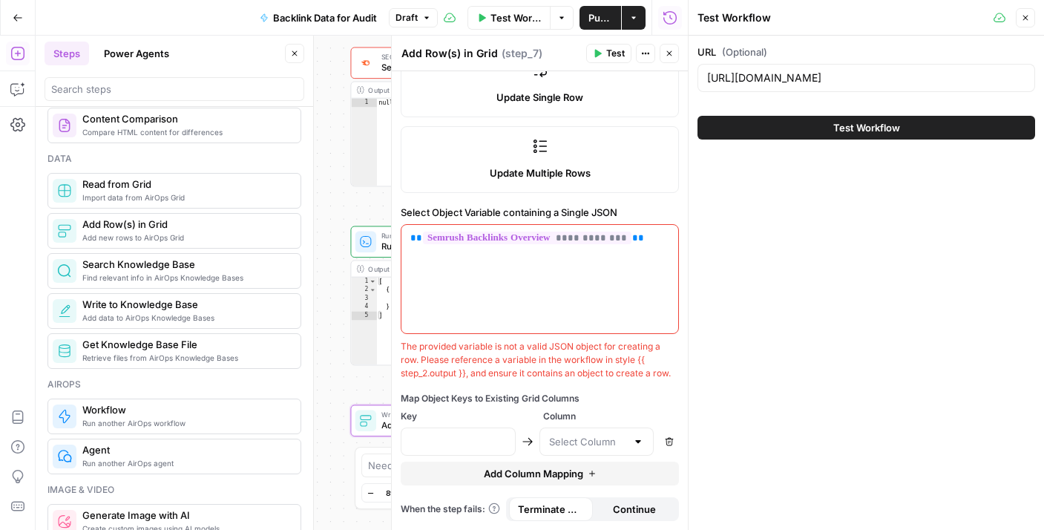
click at [799, 138] on button "Test Workflow" at bounding box center [867, 128] width 338 height 24
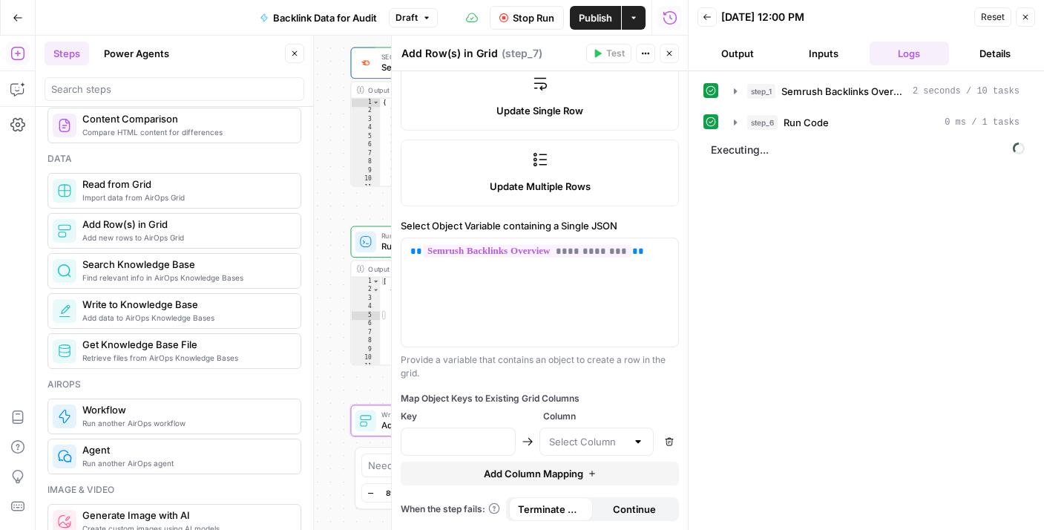
scroll to position [365, 0]
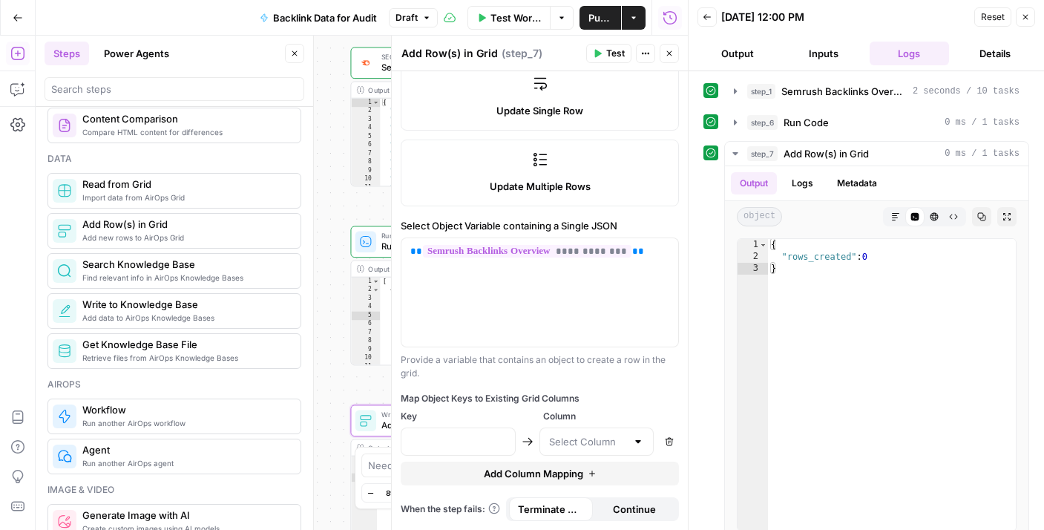
click at [1024, 16] on icon "button" at bounding box center [1025, 17] width 5 height 5
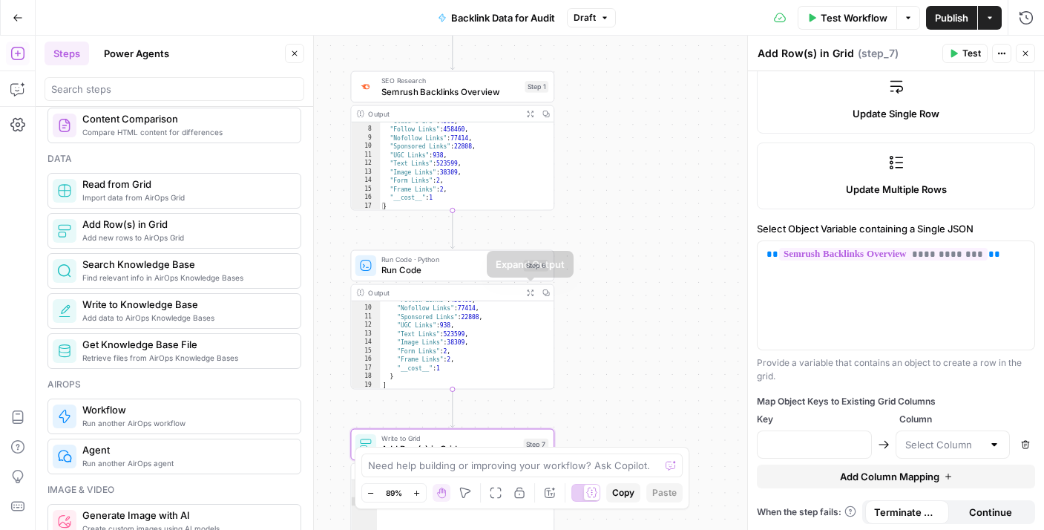
scroll to position [83, 0]
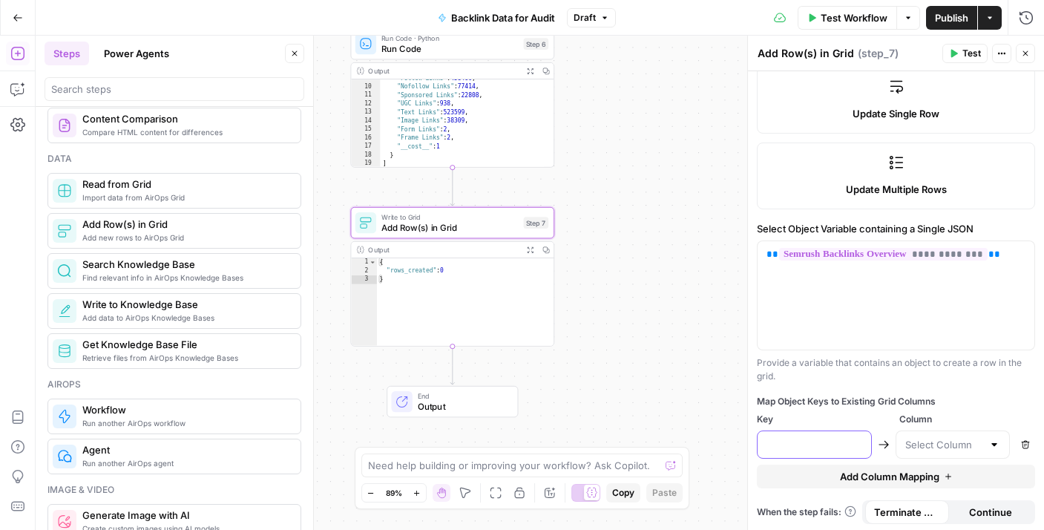
click at [839, 450] on input "text" at bounding box center [815, 444] width 96 height 15
click at [836, 265] on div "**********" at bounding box center [896, 295] width 277 height 108
click at [833, 257] on span "**********" at bounding box center [883, 254] width 209 height 13
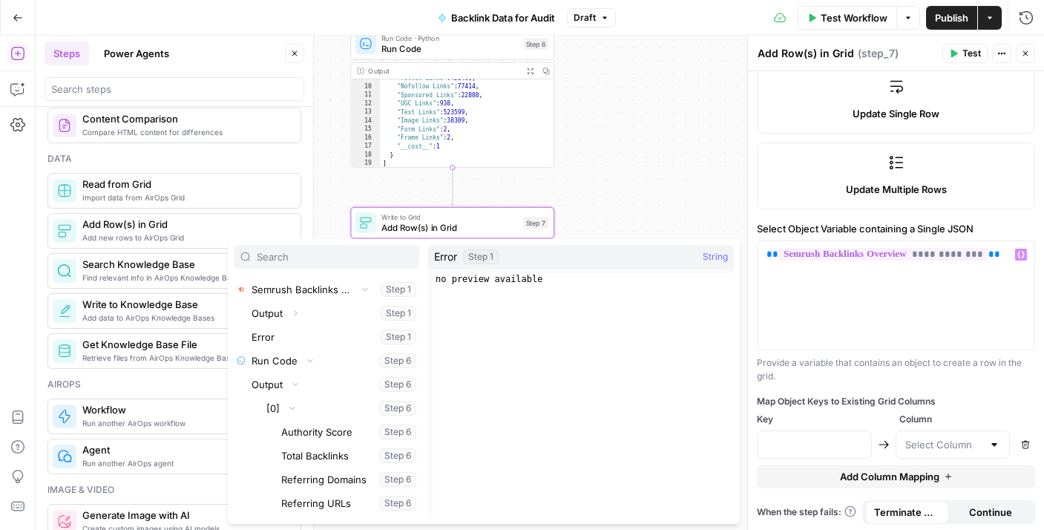
scroll to position [75, 0]
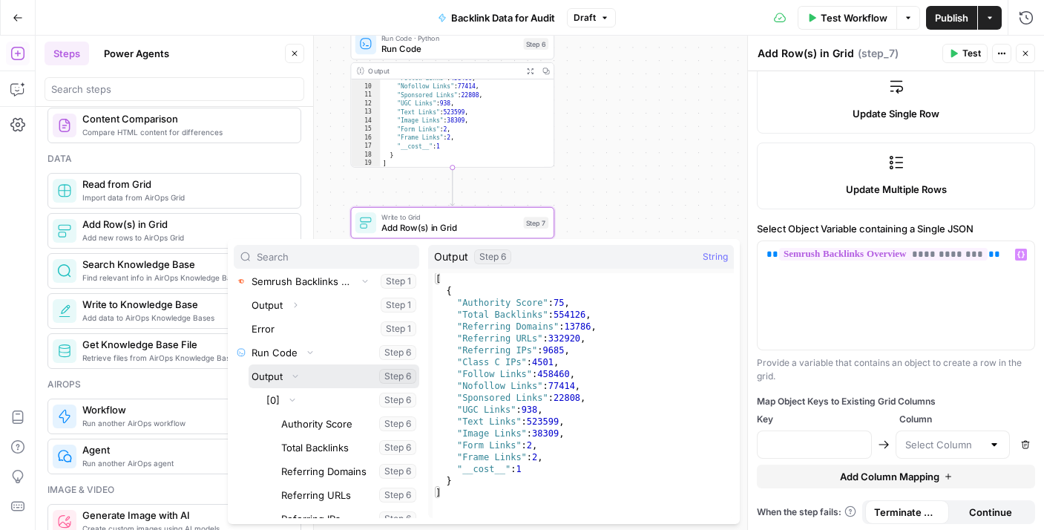
click at [309, 376] on button "Select variable Output" at bounding box center [334, 376] width 171 height 24
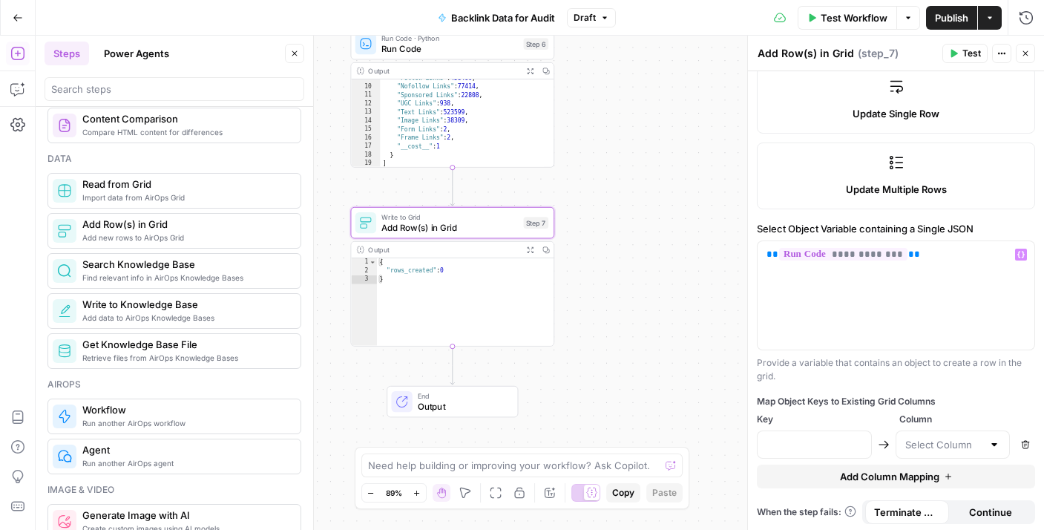
click at [821, 436] on div at bounding box center [814, 444] width 115 height 28
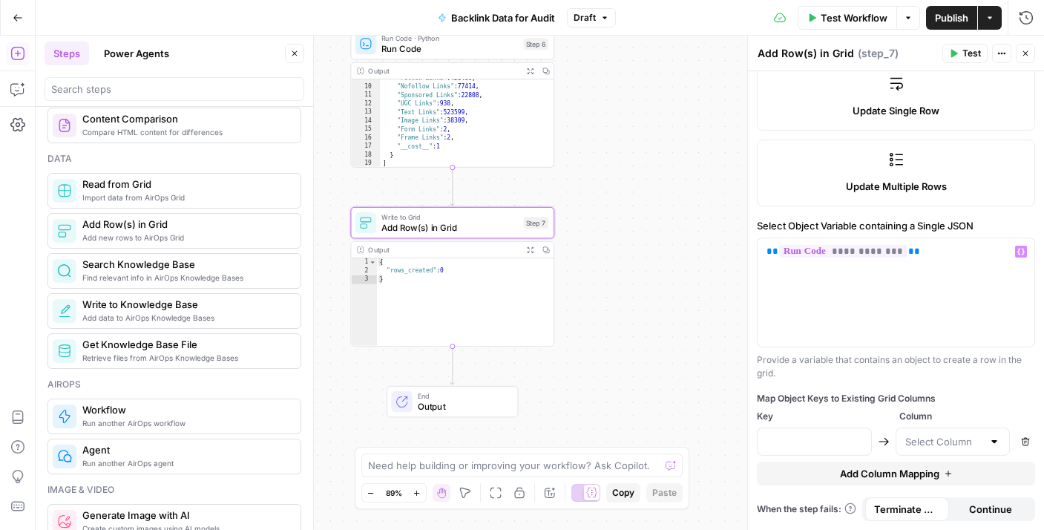
click at [980, 450] on div at bounding box center [953, 441] width 115 height 28
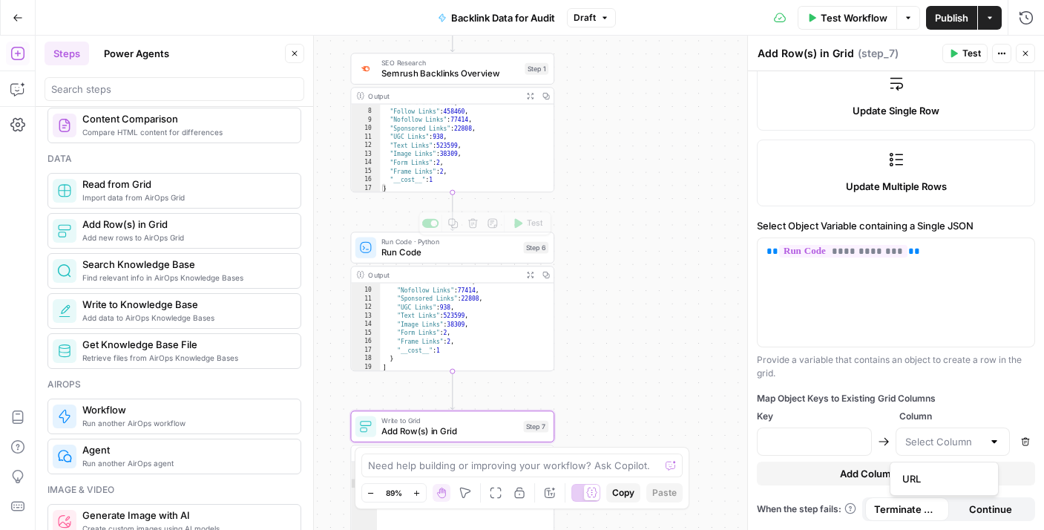
click at [468, 255] on span "Run Code" at bounding box center [449, 252] width 137 height 13
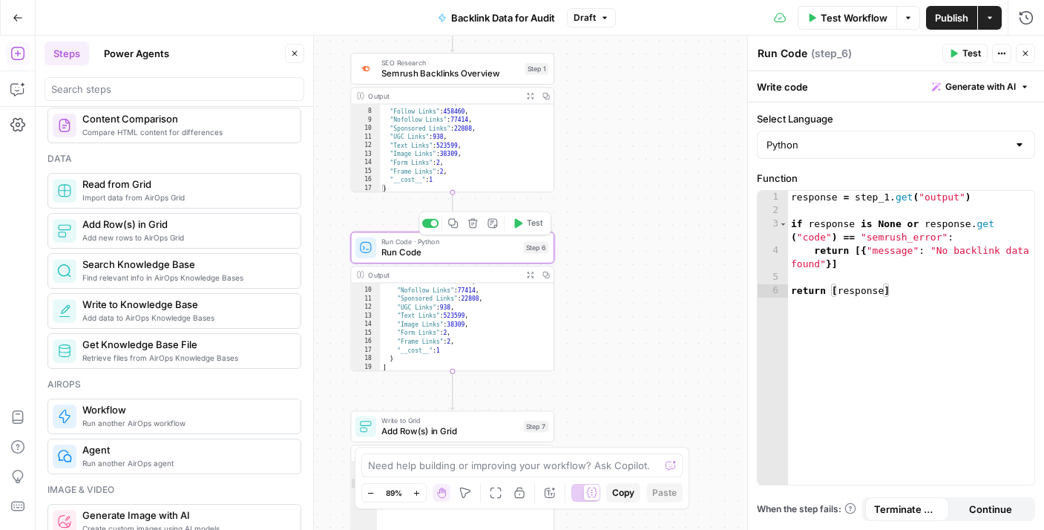
click at [470, 226] on icon "button" at bounding box center [473, 223] width 10 height 10
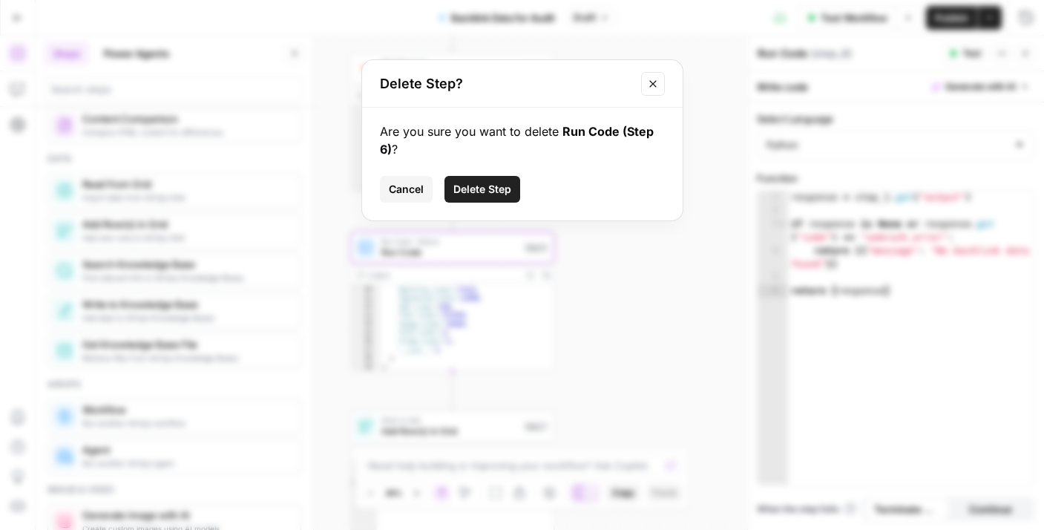
click at [488, 194] on span "Delete Step" at bounding box center [482, 189] width 58 height 15
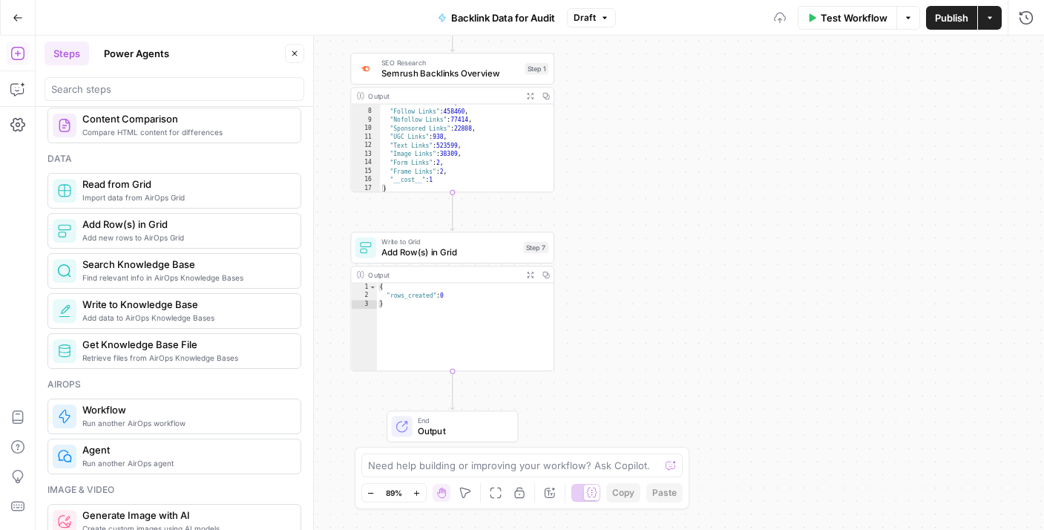
click at [485, 275] on div "Output" at bounding box center [443, 274] width 150 height 10
click at [474, 243] on span "Write to Grid" at bounding box center [449, 242] width 137 height 10
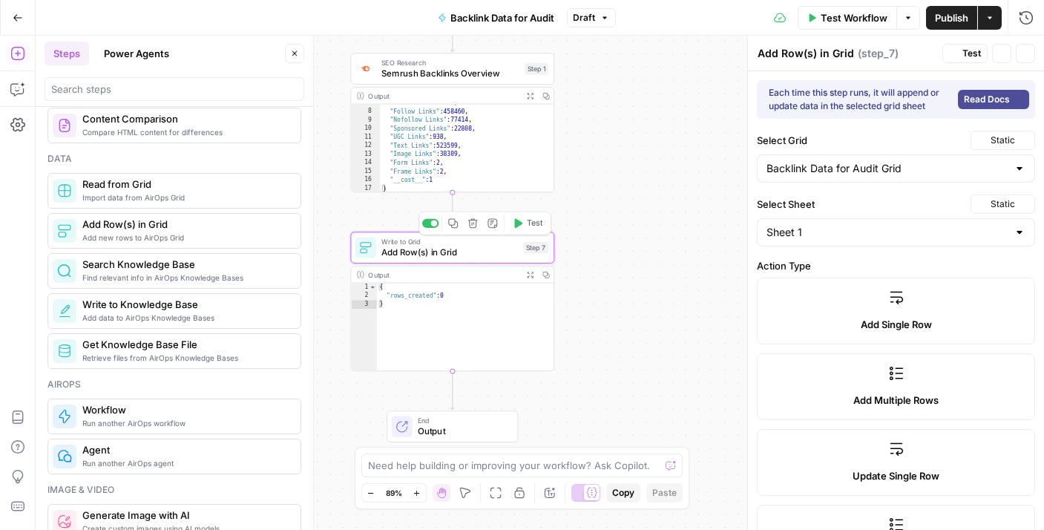
click at [479, 226] on button "Delete step" at bounding box center [473, 222] width 17 height 17
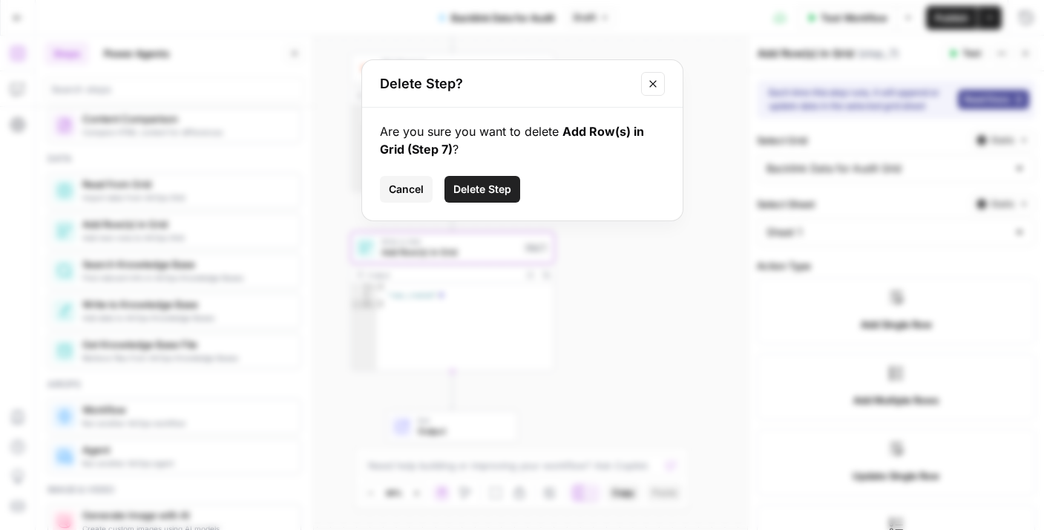
click at [479, 188] on span "Delete Step" at bounding box center [482, 189] width 58 height 15
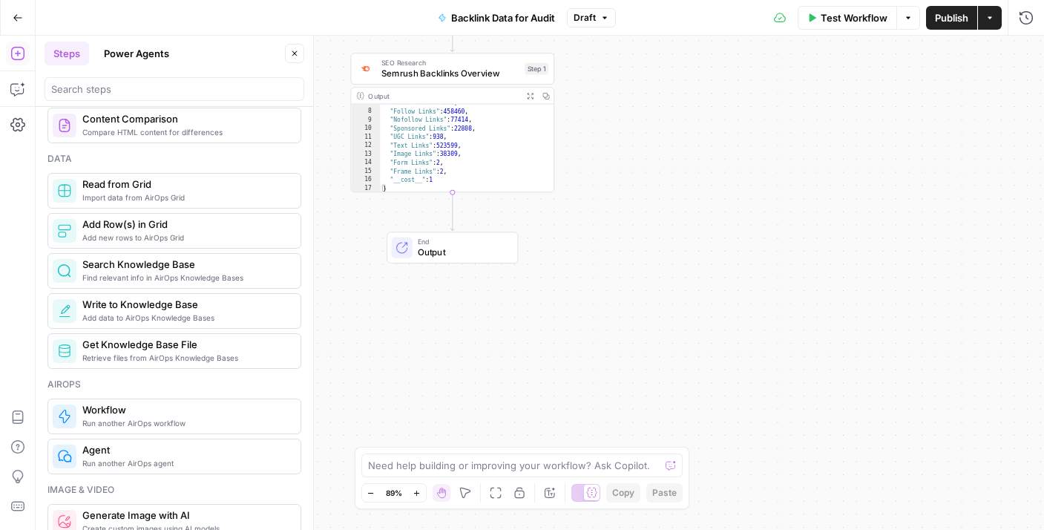
click at [472, 258] on span "Output" at bounding box center [462, 252] width 89 height 13
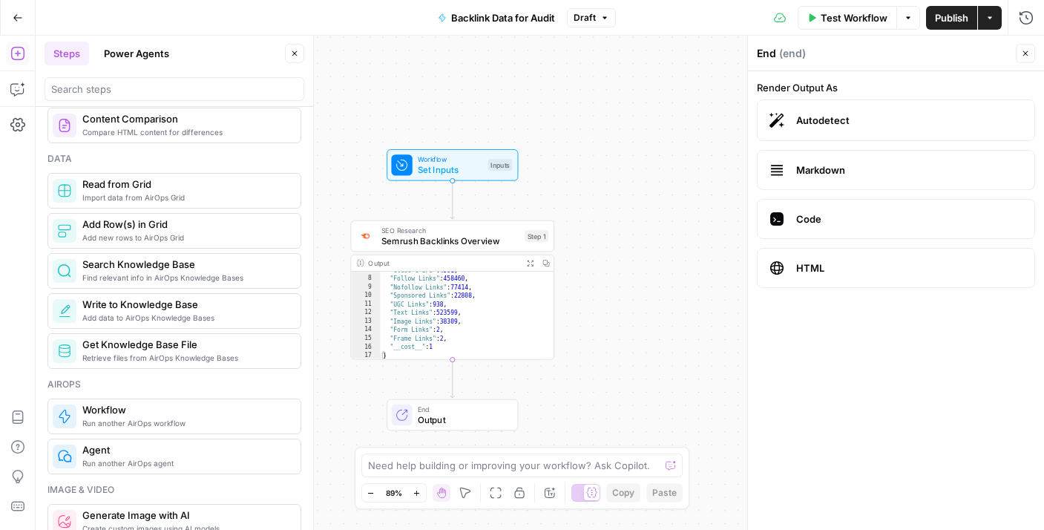
click at [936, 21] on span "Publish" at bounding box center [951, 17] width 33 height 15
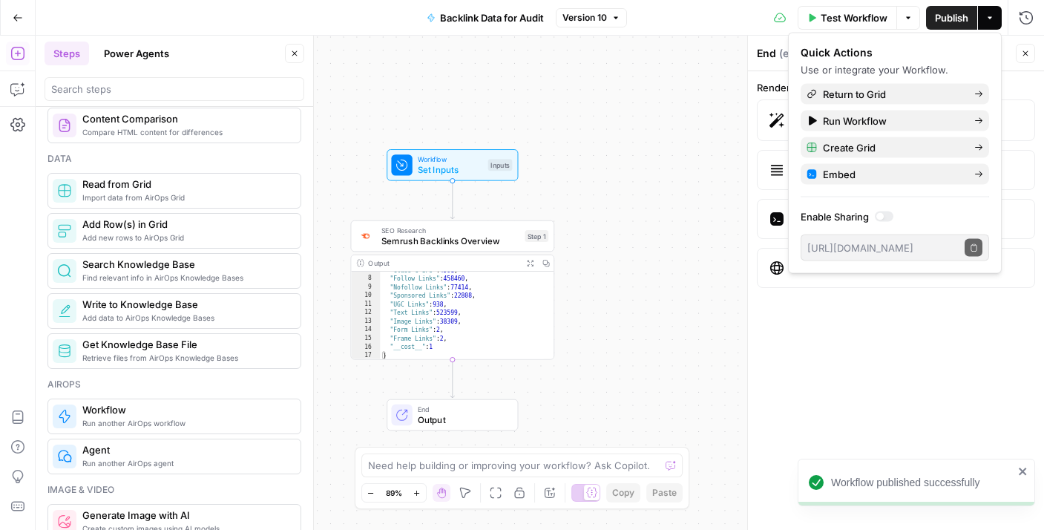
click at [573, 17] on span "Version 10" at bounding box center [585, 17] width 45 height 13
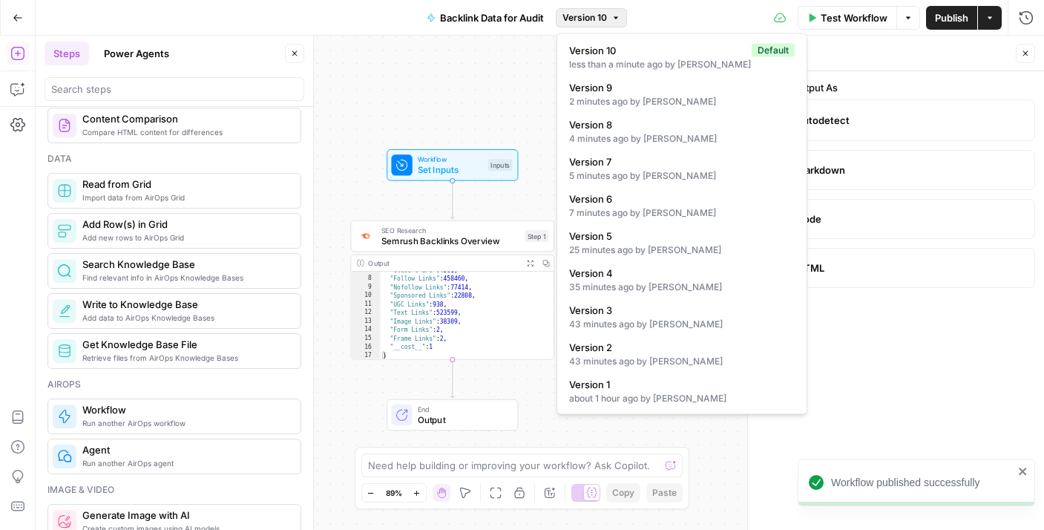
click at [490, 85] on div "**********" at bounding box center [540, 283] width 1009 height 494
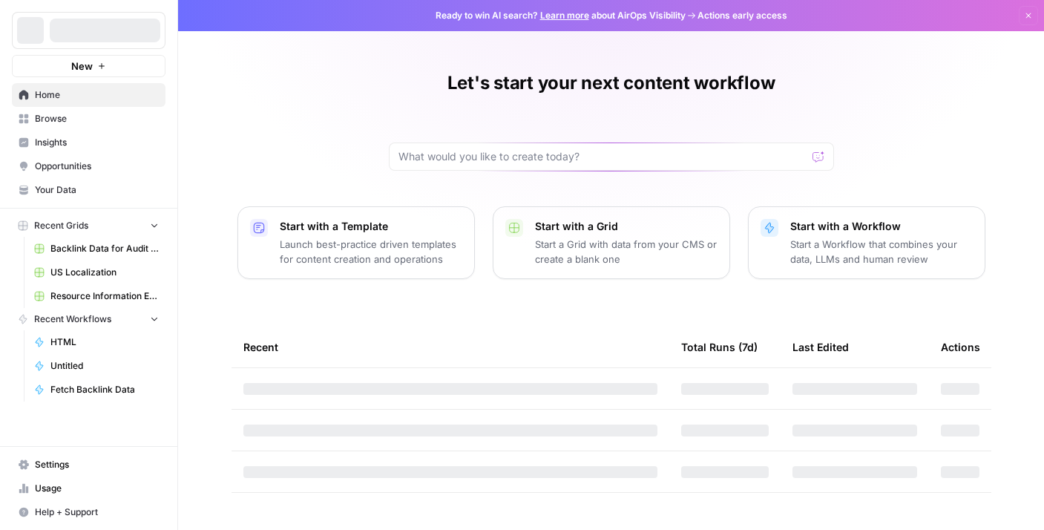
click at [104, 250] on span "Backlink Data for Audit Grid" at bounding box center [104, 248] width 108 height 13
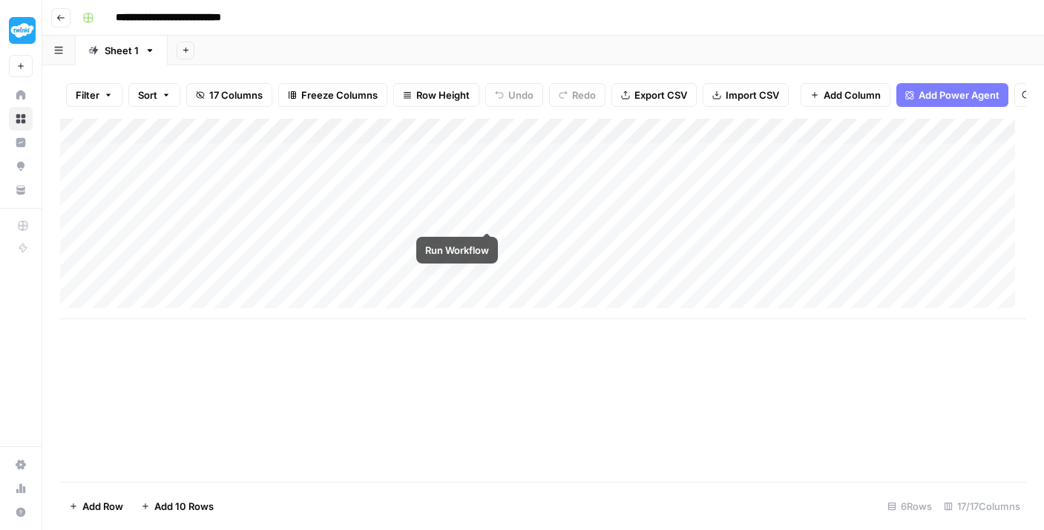
click at [484, 214] on div "Add Column" at bounding box center [543, 219] width 966 height 200
click at [485, 237] on div "Add Column" at bounding box center [543, 219] width 966 height 200
click at [73, 13] on header "**********" at bounding box center [543, 18] width 1002 height 36
click at [68, 14] on button "Go back" at bounding box center [60, 17] width 19 height 19
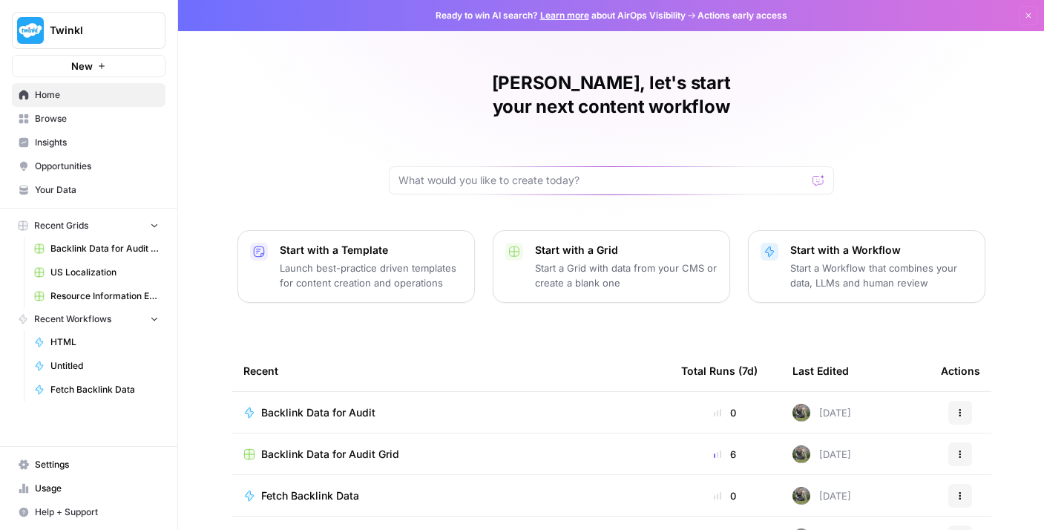
click at [108, 393] on span "Fetch Backlink Data" at bounding box center [104, 389] width 108 height 13
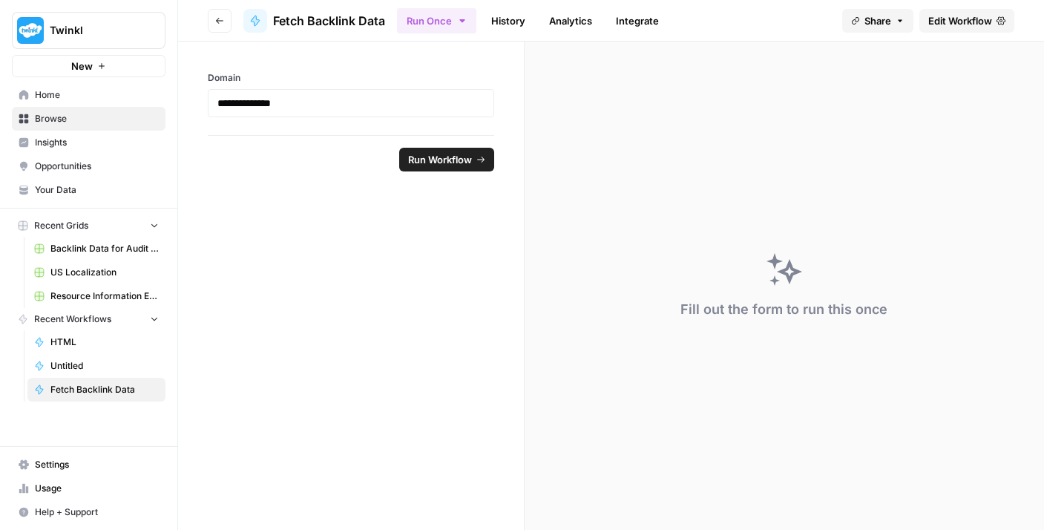
click at [948, 19] on span "Edit Workflow" at bounding box center [960, 20] width 64 height 15
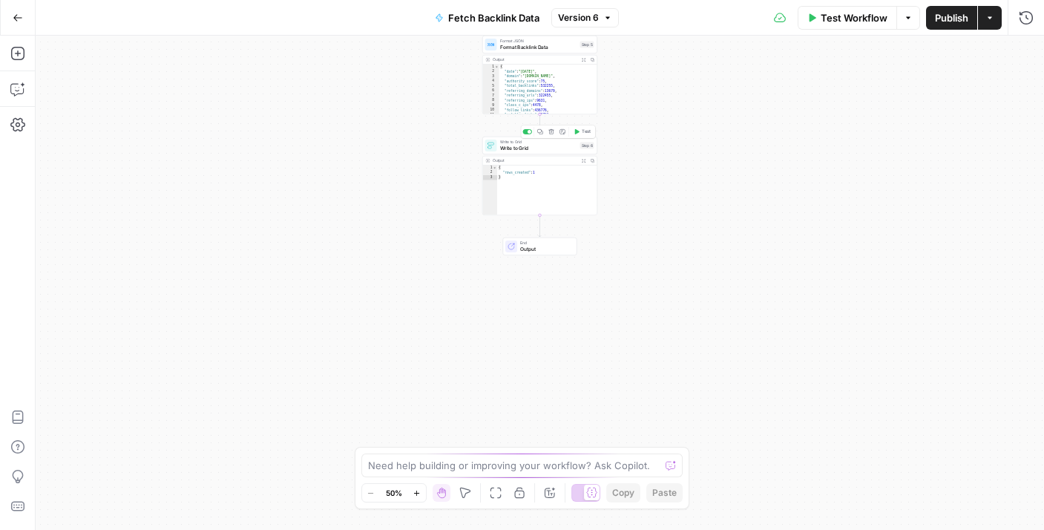
click at [534, 148] on span "Write to Grid" at bounding box center [538, 147] width 77 height 7
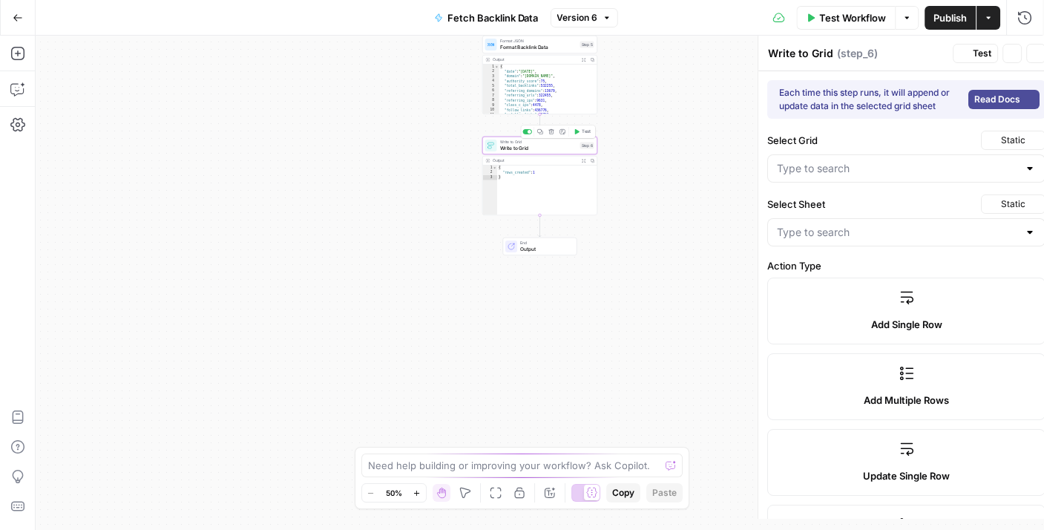
type input "date"
type input "domain"
type input "authority_score"
type input "total_backlinks"
type input "referring_domains"
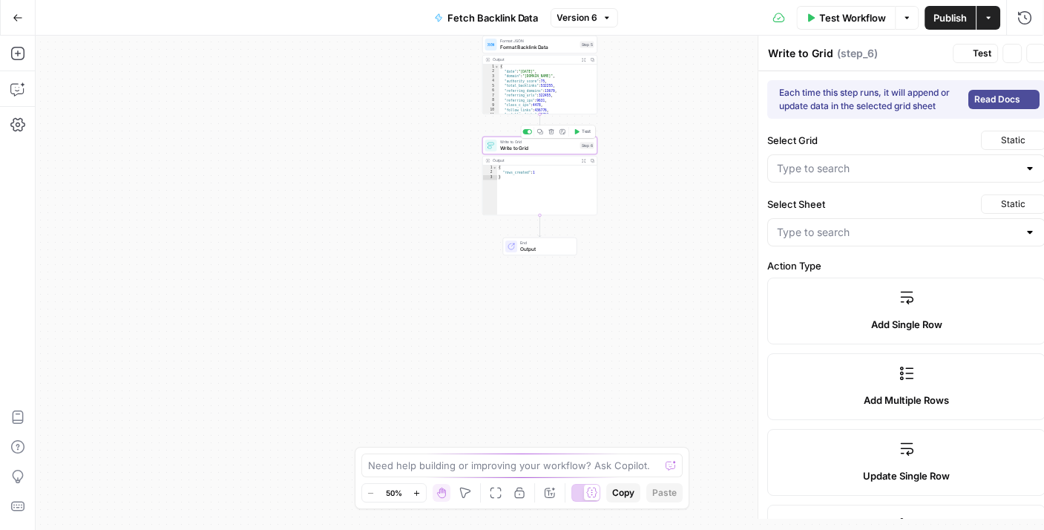
type input "referring_urls"
type input "referring_ips"
type input "class_c_ips"
type input "follow_links"
type input "nofollow_links"
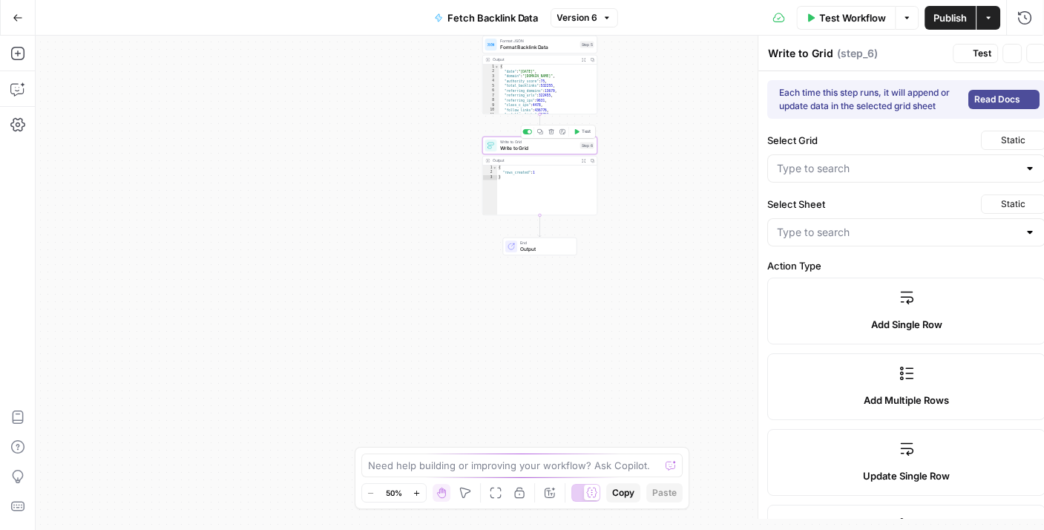
type input "sponsored_links"
type input "ugc_links"
type input "text_links"
type input "image_links"
type input "form_links"
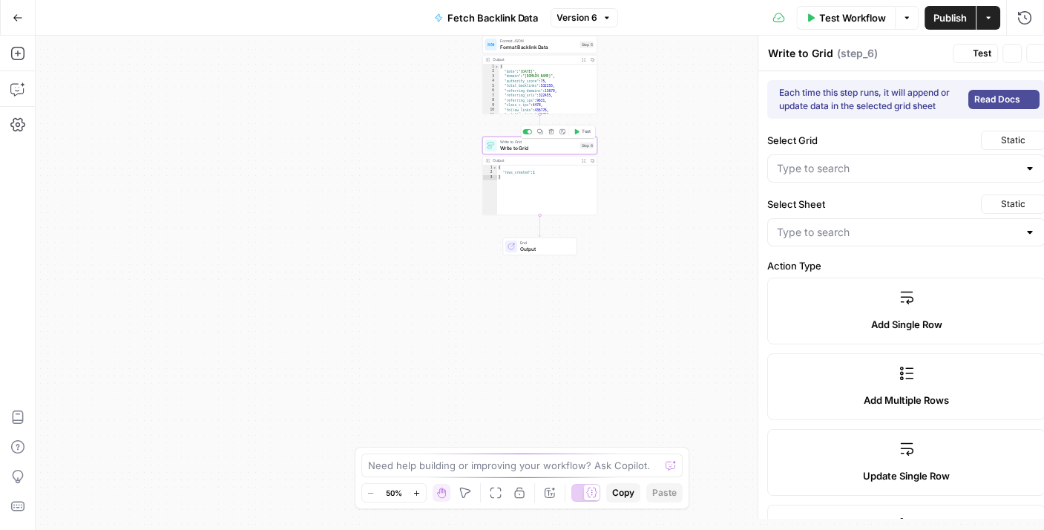
type input "frame_links"
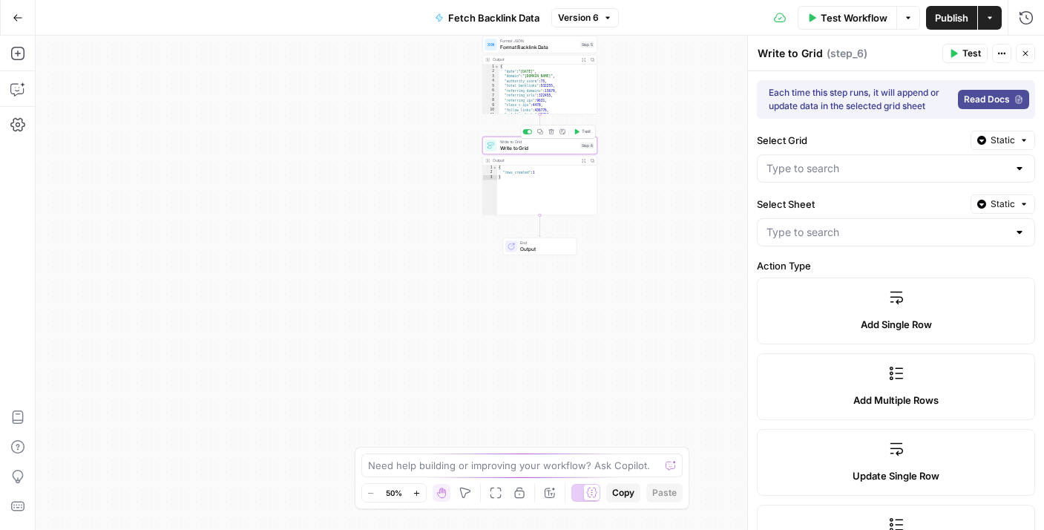
type input "Domain Data"
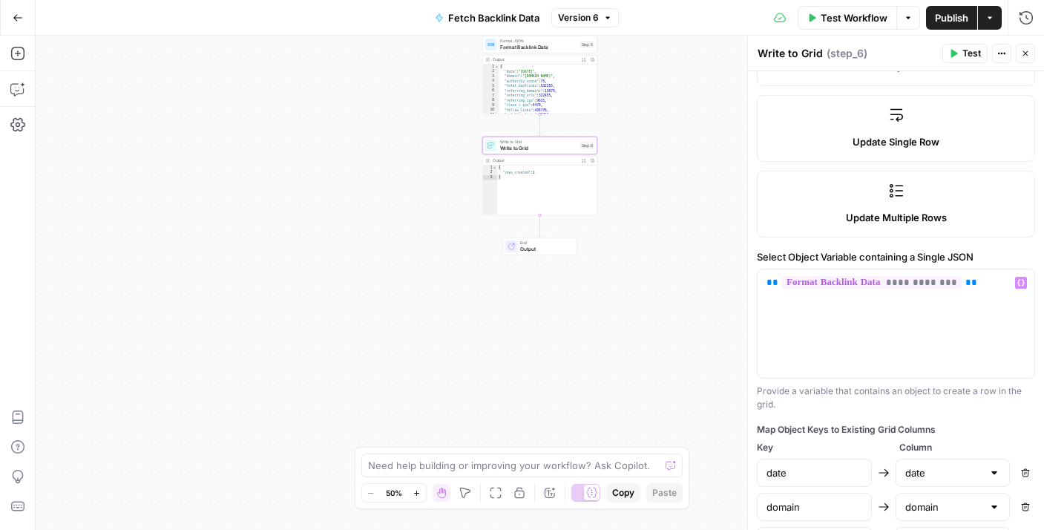
scroll to position [154, 0]
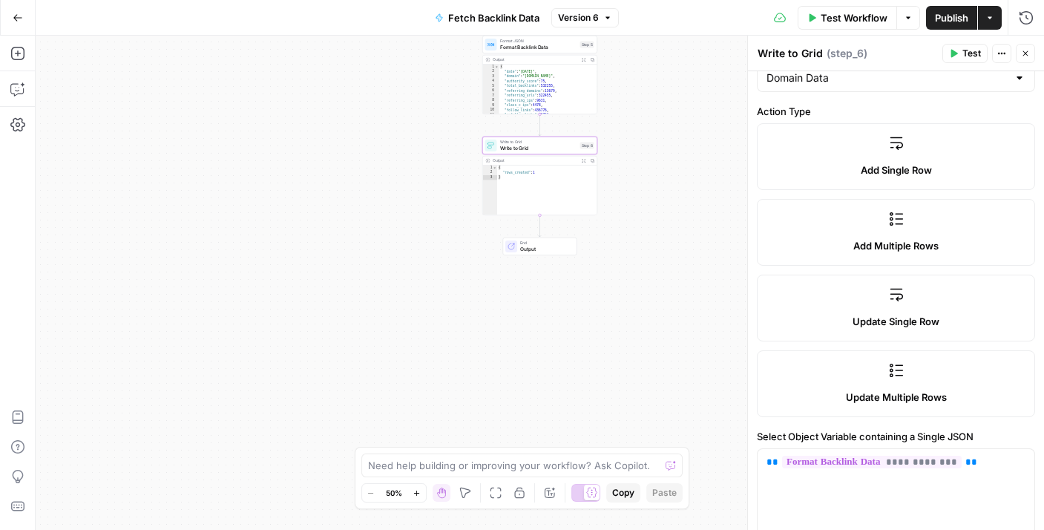
click at [1027, 55] on icon "button" at bounding box center [1025, 53] width 5 height 5
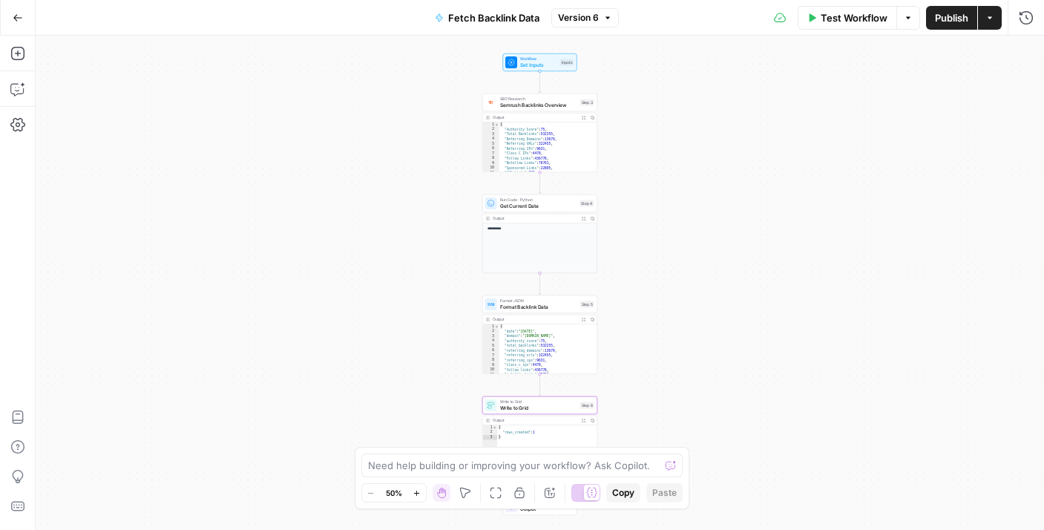
click at [14, 10] on button "Go Back" at bounding box center [17, 17] width 27 height 27
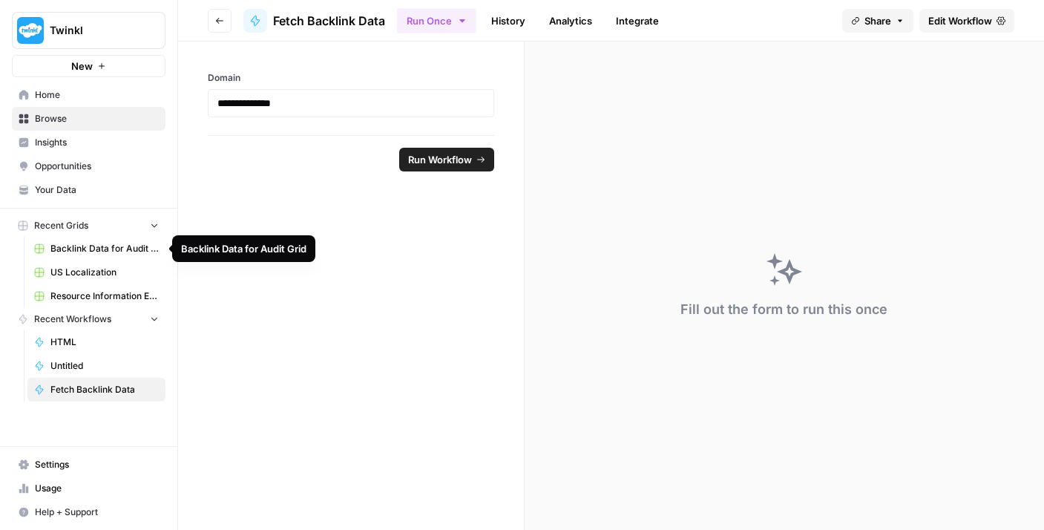
click at [108, 250] on span "Backlink Data for Audit Grid" at bounding box center [104, 248] width 108 height 13
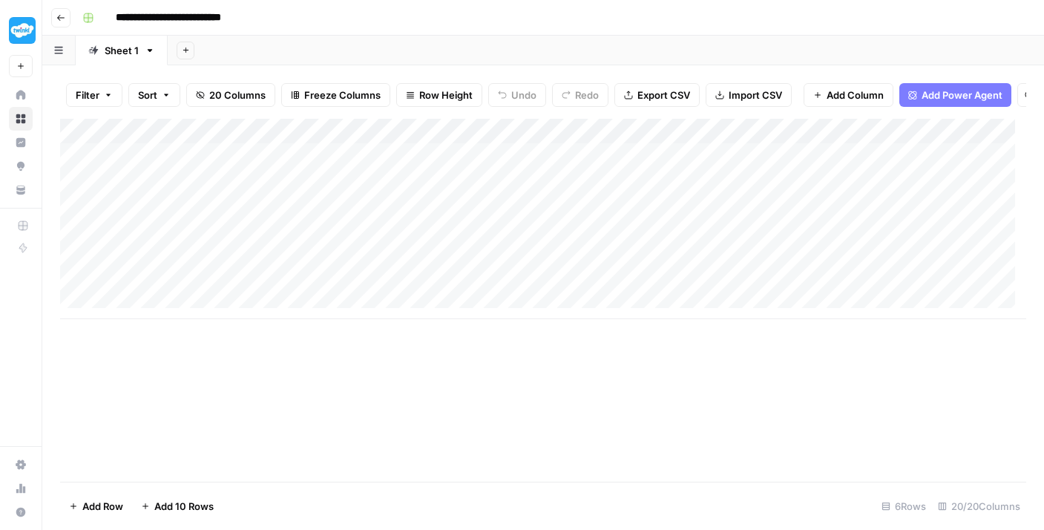
click at [361, 212] on div "Add Column" at bounding box center [543, 219] width 966 height 200
click at [491, 218] on div "Add Column" at bounding box center [543, 219] width 966 height 200
click at [489, 217] on div "Add Column" at bounding box center [543, 219] width 966 height 200
click at [490, 215] on div "Add Column" at bounding box center [543, 219] width 966 height 200
click at [486, 242] on div "Add Column" at bounding box center [543, 219] width 966 height 200
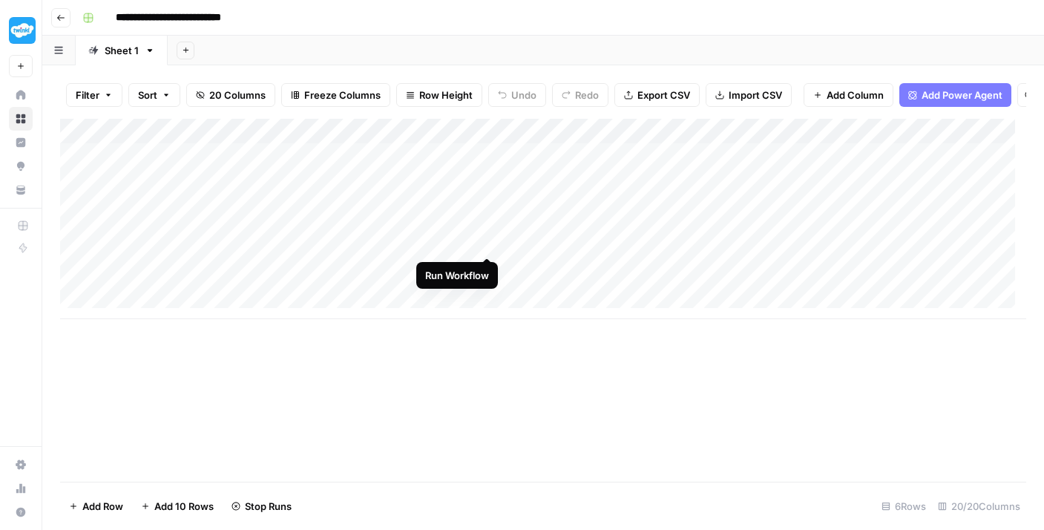
click at [491, 241] on div "Add Column" at bounding box center [543, 219] width 966 height 200
click at [490, 239] on div "Add Column" at bounding box center [543, 219] width 966 height 200
click at [486, 240] on div "Add Column" at bounding box center [543, 219] width 966 height 200
click at [353, 240] on div "Add Column" at bounding box center [543, 219] width 966 height 200
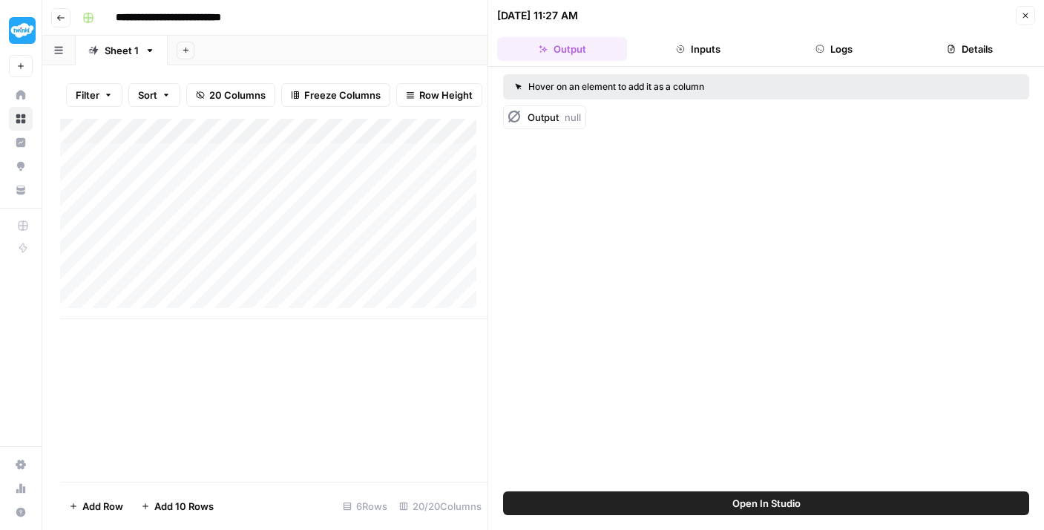
click at [1026, 13] on icon "button" at bounding box center [1025, 15] width 9 height 9
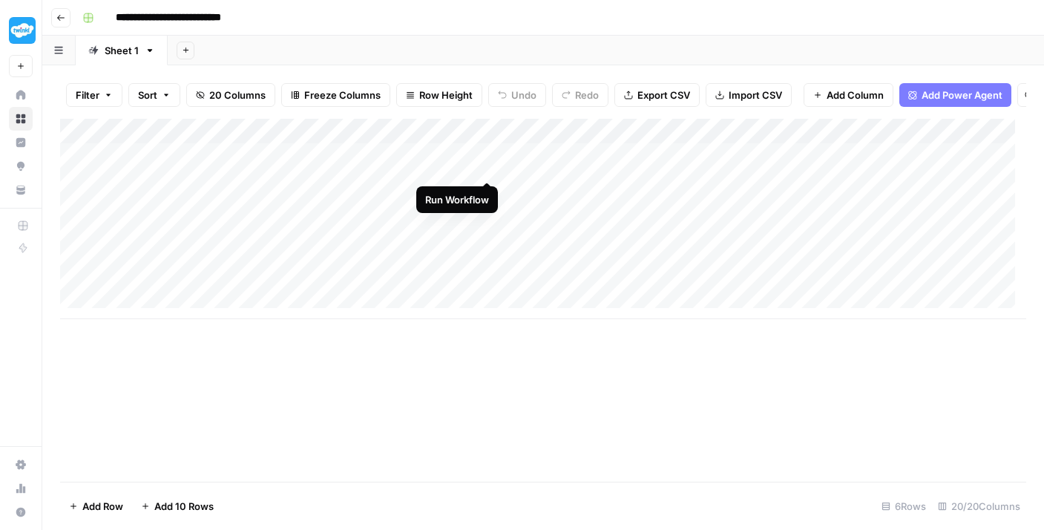
click at [487, 162] on div "Add Column" at bounding box center [543, 219] width 966 height 200
click at [487, 193] on div "Add Column" at bounding box center [543, 219] width 966 height 200
click at [487, 217] on div "Add Column" at bounding box center [543, 219] width 966 height 200
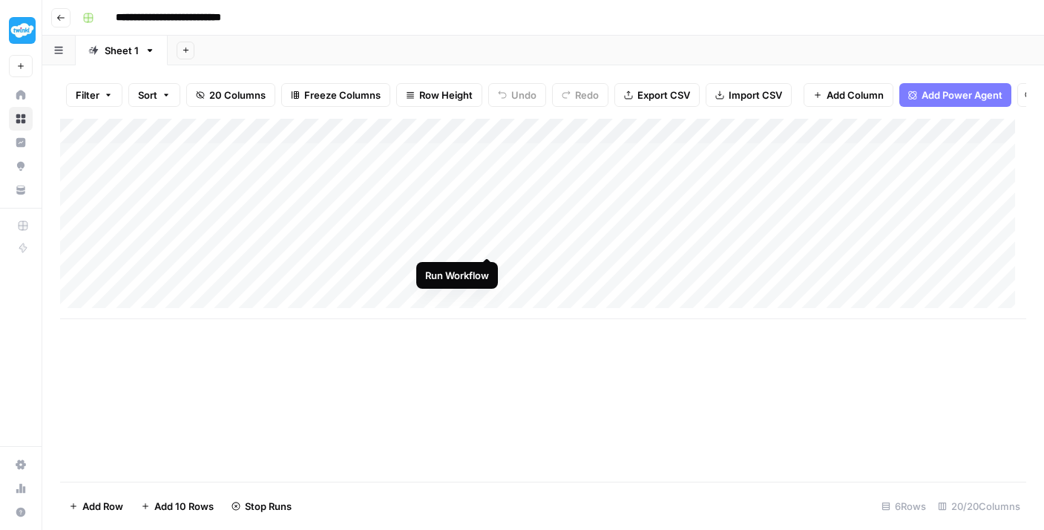
click at [487, 240] on div "Add Column" at bounding box center [543, 219] width 966 height 200
click at [491, 266] on div "Add Column" at bounding box center [543, 219] width 966 height 200
click at [483, 292] on div "Add Column" at bounding box center [543, 219] width 966 height 200
click at [189, 318] on div "Add Column" at bounding box center [543, 219] width 966 height 200
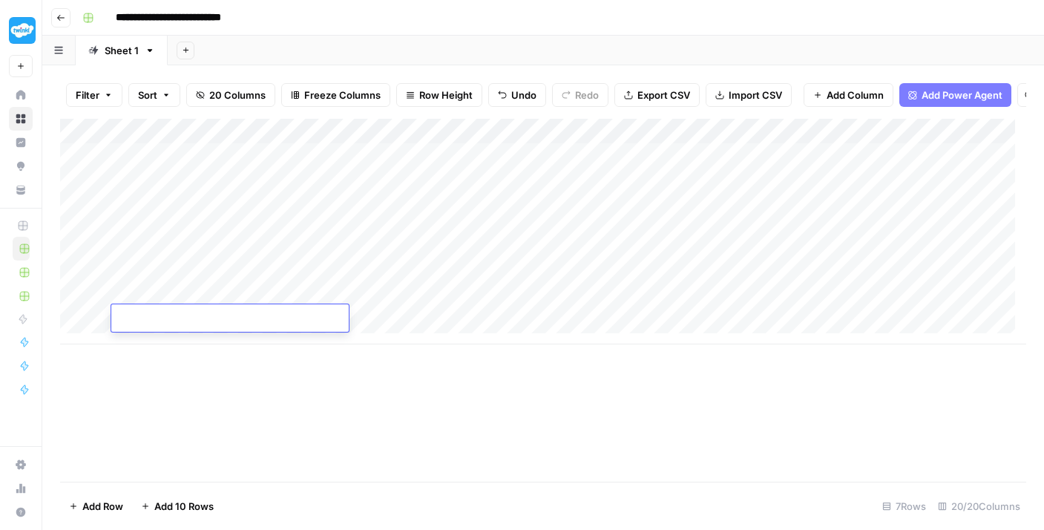
paste textarea "**********"
type textarea "**********"
click at [490, 324] on div "Add Column" at bounding box center [543, 232] width 966 height 226
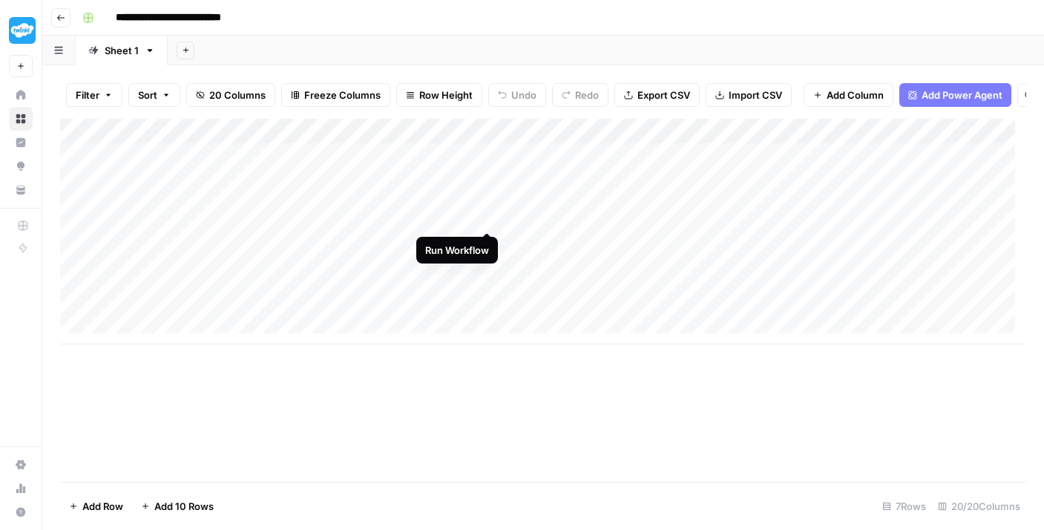
click at [490, 218] on div "Add Column" at bounding box center [543, 232] width 966 height 226
click at [484, 241] on div "Add Column" at bounding box center [543, 232] width 966 height 226
click at [490, 240] on div "Add Column" at bounding box center [543, 232] width 966 height 226
click at [487, 242] on div "Add Column" at bounding box center [543, 232] width 966 height 226
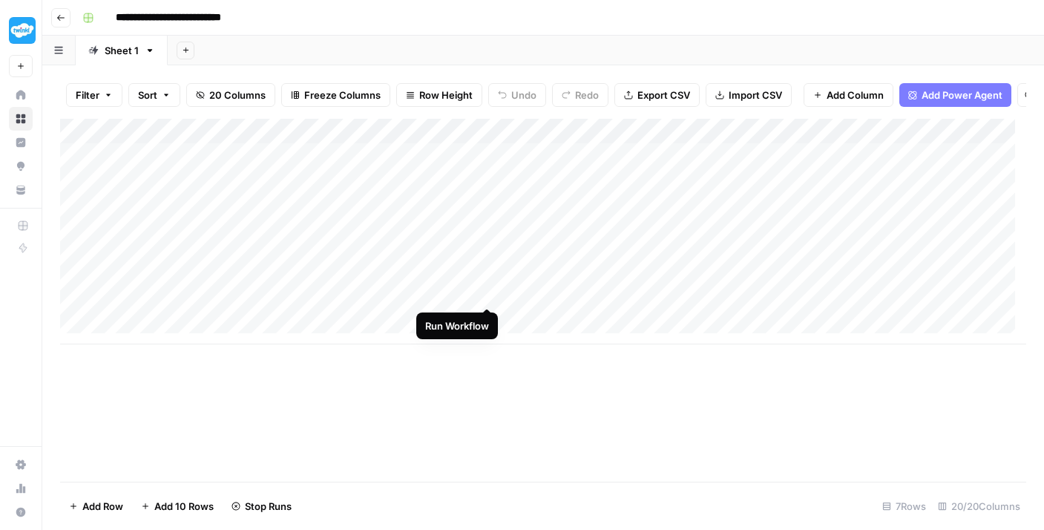
click at [489, 292] on div "Add Column" at bounding box center [543, 232] width 966 height 226
click at [487, 316] on div "Add Column" at bounding box center [543, 232] width 966 height 226
click at [485, 317] on div "Add Column" at bounding box center [543, 232] width 966 height 226
click at [487, 214] on div "Add Column" at bounding box center [543, 232] width 966 height 226
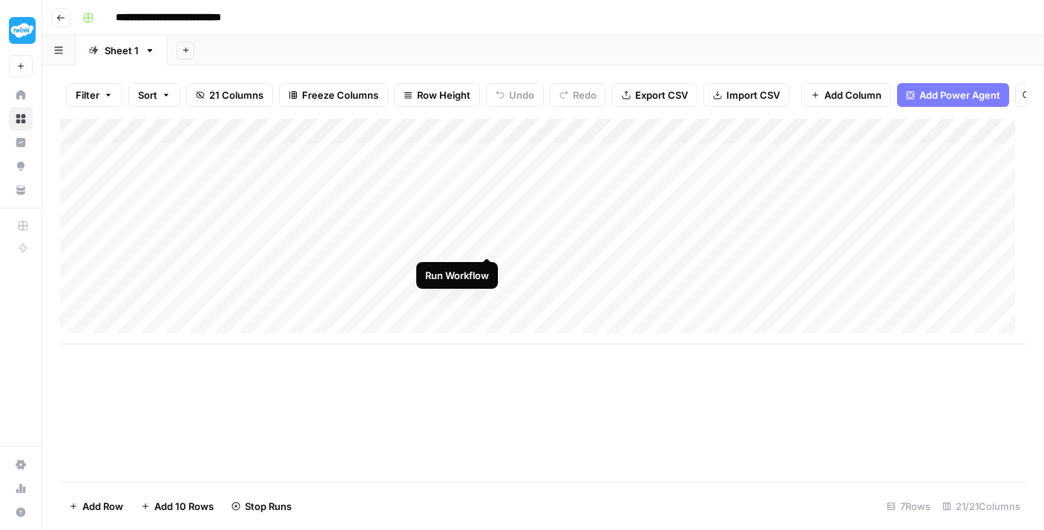
click at [489, 241] on div "Add Column" at bounding box center [543, 232] width 966 height 226
click at [491, 290] on div "Add Column" at bounding box center [543, 232] width 966 height 226
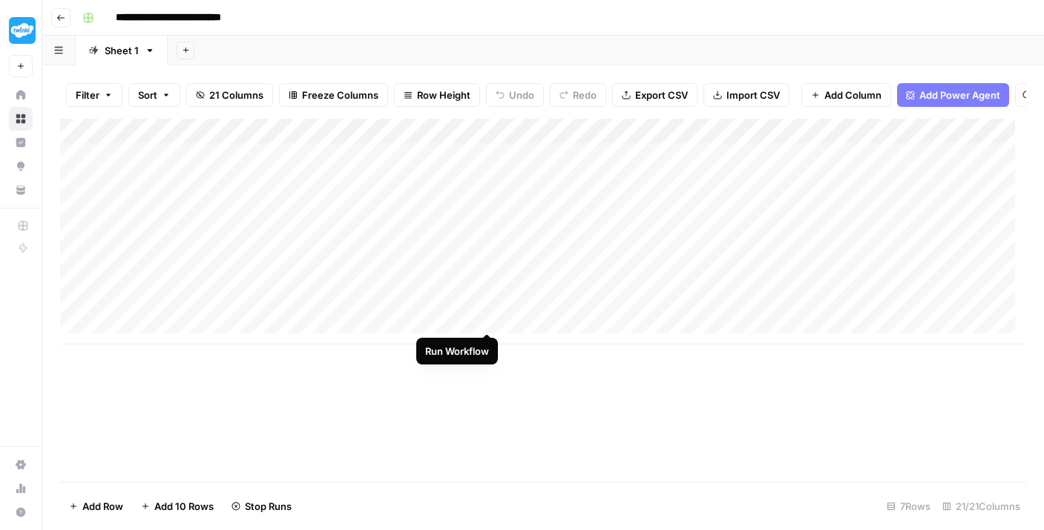
click at [489, 320] on div "Add Column" at bounding box center [543, 232] width 966 height 226
click at [488, 267] on div "Add Column" at bounding box center [543, 232] width 966 height 226
click at [485, 171] on div "Add Column" at bounding box center [543, 232] width 966 height 226
click at [489, 191] on div "Add Column" at bounding box center [543, 232] width 966 height 226
click at [490, 216] on div "Add Column" at bounding box center [543, 232] width 966 height 226
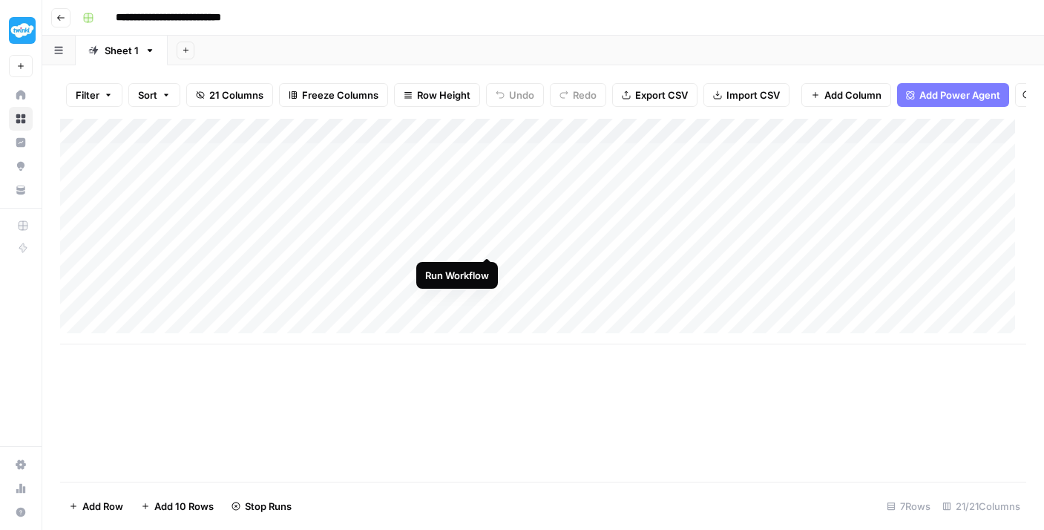
click at [488, 237] on div "Add Column" at bounding box center [543, 232] width 966 height 226
click at [485, 264] on div "Add Column" at bounding box center [543, 232] width 966 height 226
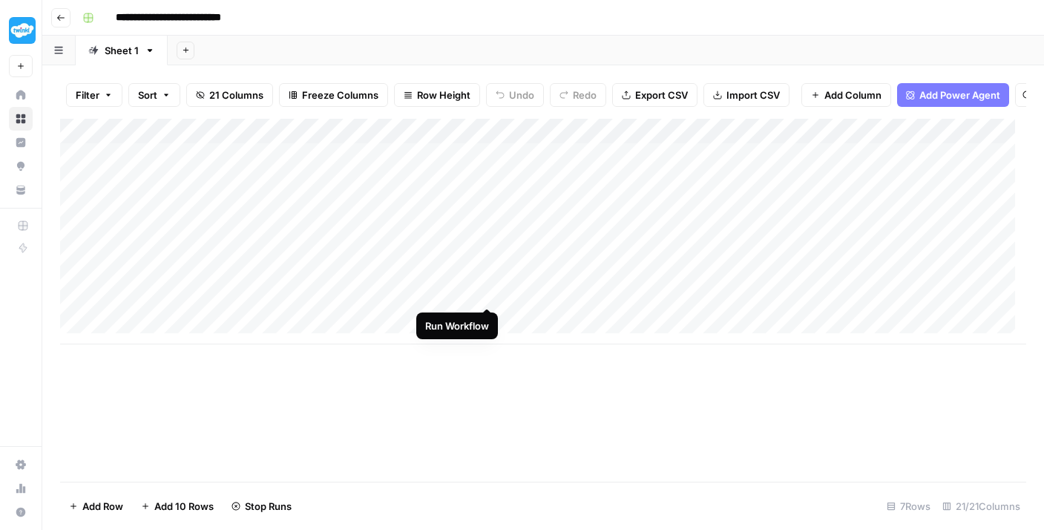
click at [488, 291] on div "Add Column" at bounding box center [543, 232] width 966 height 226
click at [489, 315] on div "Add Column" at bounding box center [543, 232] width 966 height 226
click at [555, 162] on div "Add Column" at bounding box center [543, 232] width 966 height 226
click at [485, 161] on div "Add Column" at bounding box center [543, 232] width 966 height 226
click at [488, 186] on div "Add Column" at bounding box center [543, 232] width 966 height 226
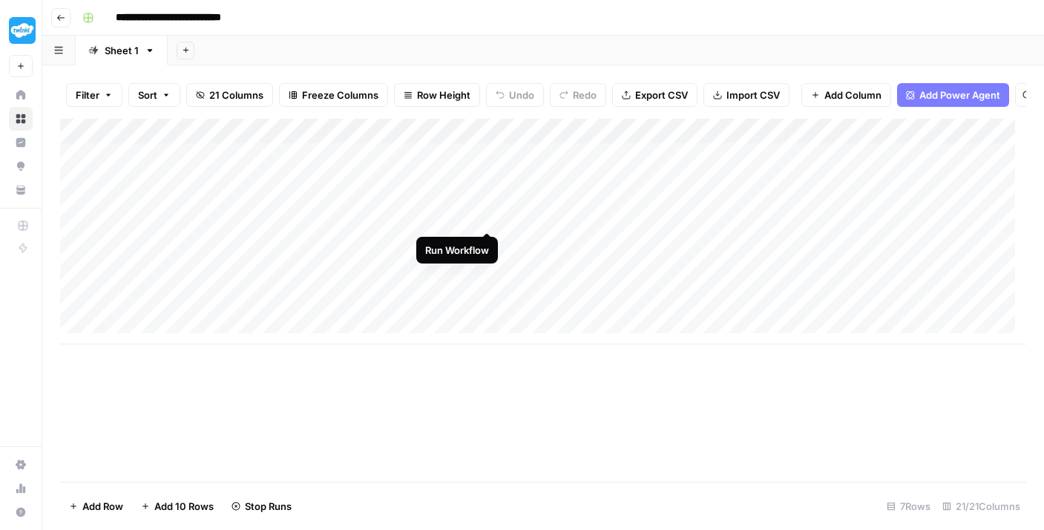
click at [487, 213] on div "Add Column" at bounding box center [543, 232] width 966 height 226
click at [491, 246] on div "Add Column" at bounding box center [543, 232] width 966 height 226
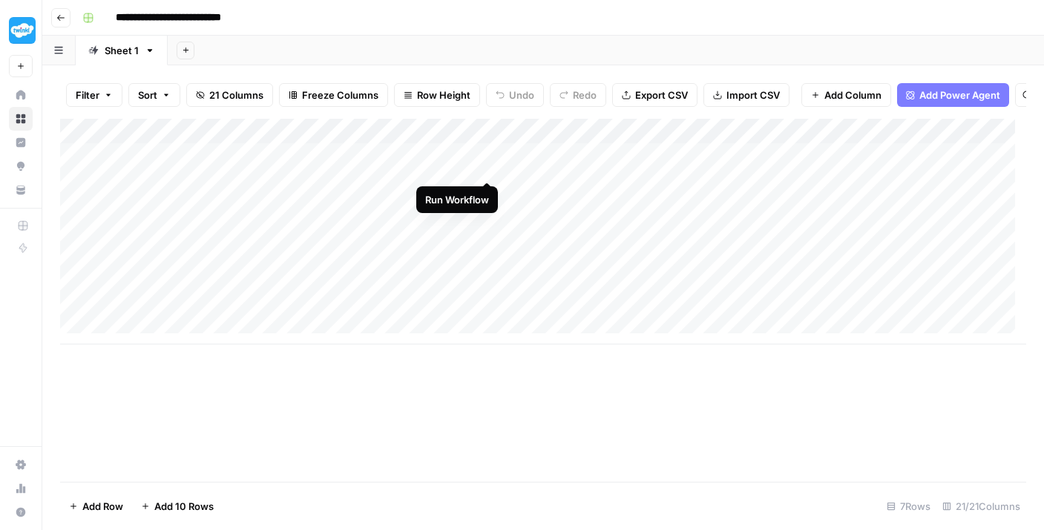
click at [489, 168] on div "Add Column" at bounding box center [543, 232] width 966 height 226
click at [489, 193] on div "Add Column" at bounding box center [543, 232] width 966 height 226
click at [488, 217] on div "Add Column" at bounding box center [543, 232] width 966 height 226
click at [490, 241] on div "Add Column" at bounding box center [543, 232] width 966 height 226
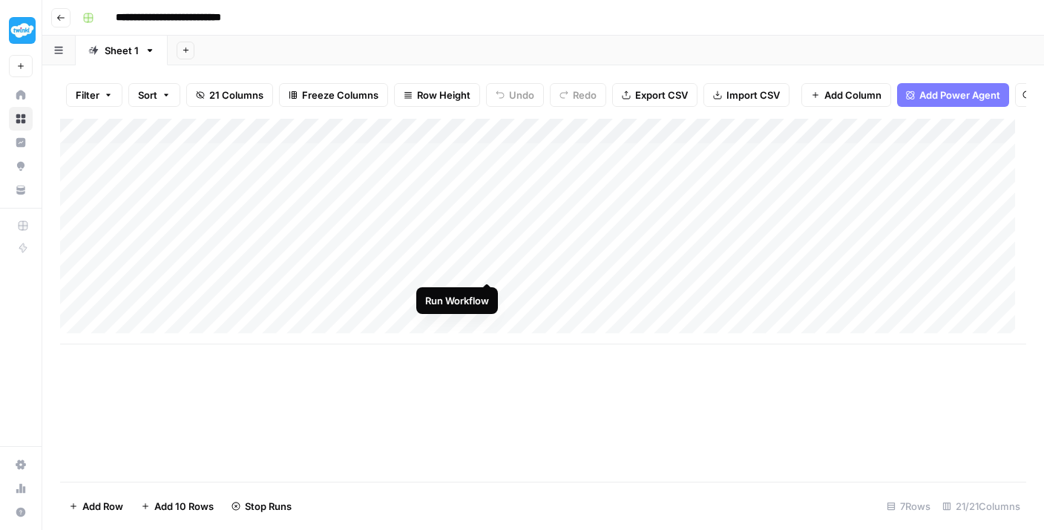
click at [488, 270] on div "Add Column" at bounding box center [543, 232] width 966 height 226
click at [487, 286] on div "Add Column" at bounding box center [543, 232] width 966 height 226
click at [488, 316] on div "Add Column" at bounding box center [543, 232] width 966 height 226
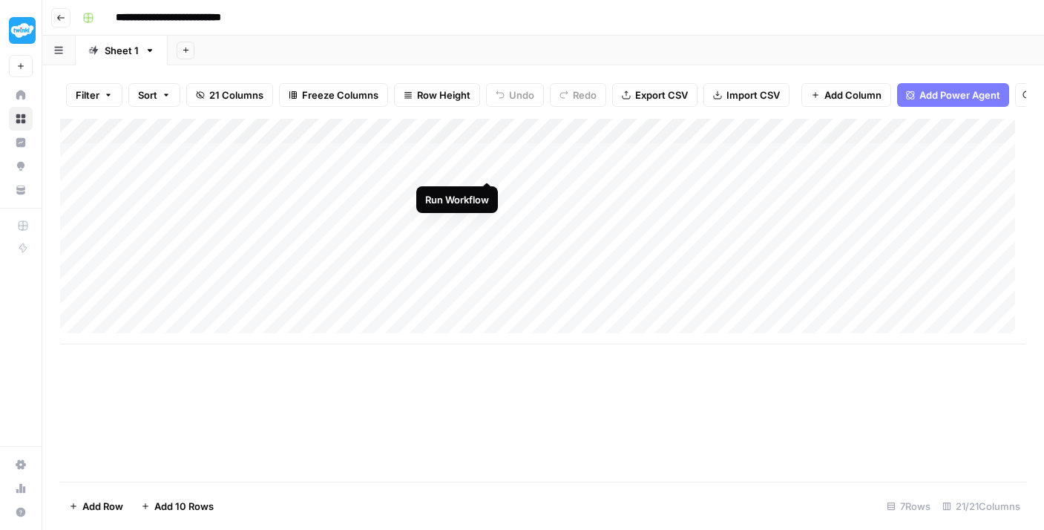
click at [486, 170] on div "Add Column" at bounding box center [543, 232] width 966 height 226
click at [486, 192] on div "Add Column" at bounding box center [543, 232] width 966 height 226
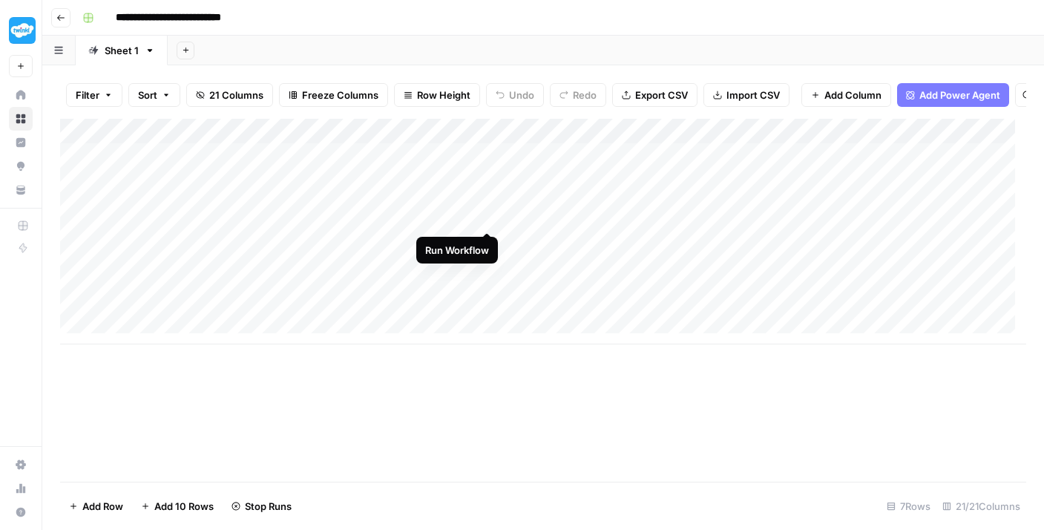
click at [491, 214] on div "Add Column" at bounding box center [543, 232] width 966 height 226
click at [485, 241] on div "Add Column" at bounding box center [543, 232] width 966 height 226
click at [487, 263] on div "Add Column" at bounding box center [543, 232] width 966 height 226
click at [490, 292] on div "Add Column" at bounding box center [543, 232] width 966 height 226
click at [490, 322] on div "Add Column" at bounding box center [543, 232] width 966 height 226
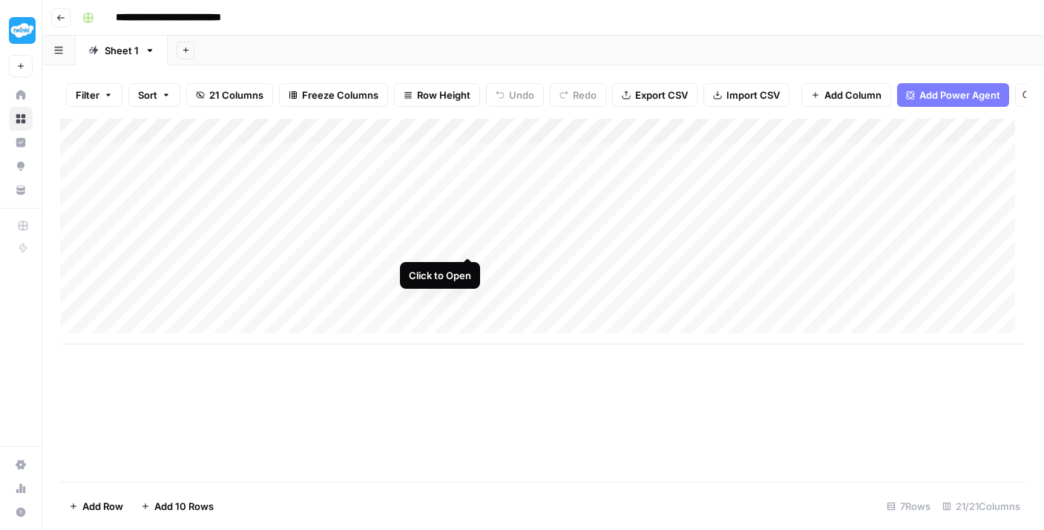
click at [466, 238] on div "Add Column" at bounding box center [543, 232] width 966 height 226
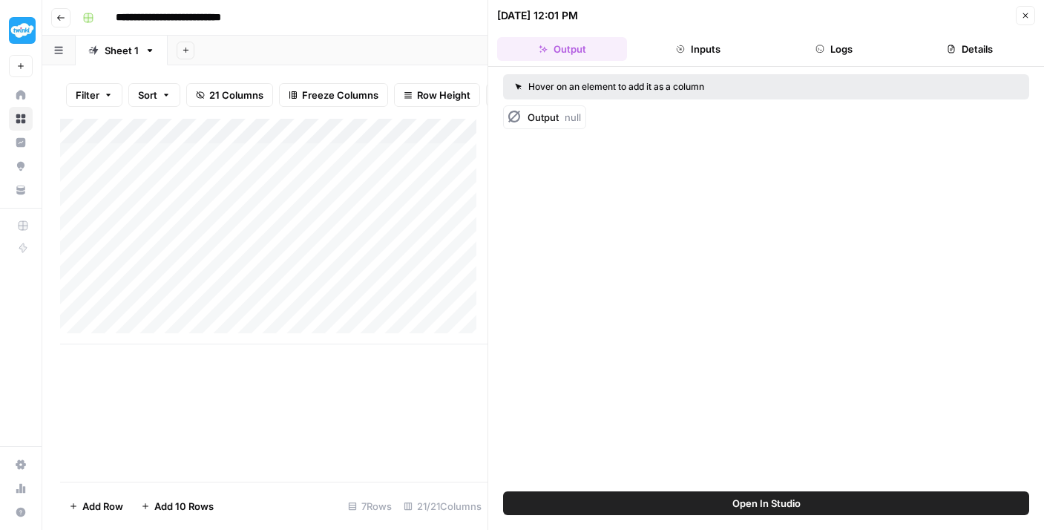
click at [979, 51] on button "Details" at bounding box center [970, 49] width 130 height 24
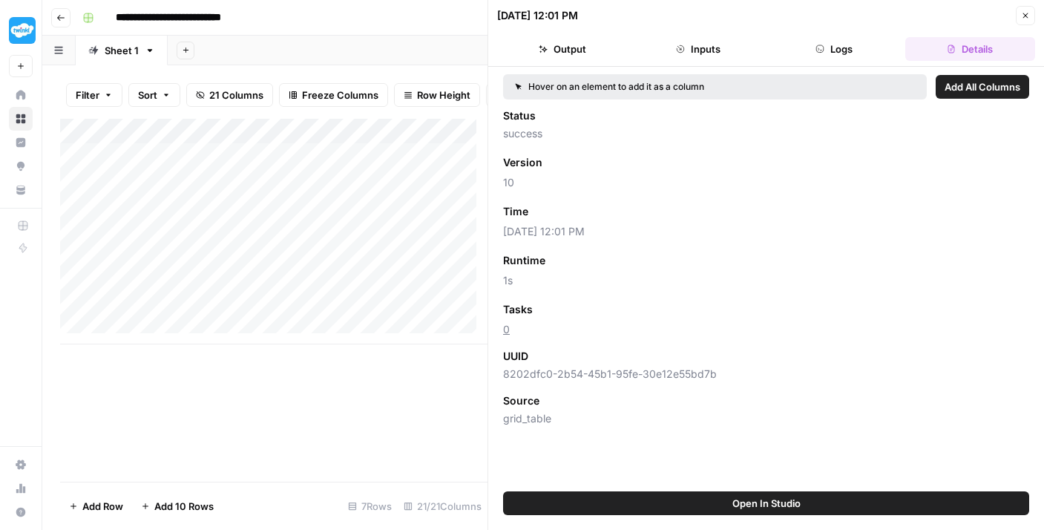
click at [803, 59] on button "Logs" at bounding box center [835, 49] width 130 height 24
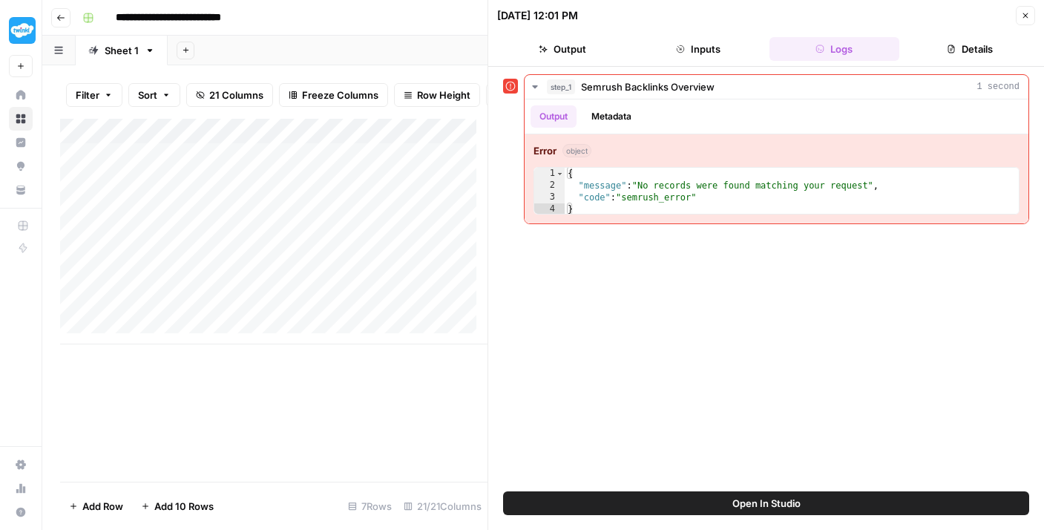
click at [1020, 22] on button "Close" at bounding box center [1025, 15] width 19 height 19
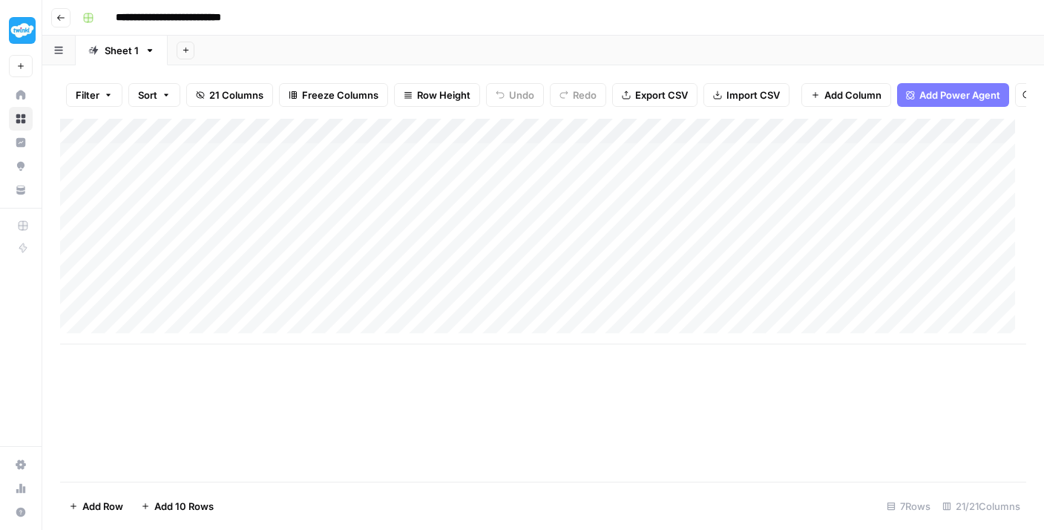
click at [266, 170] on div "Add Column" at bounding box center [543, 232] width 966 height 226
click at [252, 166] on div "Add Column" at bounding box center [543, 232] width 966 height 226
click at [269, 220] on div "Add Column" at bounding box center [543, 232] width 966 height 226
click at [111, 163] on div "Add Column" at bounding box center [543, 232] width 966 height 226
click at [140, 167] on div "Add Column" at bounding box center [543, 232] width 966 height 226
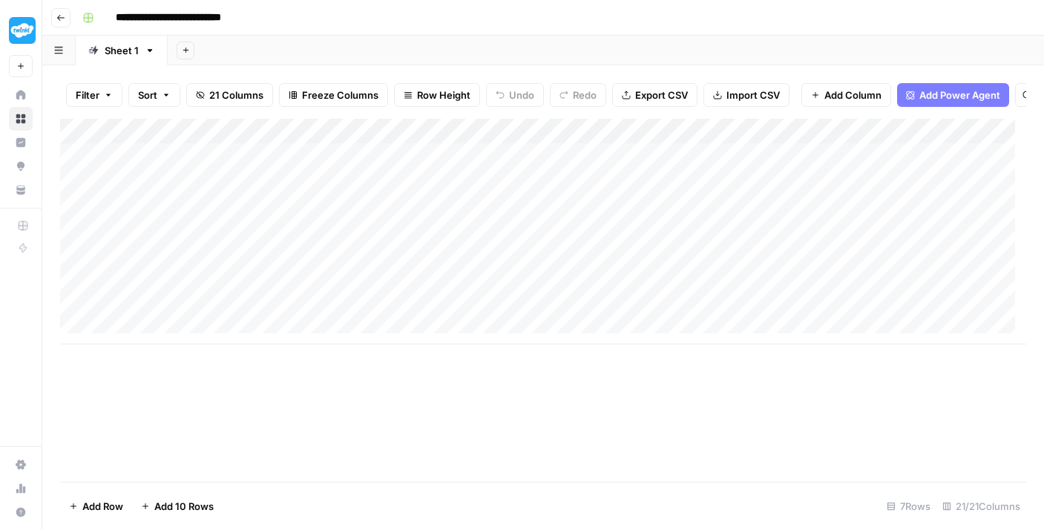
click at [84, 166] on div "Add Column" at bounding box center [543, 232] width 966 height 226
click at [77, 188] on div "Add Column" at bounding box center [543, 232] width 966 height 226
click at [73, 213] on div "Add Column" at bounding box center [543, 232] width 966 height 226
click at [73, 232] on div "Add Column" at bounding box center [543, 232] width 966 height 226
click at [73, 244] on div "Add Column" at bounding box center [543, 232] width 966 height 226
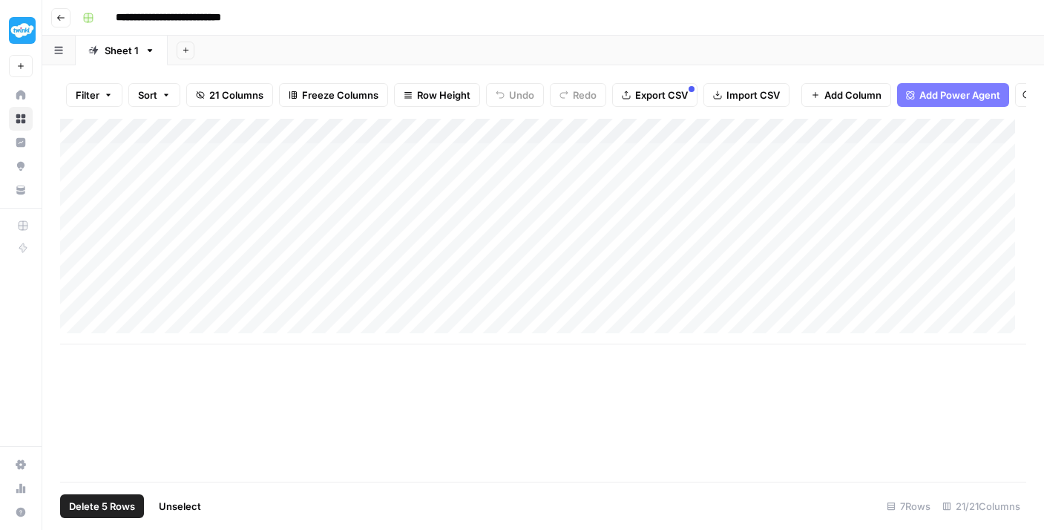
click at [76, 264] on div "Add Column" at bounding box center [543, 232] width 966 height 226
click at [76, 290] on div "Add Column" at bounding box center [543, 232] width 966 height 226
click at [73, 315] on div "Add Column" at bounding box center [543, 232] width 966 height 226
click at [110, 514] on button "Delete 7 Rows" at bounding box center [101, 506] width 83 height 24
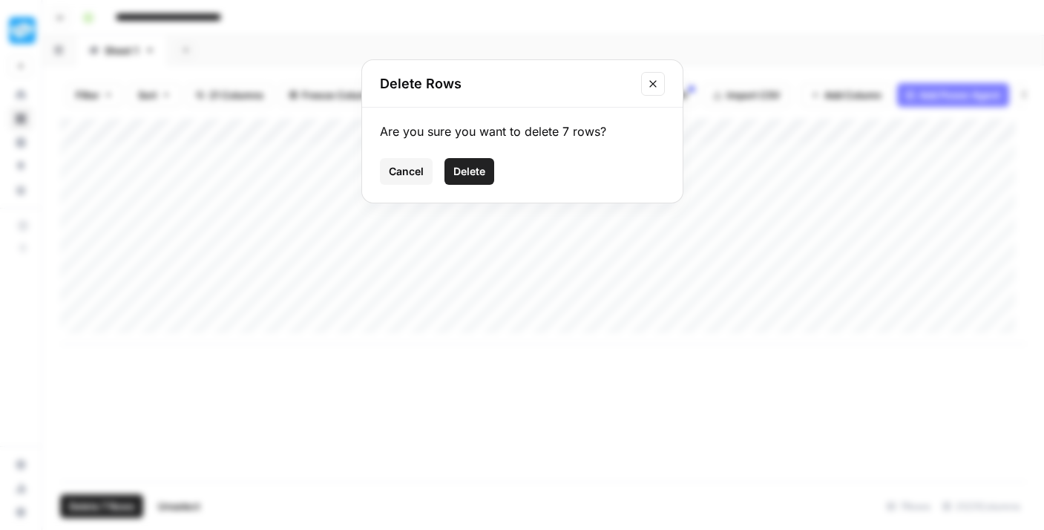
click at [482, 160] on button "Delete" at bounding box center [470, 171] width 50 height 27
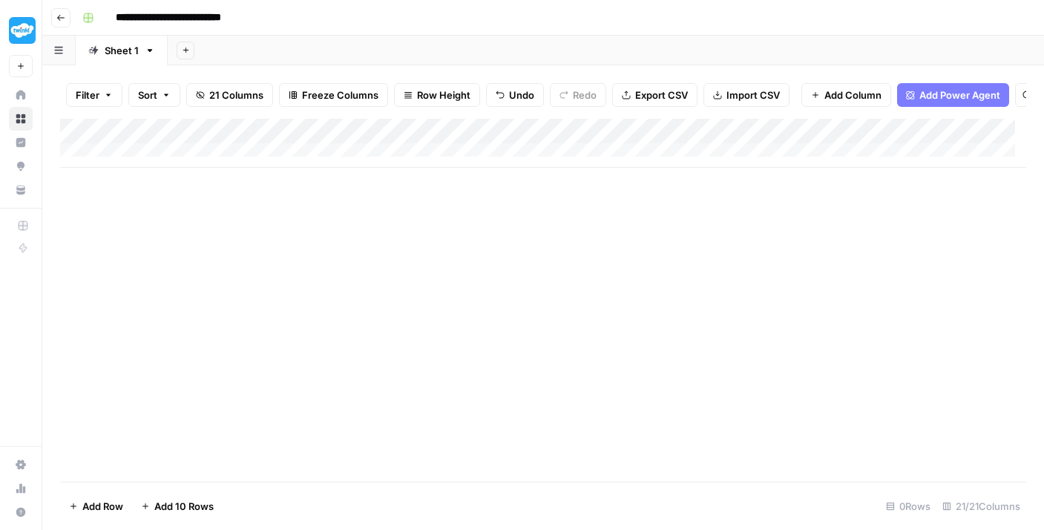
click at [179, 158] on div "Add Column" at bounding box center [543, 143] width 966 height 49
click at [160, 166] on textarea at bounding box center [229, 167] width 237 height 21
type textarea "**********"
click at [270, 245] on div "Add Column" at bounding box center [543, 300] width 966 height 363
click at [735, 97] on span "Import CSV" at bounding box center [753, 95] width 53 height 15
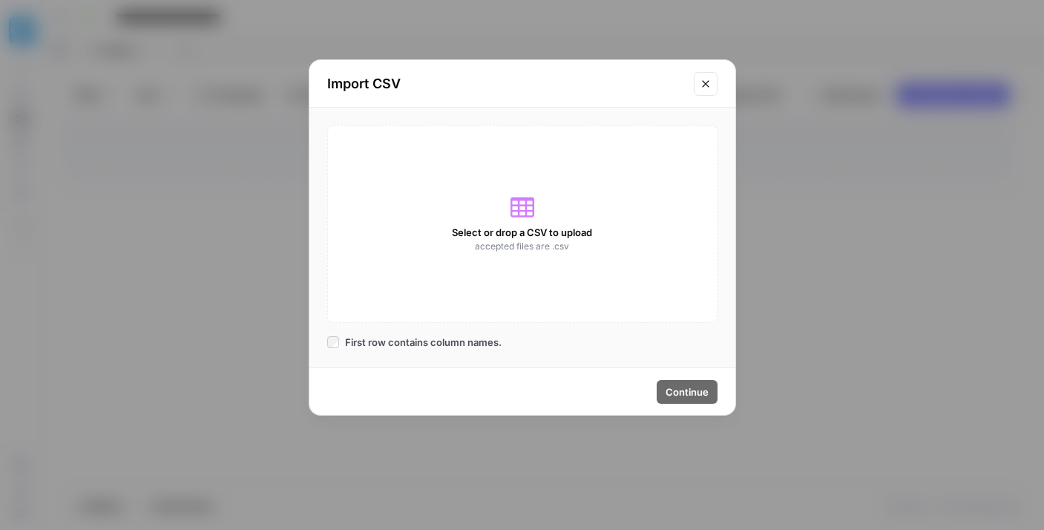
click at [708, 79] on icon "Close modal" at bounding box center [706, 84] width 12 height 12
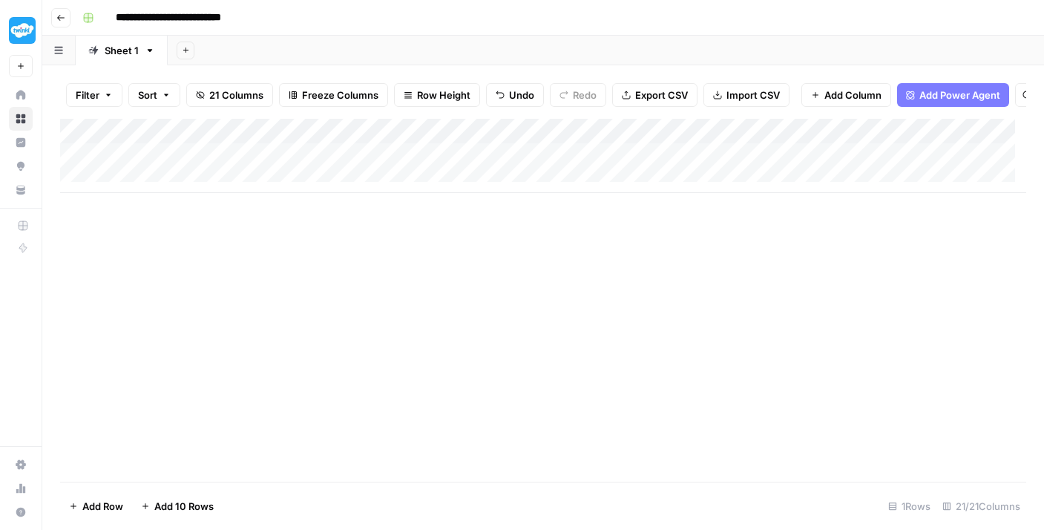
click at [728, 96] on span "Import CSV" at bounding box center [753, 95] width 53 height 15
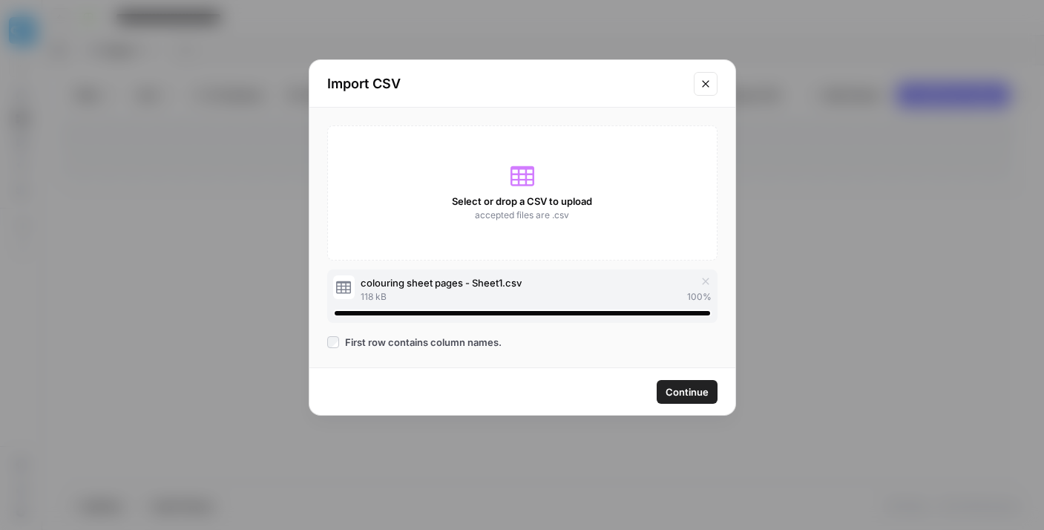
click at [686, 388] on span "Continue" at bounding box center [687, 391] width 43 height 15
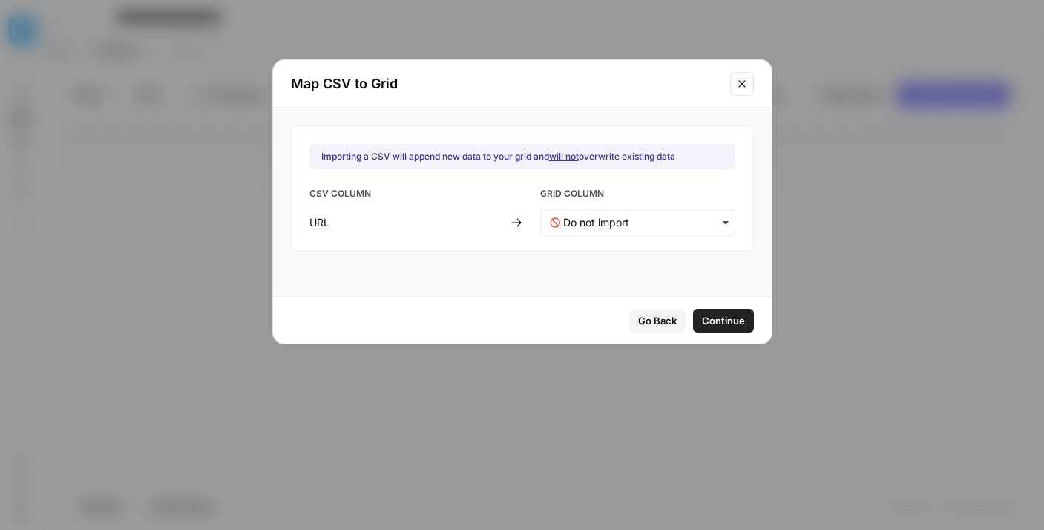
click at [606, 233] on div "button" at bounding box center [637, 222] width 195 height 27
click at [568, 259] on span "URL" at bounding box center [569, 261] width 18 height 13
click at [711, 324] on span "Continue" at bounding box center [723, 320] width 43 height 15
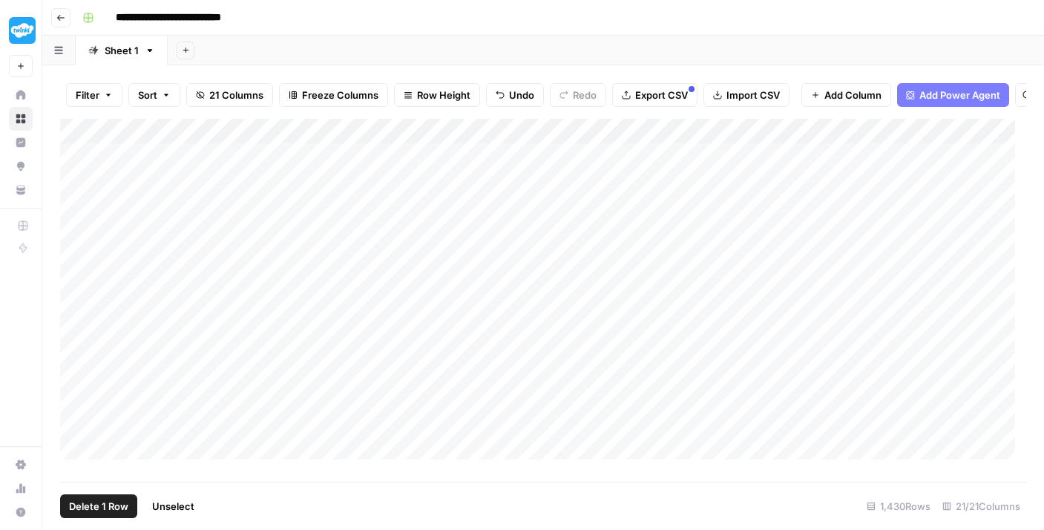
click at [75, 166] on div "Add Column" at bounding box center [543, 295] width 966 height 352
click at [105, 502] on span "Delete 1 Row" at bounding box center [98, 506] width 59 height 15
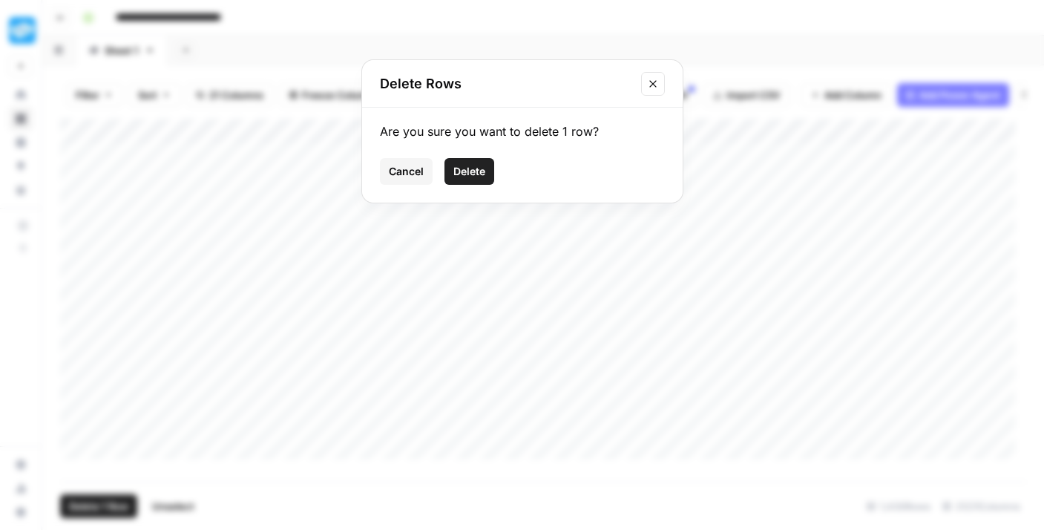
click at [491, 176] on button "Delete" at bounding box center [470, 171] width 50 height 27
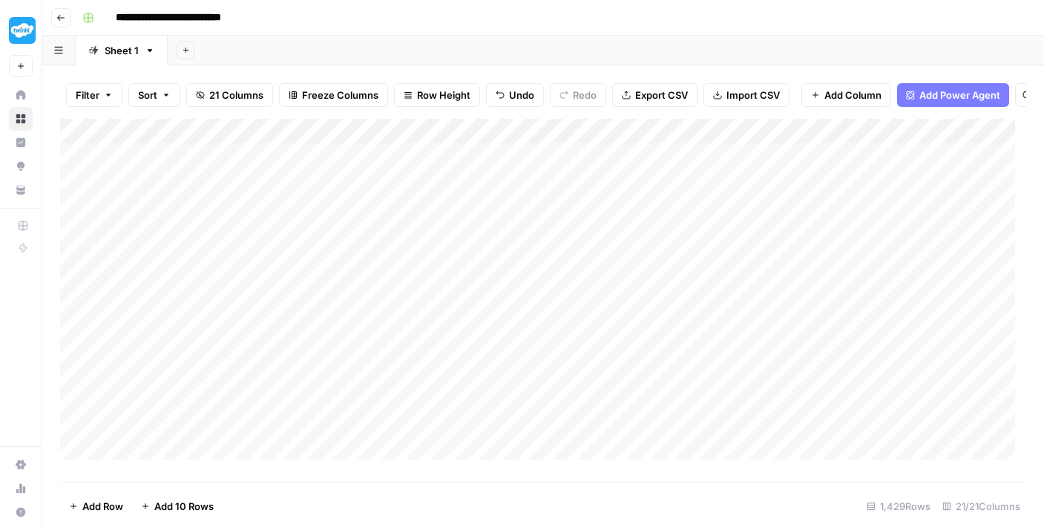
click at [405, 171] on div "Add Column" at bounding box center [543, 295] width 966 height 352
click at [409, 192] on div "Add Column" at bounding box center [543, 295] width 966 height 352
click at [413, 218] on div "Add Column" at bounding box center [543, 295] width 966 height 352
click at [404, 429] on div "Add Column" at bounding box center [543, 295] width 966 height 352
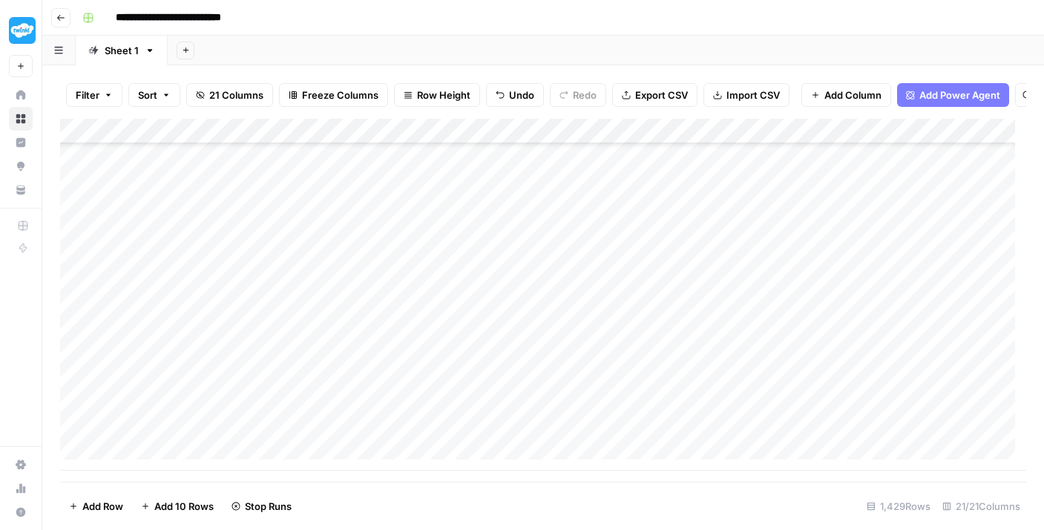
click at [410, 408] on div "Add Column" at bounding box center [543, 295] width 966 height 352
click at [406, 376] on div "Add Column" at bounding box center [543, 295] width 966 height 352
click at [417, 355] on div "Add Column" at bounding box center [543, 295] width 966 height 352
click at [414, 333] on div "Add Column" at bounding box center [543, 295] width 966 height 352
click at [412, 404] on div "Add Column" at bounding box center [543, 295] width 966 height 352
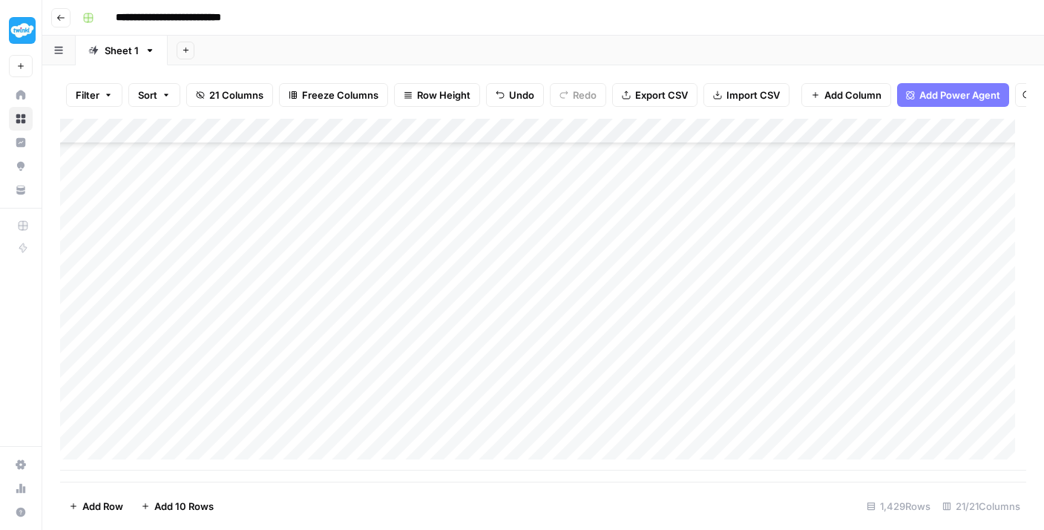
click at [471, 330] on div "Add Column" at bounding box center [543, 295] width 966 height 352
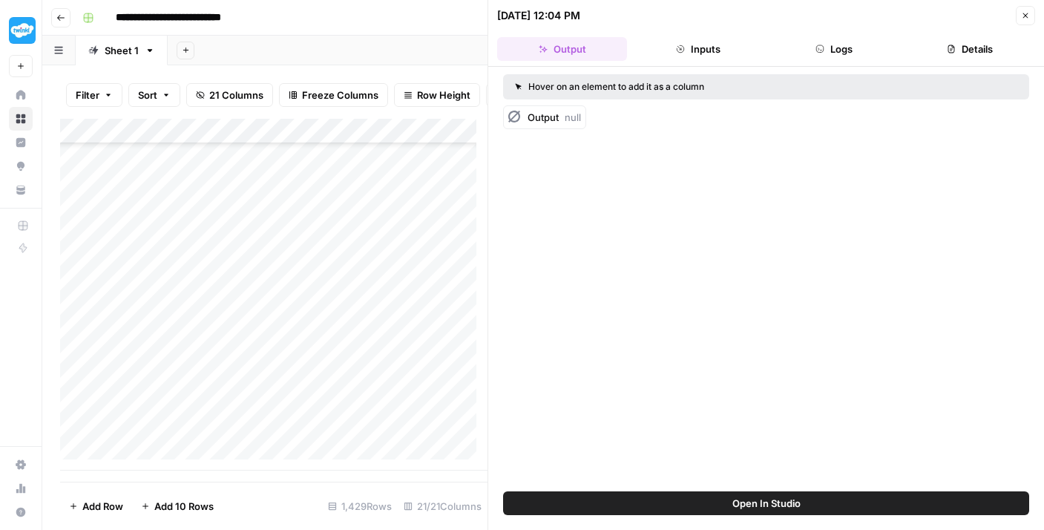
click at [793, 41] on button "Logs" at bounding box center [835, 49] width 130 height 24
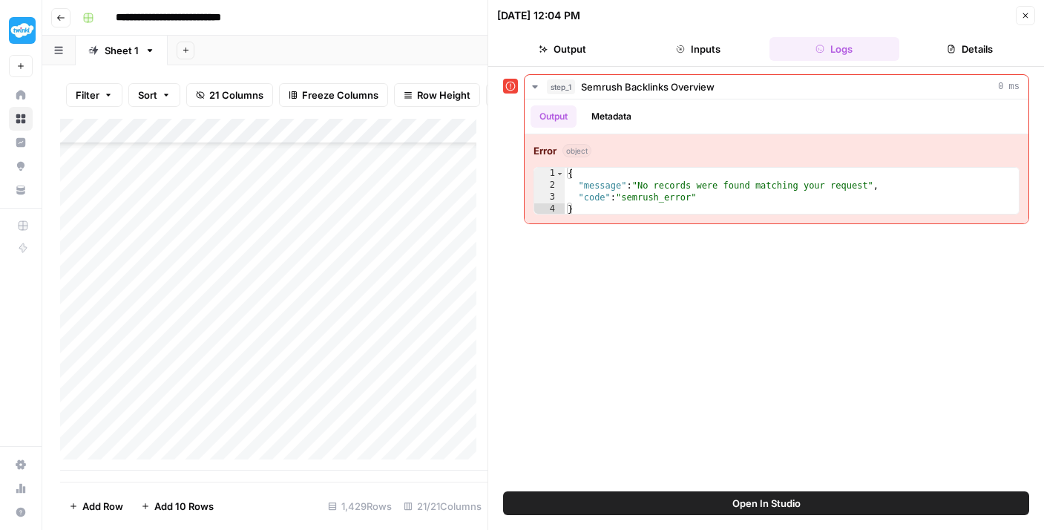
click at [1021, 19] on icon "button" at bounding box center [1025, 15] width 9 height 9
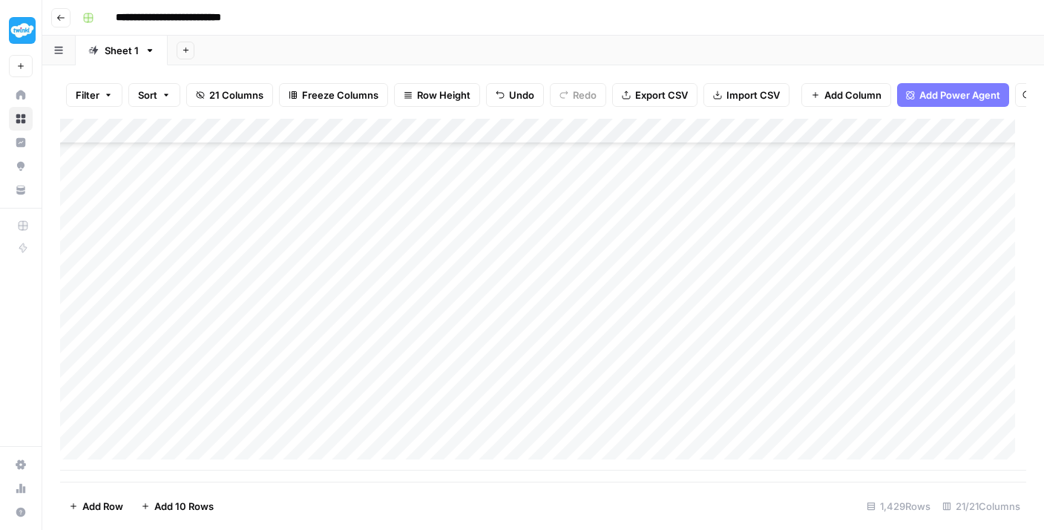
scroll to position [35767, 0]
click at [1019, 471] on div "Add Column" at bounding box center [543, 295] width 966 height 352
